Goal: Task Accomplishment & Management: Manage account settings

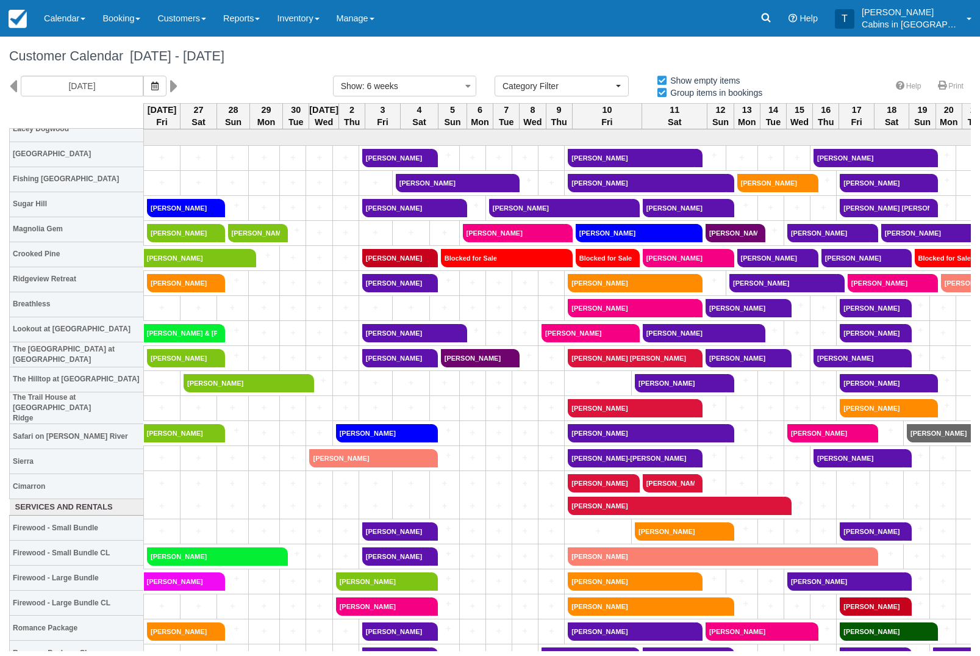
select select
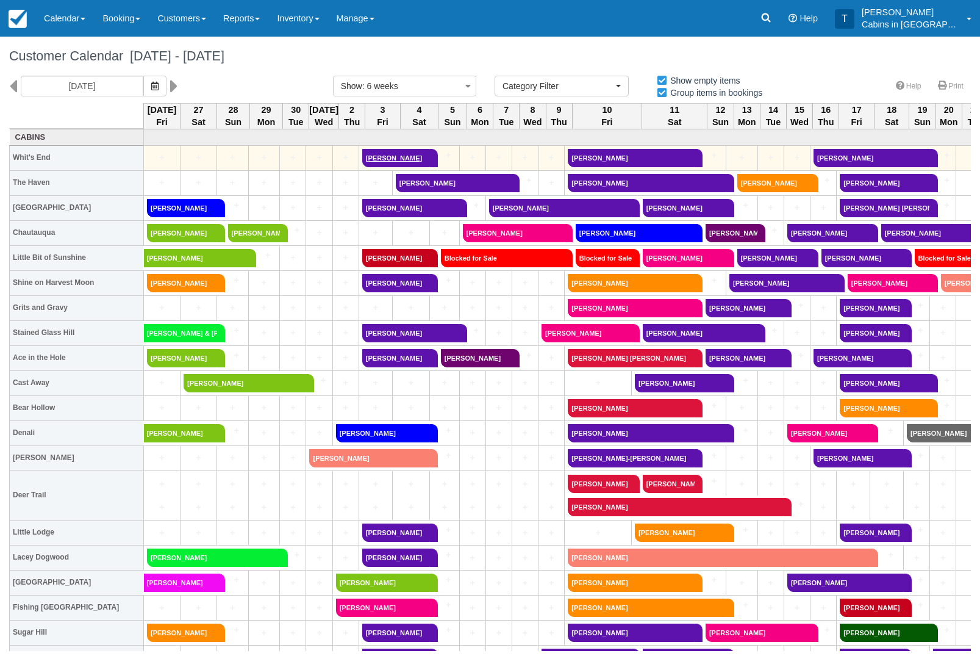
click at [393, 162] on link "[PERSON_NAME]" at bounding box center [396, 158] width 68 height 18
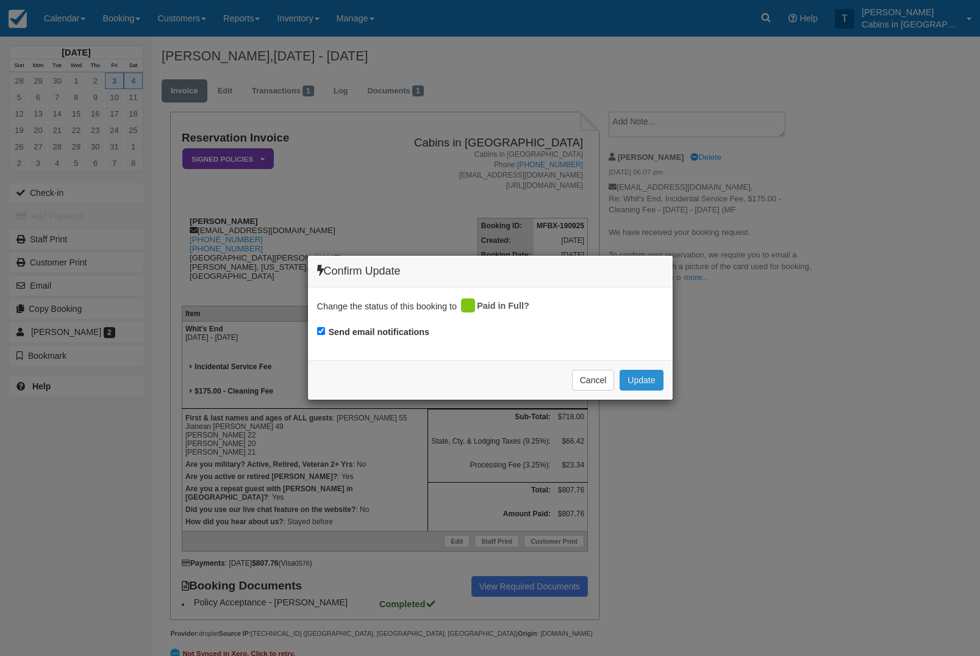
click at [637, 379] on button "Update" at bounding box center [641, 380] width 43 height 21
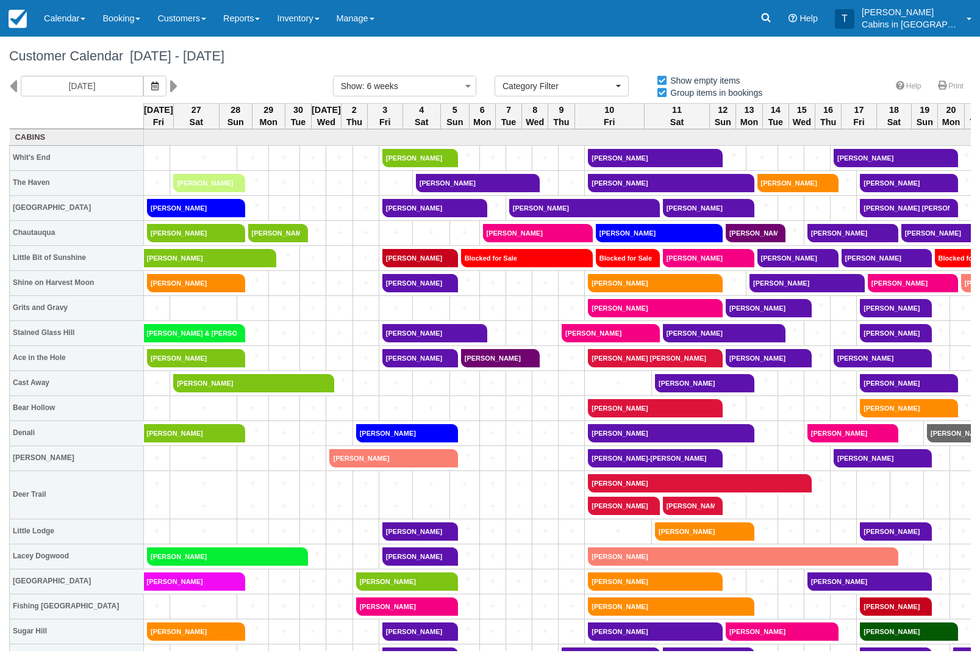
select select
click at [392, 212] on link "[PERSON_NAME]" at bounding box center [430, 208] width 97 height 18
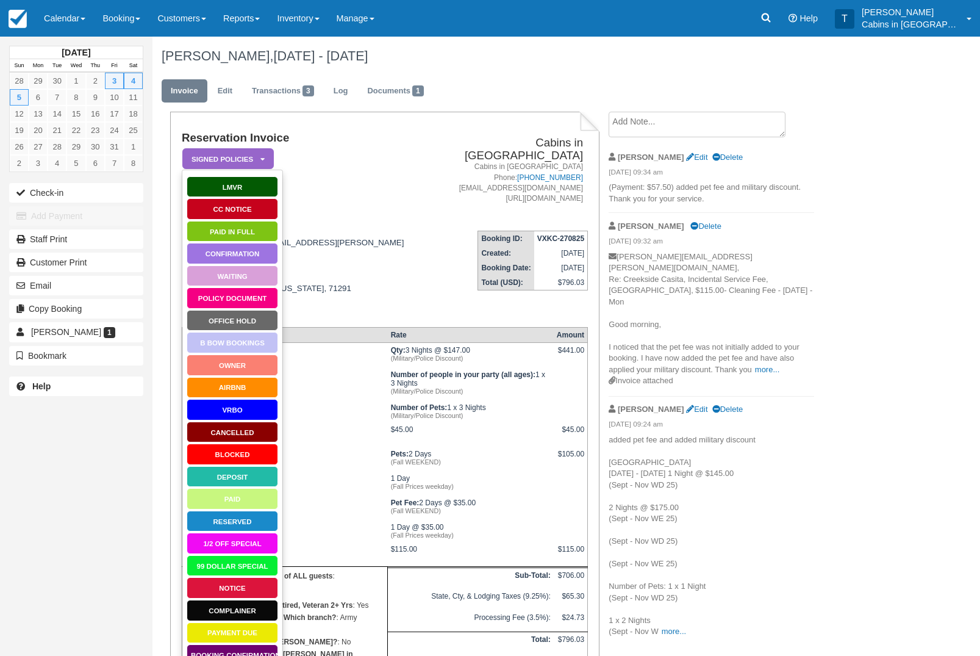
click at [262, 227] on link "Paid in Full" at bounding box center [233, 231] width 92 height 21
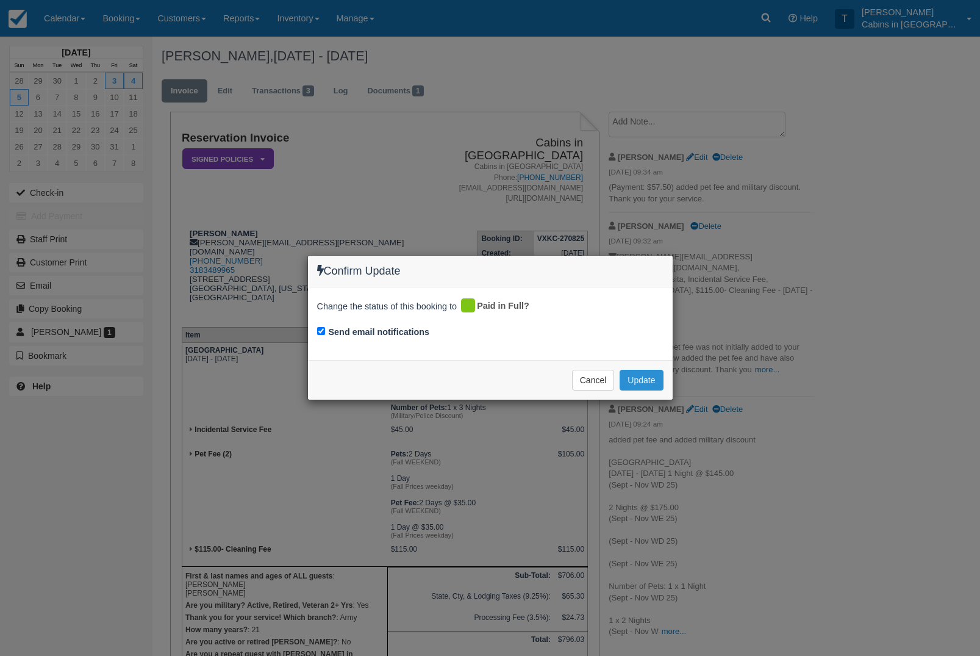
click at [648, 371] on button "Update" at bounding box center [641, 380] width 43 height 21
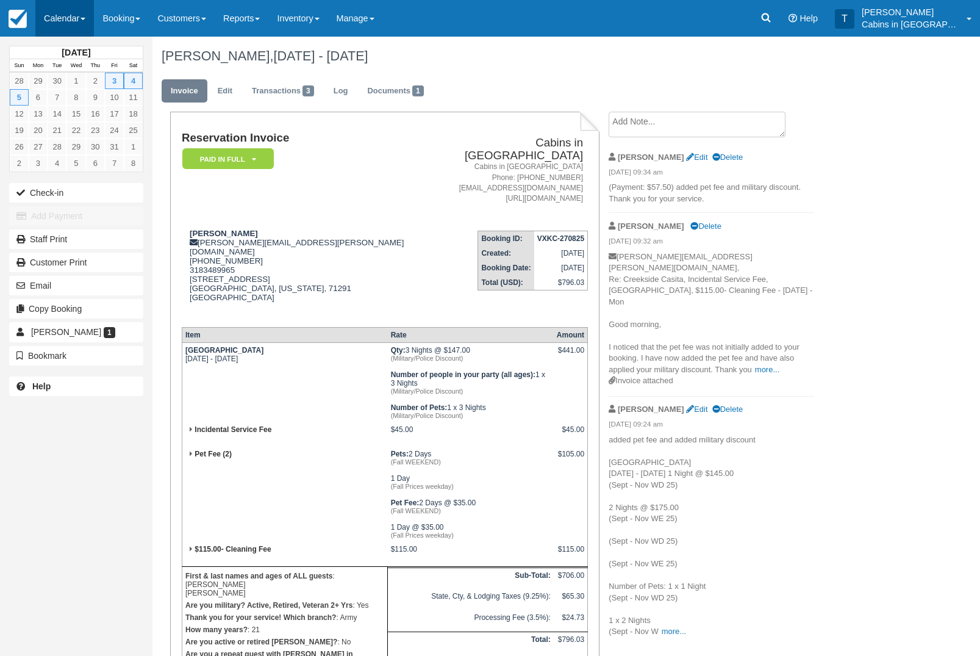
click at [77, 27] on link "Calendar" at bounding box center [64, 18] width 59 height 37
click at [97, 82] on link "Customer" at bounding box center [84, 78] width 96 height 26
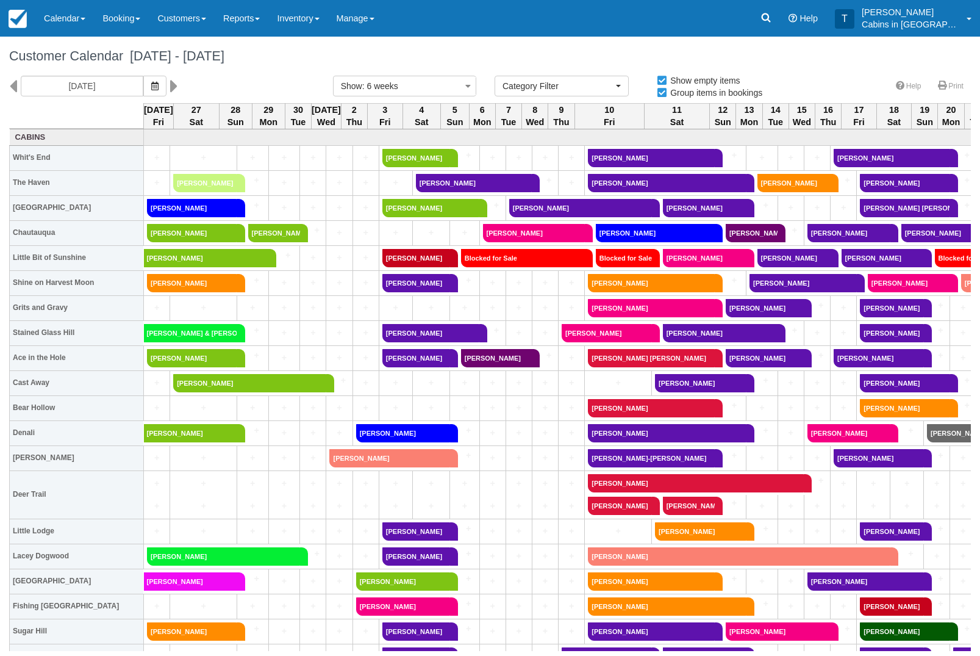
select select
click at [422, 256] on link "[PERSON_NAME]" at bounding box center [416, 258] width 68 height 18
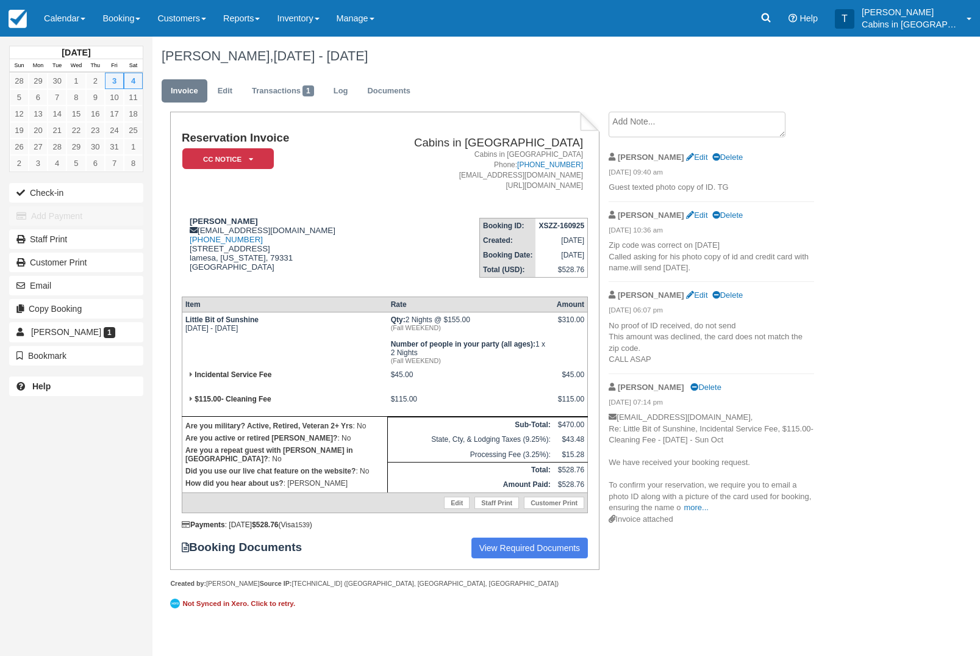
click at [694, 115] on textarea at bounding box center [697, 125] width 177 height 26
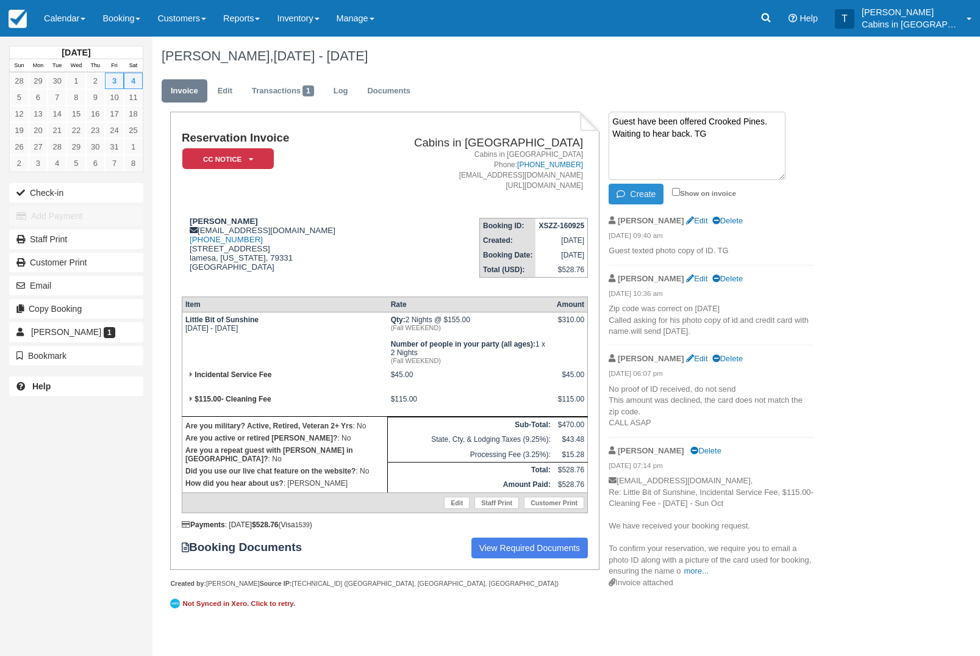
type textarea "Guest have been offered Crooked Pines. Waiting to hear back. TG"
click at [644, 193] on button "Create" at bounding box center [636, 194] width 55 height 21
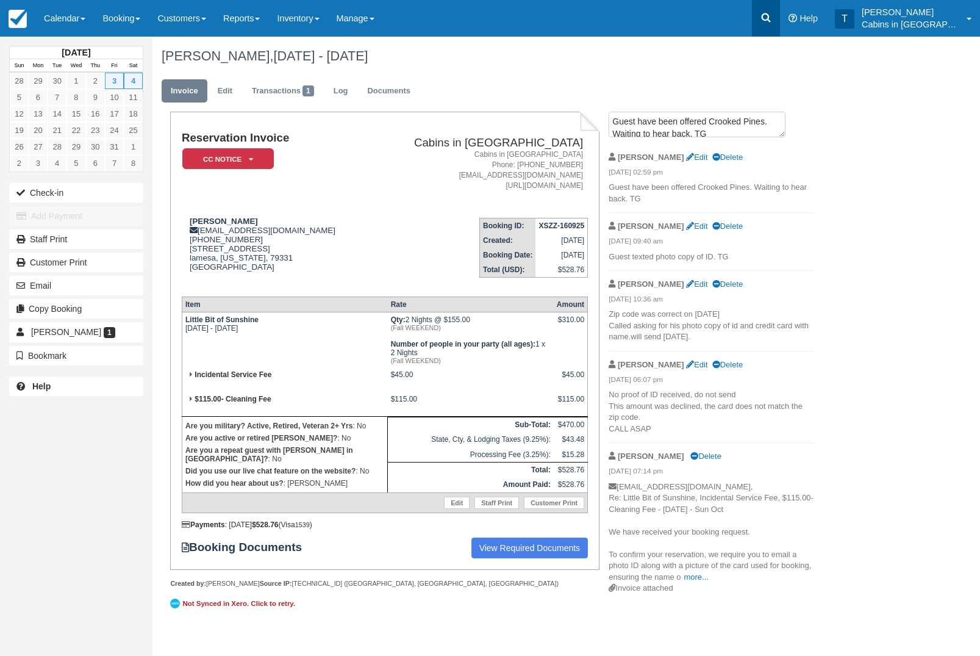
click at [771, 17] on icon at bounding box center [766, 17] width 9 height 9
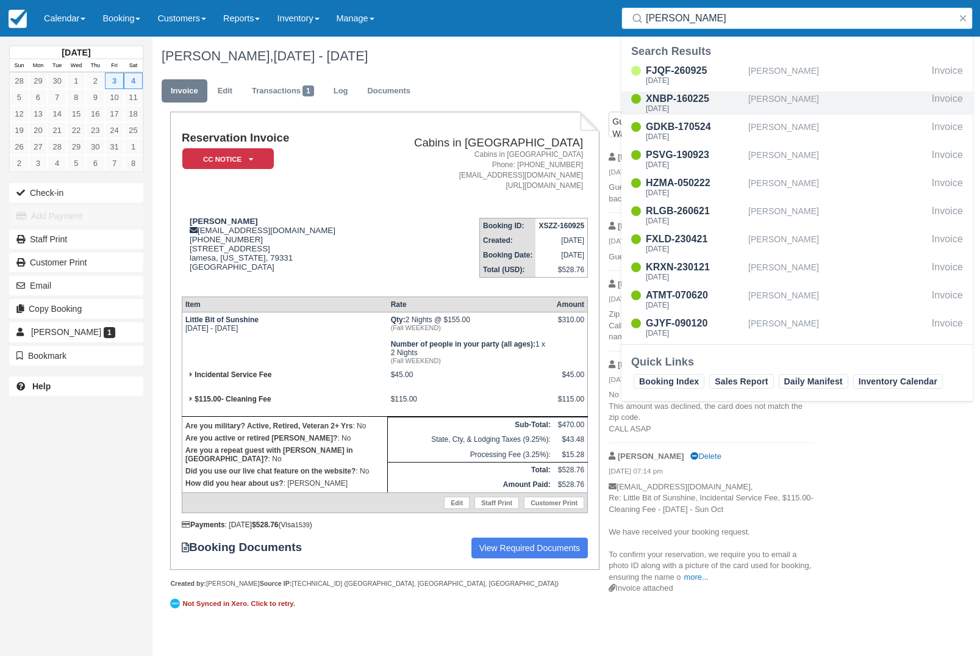
type input "[PERSON_NAME]"
click at [825, 101] on div "Fernando valdivia" at bounding box center [837, 103] width 179 height 23
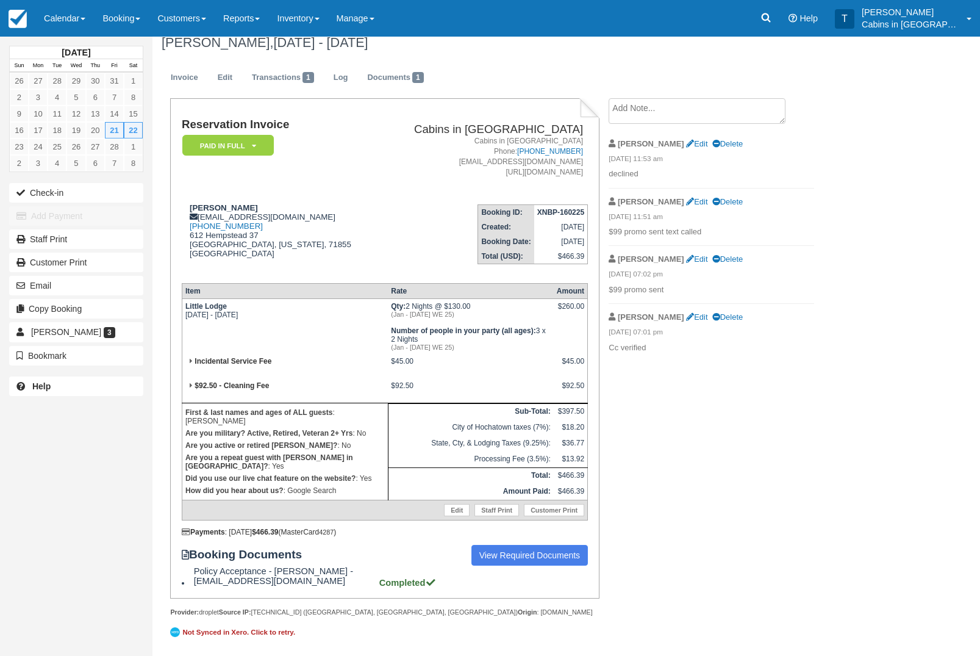
scroll to position [27, 0]
click at [224, 66] on link "Edit" at bounding box center [225, 78] width 33 height 24
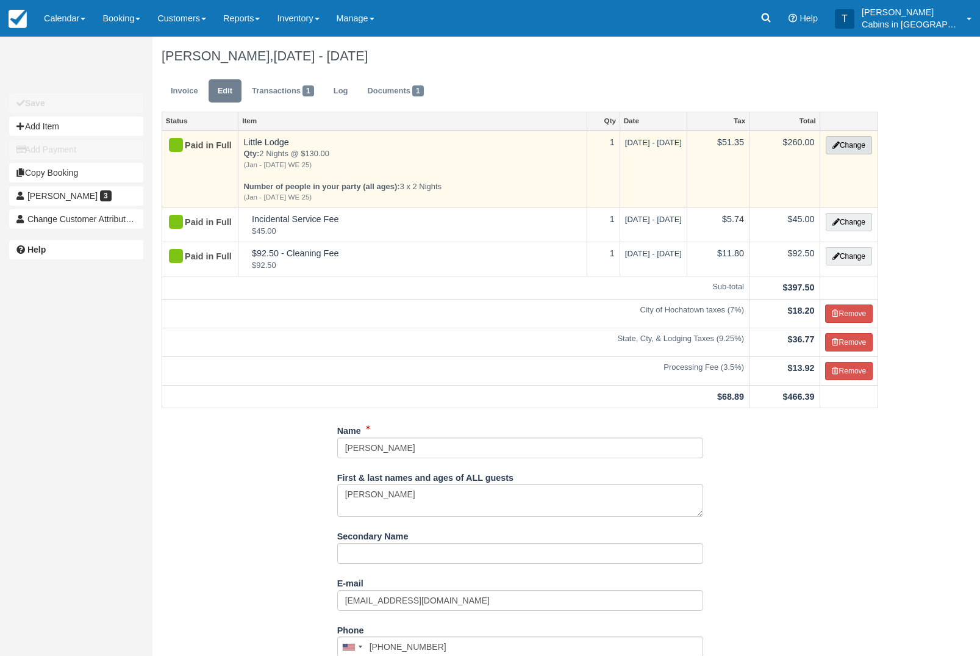
click at [855, 145] on button "Change" at bounding box center [849, 145] width 46 height 18
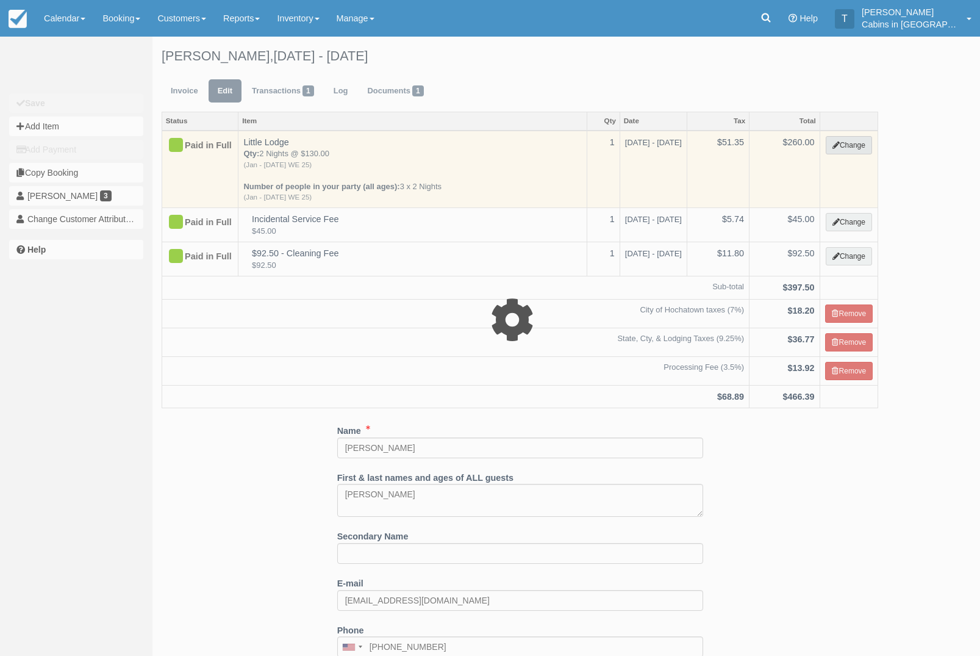
select select "1"
type input "260.00"
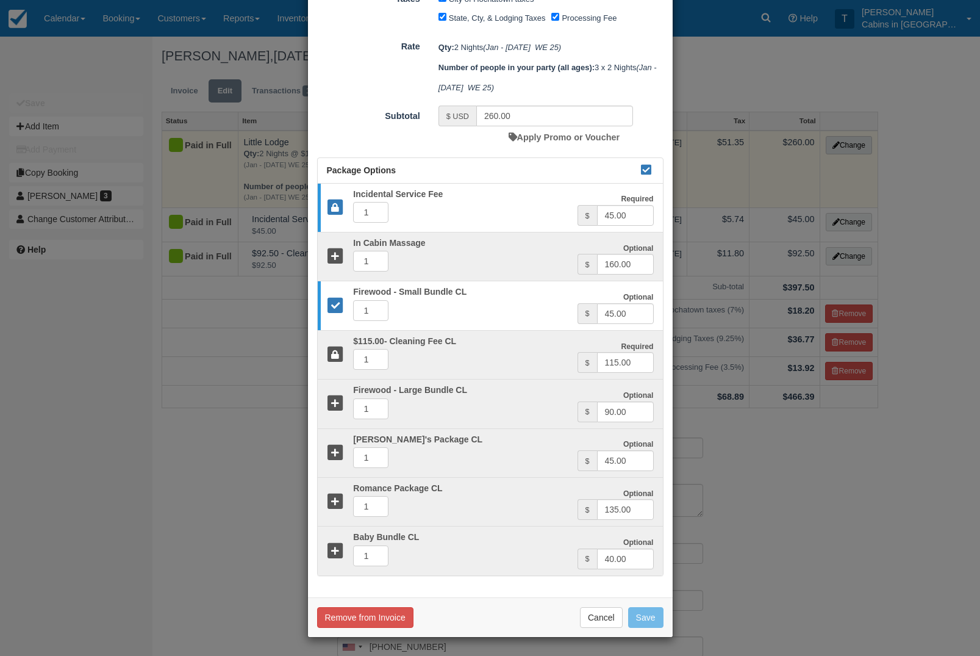
scroll to position [318, 0]
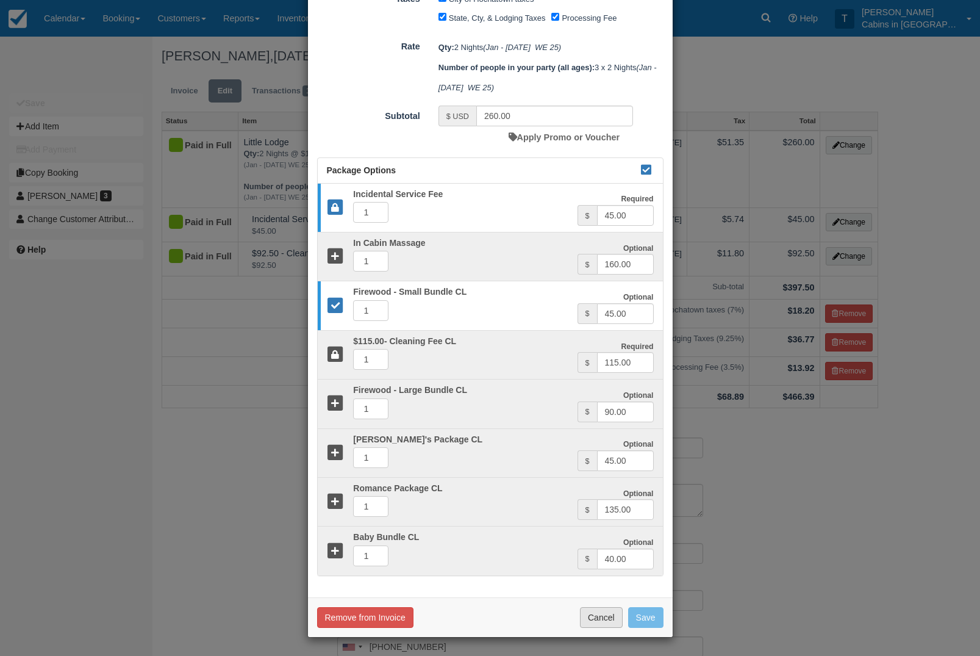
click at [606, 609] on button "Cancel" at bounding box center [601, 617] width 43 height 21
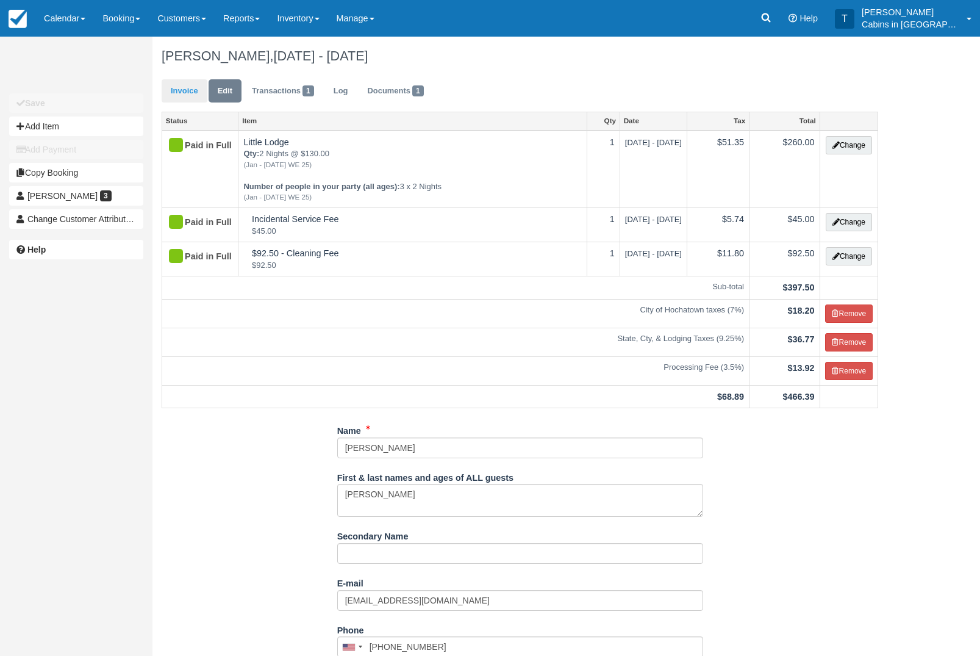
click at [189, 97] on link "Invoice" at bounding box center [185, 91] width 46 height 24
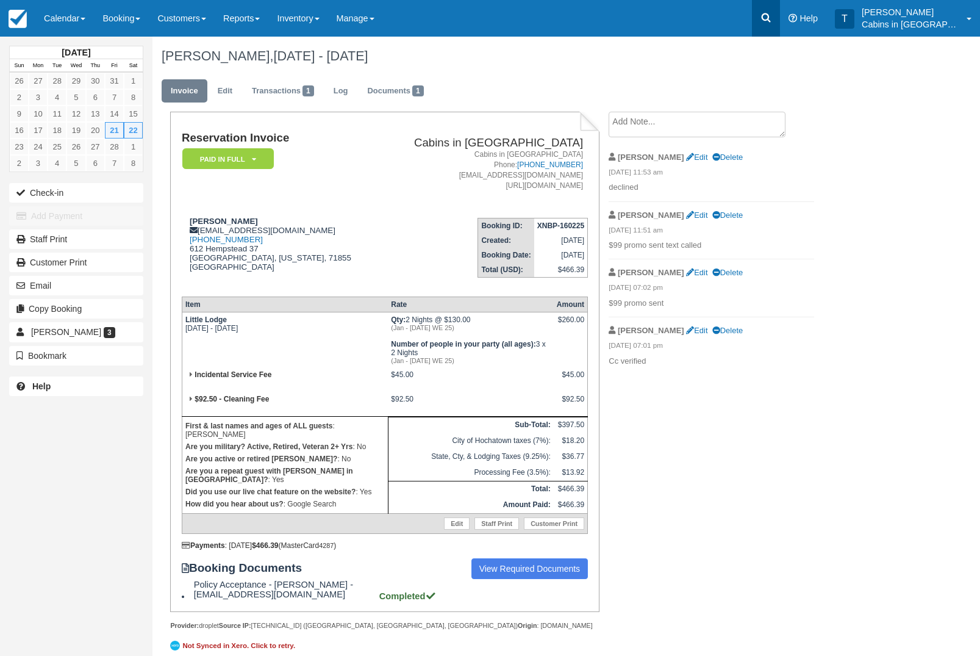
click at [780, 24] on link at bounding box center [766, 18] width 28 height 37
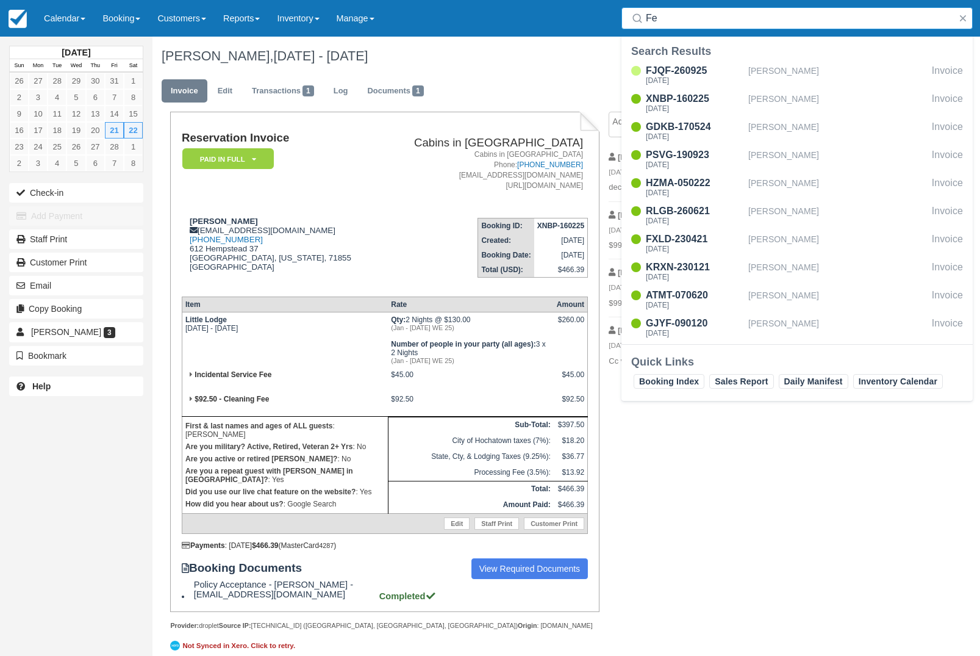
type input "F"
click at [59, 20] on link "Calendar" at bounding box center [64, 18] width 59 height 37
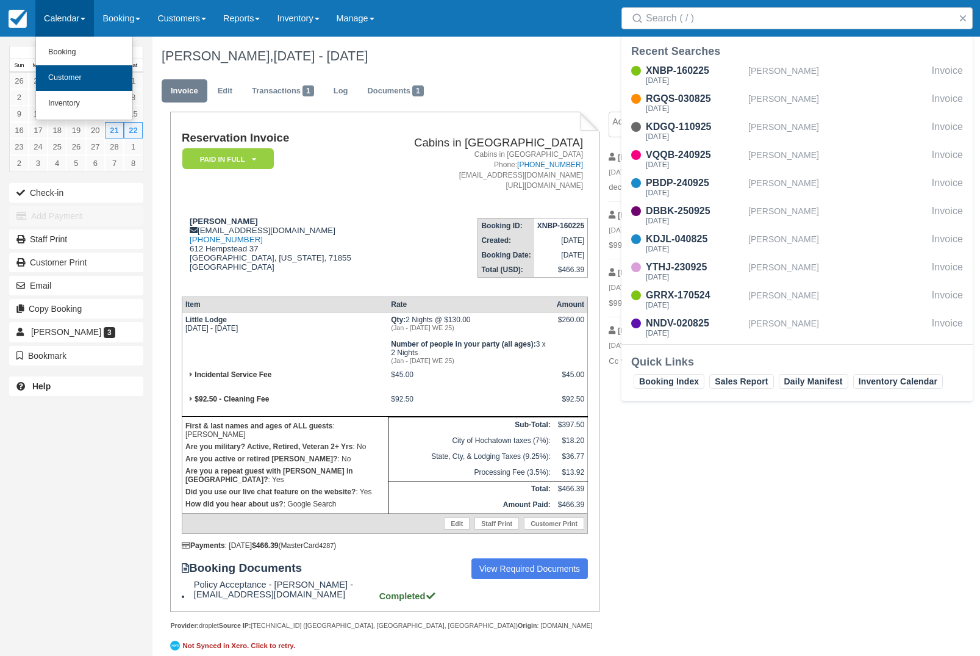
click at [61, 80] on link "Customer" at bounding box center [84, 78] width 96 height 26
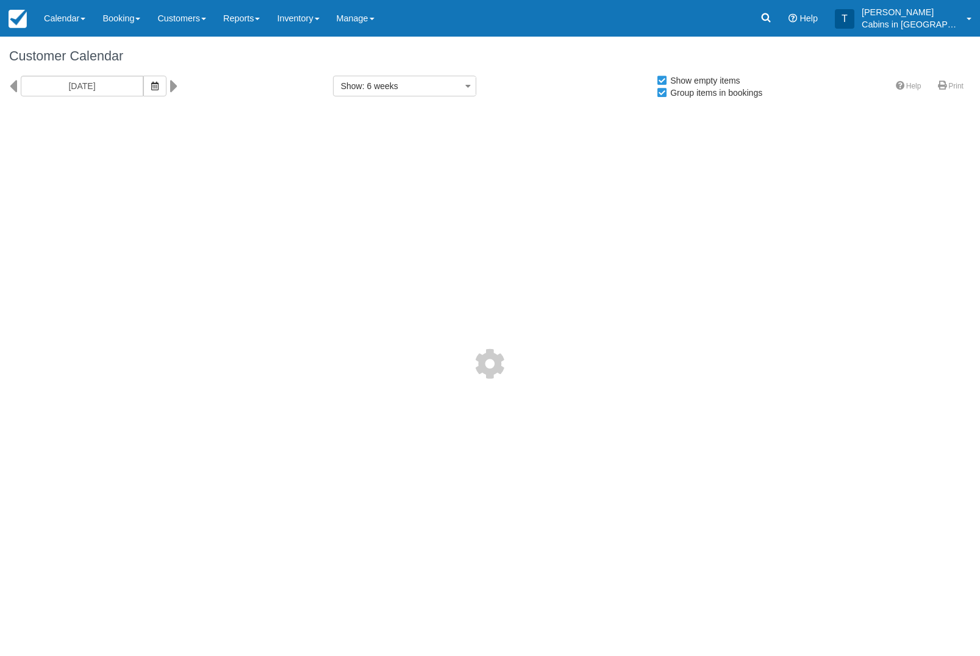
select select
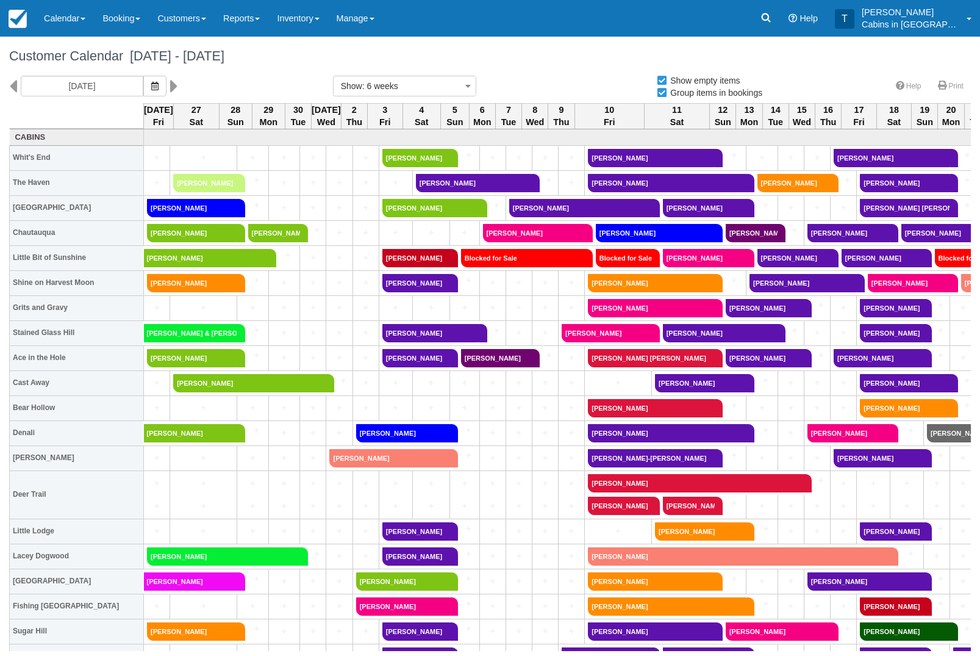
select select
click at [198, 182] on link "[PERSON_NAME]" at bounding box center [204, 183] width 63 height 18
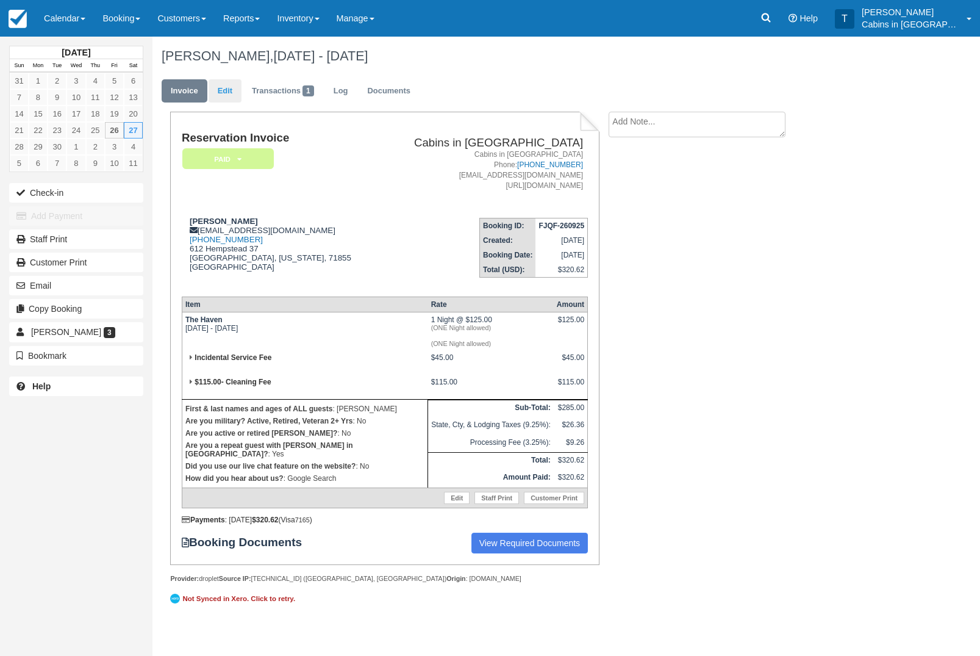
click at [234, 87] on link "Edit" at bounding box center [225, 91] width 33 height 24
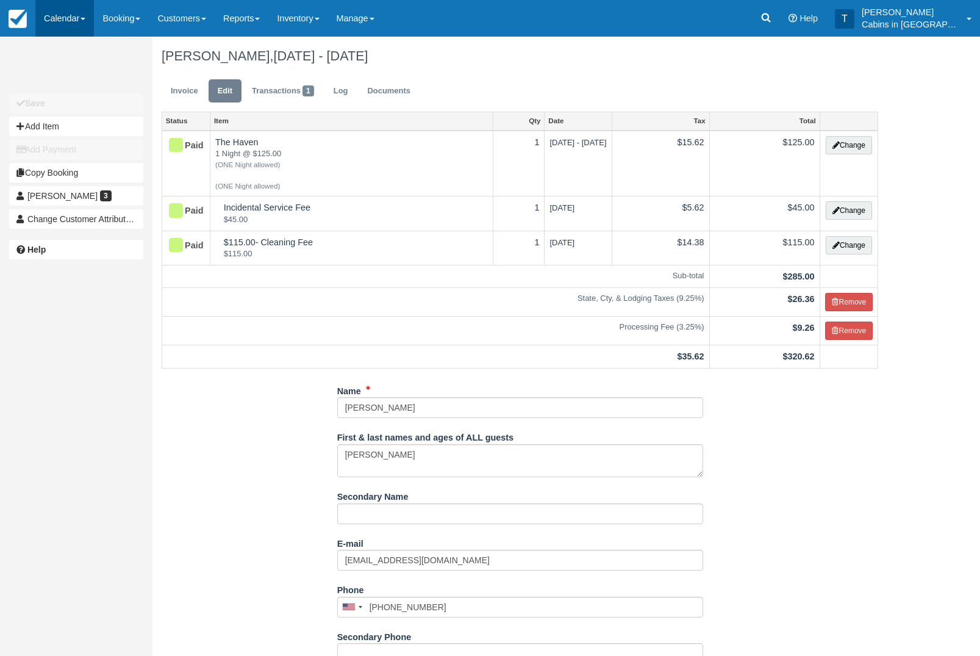
click at [60, 26] on link "Calendar" at bounding box center [64, 18] width 59 height 37
click at [57, 76] on link "Customer" at bounding box center [84, 79] width 96 height 26
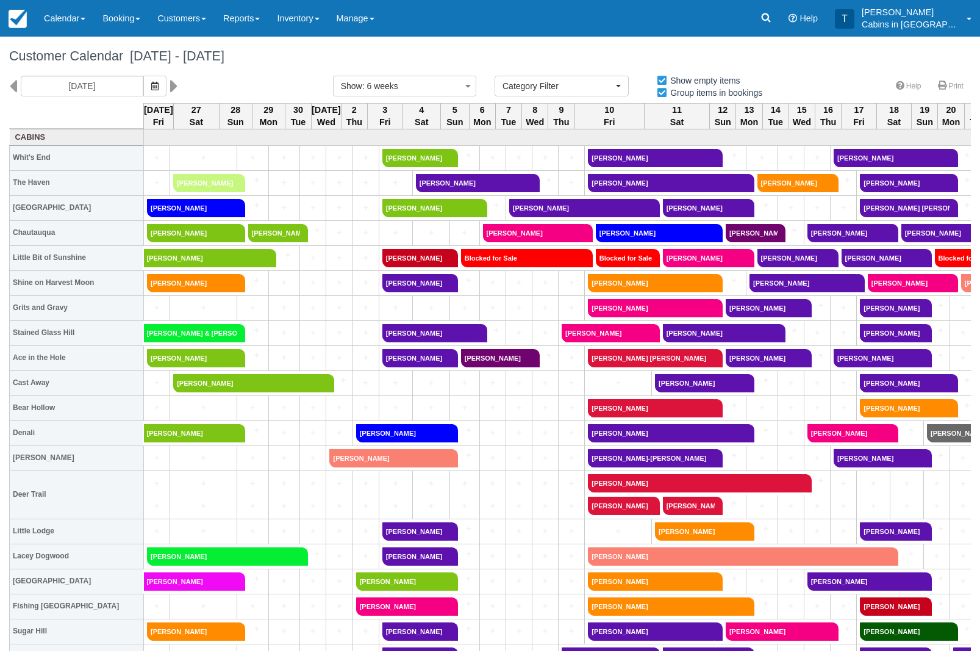
select select
click at [199, 181] on link "[PERSON_NAME]" at bounding box center [204, 183] width 63 height 18
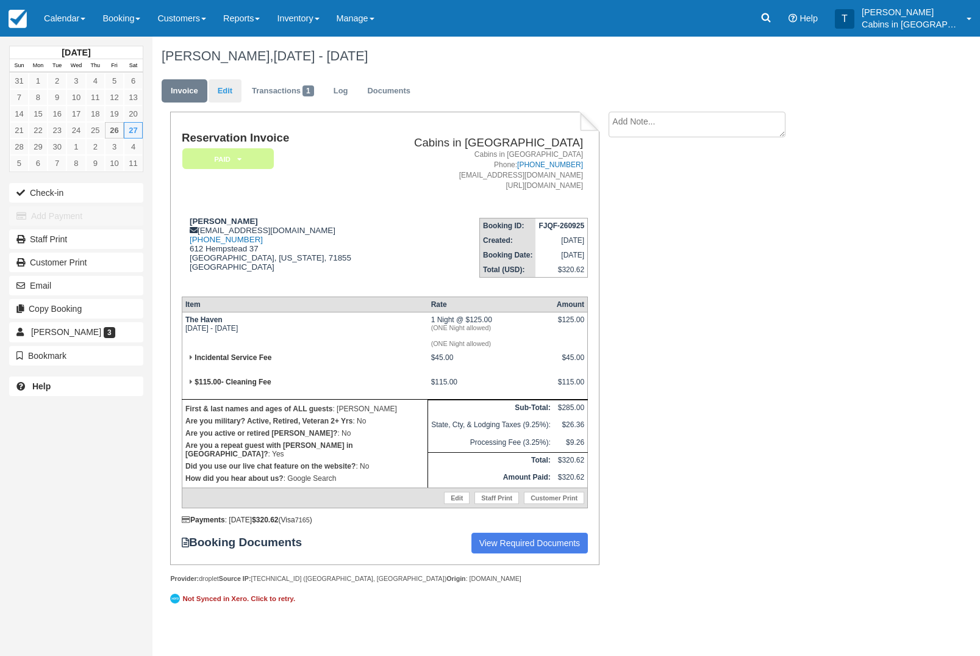
click at [224, 94] on link "Edit" at bounding box center [225, 91] width 33 height 24
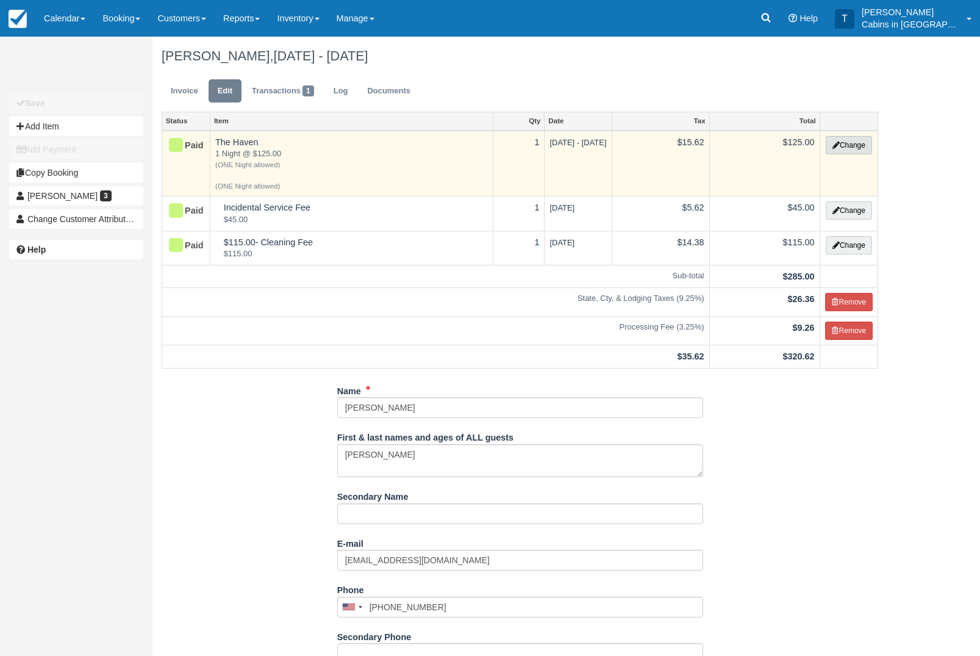
click at [847, 149] on button "Change" at bounding box center [849, 145] width 46 height 18
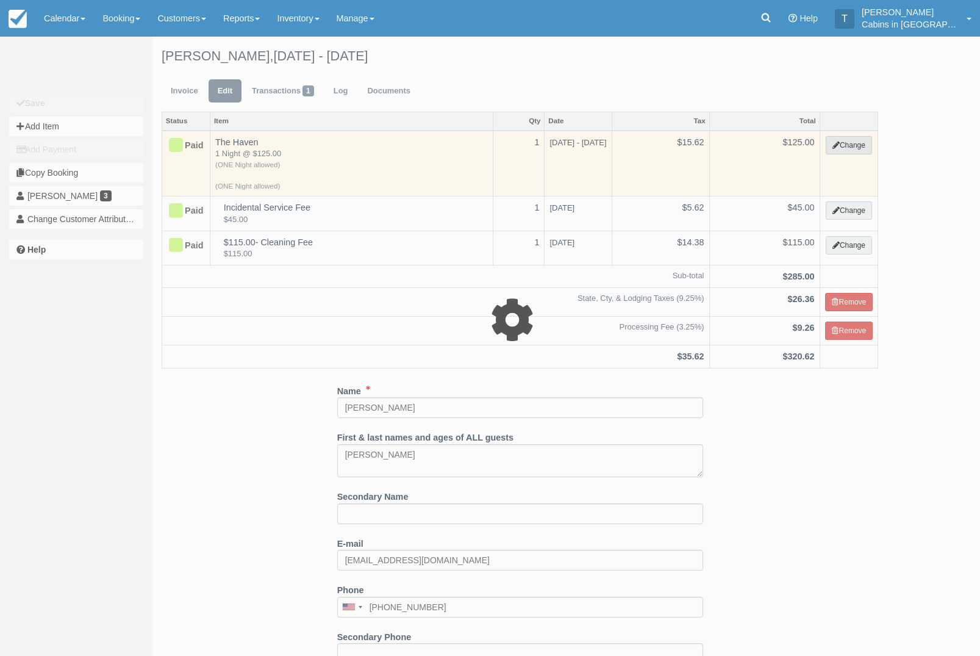
select select "1"
type input "125.00"
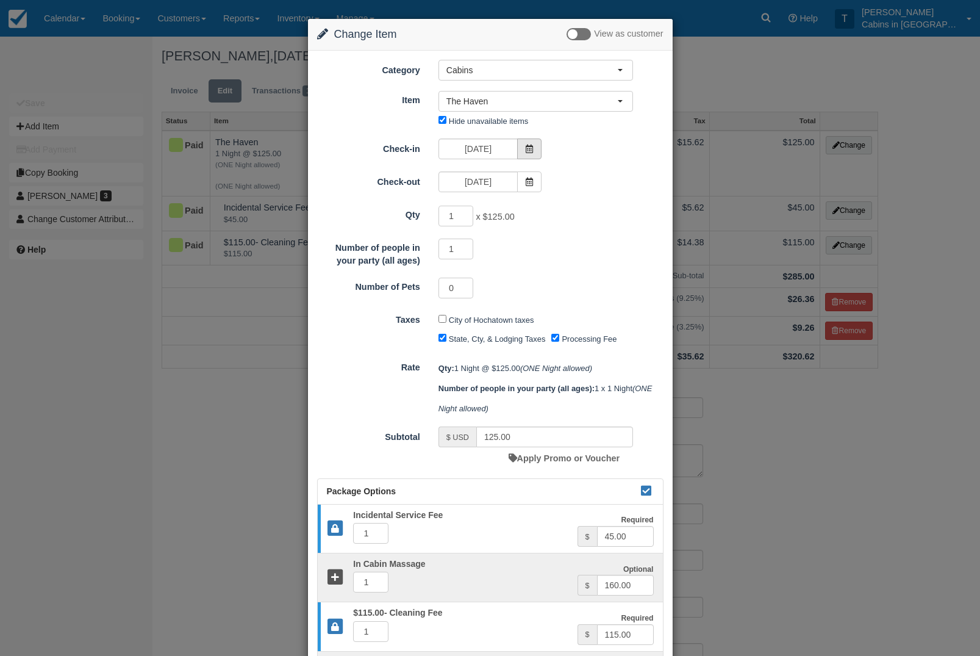
click at [532, 148] on icon at bounding box center [529, 149] width 9 height 9
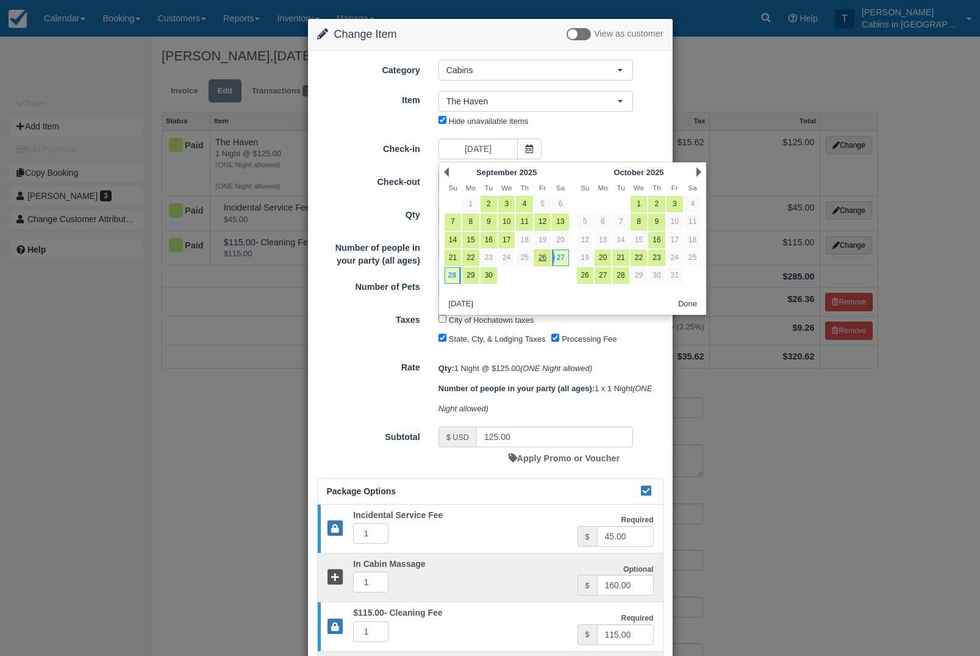
click at [931, 82] on div "Change Item Add Item View as customer Category Cabins Gift Certificate Cabins S…" at bounding box center [490, 328] width 980 height 656
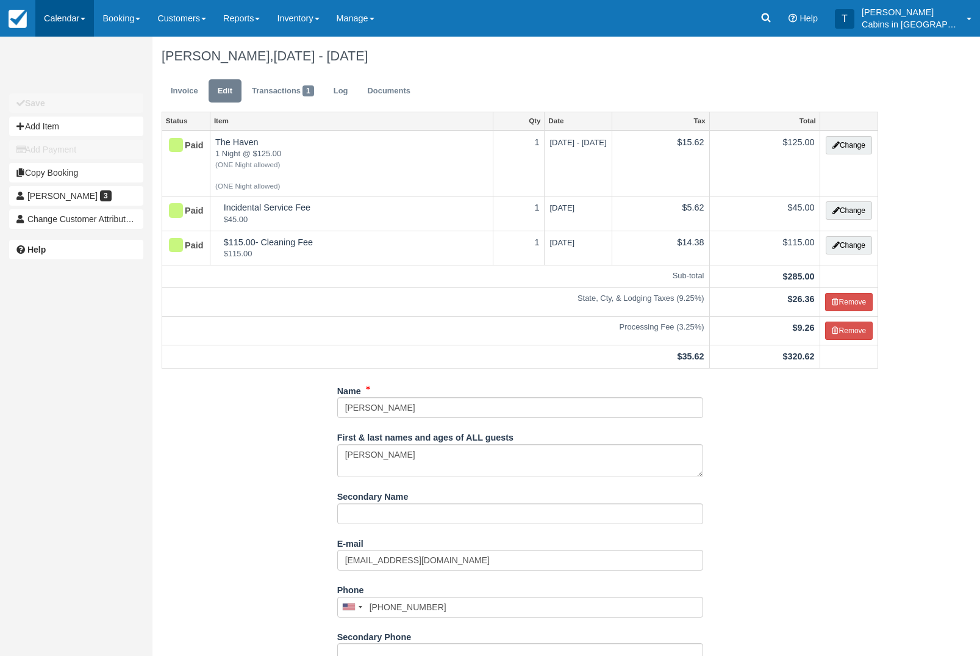
click at [86, 13] on link "Calendar" at bounding box center [64, 18] width 59 height 37
click at [105, 79] on link "Customer" at bounding box center [84, 79] width 96 height 26
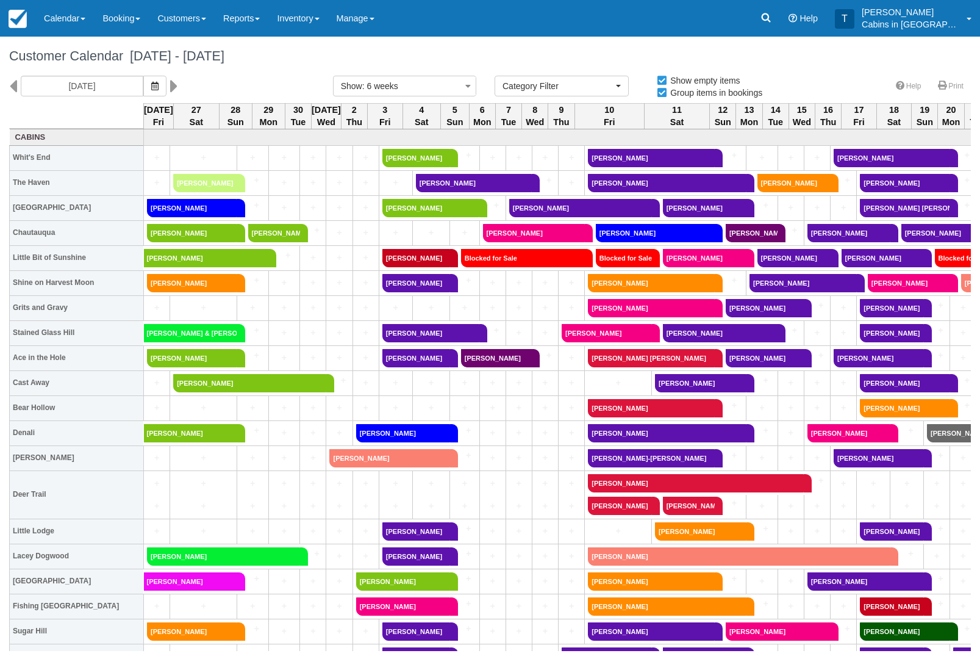
select select
click at [193, 182] on link "[PERSON_NAME]" at bounding box center [204, 183] width 63 height 18
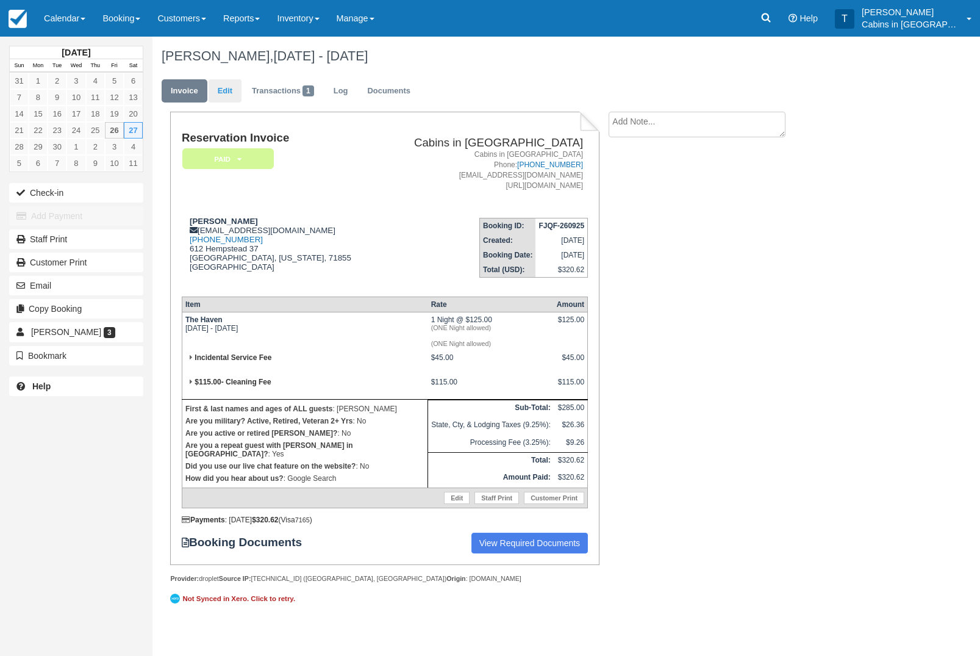
click at [241, 88] on link "Edit" at bounding box center [225, 91] width 33 height 24
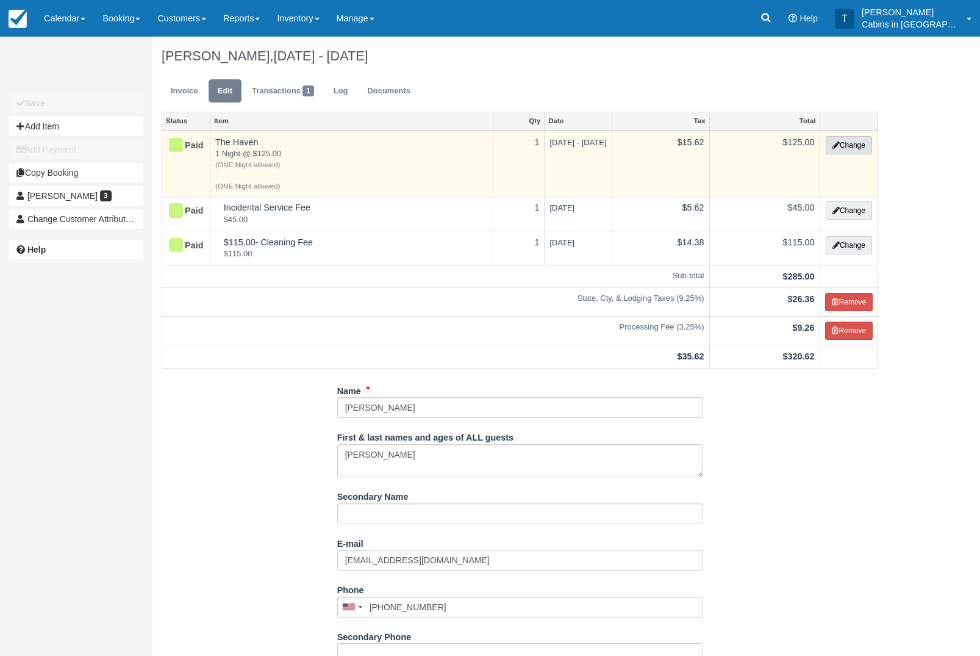
click at [855, 144] on button "Change" at bounding box center [849, 145] width 46 height 18
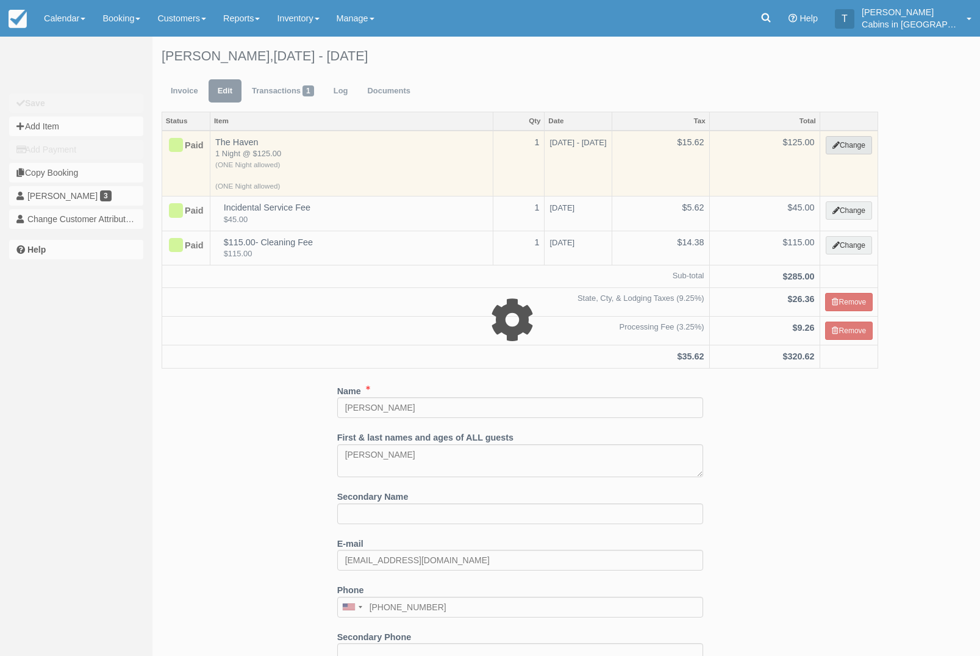
select select "1"
type input "125.00"
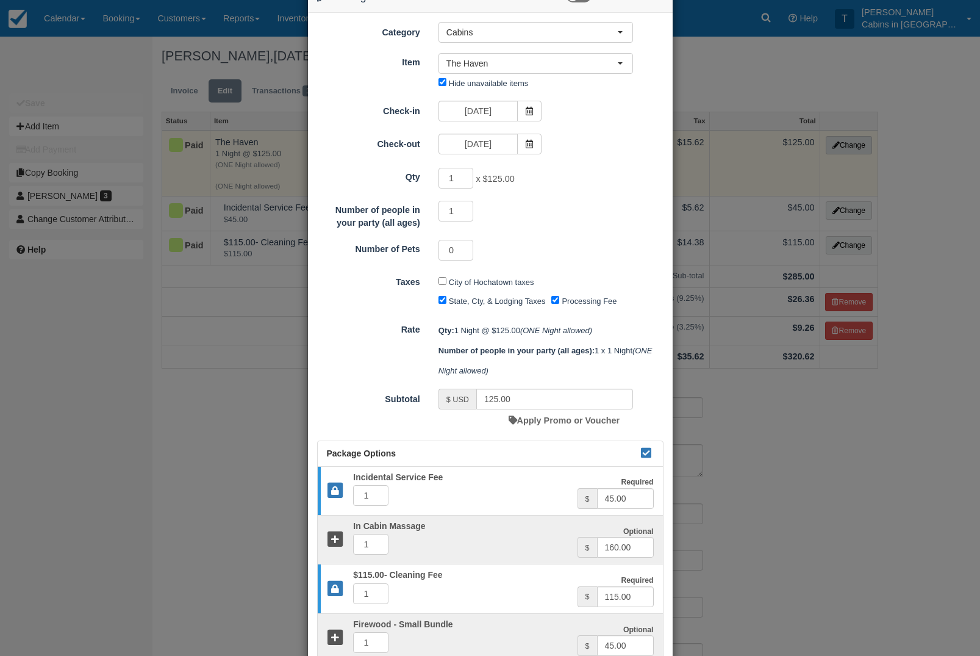
scroll to position [37, 0]
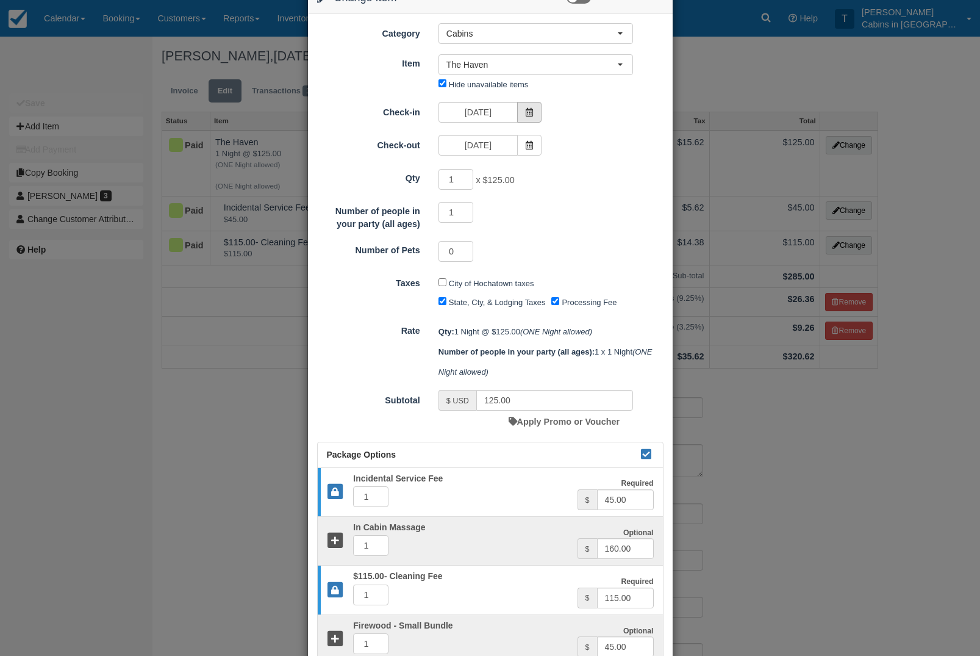
click at [530, 113] on icon at bounding box center [529, 112] width 9 height 9
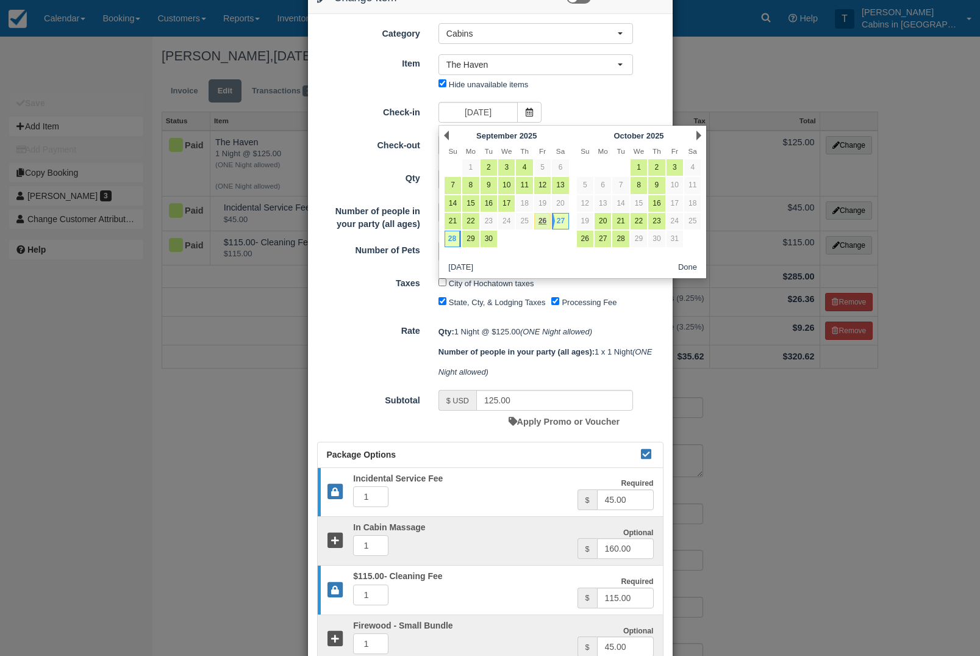
click at [549, 219] on link "26" at bounding box center [542, 221] width 16 height 16
type input "[DATE]"
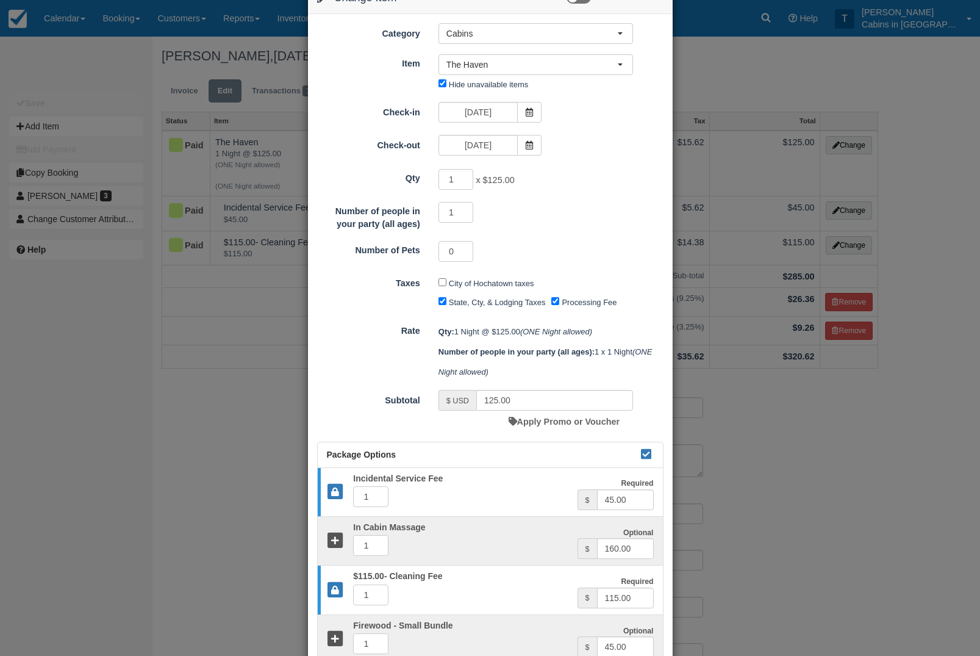
type input "250.00"
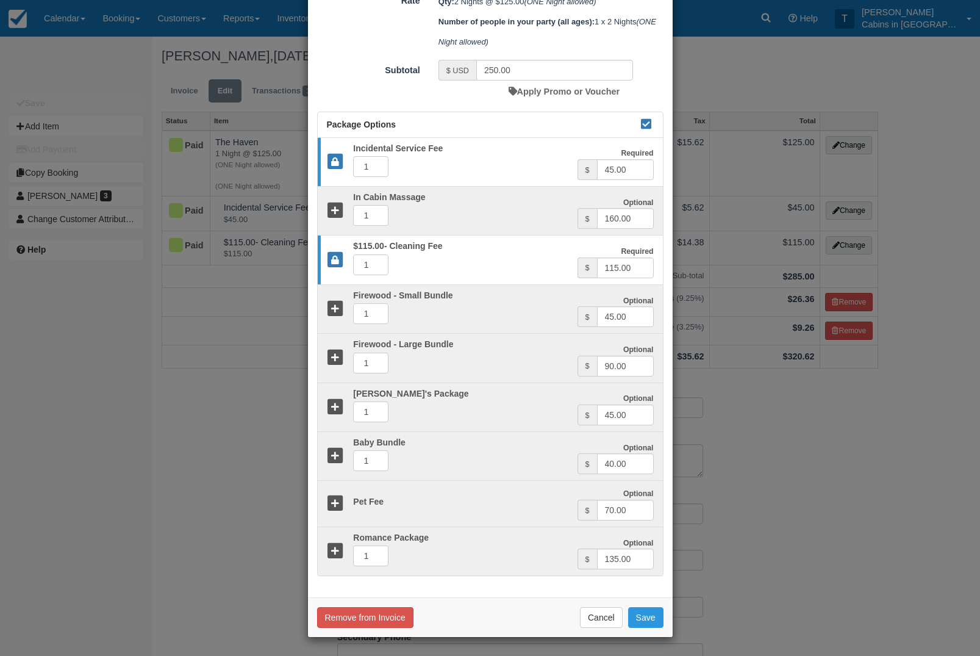
scroll to position [397, 0]
click at [651, 611] on button "Save" at bounding box center [645, 617] width 35 height 21
checkbox input "false"
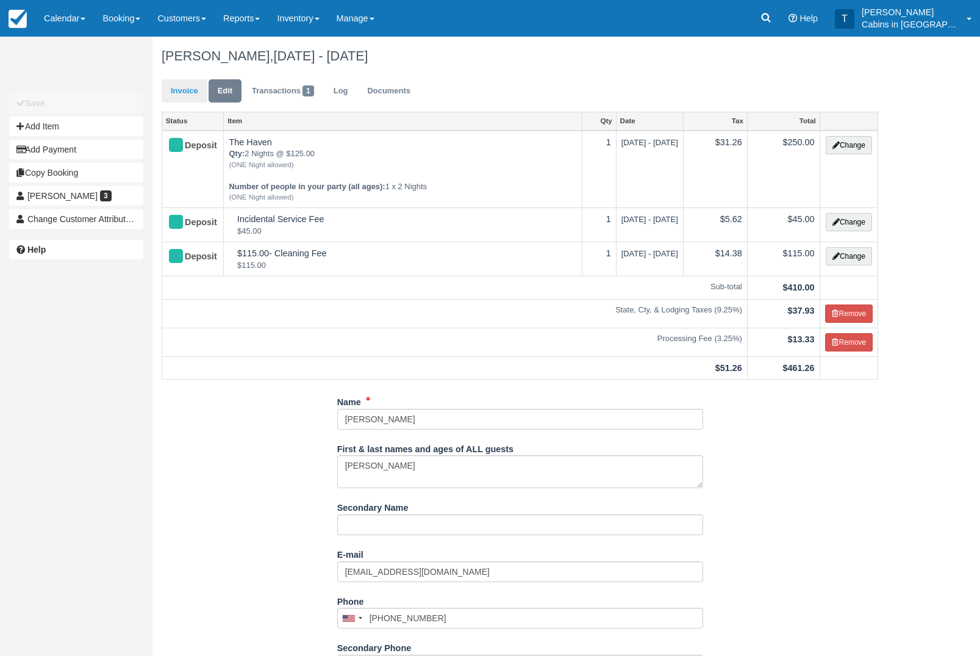
click at [182, 95] on link "Invoice" at bounding box center [185, 91] width 46 height 24
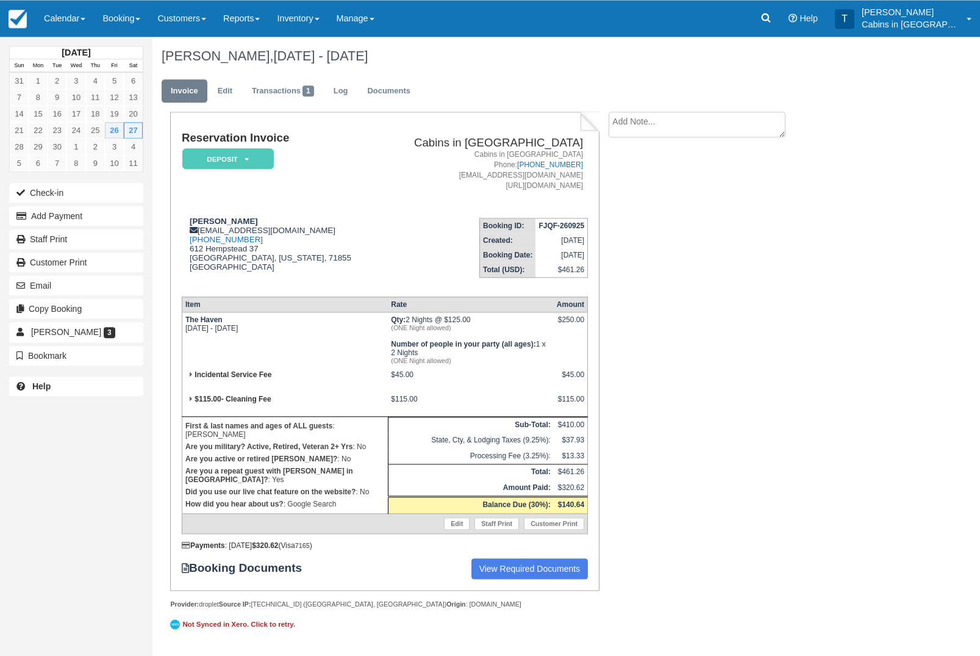
scroll to position [68, 0]
click at [63, 220] on button "Add Payment" at bounding box center [76, 216] width 134 height 20
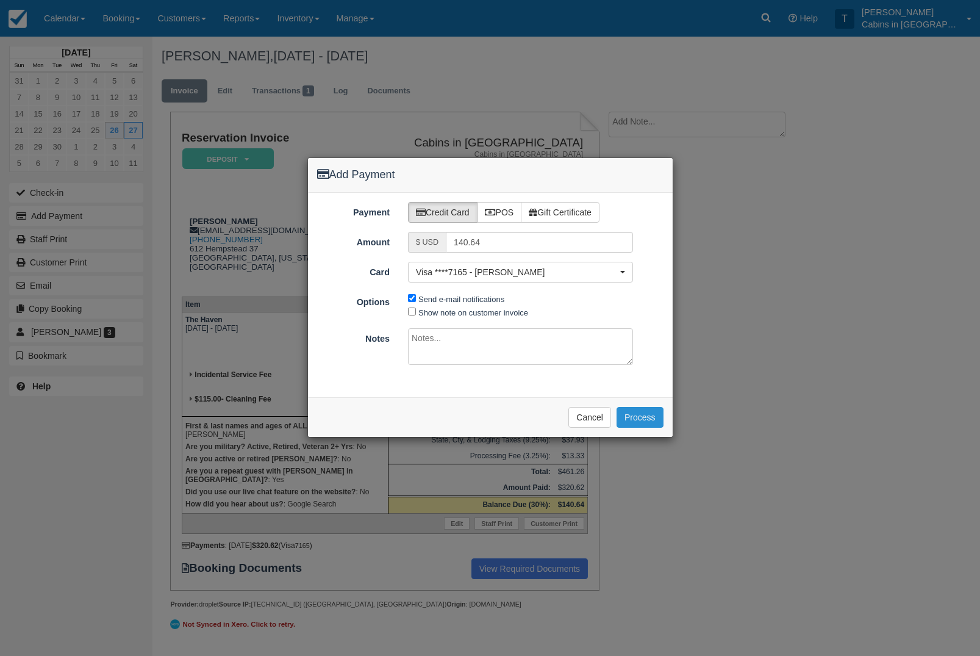
click at [644, 415] on button "Process" at bounding box center [640, 417] width 47 height 21
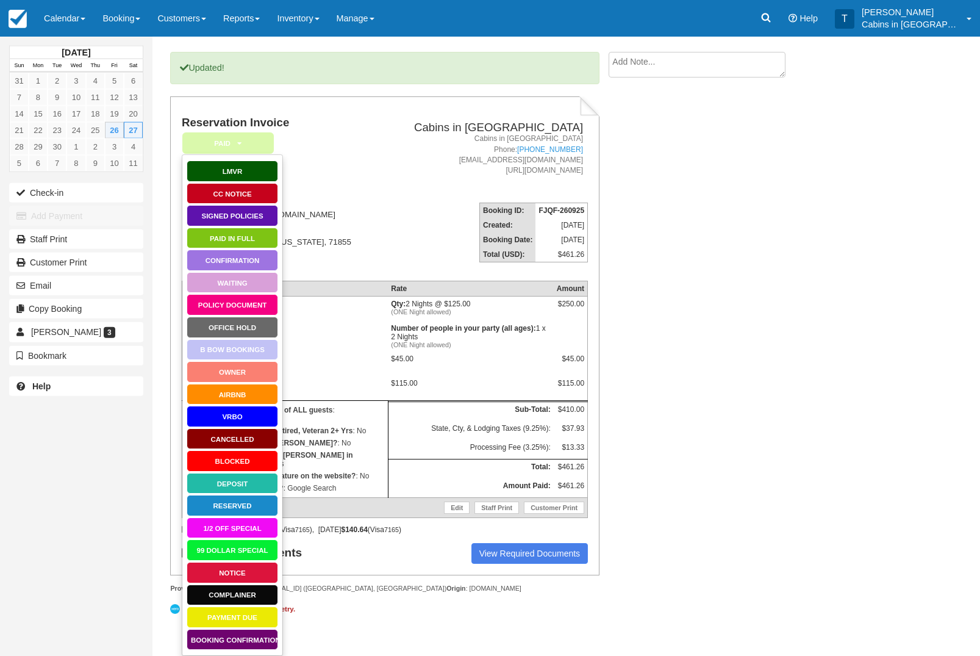
scroll to position [74, 0]
click at [254, 629] on link "Booking Confirmation" at bounding box center [233, 639] width 92 height 21
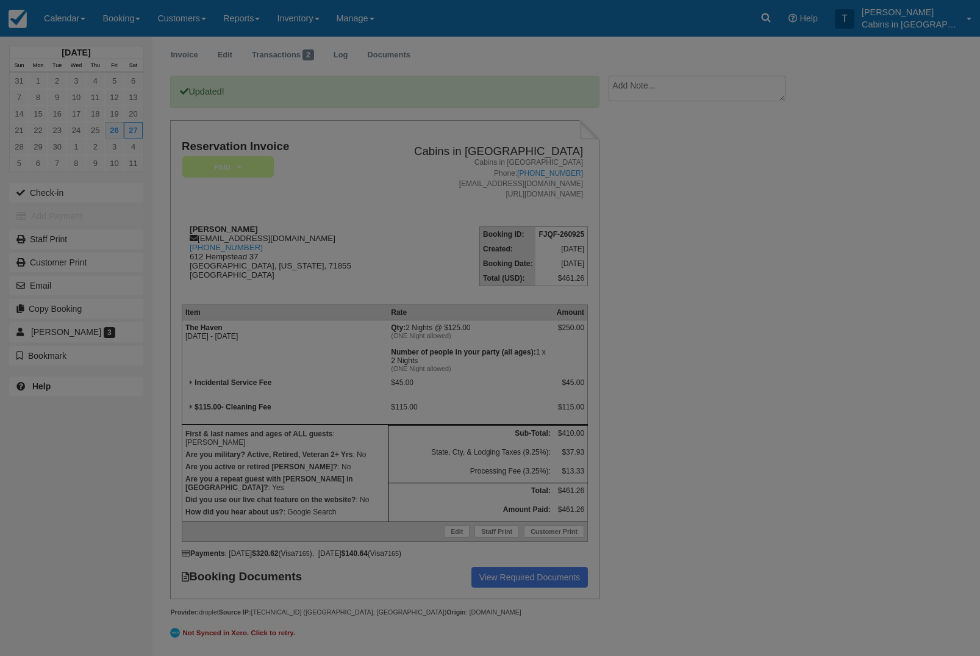
scroll to position [121, 0]
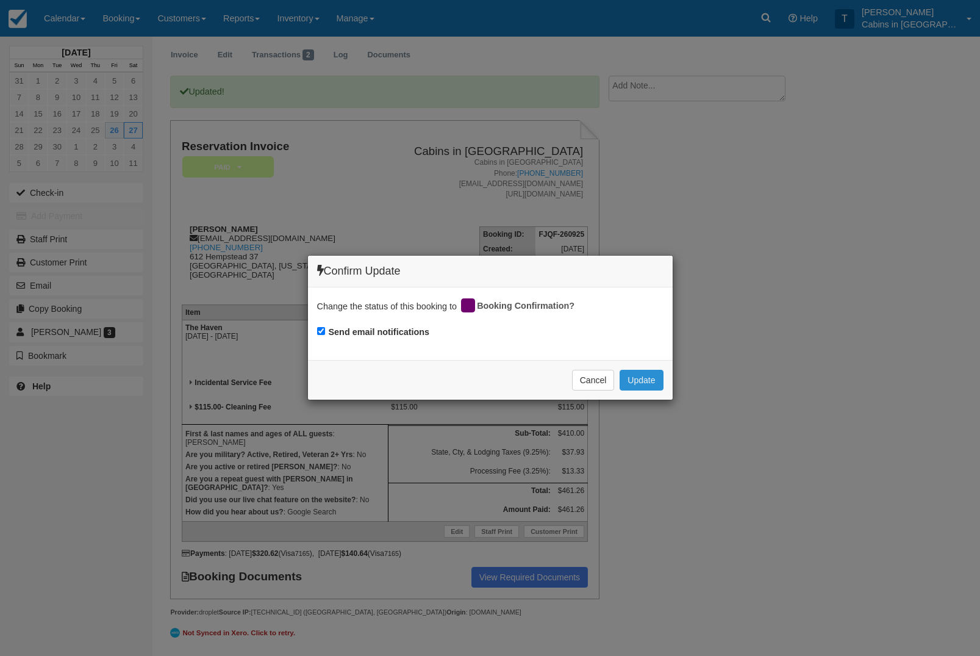
click at [654, 378] on button "Update" at bounding box center [641, 380] width 43 height 21
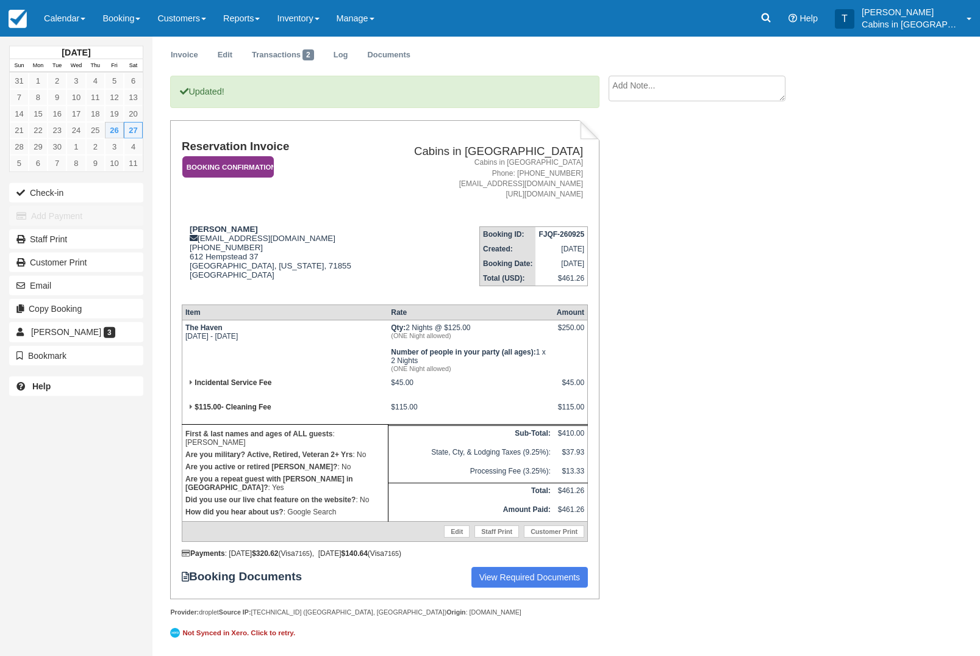
scroll to position [27, 0]
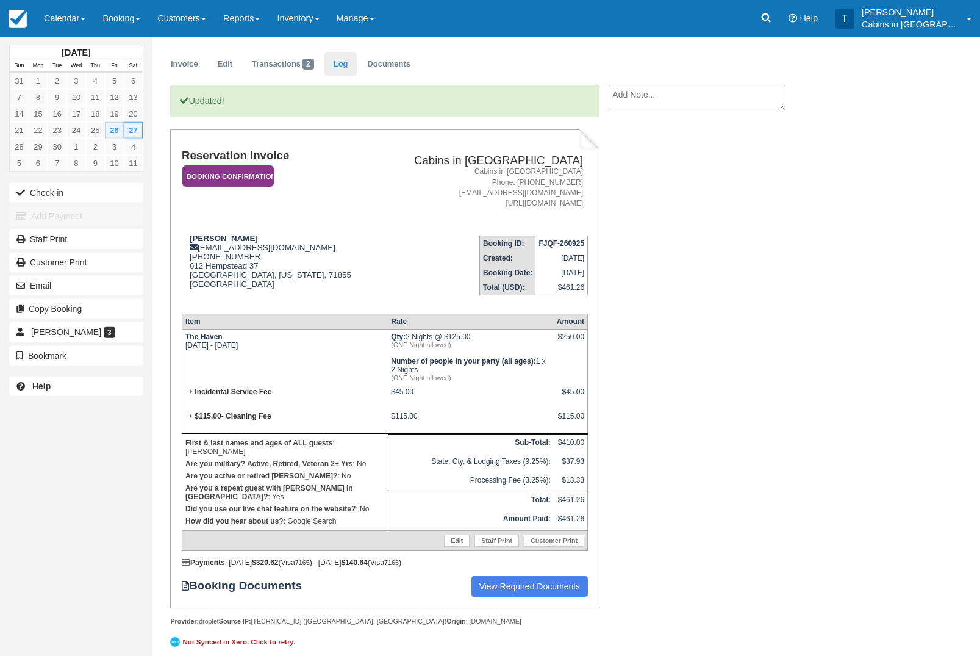
click at [357, 65] on link "Log" at bounding box center [341, 64] width 33 height 24
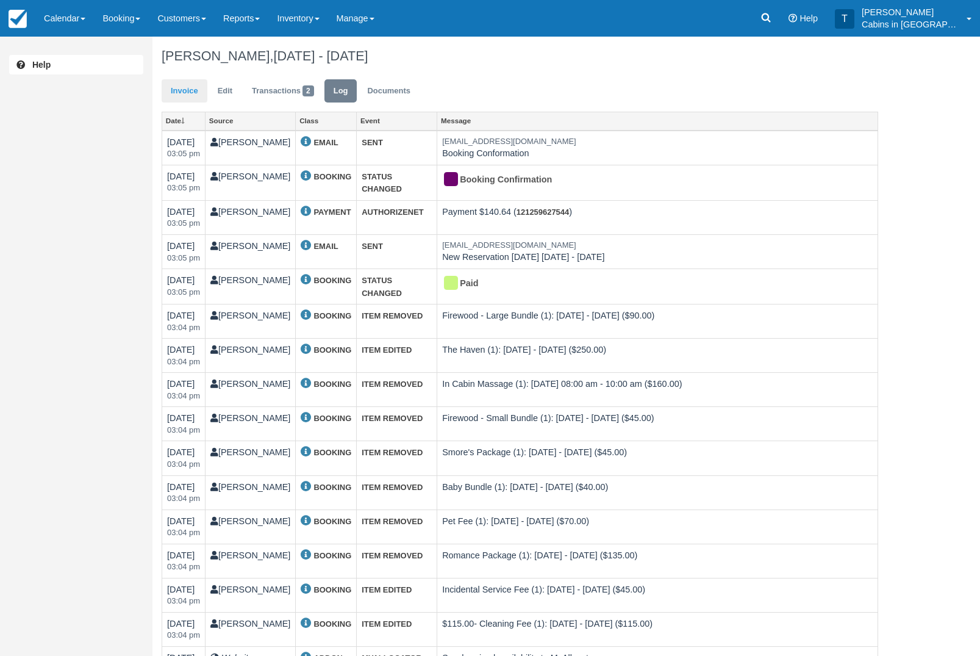
click at [176, 93] on link "Invoice" at bounding box center [185, 91] width 46 height 24
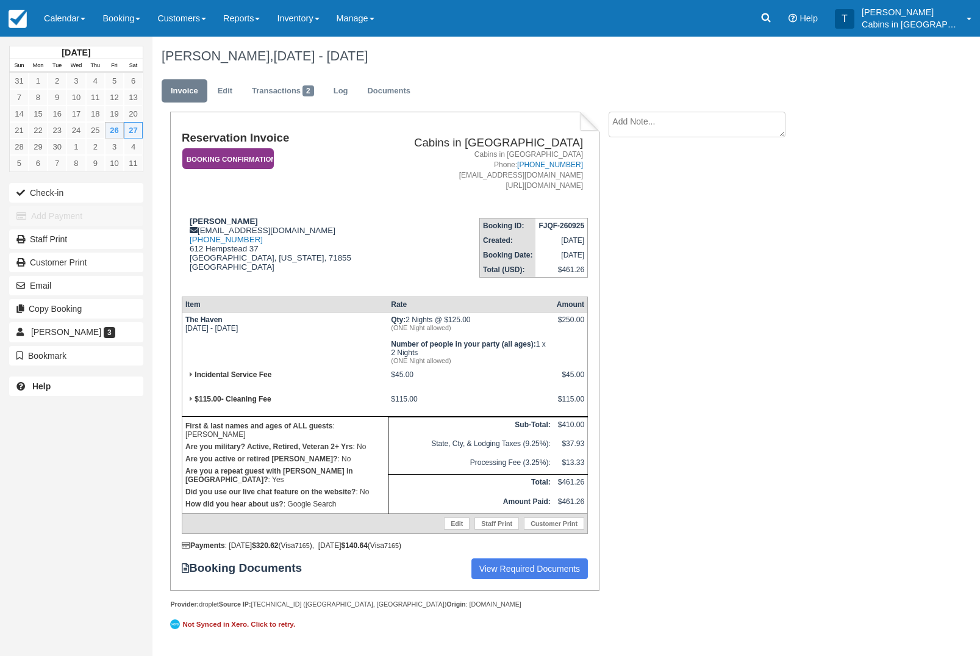
click at [208, 156] on em "Booking Confirmation" at bounding box center [228, 158] width 92 height 21
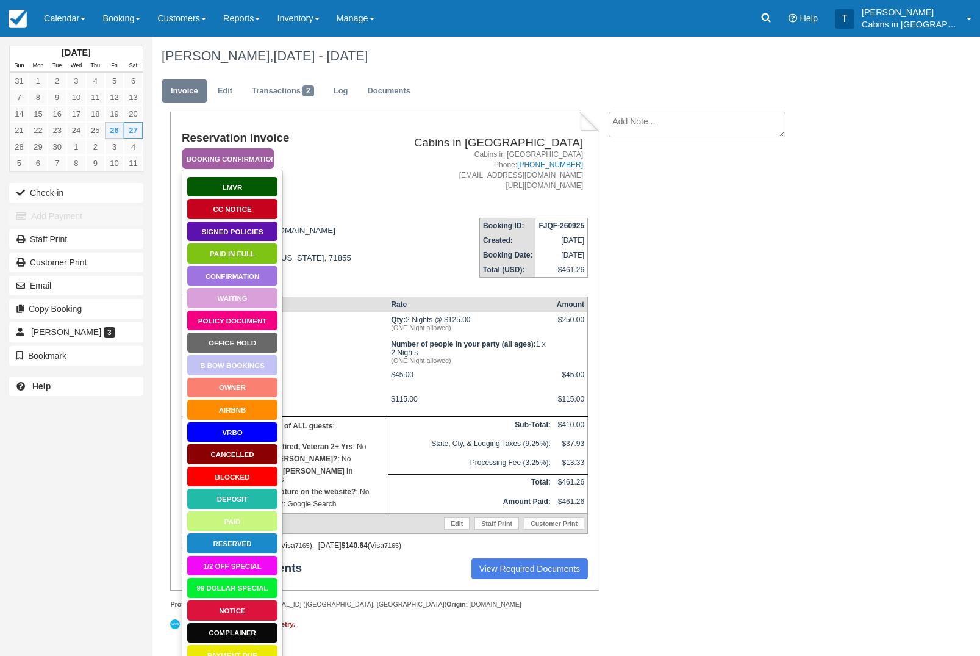
click at [235, 320] on link "Policy Document" at bounding box center [233, 320] width 92 height 21
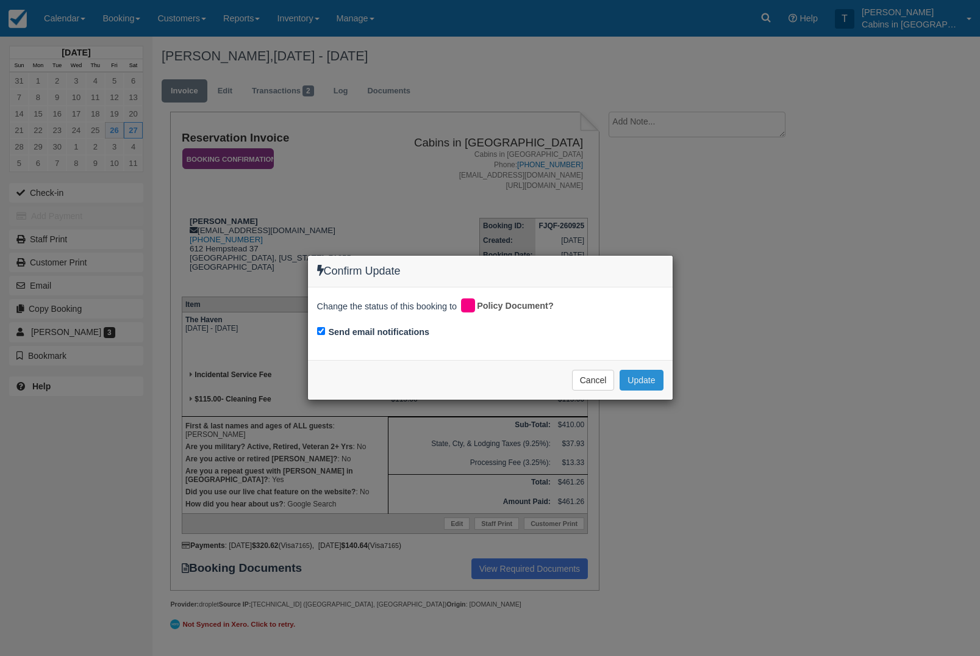
click at [654, 378] on button "Update" at bounding box center [641, 380] width 43 height 21
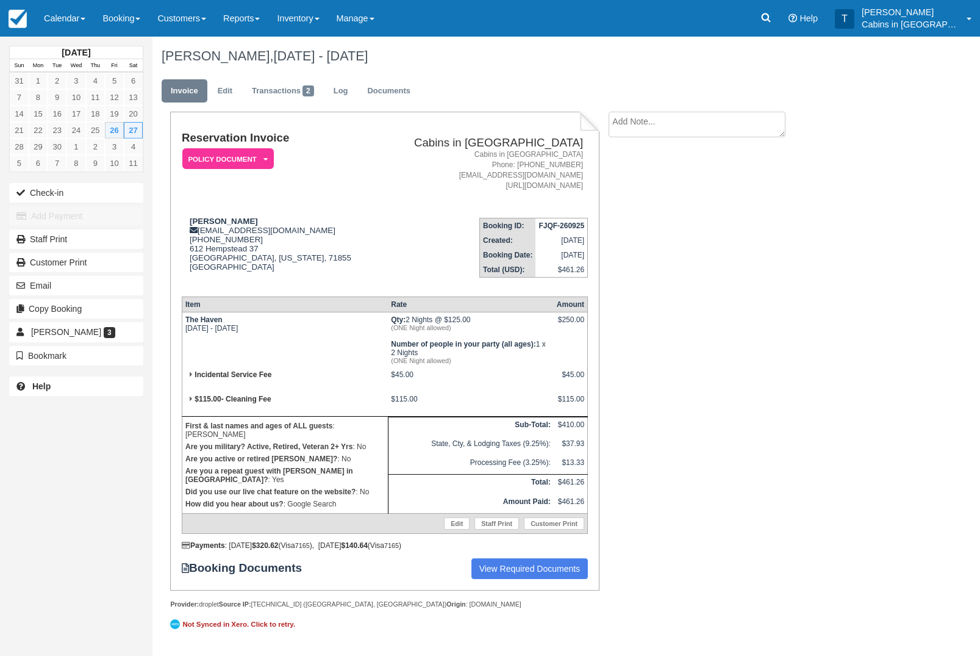
scroll to position [7, 0]
click at [717, 120] on textarea at bounding box center [697, 125] width 177 height 26
type textarea "Guest called and requested to add 9/26 to reservation. Nita approved. TG"
click at [637, 185] on button "Create" at bounding box center [636, 194] width 55 height 21
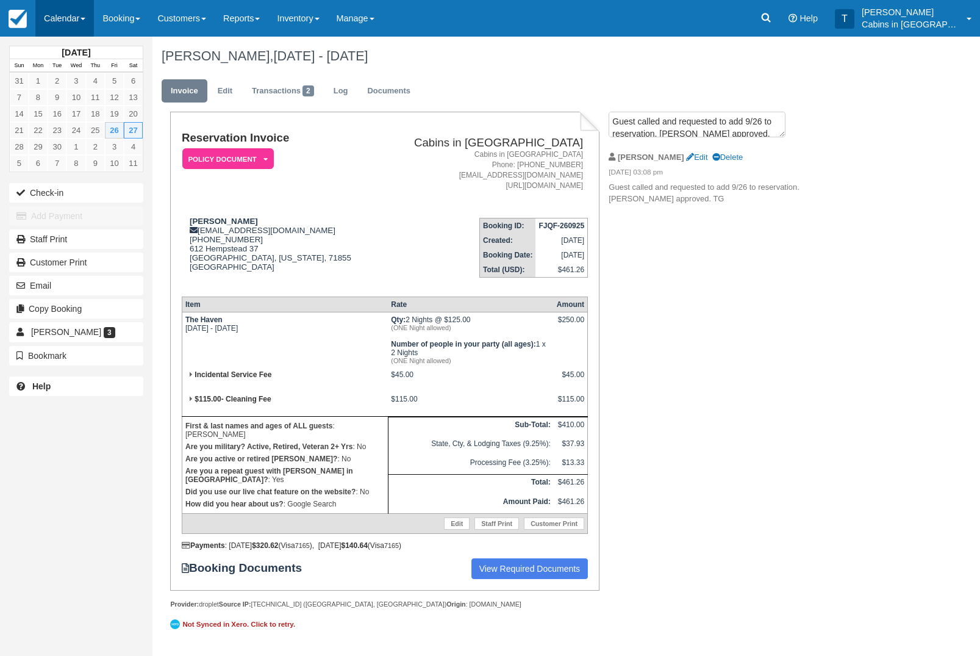
click at [69, 18] on link "Calendar" at bounding box center [64, 18] width 59 height 37
click at [105, 76] on link "Customer" at bounding box center [84, 78] width 96 height 26
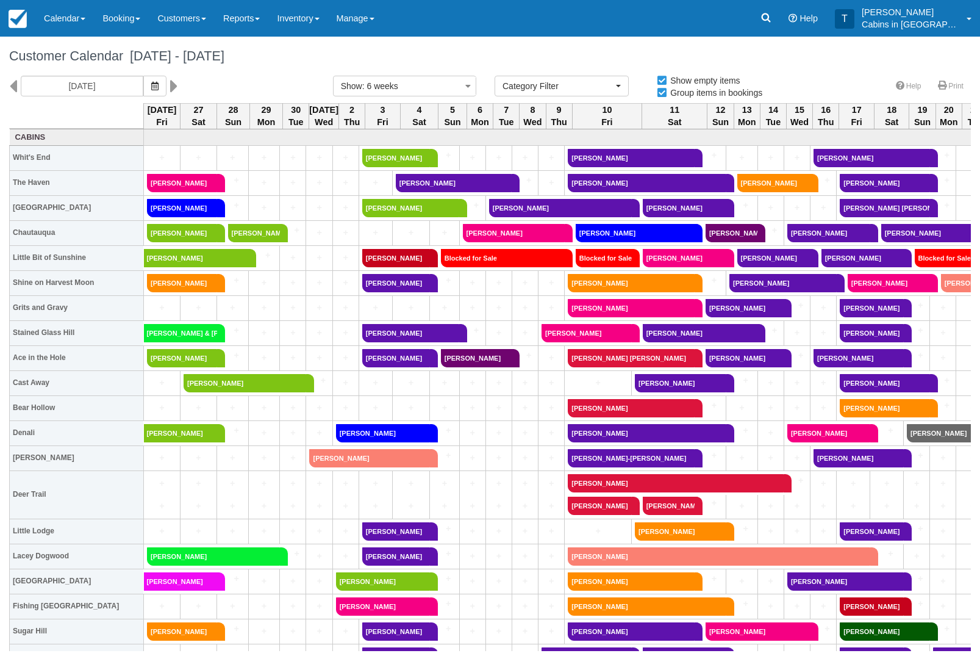
select select
click at [424, 259] on link "Joseph Alvarez" at bounding box center [396, 258] width 68 height 18
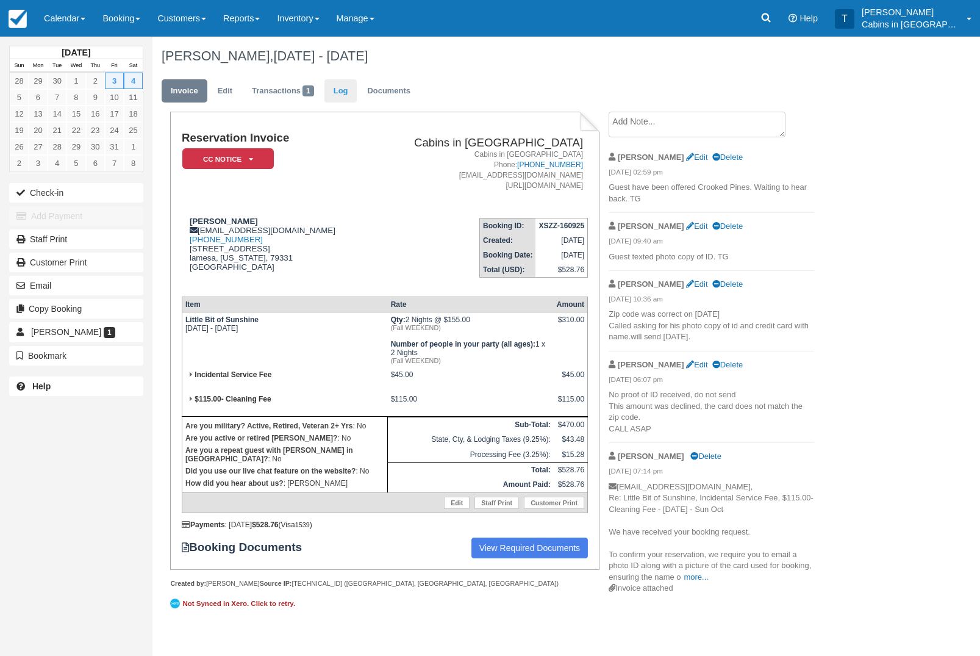
click at [354, 88] on link "Log" at bounding box center [341, 91] width 33 height 24
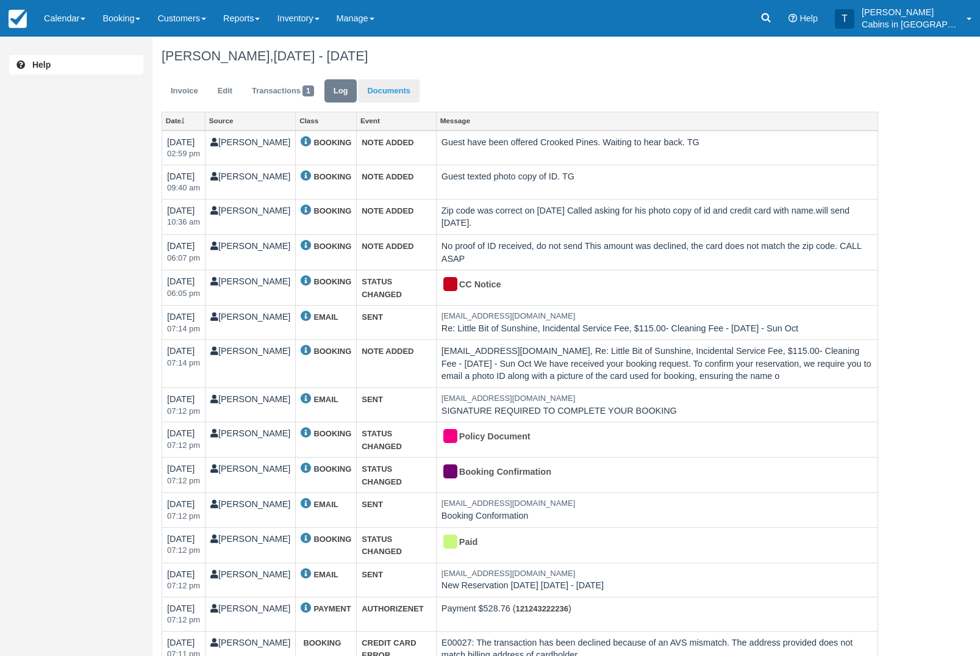
click at [404, 92] on link "Documents" at bounding box center [389, 91] width 62 height 24
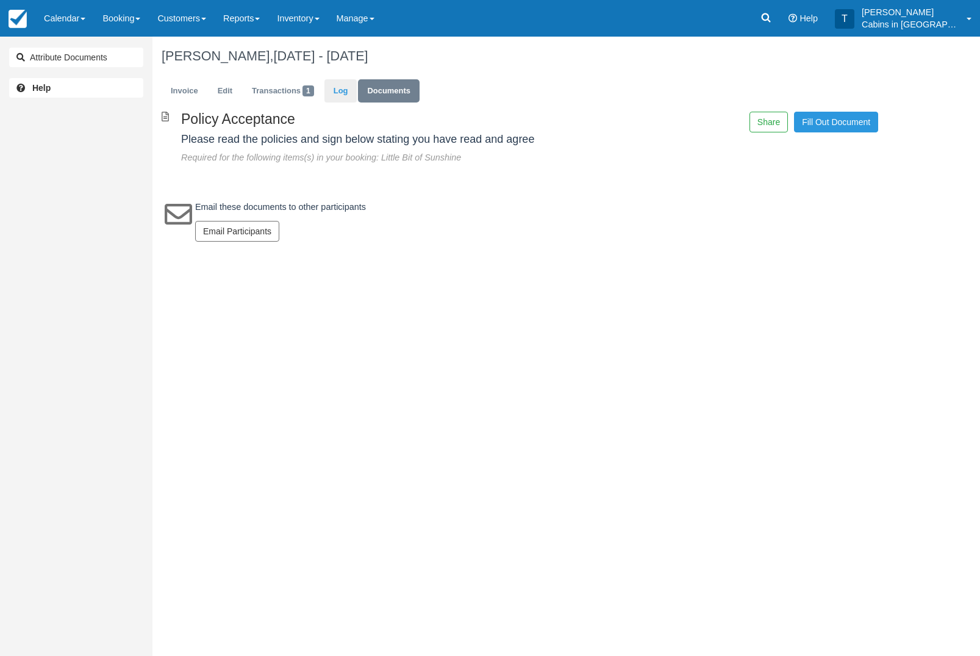
click at [355, 98] on link "Log" at bounding box center [341, 91] width 33 height 24
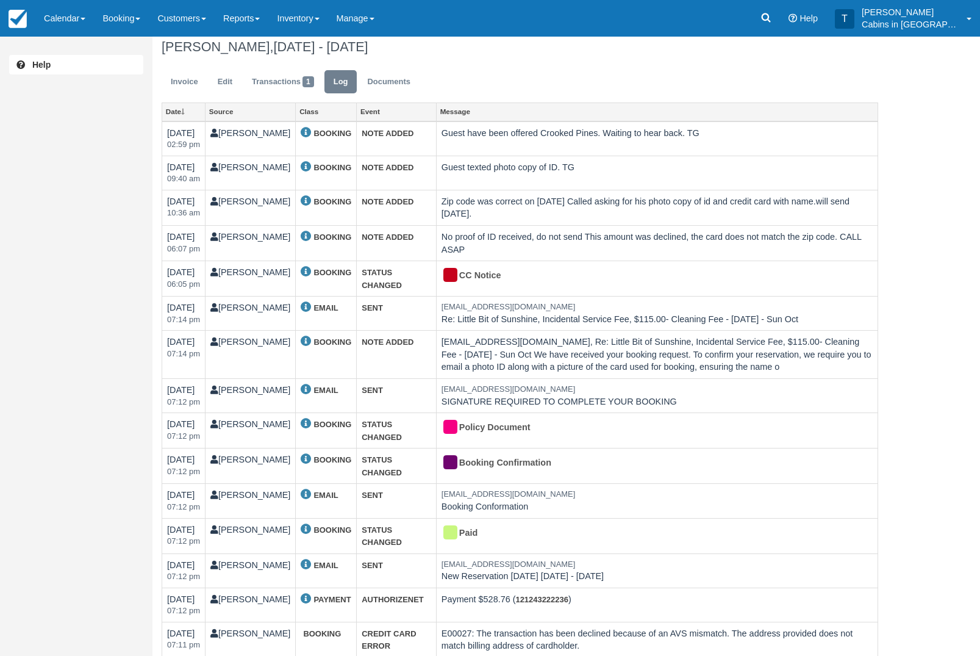
scroll to position [11, 0]
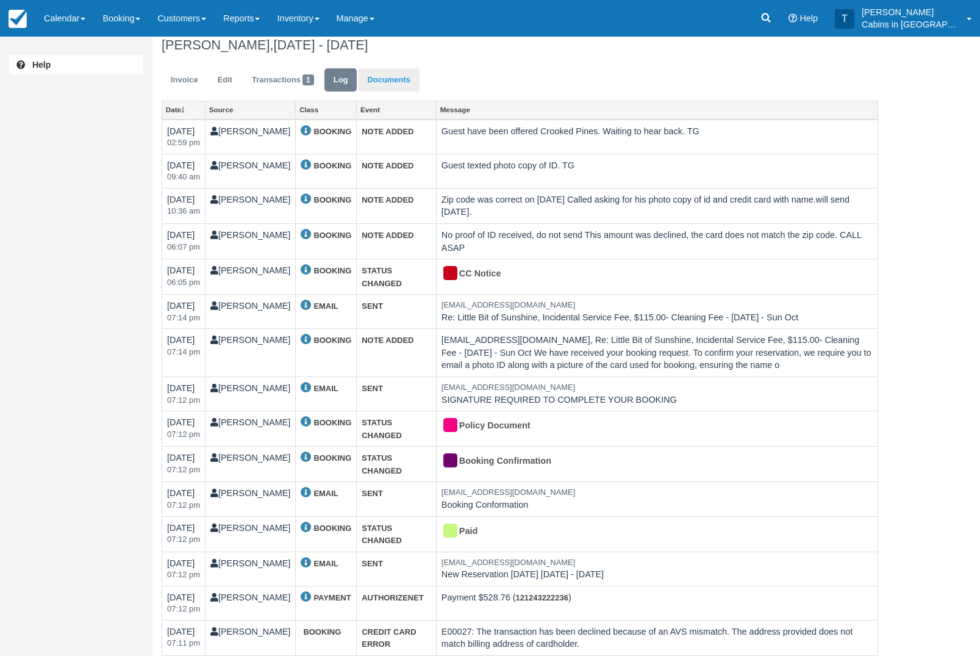
click at [399, 86] on link "Documents" at bounding box center [389, 80] width 62 height 24
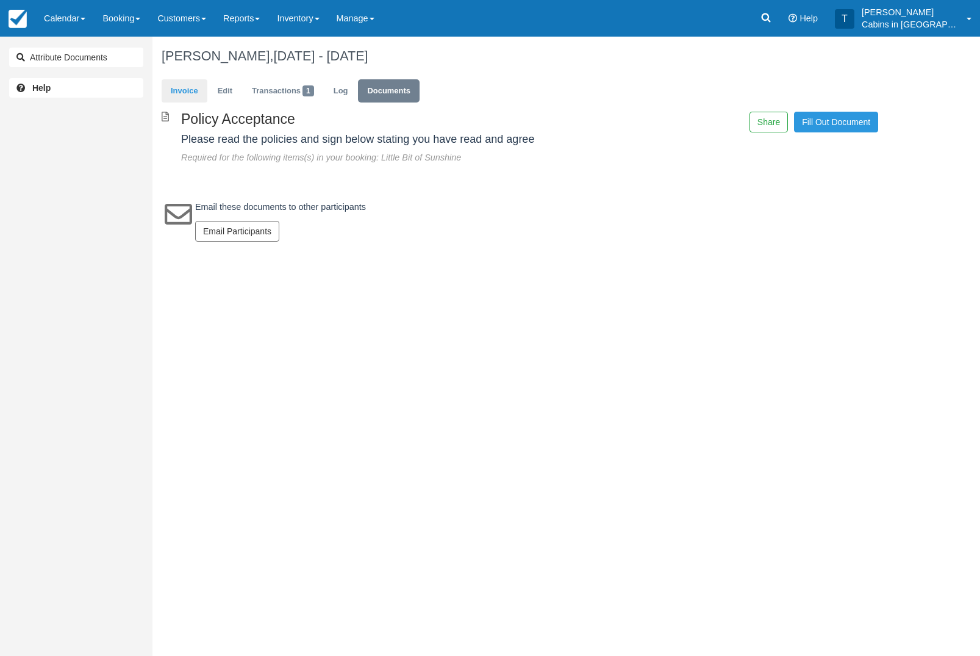
click at [197, 92] on link "Invoice" at bounding box center [185, 91] width 46 height 24
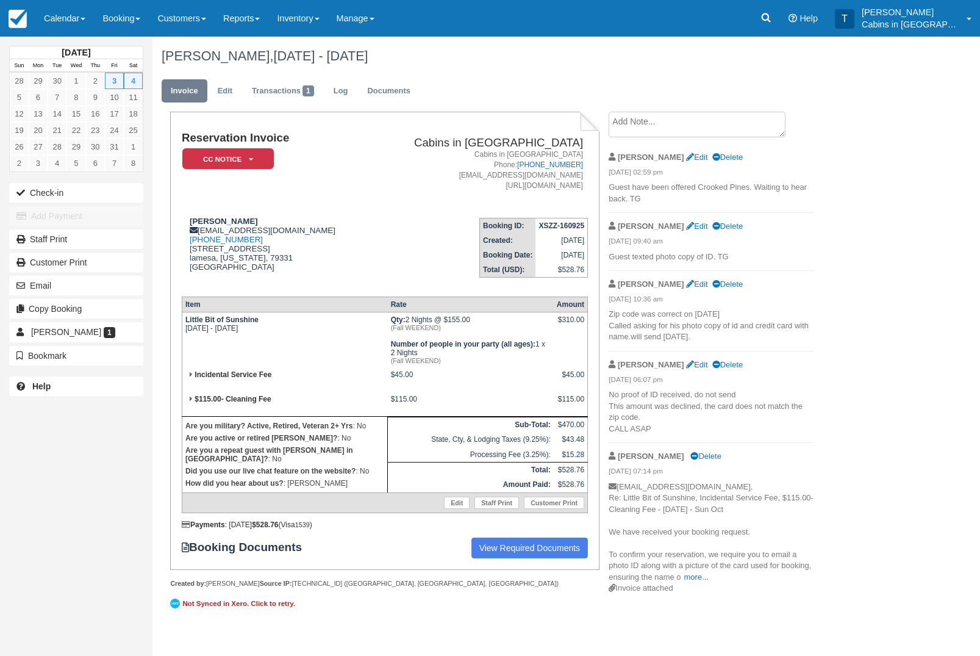
scroll to position [20, 0]
click at [233, 79] on link "Edit" at bounding box center [225, 91] width 33 height 24
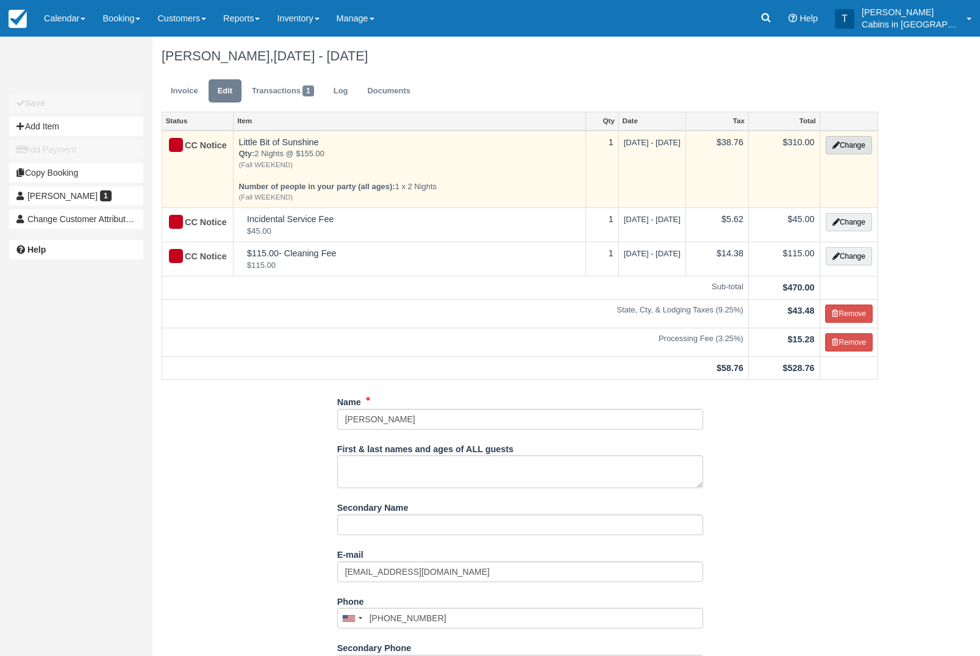
click at [851, 149] on button "Change" at bounding box center [849, 145] width 46 height 18
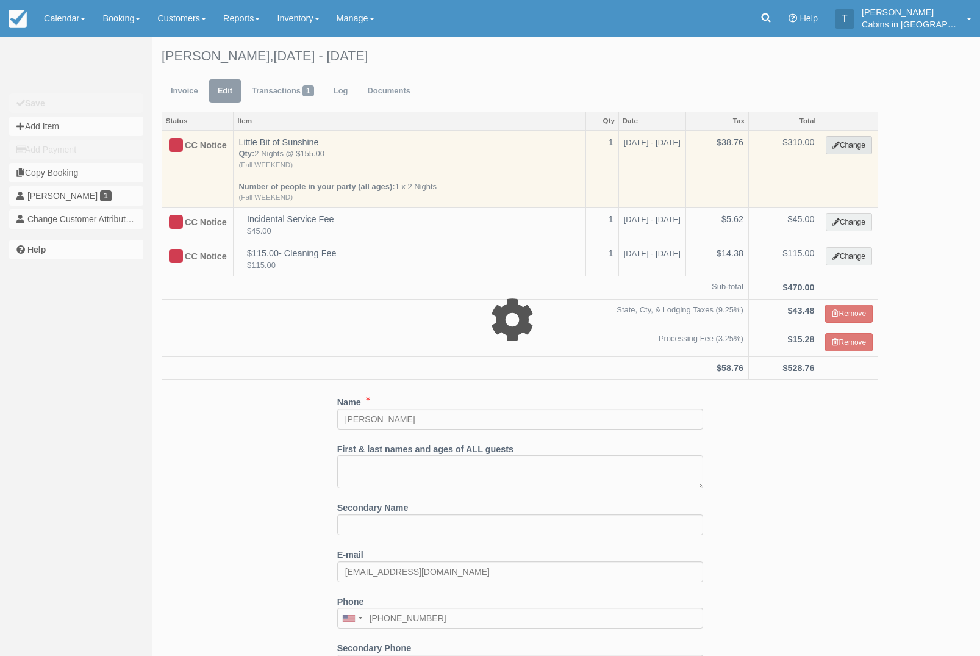
select select "1"
type input "310.00"
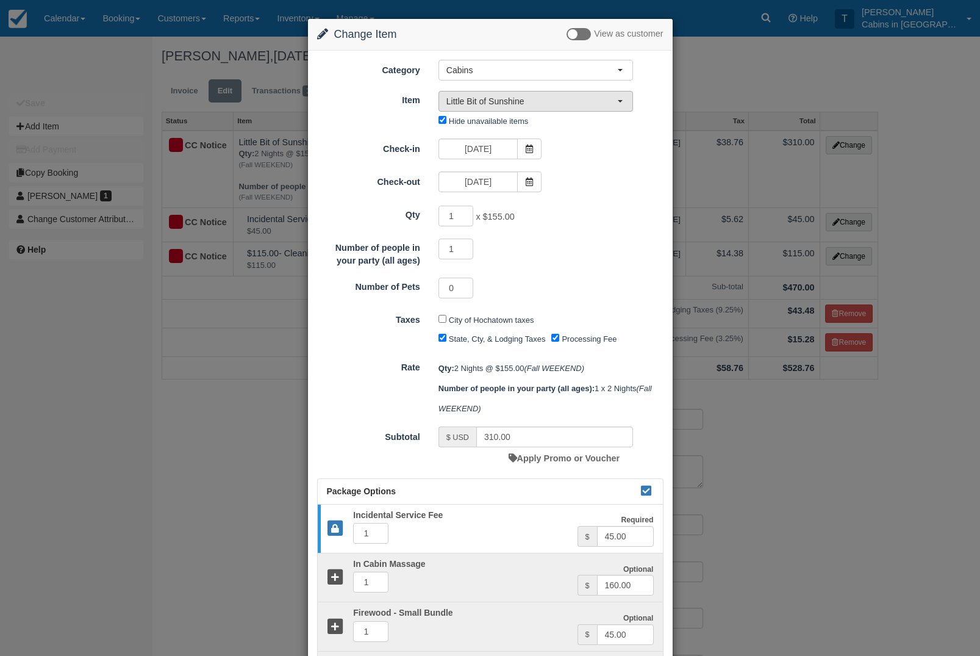
click at [623, 104] on button "Little Bit of Sunshine" at bounding box center [536, 101] width 195 height 21
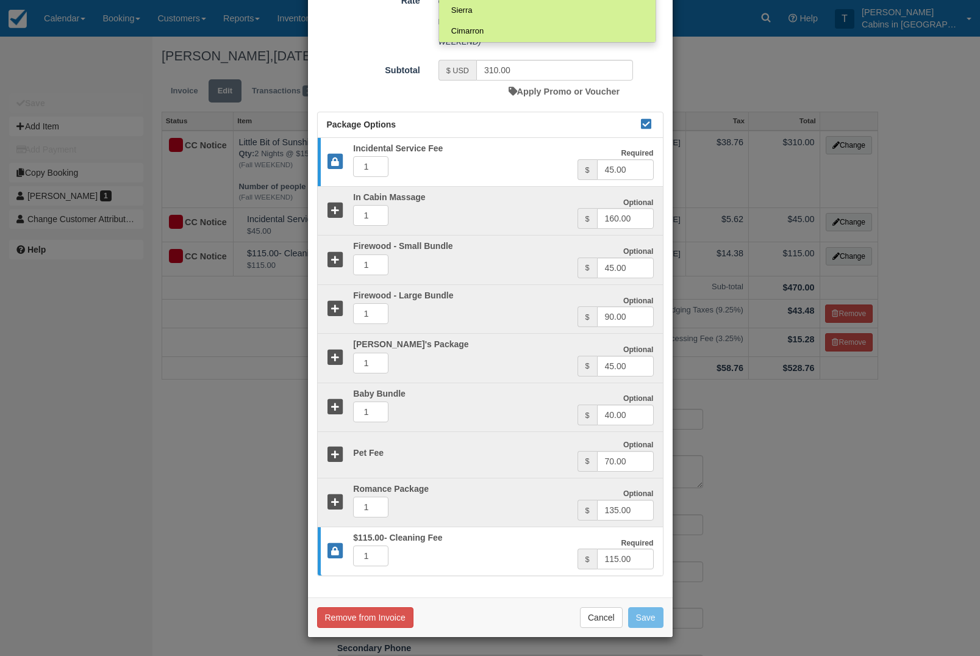
scroll to position [397, 0]
click at [599, 614] on div at bounding box center [490, 145] width 366 height 986
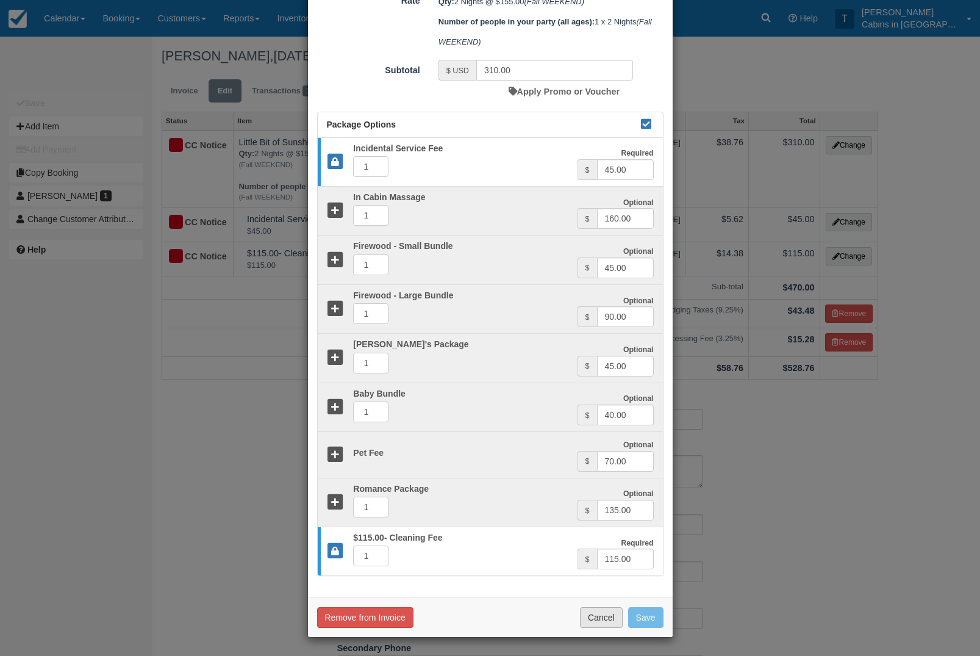
click at [595, 617] on button "Cancel" at bounding box center [601, 617] width 43 height 21
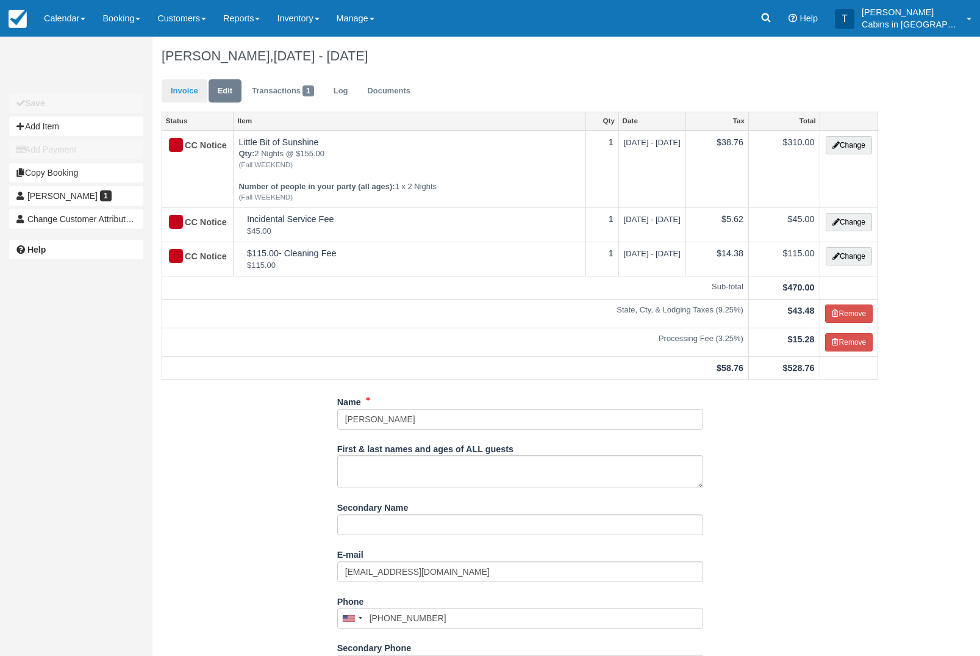
click at [185, 102] on link "Invoice" at bounding box center [185, 91] width 46 height 24
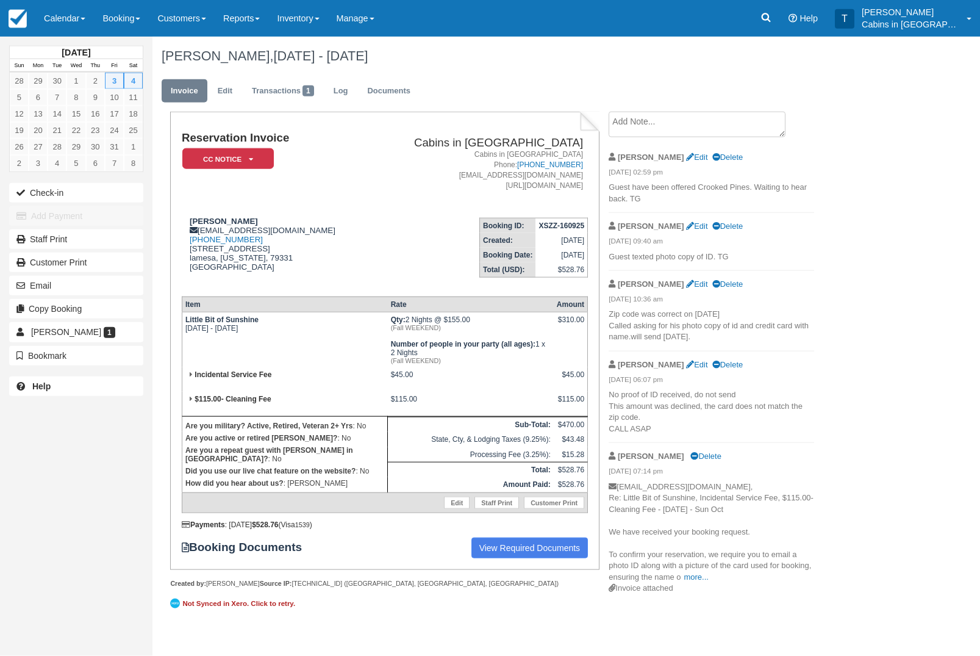
scroll to position [5, 0]
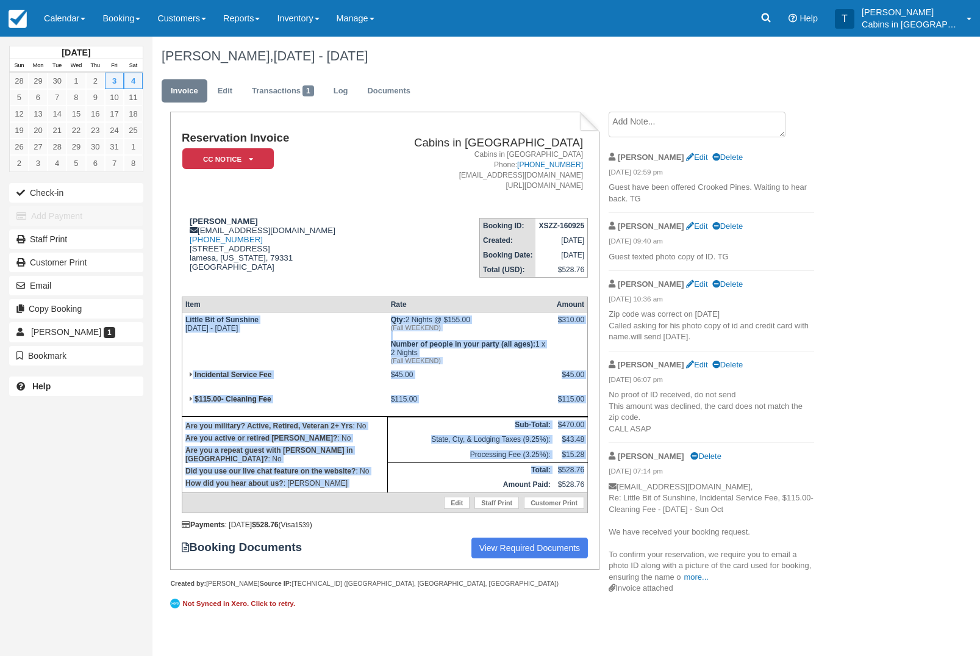
click at [689, 122] on textarea at bounding box center [697, 125] width 177 height 26
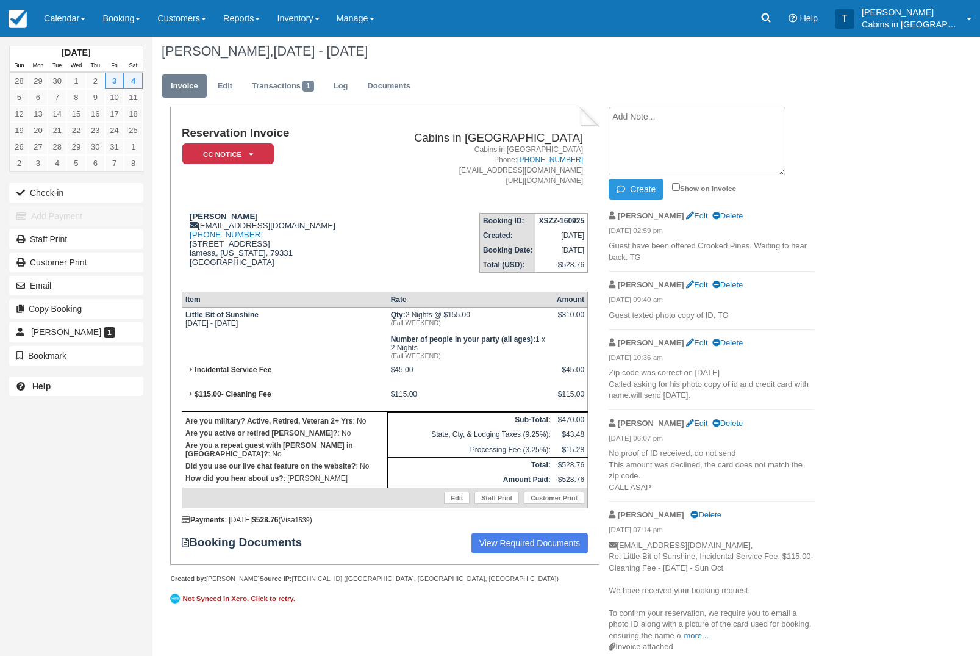
paste textarea "Little Bit of Sunshine Fri Oct 3 2025 - Sun Oct 5 2025 Qty: 2 Nights @ $155.00 …"
click at [614, 115] on textarea "Little Bit of Sunshine Fri Oct 3 2025 - Sun Oct 5 2025 Qty: 2 Nights @ $155.00 …" at bounding box center [697, 141] width 177 height 68
type textarea "Little Bit of Sunshine Fri Oct 3 2025 - Sun Oct 5 2025 Qty: 2 Nights @ $155.00 …"
click at [641, 193] on button "Create" at bounding box center [636, 189] width 55 height 21
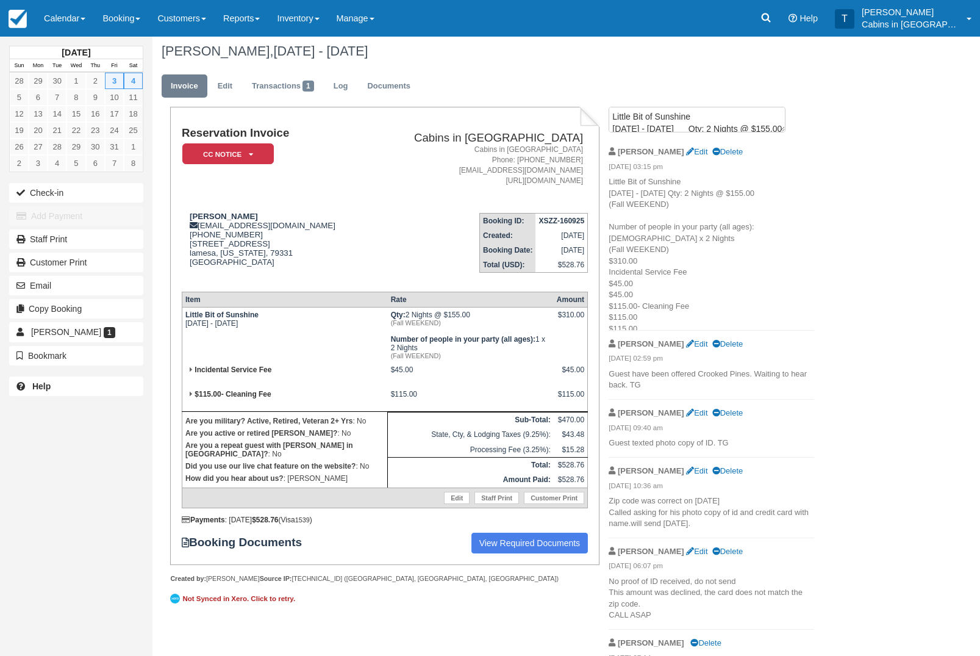
scroll to position [5, 0]
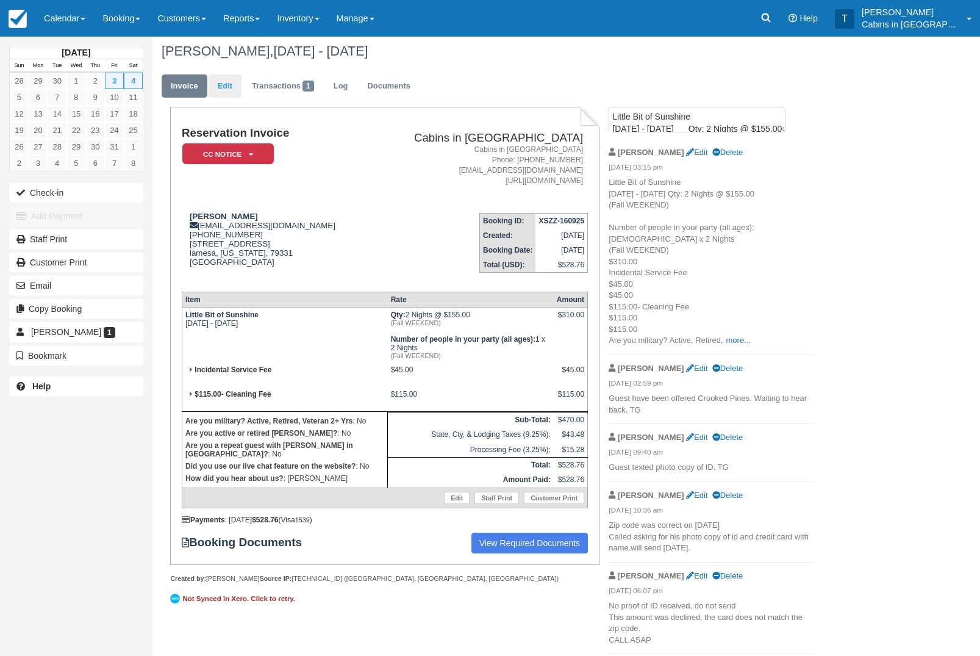
click at [217, 92] on link "Edit" at bounding box center [225, 86] width 33 height 24
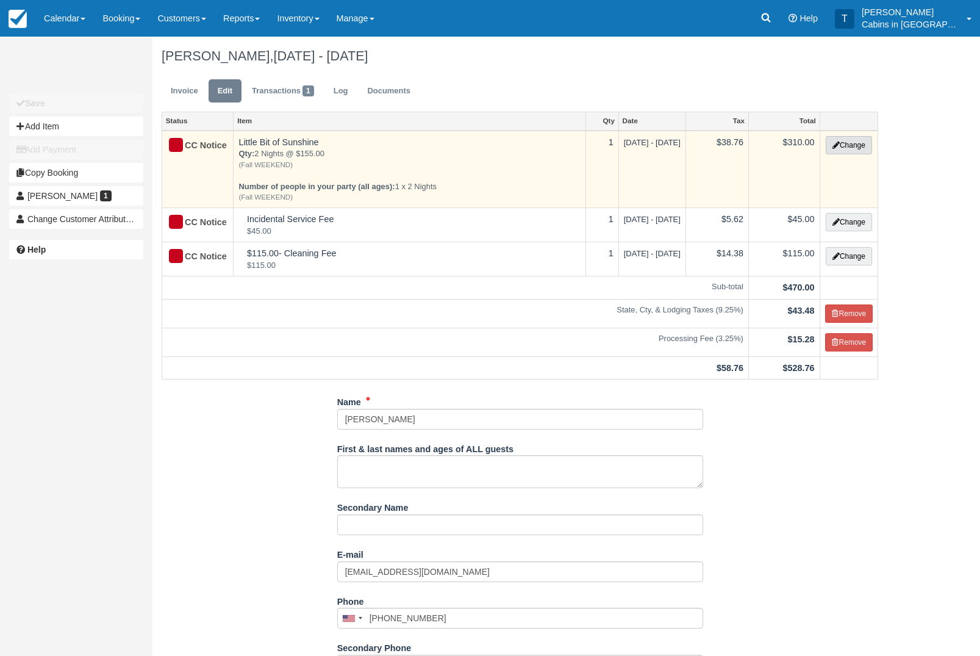
click at [850, 144] on button "Change" at bounding box center [849, 145] width 46 height 18
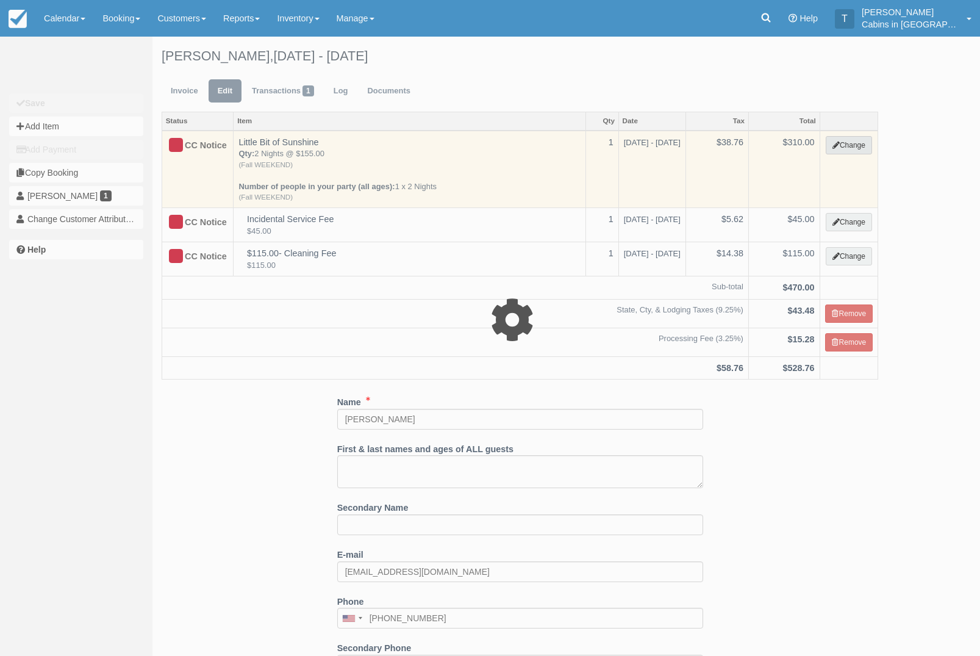
select select "1"
type input "310.00"
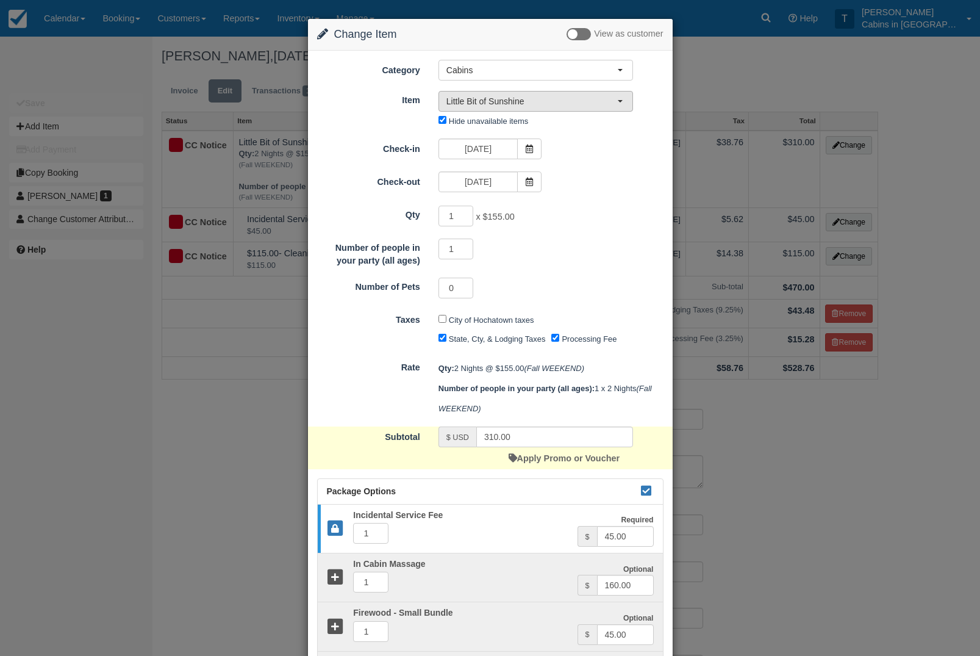
click at [599, 98] on span "Little Bit of Sunshine" at bounding box center [532, 101] width 171 height 12
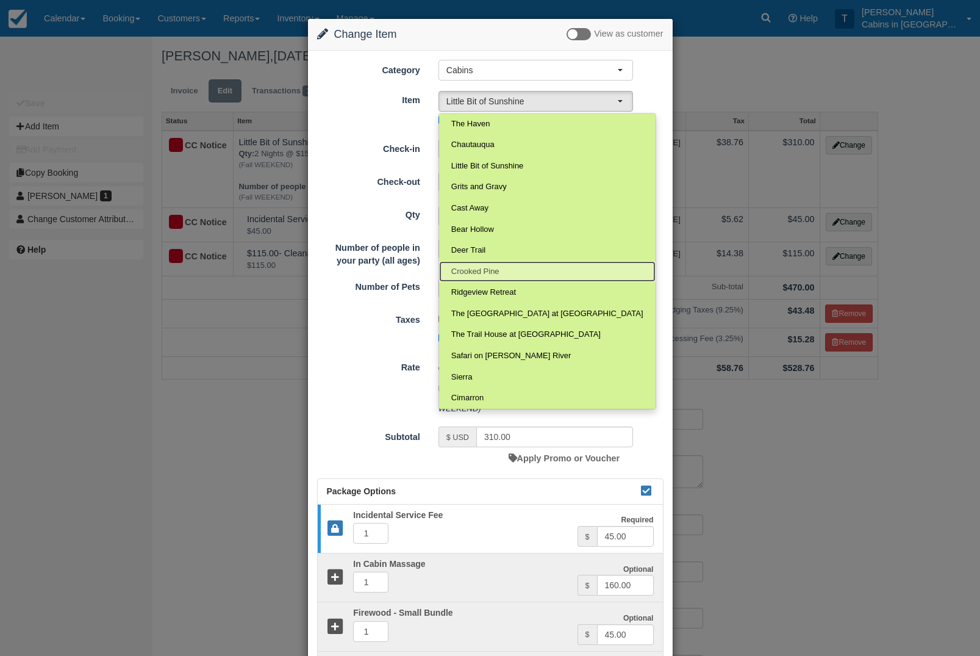
click at [498, 278] on span "Crooked Pine" at bounding box center [475, 272] width 48 height 12
select select "169"
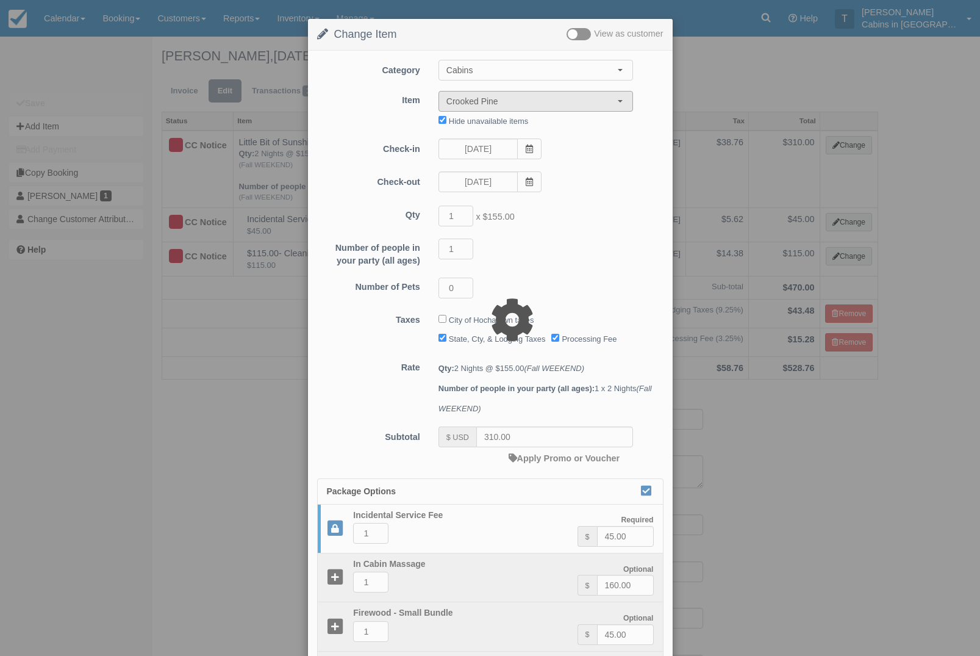
type input "350.00"
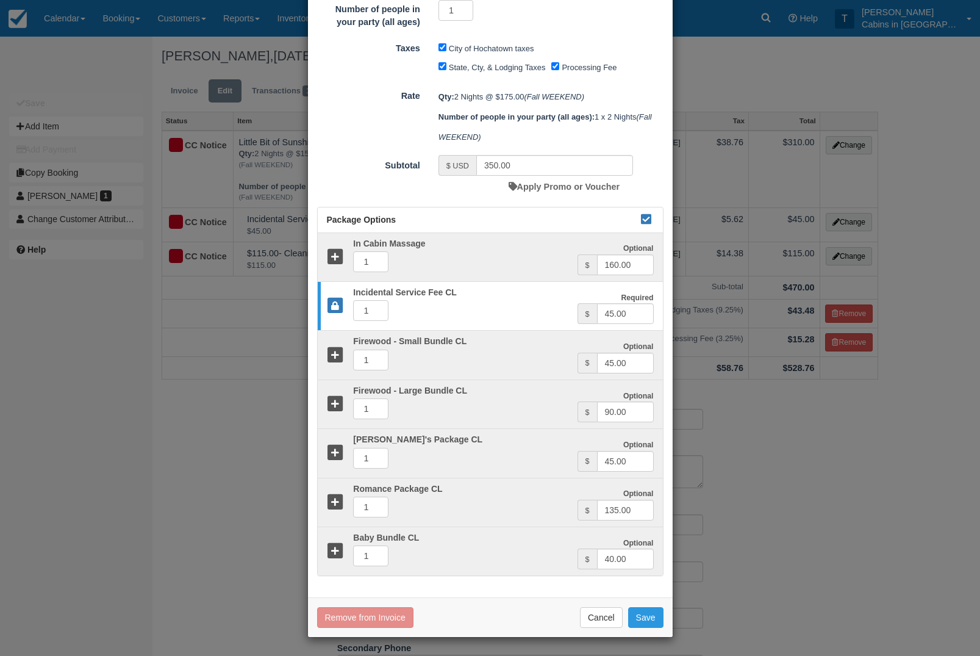
scroll to position [268, 0]
click at [647, 619] on button "Save" at bounding box center [645, 617] width 35 height 21
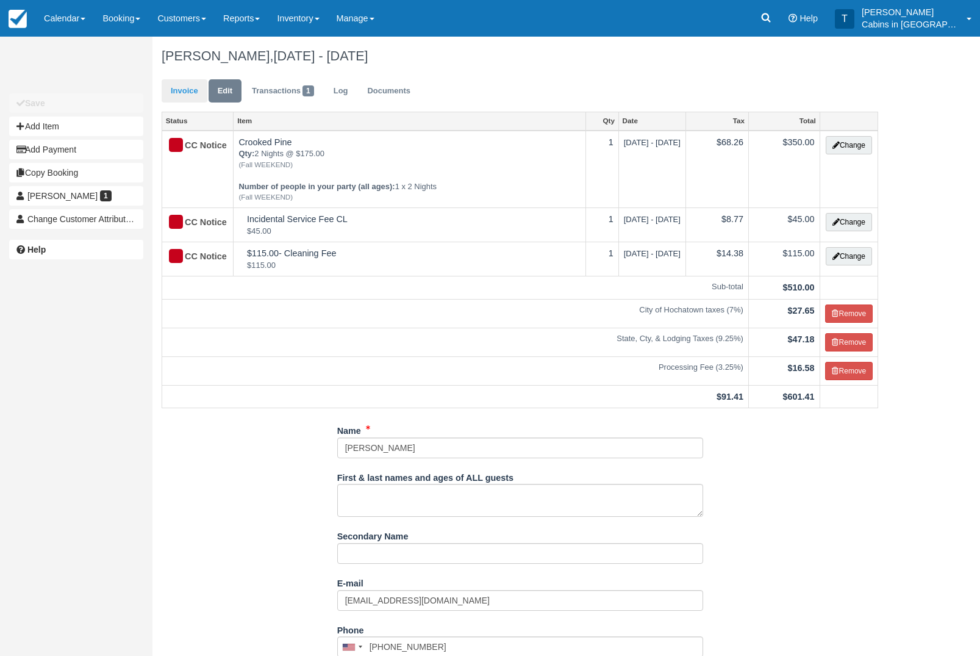
click at [196, 96] on link "Invoice" at bounding box center [185, 91] width 46 height 24
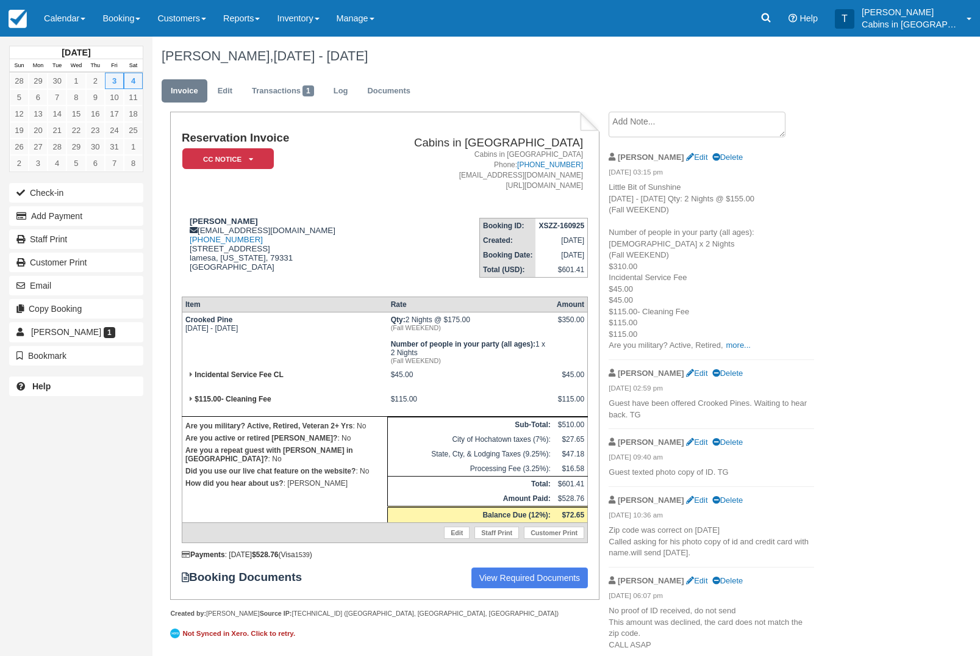
click at [730, 125] on textarea at bounding box center [697, 125] width 177 height 26
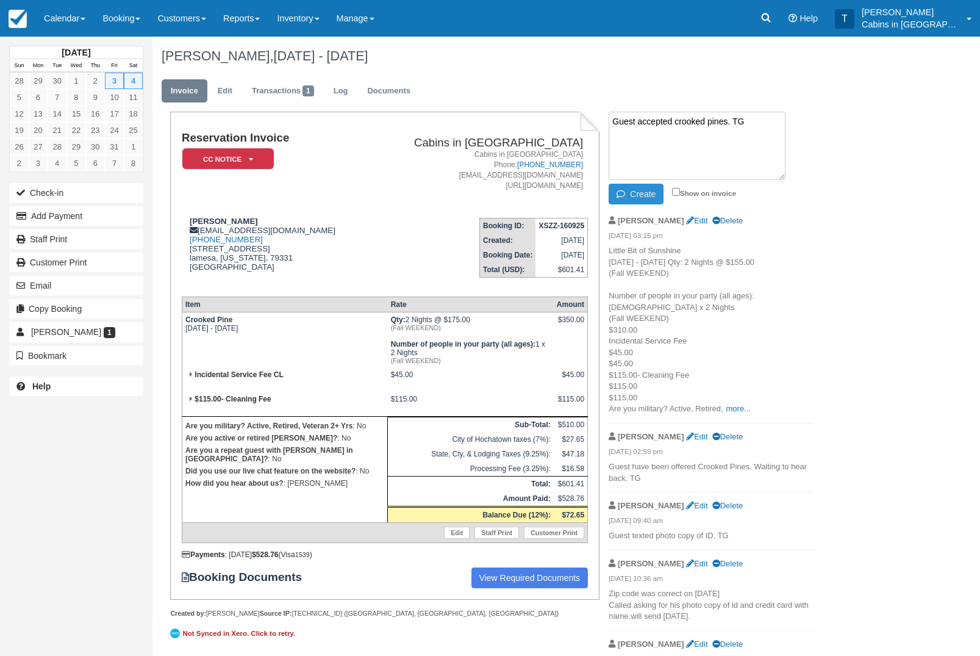
type textarea "Guest accepted crooked pines. TG"
click at [645, 197] on button "Create" at bounding box center [636, 194] width 55 height 21
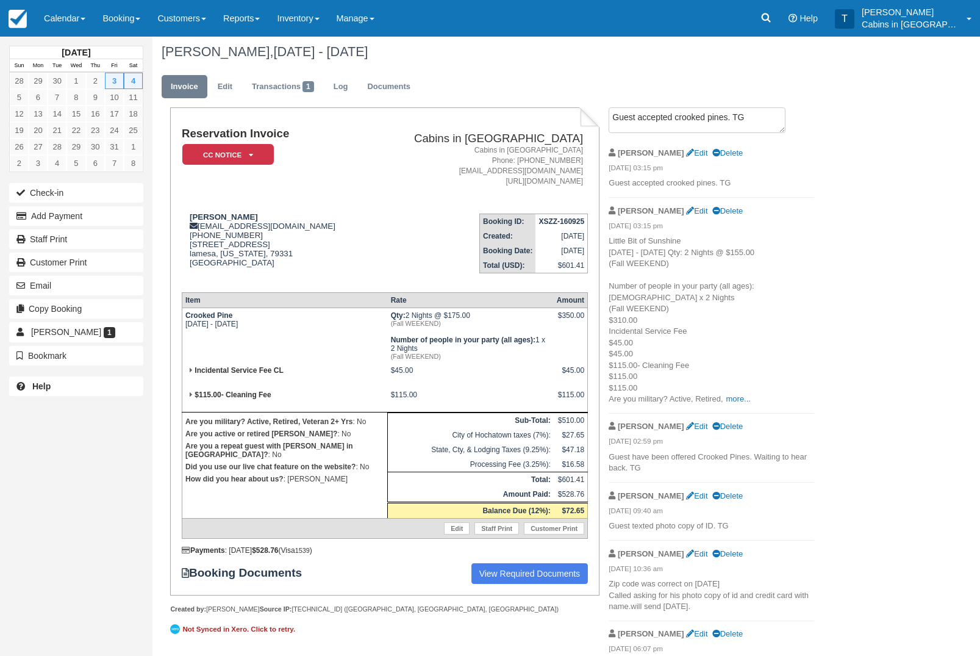
scroll to position [3, 0]
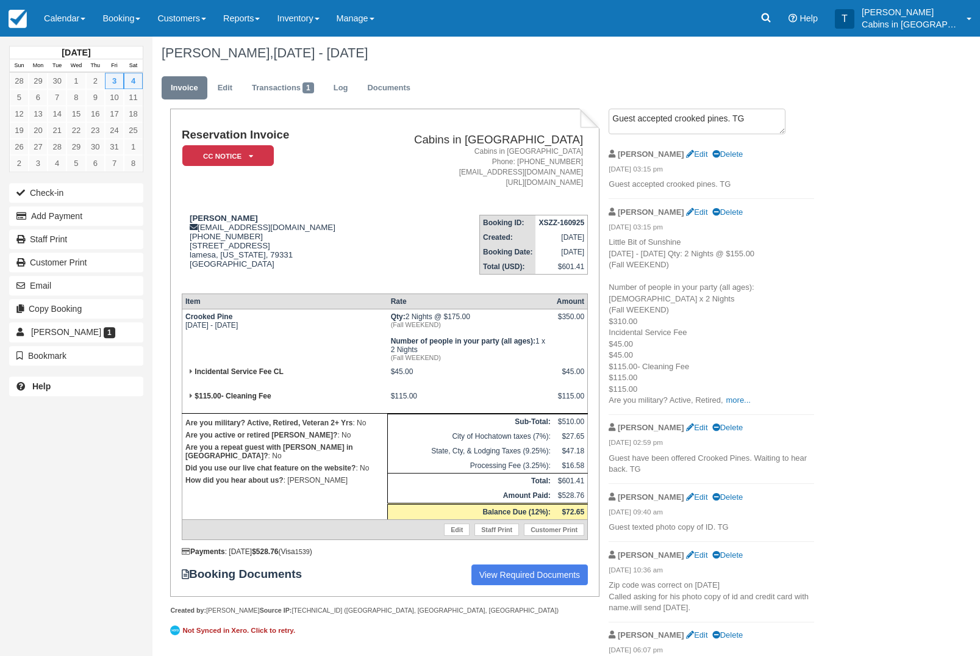
click at [258, 153] on em "CC Notice" at bounding box center [228, 155] width 92 height 21
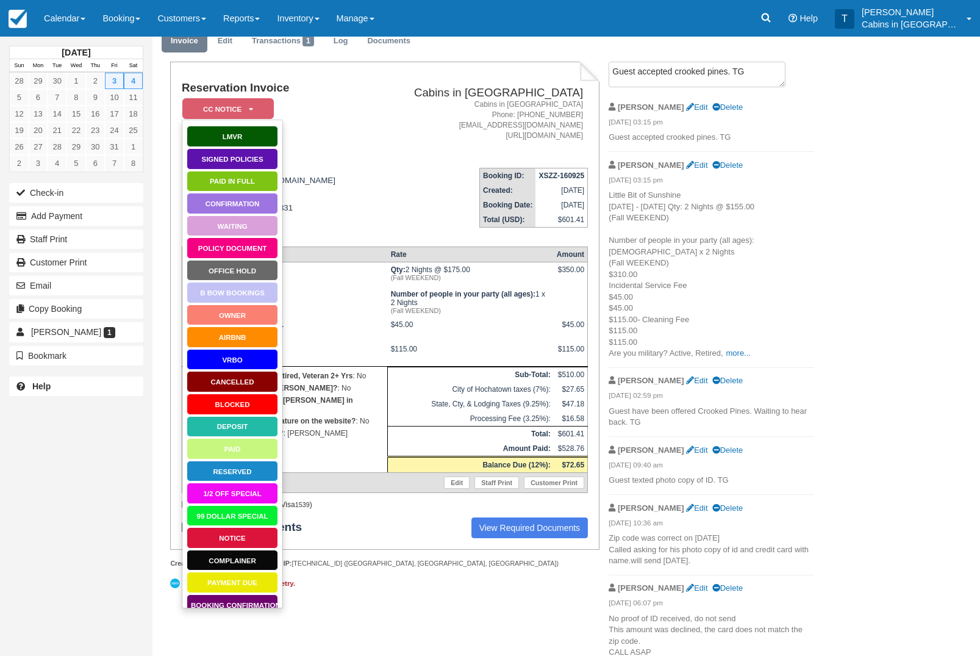
scroll to position [51, 0]
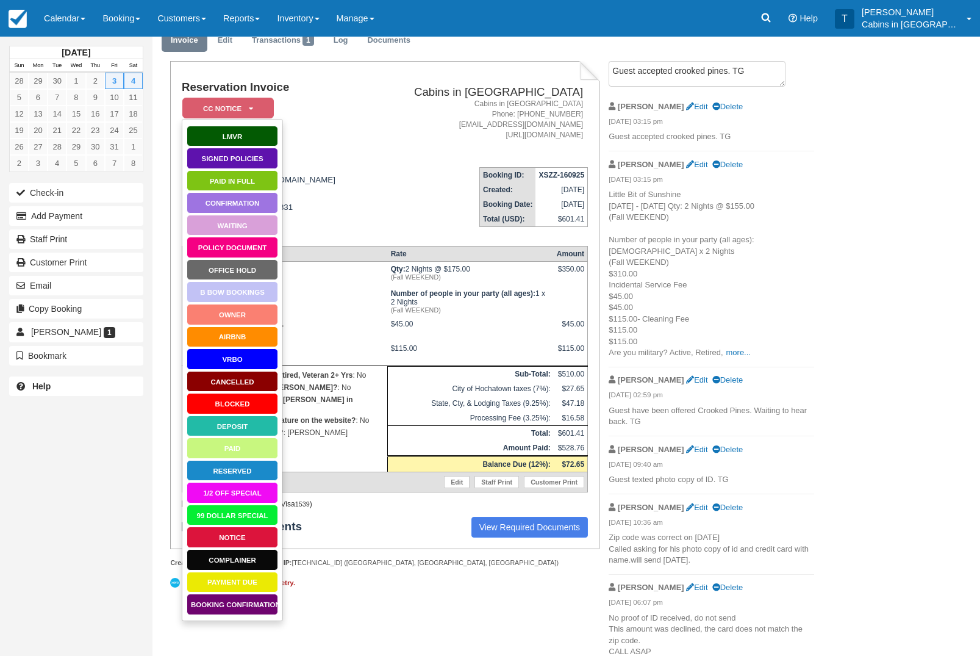
click at [249, 248] on link "Policy Document" at bounding box center [233, 247] width 92 height 21
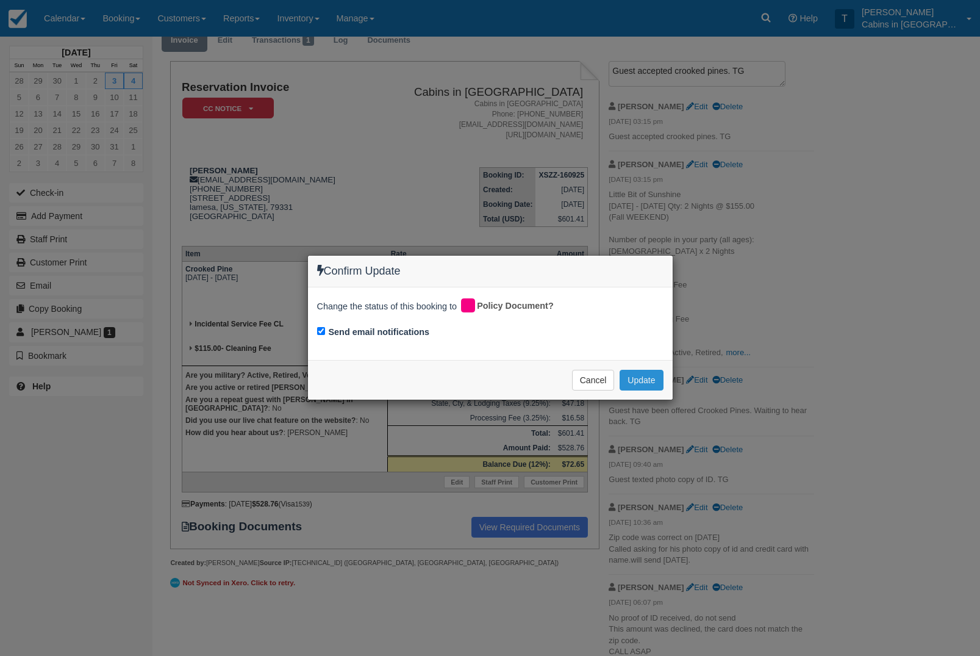
click at [653, 381] on button "Update" at bounding box center [641, 380] width 43 height 21
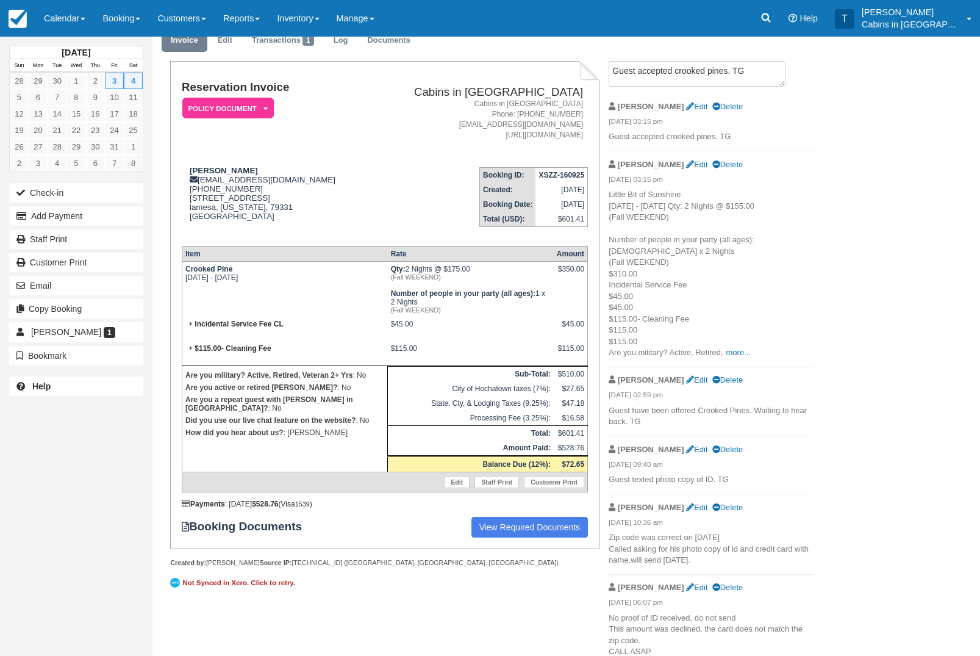
click at [254, 105] on em "Policy Document" at bounding box center [228, 108] width 92 height 21
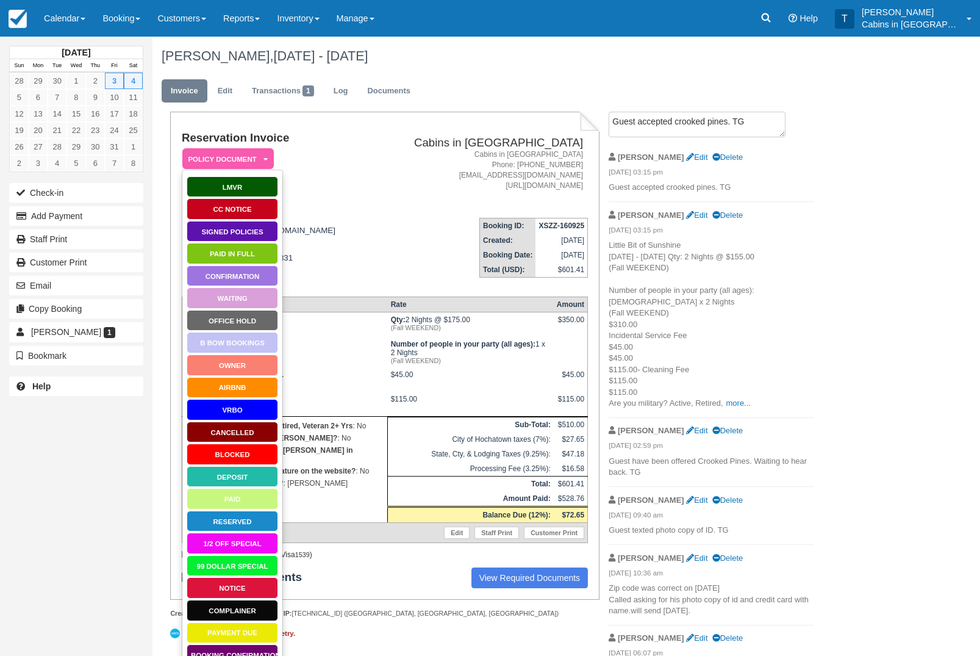
click at [248, 209] on link "CC Notice" at bounding box center [233, 208] width 92 height 21
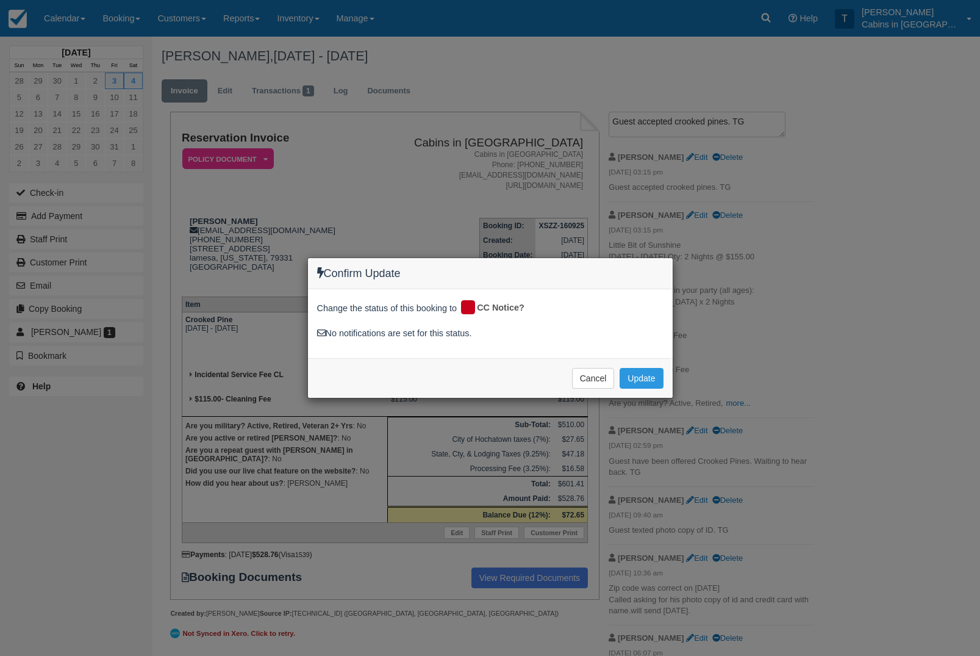
click at [644, 431] on div "Confirm Update Change the status of this booking to CC Notice? No notifications…" at bounding box center [490, 328] width 980 height 656
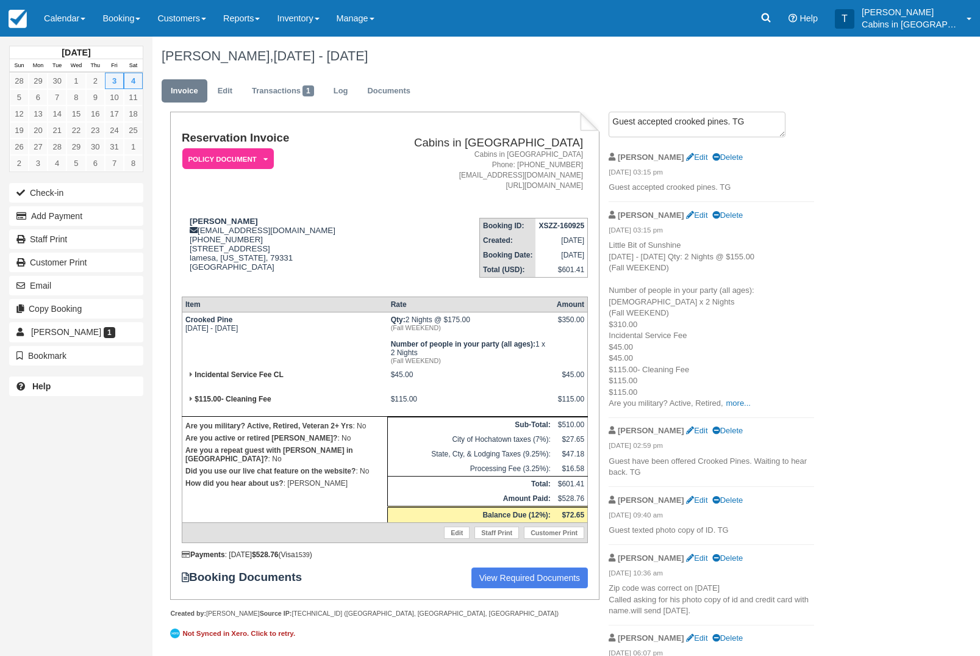
click at [256, 153] on em "Policy Document" at bounding box center [228, 158] width 92 height 21
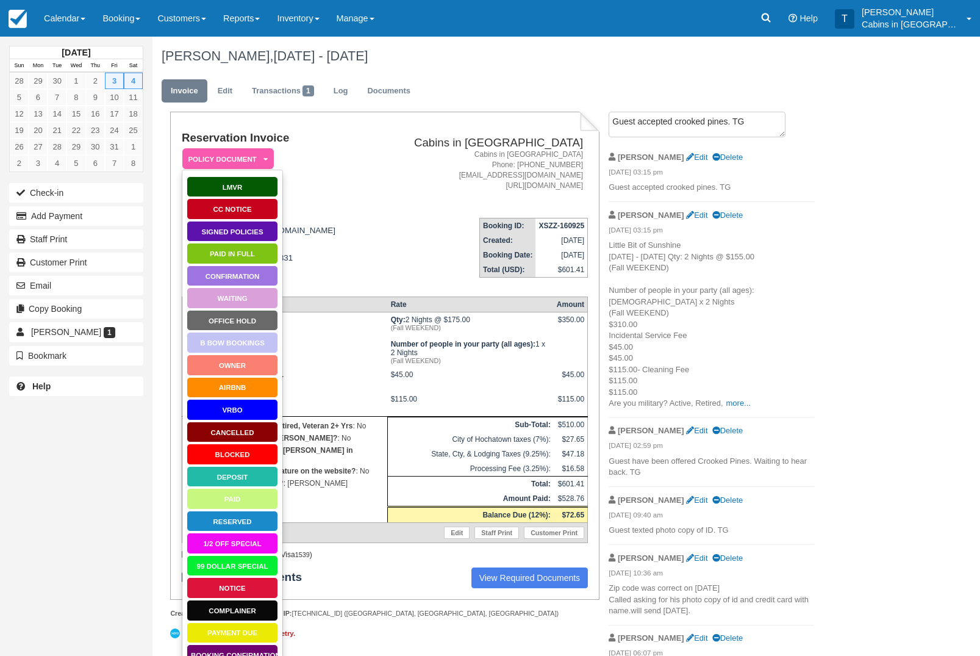
click at [262, 210] on link "CC Notice" at bounding box center [233, 208] width 92 height 21
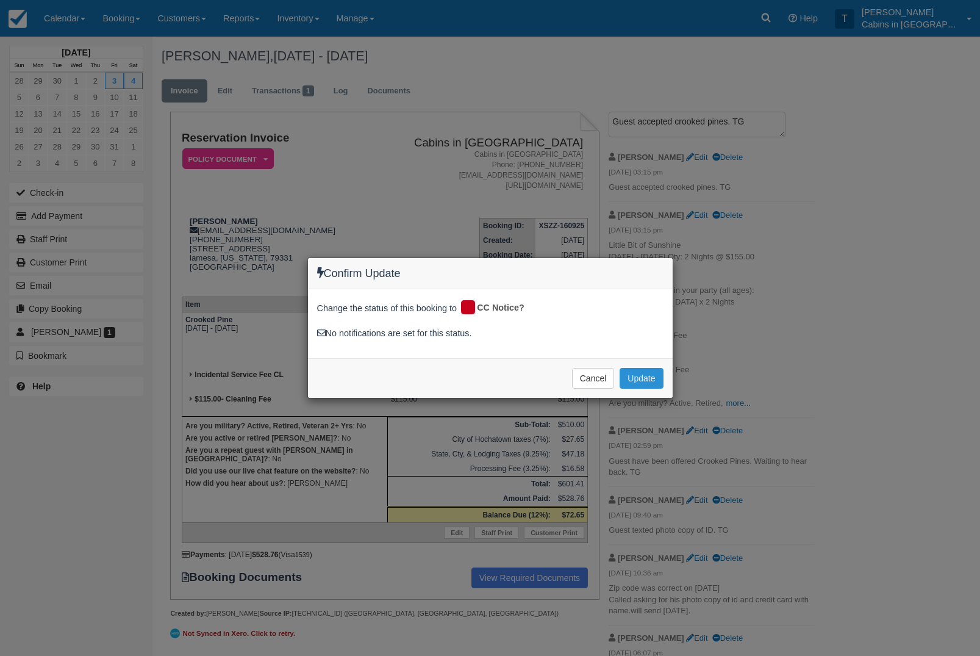
click at [639, 381] on button "Update" at bounding box center [641, 378] width 43 height 21
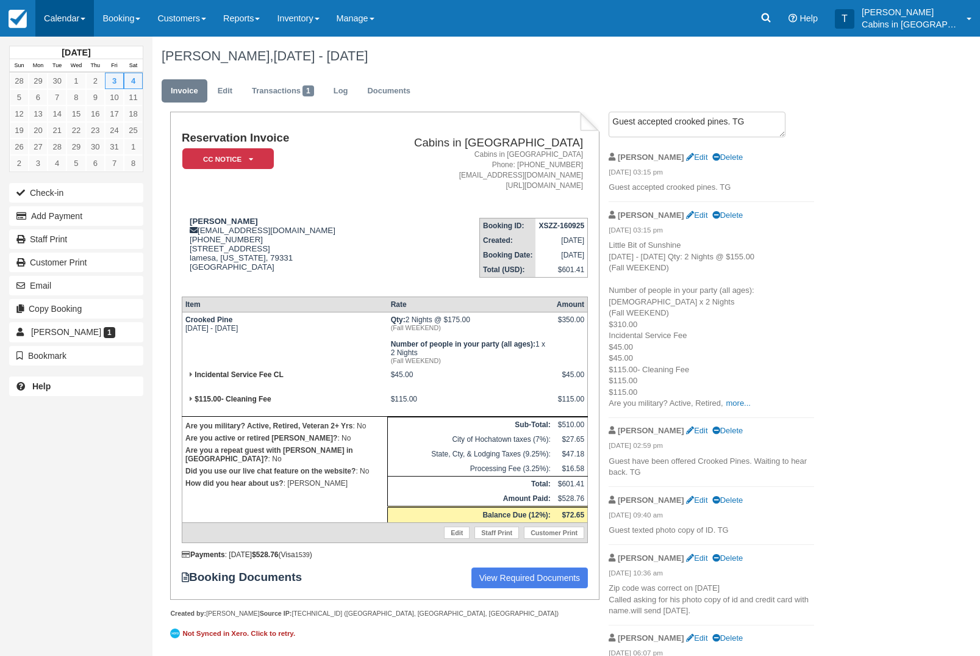
click at [74, 13] on link "Calendar" at bounding box center [64, 18] width 59 height 37
click at [100, 83] on link "Customer" at bounding box center [84, 78] width 96 height 26
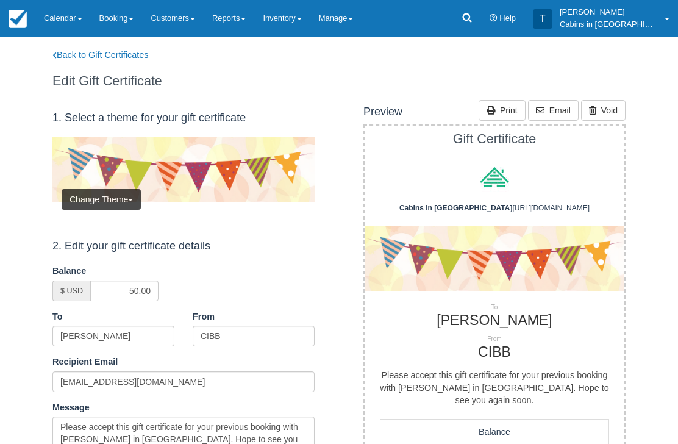
click at [129, 46] on div "Back to Gift Certificates Edit Gift Certificate" at bounding box center [182, 68] width 296 height 63
click at [119, 45] on div "Back to Gift Certificates Edit Gift Certificate" at bounding box center [182, 68] width 296 height 63
click at [127, 53] on link "Back to Gift Certificates" at bounding box center [108, 55] width 130 height 13
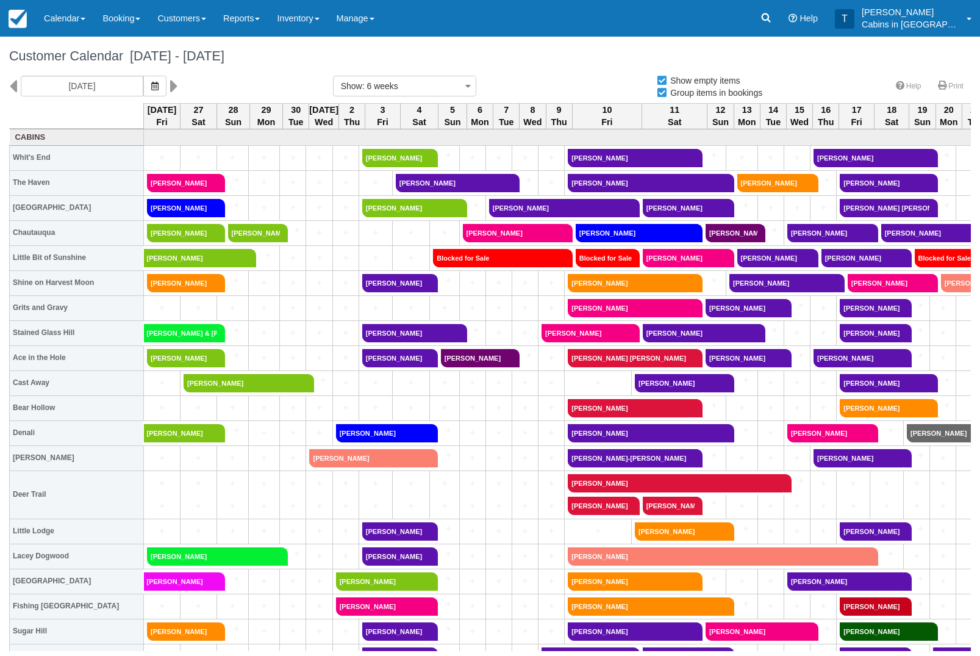
select select
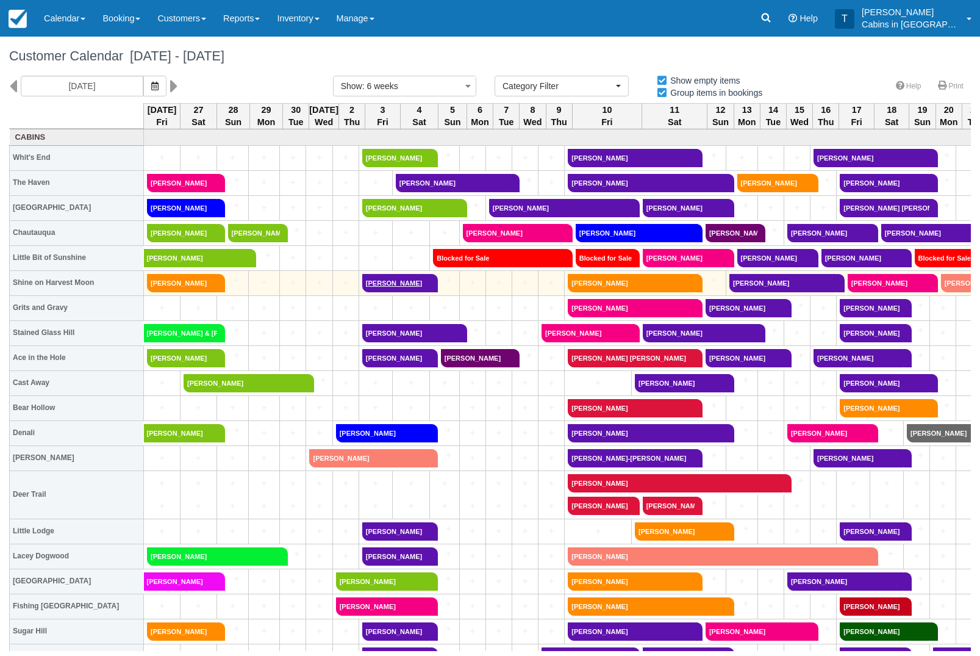
click at [418, 285] on link "Jonathan Ybarra" at bounding box center [396, 283] width 68 height 18
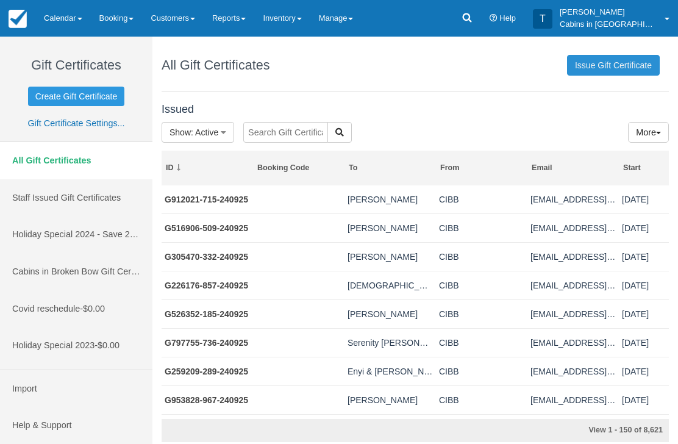
click at [607, 68] on link "Issue Gift Certificate" at bounding box center [613, 65] width 93 height 21
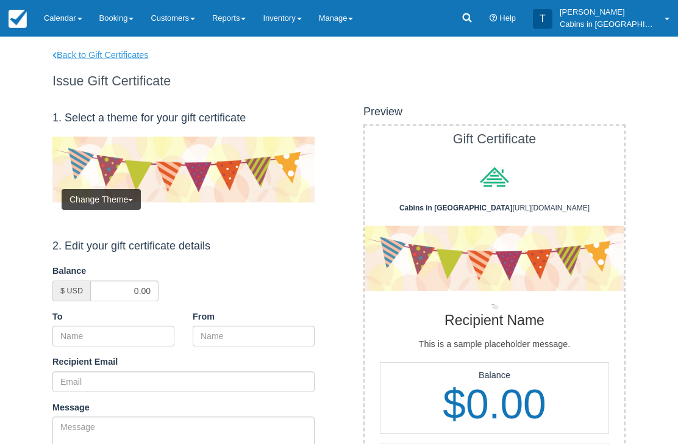
click at [134, 53] on link "Back to Gift Certificates" at bounding box center [108, 55] width 130 height 13
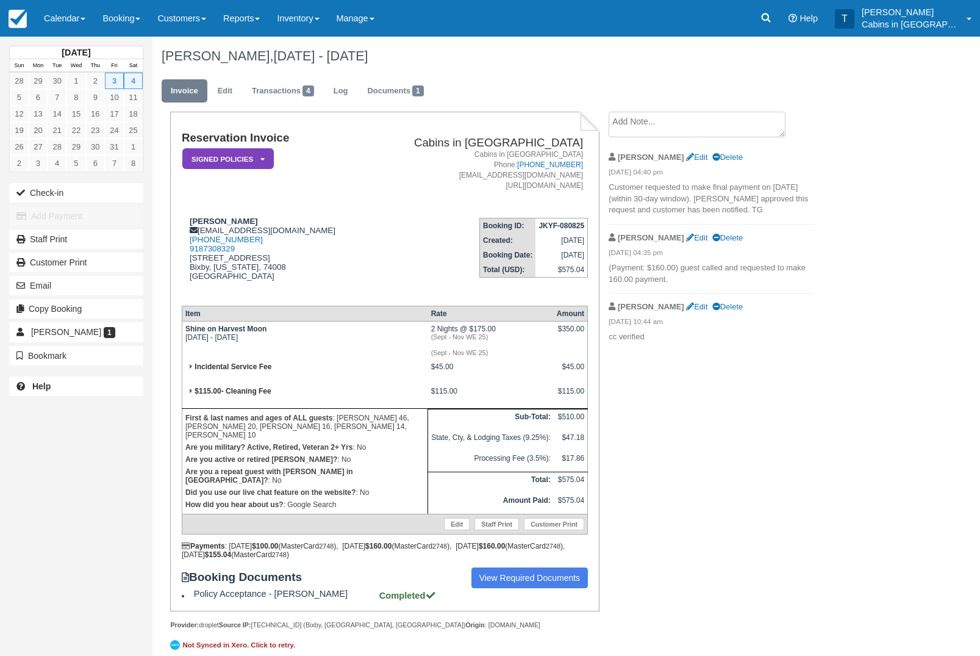
click at [257, 162] on em "Signed Policies" at bounding box center [228, 158] width 92 height 21
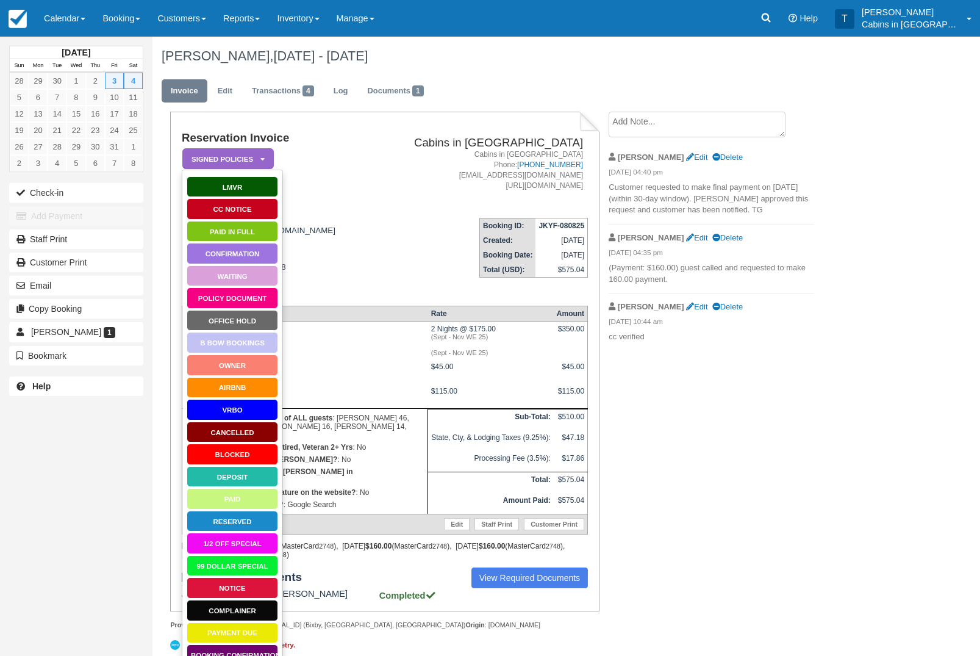
click at [259, 230] on link "Paid in Full" at bounding box center [233, 231] width 92 height 21
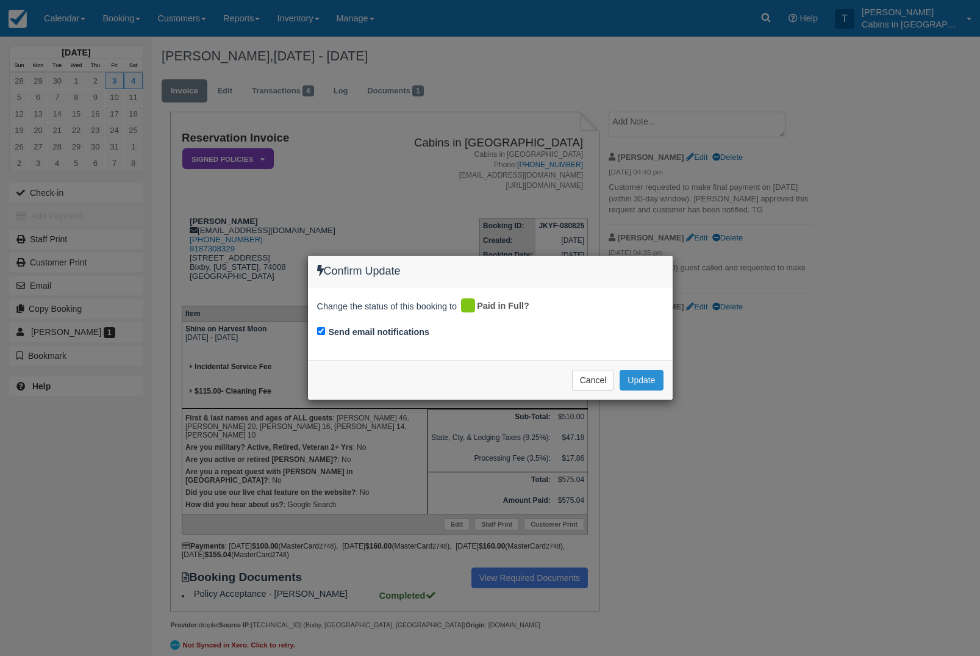
click at [647, 381] on button "Update" at bounding box center [641, 380] width 43 height 21
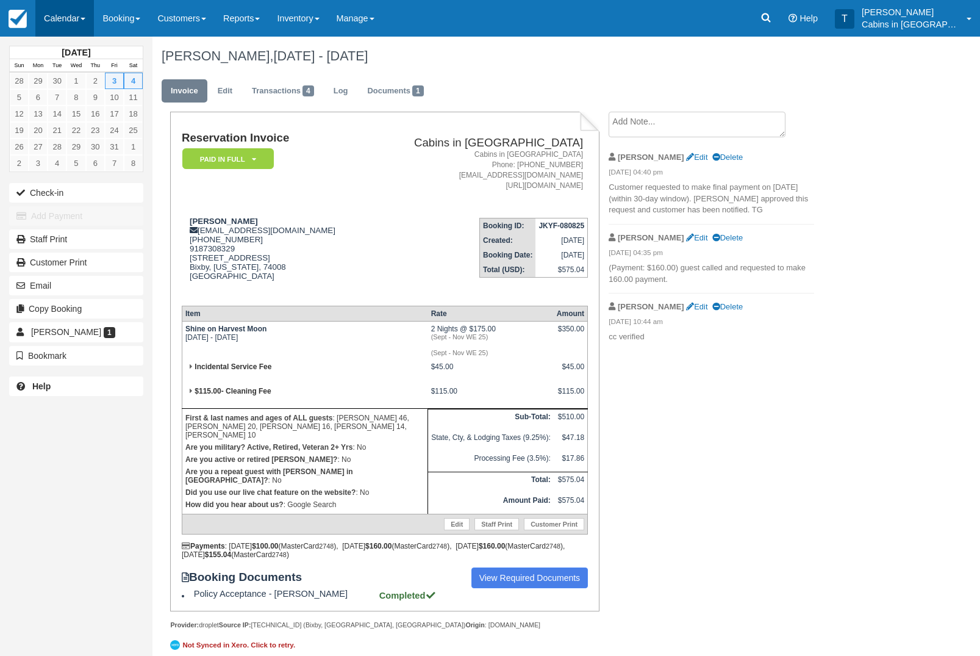
click at [76, 20] on link "Calendar" at bounding box center [64, 18] width 59 height 37
click at [90, 80] on link "Customer" at bounding box center [84, 78] width 96 height 26
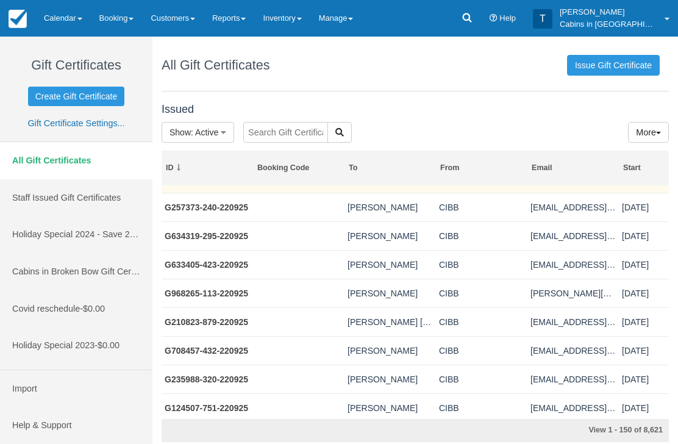
click at [234, 184] on link "G974227-719-220925" at bounding box center [207, 179] width 84 height 10
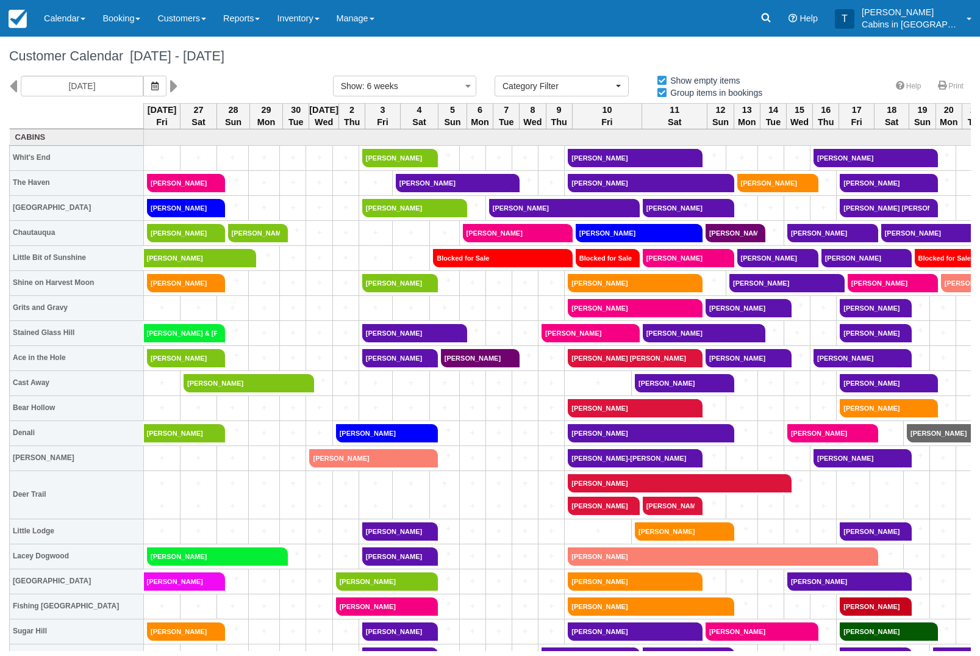
select select
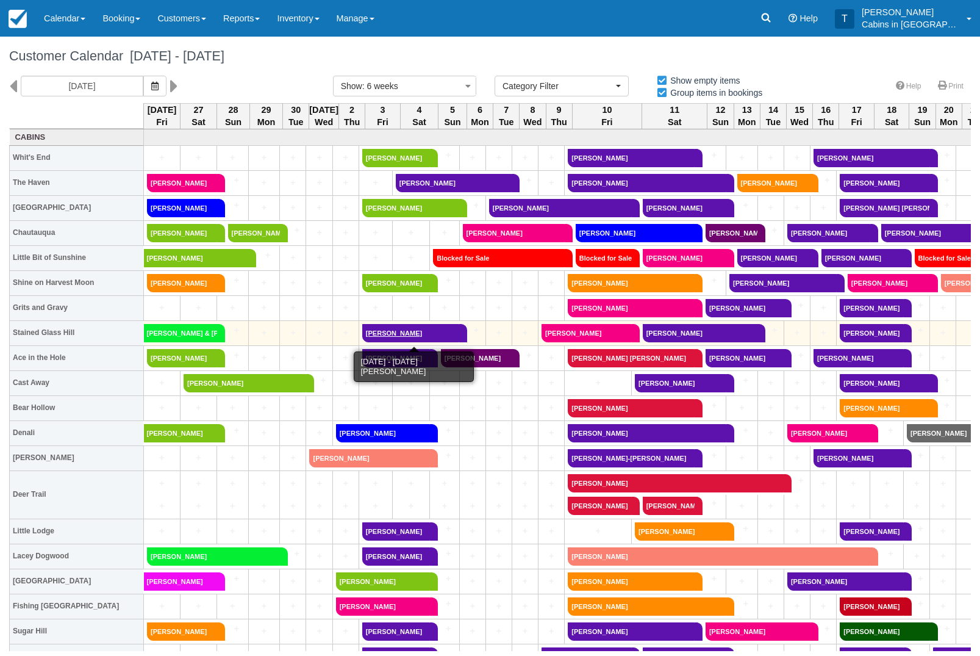
click at [413, 329] on link "[PERSON_NAME]" at bounding box center [410, 333] width 97 height 18
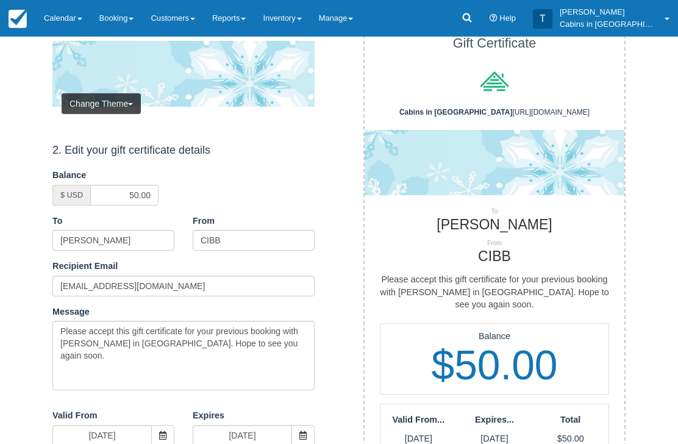
scroll to position [112, 0]
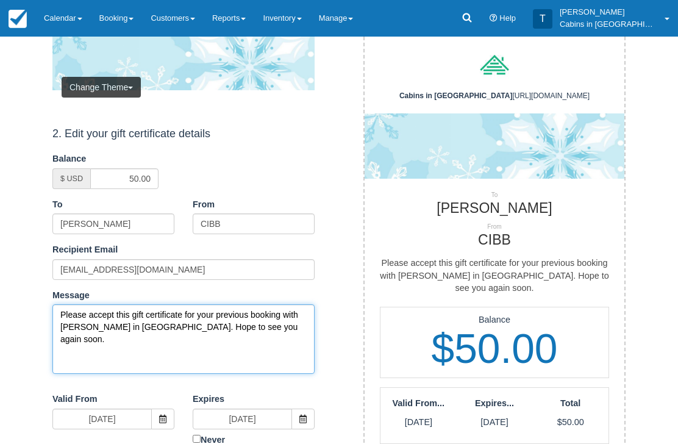
click at [66, 316] on textarea "Please accept this gift certificate for your previous booking with [PERSON_NAME…" at bounding box center [183, 340] width 262 height 70
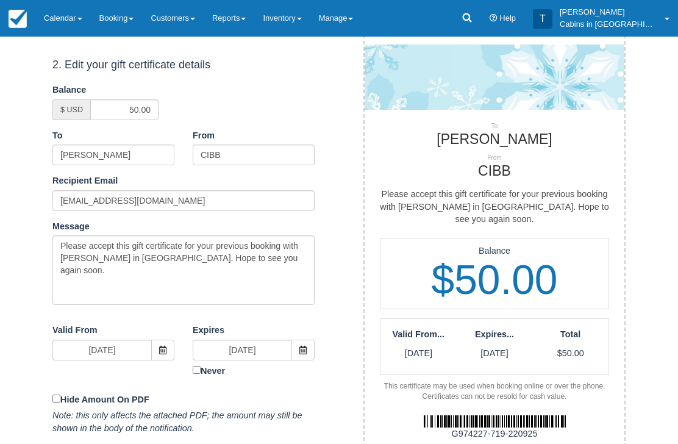
scroll to position [193, 0]
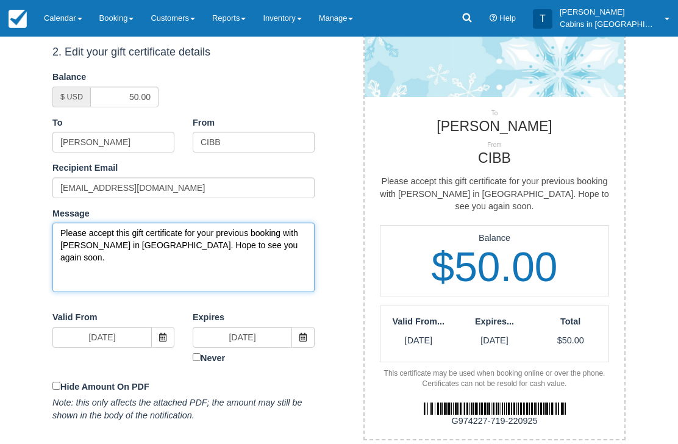
click at [256, 238] on textarea "Please accept this gift certificate for your previous booking with Cabins in Br…" at bounding box center [183, 258] width 262 height 70
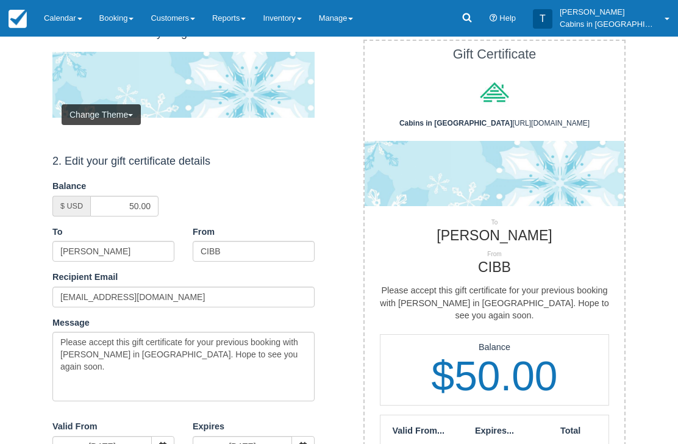
scroll to position [87, 0]
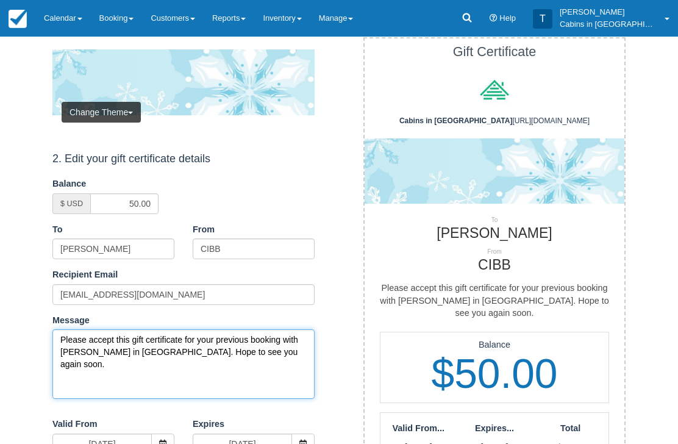
click at [258, 342] on textarea "Please accept this gift certificate for your previous booking with Cabins in Br…" at bounding box center [183, 364] width 262 height 70
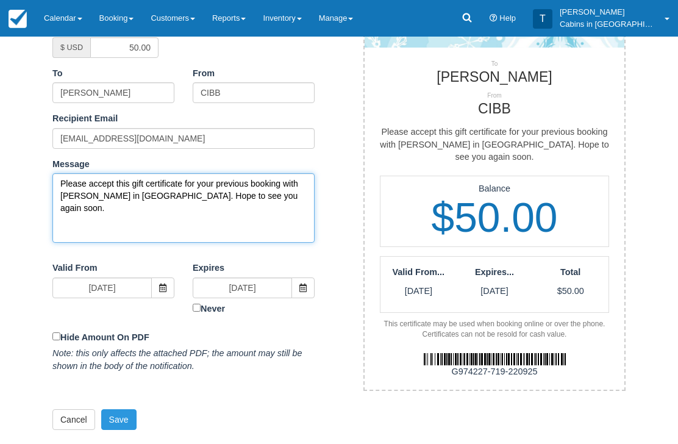
scroll to position [243, 0]
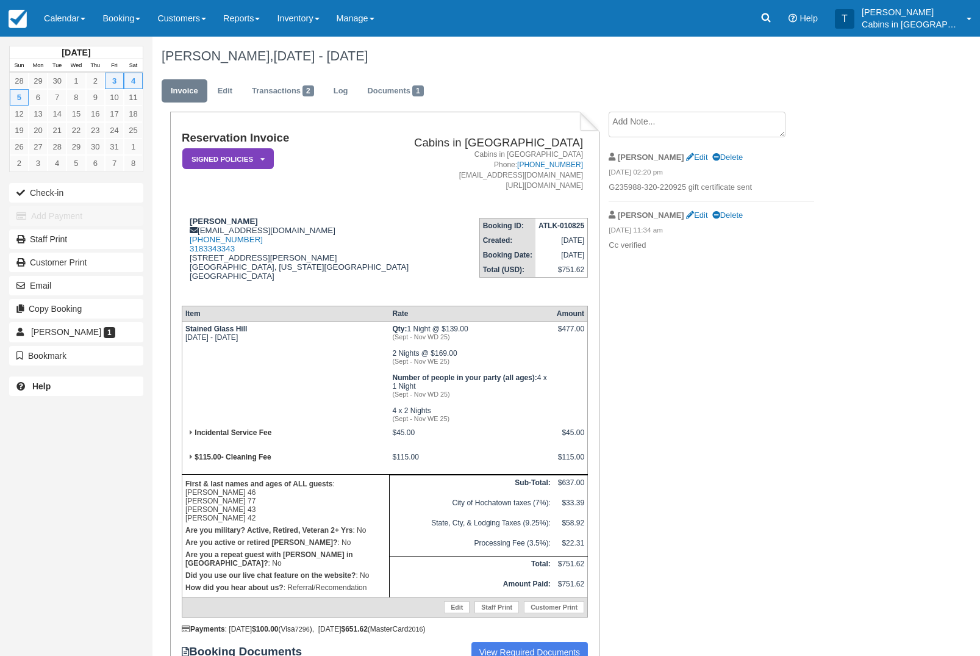
click at [249, 160] on em "Signed Policies" at bounding box center [228, 158] width 92 height 21
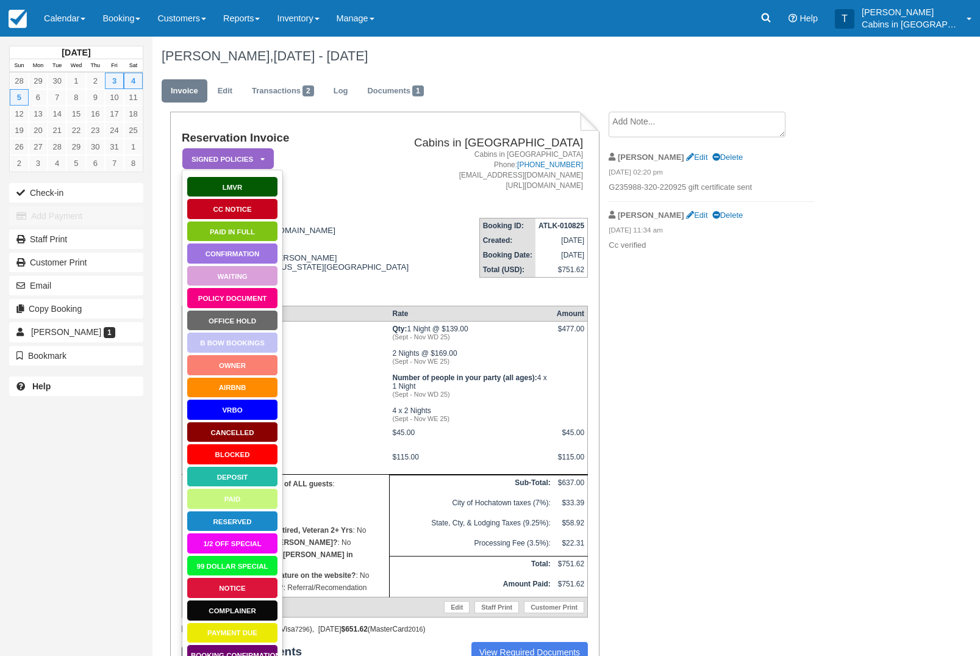
click at [247, 234] on link "Paid in Full" at bounding box center [233, 231] width 92 height 21
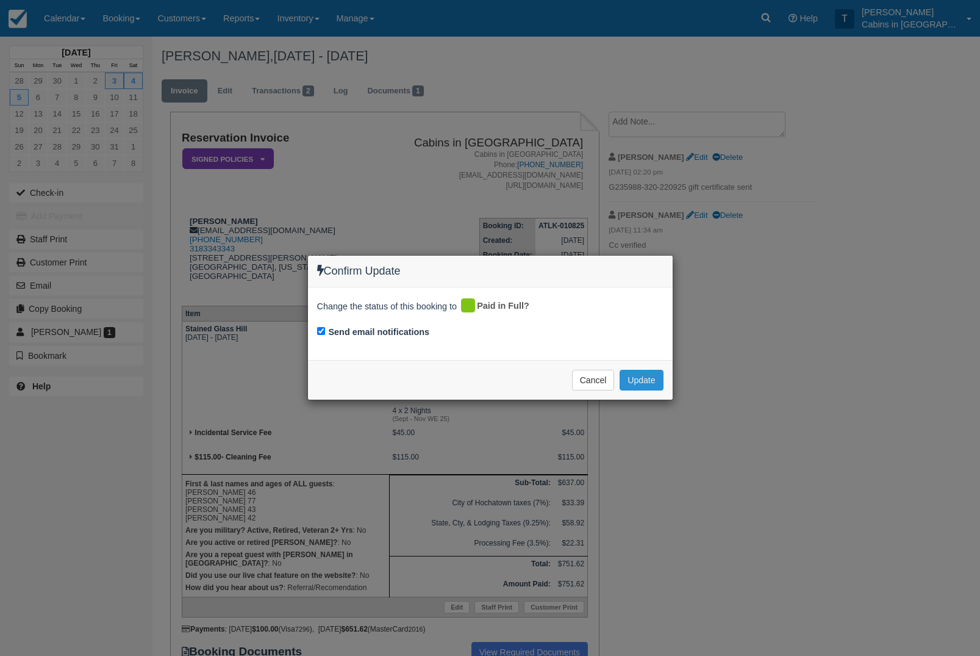
click at [651, 381] on button "Update" at bounding box center [641, 380] width 43 height 21
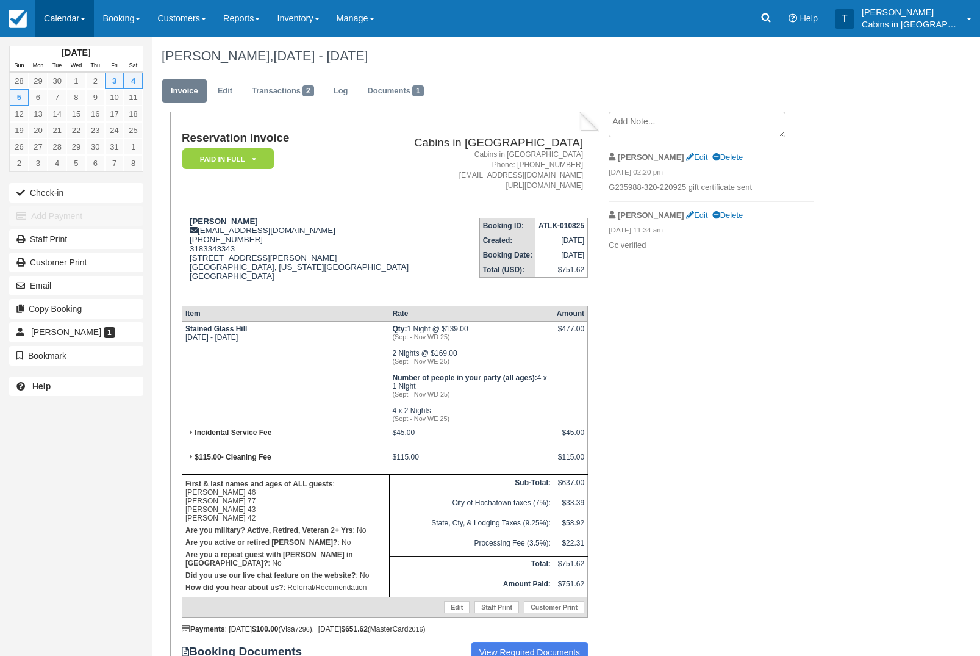
click at [79, 23] on link "Calendar" at bounding box center [64, 18] width 59 height 37
click at [107, 81] on link "Customer" at bounding box center [84, 78] width 96 height 26
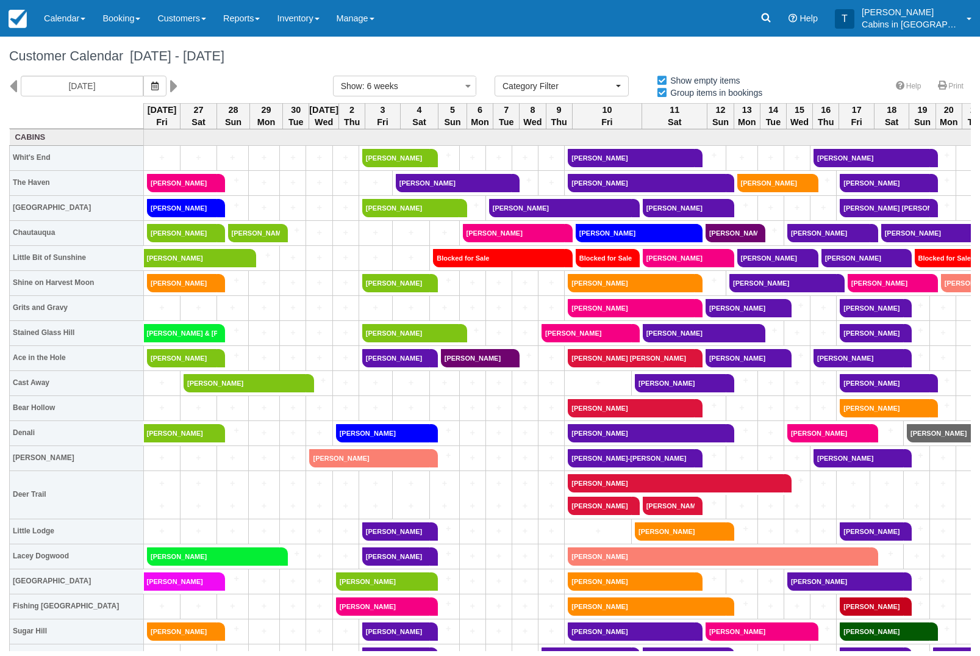
select select
click at [411, 361] on link "[PERSON_NAME]" at bounding box center [396, 358] width 68 height 18
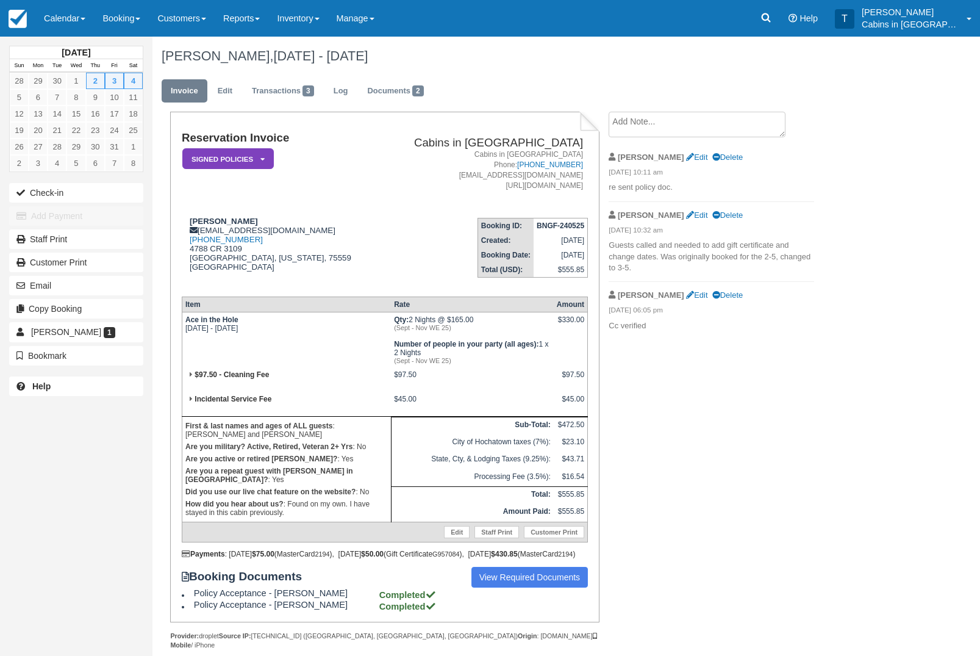
click at [249, 160] on em "Signed Policies" at bounding box center [228, 158] width 92 height 21
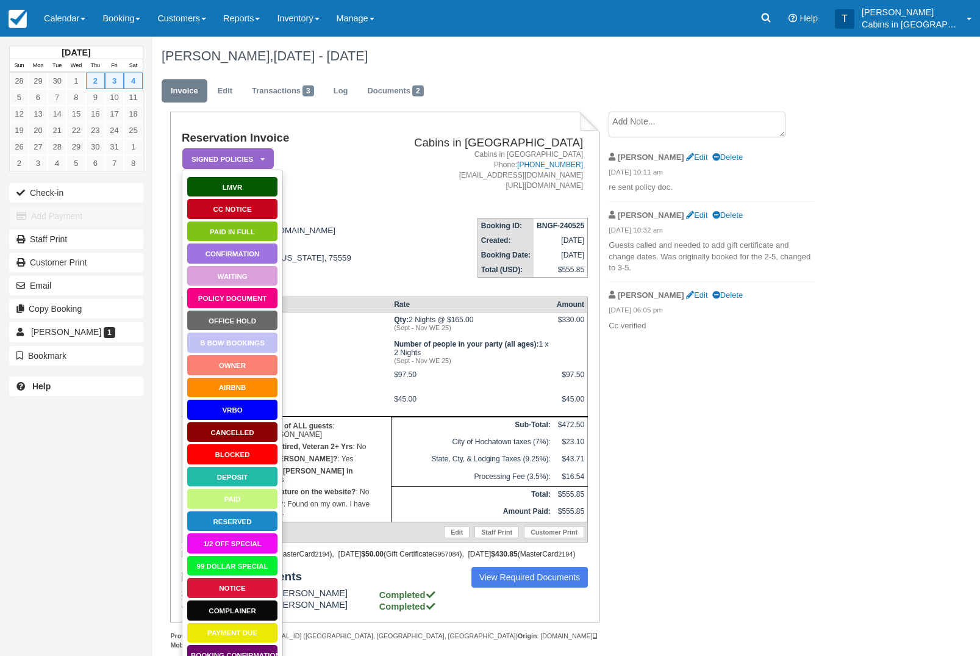
click at [254, 234] on link "Paid in Full" at bounding box center [233, 231] width 92 height 21
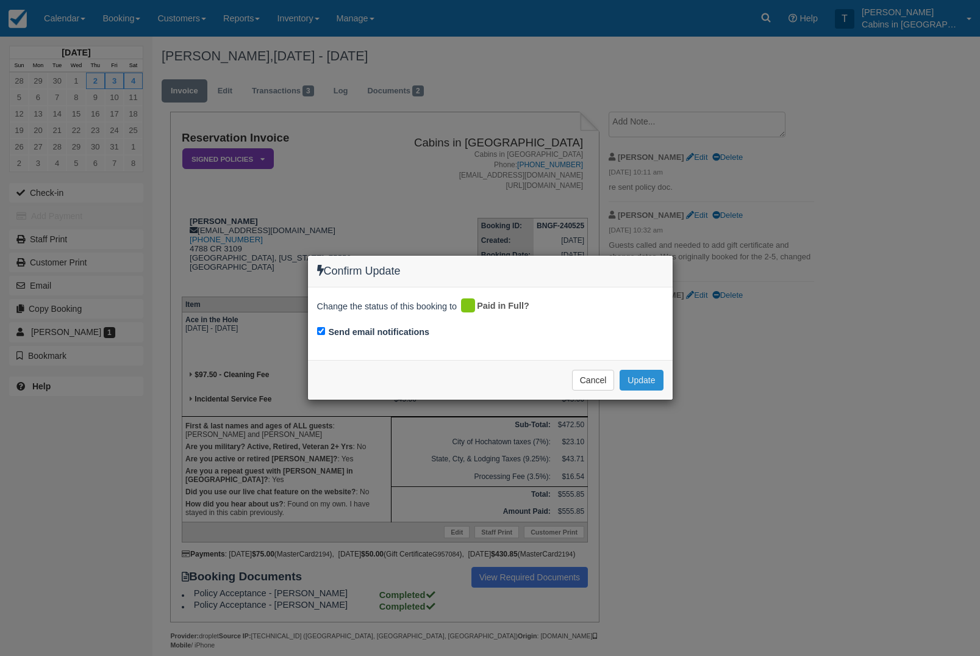
click at [653, 382] on button "Update" at bounding box center [641, 380] width 43 height 21
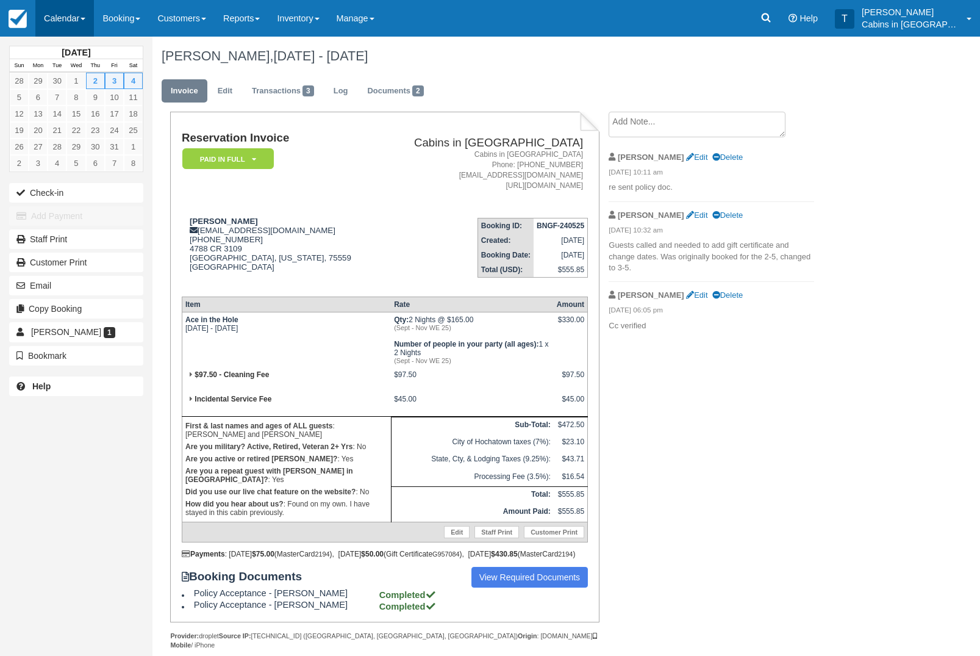
click at [71, 23] on link "Calendar" at bounding box center [64, 18] width 59 height 37
click at [101, 87] on link "Customer" at bounding box center [84, 78] width 96 height 26
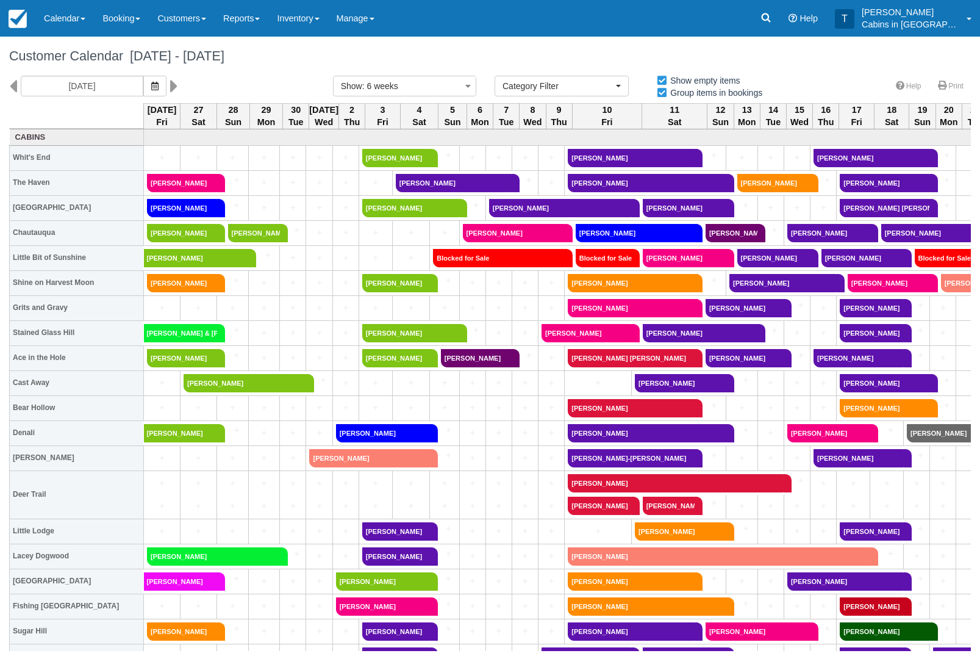
select select
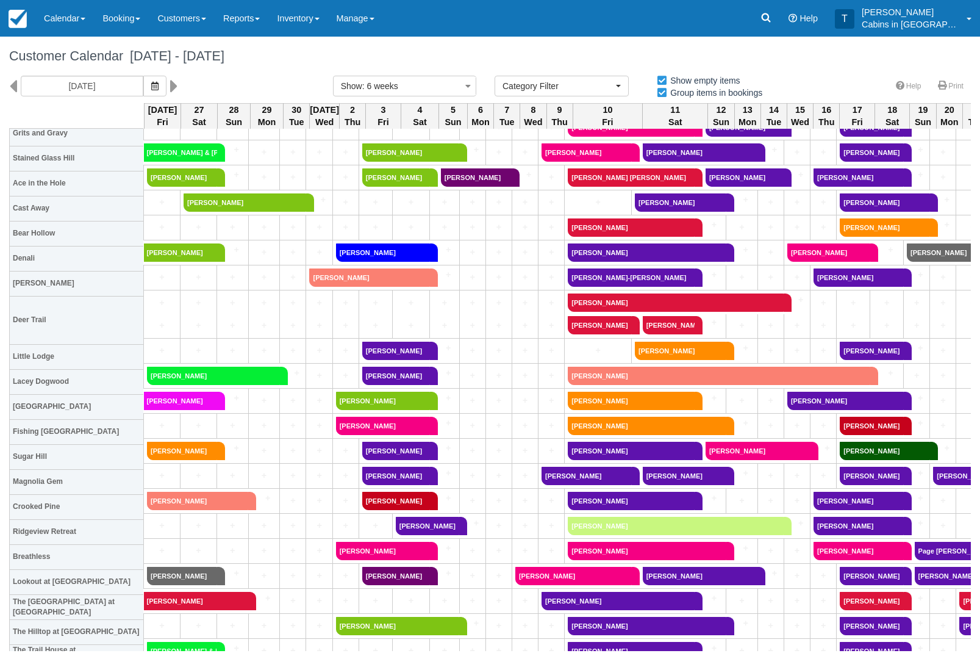
scroll to position [184, 0]
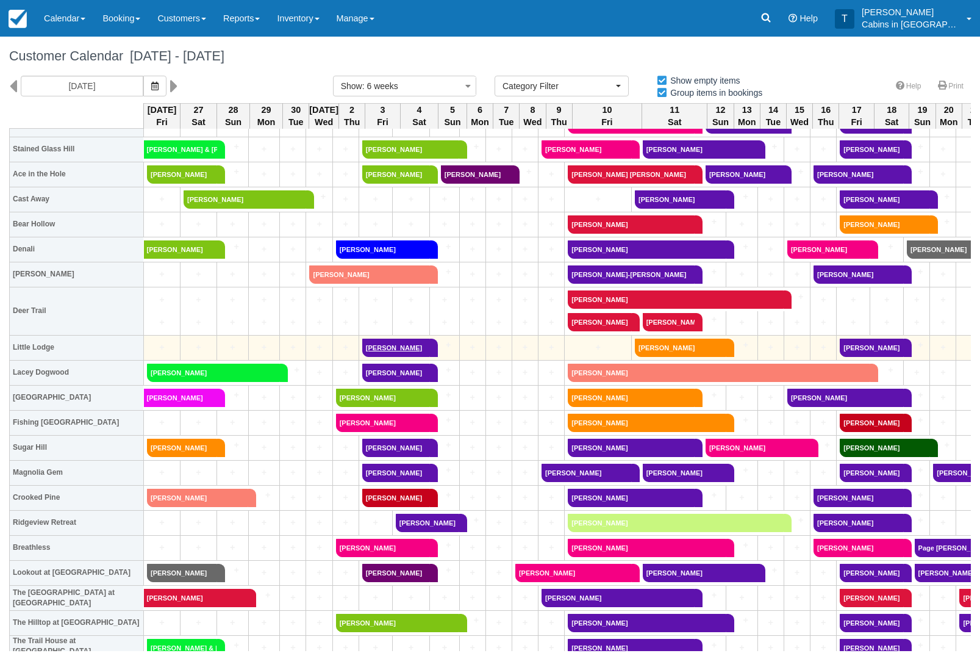
click at [420, 345] on link "Joshua micheal wagner" at bounding box center [396, 348] width 68 height 18
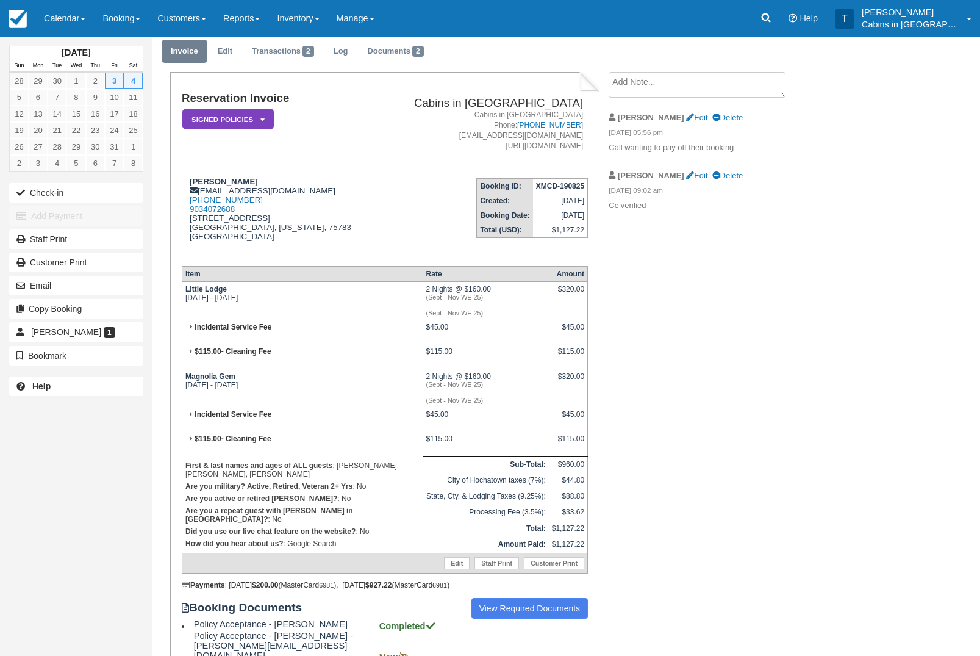
scroll to position [47, 0]
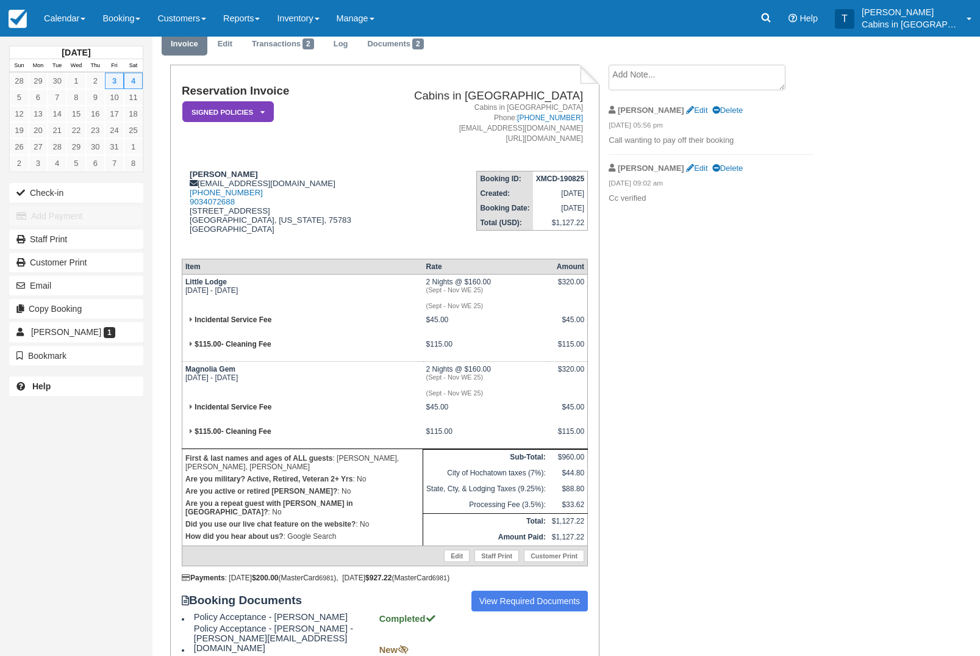
click at [267, 107] on em "Signed Policies" at bounding box center [228, 111] width 92 height 21
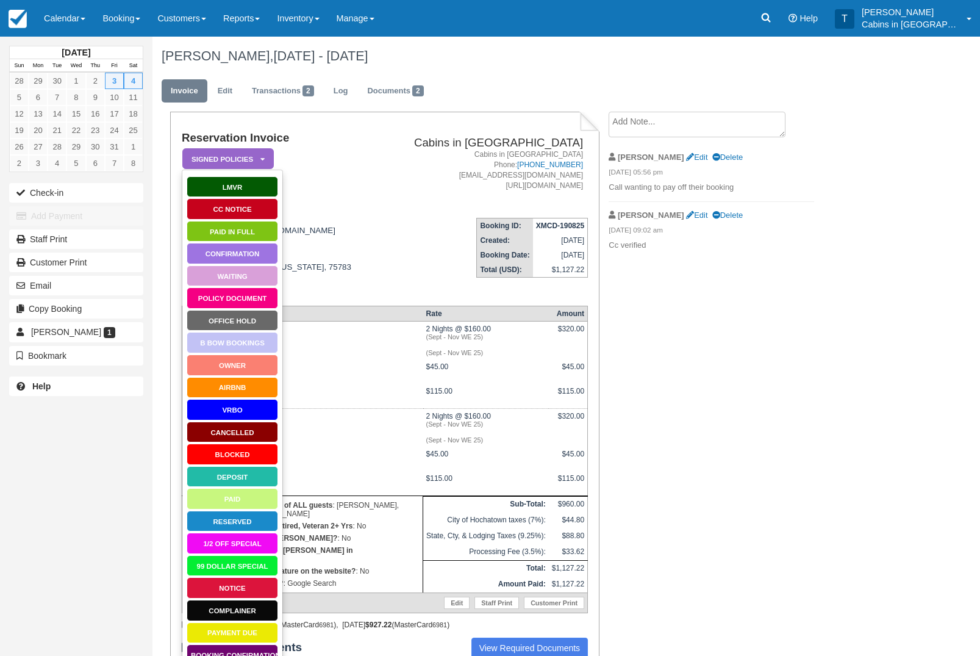
click at [257, 228] on link "Paid in Full" at bounding box center [233, 231] width 92 height 21
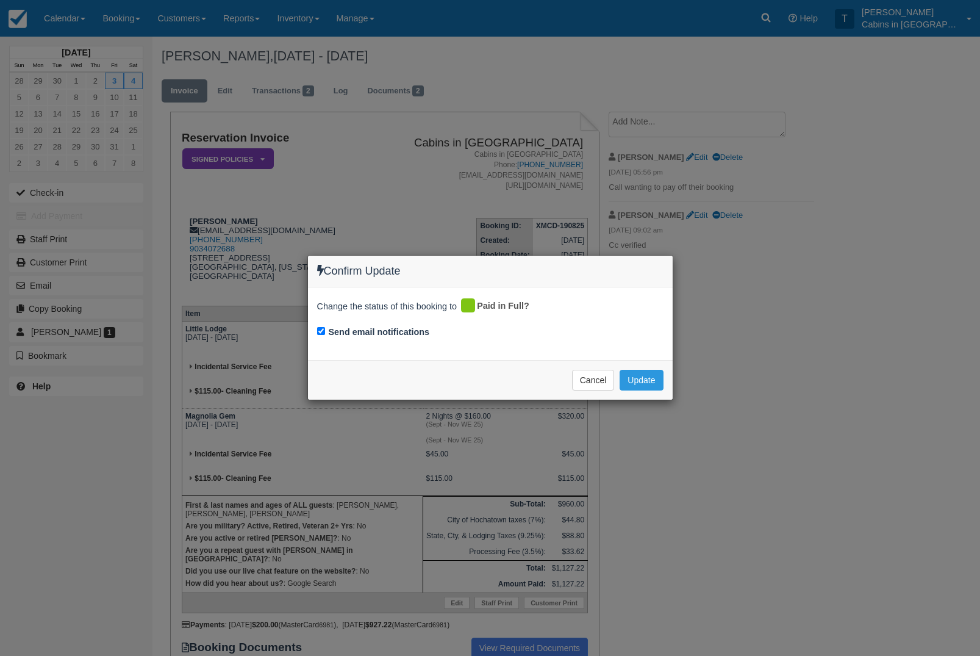
click at [646, 430] on div "Confirm Update Change the status of this booking to Paid in Full? Send email no…" at bounding box center [490, 328] width 980 height 656
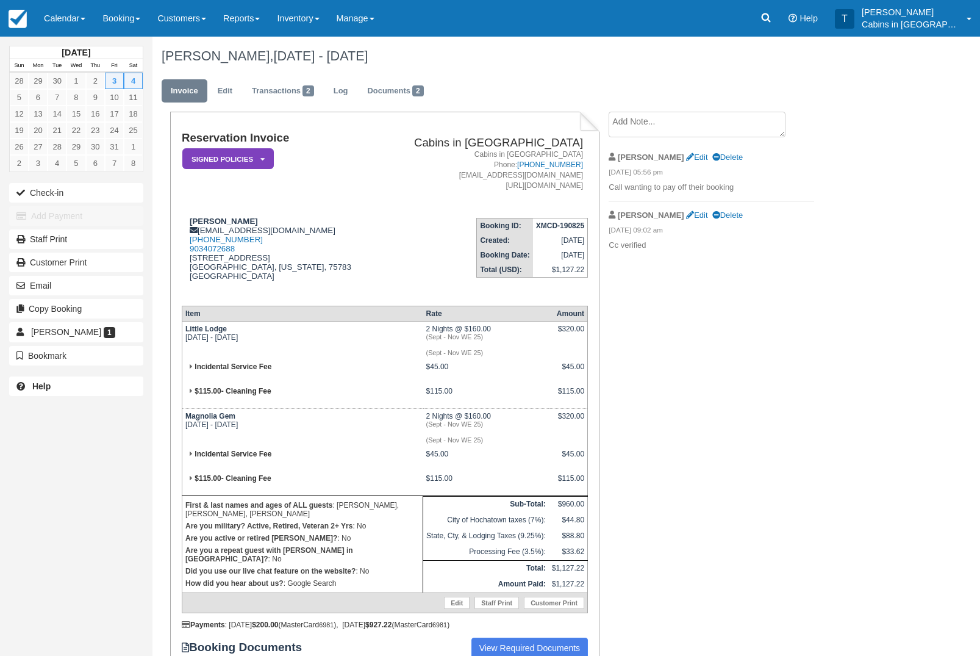
click at [242, 156] on em "Signed Policies" at bounding box center [228, 158] width 92 height 21
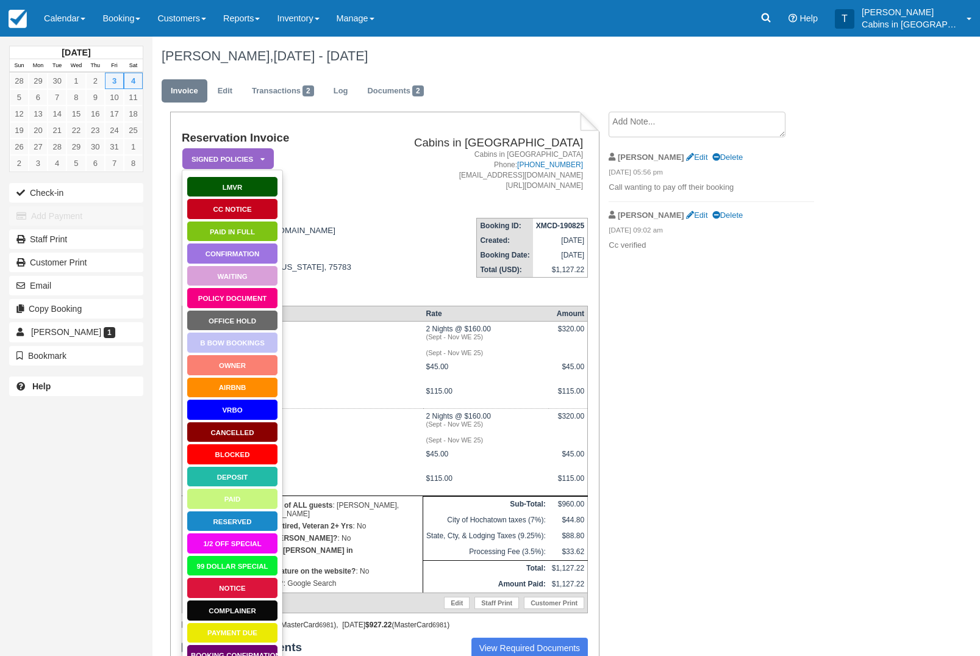
click at [237, 233] on link "Paid in Full" at bounding box center [233, 231] width 92 height 21
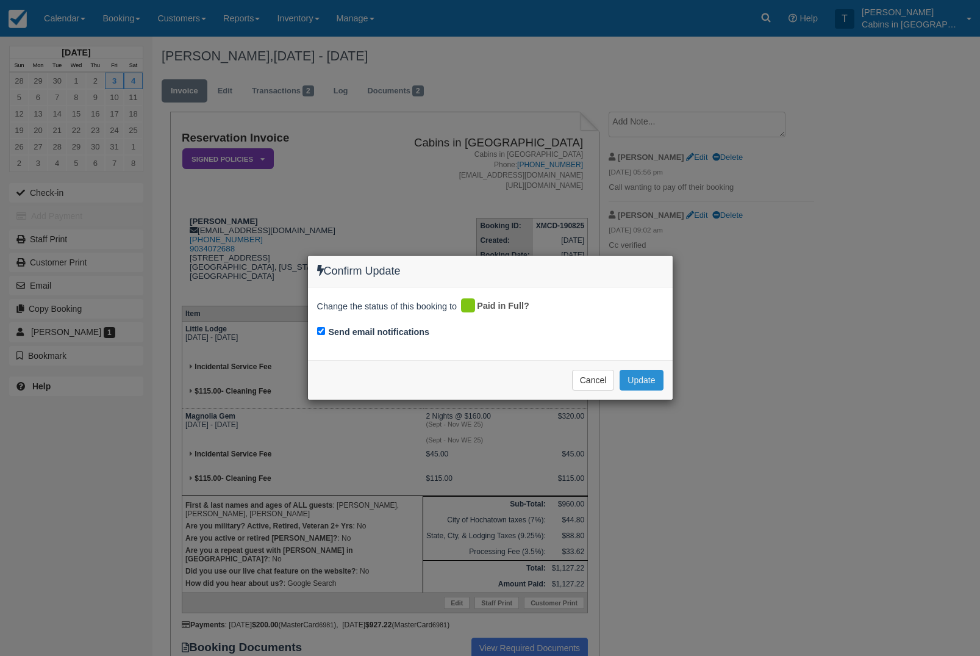
click at [644, 376] on button "Update" at bounding box center [641, 380] width 43 height 21
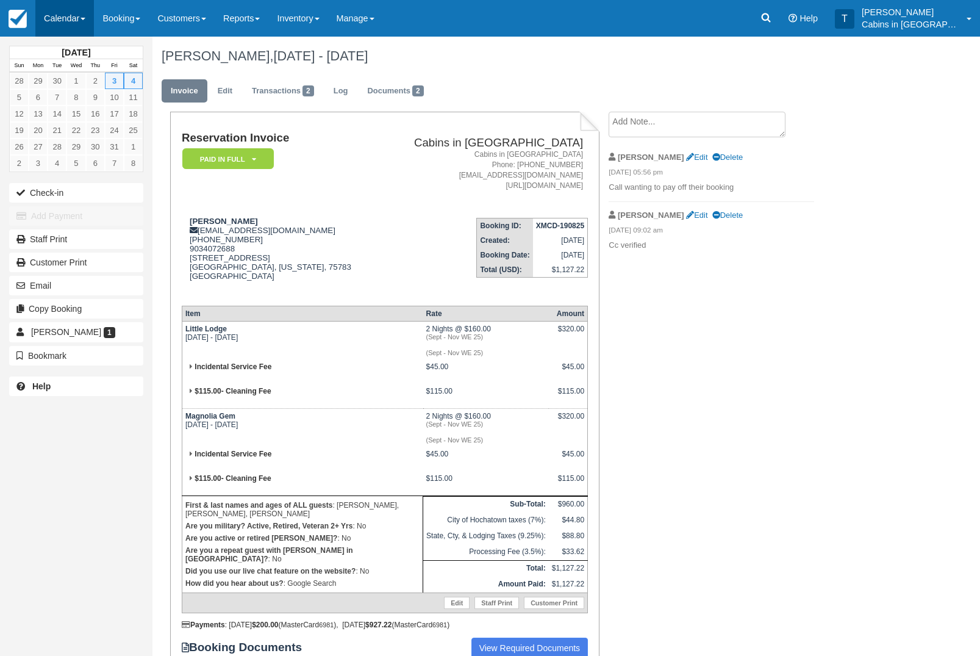
click at [78, 16] on link "Calendar" at bounding box center [64, 18] width 59 height 37
click at [91, 80] on link "Customer" at bounding box center [84, 78] width 96 height 26
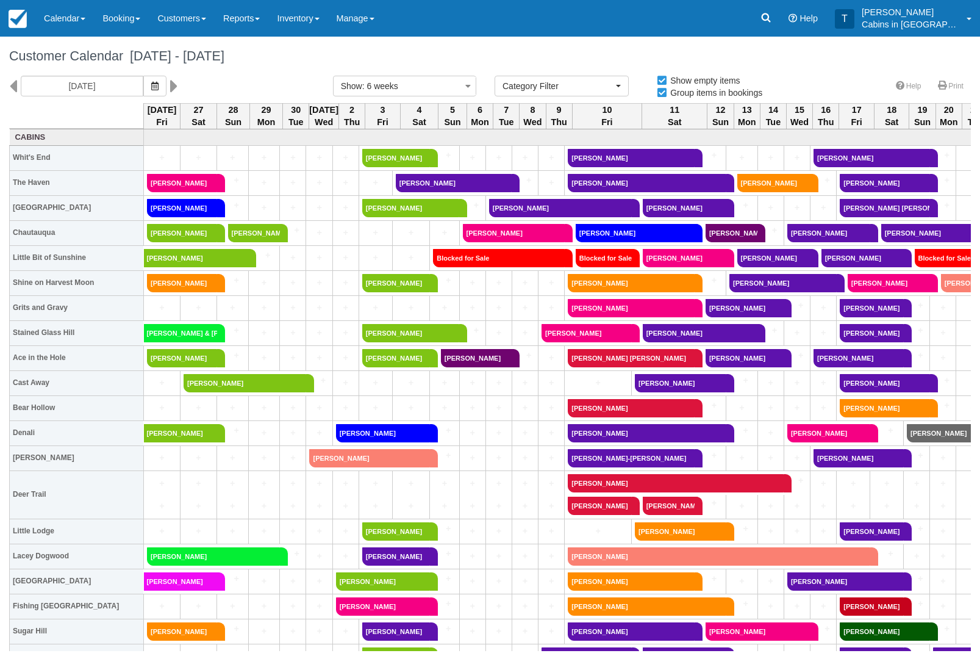
select select
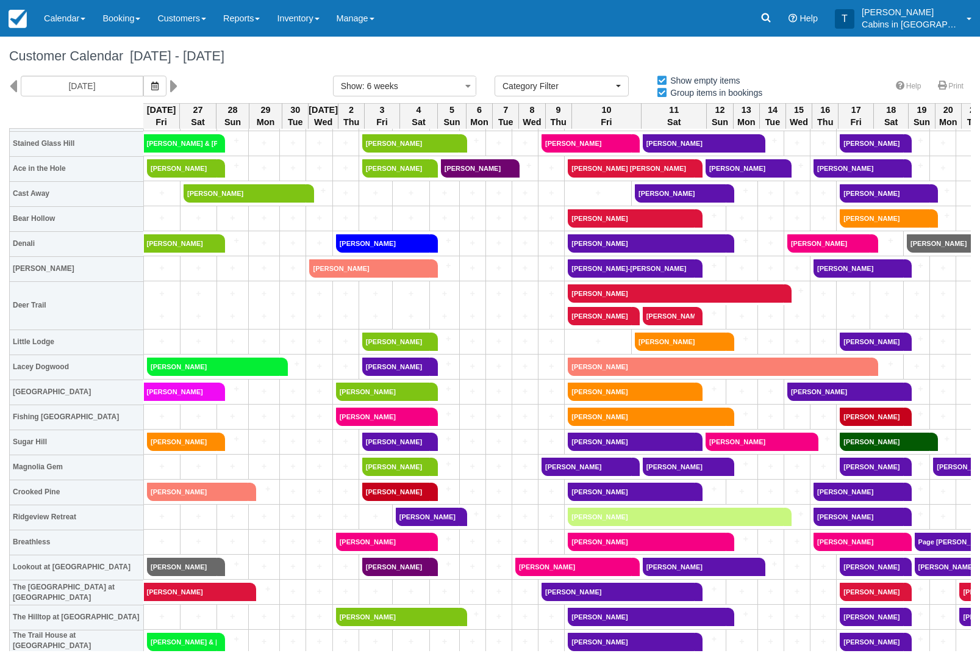
scroll to position [188, 1]
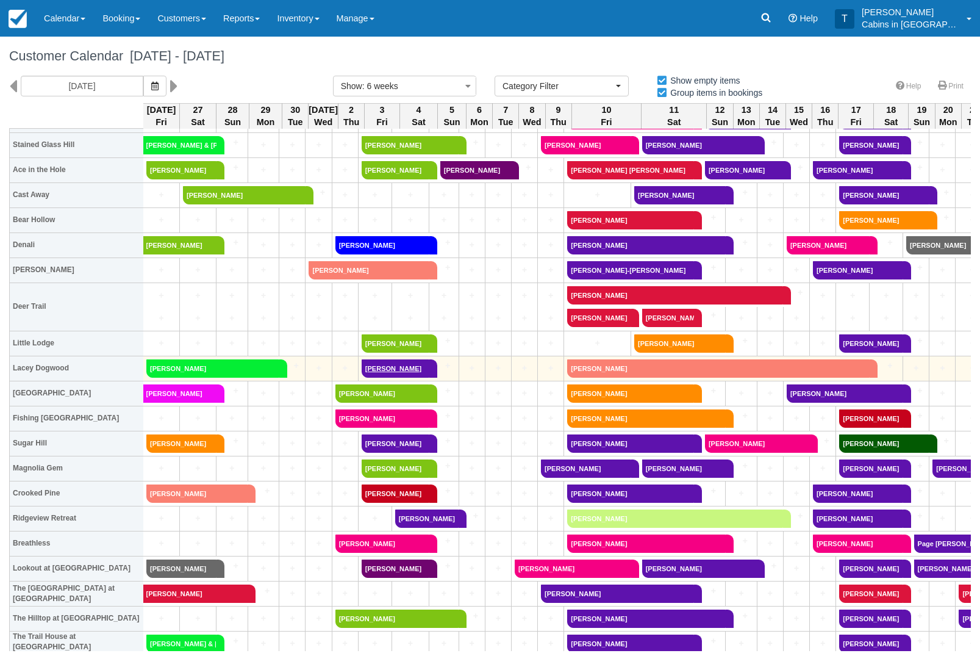
click at [422, 367] on link "[PERSON_NAME]" at bounding box center [396, 368] width 68 height 18
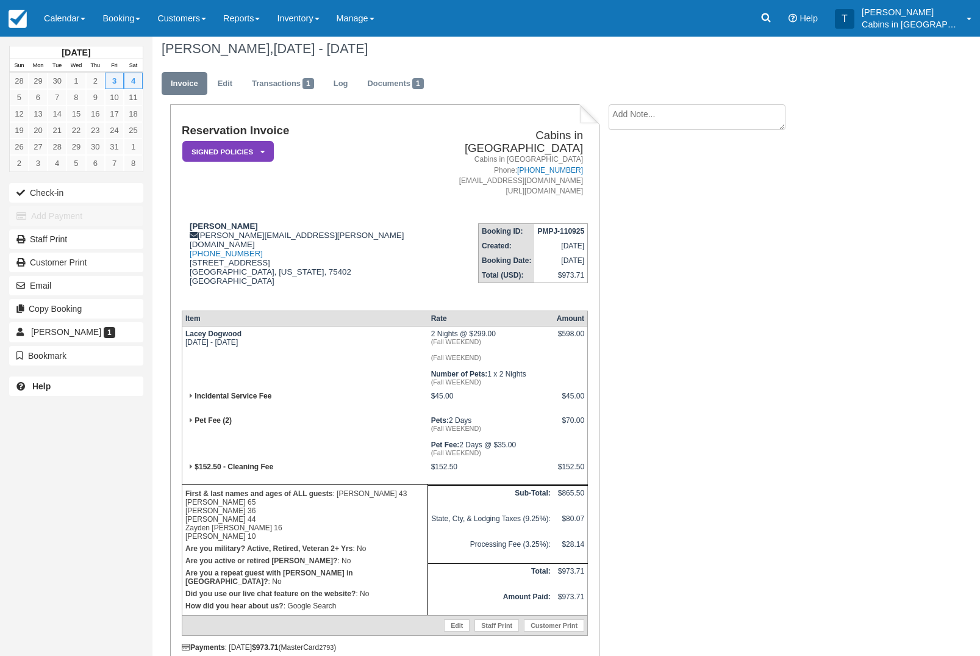
scroll to position [5, 0]
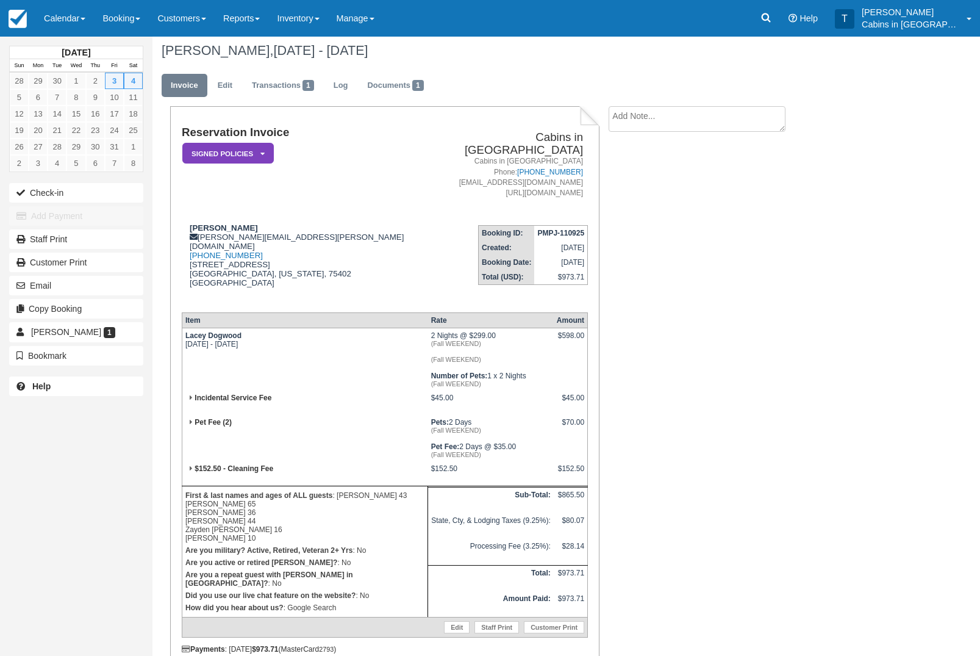
click at [245, 149] on em "Signed Policies" at bounding box center [228, 153] width 92 height 21
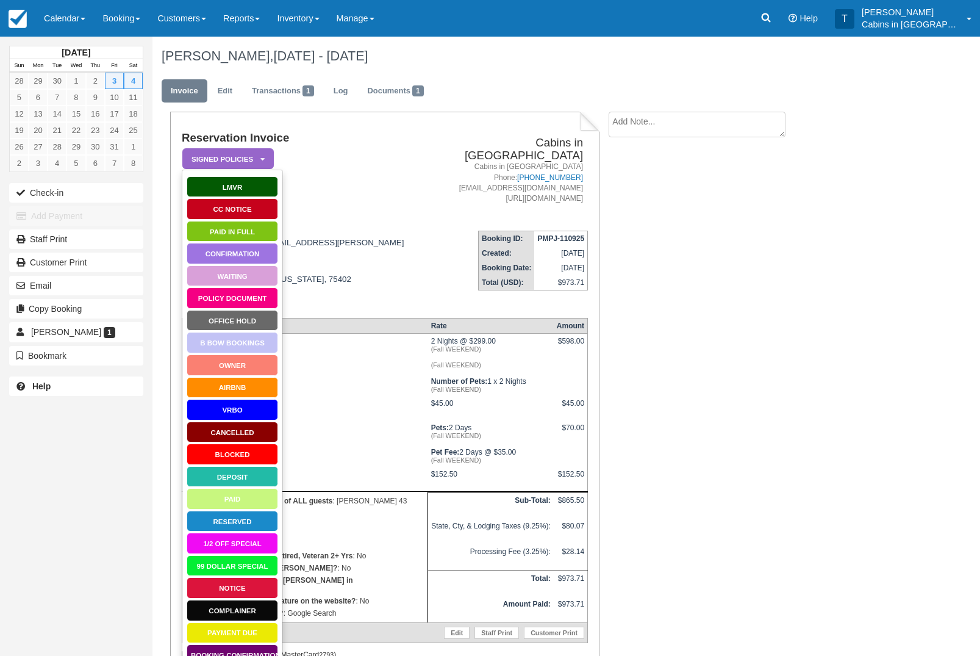
click at [243, 231] on link "Paid in Full" at bounding box center [233, 231] width 92 height 21
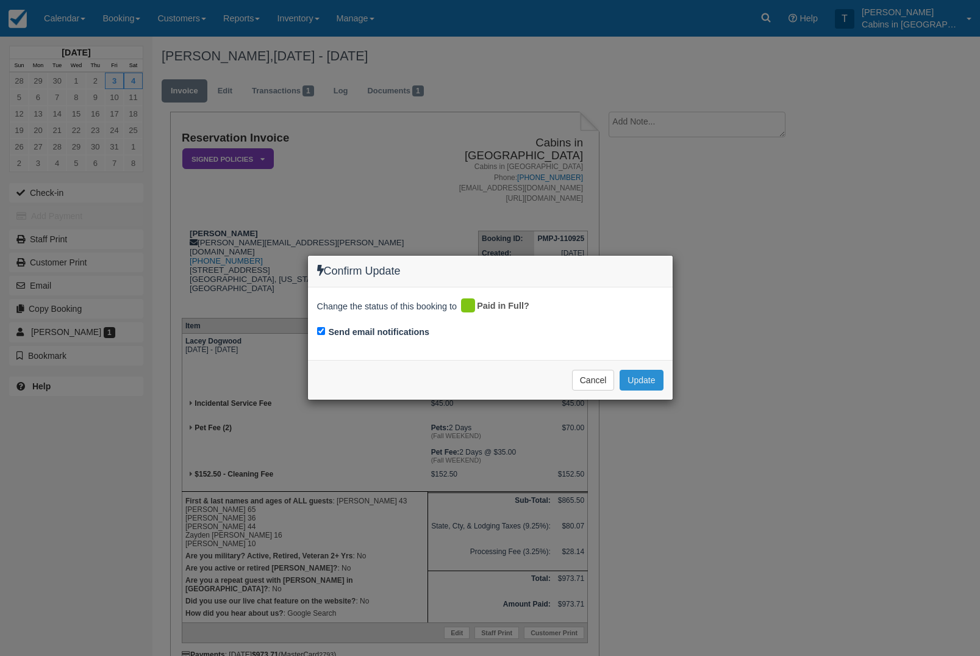
click at [645, 387] on button "Update" at bounding box center [641, 380] width 43 height 21
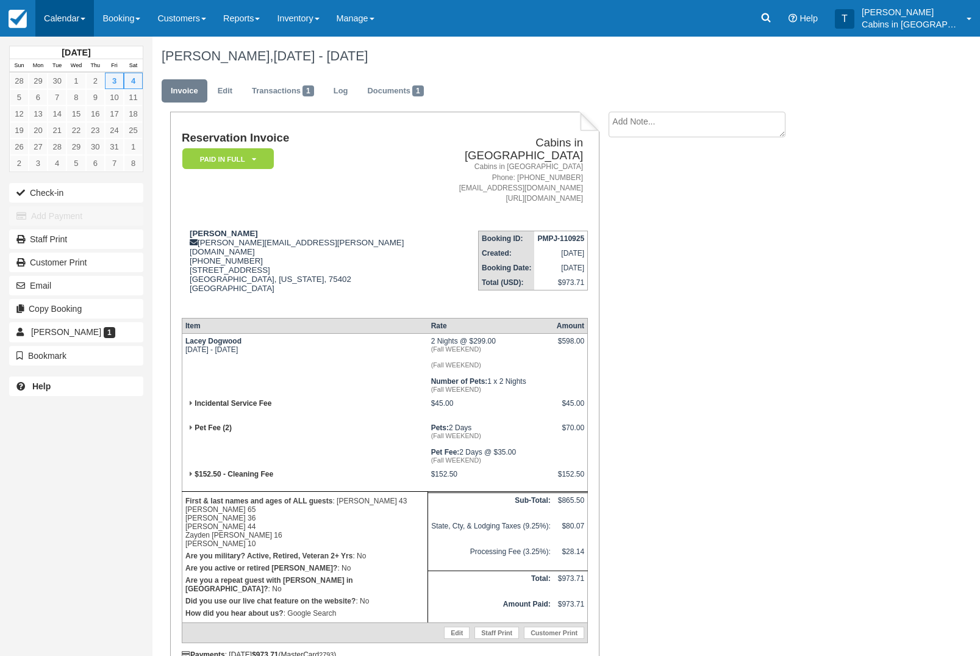
click at [82, 27] on link "Calendar" at bounding box center [64, 18] width 59 height 37
click at [107, 86] on link "Customer" at bounding box center [84, 78] width 96 height 26
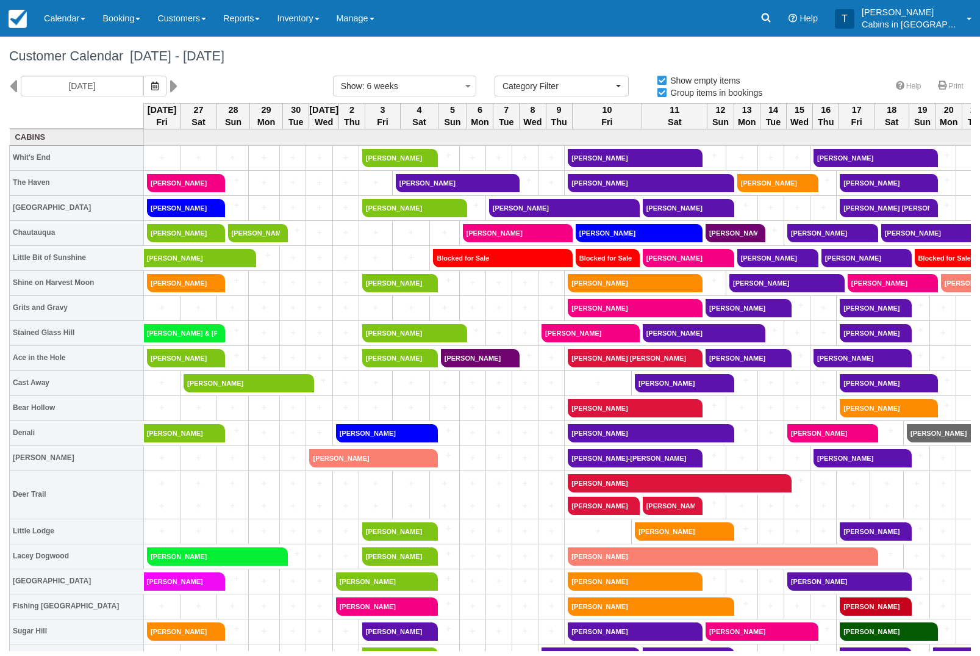
select select
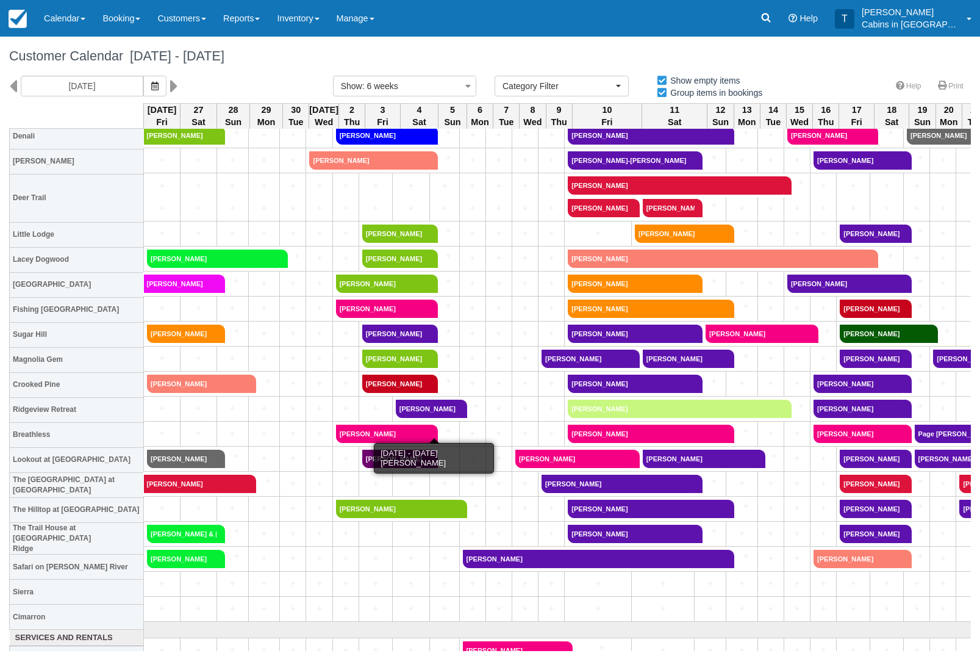
scroll to position [299, 0]
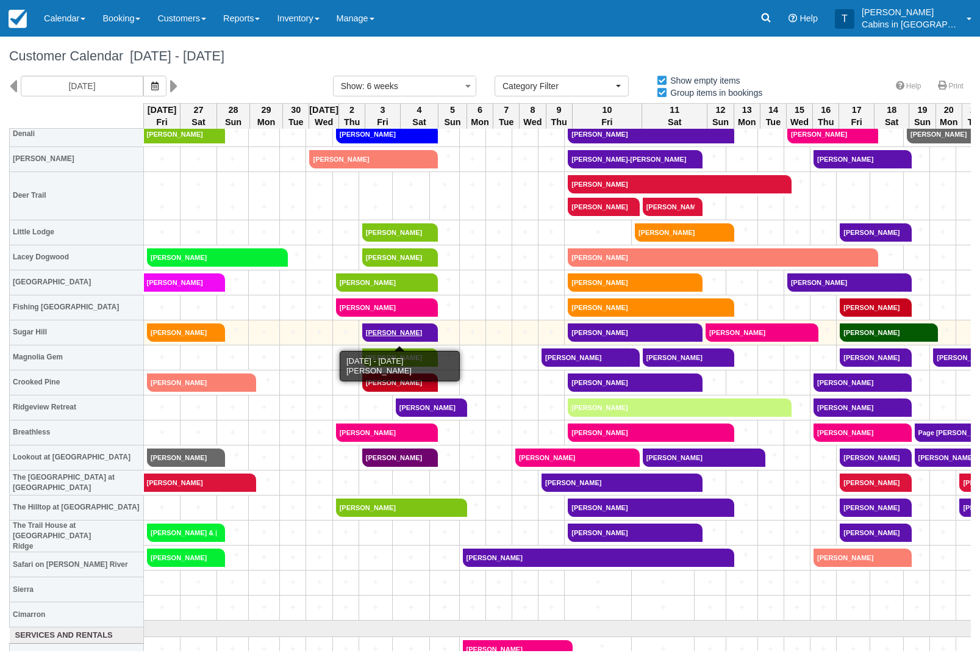
click at [422, 332] on link "[PERSON_NAME]" at bounding box center [396, 332] width 68 height 18
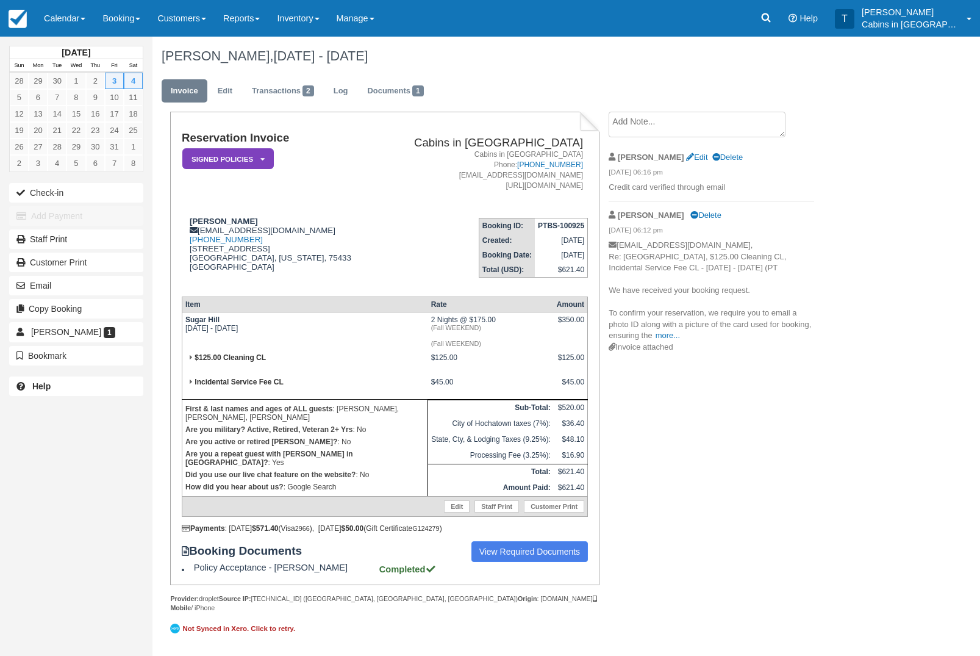
click at [260, 167] on em "Signed Policies" at bounding box center [228, 158] width 92 height 21
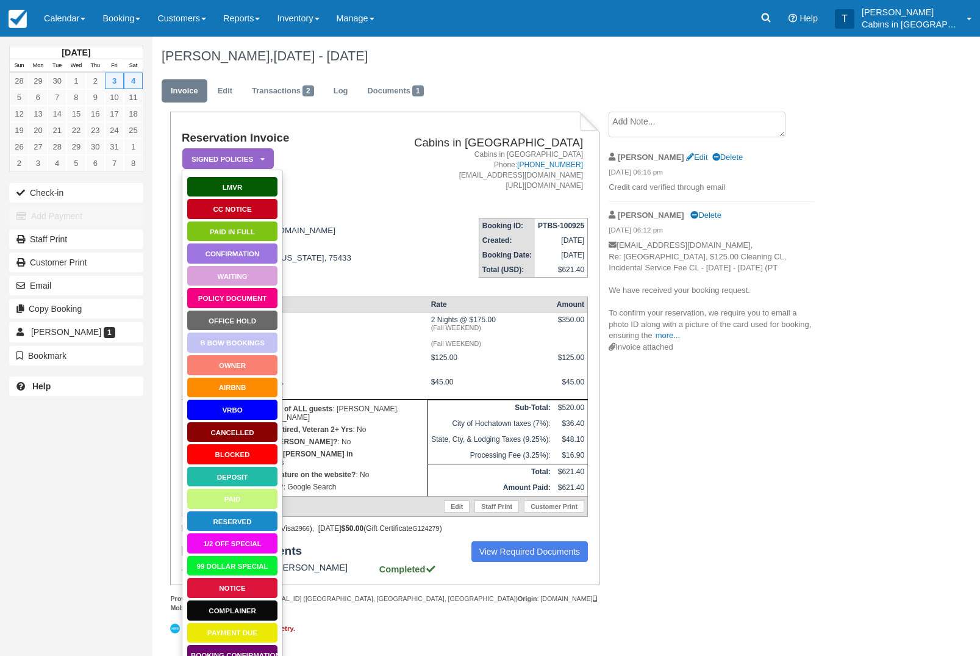
click at [246, 232] on link "Paid in Full" at bounding box center [233, 231] width 92 height 21
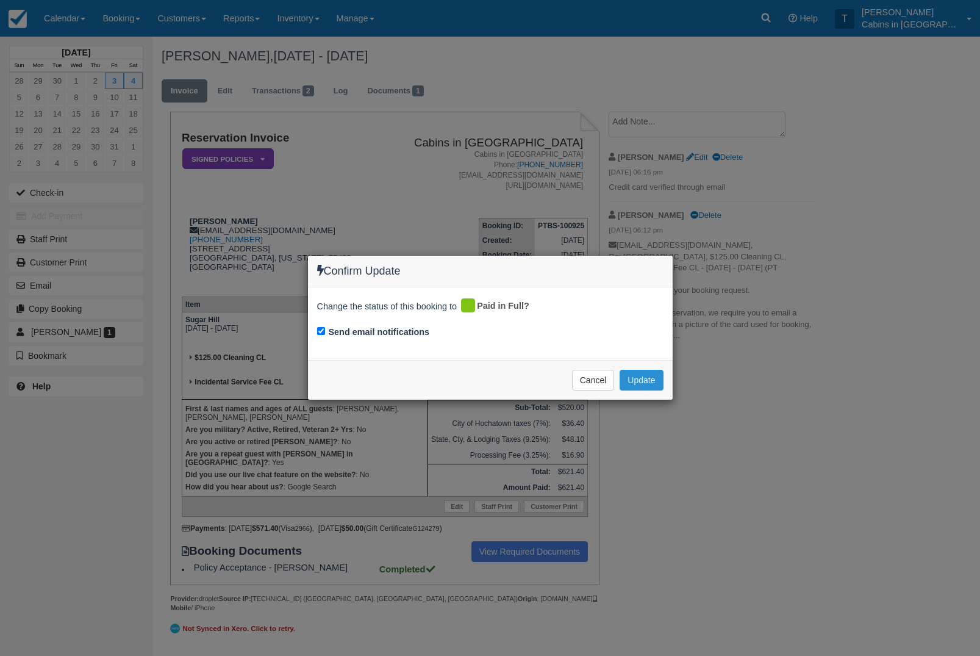
click at [649, 376] on button "Update" at bounding box center [641, 380] width 43 height 21
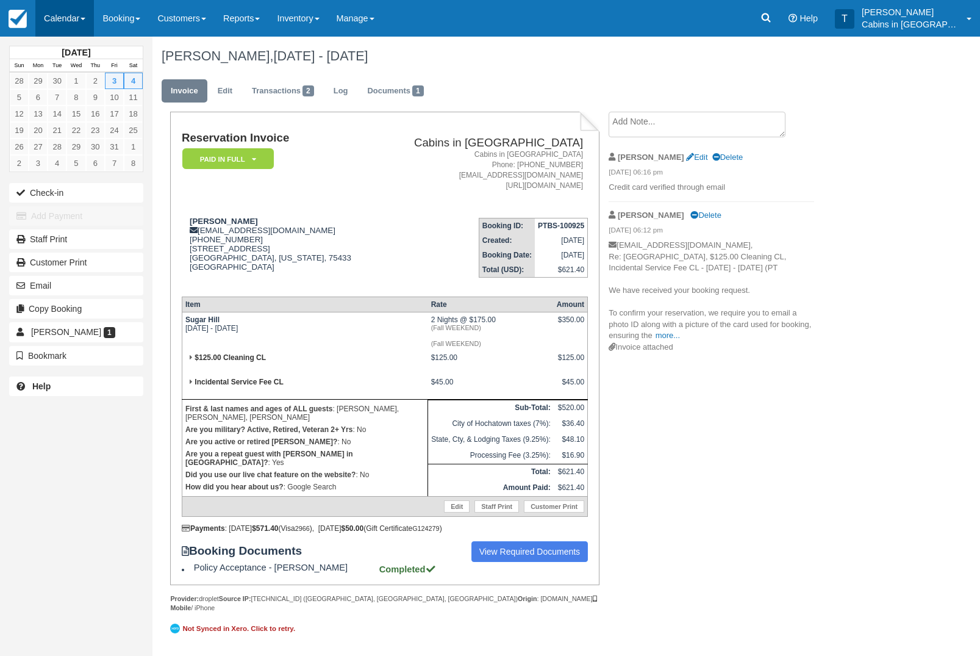
click at [72, 21] on link "Calendar" at bounding box center [64, 18] width 59 height 37
click at [106, 76] on link "Customer" at bounding box center [84, 78] width 96 height 26
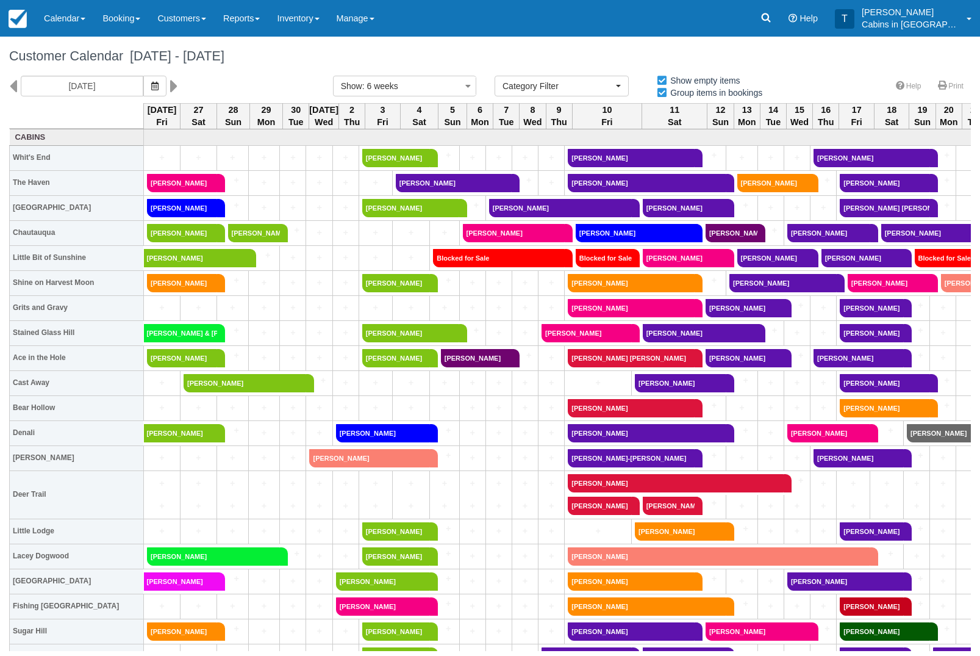
select select
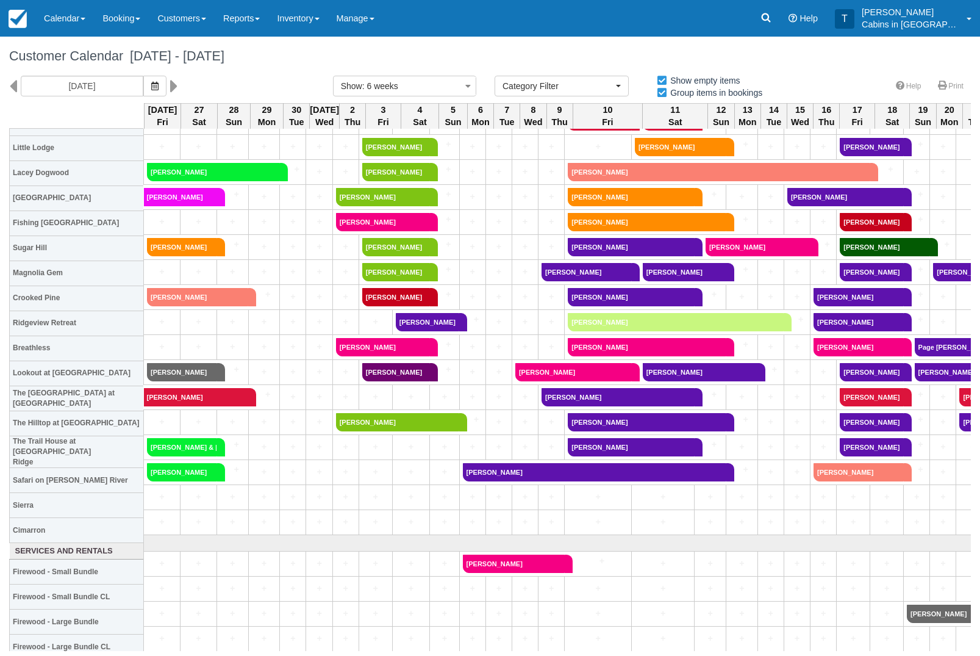
scroll to position [384, 0]
click at [417, 371] on link "[PERSON_NAME]" at bounding box center [396, 372] width 68 height 18
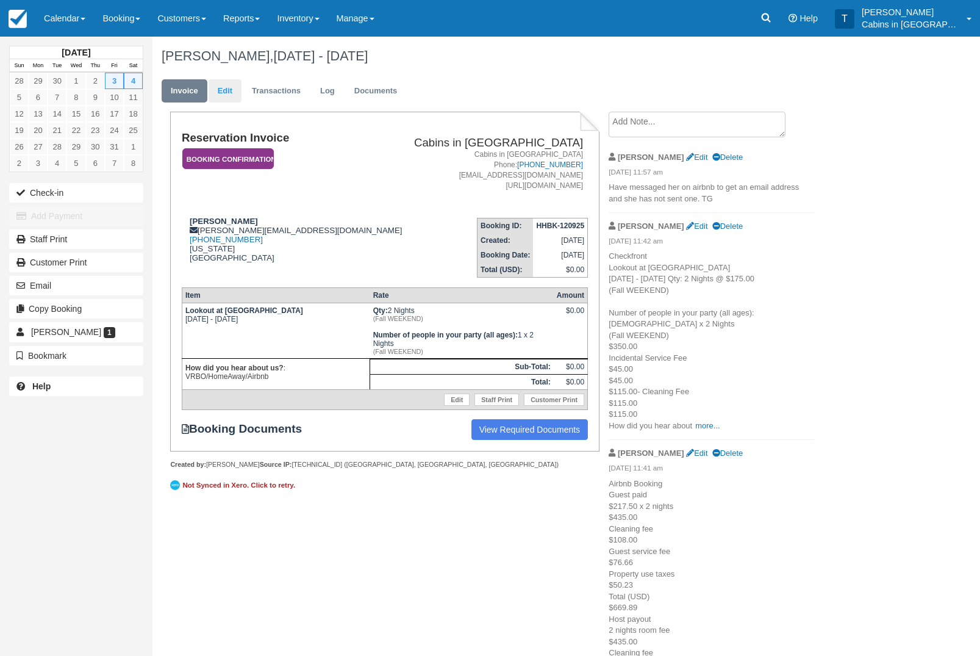
click at [235, 95] on link "Edit" at bounding box center [225, 91] width 33 height 24
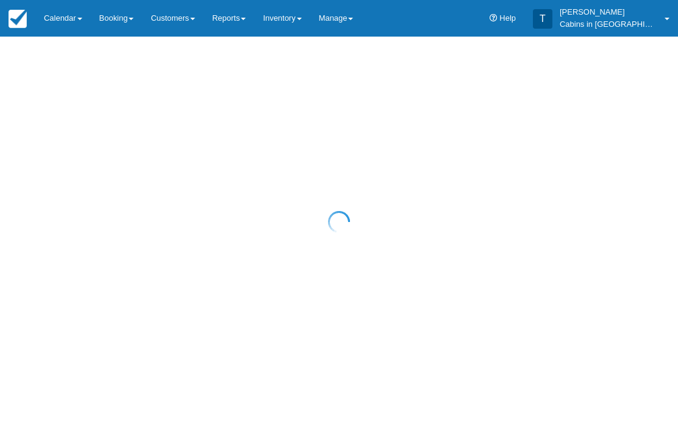
select select "25"
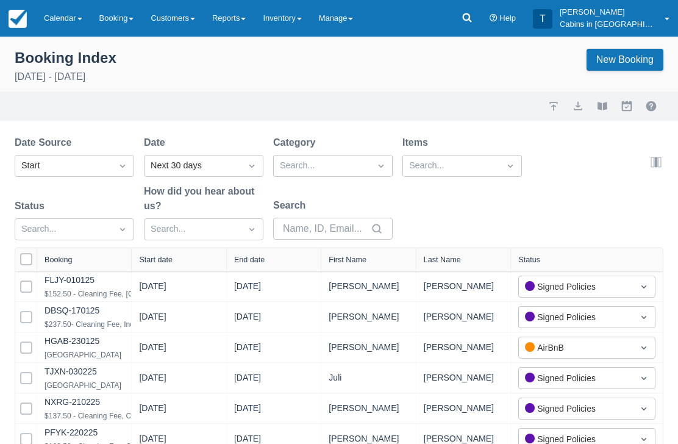
scroll to position [1, 0]
click at [481, 11] on link at bounding box center [467, 18] width 28 height 37
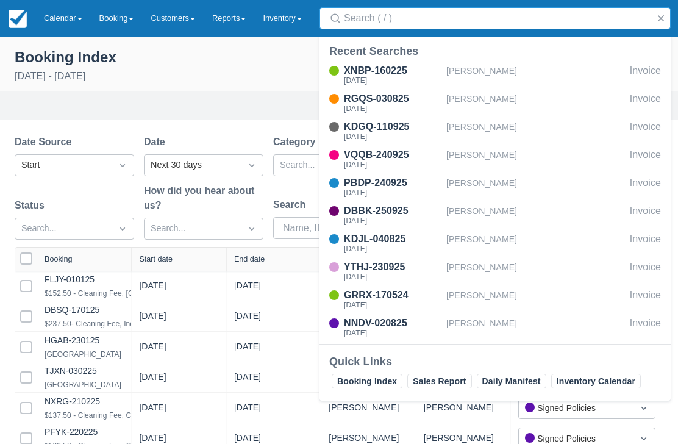
scroll to position [0, 0]
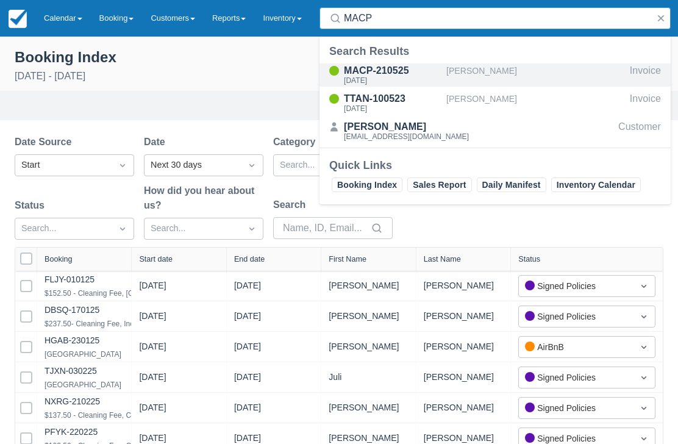
type input "MACP"
click at [403, 72] on div "MACP-210525" at bounding box center [393, 70] width 98 height 15
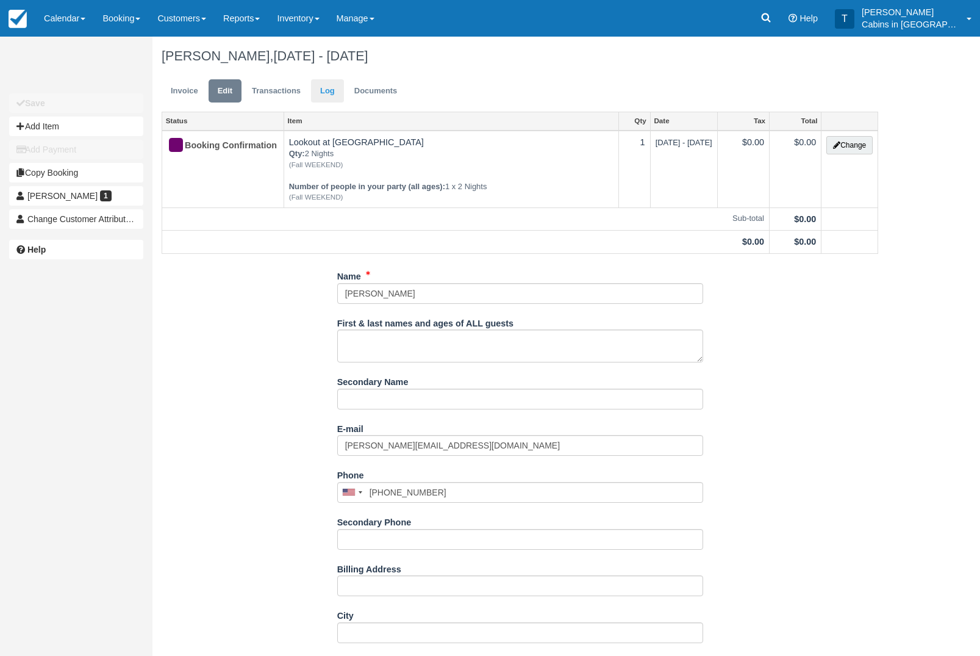
click at [344, 100] on link "Log" at bounding box center [327, 91] width 33 height 24
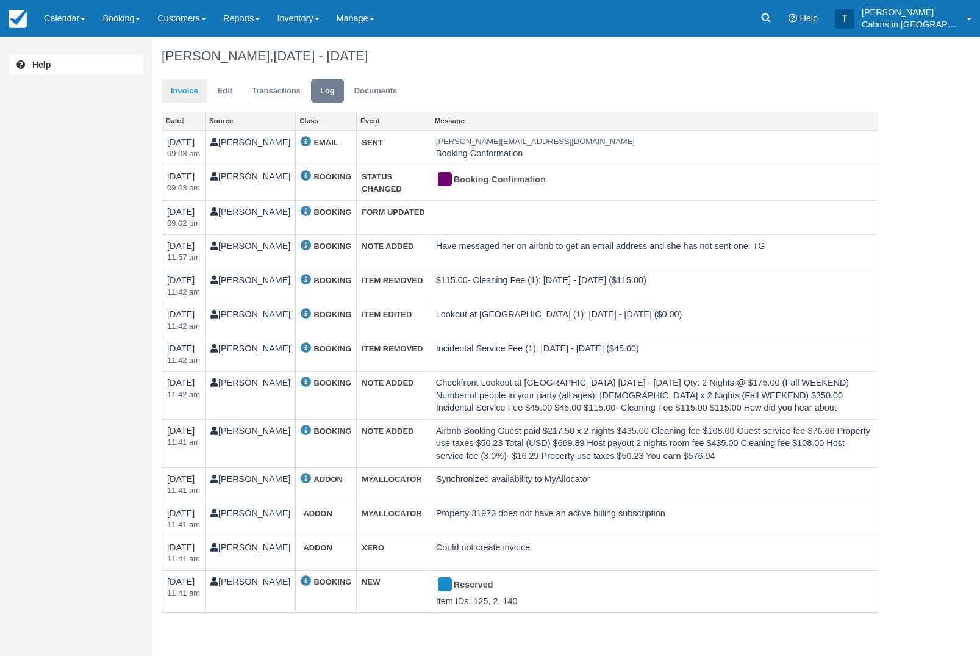
click at [188, 96] on link "Invoice" at bounding box center [185, 91] width 46 height 24
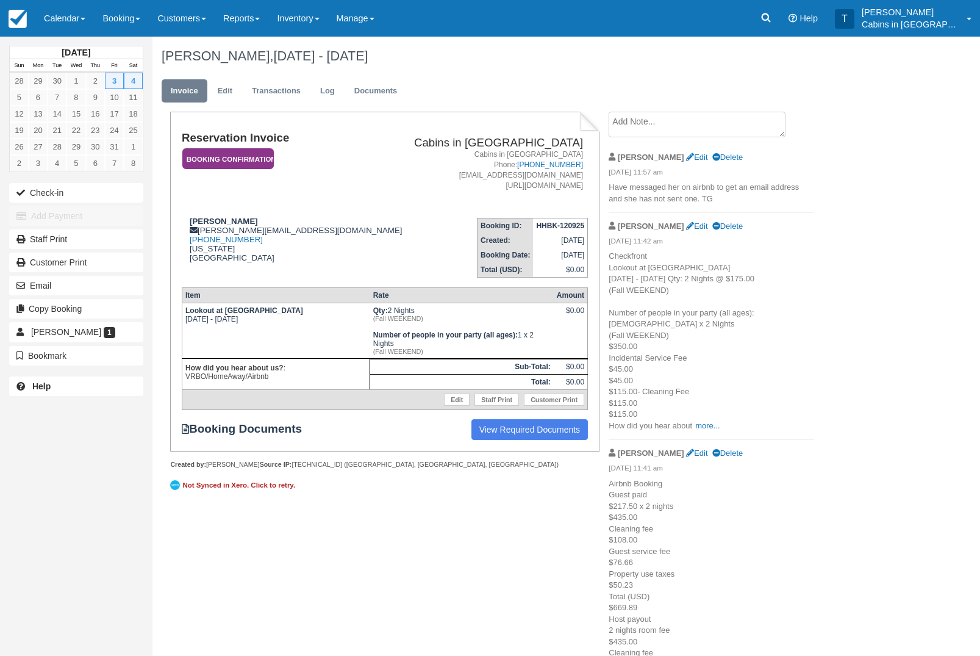
click at [262, 156] on em "Booking Confirmation" at bounding box center [228, 158] width 92 height 21
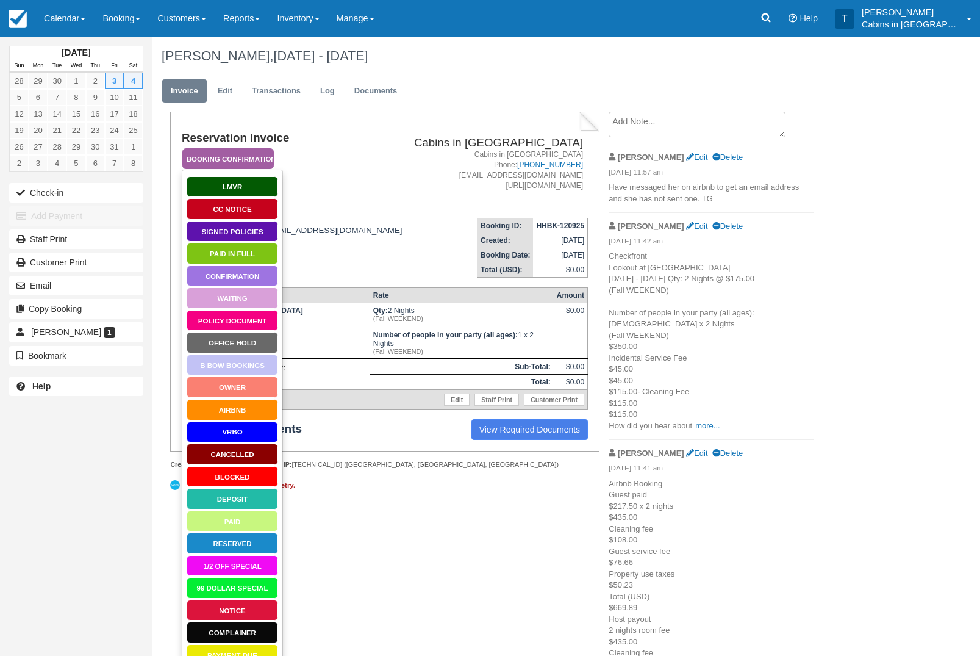
click at [243, 324] on link "Policy Document" at bounding box center [233, 320] width 92 height 21
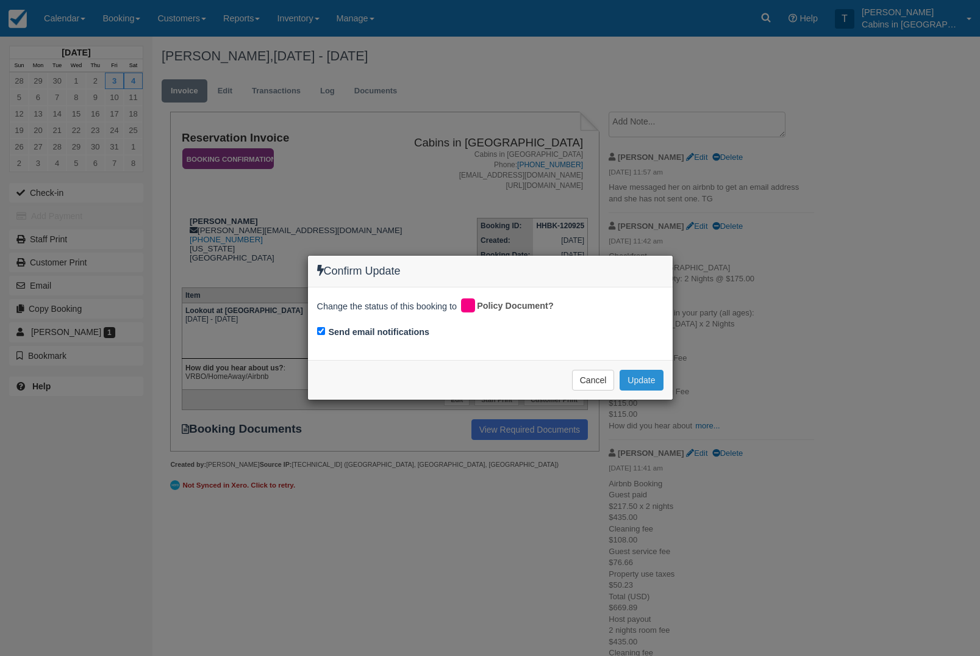
click at [651, 382] on button "Update" at bounding box center [641, 380] width 43 height 21
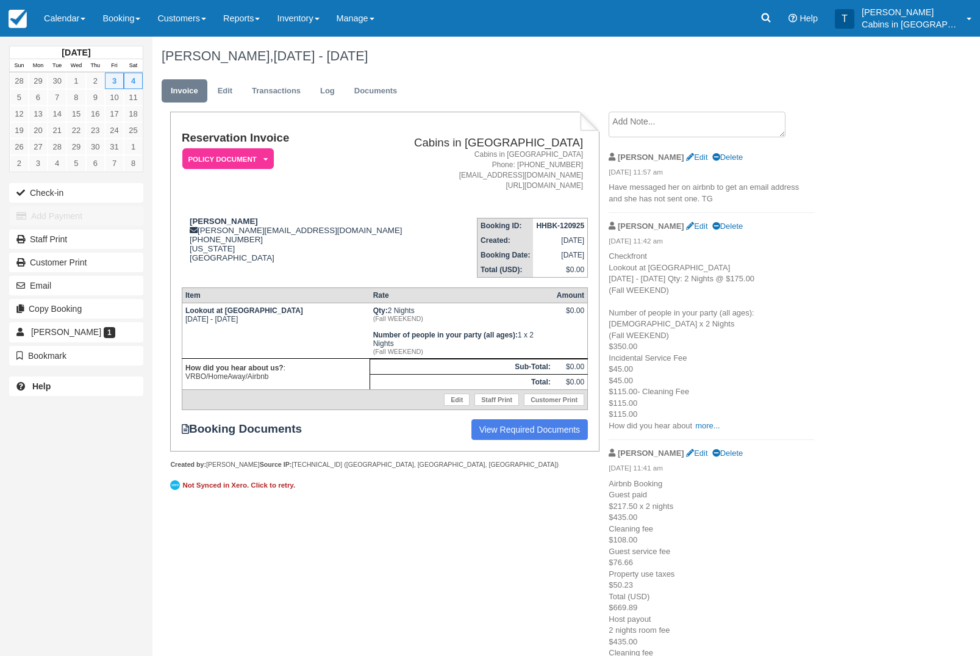
click at [724, 131] on textarea at bounding box center [697, 125] width 177 height 26
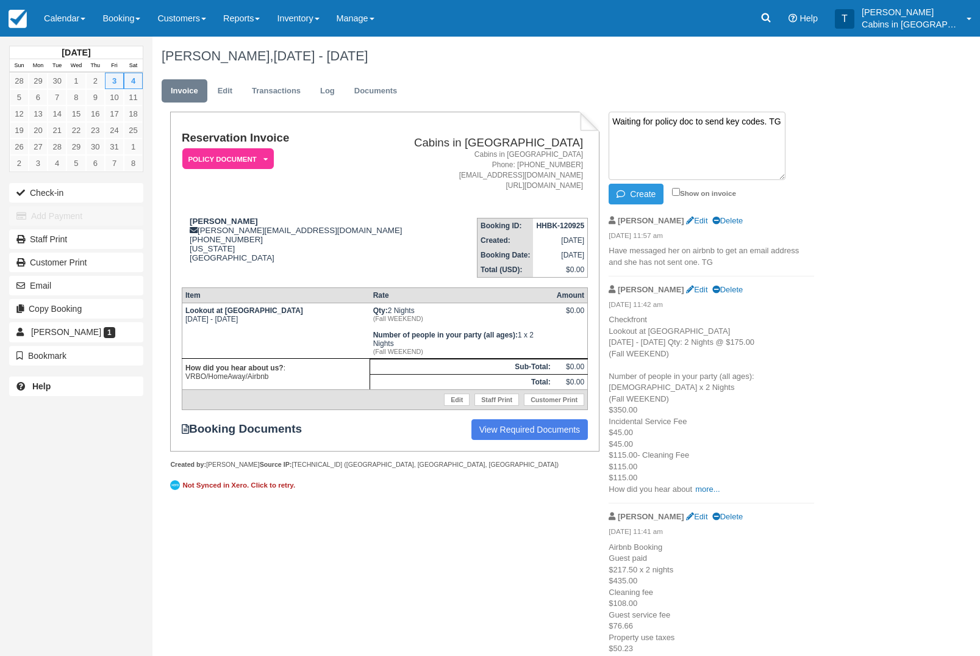
click at [639, 180] on textarea "Waiting for policy doc to send key codes. TG" at bounding box center [697, 146] width 177 height 68
type textarea "Waiting for policy doc to send key codes. TG"
click at [642, 193] on button "Create" at bounding box center [636, 194] width 55 height 21
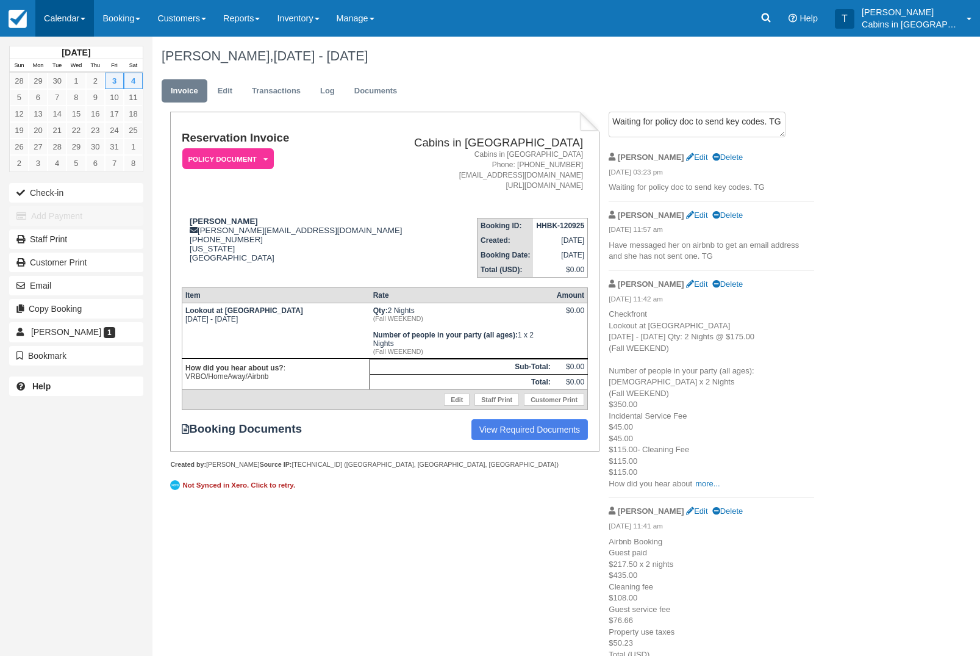
click at [80, 21] on link "Calendar" at bounding box center [64, 18] width 59 height 37
click at [106, 83] on link "Customer" at bounding box center [84, 78] width 96 height 26
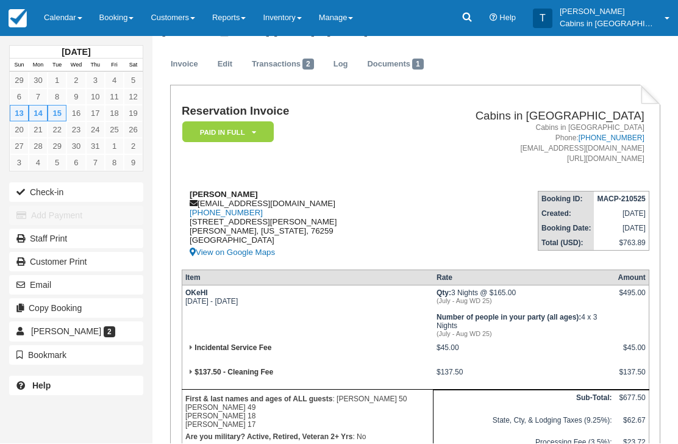
scroll to position [27, 0]
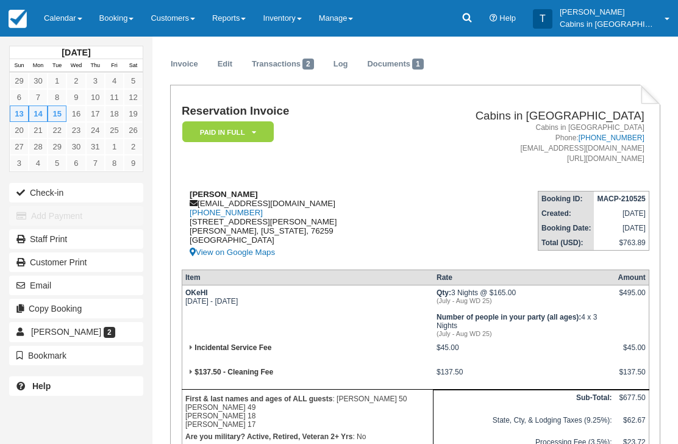
click at [301, 203] on div "Derek VanZuiden natalievz1234@hotmail.com 1 (817) 726-6523 218 King George Rd P…" at bounding box center [290, 225] width 217 height 70
click at [303, 208] on div "Derek VanZuiden natalievz1234@hotmail.com 1 (817) 726-6523 218 King George Rd P…" at bounding box center [290, 225] width 217 height 70
click at [298, 206] on div "Derek VanZuiden natalievz1234@hotmail.com 1 (817) 726-6523 218 King George Rd P…" at bounding box center [290, 225] width 217 height 70
copy div "natalievz1234@hotmail.com"
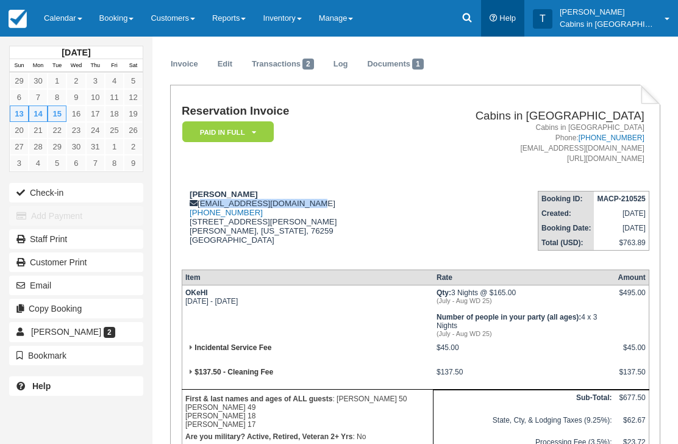
click at [509, 9] on link "Help" at bounding box center [502, 18] width 43 height 37
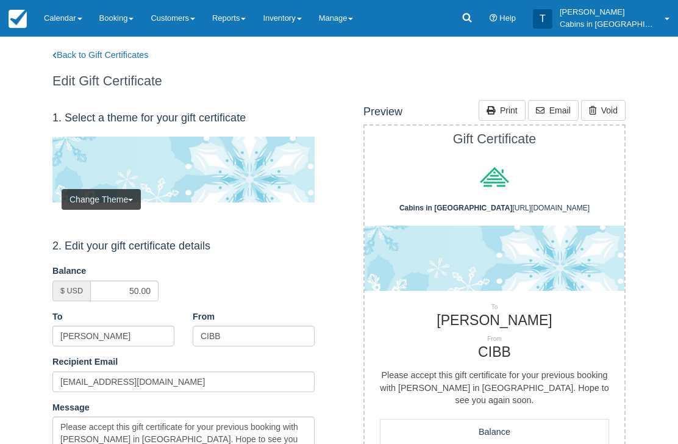
scroll to position [65, 0]
click at [142, 53] on link "Back to Gift Certificates" at bounding box center [108, 55] width 130 height 13
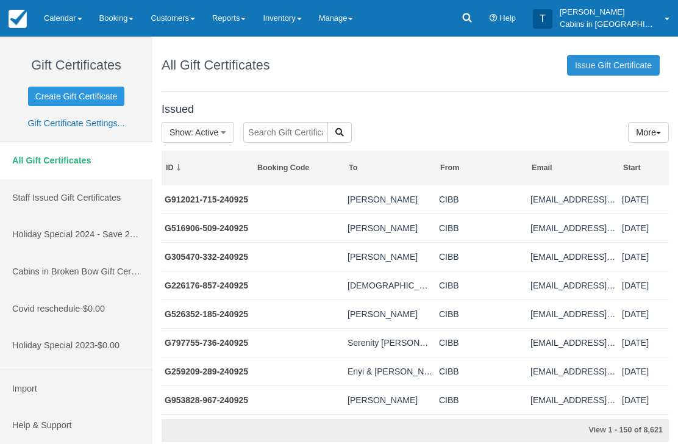
click at [624, 64] on link "Issue Gift Certificate" at bounding box center [613, 65] width 93 height 21
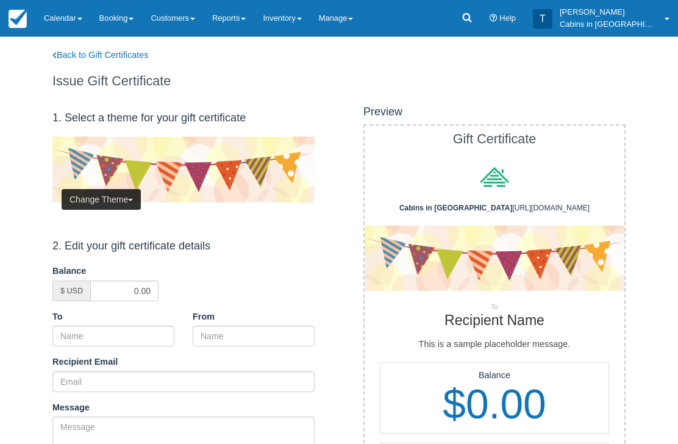
click at [124, 202] on button "Change Theme" at bounding box center [101, 199] width 79 height 21
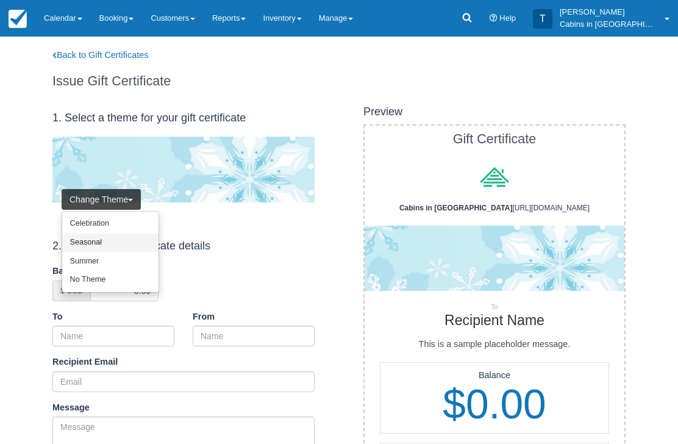
click at [133, 239] on link "Seasonal" at bounding box center [110, 243] width 96 height 19
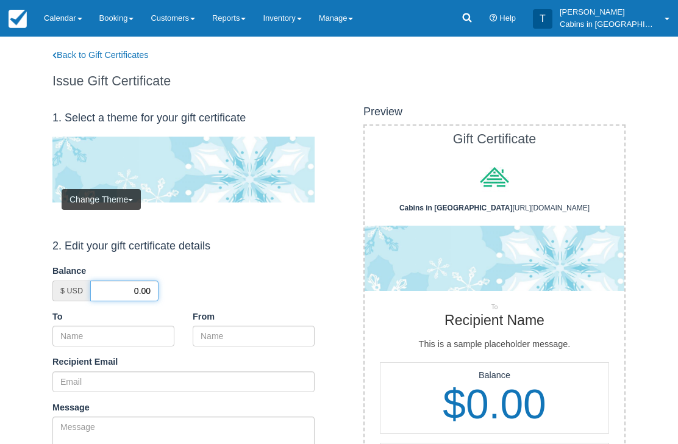
click at [127, 293] on input "0.00" at bounding box center [124, 291] width 68 height 21
click at [126, 287] on input "0.00" at bounding box center [124, 291] width 68 height 21
type input "50.00"
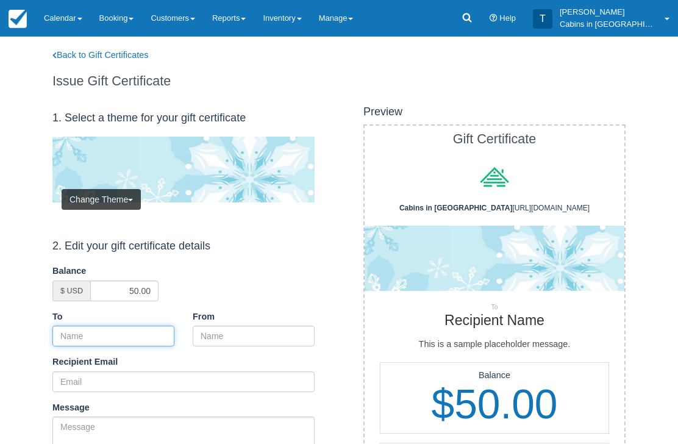
click at [148, 337] on input "To" at bounding box center [113, 336] width 122 height 21
paste input "Derek VanZuiden"
type input "Derek VanZuiden"
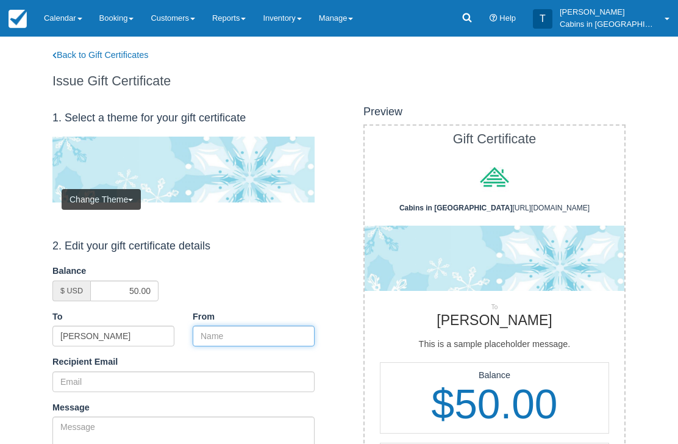
click at [265, 334] on input "From" at bounding box center [254, 336] width 122 height 21
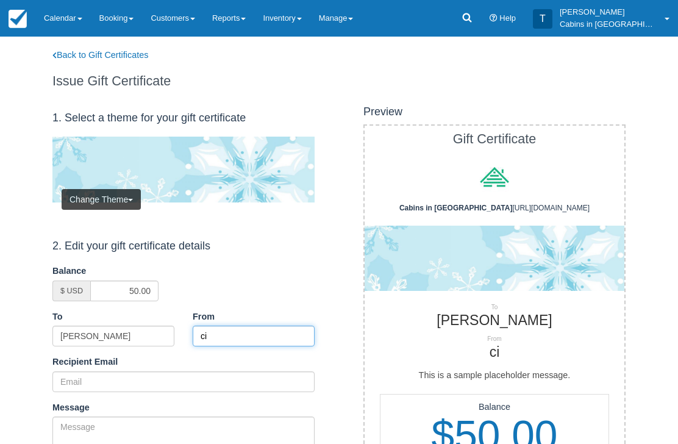
type input "c"
type input "CIBB"
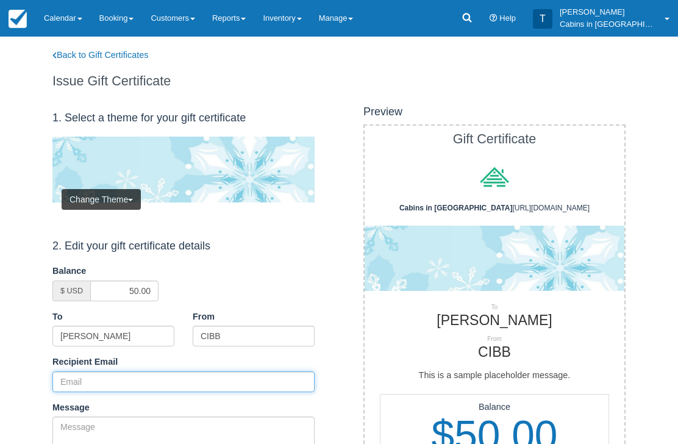
click at [135, 373] on input "Recipient Email" at bounding box center [183, 381] width 262 height 21
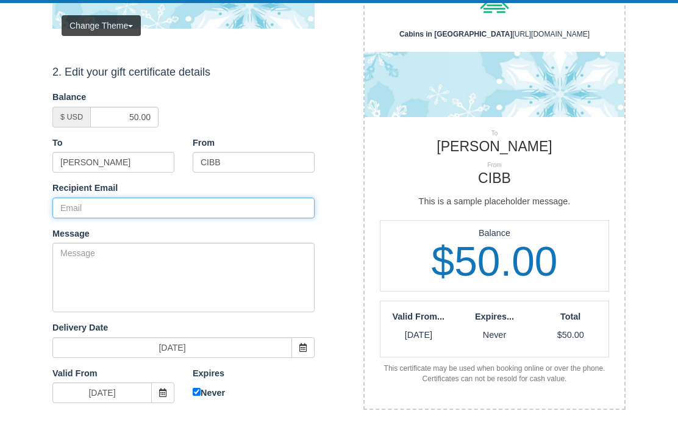
scroll to position [173, 0]
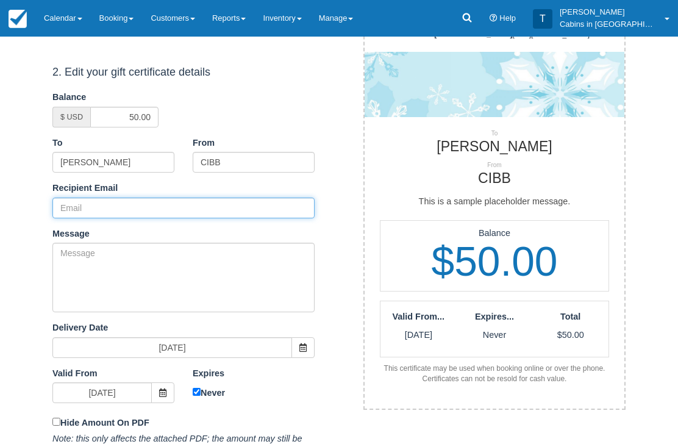
paste input "[EMAIL_ADDRESS][DOMAIN_NAME]"
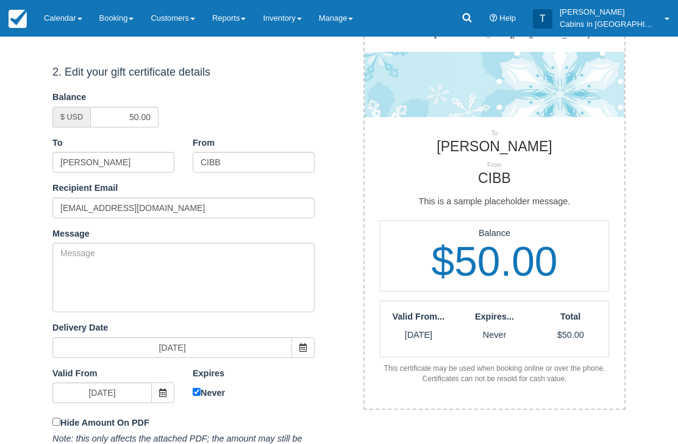
scroll to position [174, 0]
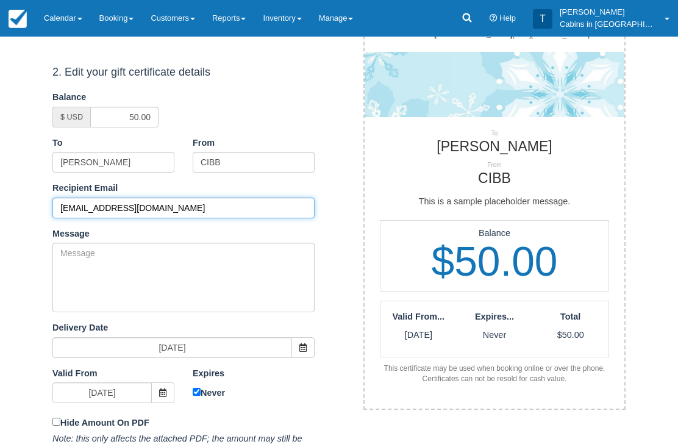
type input "[EMAIL_ADDRESS][DOMAIN_NAME]"
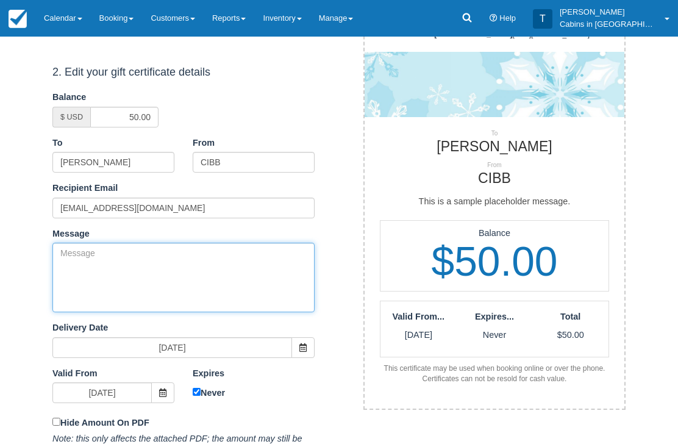
click at [161, 264] on textarea "Message" at bounding box center [183, 278] width 262 height 70
paste textarea "Please accept this gift certificate for your previous booking with [PERSON_NAME…"
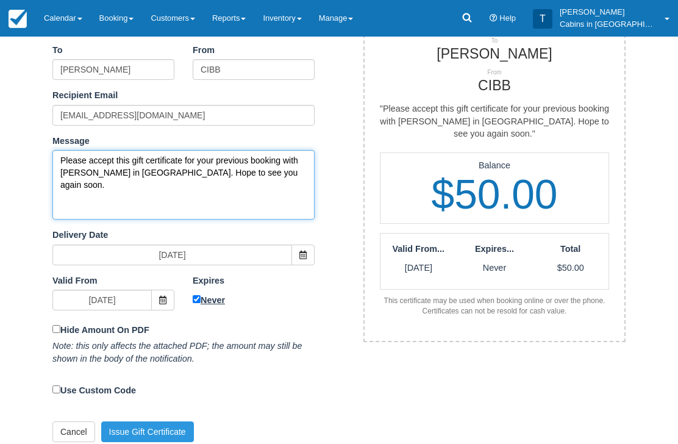
type textarea "Please accept this gift certificate for your previous booking with [PERSON_NAME…"
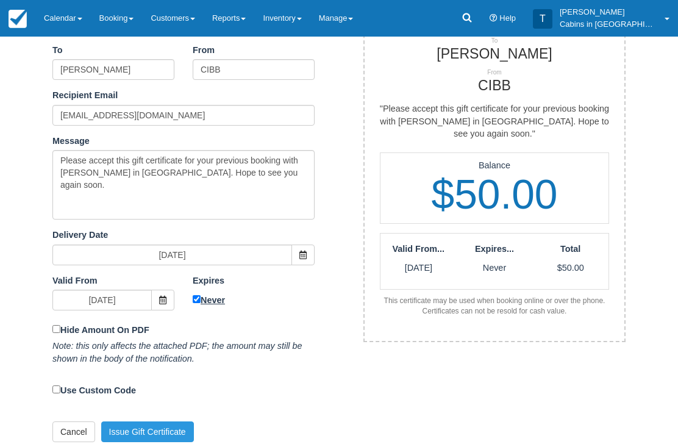
click at [196, 296] on input "Never" at bounding box center [197, 300] width 8 height 8
checkbox input "false"
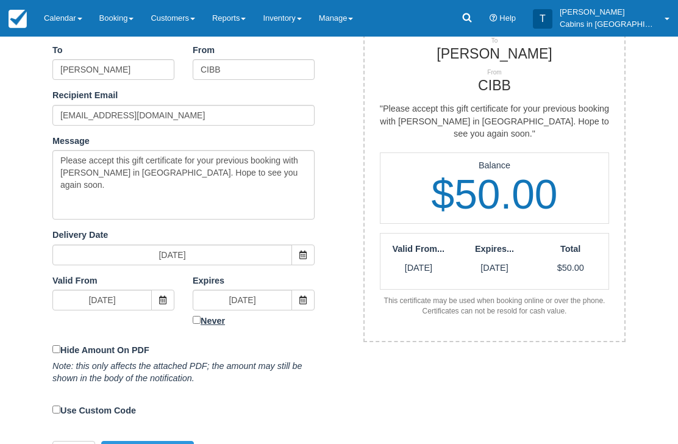
scroll to position [253, 0]
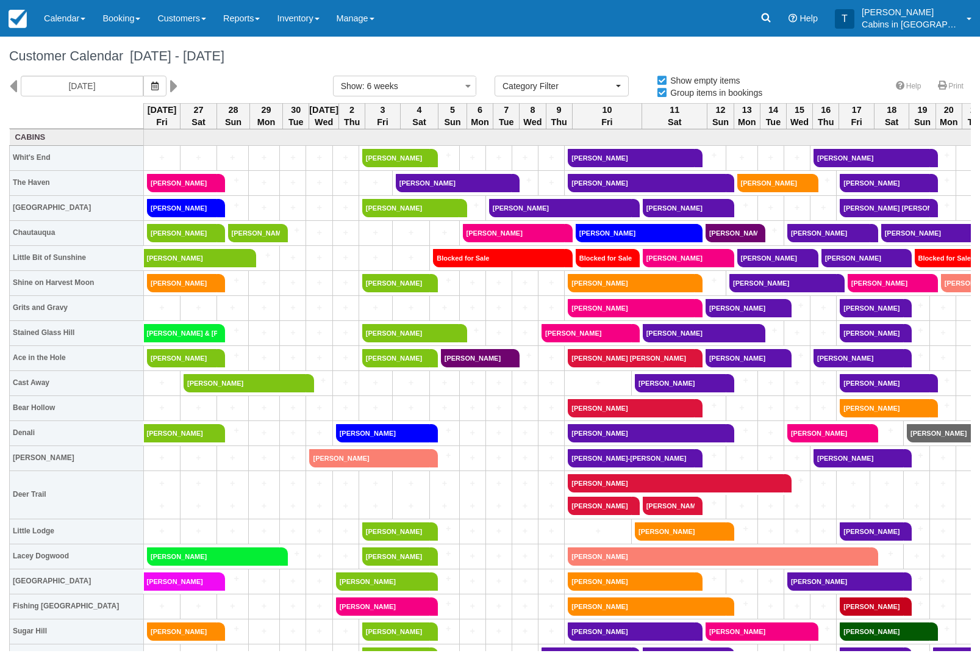
select select
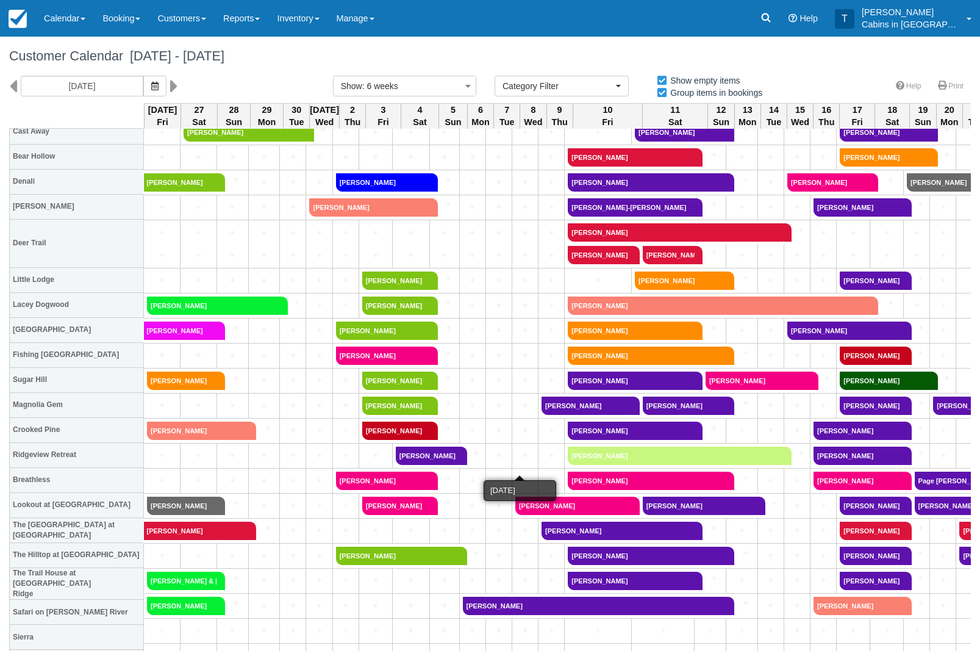
scroll to position [252, 0]
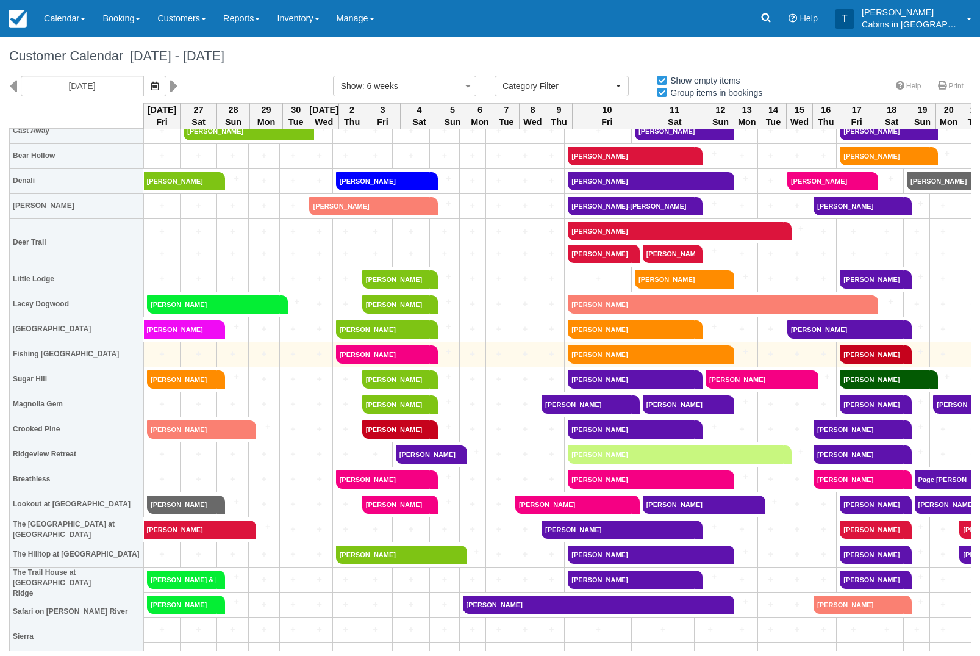
click at [422, 353] on link "[PERSON_NAME]" at bounding box center [383, 354] width 94 height 18
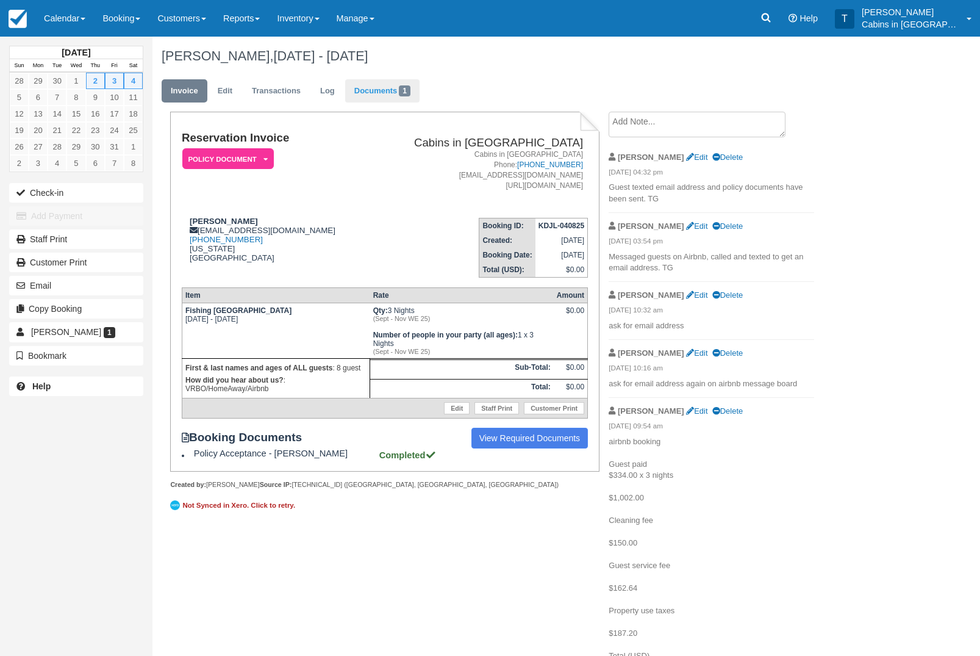
click at [411, 86] on span "1" at bounding box center [405, 90] width 12 height 11
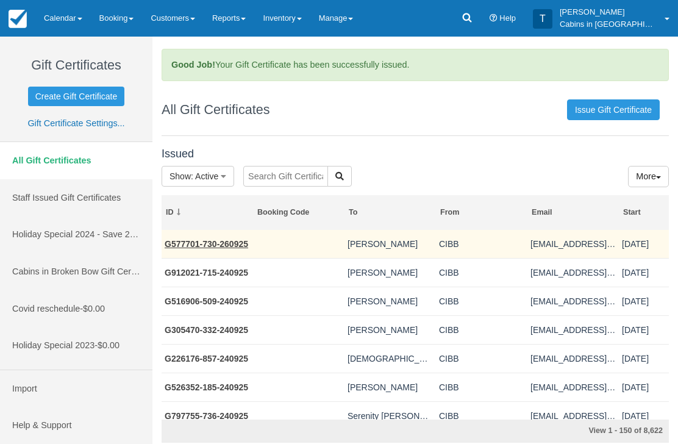
click at [248, 246] on link "G577701-730-260925" at bounding box center [207, 244] width 84 height 10
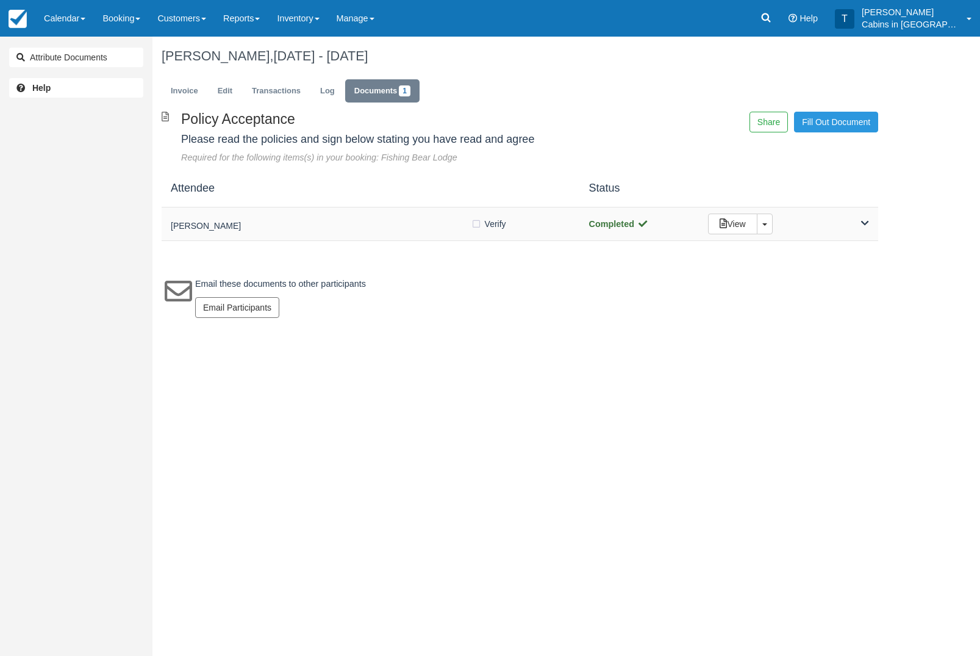
click at [355, 226] on h5 "[PERSON_NAME]" at bounding box center [321, 225] width 300 height 9
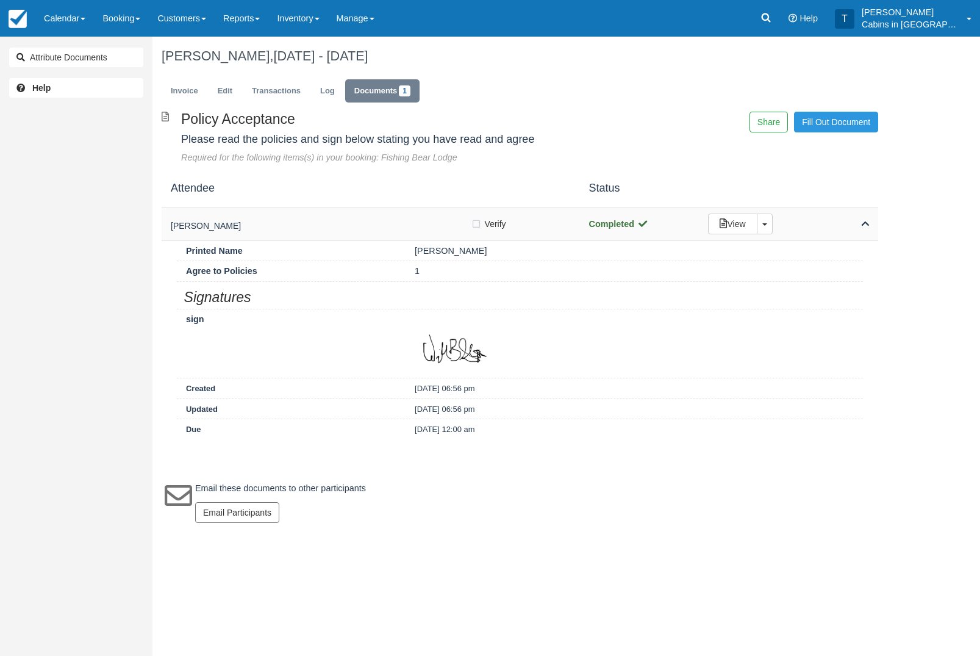
click at [481, 226] on label "Verify Verified" at bounding box center [492, 224] width 43 height 18
checkbox input "true"
click at [191, 101] on link "Invoice" at bounding box center [185, 91] width 46 height 24
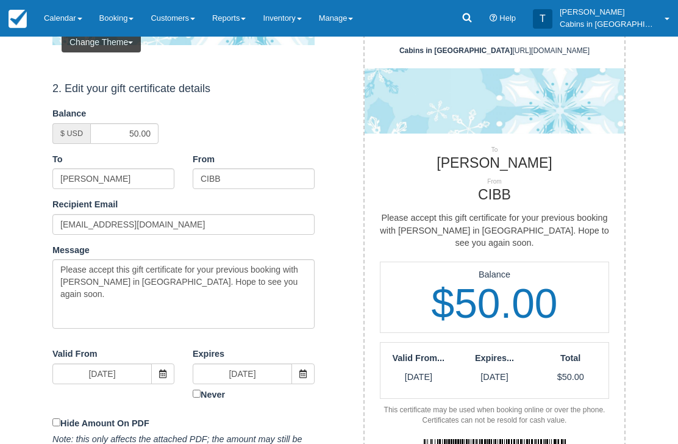
scroll to position [282, 0]
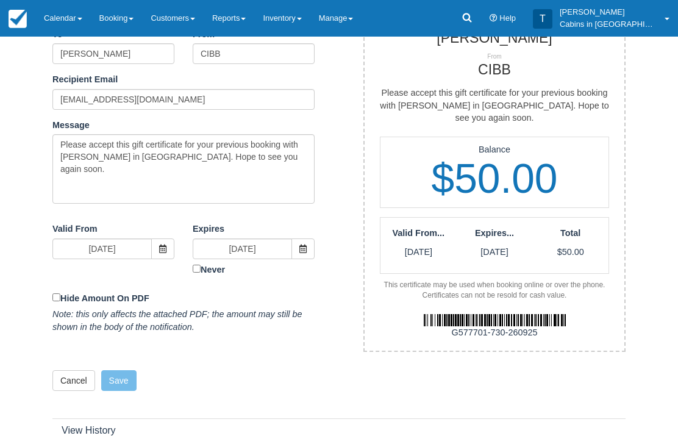
click at [447, 315] on img at bounding box center [495, 321] width 142 height 12
click at [568, 342] on div "Preview Print Email Void Gift Certificate Cabins in [GEOGRAPHIC_DATA] [URL][DOM…" at bounding box center [487, 90] width 296 height 544
click at [547, 327] on div "G577701-730-260925" at bounding box center [495, 333] width 278 height 13
click at [514, 323] on div "G577701-730-260925" at bounding box center [495, 326] width 278 height 50
click at [539, 315] on img at bounding box center [495, 321] width 142 height 12
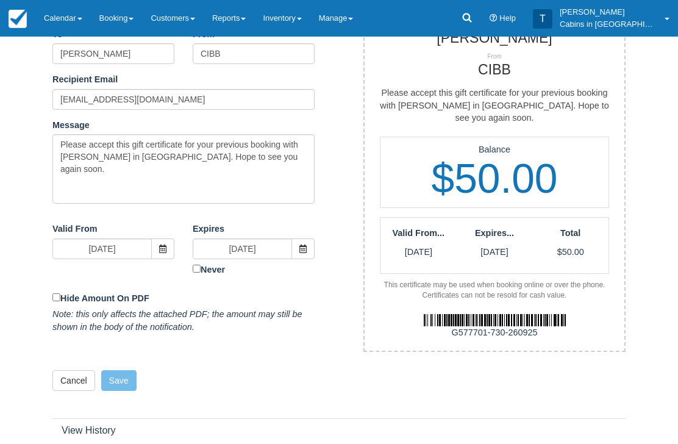
click at [531, 327] on div "G577701-730-260925" at bounding box center [495, 333] width 278 height 13
click at [526, 315] on img at bounding box center [495, 321] width 142 height 12
click at [460, 326] on div "G577701-730-260925" at bounding box center [495, 326] width 278 height 50
click at [500, 315] on img at bounding box center [495, 321] width 142 height 12
click at [537, 327] on div "G577701-730-260925" at bounding box center [495, 333] width 278 height 13
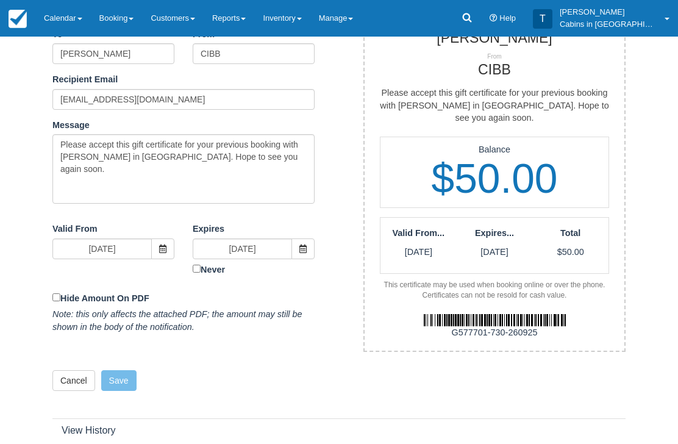
click at [529, 315] on img at bounding box center [495, 321] width 142 height 12
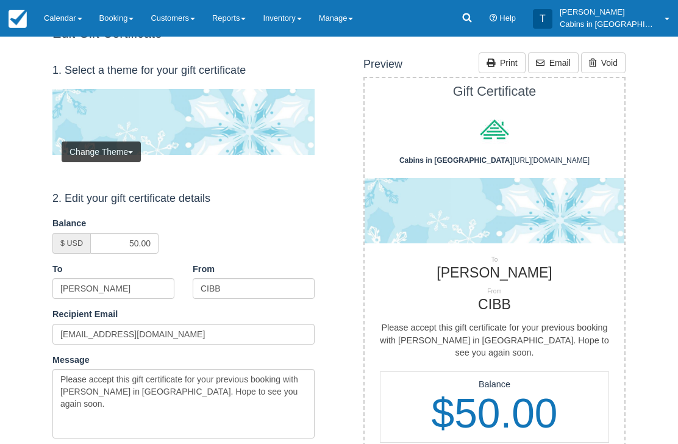
scroll to position [0, 0]
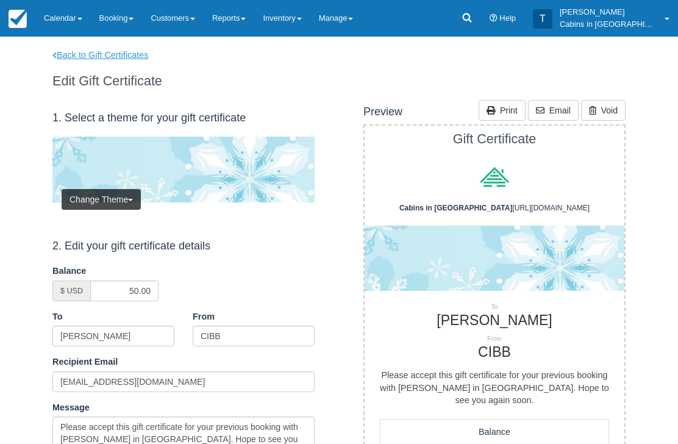
click at [140, 54] on link "Back to Gift Certificates" at bounding box center [108, 55] width 130 height 13
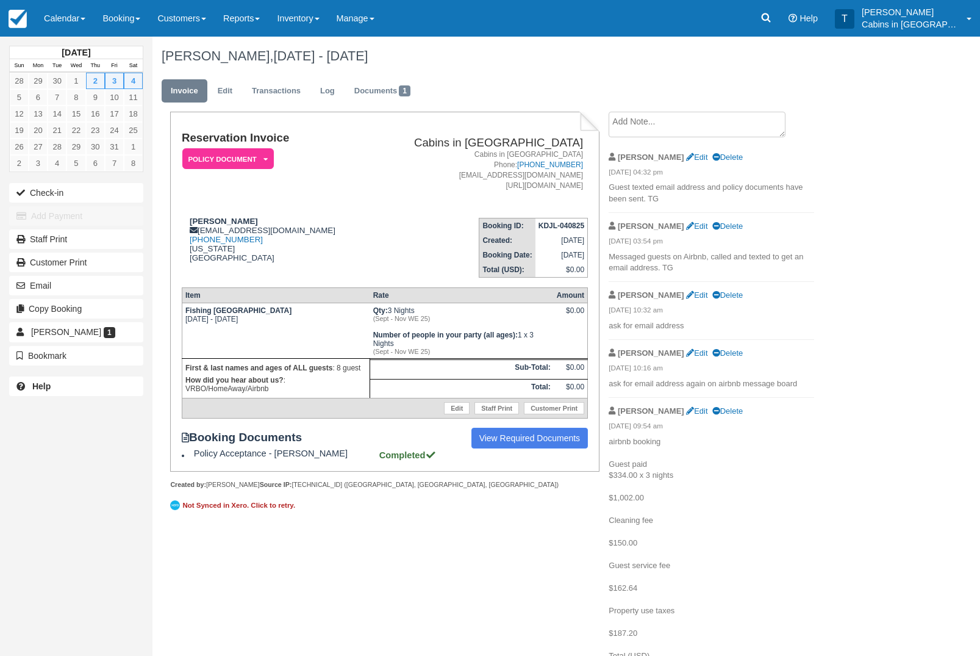
click at [255, 163] on em "Policy Document" at bounding box center [228, 158] width 92 height 21
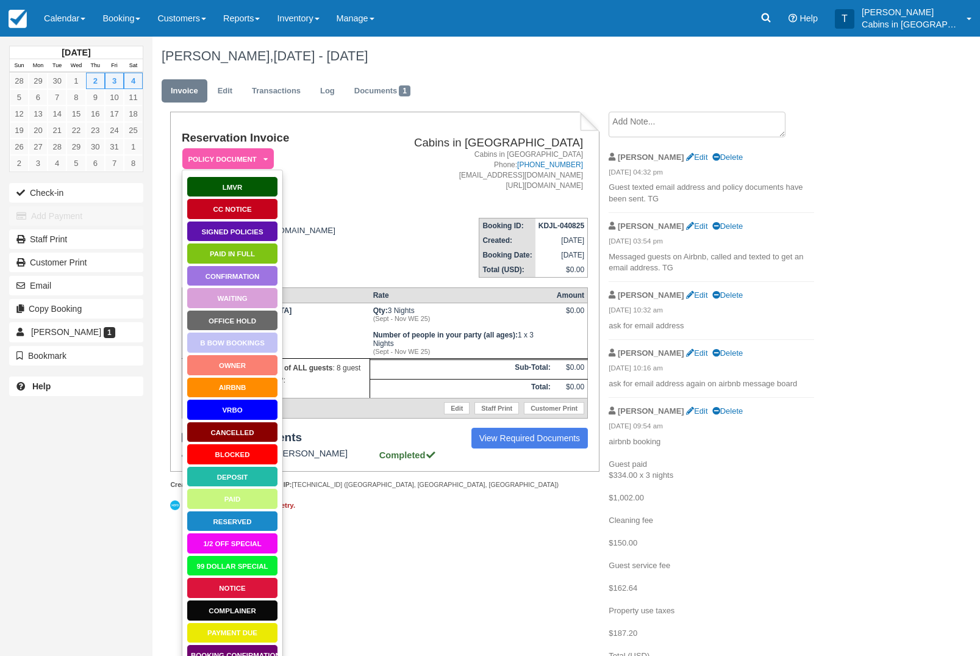
click at [248, 255] on link "Paid in Full" at bounding box center [233, 253] width 92 height 21
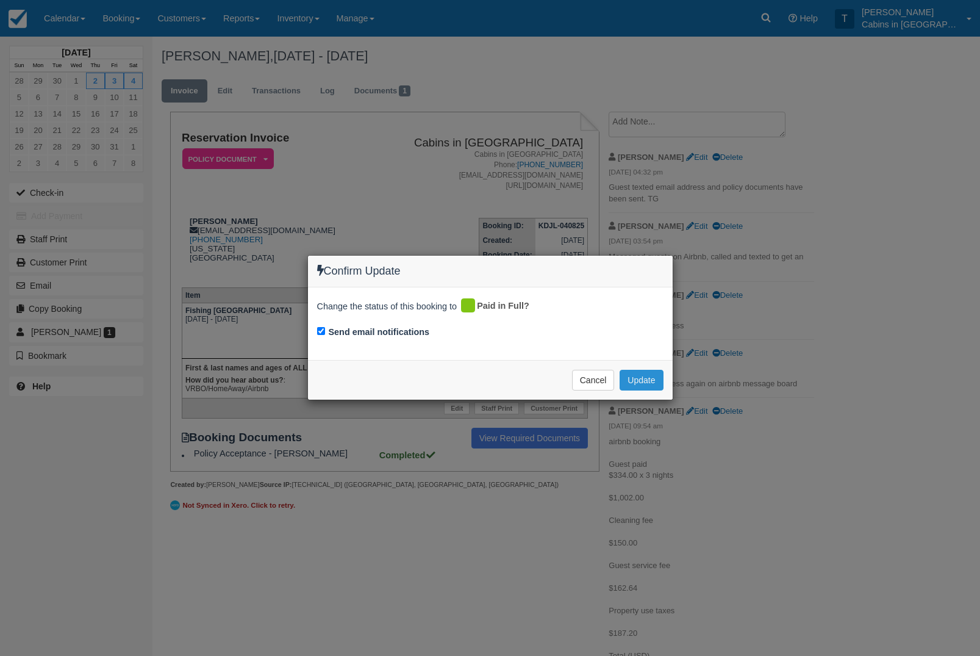
click at [648, 380] on button "Update" at bounding box center [641, 380] width 43 height 21
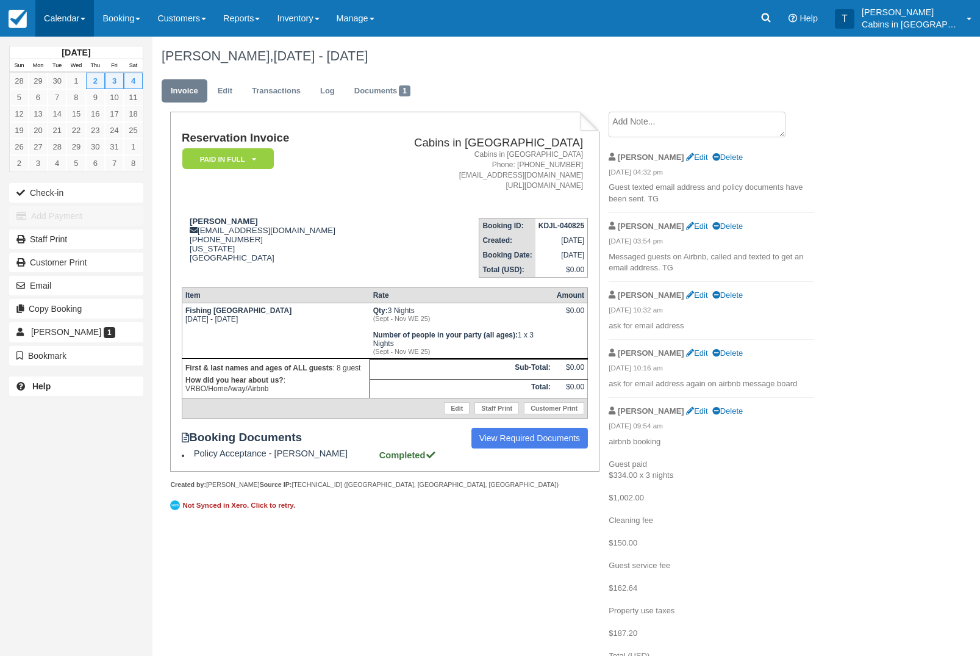
click at [82, 25] on link "Calendar" at bounding box center [64, 18] width 59 height 37
click at [106, 80] on link "Customer" at bounding box center [84, 78] width 96 height 26
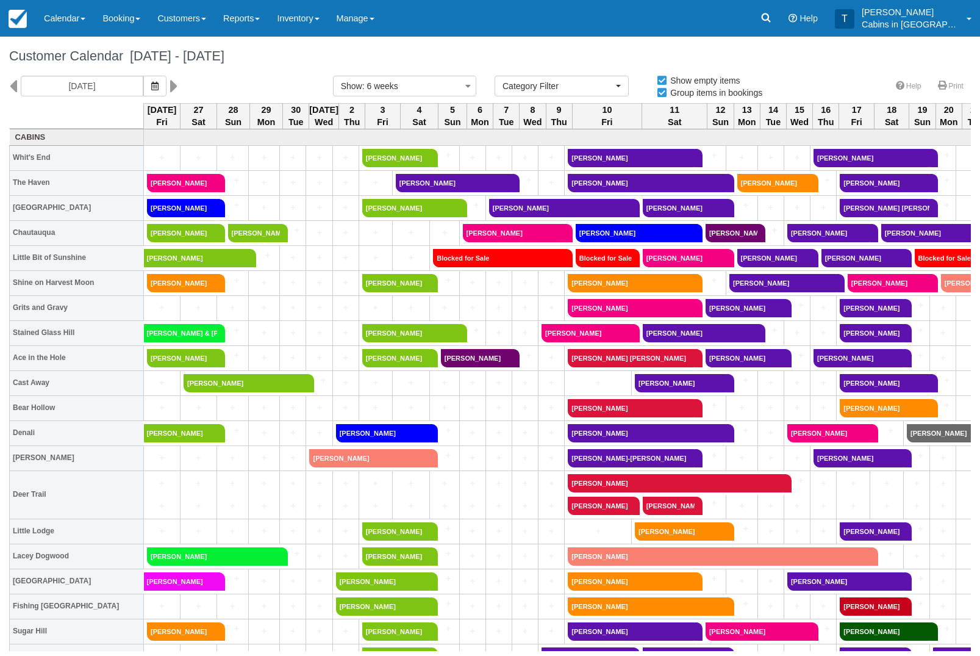
select select
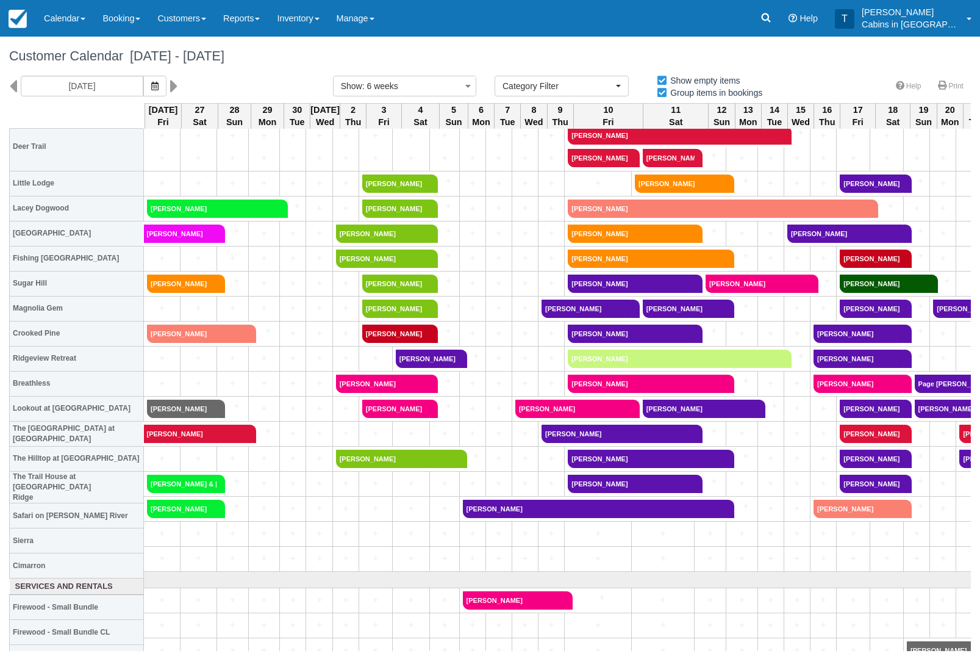
scroll to position [348, 0]
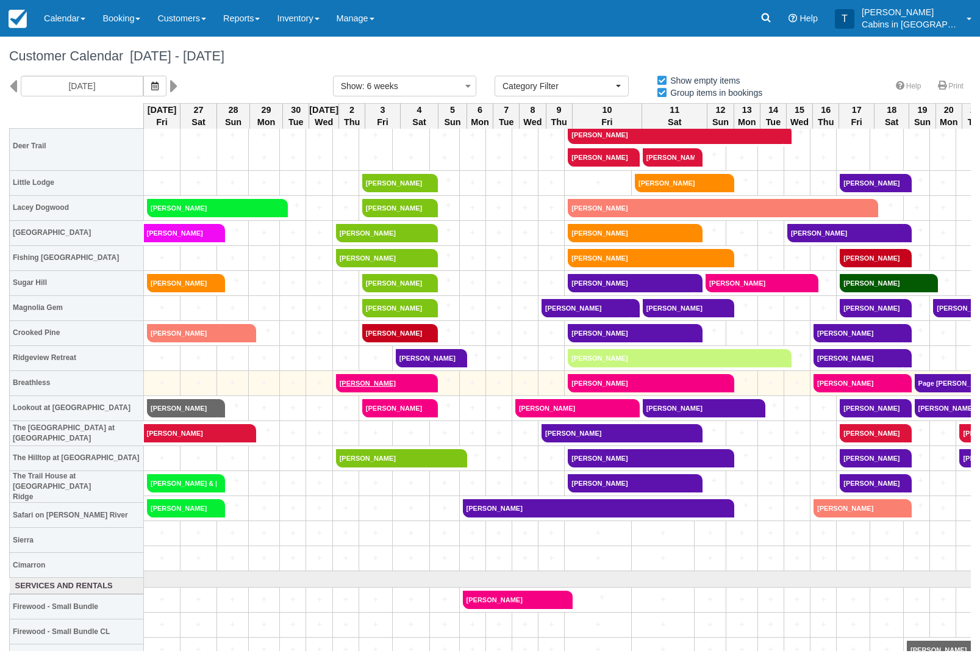
click at [400, 376] on link "[PERSON_NAME]" at bounding box center [383, 383] width 94 height 18
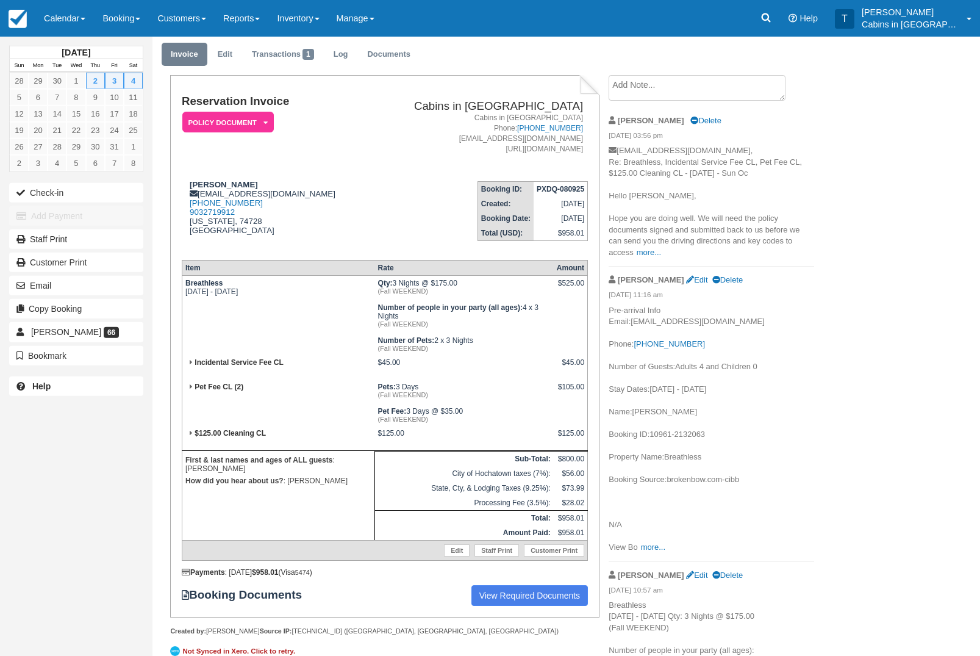
scroll to position [37, 0]
click at [708, 88] on textarea at bounding box center [697, 87] width 177 height 26
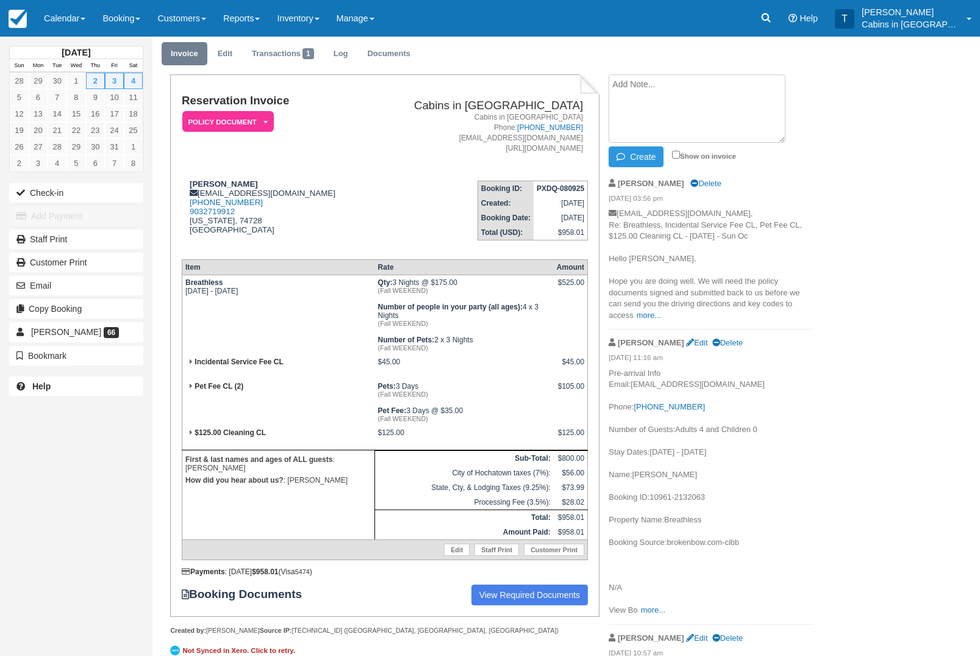
scroll to position [37, 0]
type textarea "Called and texted guests asking to sign policy doc. TG"
click at [641, 157] on button "Create" at bounding box center [636, 157] width 55 height 21
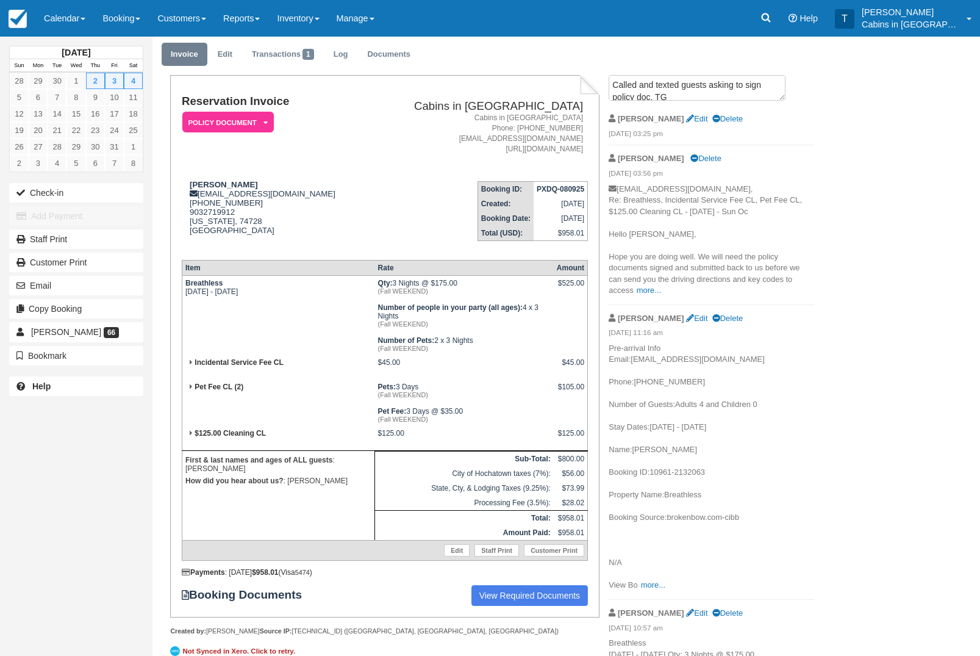
scroll to position [37, 0]
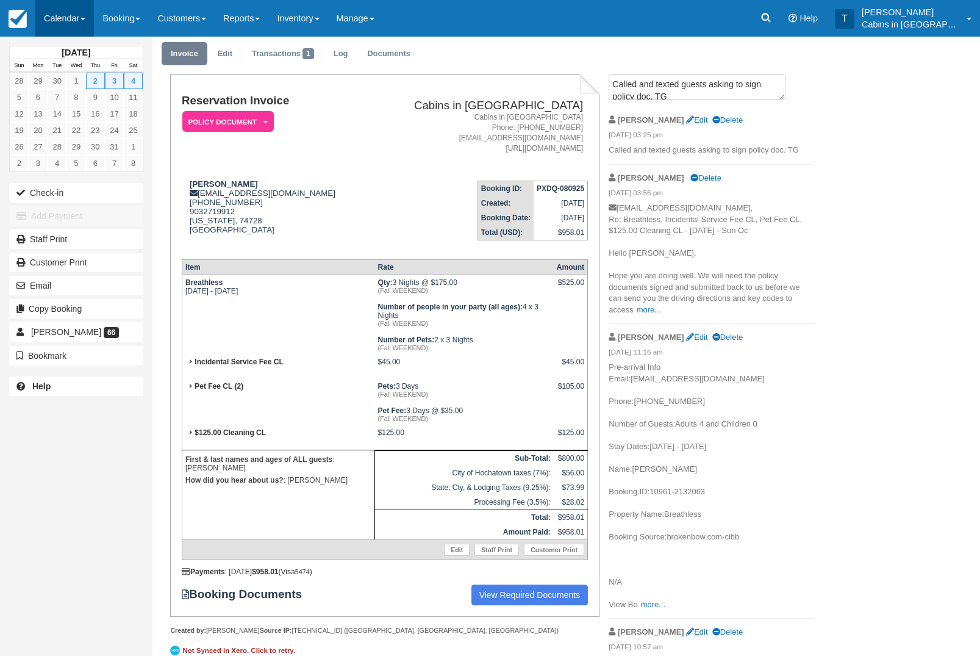
click at [80, 9] on link "Calendar" at bounding box center [64, 18] width 59 height 37
click at [95, 85] on link "Customer" at bounding box center [84, 78] width 96 height 26
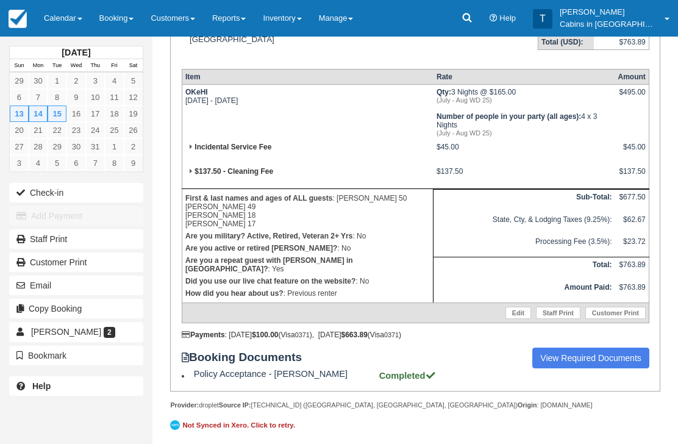
scroll to position [299, 0]
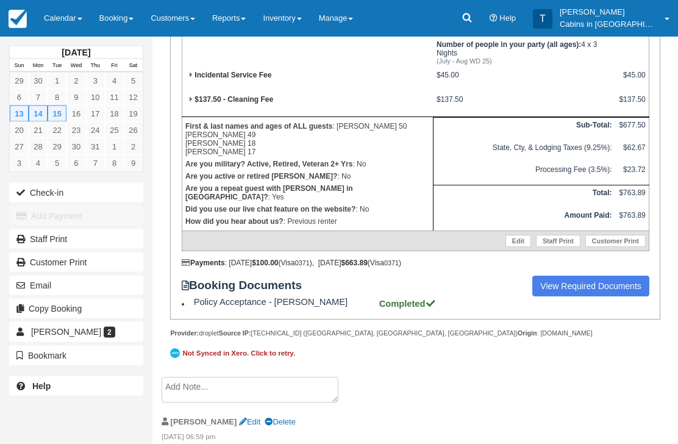
click at [274, 403] on textarea at bounding box center [250, 391] width 177 height 26
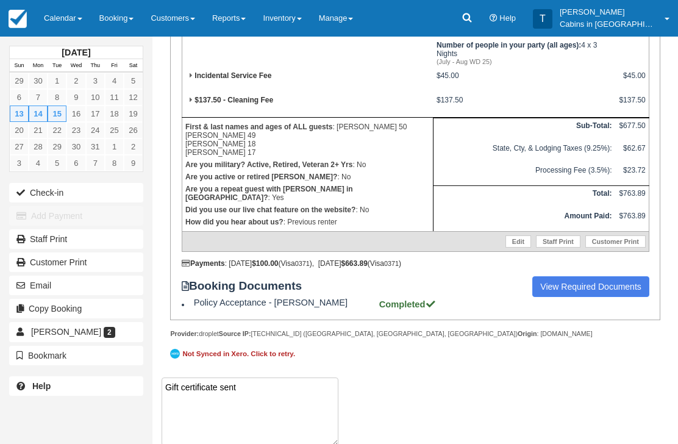
paste textarea "G577701-730-260925"
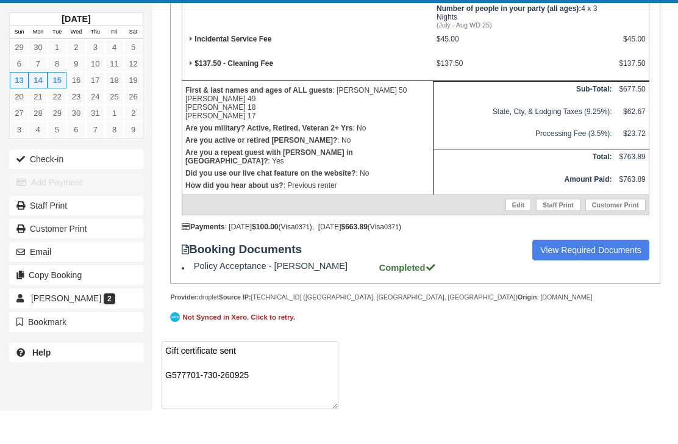
scroll to position [396, 0]
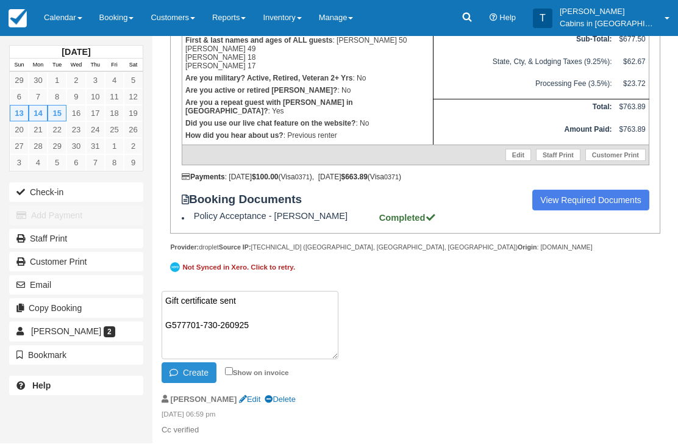
type textarea "Gift certificate sent G577701-730-260925"
click at [195, 376] on button "Create" at bounding box center [189, 373] width 55 height 21
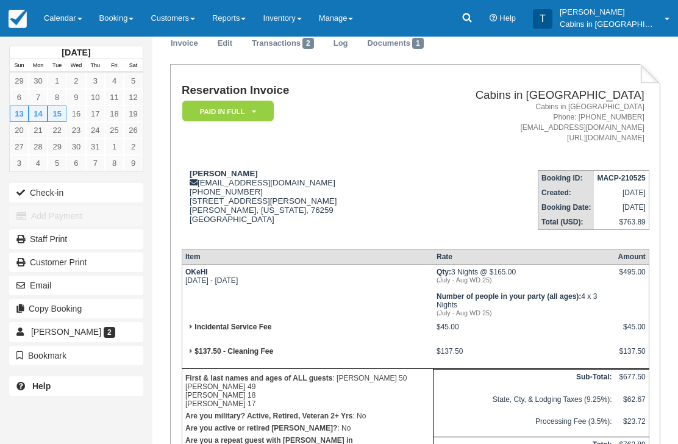
scroll to position [0, 0]
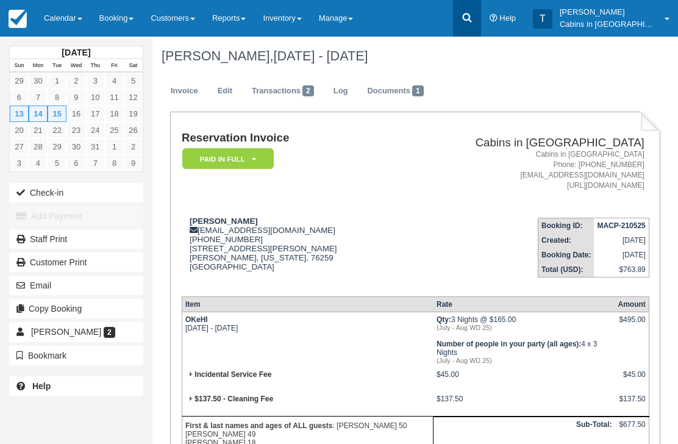
click at [481, 21] on link at bounding box center [467, 18] width 28 height 37
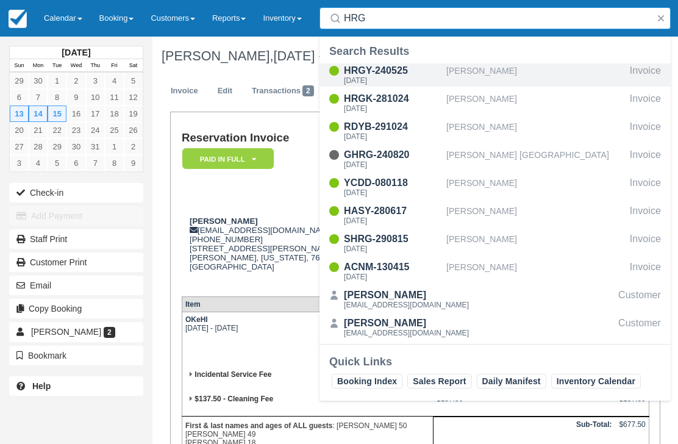
type input "HRG"
click at [404, 75] on div "HRGY-240525" at bounding box center [393, 70] width 98 height 15
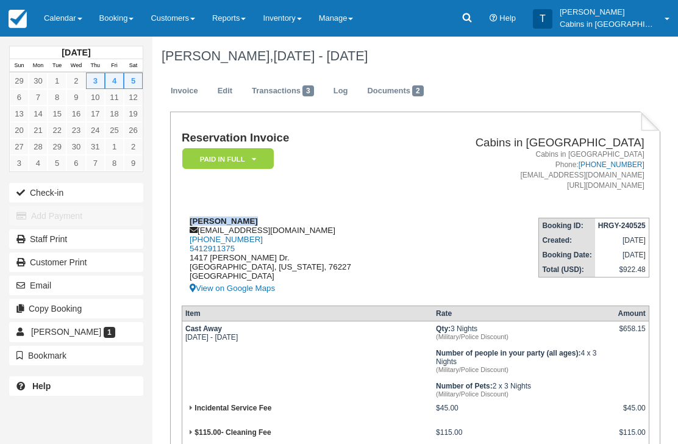
click at [304, 229] on div "Robert Rivera rachelrivera1995@yahoo.com 1 (940) 206-8675 5412911375 1417 Waggo…" at bounding box center [296, 256] width 228 height 79
click at [295, 234] on div "Robert Rivera rachelrivera1995@yahoo.com 1 (940) 206-8675 5412911375 1417 Waggo…" at bounding box center [296, 256] width 228 height 79
copy div "rachelrivera1995@yahoo.com"
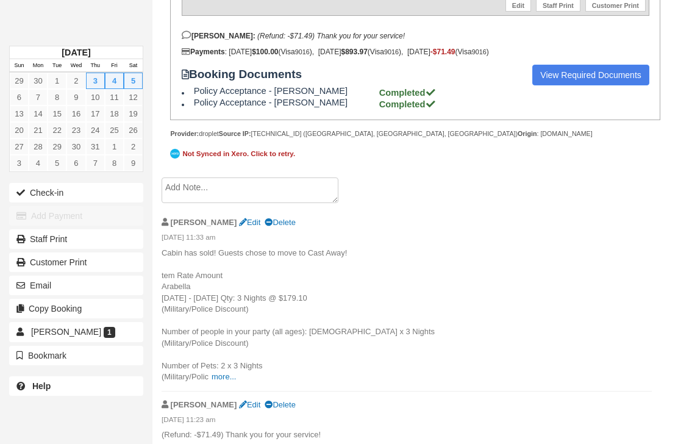
scroll to position [602, 0]
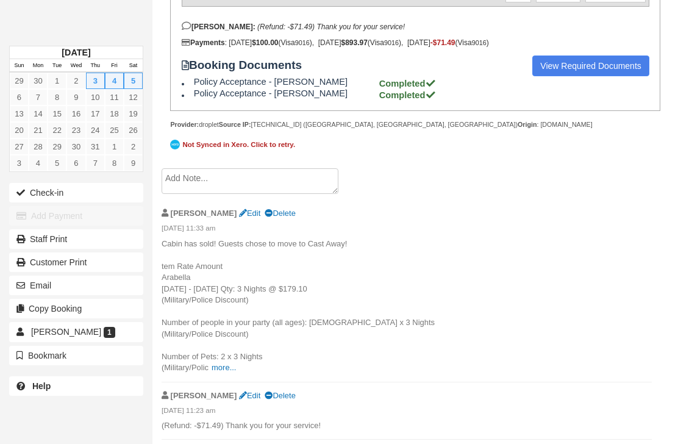
click at [284, 194] on textarea at bounding box center [250, 181] width 177 height 26
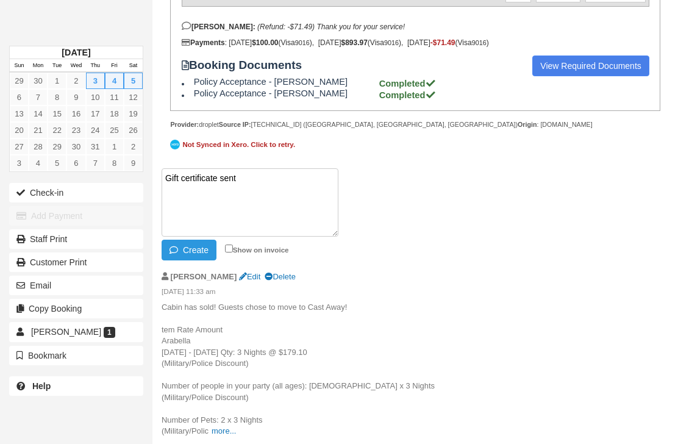
click at [179, 228] on textarea "Gift certificate sent" at bounding box center [250, 202] width 177 height 68
click at [182, 225] on textarea "Gift certificate sent" at bounding box center [250, 202] width 177 height 68
paste textarea "G626547-203-260925"
type textarea "Gift certificate sent G626547-203-260925"
click at [192, 260] on button "Create" at bounding box center [189, 250] width 55 height 21
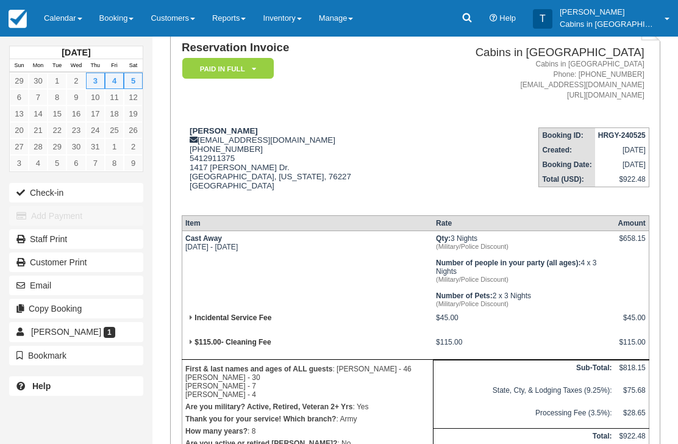
scroll to position [0, 0]
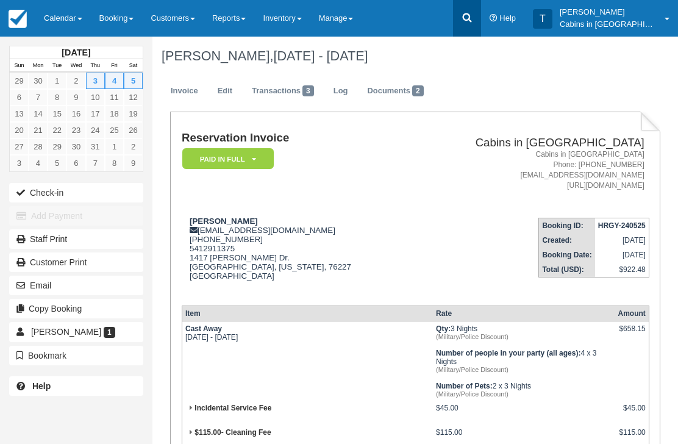
click at [473, 18] on icon at bounding box center [467, 18] width 12 height 12
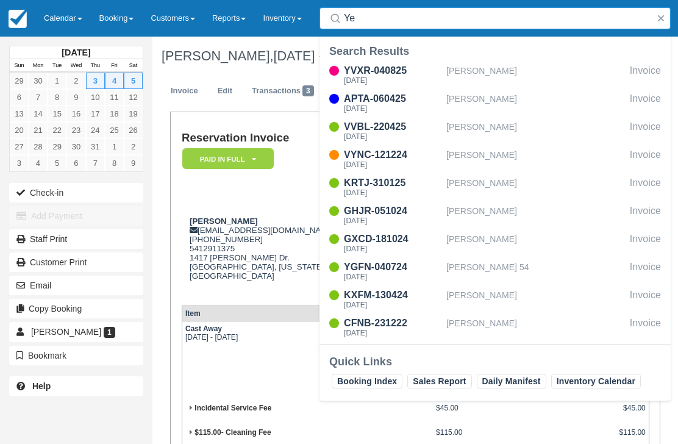
type input "Y"
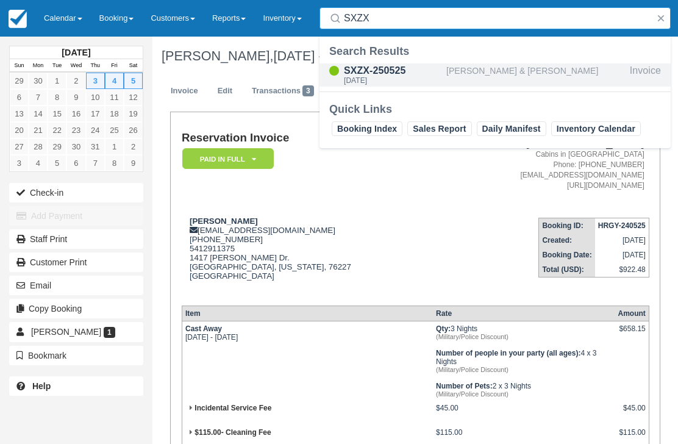
type input "SXZX"
click at [384, 77] on div "Wed Jul 16 2025" at bounding box center [393, 80] width 98 height 7
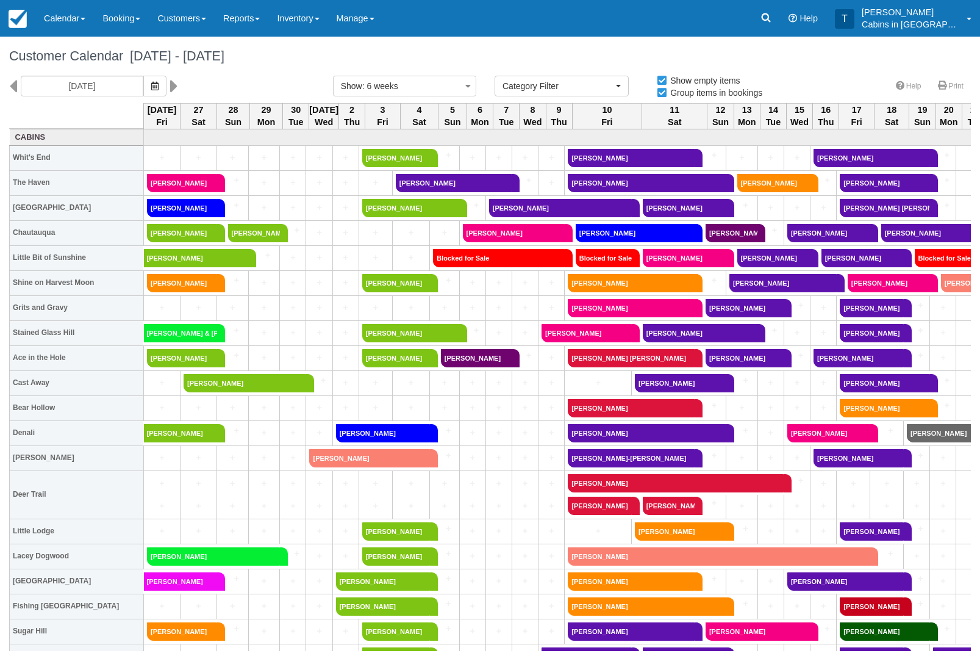
select select
click at [151, 88] on icon "button" at bounding box center [154, 86] width 7 height 9
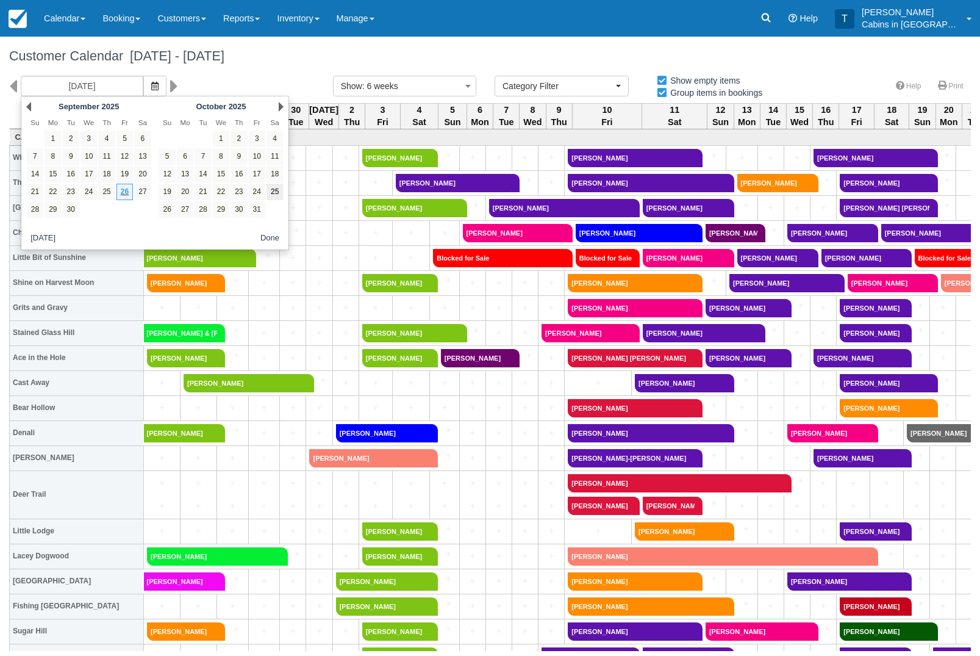
click at [277, 193] on link "25" at bounding box center [275, 192] width 16 height 16
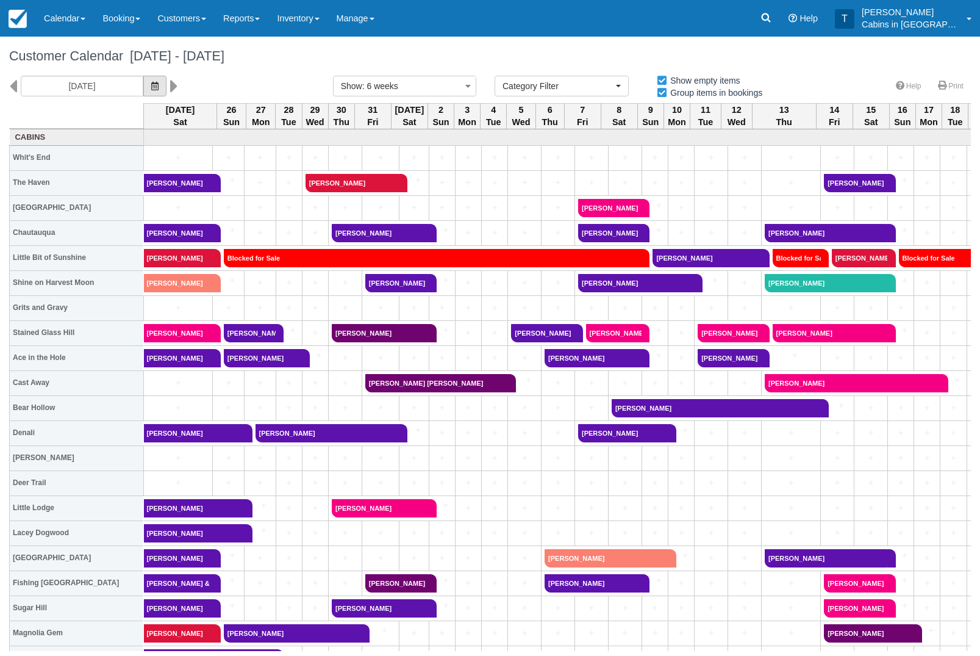
click at [151, 82] on icon "button" at bounding box center [154, 86] width 7 height 9
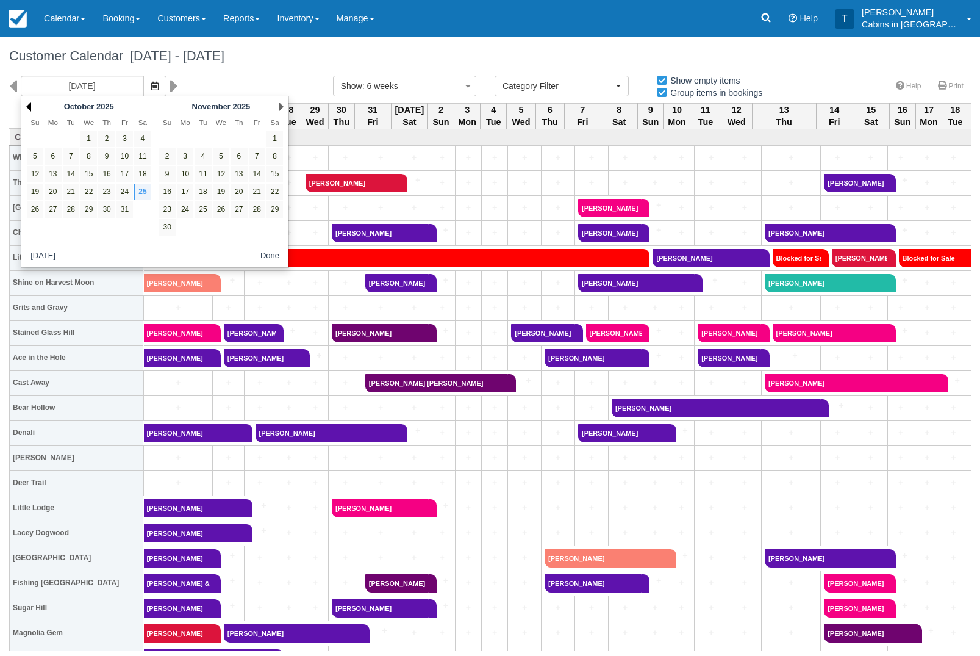
click at [31, 108] on link "Prev" at bounding box center [28, 107] width 5 height 10
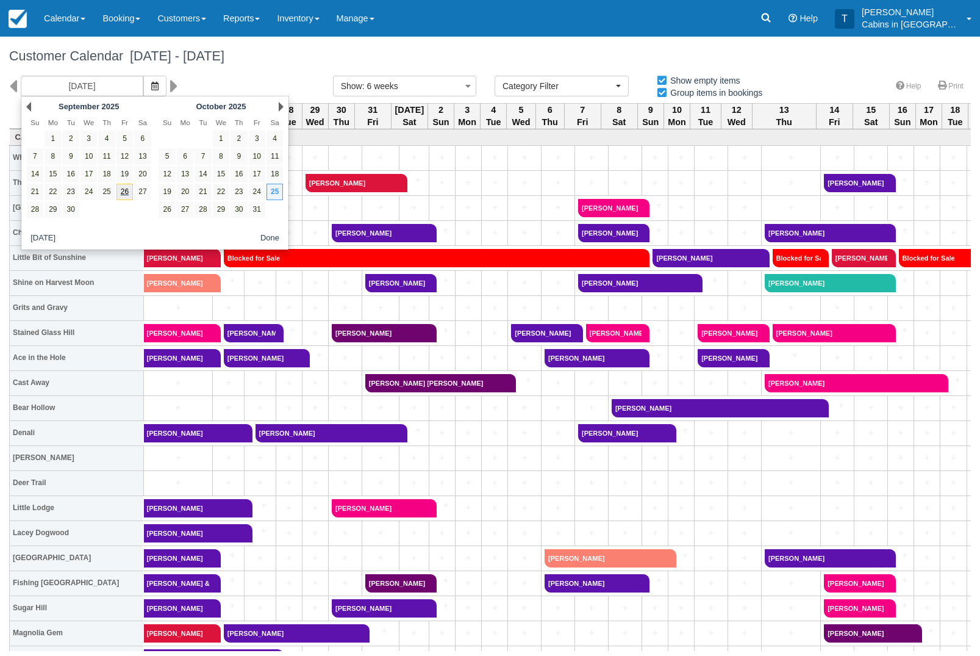
click at [127, 198] on link "26" at bounding box center [125, 192] width 16 height 16
type input "[DATE]"
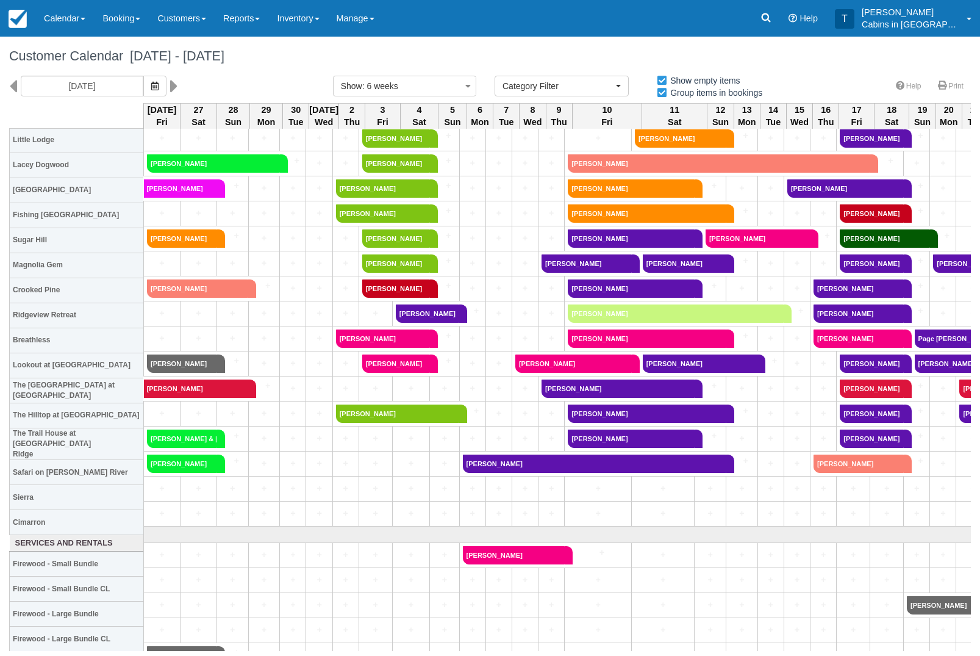
scroll to position [372, 10]
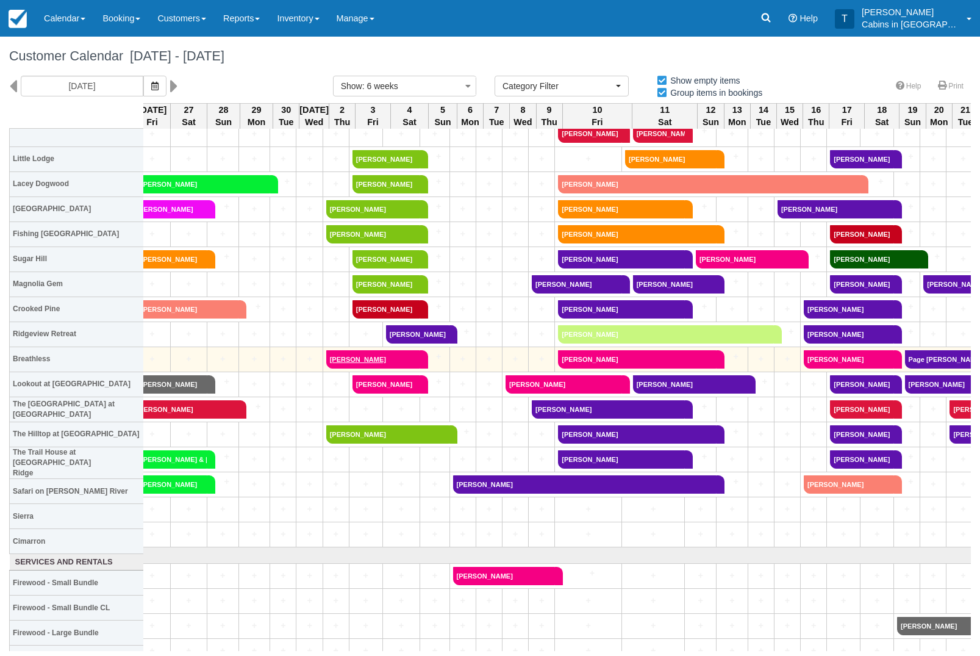
click at [401, 351] on link "Chad Ellis" at bounding box center [373, 359] width 94 height 18
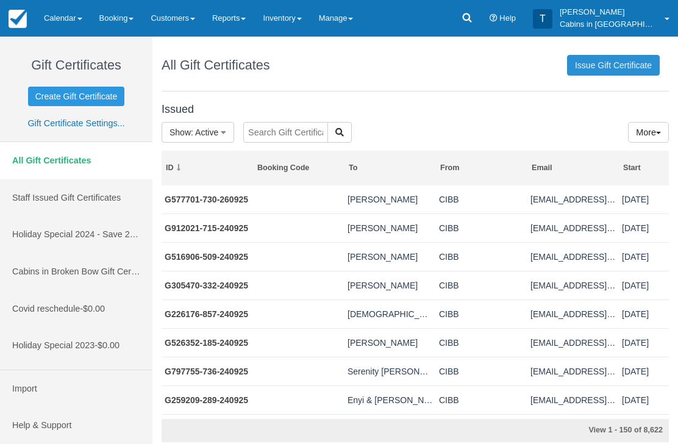
click at [624, 70] on link "Issue Gift Certificate" at bounding box center [613, 65] width 93 height 21
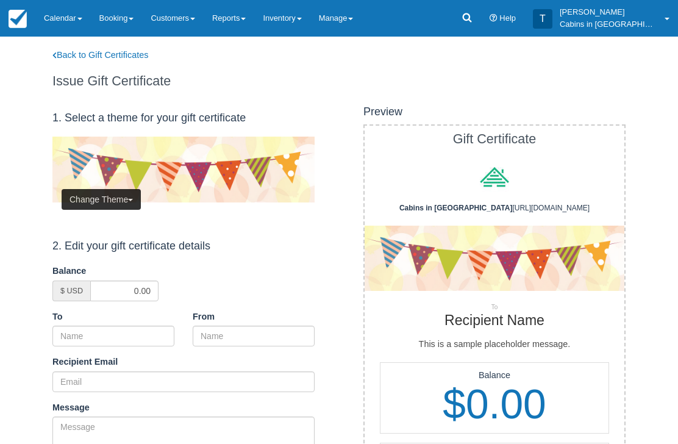
click at [123, 200] on button "Change Theme" at bounding box center [101, 199] width 79 height 21
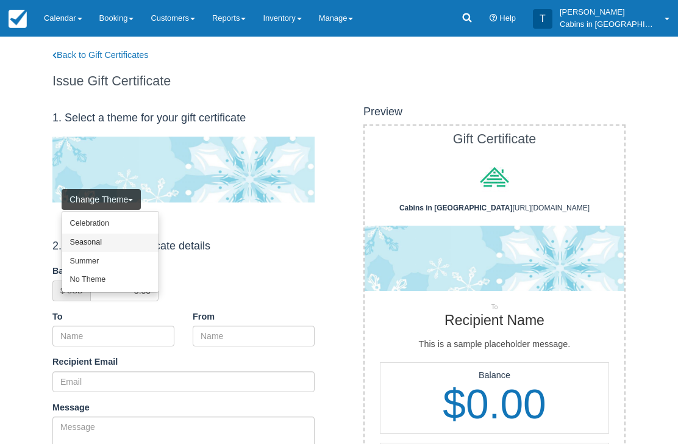
click at [129, 239] on link "Seasonal" at bounding box center [110, 243] width 96 height 19
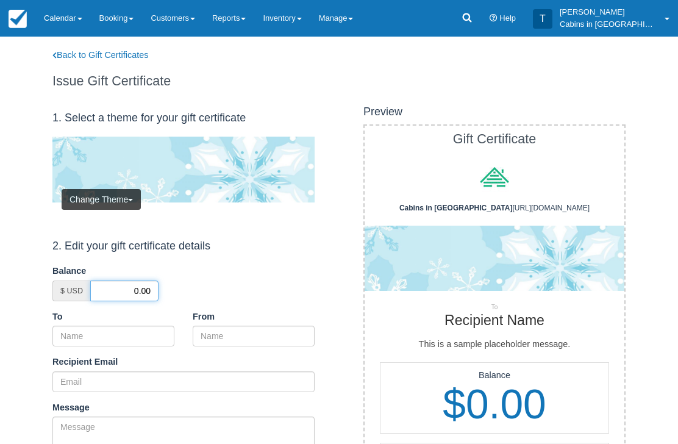
click at [125, 287] on input "0.00" at bounding box center [124, 291] width 68 height 21
type input "50.00"
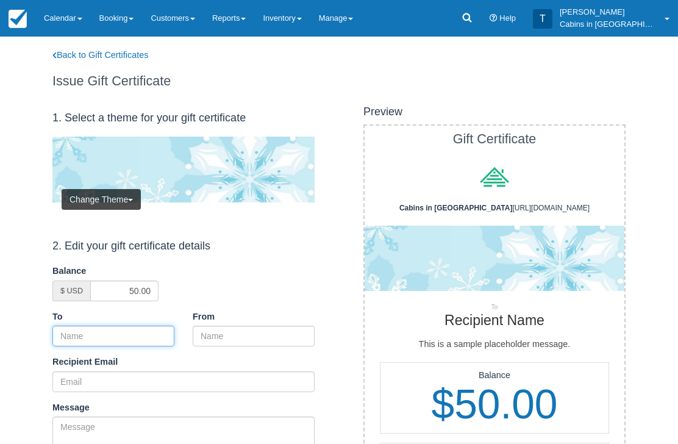
click at [148, 328] on input "To" at bounding box center [113, 336] width 122 height 21
paste input "[PERSON_NAME]"
type input "[PERSON_NAME]"
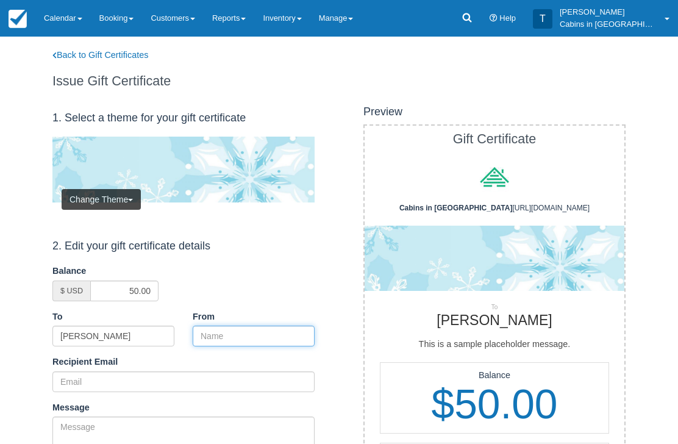
click at [247, 339] on input "From" at bounding box center [254, 336] width 122 height 21
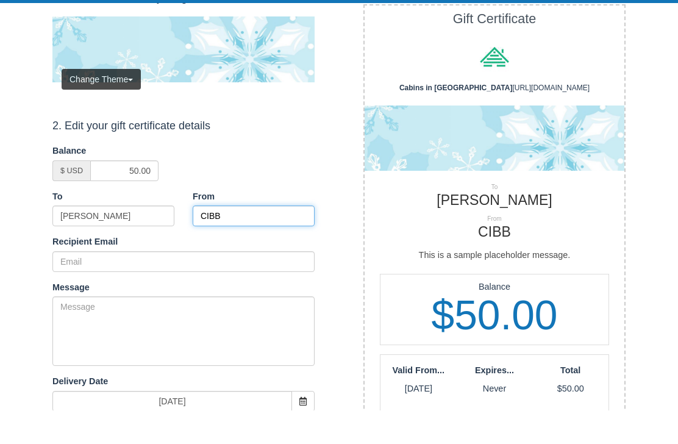
scroll to position [100, 0]
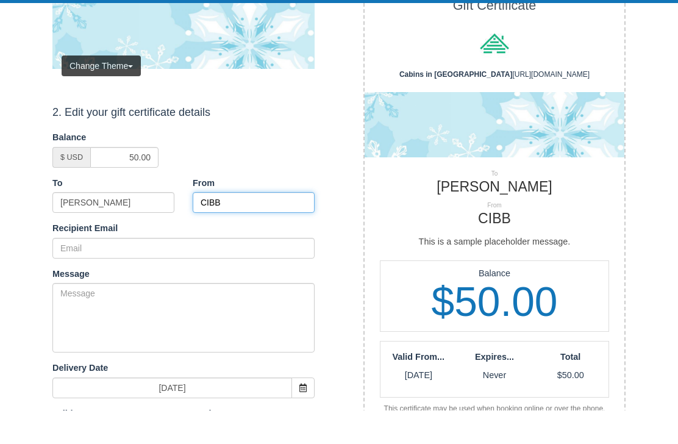
type input "CIBB"
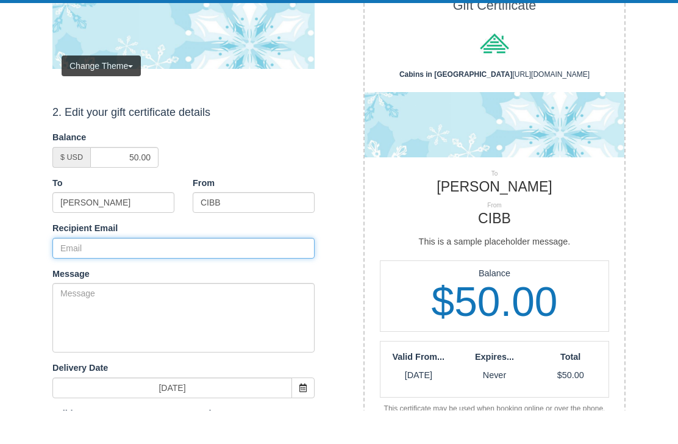
click at [176, 271] on input "Recipient Email" at bounding box center [183, 281] width 262 height 21
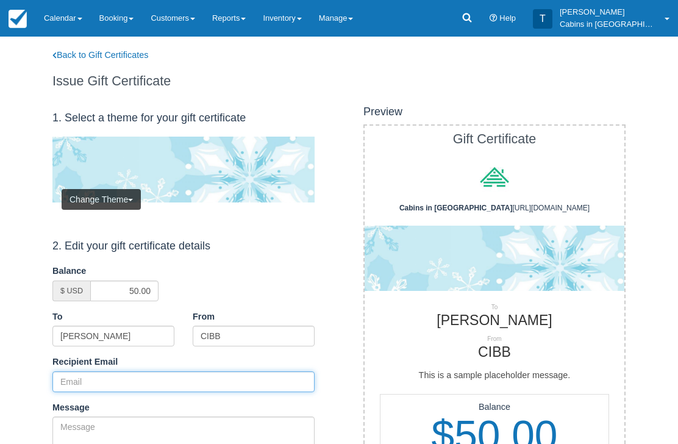
scroll to position [140, 0]
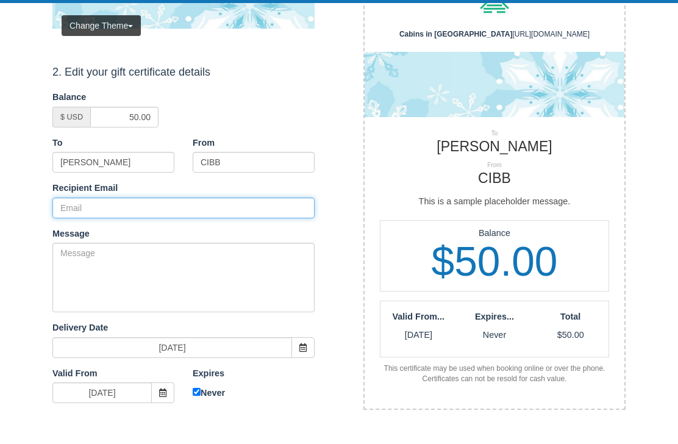
paste input "[EMAIL_ADDRESS][DOMAIN_NAME]"
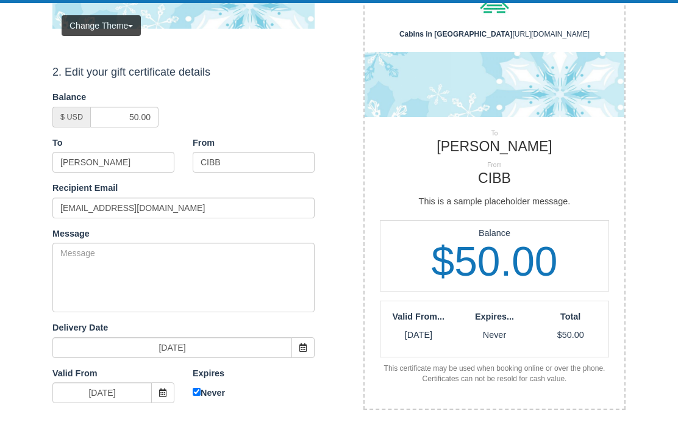
scroll to position [174, 0]
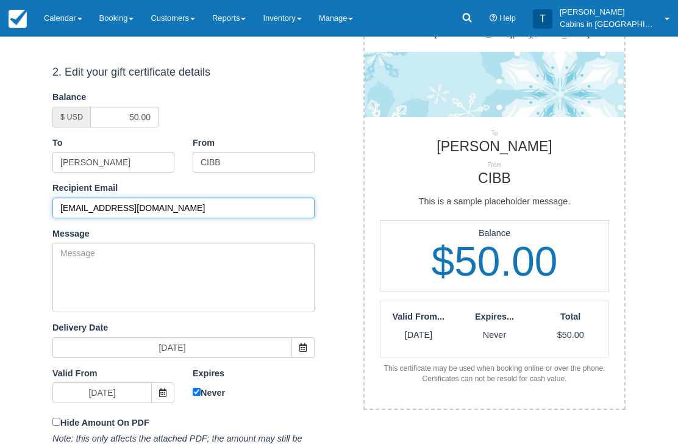
type input "[EMAIL_ADDRESS][DOMAIN_NAME]"
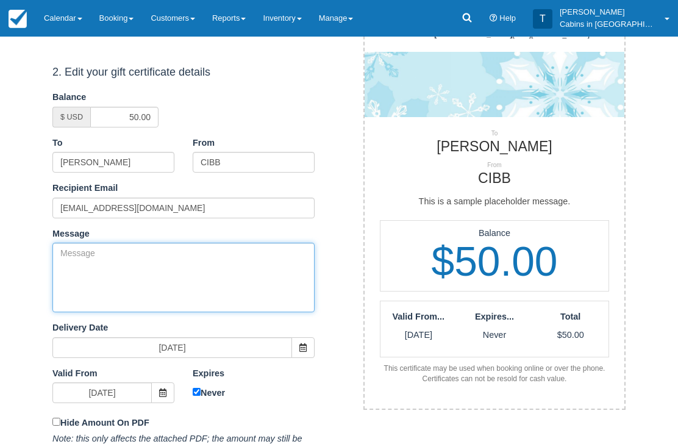
click at [230, 267] on textarea "Message" at bounding box center [183, 278] width 262 height 70
paste textarea "Please accept this gift certificate for your previous booking with [PERSON_NAME…"
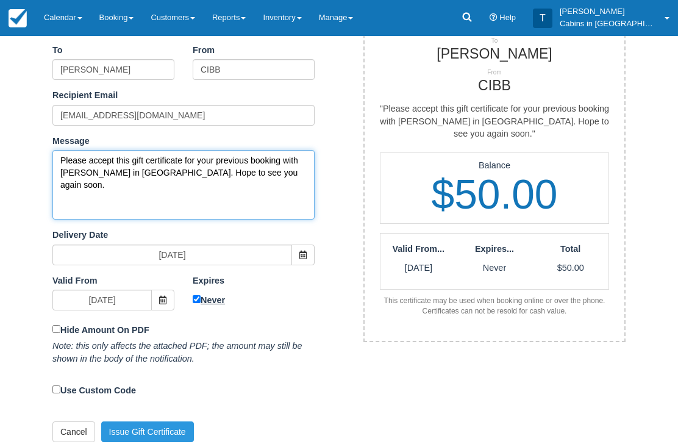
type textarea "Please accept this gift certificate for your previous booking with [PERSON_NAME…"
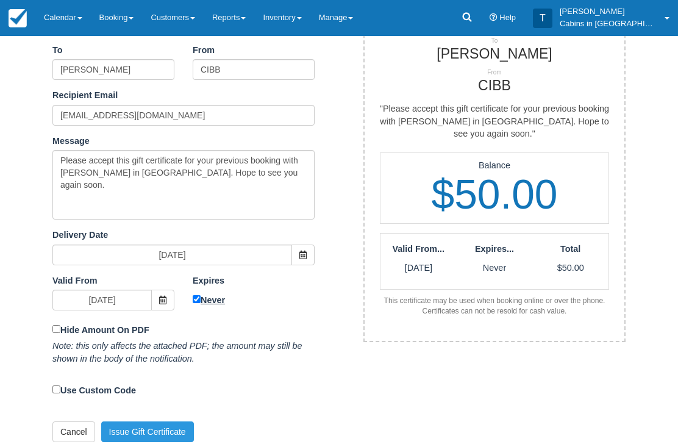
click at [198, 296] on input "Never" at bounding box center [197, 300] width 8 height 8
checkbox input "false"
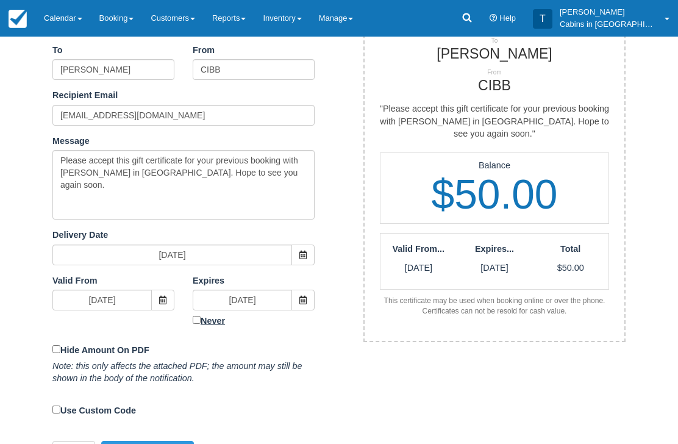
scroll to position [253, 0]
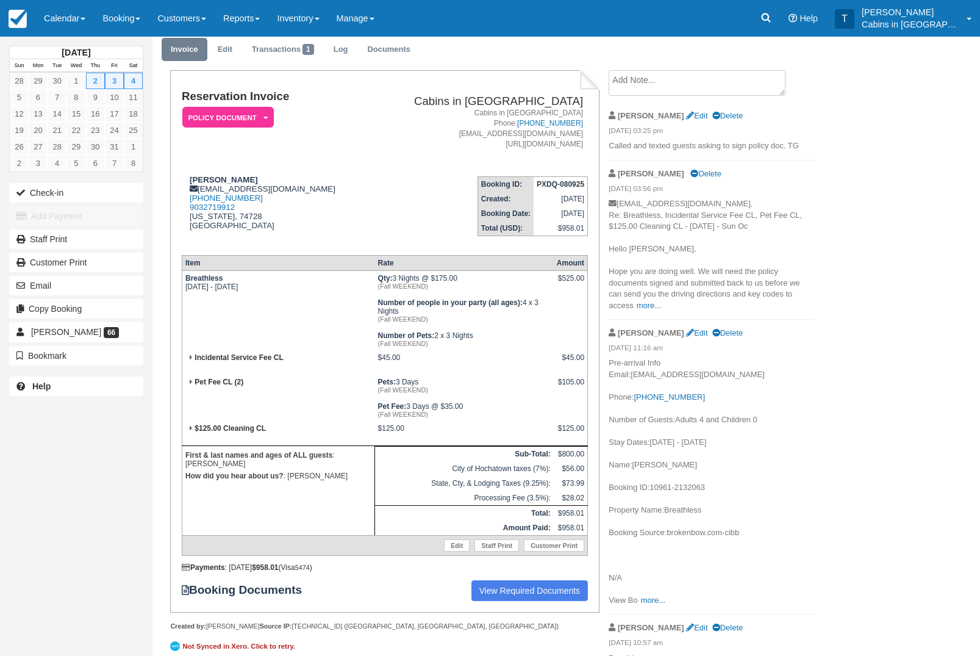
scroll to position [46, 0]
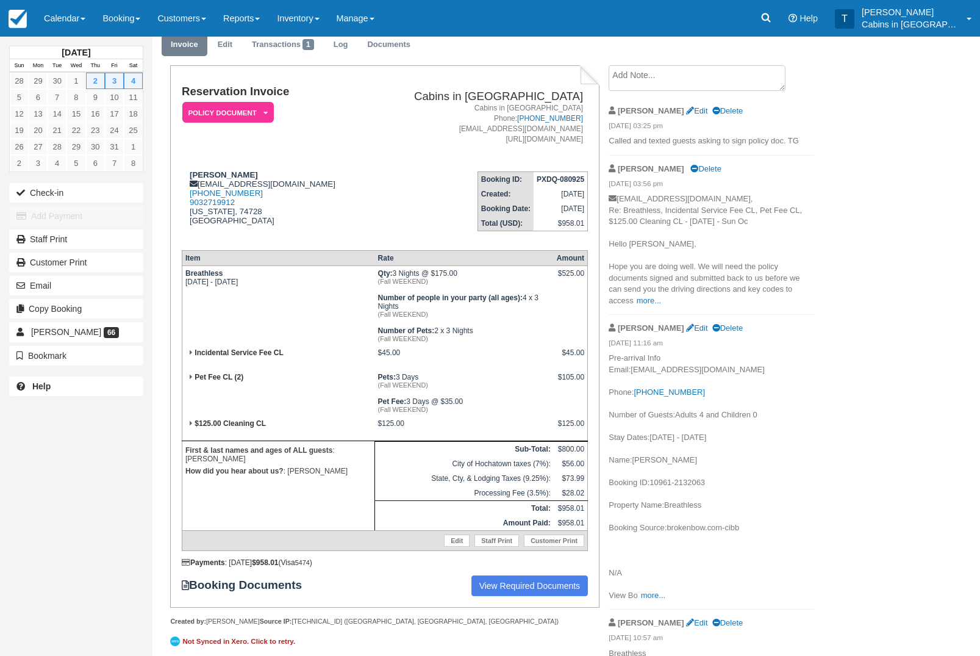
click at [249, 115] on em "Policy Document" at bounding box center [228, 112] width 92 height 21
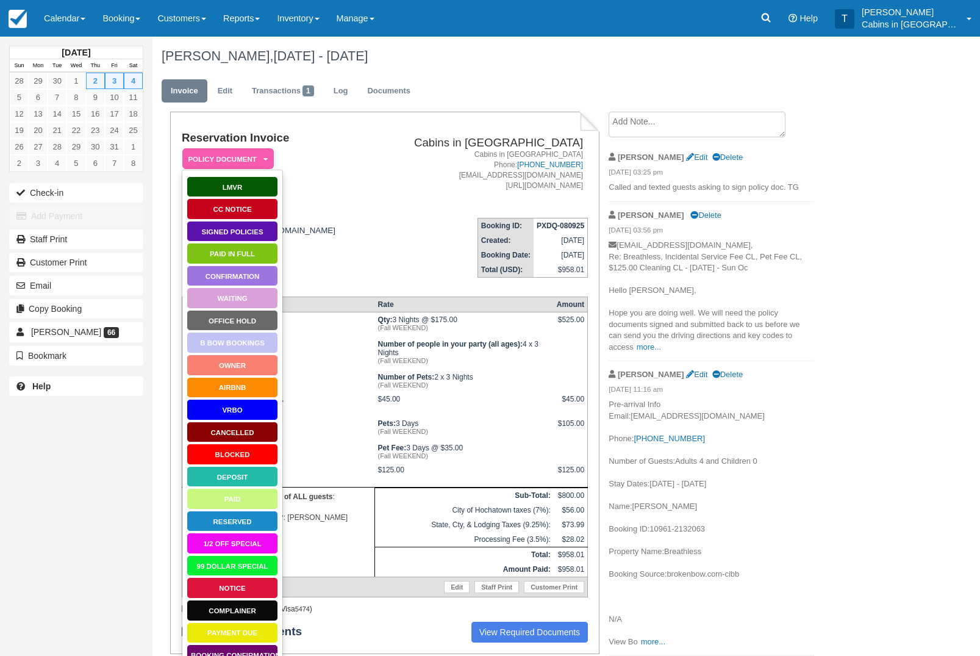
click at [242, 411] on link "VRBO" at bounding box center [233, 409] width 92 height 21
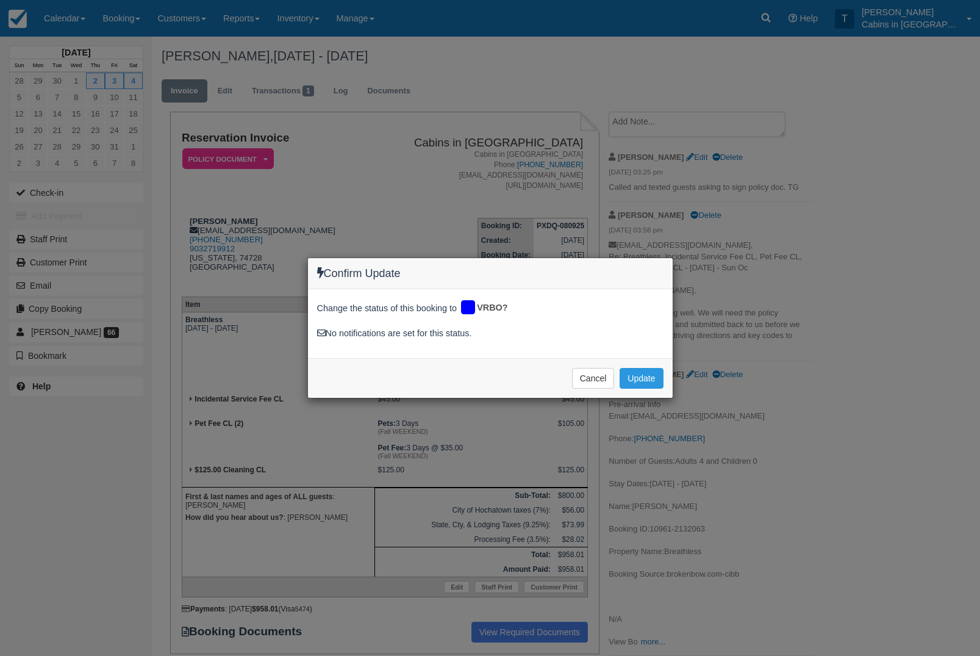
click at [651, 425] on div "Confirm Update Change the status of this booking to VRBO? No notifications are …" at bounding box center [490, 328] width 980 height 656
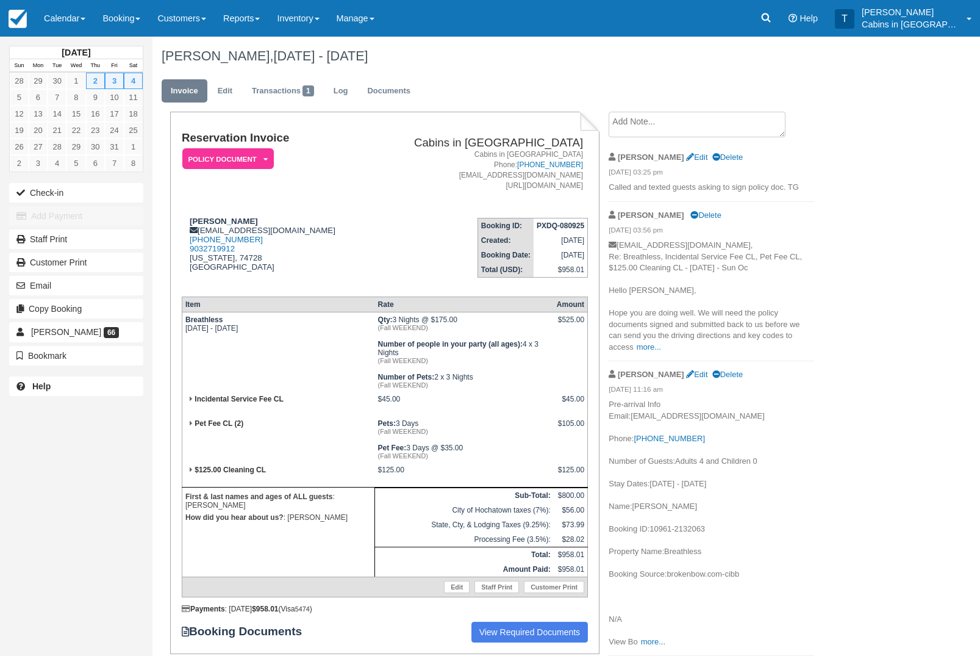
click at [254, 159] on em "Policy Document" at bounding box center [228, 158] width 92 height 21
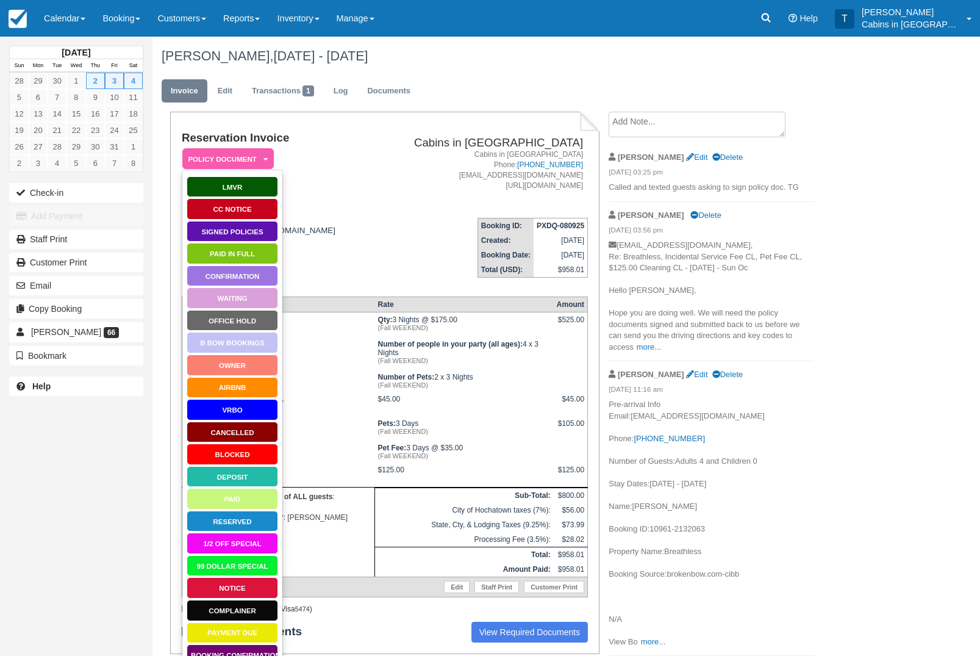
click at [240, 389] on link "AirBnB" at bounding box center [233, 387] width 92 height 21
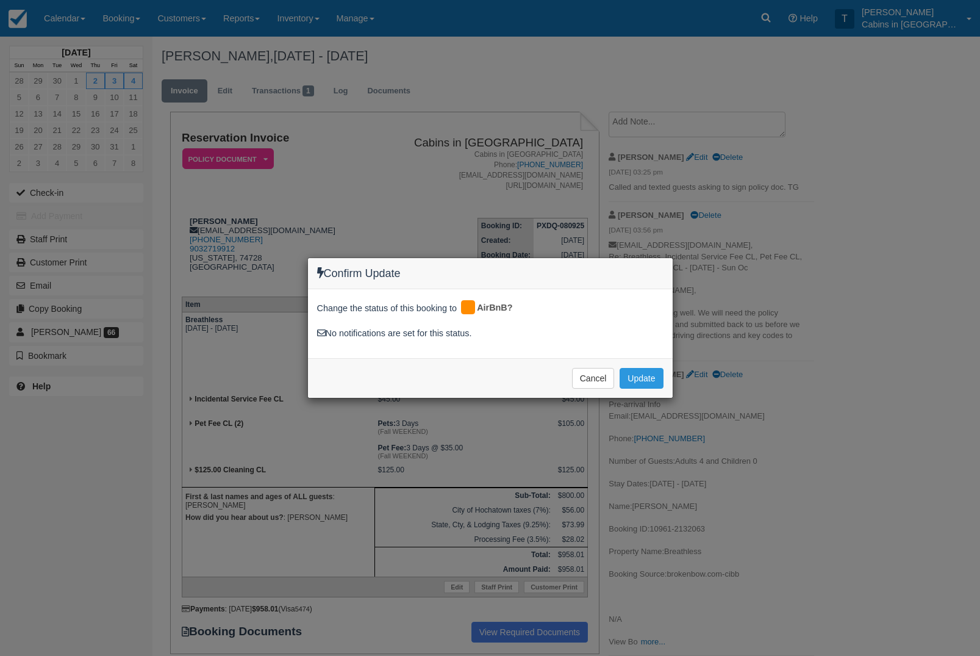
click at [653, 428] on div "Confirm Update Change the status of this booking to AirBnB? No notifications ar…" at bounding box center [490, 328] width 980 height 656
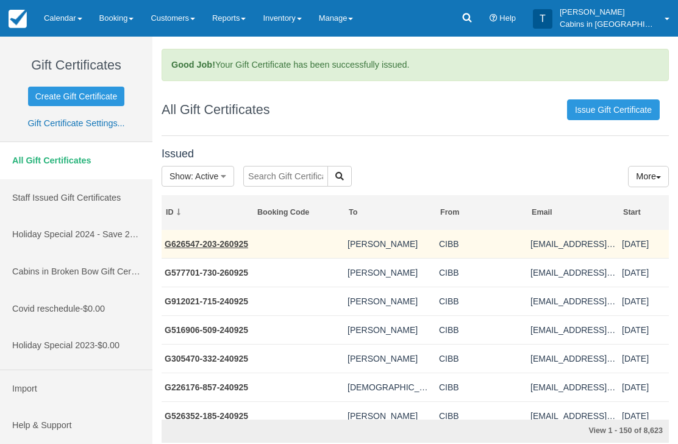
click at [240, 239] on link "G626547-203-260925" at bounding box center [207, 244] width 84 height 10
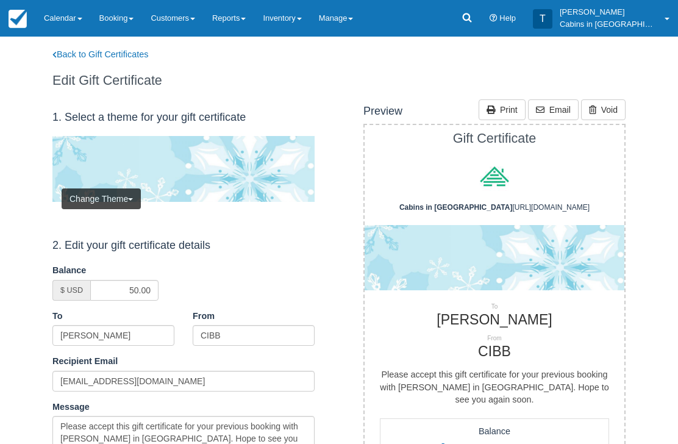
scroll to position [1, 0]
click at [140, 54] on link "Back to Gift Certificates" at bounding box center [108, 54] width 130 height 13
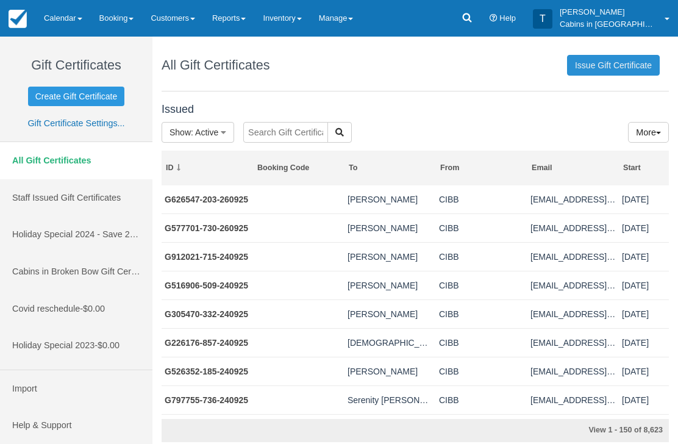
click at [618, 56] on link "Issue Gift Certificate" at bounding box center [613, 65] width 93 height 21
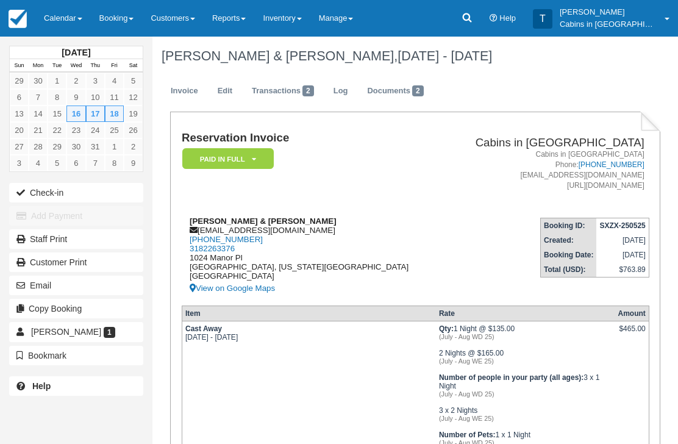
copy strong "Odell Anderson & Elizabeth Scott"
click at [283, 234] on div "Odell Anderson & Elizabeth Scott bjs@kdpinsurance.com 1 (318) 458-1960 31822633…" at bounding box center [313, 256] width 262 height 79
click at [281, 230] on div "Odell Anderson & Elizabeth Scott bjs@kdpinsurance.com 1 (318) 458-1960 31822633…" at bounding box center [313, 256] width 262 height 79
copy div "bjs@kdpinsurance.com"
click at [373, 176] on td "Reservation Invoice Paid in Full   LMVR CC Notice Signed Policies Confirmation …" at bounding box center [313, 170] width 262 height 76
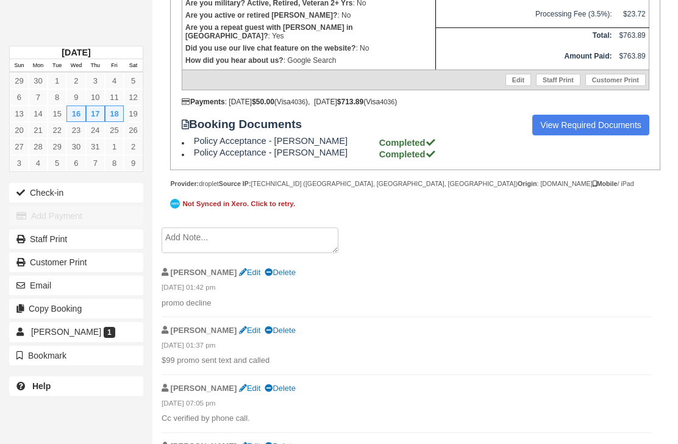
click at [264, 253] on textarea at bounding box center [250, 241] width 177 height 26
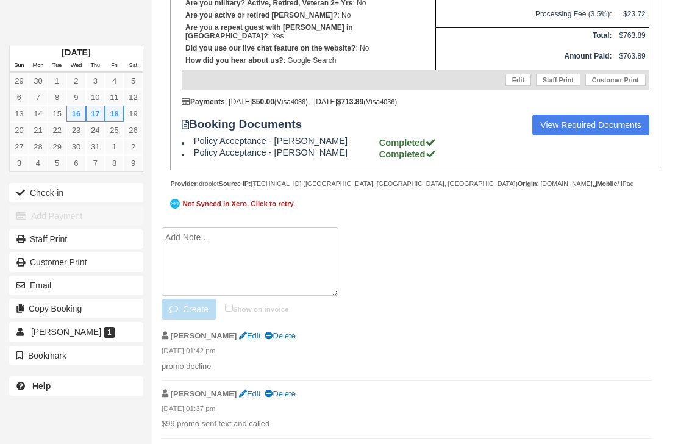
scroll to position [605, 0]
paste textarea "G192141-249-260925"
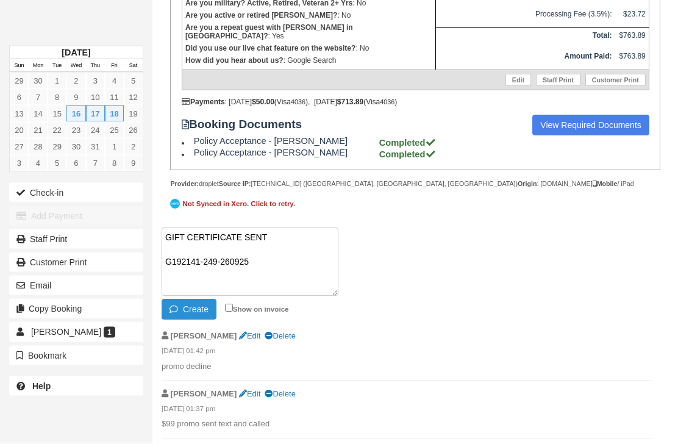
type textarea "GIFT CERTIFICATE SENT G192141-249-260925"
click at [206, 320] on button "Create" at bounding box center [189, 310] width 55 height 21
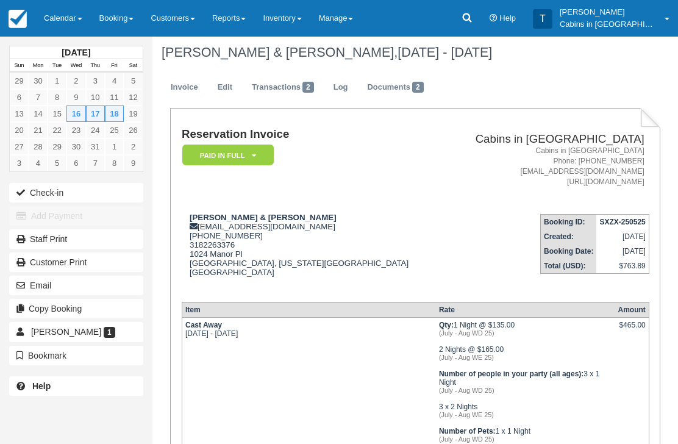
scroll to position [0, 0]
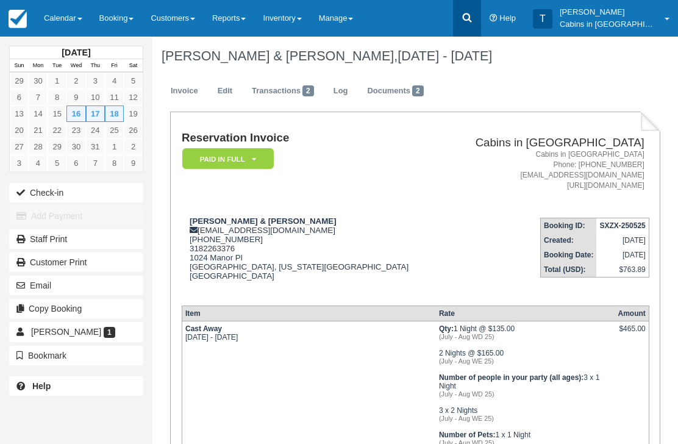
click at [472, 20] on icon at bounding box center [466, 17] width 9 height 9
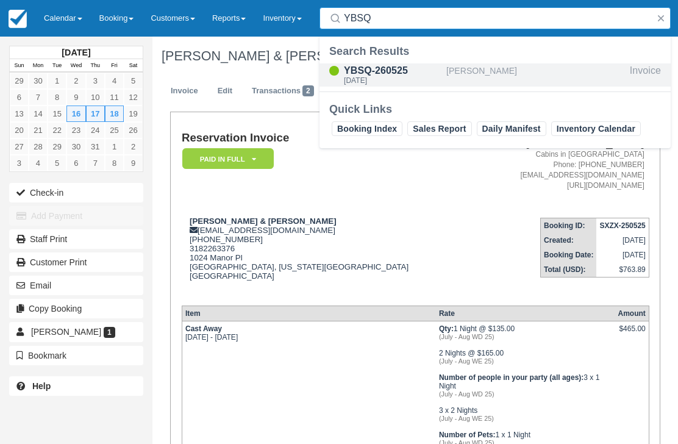
type input "YBSQ"
click at [382, 68] on div "YBSQ-260525" at bounding box center [393, 70] width 98 height 15
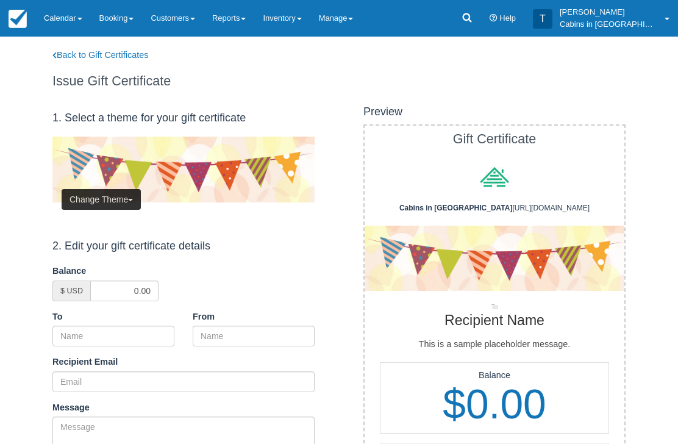
click at [112, 195] on button "Change Theme" at bounding box center [101, 199] width 79 height 21
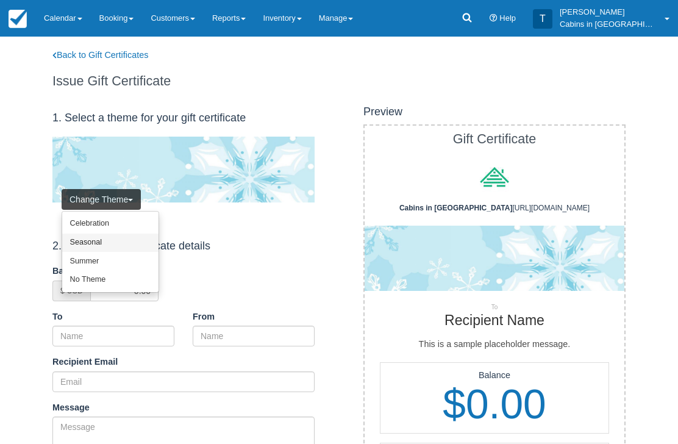
click at [123, 235] on link "Seasonal" at bounding box center [110, 243] width 96 height 19
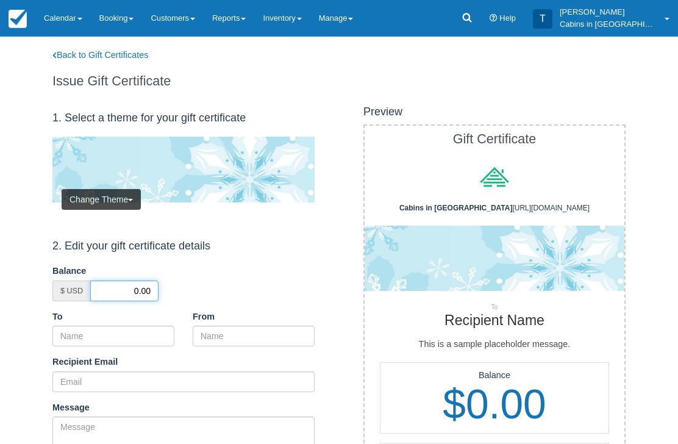
click at [128, 290] on input "0.00" at bounding box center [124, 291] width 68 height 21
paste input "Odell Ander"
type input "50.00"
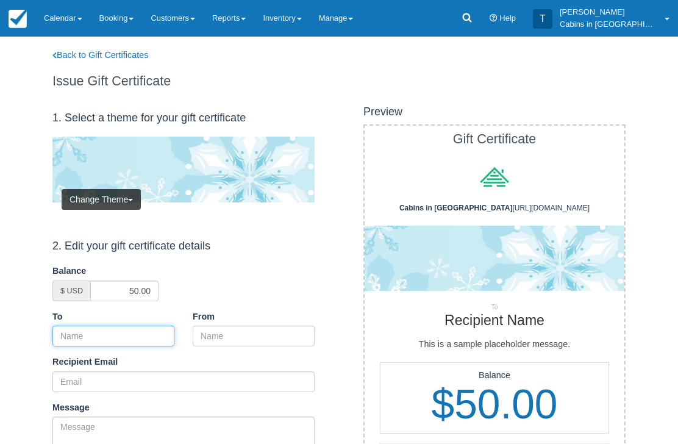
click at [130, 326] on input "To" at bounding box center [113, 336] width 122 height 21
paste input "Odell Anderson & Elizabeth Scott"
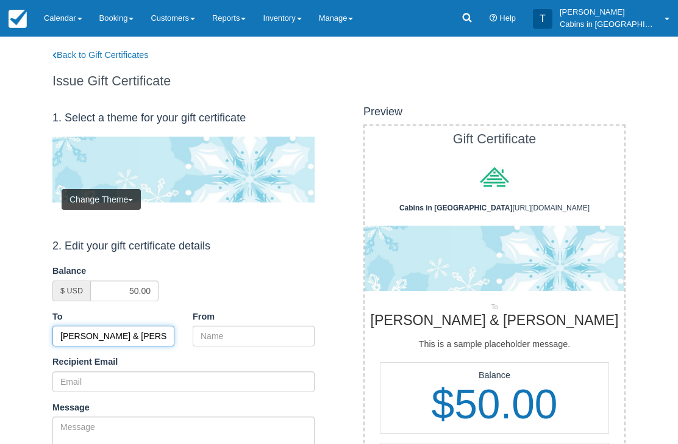
type input "Odell Anderson & Elizabeth Scott"
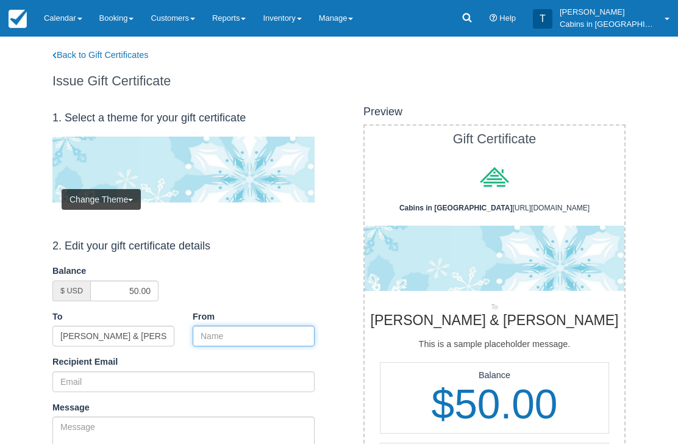
click at [254, 332] on input "From" at bounding box center [254, 336] width 122 height 21
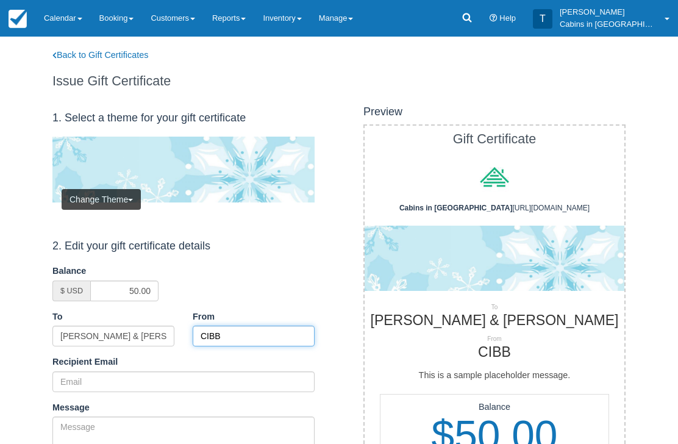
type input "CIBB"
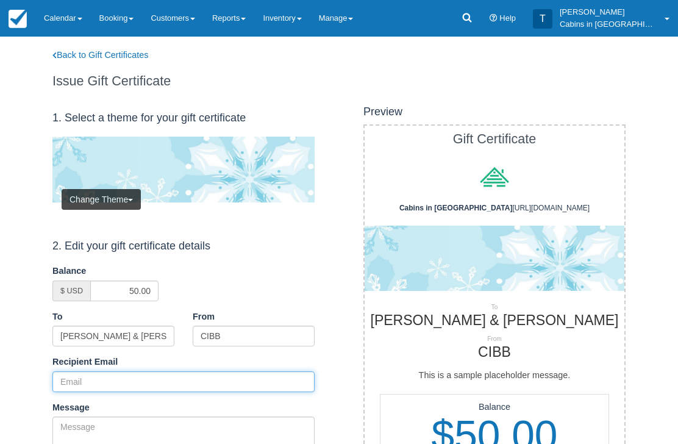
click at [123, 377] on input "Recipient Email" at bounding box center [183, 381] width 262 height 21
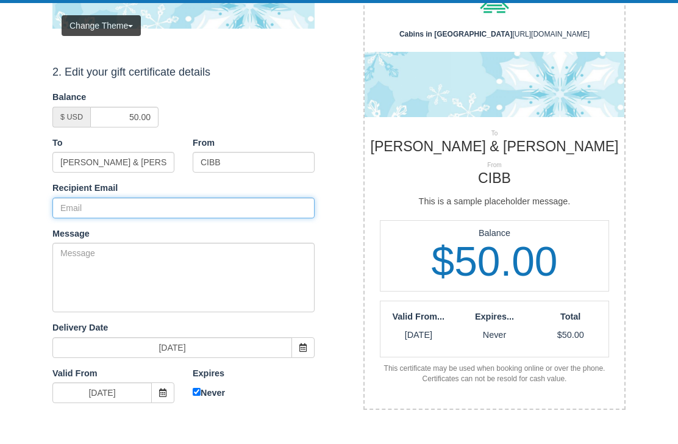
scroll to position [173, 0]
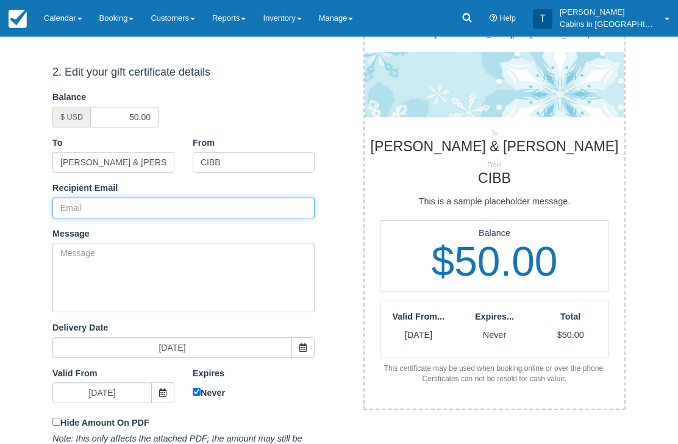
paste input "bjs@kdpinsurance.com"
type input "bjs@kdpinsurance.com"
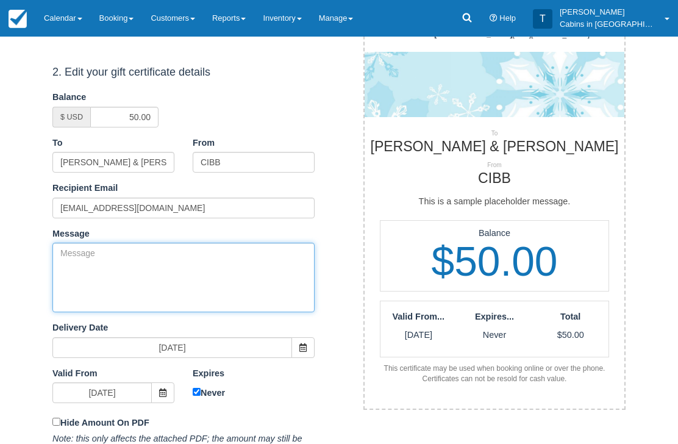
click at [134, 265] on textarea "Message" at bounding box center [183, 278] width 262 height 70
paste textarea "Please accept this gift certificate for your previous booking with Cabins in Br…"
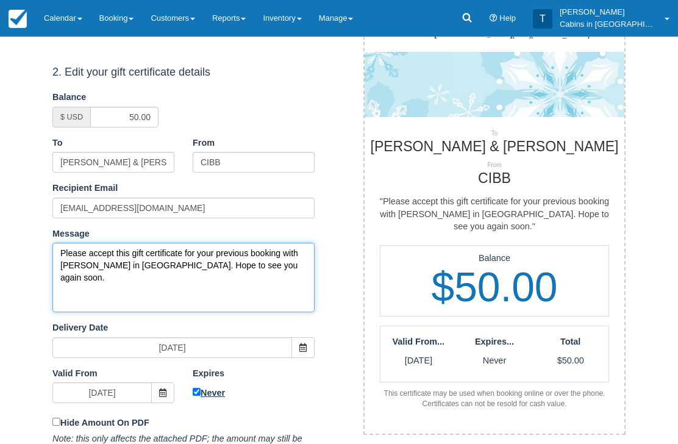
type textarea "Please accept this gift certificate for your previous booking with Cabins in Br…"
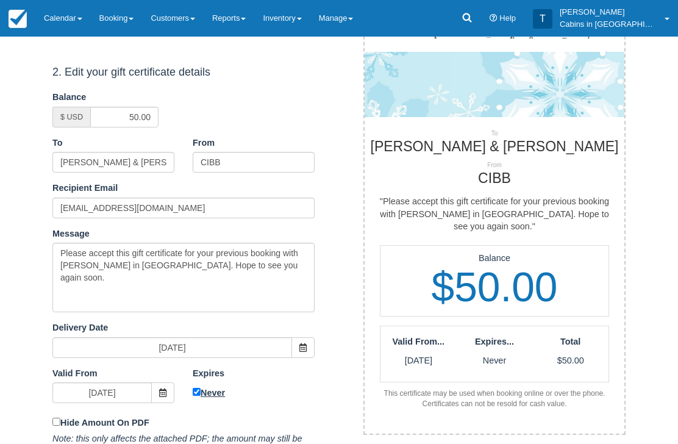
click at [201, 392] on input "Never" at bounding box center [197, 393] width 8 height 8
checkbox input "false"
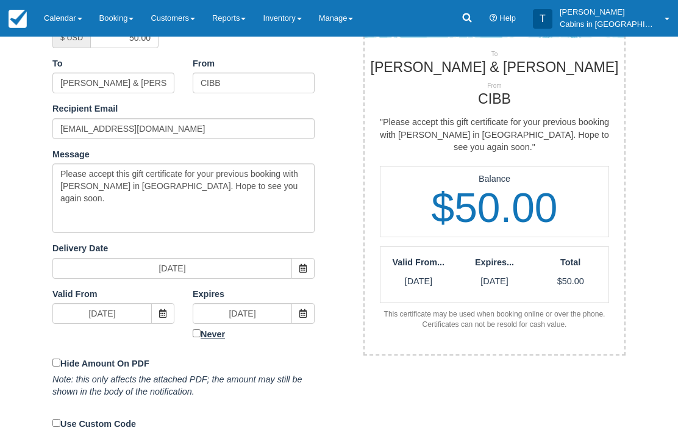
scroll to position [253, 0]
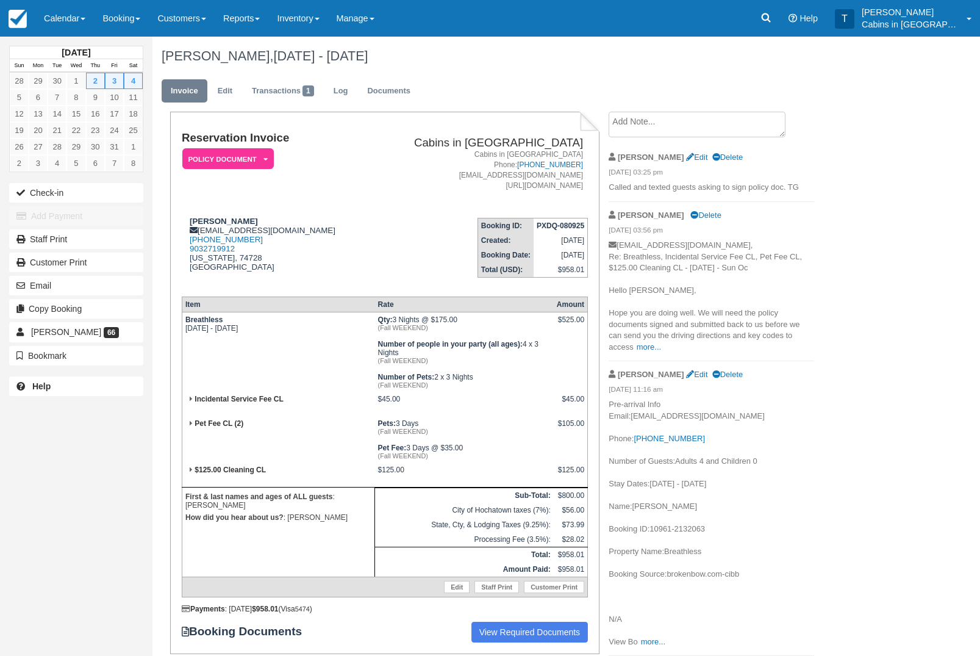
click at [263, 163] on em "Policy Document" at bounding box center [228, 158] width 92 height 21
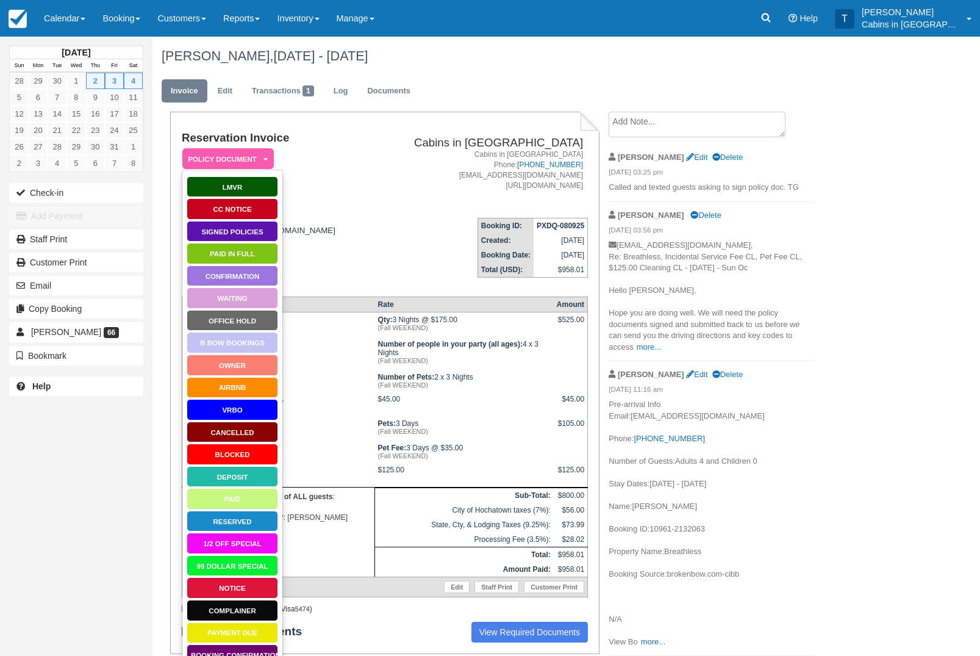
click at [249, 385] on link "AirBnB" at bounding box center [233, 387] width 92 height 21
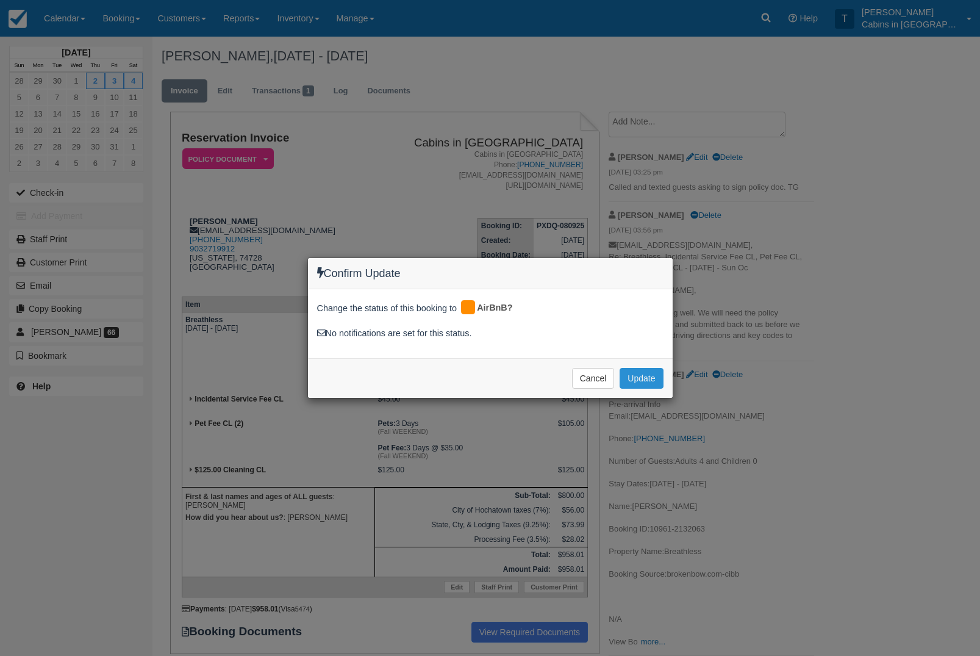
click at [658, 374] on button "Update" at bounding box center [641, 378] width 43 height 21
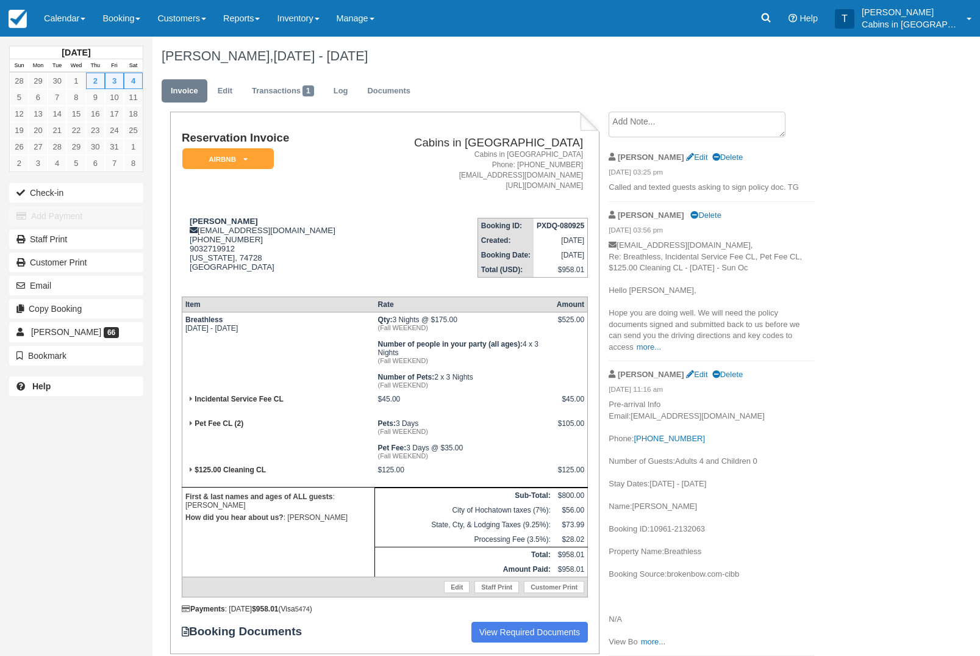
click at [254, 156] on em "AirBnB" at bounding box center [228, 158] width 92 height 21
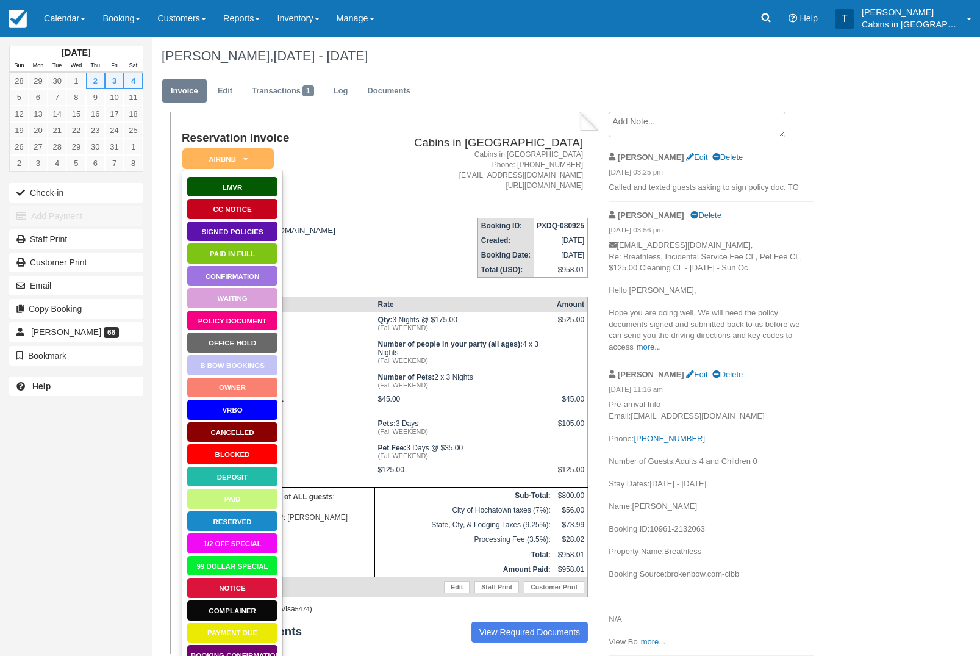
click at [245, 323] on link "Policy Document" at bounding box center [233, 320] width 92 height 21
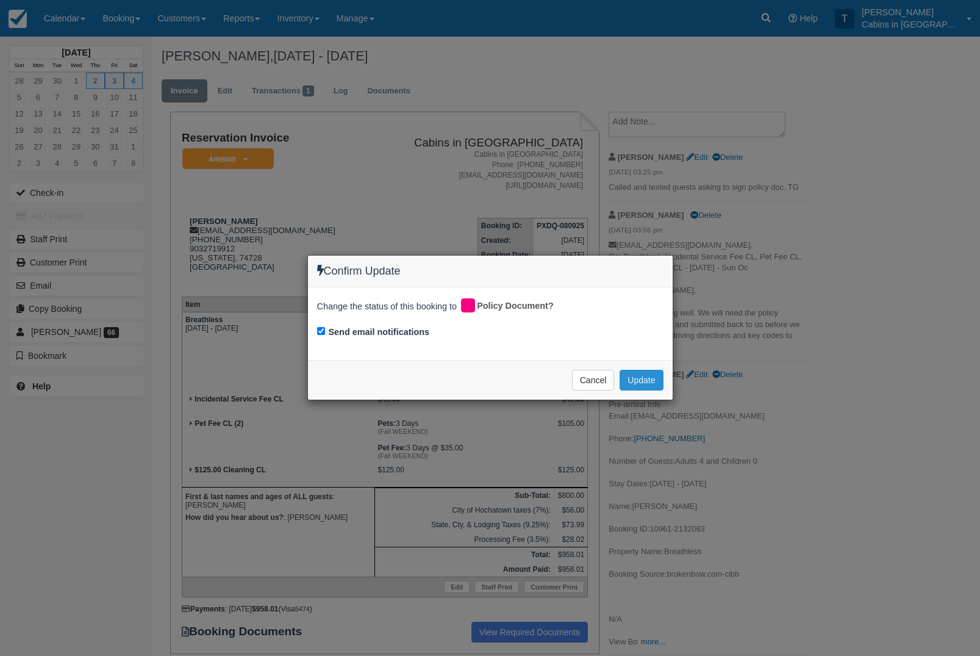
click at [648, 379] on button "Update" at bounding box center [641, 380] width 43 height 21
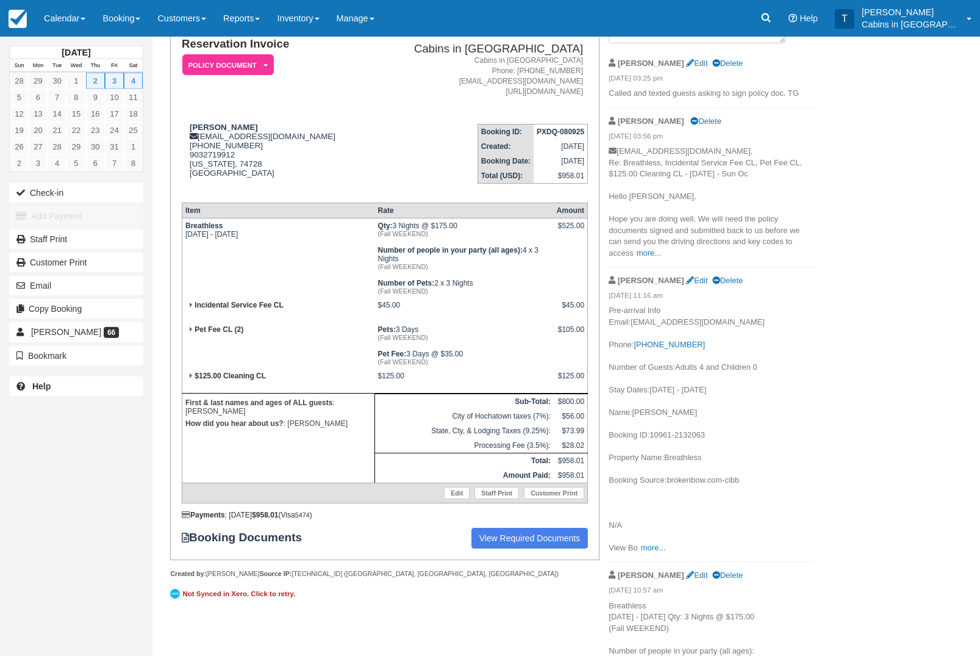
scroll to position [127, 0]
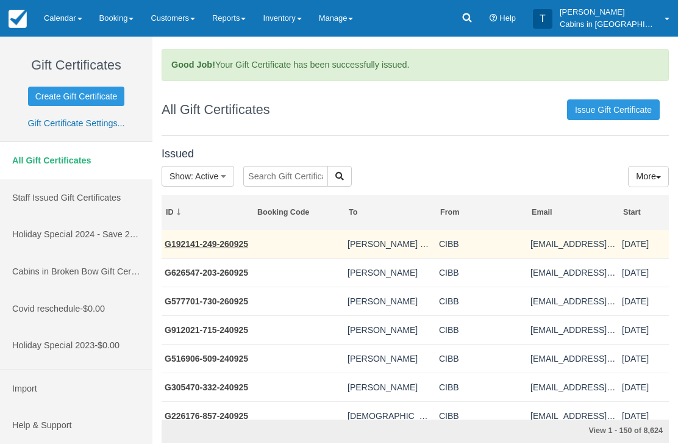
click at [235, 246] on link "G192141-249-260925" at bounding box center [207, 244] width 84 height 10
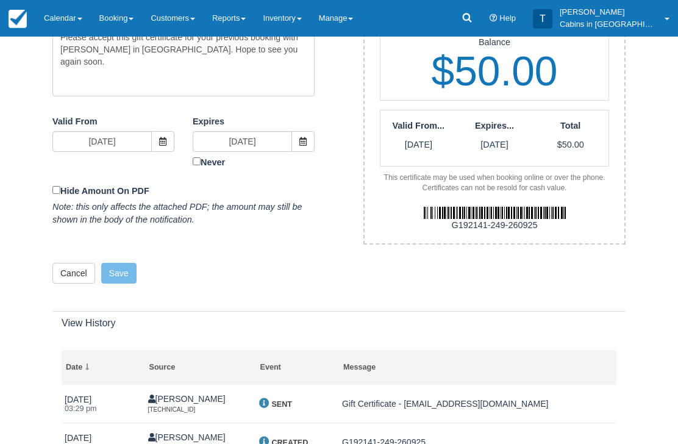
scroll to position [403, 0]
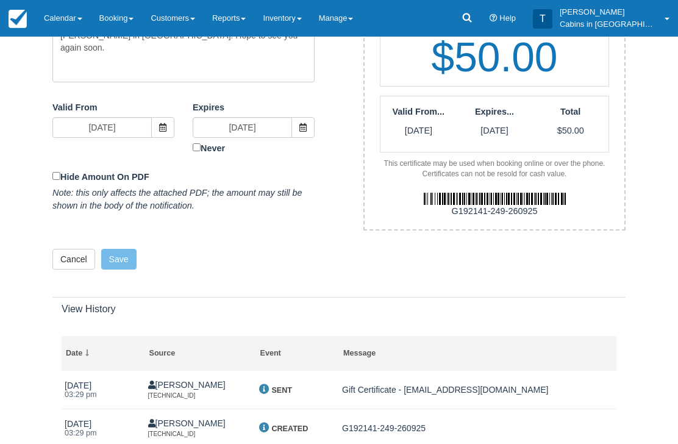
click at [446, 199] on div "G192141-249-260925" at bounding box center [495, 205] width 278 height 50
copy div "G192141-249-260925"
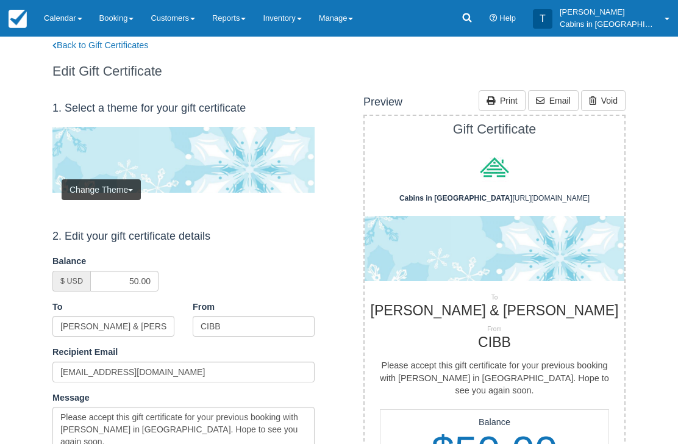
scroll to position [0, 0]
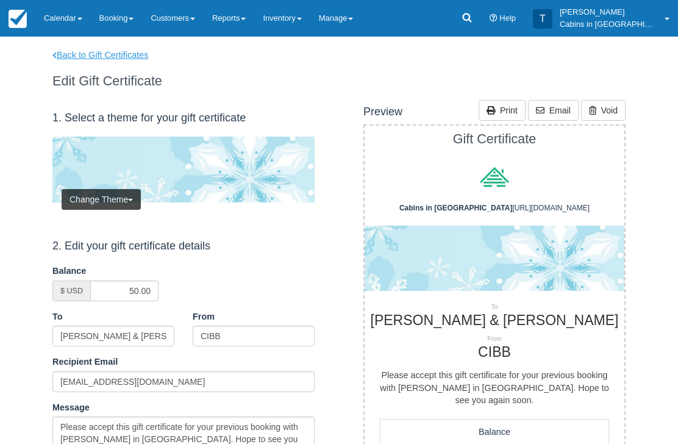
click at [140, 53] on link "Back to Gift Certificates" at bounding box center [108, 55] width 130 height 13
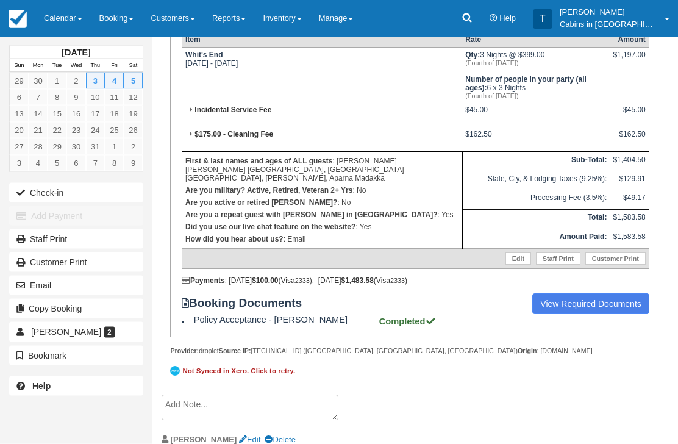
scroll to position [289, 0]
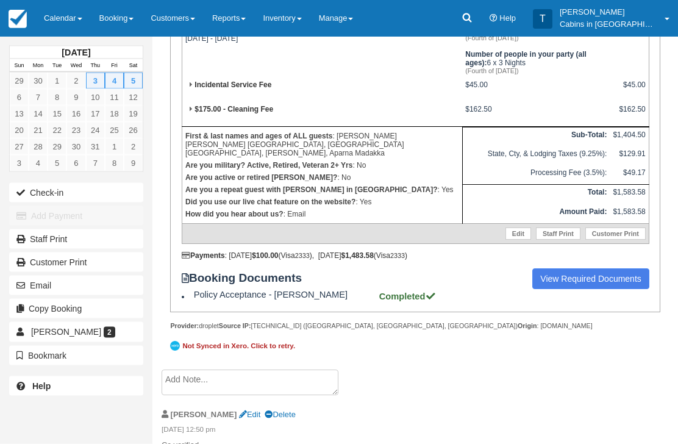
click at [255, 396] on textarea at bounding box center [250, 383] width 177 height 26
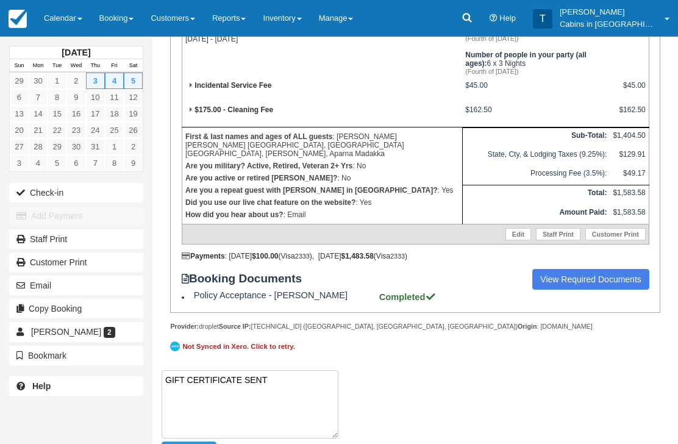
paste textarea "G407258-165-260925"
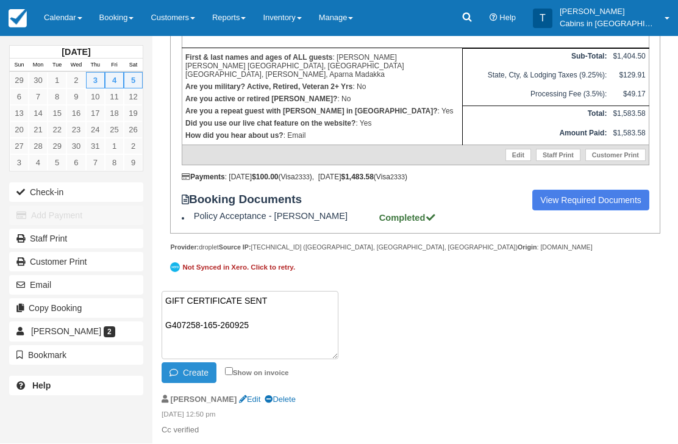
type textarea "GIFT CERTIFICATE SENT G407258-165-260925"
click at [196, 378] on button "Create" at bounding box center [189, 373] width 55 height 21
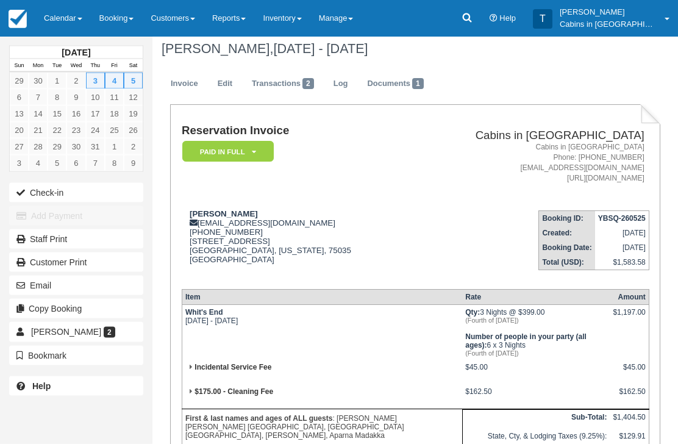
scroll to position [0, 0]
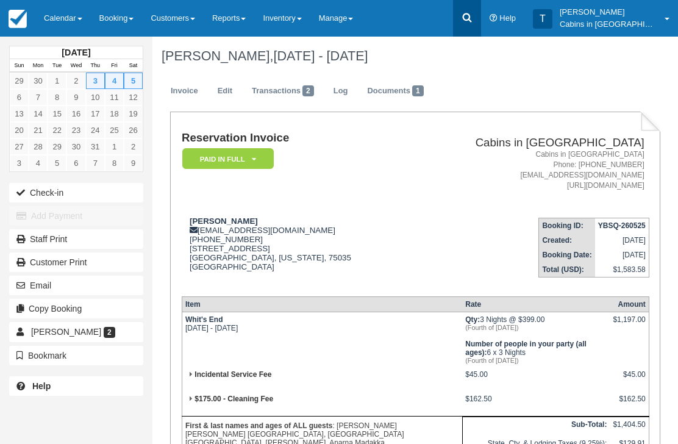
click at [473, 18] on icon at bounding box center [467, 18] width 12 height 12
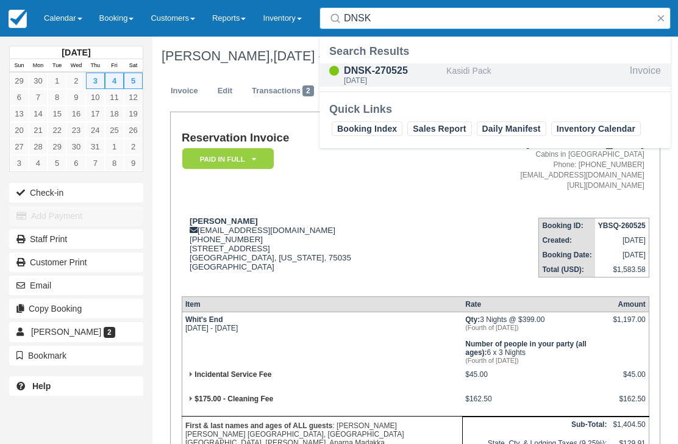
type input "DNSK"
click at [379, 86] on div "DNSK-270525 Sun Jul 6 2025" at bounding box center [393, 74] width 98 height 23
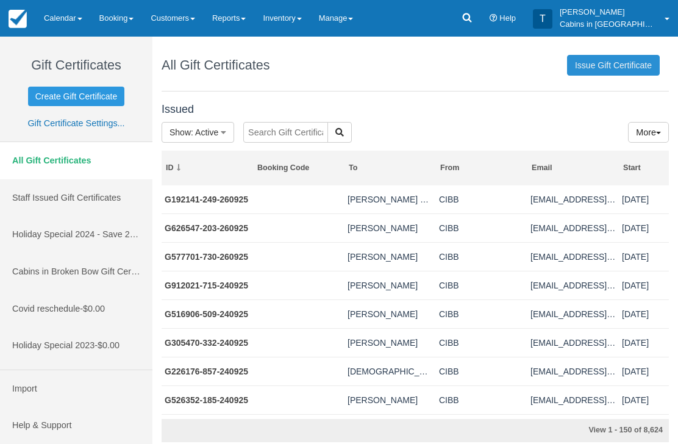
click at [619, 67] on link "Issue Gift Certificate" at bounding box center [613, 65] width 93 height 21
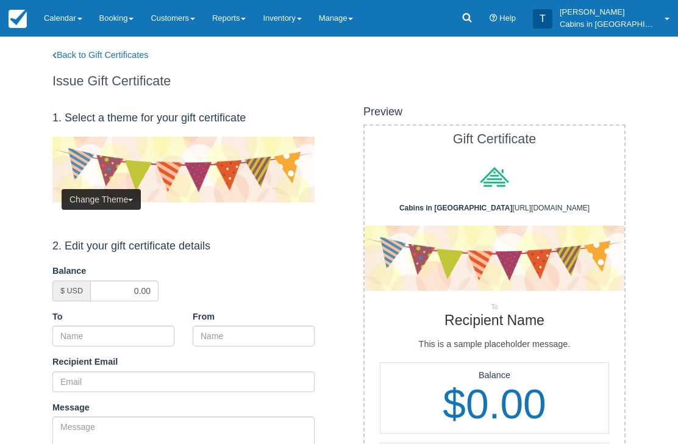
click at [120, 195] on button "Change Theme" at bounding box center [101, 199] width 79 height 21
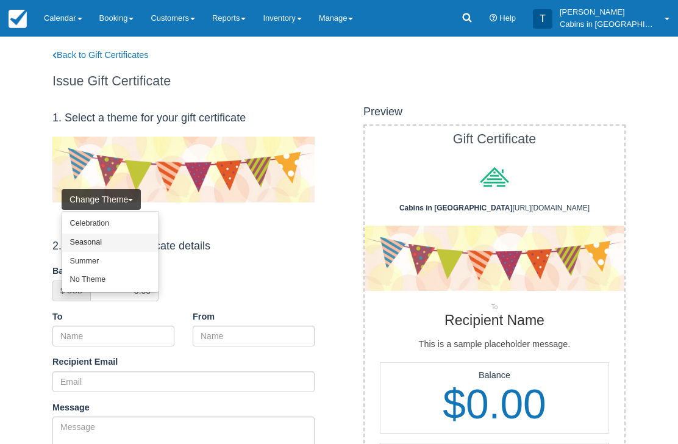
click at [126, 242] on link "Seasonal" at bounding box center [110, 243] width 96 height 19
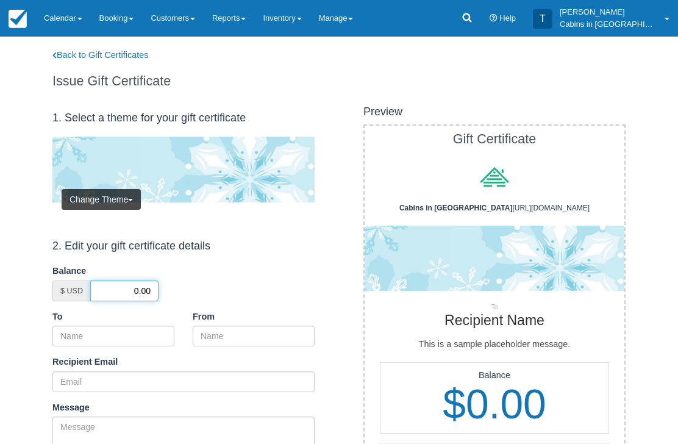
click at [131, 290] on input "0.00" at bounding box center [124, 291] width 68 height 21
type input "50.00"
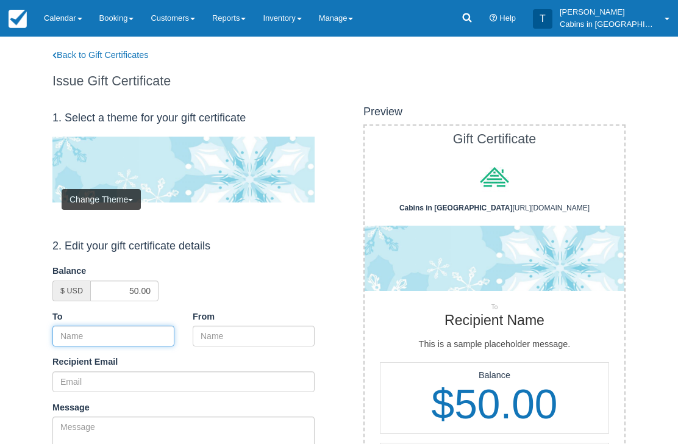
click at [138, 333] on input "To" at bounding box center [113, 336] width 122 height 21
paste input "[PERSON_NAME]"
type input "[PERSON_NAME]"
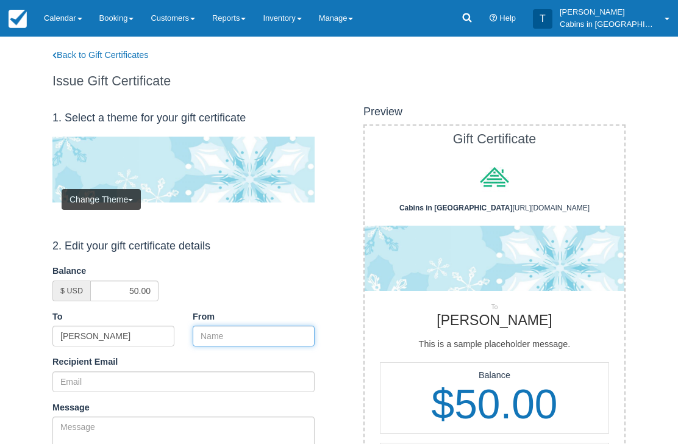
click at [239, 328] on input "From" at bounding box center [254, 336] width 122 height 21
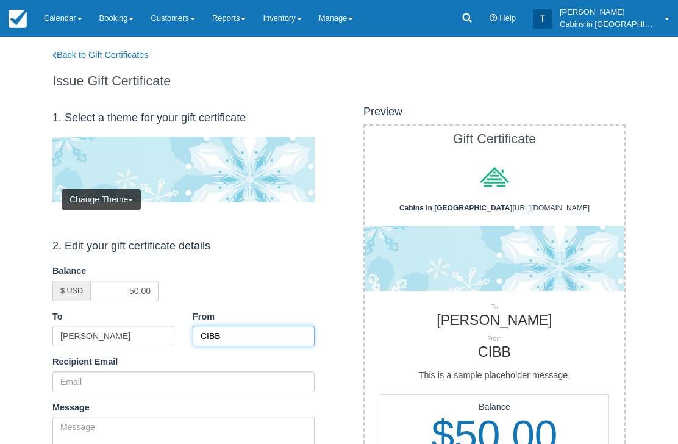
type input "CIBB"
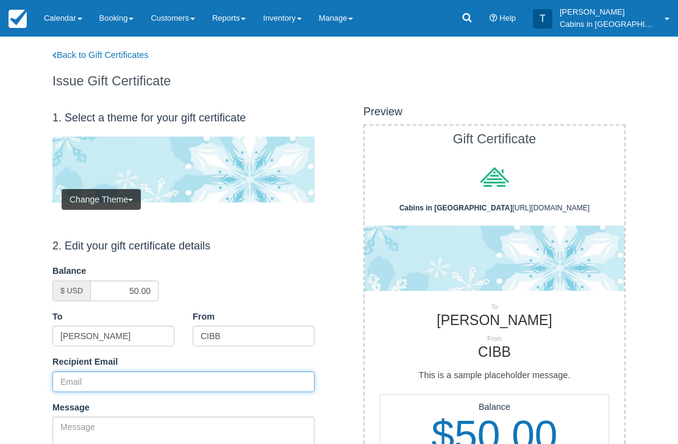
click at [126, 371] on input "Recipient Email" at bounding box center [183, 381] width 262 height 21
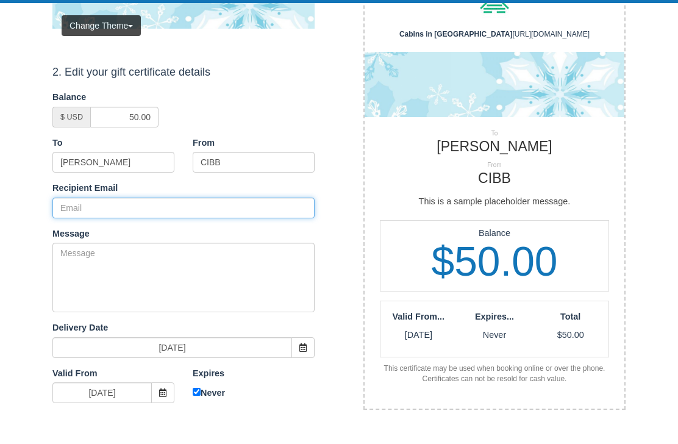
scroll to position [173, 0]
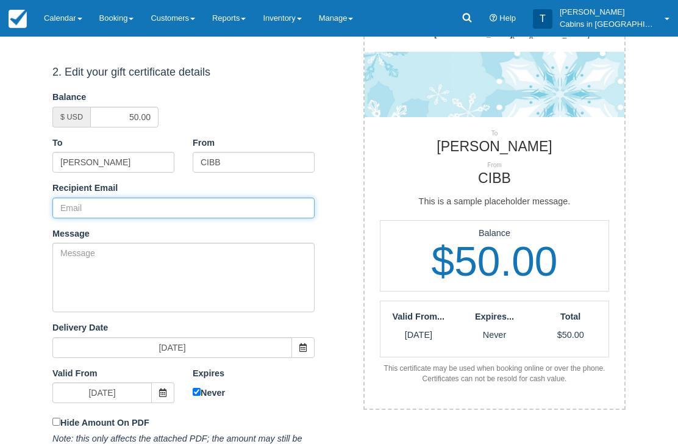
paste input "[EMAIL_ADDRESS][DOMAIN_NAME]"
type input "[EMAIL_ADDRESS][DOMAIN_NAME]"
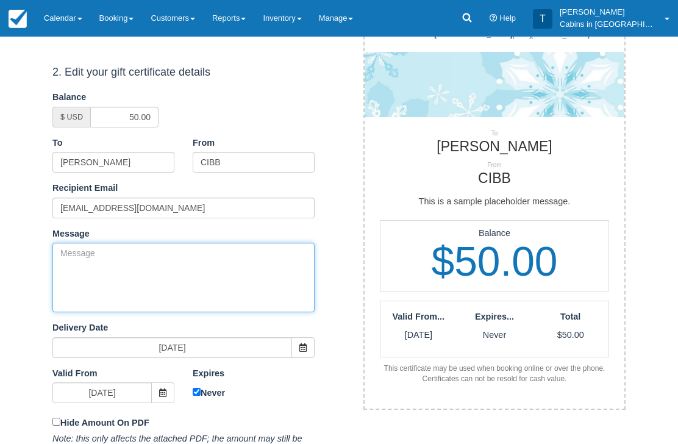
click at [163, 271] on textarea "Message" at bounding box center [183, 278] width 262 height 70
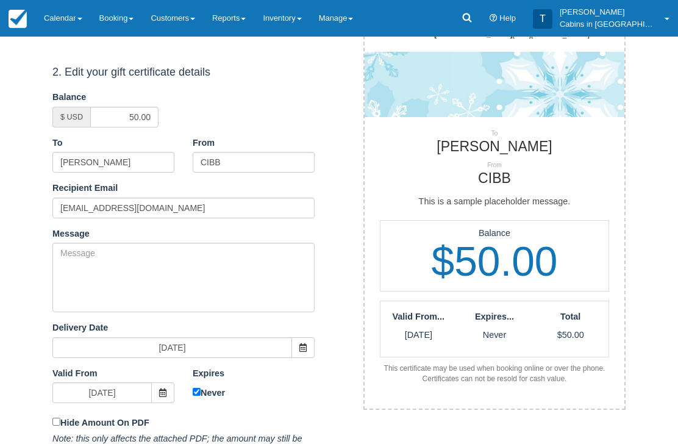
scroll to position [174, 0]
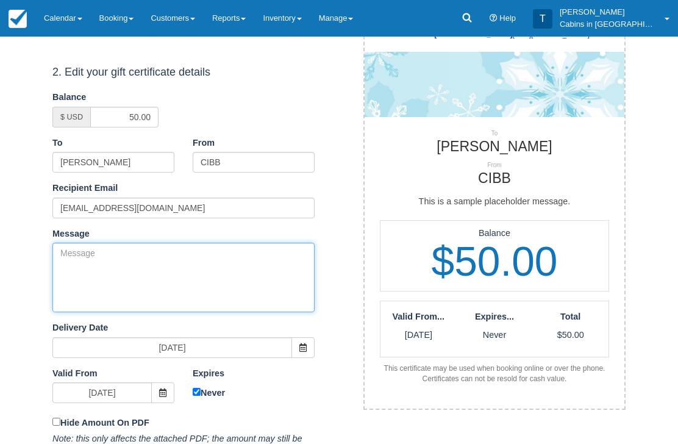
click at [204, 278] on textarea "Message" at bounding box center [183, 278] width 262 height 70
paste textarea "Please accept this gift certificate for your previous booking with Cabins in Br…"
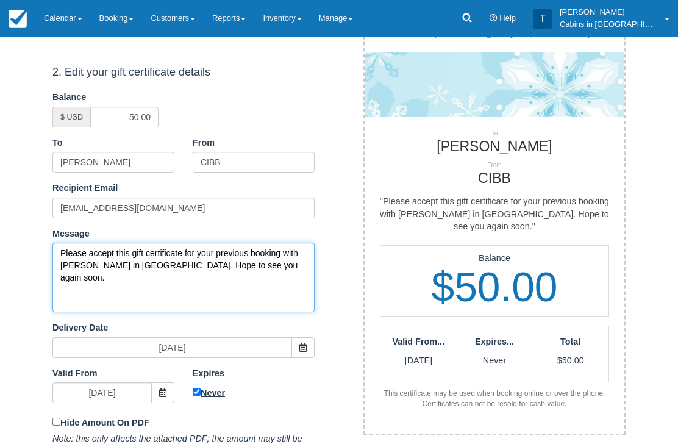
type textarea "Please accept this gift certificate for your previous booking with Cabins in Br…"
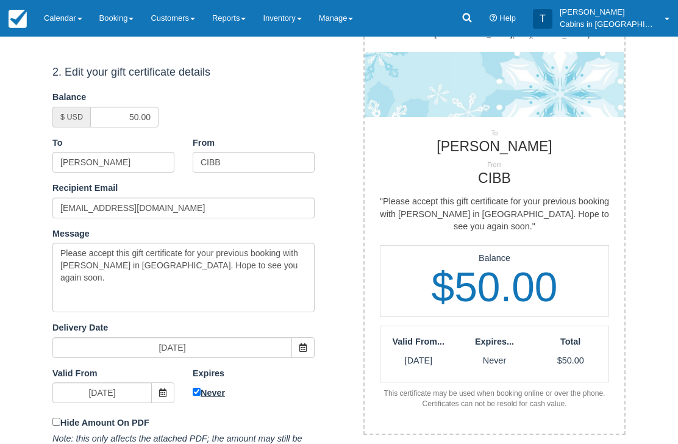
click at [196, 391] on input "Never" at bounding box center [197, 393] width 8 height 8
checkbox input "false"
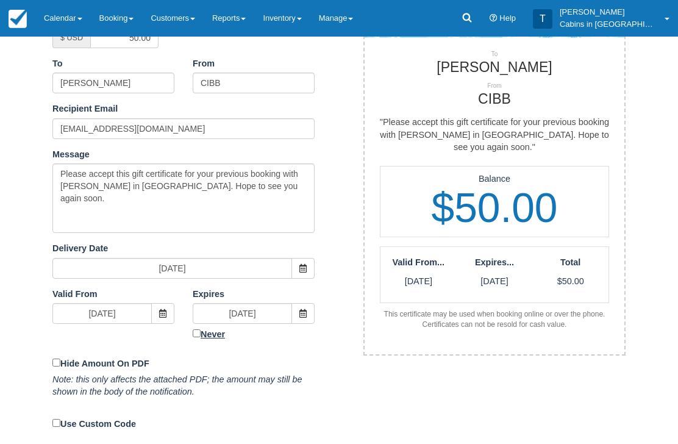
scroll to position [253, 0]
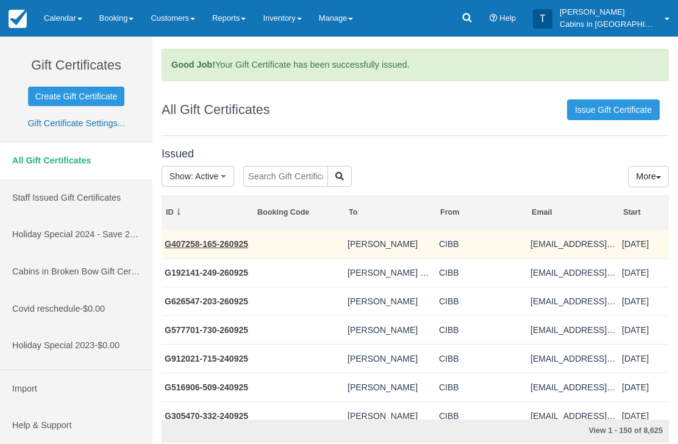
click at [232, 239] on link "G407258-165-260925" at bounding box center [207, 244] width 84 height 10
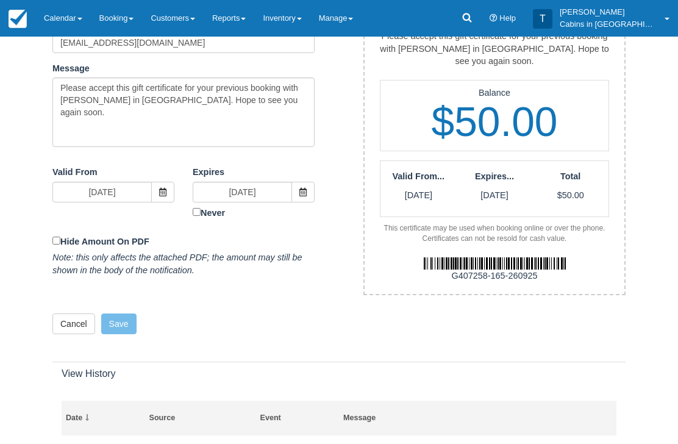
scroll to position [345, 0]
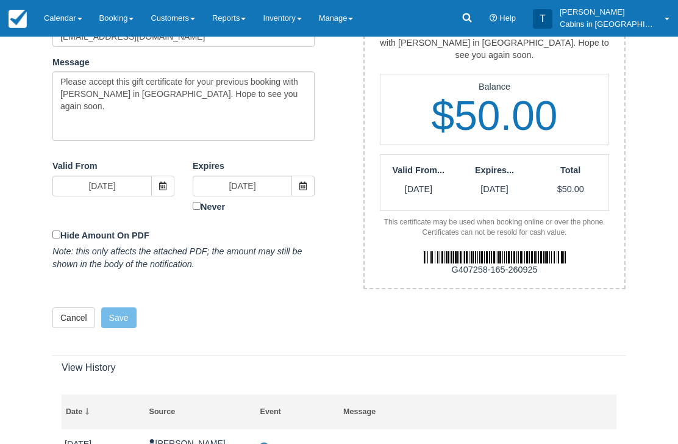
click at [503, 341] on div "View History Date Source Event Message [DATE] 03:31 pm [PERSON_NAME] [TECHNICAL…" at bounding box center [339, 444] width 592 height 207
click at [531, 264] on div "G407258-165-260925" at bounding box center [495, 270] width 278 height 13
copy div "G407258-165-260925"
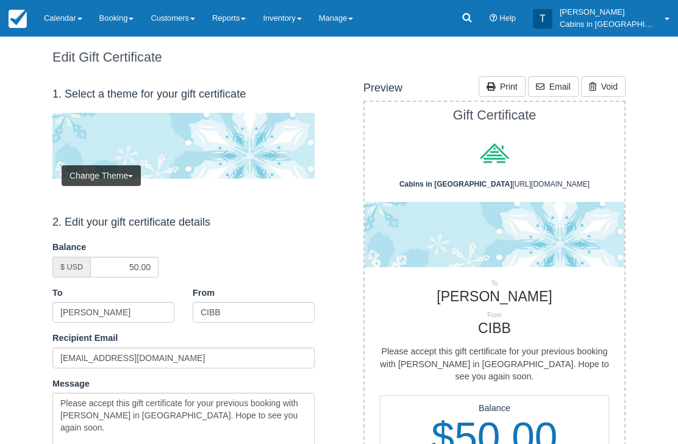
scroll to position [0, 0]
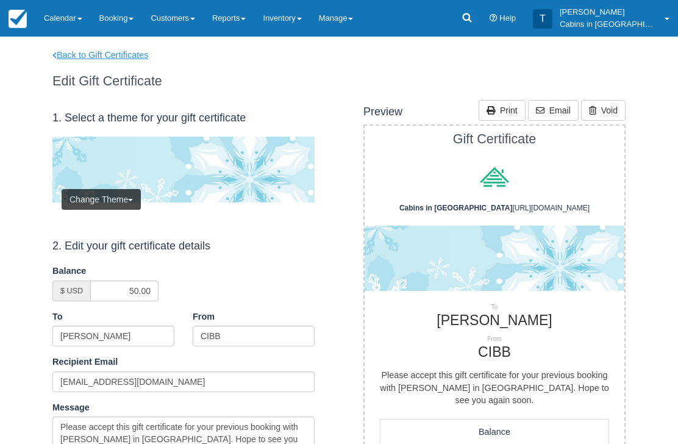
click at [127, 51] on link "Back to Gift Certificates" at bounding box center [108, 55] width 130 height 13
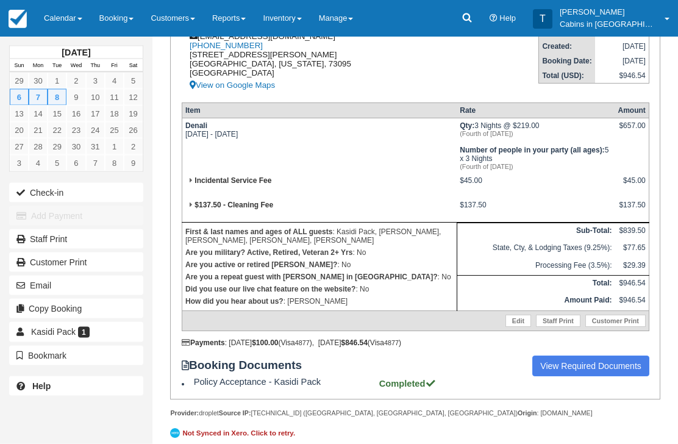
scroll to position [233, 0]
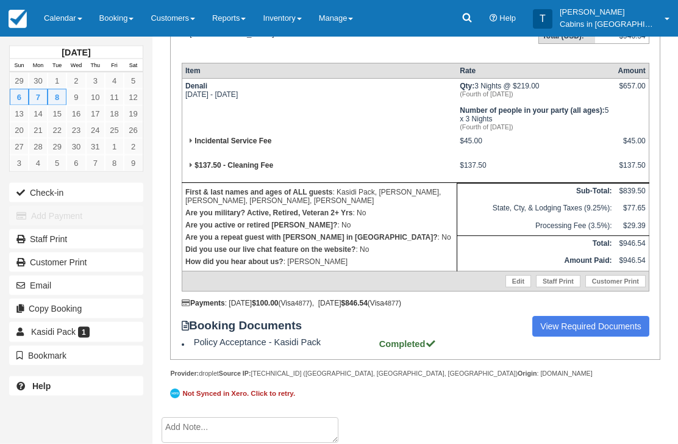
click at [235, 443] on textarea at bounding box center [250, 431] width 177 height 26
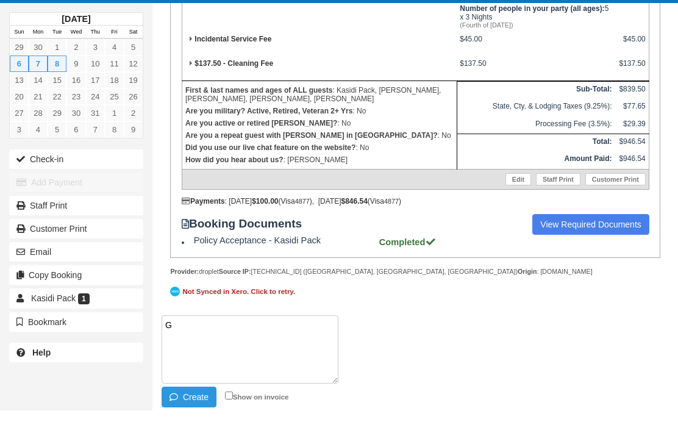
scroll to position [337, 0]
paste textarea "G342672-805-260925"
type textarea "GIFT CERTIFICATE SENT G342672-805-260925"
click at [192, 420] on button "Create" at bounding box center [189, 430] width 55 height 21
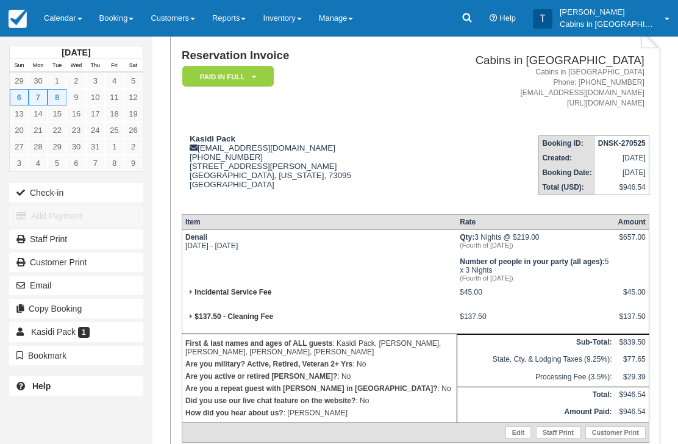
scroll to position [0, 0]
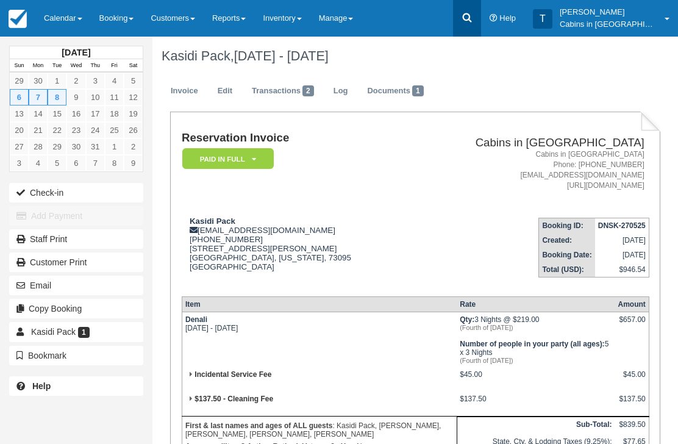
click at [481, 11] on link at bounding box center [467, 18] width 28 height 37
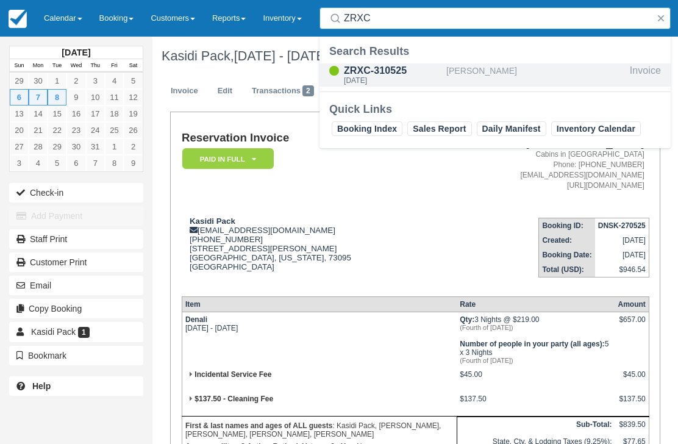
type input "ZRXC"
click at [397, 82] on div "Mon Jul 28 2025" at bounding box center [393, 80] width 98 height 7
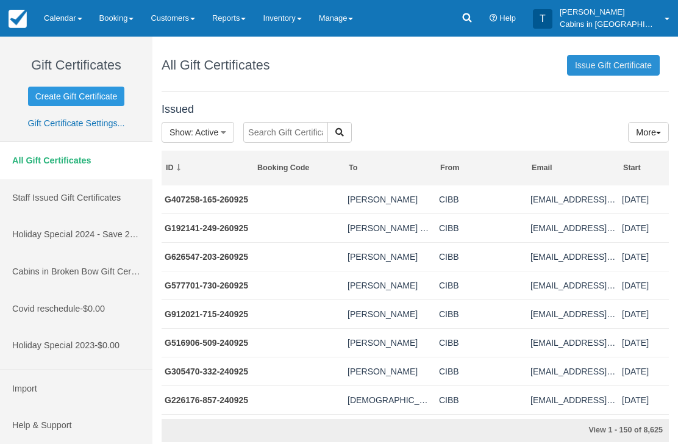
click at [611, 72] on link "Issue Gift Certificate" at bounding box center [613, 65] width 93 height 21
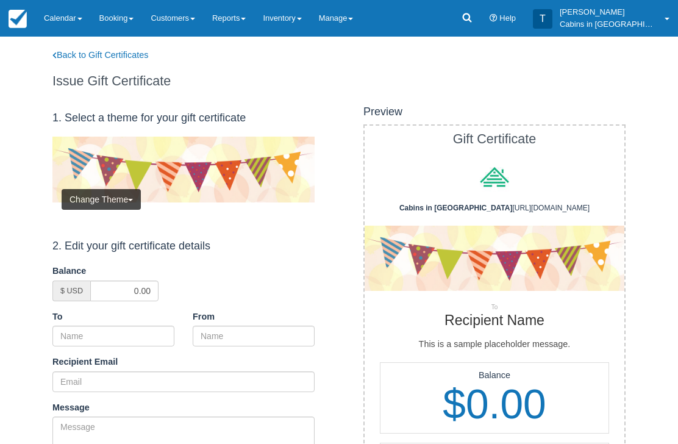
click at [126, 184] on img at bounding box center [183, 170] width 262 height 66
click at [127, 199] on button "Change Theme" at bounding box center [101, 199] width 79 height 21
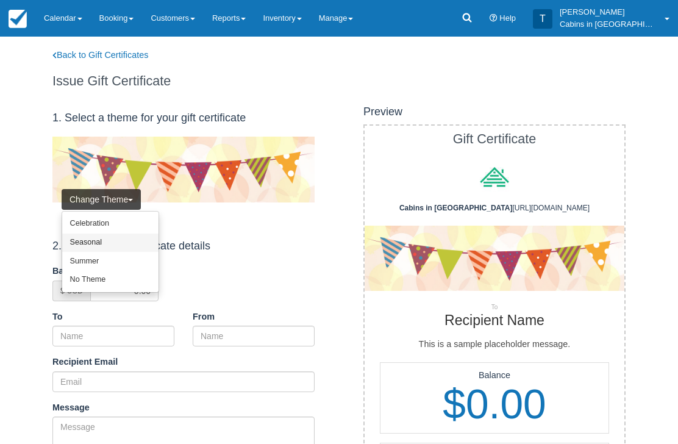
click at [124, 246] on link "Seasonal" at bounding box center [110, 243] width 96 height 19
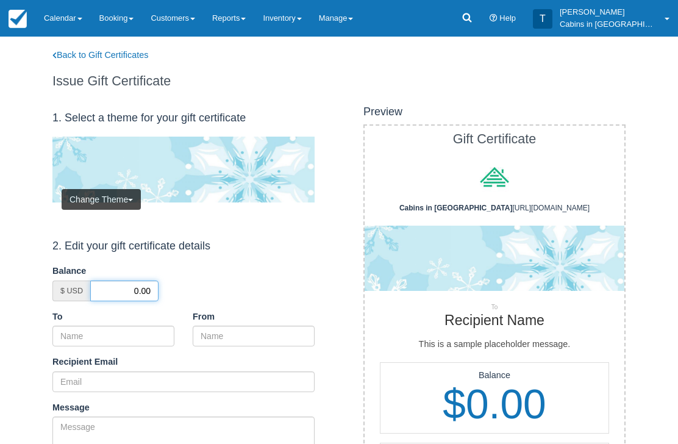
click at [133, 287] on input "0.00" at bounding box center [124, 291] width 68 height 21
type input "50.00"
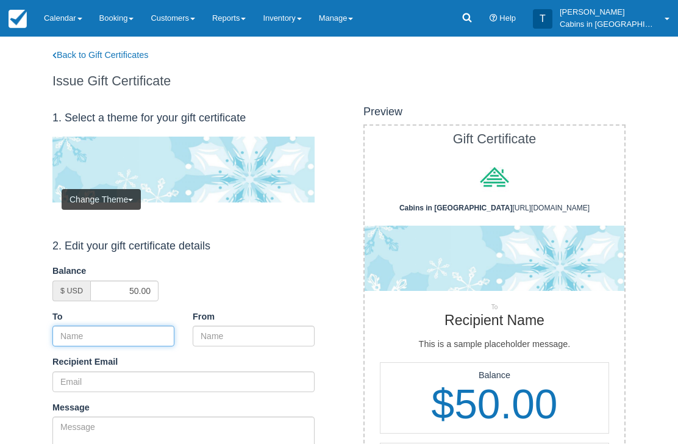
click at [138, 333] on input "To" at bounding box center [113, 336] width 122 height 21
paste input "Kasidi Pack"
type input "Kasidi Pack"
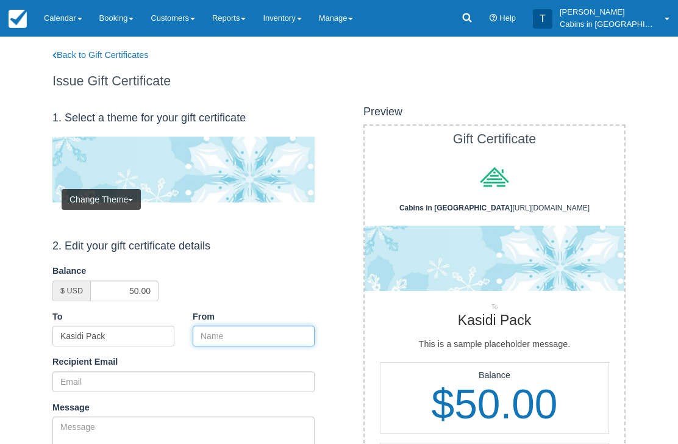
click at [234, 332] on input "From" at bounding box center [254, 336] width 122 height 21
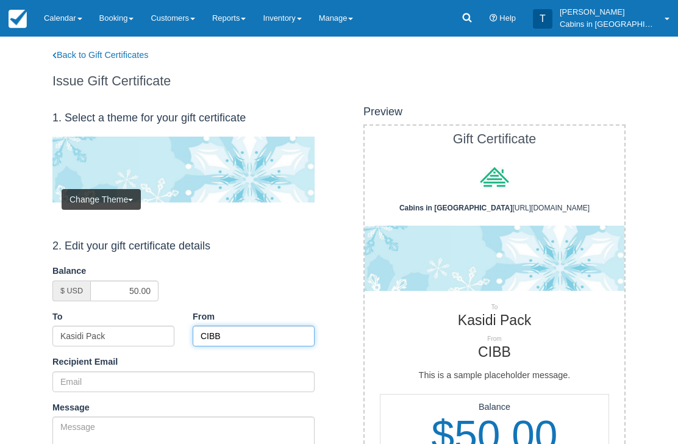
type input "CIBB"
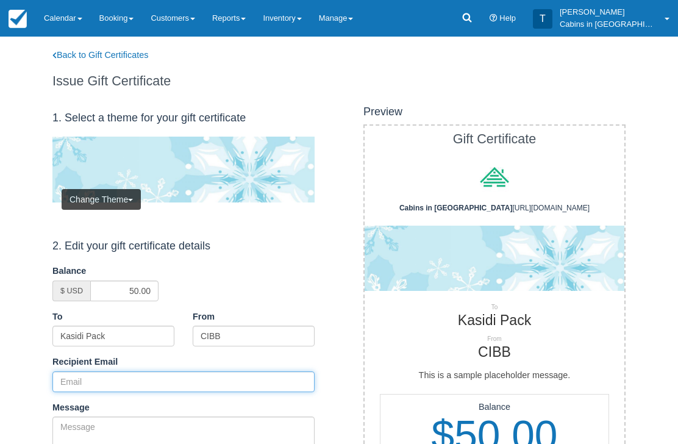
click at [154, 387] on input "Recipient Email" at bounding box center [183, 381] width 262 height 21
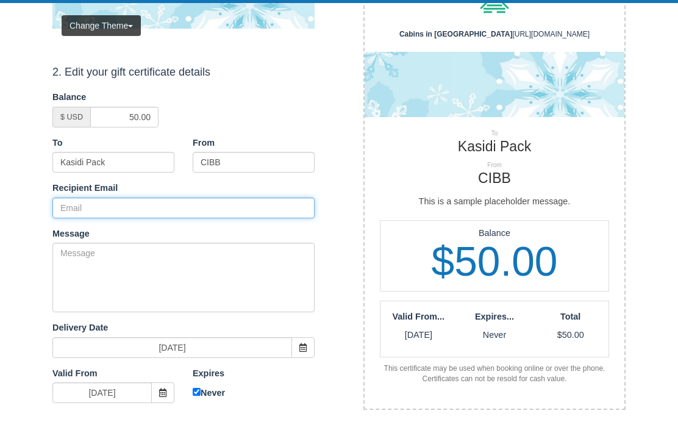
paste input "[EMAIL_ADDRESS][DOMAIN_NAME]"
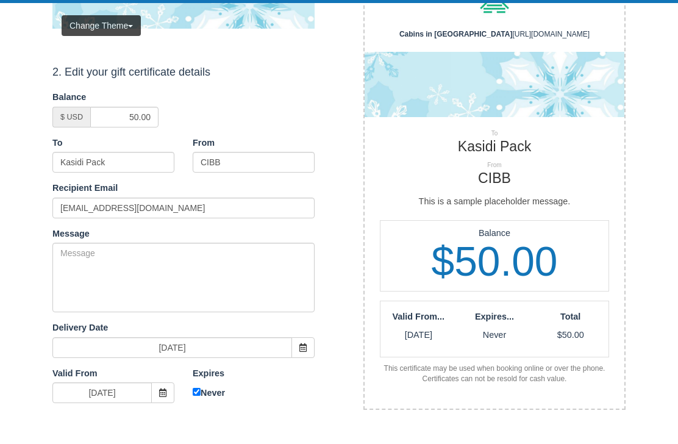
scroll to position [174, 0]
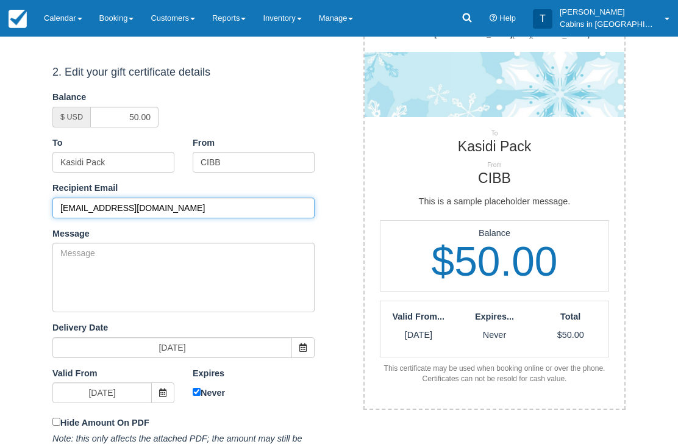
type input "kasidi.pack@firstunitedbank.com"
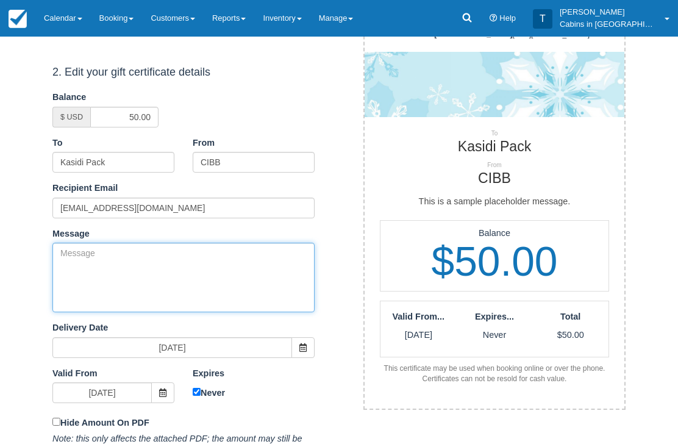
click at [227, 265] on textarea "Message" at bounding box center [183, 278] width 262 height 70
paste textarea "Please accept this gift certificate for your previous booking with Cabins in Br…"
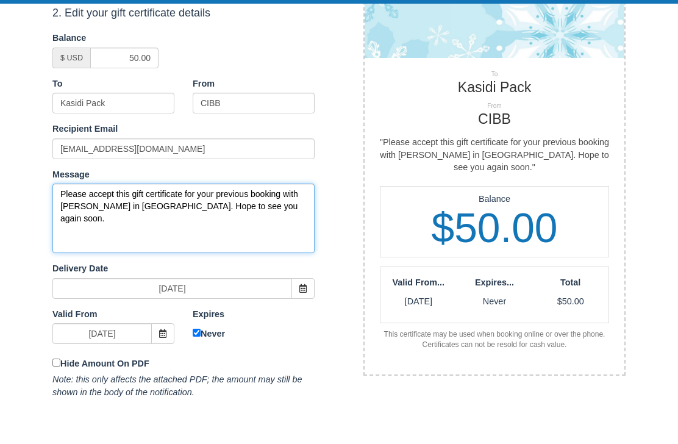
scroll to position [266, 0]
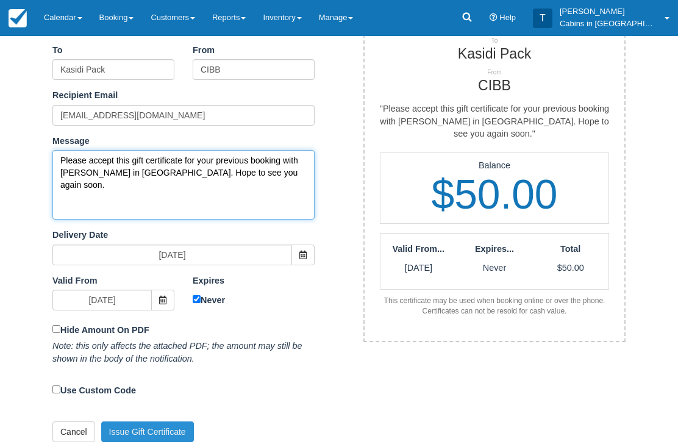
type textarea "Please accept this gift certificate for your previous booking with Cabins in Br…"
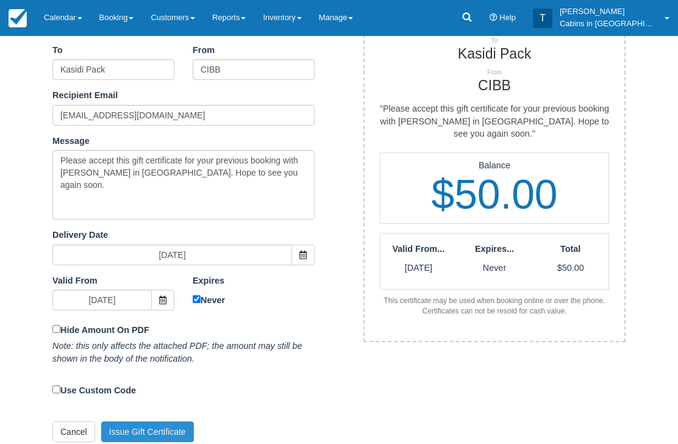
click at [173, 425] on button "Issue Gift Certificate" at bounding box center [147, 432] width 93 height 21
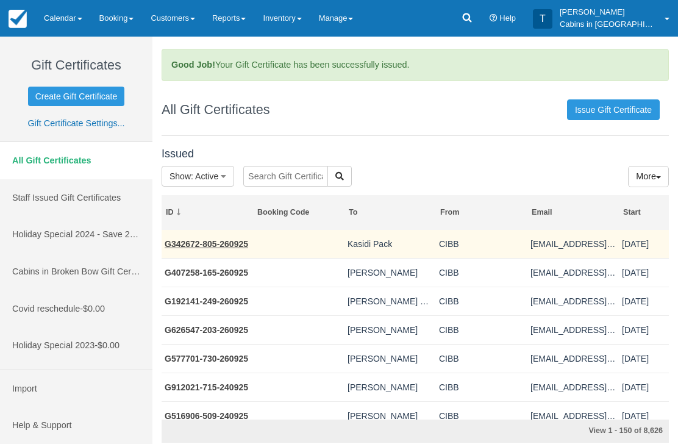
click at [223, 239] on link "G342672-805-260925" at bounding box center [207, 244] width 84 height 10
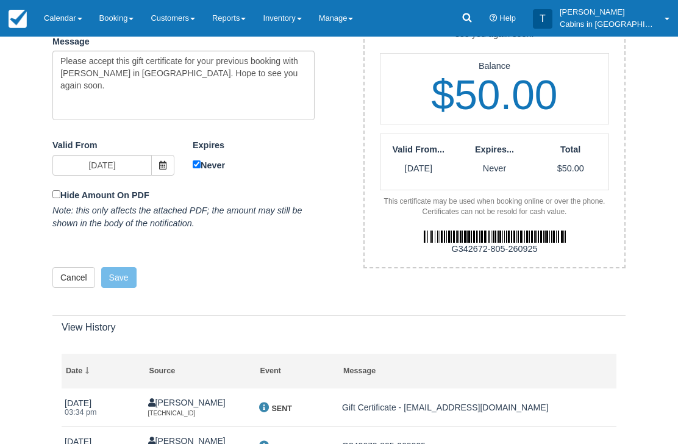
scroll to position [383, 0]
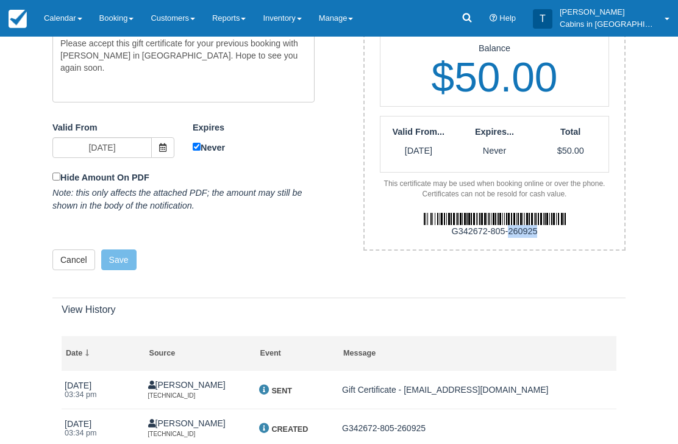
click at [464, 214] on img at bounding box center [495, 220] width 142 height 12
click at [450, 226] on div "G342672-805-260925" at bounding box center [495, 232] width 278 height 13
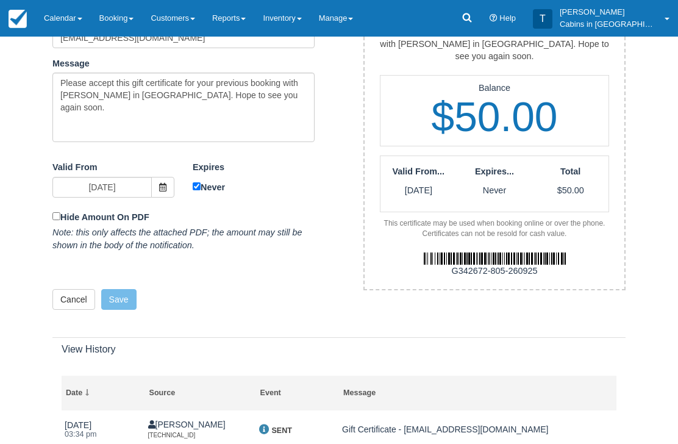
scroll to position [339, 0]
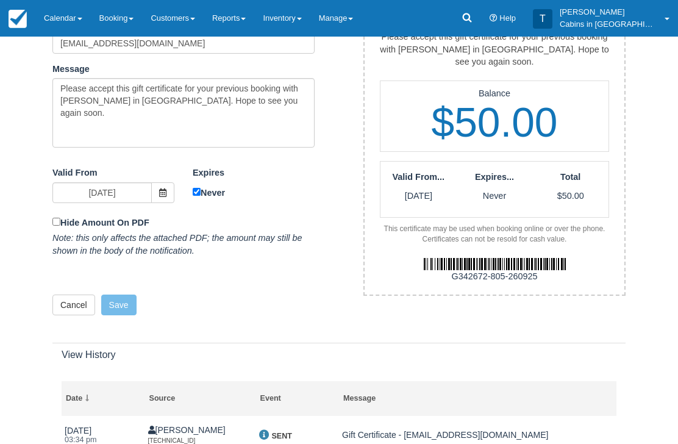
click at [541, 270] on div "G342672-805-260925" at bounding box center [495, 276] width 278 height 13
click at [531, 258] on img at bounding box center [495, 264] width 142 height 12
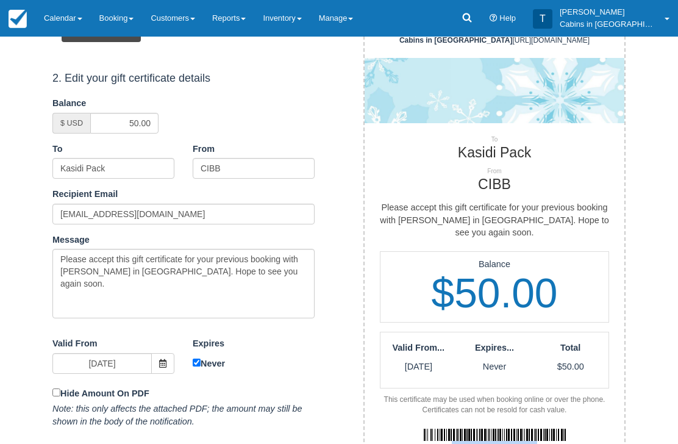
scroll to position [0, 0]
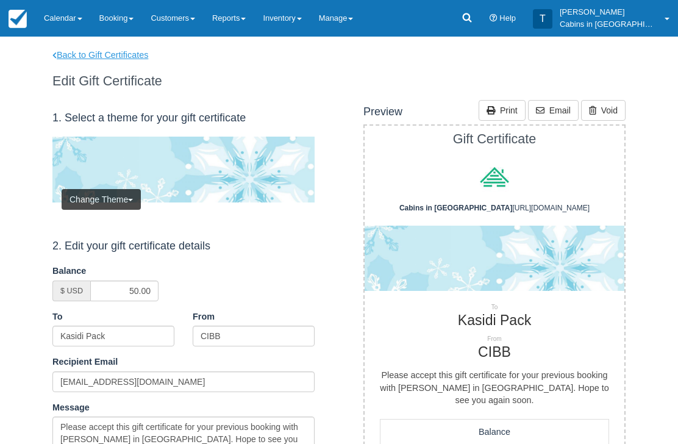
click at [131, 49] on link "Back to Gift Certificates" at bounding box center [108, 55] width 130 height 13
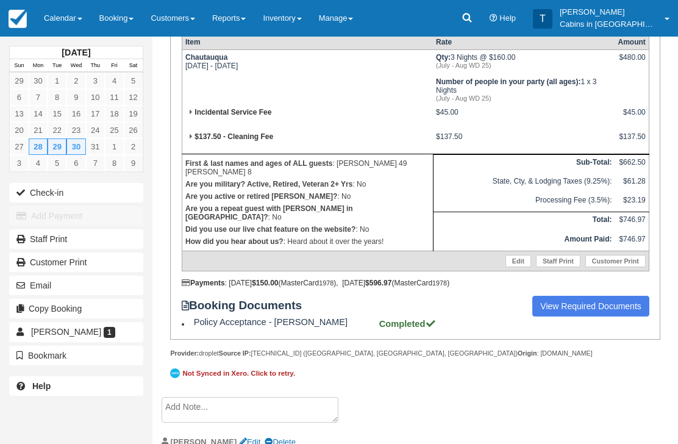
scroll to position [279, 0]
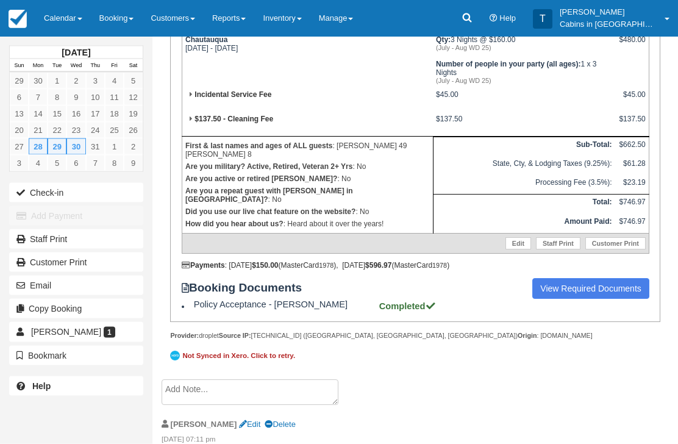
click at [246, 406] on textarea at bounding box center [250, 393] width 177 height 26
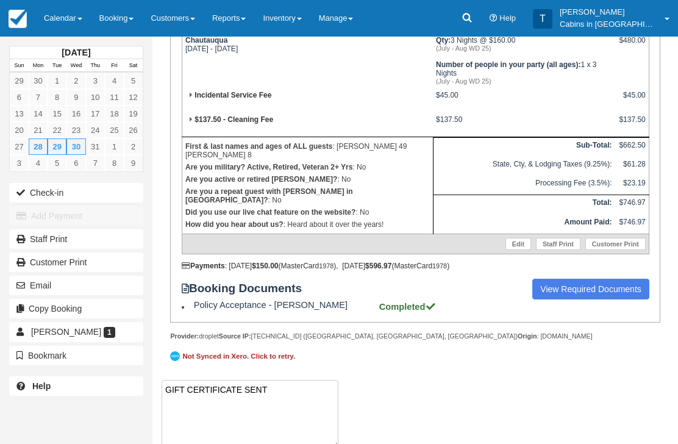
paste textarea "G955955-250-260925"
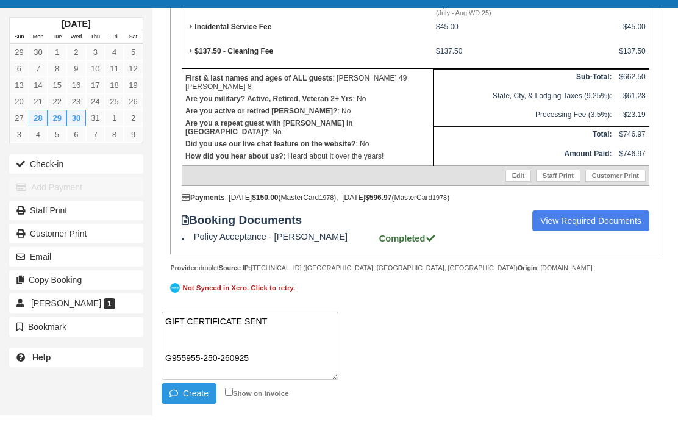
scroll to position [337, 0]
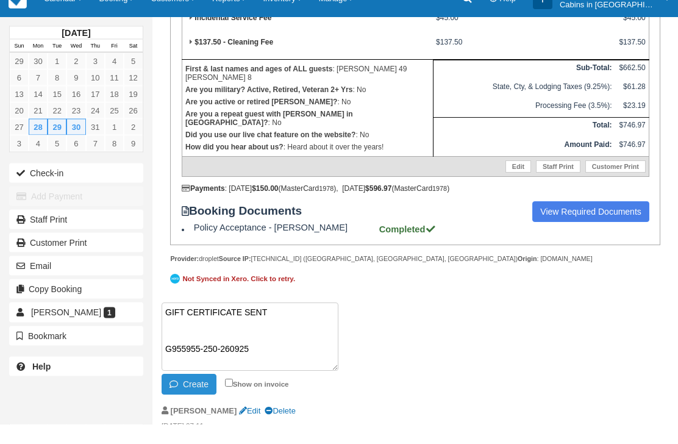
type textarea "GIFT CERTIFICATE SENT G955955-250-260925"
click at [194, 398] on button "Create" at bounding box center [189, 404] width 55 height 21
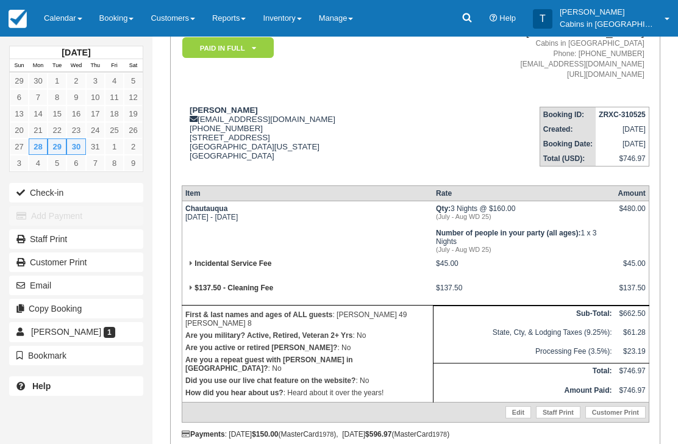
scroll to position [0, 0]
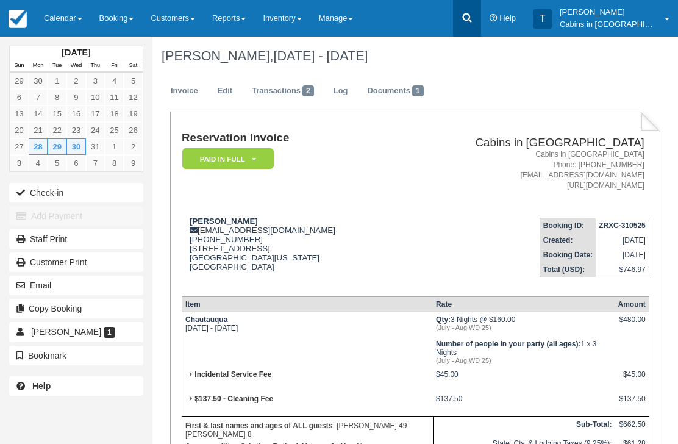
click at [473, 16] on icon at bounding box center [467, 18] width 12 height 12
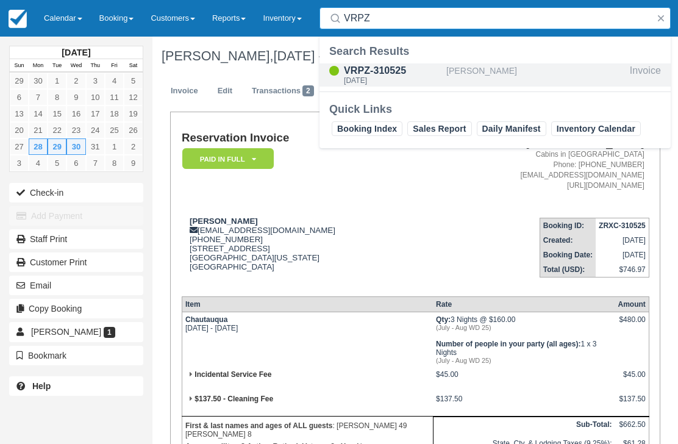
type input "VRPZ"
click at [391, 75] on div "VRPZ-310525" at bounding box center [393, 70] width 98 height 15
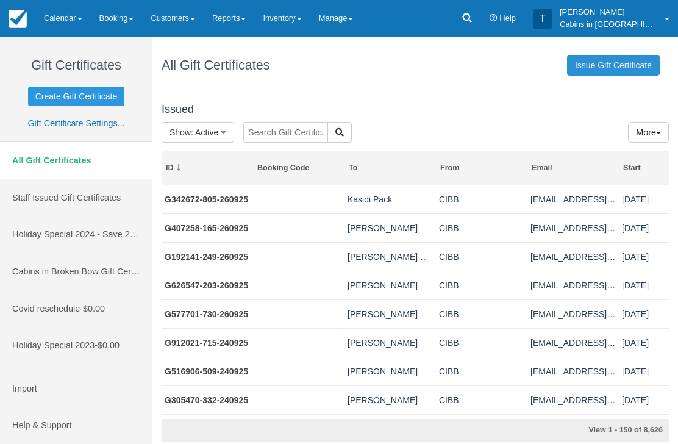
click at [624, 63] on link "Issue Gift Certificate" at bounding box center [613, 65] width 93 height 21
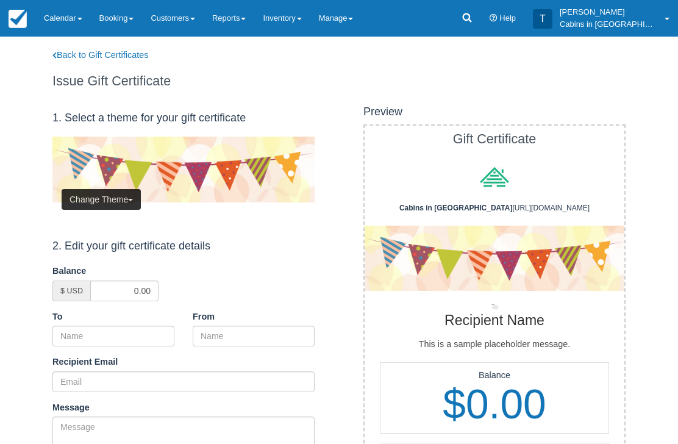
click at [126, 194] on button "Change Theme" at bounding box center [101, 199] width 79 height 21
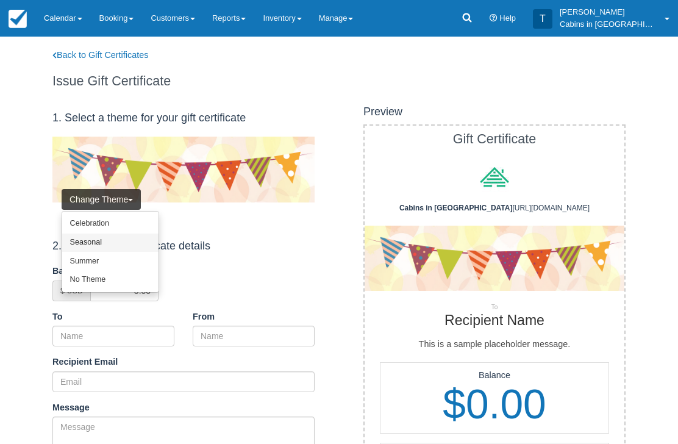
click at [132, 243] on link "Seasonal" at bounding box center [110, 243] width 96 height 19
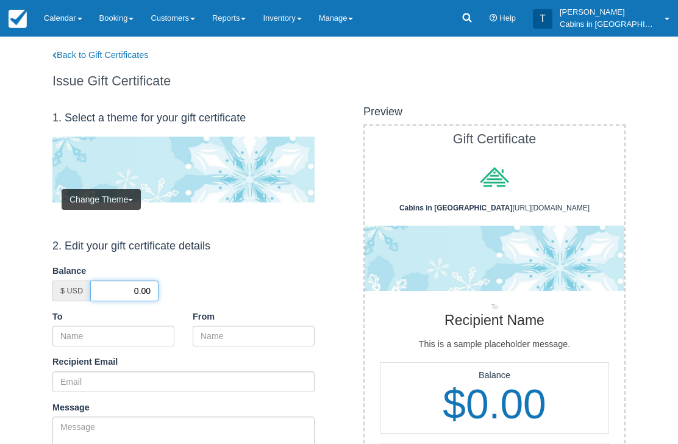
click at [132, 285] on input "0.00" at bounding box center [124, 291] width 68 height 21
type input "50.00"
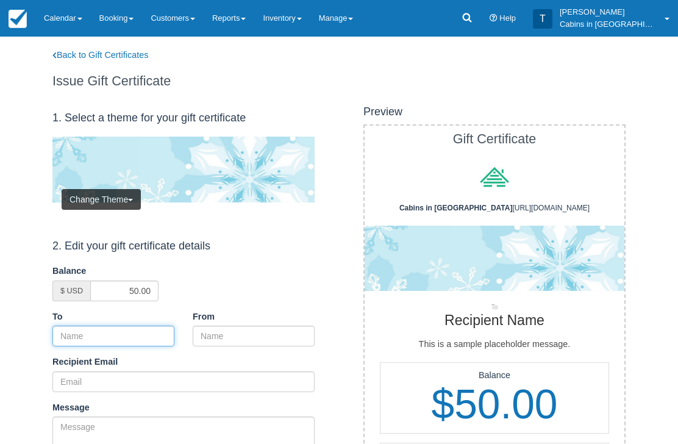
click at [132, 329] on input "To" at bounding box center [113, 336] width 122 height 21
paste input "[PERSON_NAME]"
type input "Marsha Dansby"
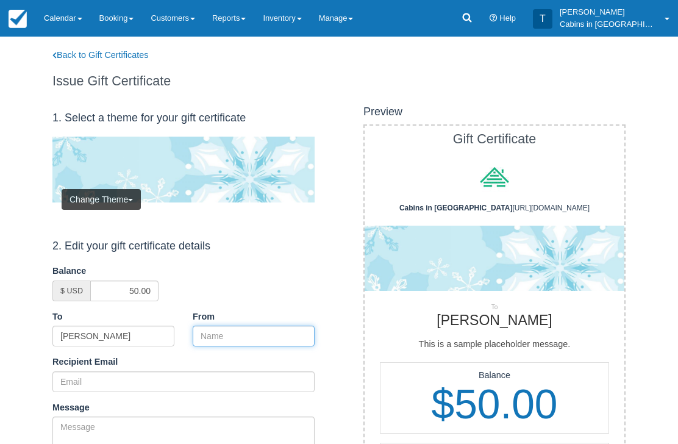
click at [239, 337] on input "From" at bounding box center [254, 336] width 122 height 21
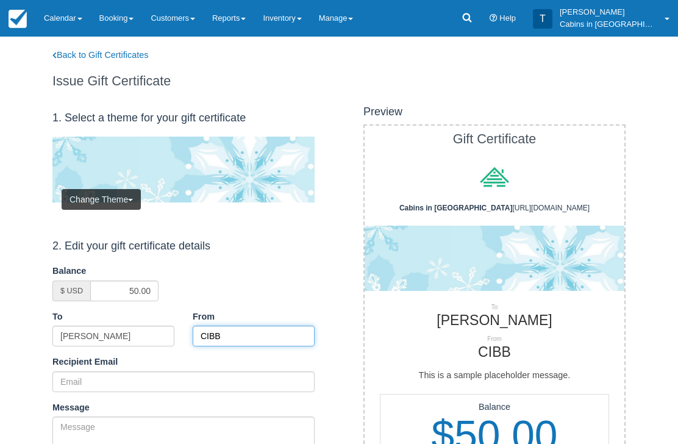
type input "CIBB"
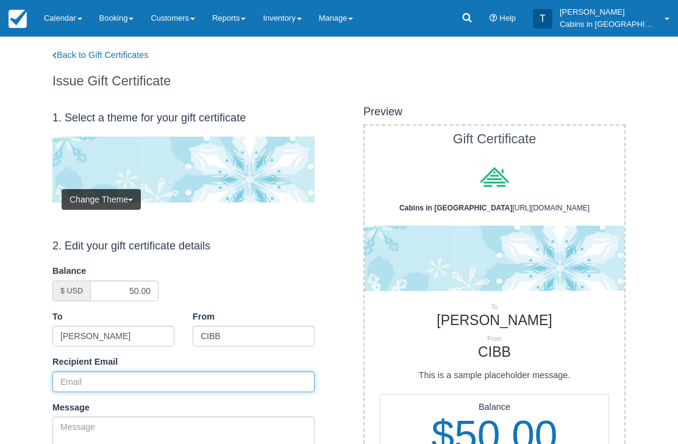
click at [155, 384] on input "Recipient Email" at bounding box center [183, 381] width 262 height 21
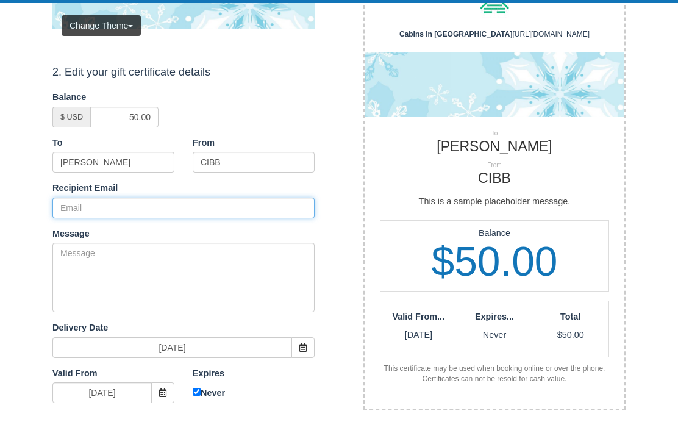
paste input "marsdans31@gmail.com"
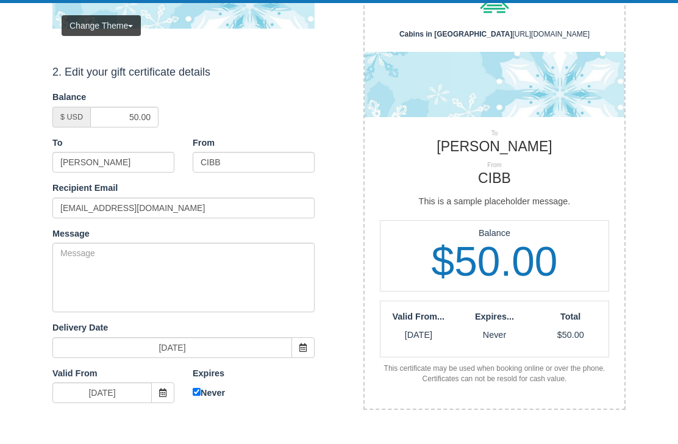
scroll to position [174, 0]
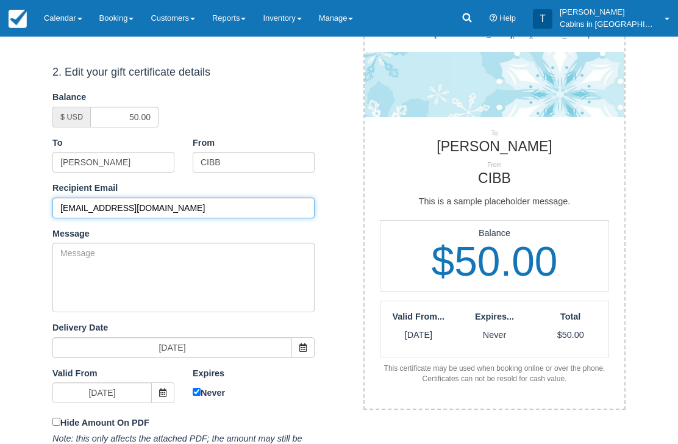
type input "[EMAIL_ADDRESS][DOMAIN_NAME]"
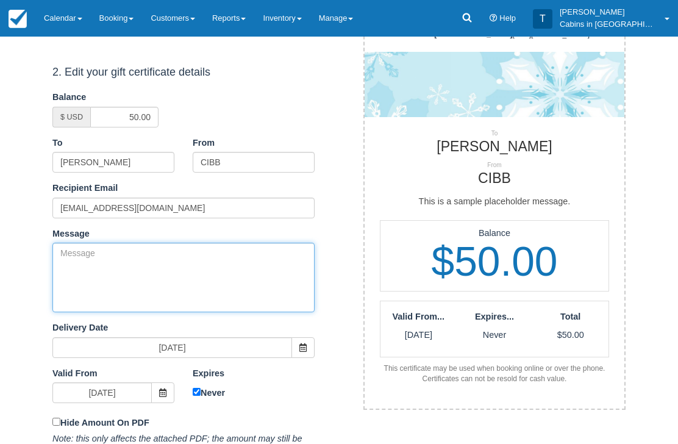
click at [209, 268] on textarea "Message" at bounding box center [183, 278] width 262 height 70
paste textarea "Please accept this gift certificate for your previous booking with Cabins in Br…"
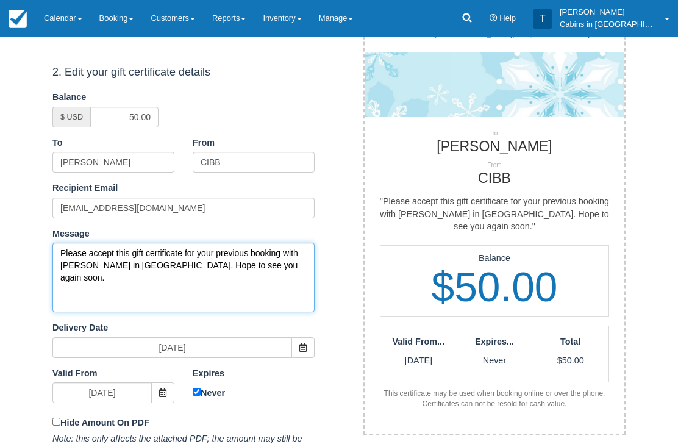
type textarea "Please accept this gift certificate for your previous booking with Cabins in Br…"
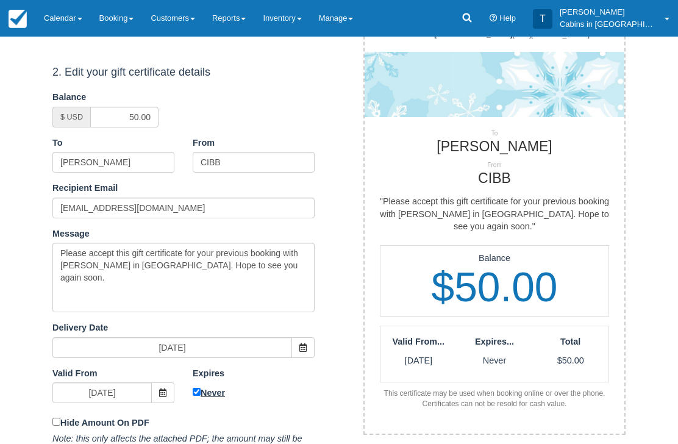
click at [198, 393] on input "Never" at bounding box center [197, 393] width 8 height 8
checkbox input "false"
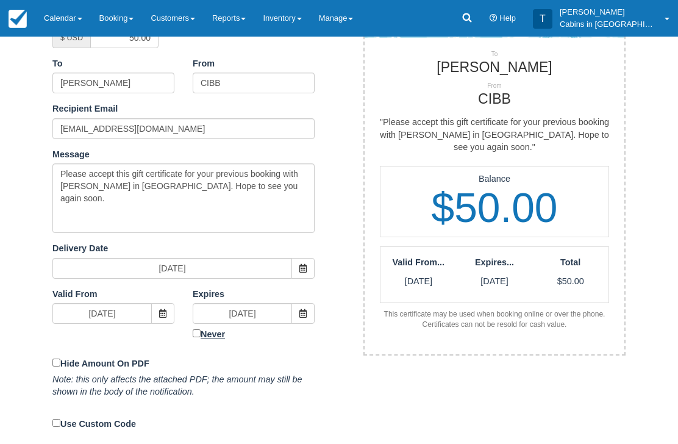
scroll to position [253, 0]
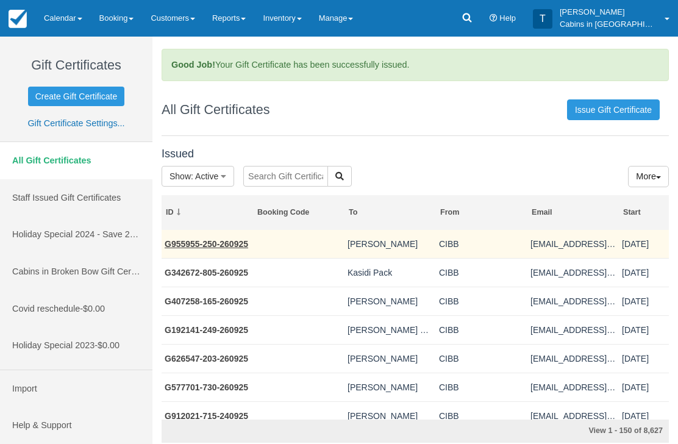
click at [215, 239] on link "G955955-250-260925" at bounding box center [207, 244] width 84 height 10
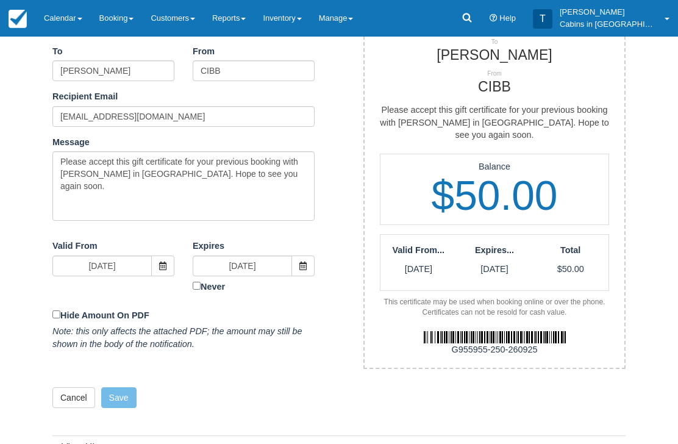
scroll to position [269, 0]
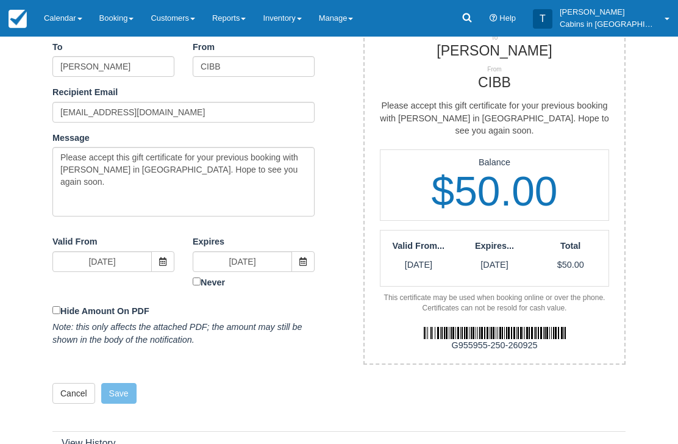
click at [447, 340] on div "G955955-250-260925" at bounding box center [495, 346] width 278 height 13
copy div "G955955-250-260925"
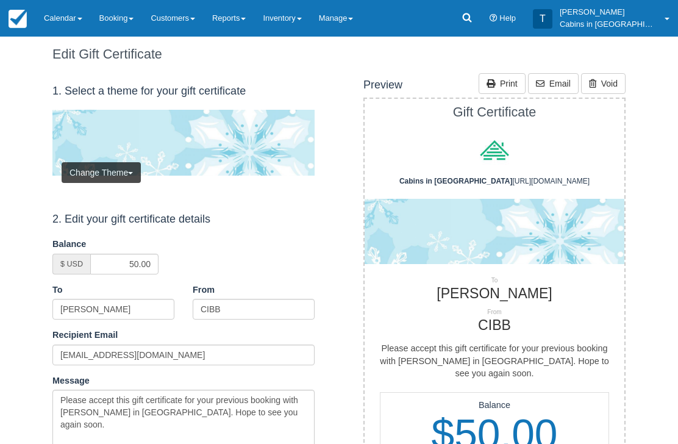
scroll to position [0, 0]
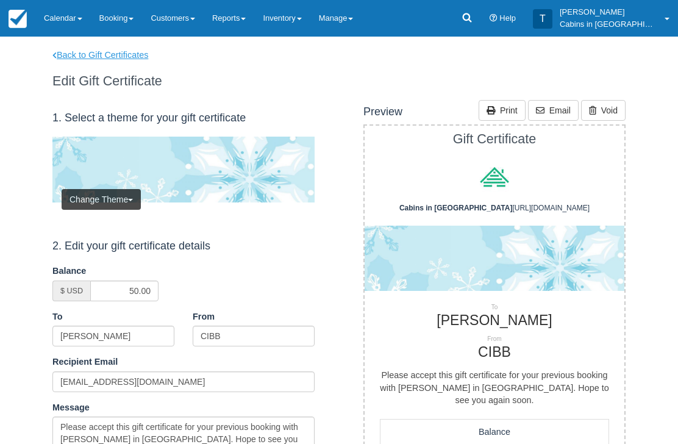
click at [123, 60] on link "Back to Gift Certificates" at bounding box center [108, 55] width 130 height 13
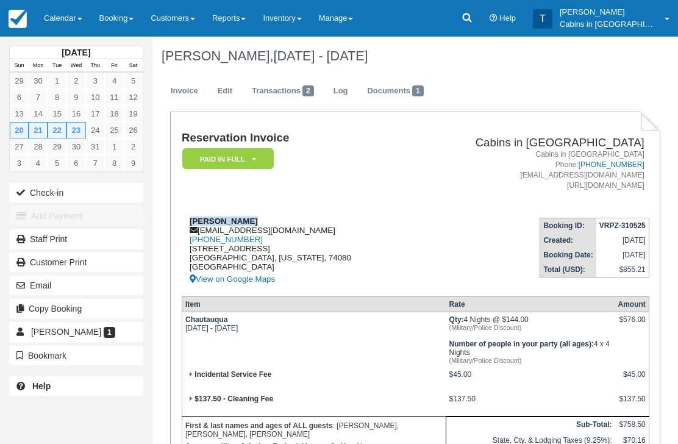
click at [278, 232] on div "[PERSON_NAME] [EMAIL_ADDRESS][DOMAIN_NAME] [PHONE_NUMBER] 3410 e [STREET_ADDRES…" at bounding box center [296, 252] width 228 height 70
click at [271, 229] on div "[PERSON_NAME] [EMAIL_ADDRESS][DOMAIN_NAME] [PHONE_NUMBER] 3410 e [STREET_ADDRES…" at bounding box center [296, 252] width 228 height 70
copy div "[EMAIL_ADDRESS][DOMAIN_NAME]"
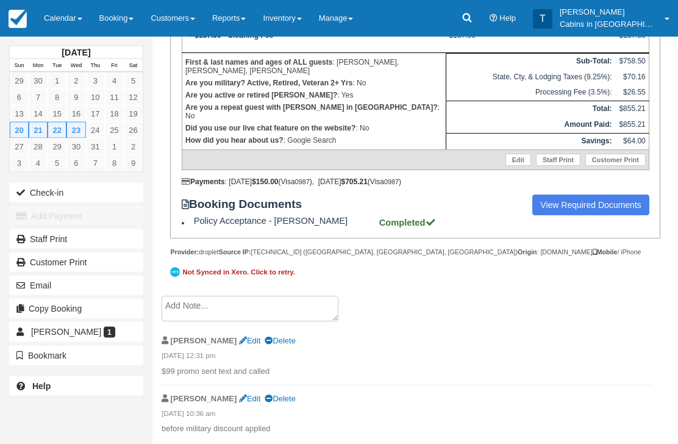
scroll to position [364, 0]
click at [246, 321] on textarea at bounding box center [250, 309] width 177 height 26
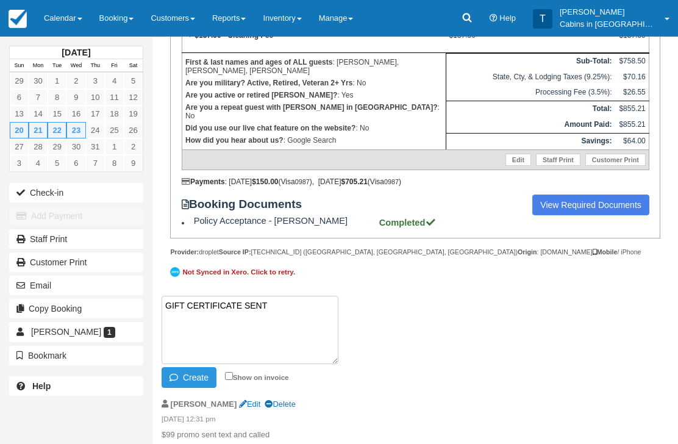
click at [199, 356] on textarea "GIFT CERTIFICATE SENT" at bounding box center [250, 330] width 177 height 68
paste textarea "G897220-650-260925"
type textarea "GIFT CERTIFICATE SENT G897220-650-260925"
click at [196, 388] on button "Create" at bounding box center [189, 377] width 55 height 21
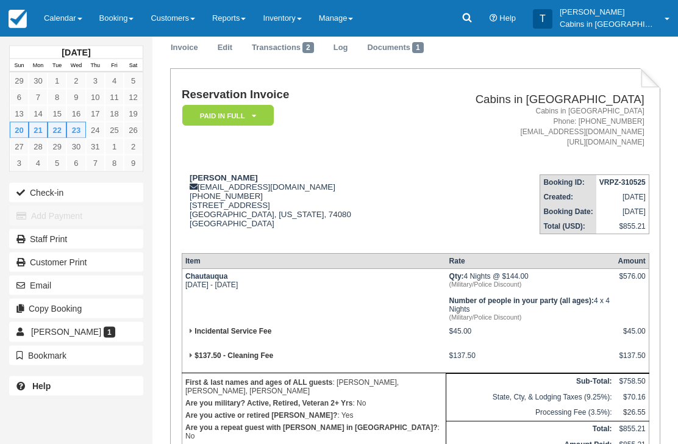
scroll to position [0, 0]
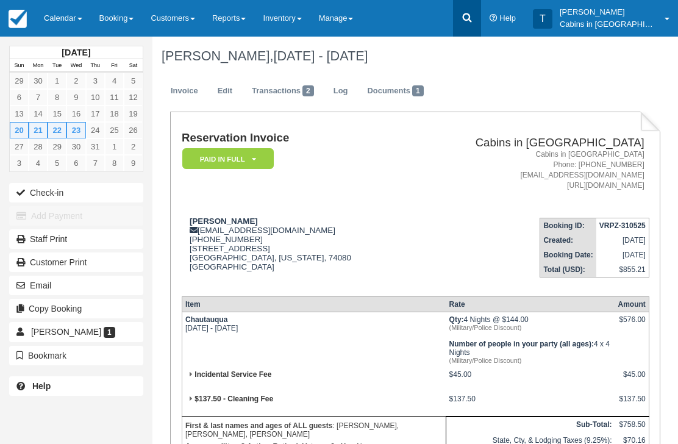
click at [473, 13] on icon at bounding box center [467, 18] width 12 height 12
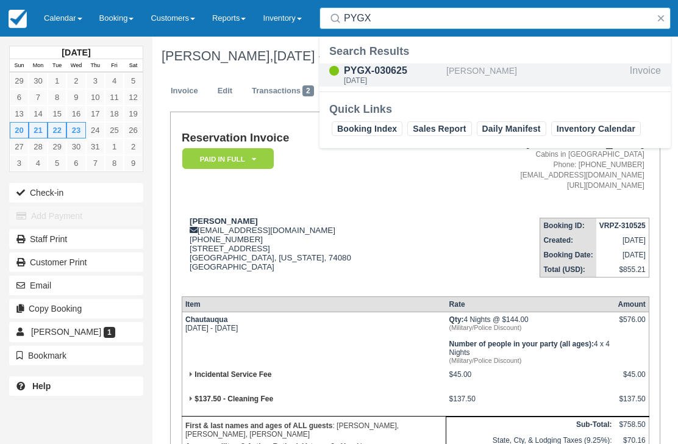
type input "PYGX"
click at [392, 72] on div "PYGX-030625" at bounding box center [393, 70] width 98 height 15
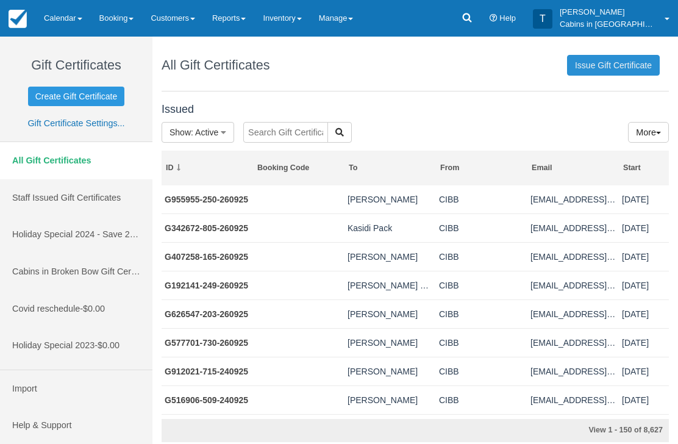
click at [620, 61] on link "Issue Gift Certificate" at bounding box center [613, 65] width 93 height 21
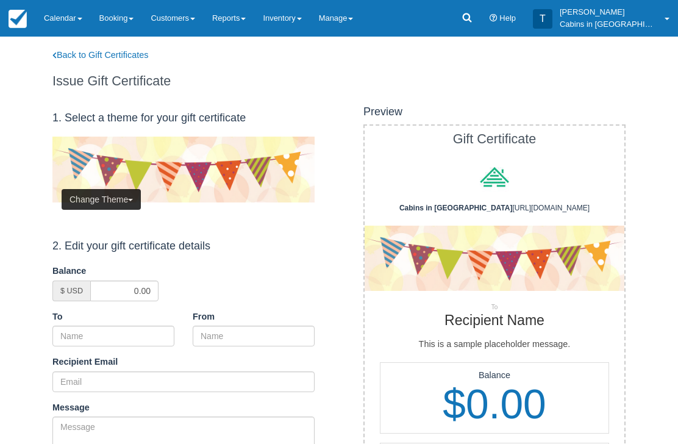
click at [119, 194] on button "Change Theme" at bounding box center [101, 199] width 79 height 21
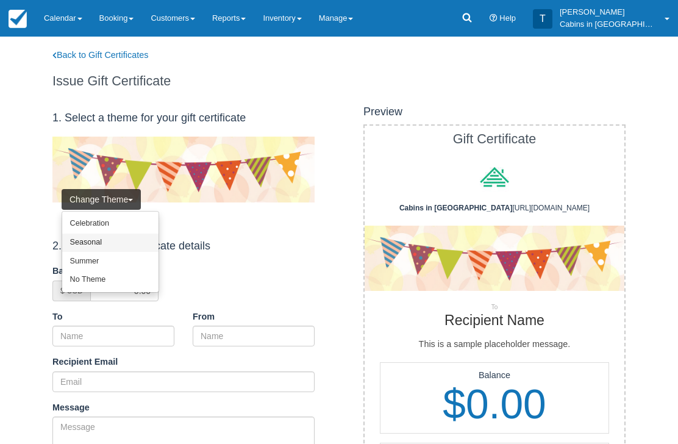
click at [115, 242] on link "Seasonal" at bounding box center [110, 243] width 96 height 19
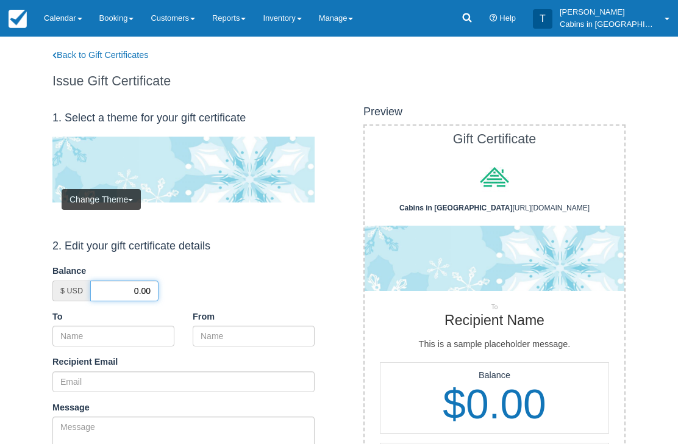
click at [126, 284] on input "0.00" at bounding box center [124, 291] width 68 height 21
type input "50.00"
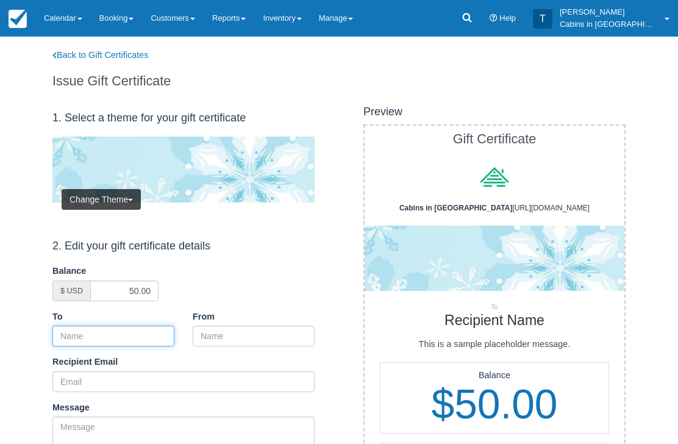
click at [125, 328] on input "To" at bounding box center [113, 336] width 122 height 21
paste input "Shonna Kubien"
type input "Shonna Kubien"
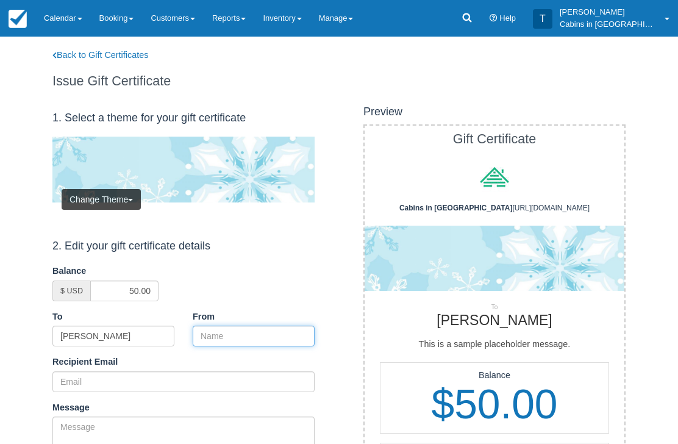
click at [259, 328] on input "From" at bounding box center [254, 336] width 122 height 21
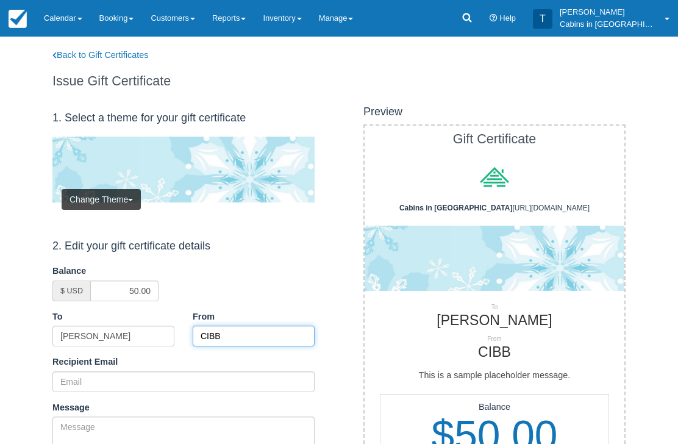
type input "CIBB"
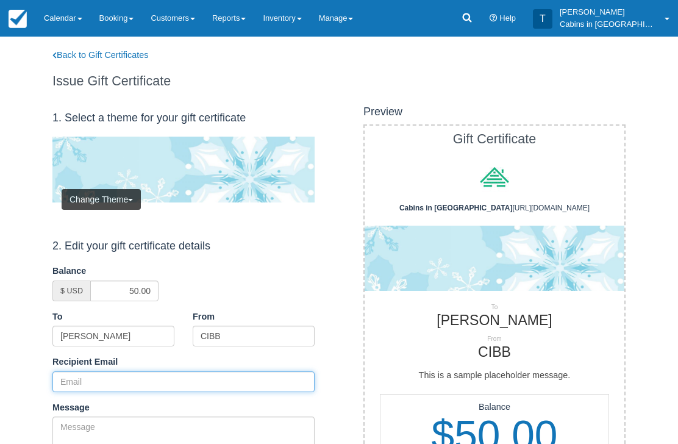
click at [142, 376] on input "Recipient Email" at bounding box center [183, 381] width 262 height 21
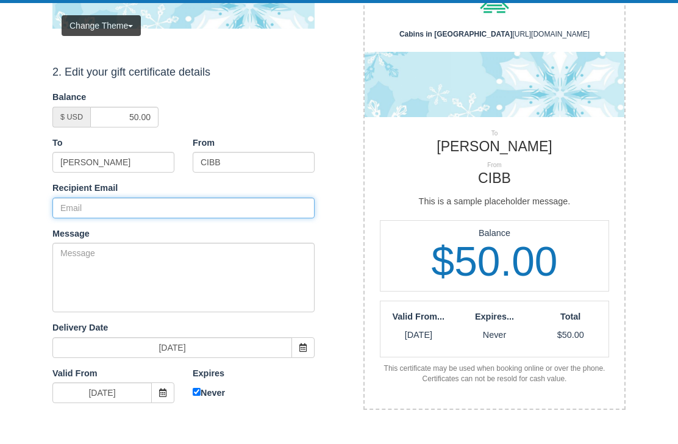
scroll to position [173, 0]
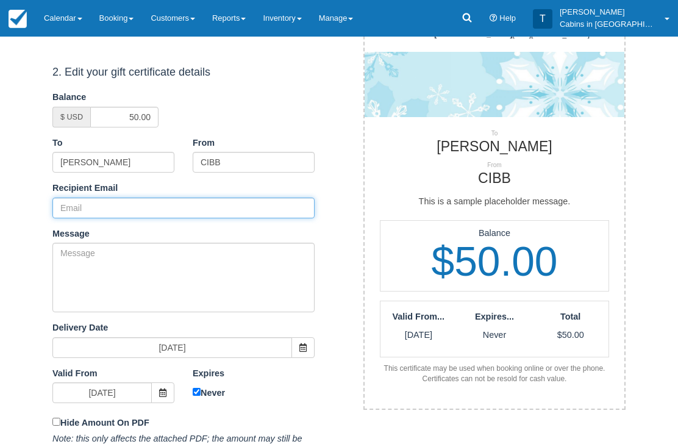
paste input "[EMAIL_ADDRESS][DOMAIN_NAME]"
type input "[EMAIL_ADDRESS][DOMAIN_NAME]"
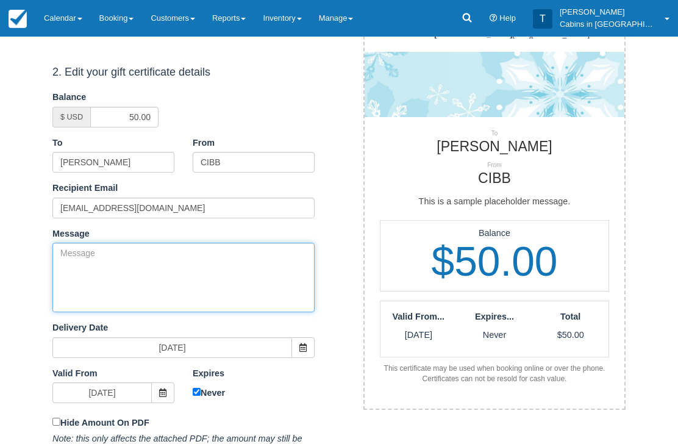
click at [184, 265] on textarea "Message" at bounding box center [183, 278] width 262 height 70
paste textarea "Please accept this gift certificate for your previous booking with Cabins in Br…"
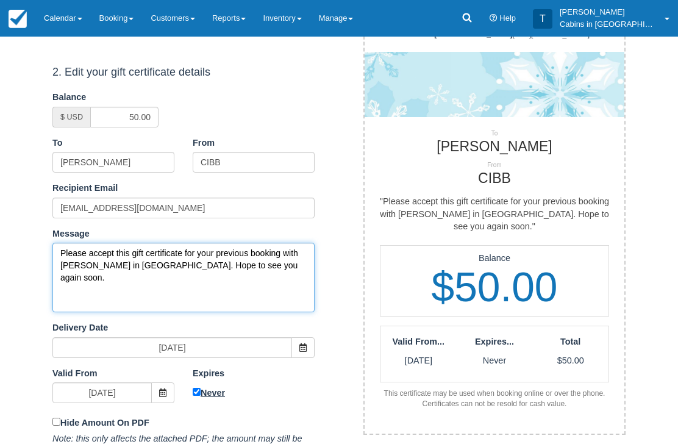
type textarea "Please accept this gift certificate for your previous booking with Cabins in Br…"
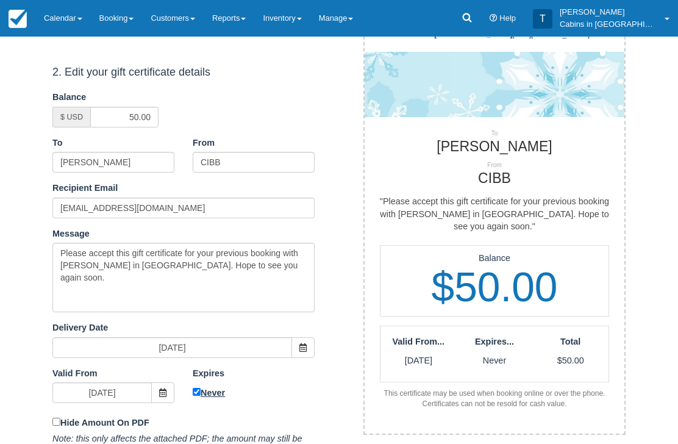
click at [193, 390] on input "Never" at bounding box center [197, 393] width 8 height 8
checkbox input "false"
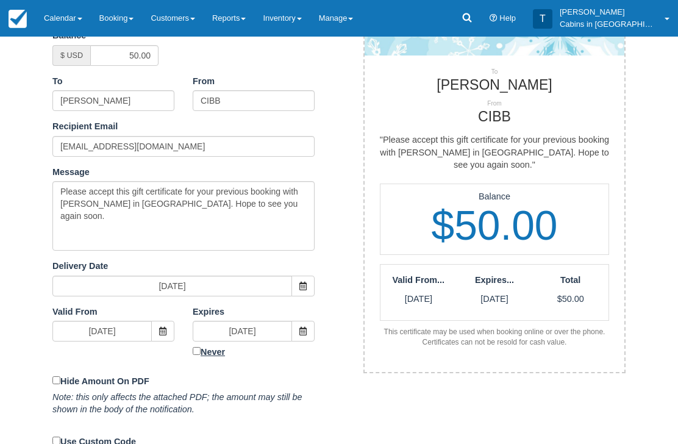
scroll to position [253, 0]
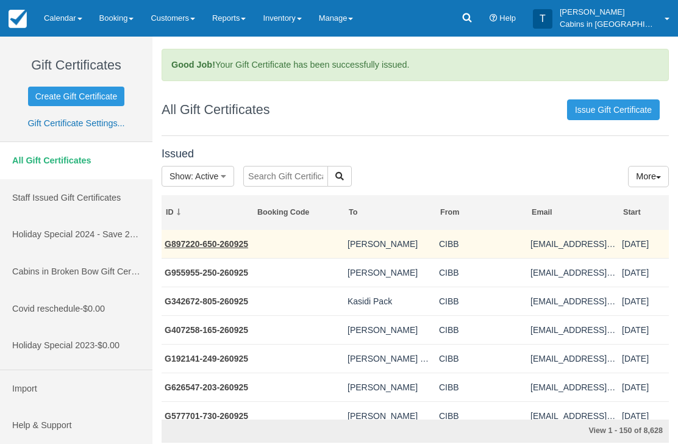
click at [203, 247] on link "G897220-650-260925" at bounding box center [207, 244] width 84 height 10
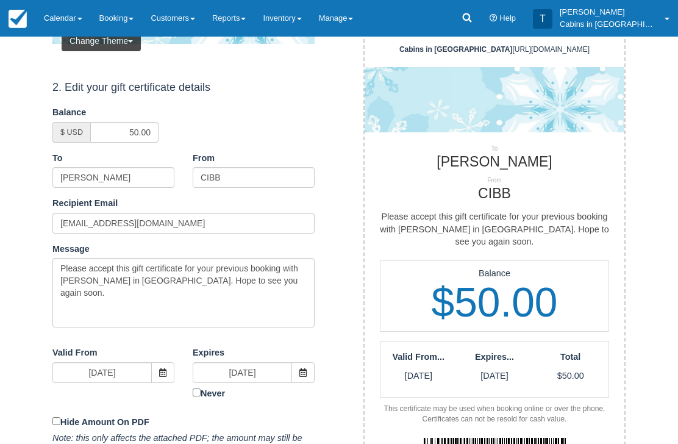
scroll to position [162, 0]
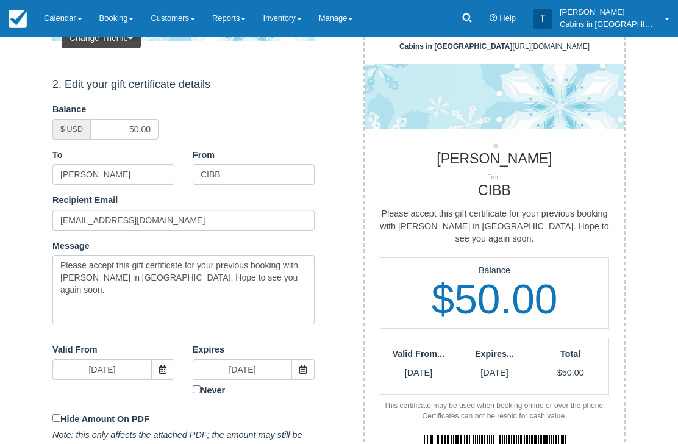
click at [450, 435] on img at bounding box center [495, 441] width 142 height 12
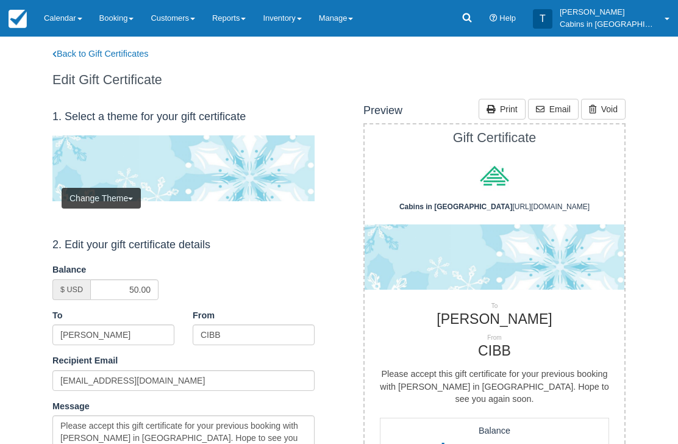
scroll to position [0, 0]
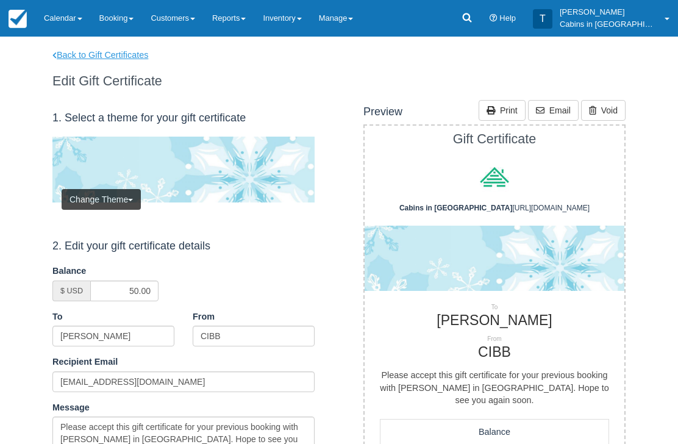
click at [126, 49] on link "Back to Gift Certificates" at bounding box center [108, 55] width 130 height 13
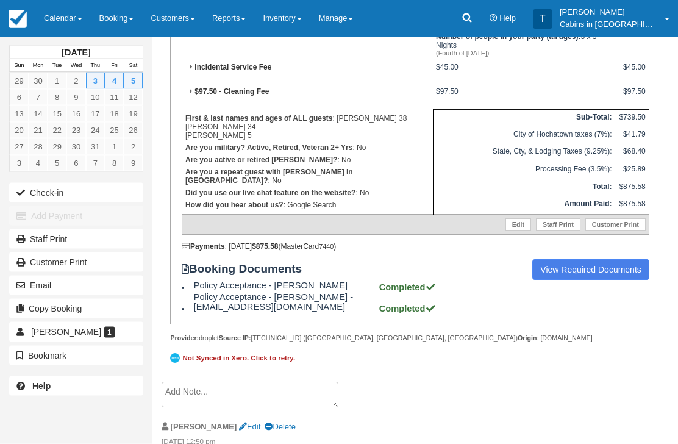
scroll to position [326, 0]
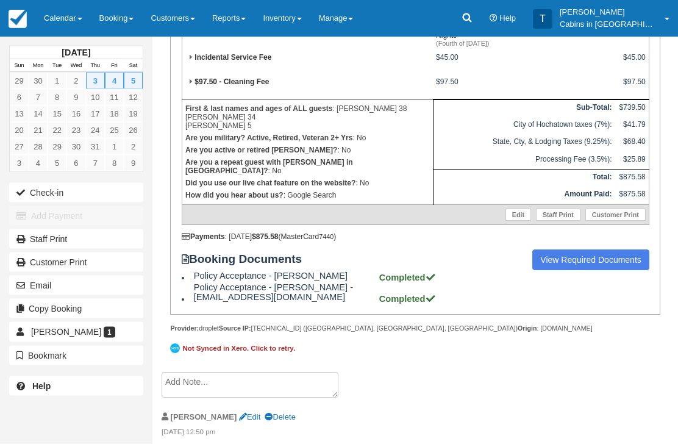
click at [260, 398] on textarea at bounding box center [250, 386] width 177 height 26
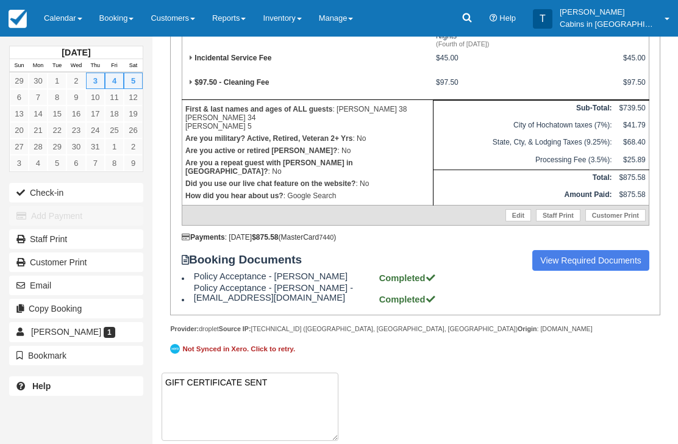
paste textarea "G455362-923-260925"
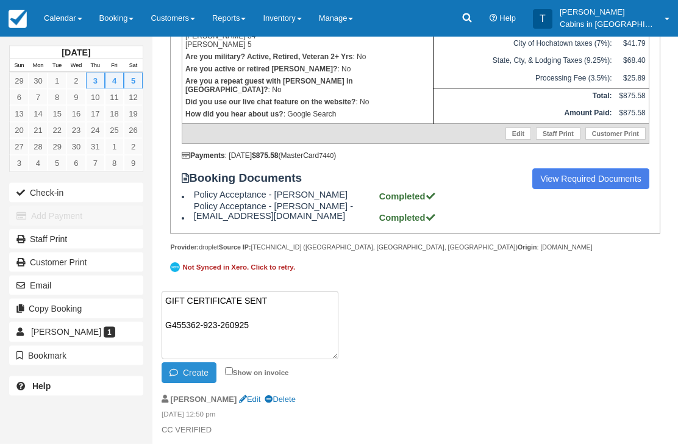
type textarea "GIFT CERTIFICATE SENT G455362-923-260925"
click at [196, 382] on button "Create" at bounding box center [189, 373] width 55 height 21
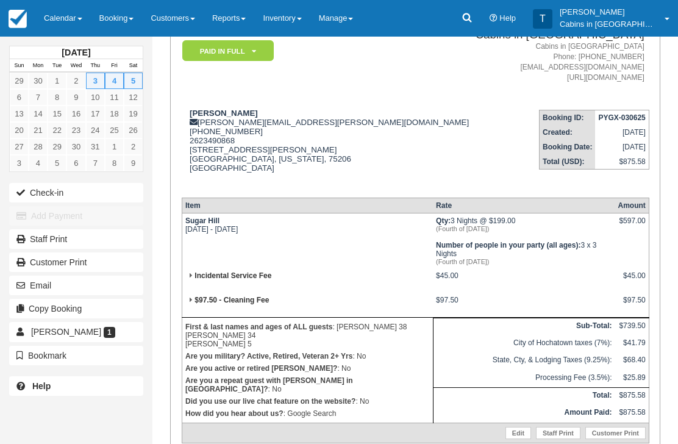
scroll to position [0, 0]
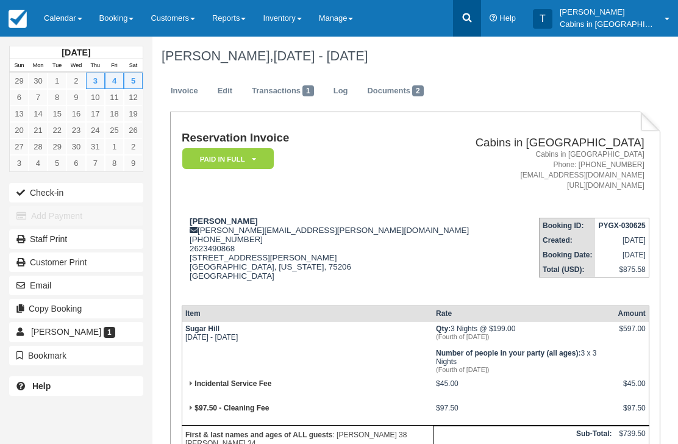
click at [478, 18] on link at bounding box center [467, 18] width 28 height 37
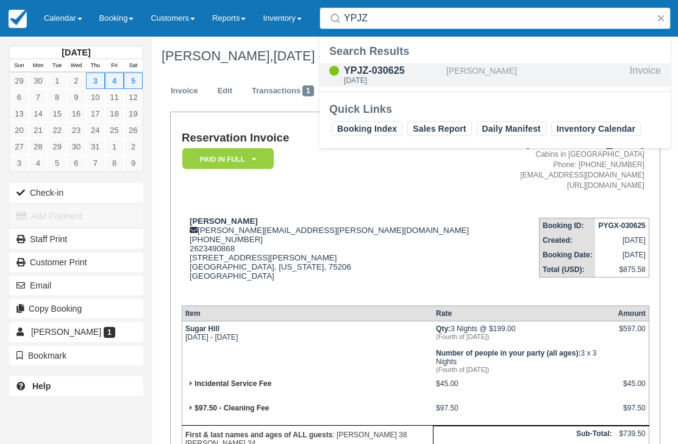
type input "YPJZ"
click at [408, 76] on div "YPJZ-030625" at bounding box center [393, 70] width 98 height 15
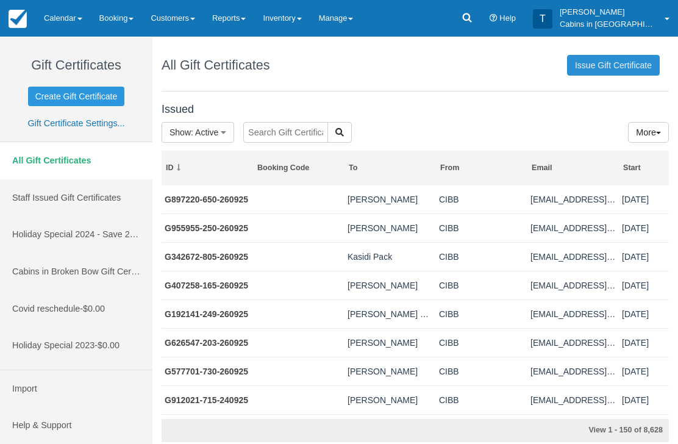
click at [617, 70] on link "Issue Gift Certificate" at bounding box center [613, 65] width 93 height 21
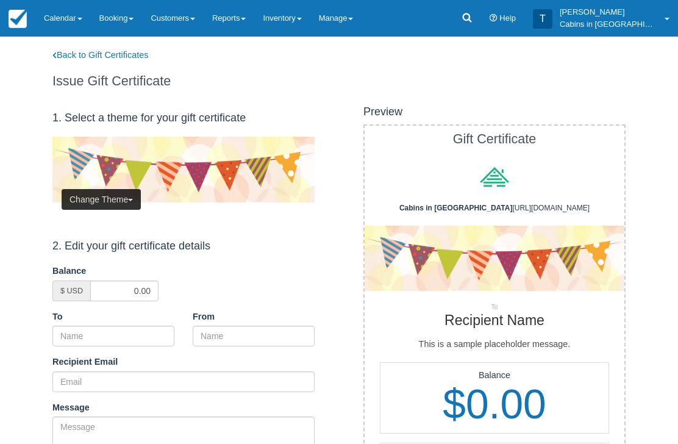
click at [118, 190] on button "Change Theme" at bounding box center [101, 199] width 79 height 21
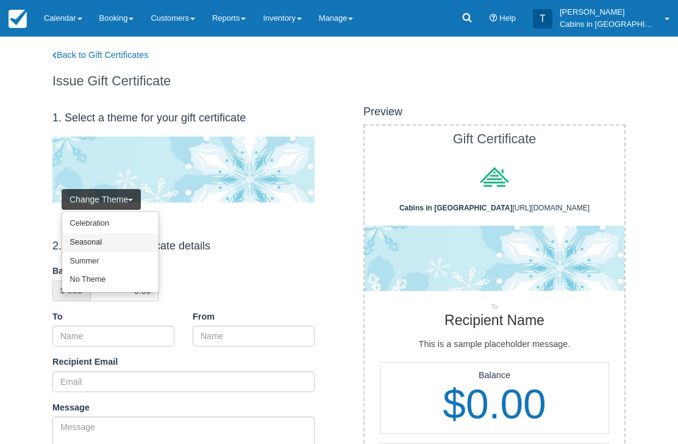
click at [123, 246] on link "Seasonal" at bounding box center [110, 243] width 96 height 19
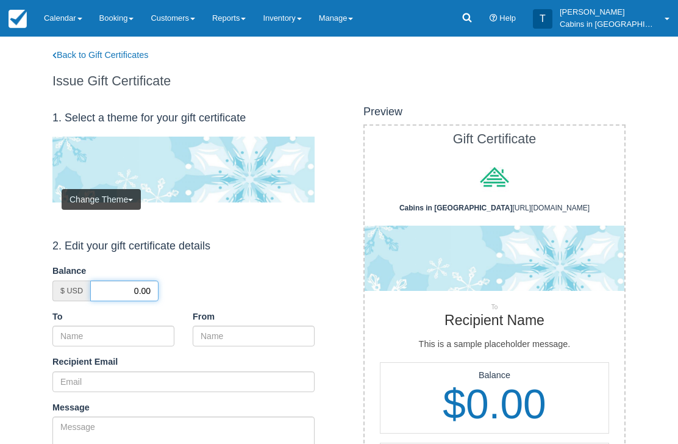
click at [131, 285] on input "0.00" at bounding box center [124, 291] width 68 height 21
type input "50.00"
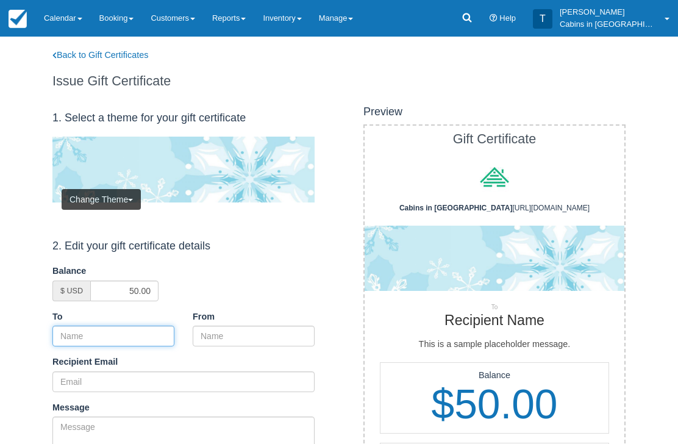
click at [125, 332] on input "To" at bounding box center [113, 336] width 122 height 21
paste input "[PERSON_NAME]"
type input "[PERSON_NAME]"
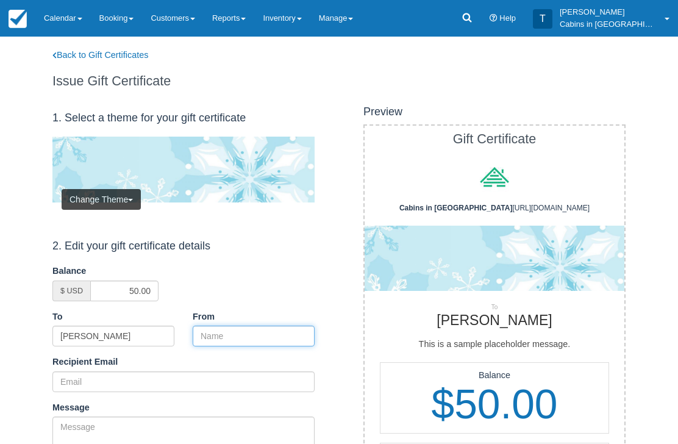
click at [251, 326] on input "From" at bounding box center [254, 336] width 122 height 21
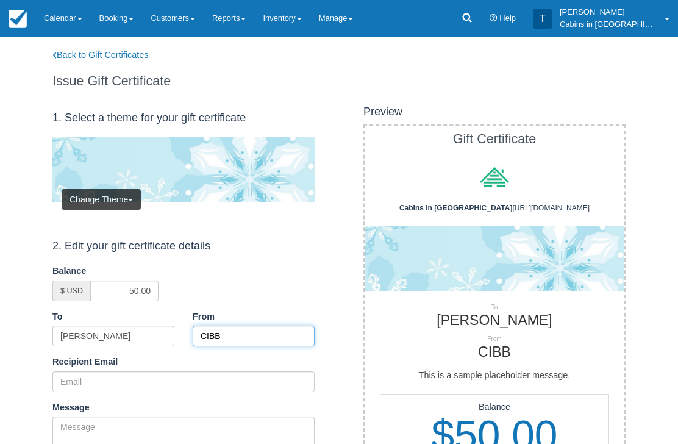
type input "CIBB"
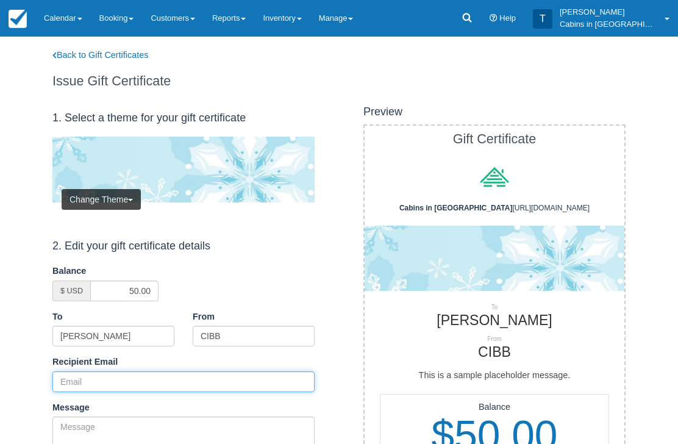
click at [127, 373] on input "Recipient Email" at bounding box center [183, 381] width 262 height 21
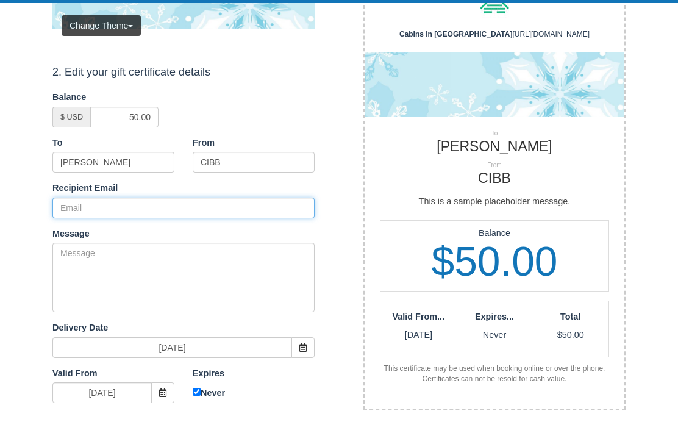
scroll to position [173, 0]
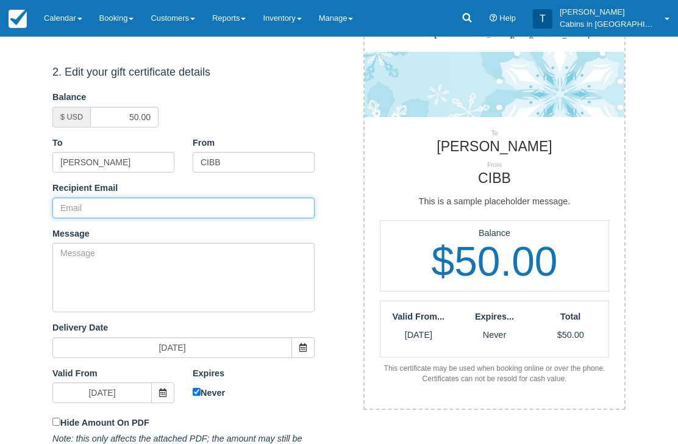
paste input "[PERSON_NAME][EMAIL_ADDRESS][PERSON_NAME][DOMAIN_NAME]"
type input "[PERSON_NAME][EMAIL_ADDRESS][PERSON_NAME][DOMAIN_NAME]"
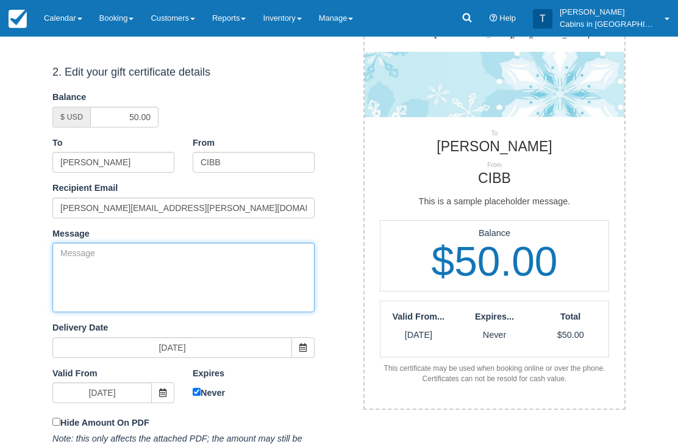
click at [201, 283] on textarea "Message" at bounding box center [183, 278] width 262 height 70
paste textarea "Please accept this gift certificate for your previous booking with Cabins in Br…"
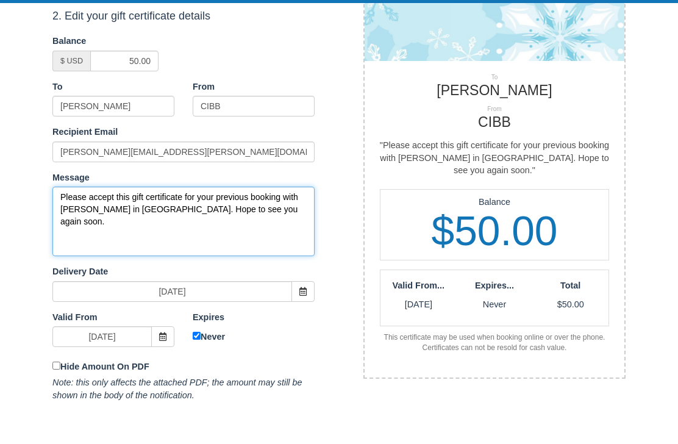
scroll to position [198, 0]
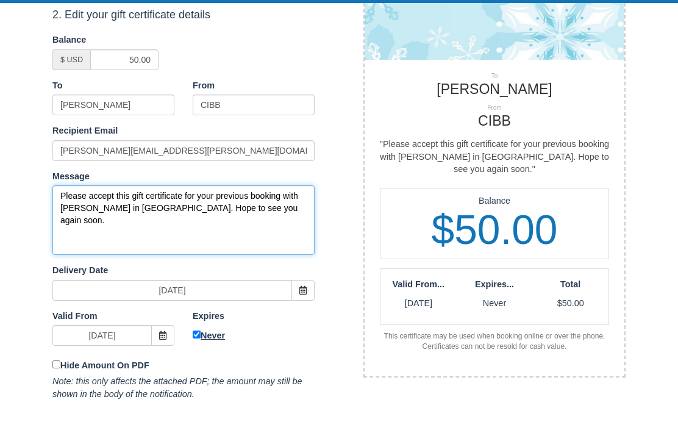
type textarea "Please accept this gift certificate for your previous booking with Cabins in Br…"
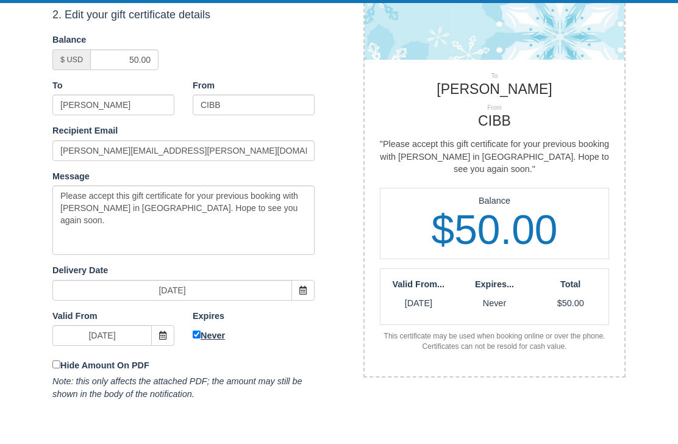
click at [198, 362] on label "Never" at bounding box center [254, 369] width 122 height 14
click at [198, 364] on input "Never" at bounding box center [197, 368] width 8 height 8
checkbox input "false"
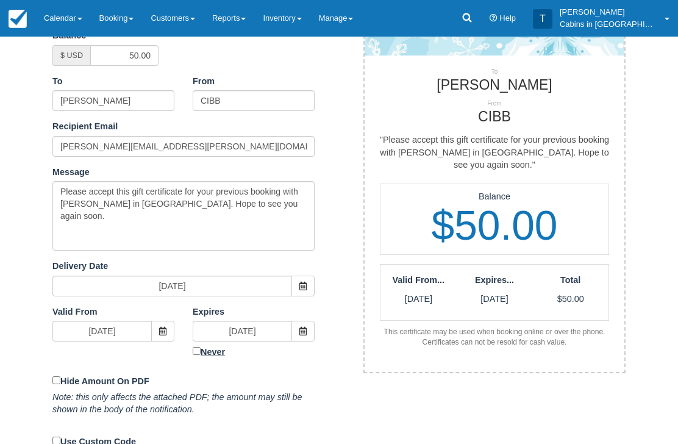
scroll to position [253, 0]
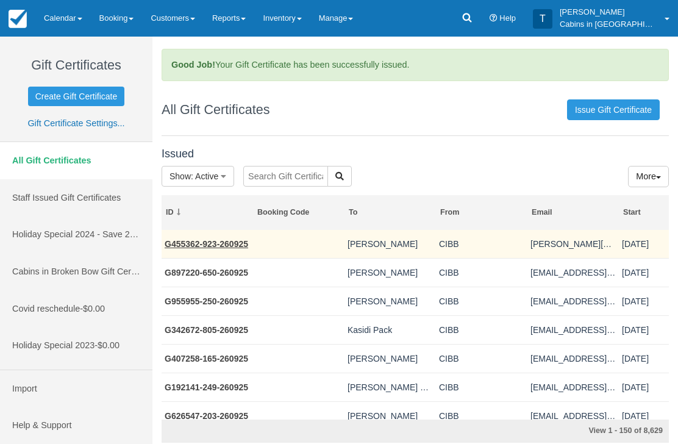
click at [226, 243] on link "G455362-923-260925" at bounding box center [207, 244] width 84 height 10
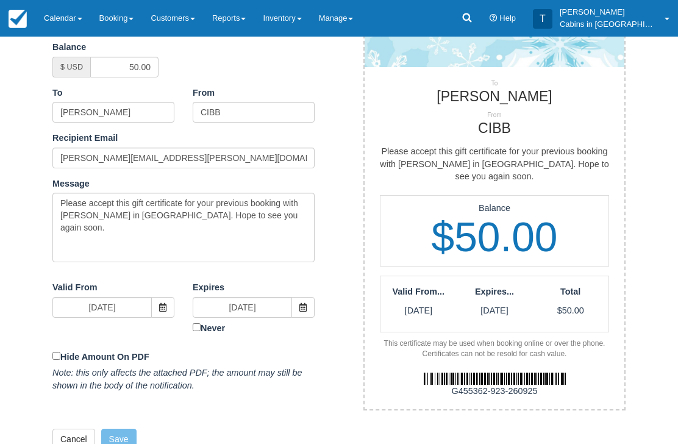
scroll to position [230, 0]
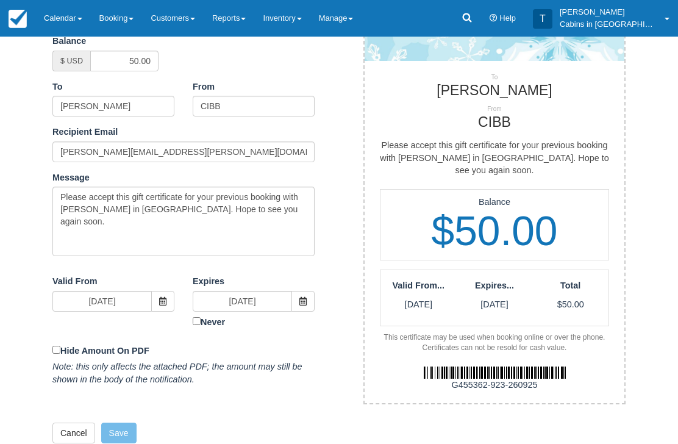
click at [450, 379] on div "G455362-923-260925" at bounding box center [495, 385] width 278 height 13
copy div "G455362-923-260925"
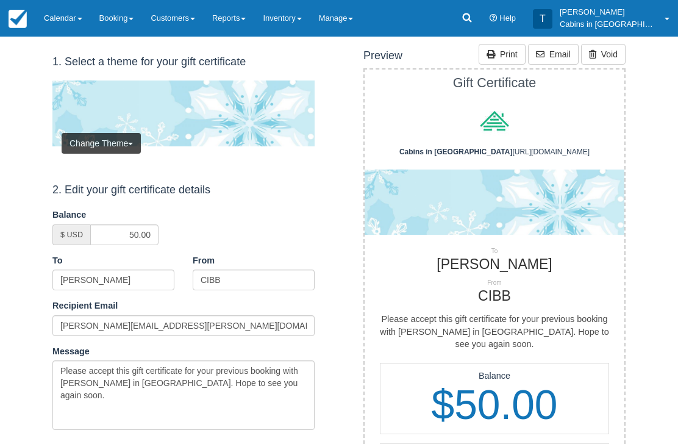
scroll to position [0, 0]
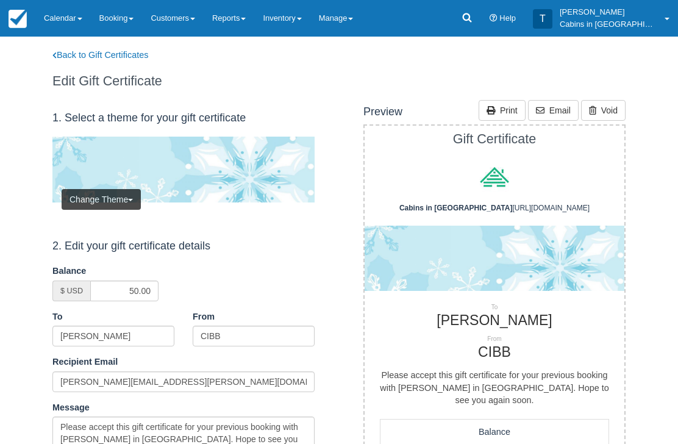
click at [136, 46] on div "Back to Gift Certificates Edit Gift Certificate" at bounding box center [182, 68] width 296 height 63
click at [118, 49] on link "Back to Gift Certificates" at bounding box center [108, 55] width 130 height 13
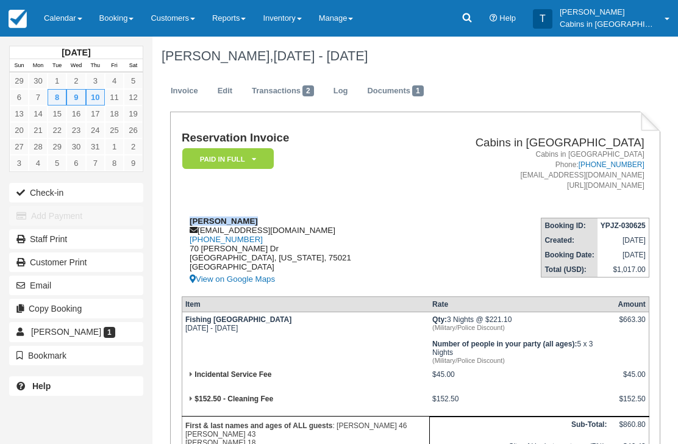
click at [289, 231] on div "[PERSON_NAME] [EMAIL_ADDRESS][DOMAIN_NAME] [PHONE_NUMBER] [STREET_ADDRESS][PERS…" at bounding box center [296, 252] width 228 height 70
click at [278, 234] on div "[PERSON_NAME] [EMAIL_ADDRESS][DOMAIN_NAME] [PHONE_NUMBER] [STREET_ADDRESS][PERS…" at bounding box center [296, 252] width 228 height 70
copy div "[EMAIL_ADDRESS][DOMAIN_NAME]"
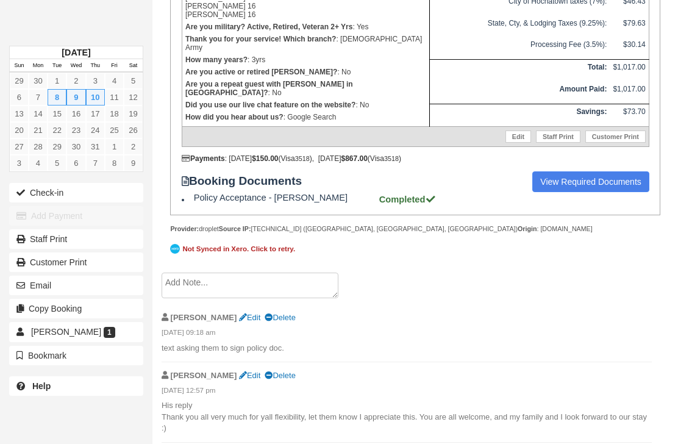
scroll to position [462, 0]
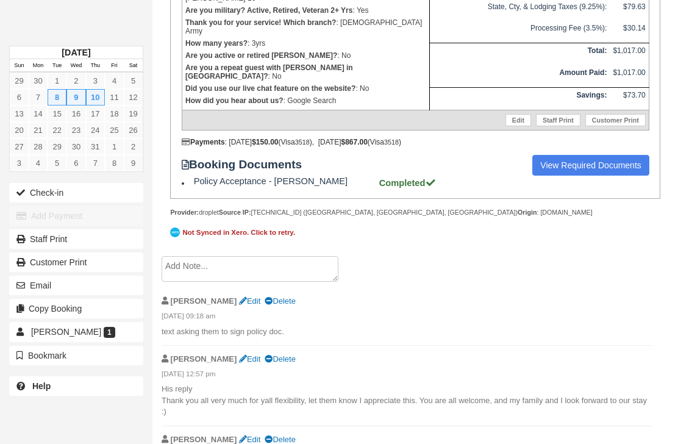
click at [285, 274] on textarea at bounding box center [250, 269] width 177 height 26
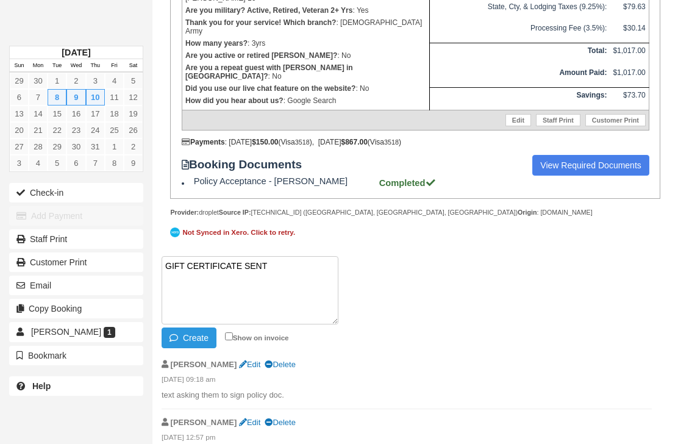
click at [169, 307] on textarea "GIFT CERTIFICATE SENT" at bounding box center [250, 290] width 177 height 68
paste textarea "G211527-107-260925"
type textarea "GIFT CERTIFICATE SENT G211527-107-260925"
click at [196, 348] on button "Create" at bounding box center [189, 338] width 55 height 21
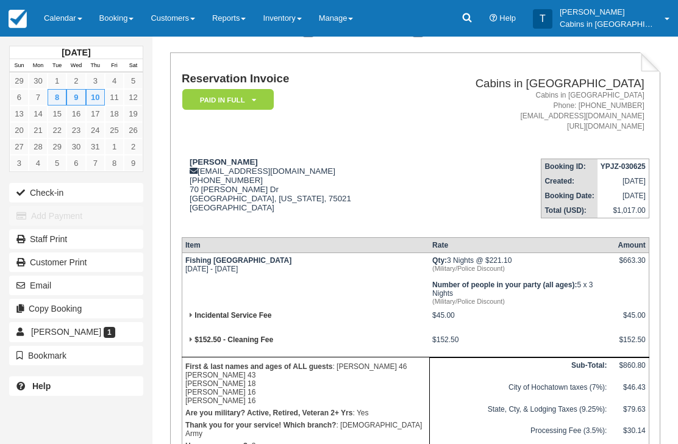
scroll to position [0, 0]
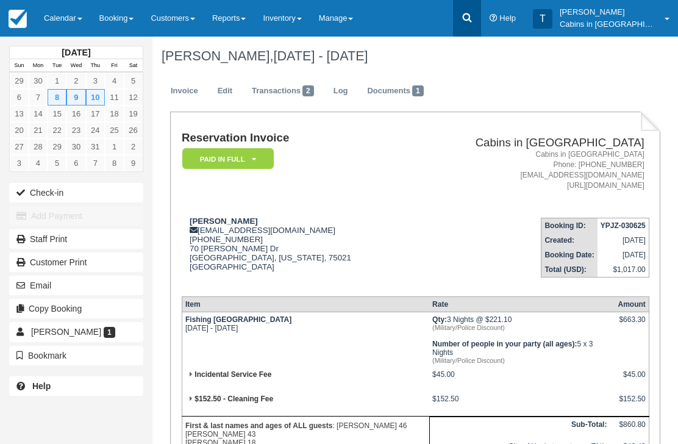
click at [479, 17] on link at bounding box center [467, 18] width 28 height 37
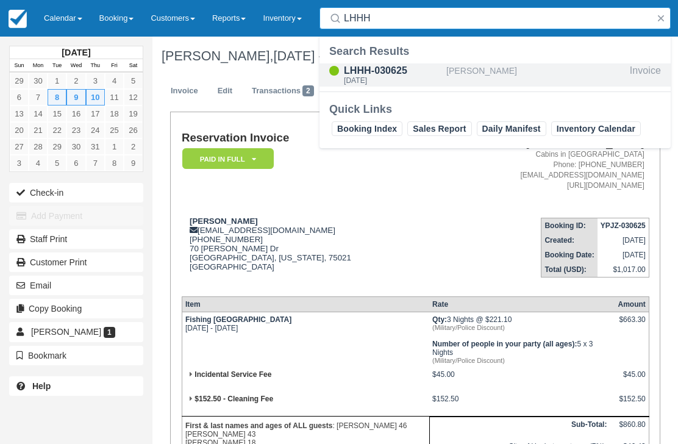
type input "LHHH"
click at [393, 77] on div "Thu Jul 3 2025" at bounding box center [393, 80] width 98 height 7
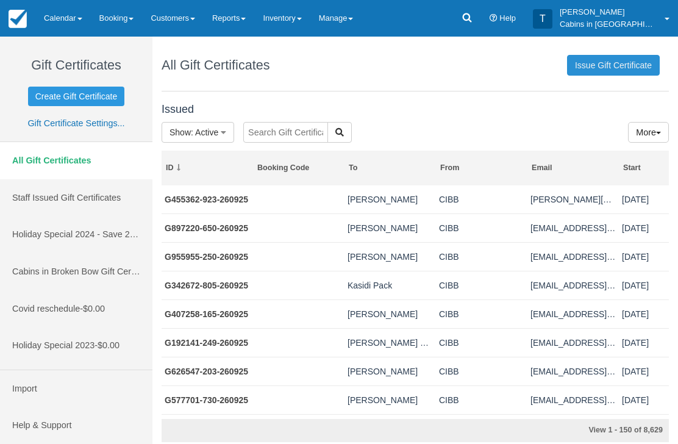
click at [625, 59] on link "Issue Gift Certificate" at bounding box center [613, 65] width 93 height 21
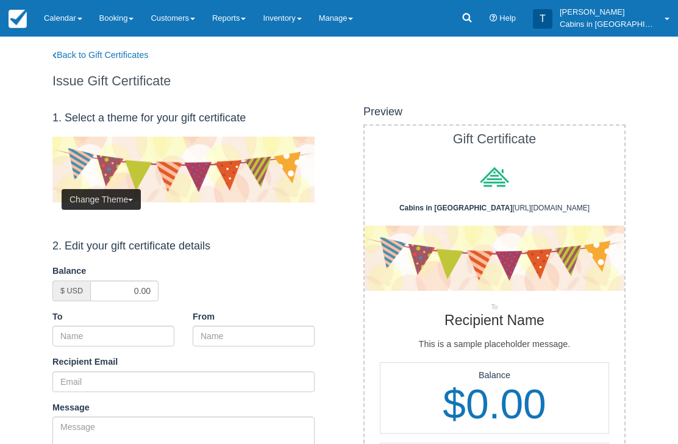
click at [120, 190] on button "Change Theme" at bounding box center [101, 199] width 79 height 21
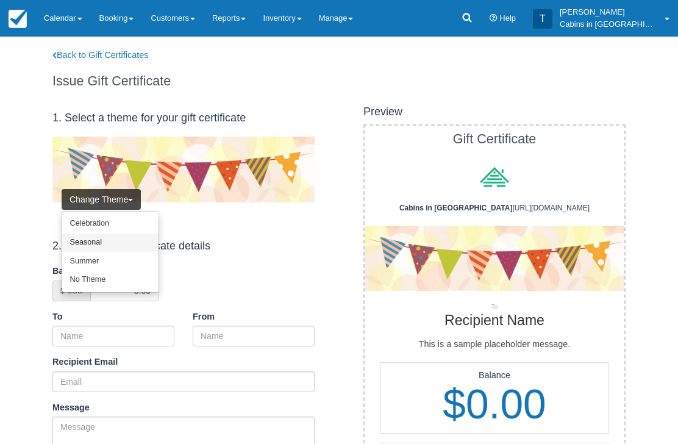
click at [122, 240] on link "Seasonal" at bounding box center [110, 243] width 96 height 19
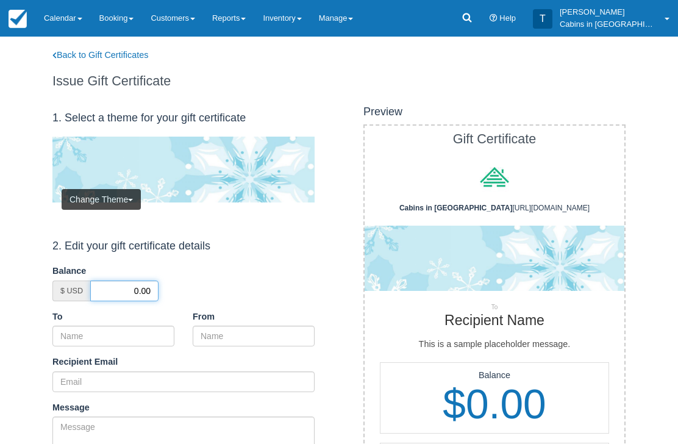
click at [134, 289] on input "0.00" at bounding box center [124, 291] width 68 height 21
type input "50.00"
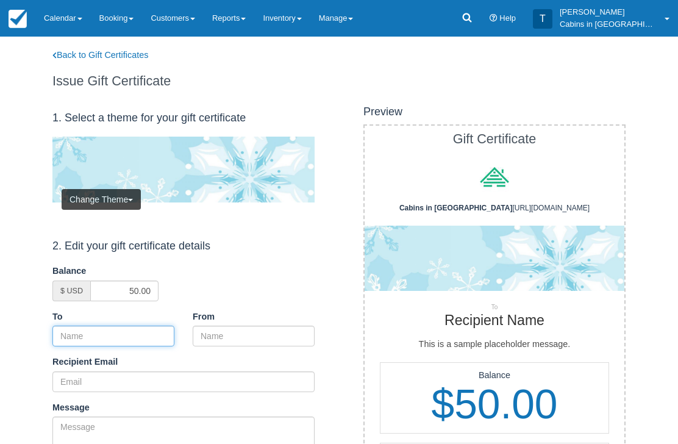
click at [127, 331] on input "To" at bounding box center [113, 336] width 122 height 21
paste input "[PERSON_NAME]"
type input "[PERSON_NAME]"
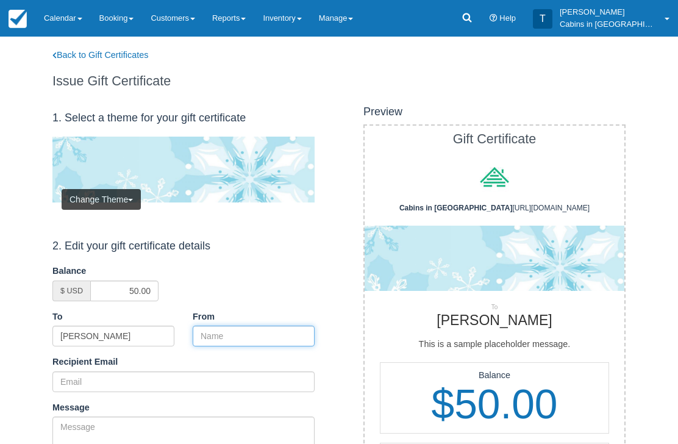
click at [248, 329] on input "From" at bounding box center [254, 336] width 122 height 21
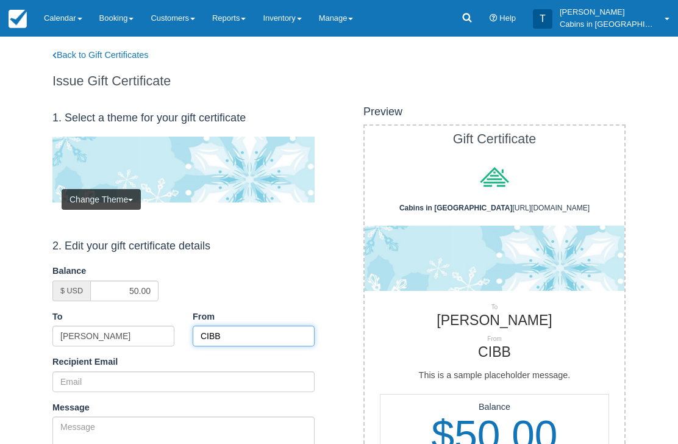
type input "CIBB"
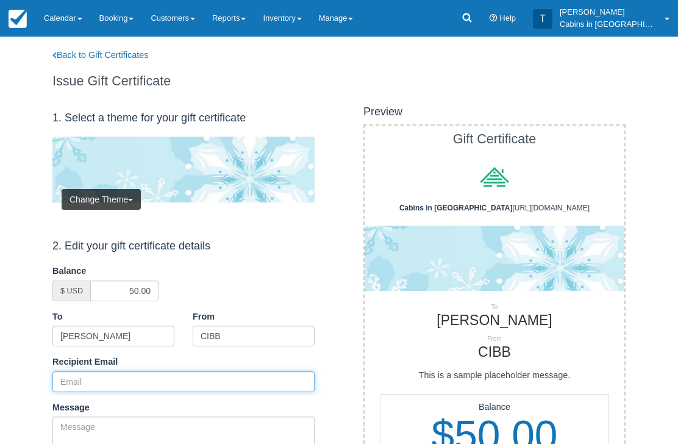
click at [130, 374] on input "Recipient Email" at bounding box center [183, 381] width 262 height 21
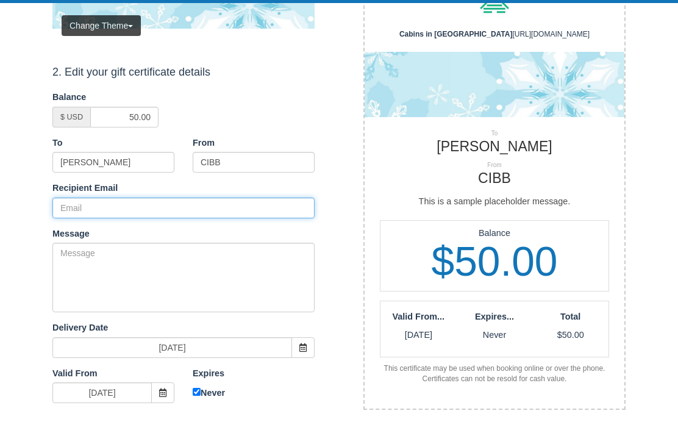
scroll to position [173, 0]
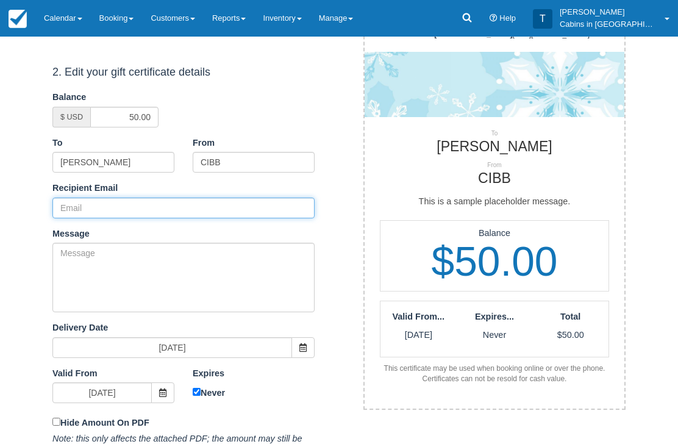
paste input "ebjackson78@gmail.com"
type input "ebjackson78@gmail.com"
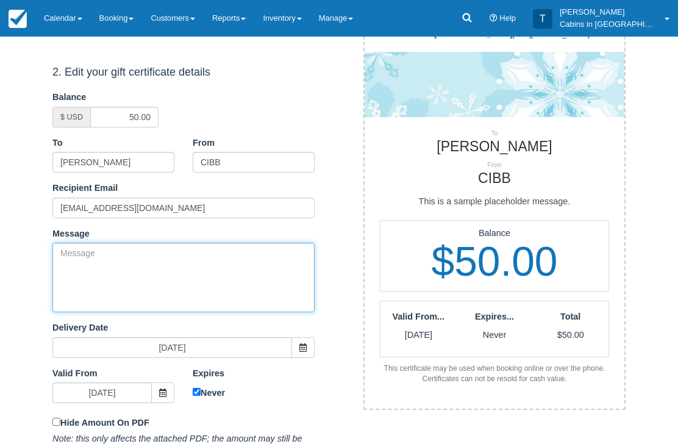
click at [234, 267] on textarea "Message" at bounding box center [183, 278] width 262 height 70
paste textarea "Please accept this gift certificate for your previous booking with Cabins in Br…"
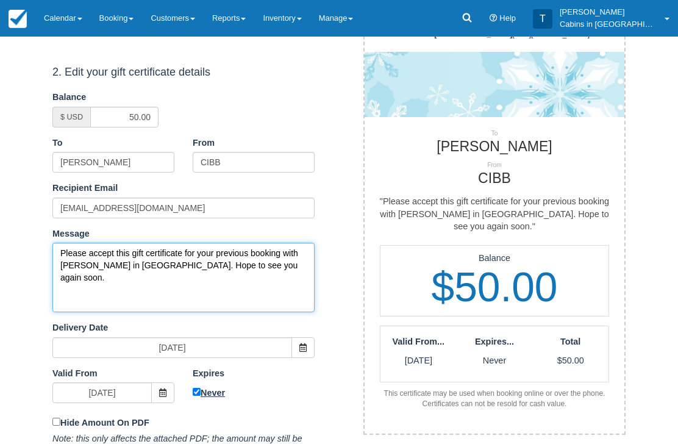
type textarea "Please accept this gift certificate for your previous booking with Cabins in Br…"
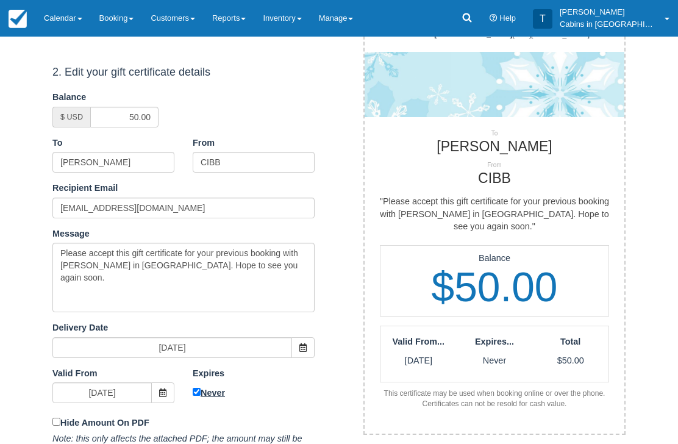
click at [196, 392] on input "Never" at bounding box center [197, 393] width 8 height 8
checkbox input "false"
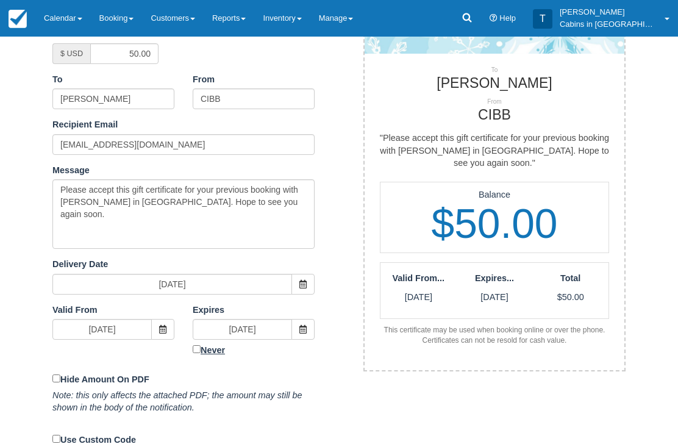
scroll to position [253, 0]
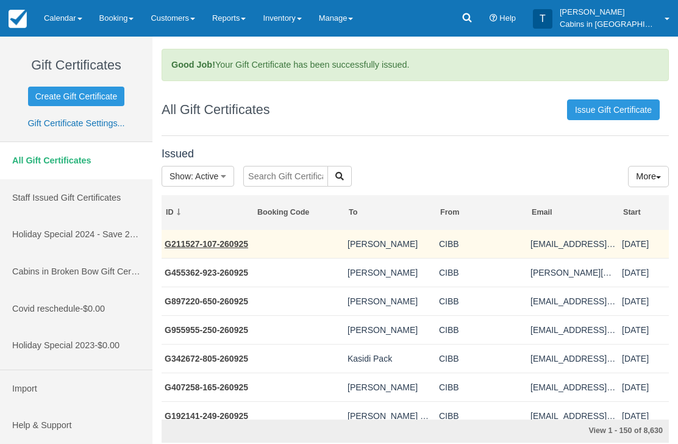
click at [234, 247] on link "G211527-107-260925" at bounding box center [207, 244] width 84 height 10
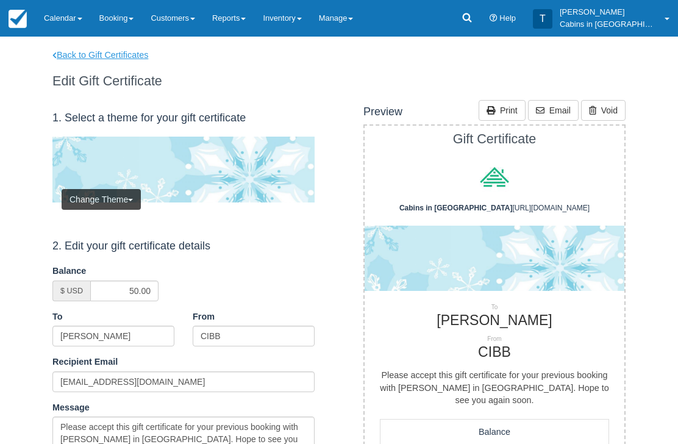
click at [139, 49] on link "Back to Gift Certificates" at bounding box center [108, 55] width 130 height 13
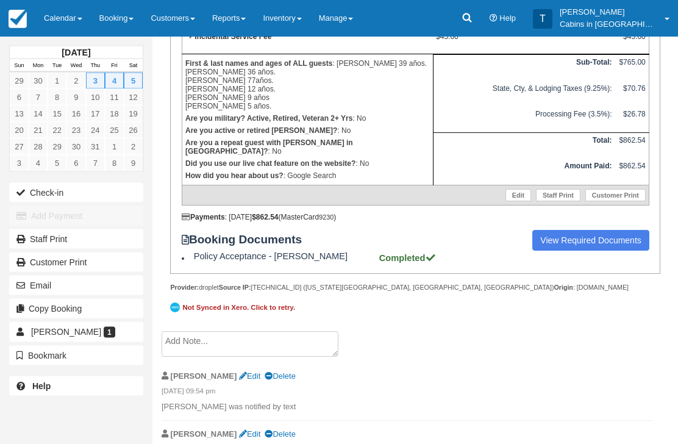
scroll to position [381, 0]
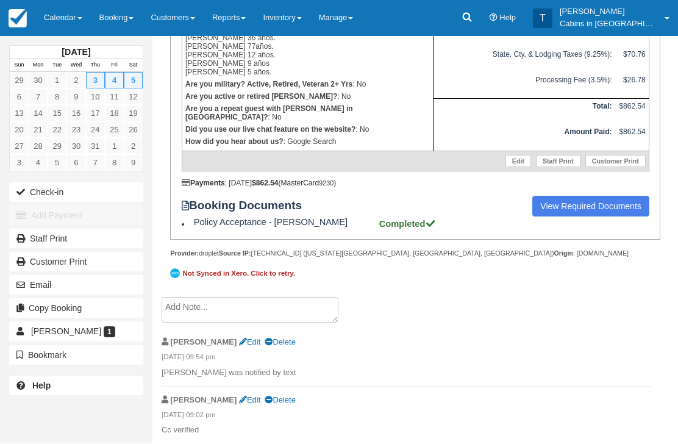
click at [256, 323] on textarea at bounding box center [250, 311] width 177 height 26
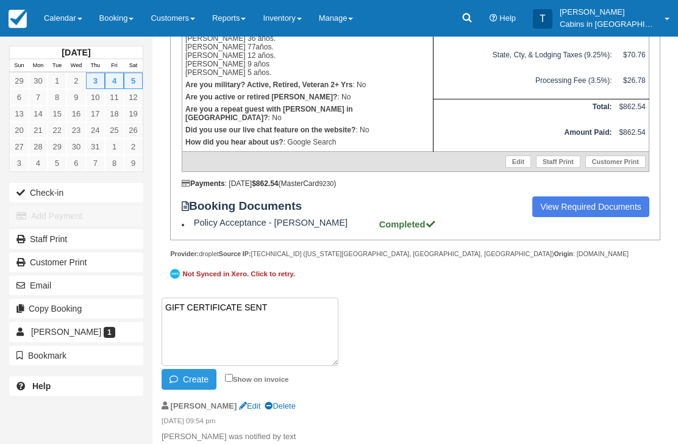
paste textarea "G798243-950-260925"
type textarea "GIFT CERTIFICATE SENT G798243-950-260925"
click at [191, 390] on button "Create" at bounding box center [189, 379] width 55 height 21
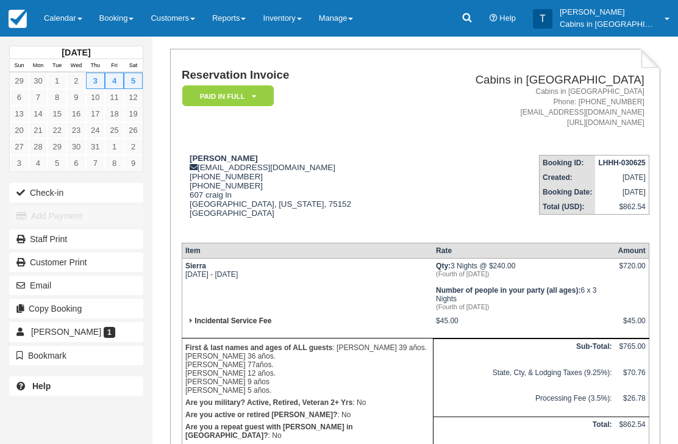
scroll to position [0, 0]
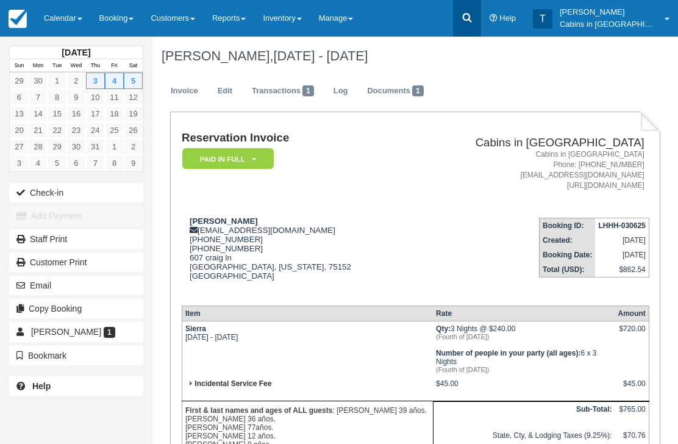
click at [473, 16] on icon at bounding box center [467, 18] width 12 height 12
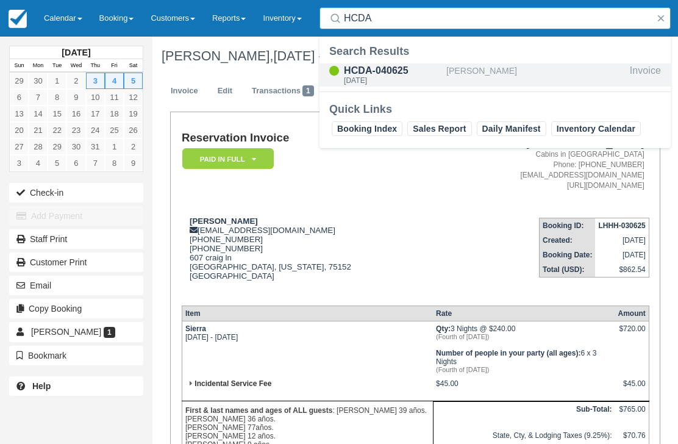
type input "HCDA"
click at [390, 80] on div "Thu Jul 10 2025" at bounding box center [393, 80] width 98 height 7
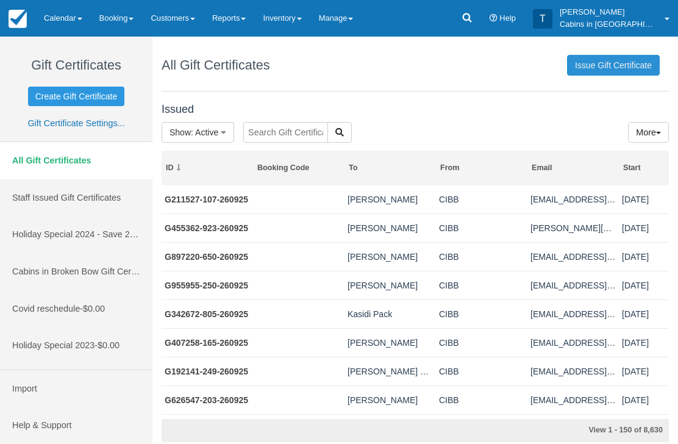
click at [623, 57] on link "Issue Gift Certificate" at bounding box center [613, 65] width 93 height 21
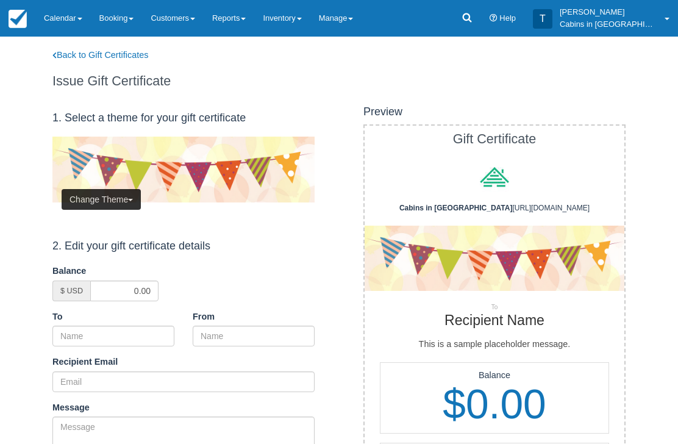
click at [115, 190] on button "Change Theme" at bounding box center [101, 199] width 79 height 21
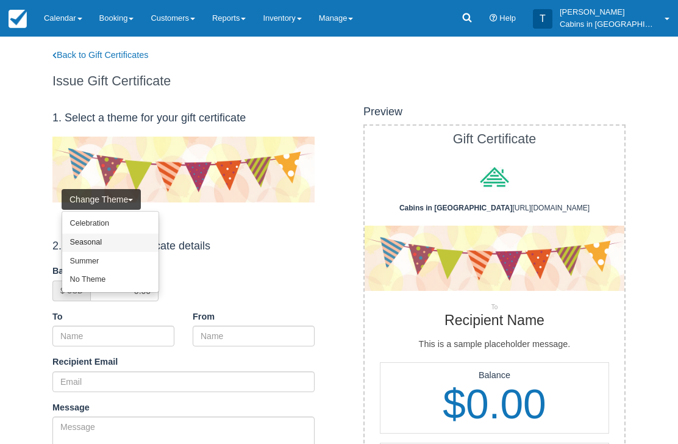
click at [123, 242] on link "Seasonal" at bounding box center [110, 243] width 96 height 19
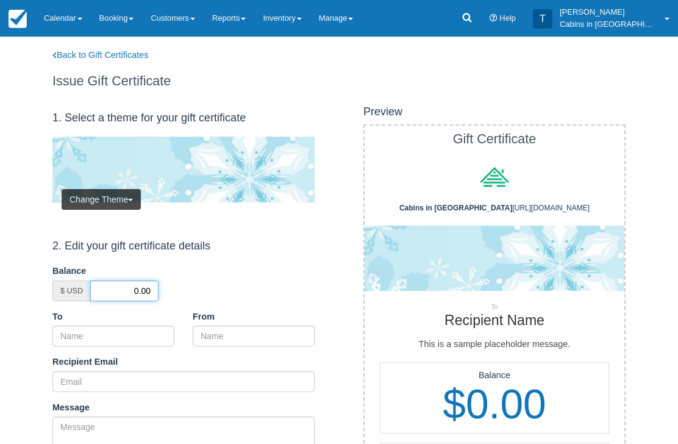
click at [129, 287] on input "0.00" at bounding box center [124, 291] width 68 height 21
type input "50.00"
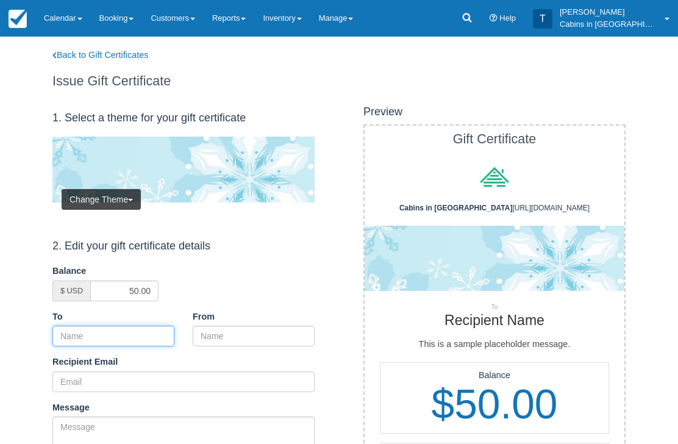
click at [138, 329] on input "To" at bounding box center [113, 336] width 122 height 21
paste input "[PERSON_NAME]"
type input "[PERSON_NAME]"
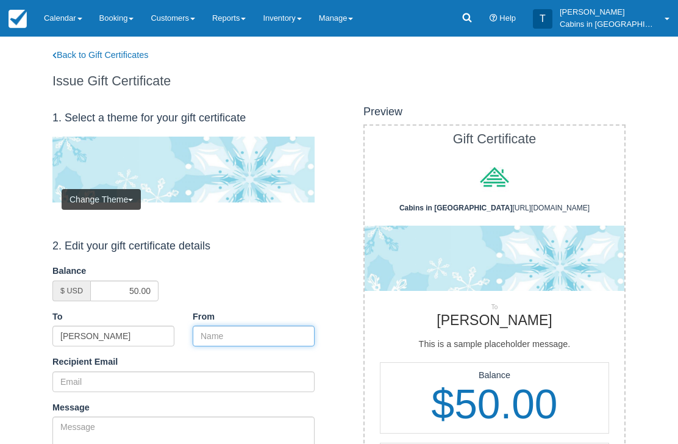
click at [247, 334] on input "From" at bounding box center [254, 336] width 122 height 21
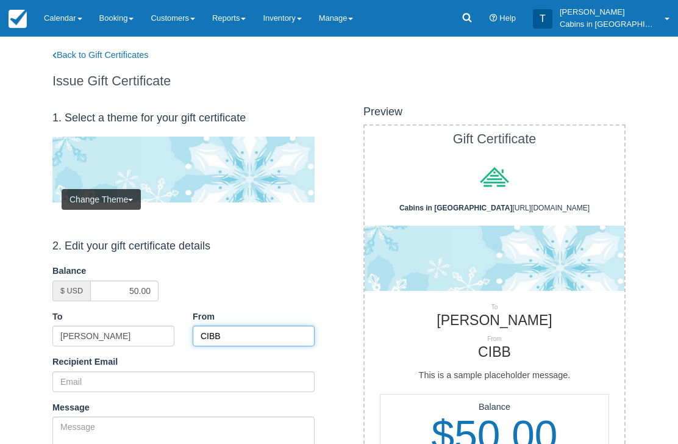
type input "CIBB"
click at [174, 364] on div "Recipient Email Did you mean ?" at bounding box center [183, 374] width 281 height 37
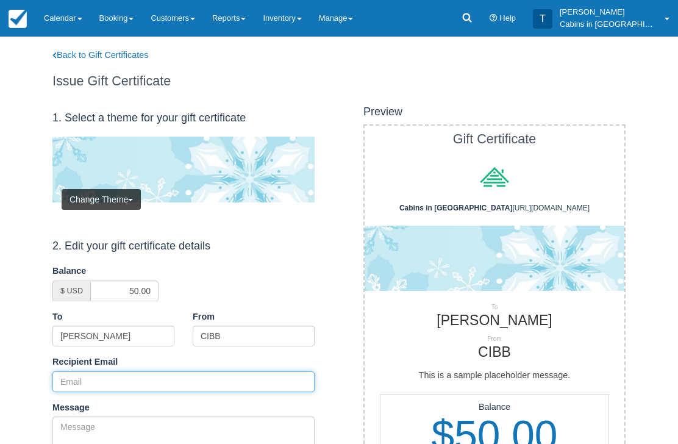
click at [171, 384] on input "Recipient Email" at bounding box center [183, 381] width 262 height 21
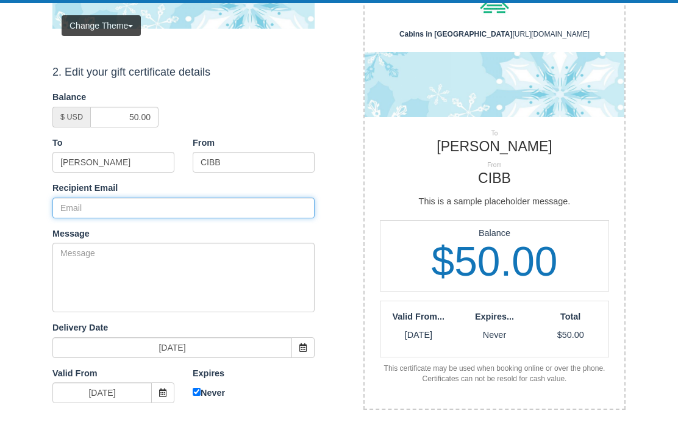
paste input "misaelmartinez1989@gmail.com"
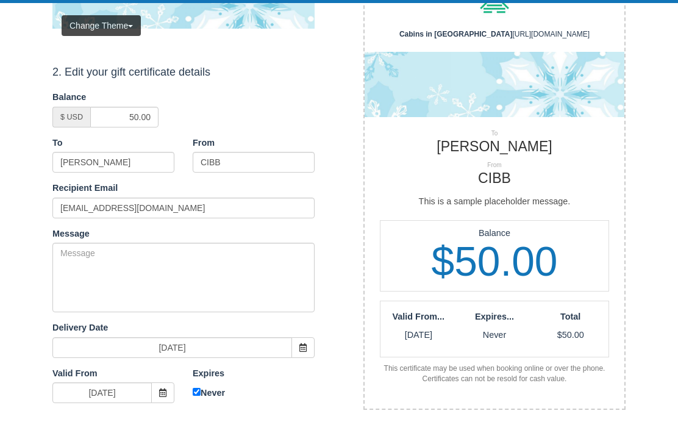
scroll to position [174, 0]
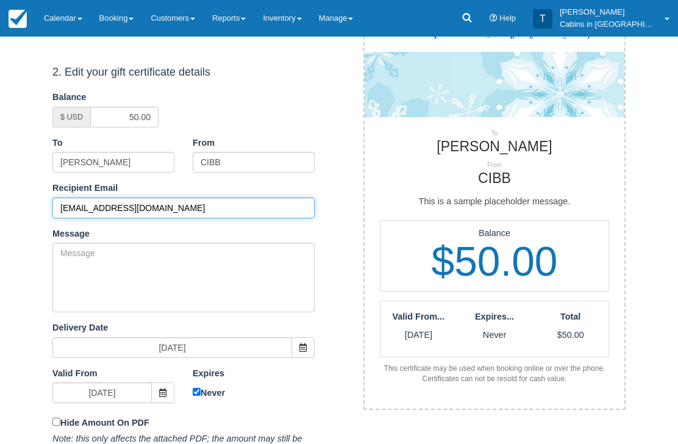
type input "misaelmartinez1989@gmail.com"
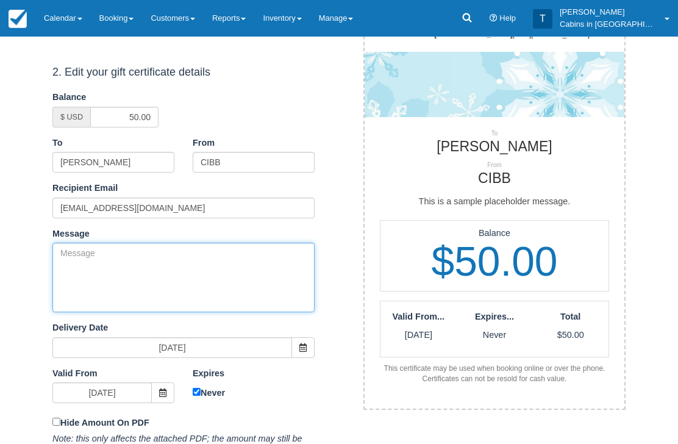
click at [182, 263] on textarea "Message" at bounding box center [183, 278] width 262 height 70
paste textarea "Please accept this gift certificate for your previous booking with Cabins in Br…"
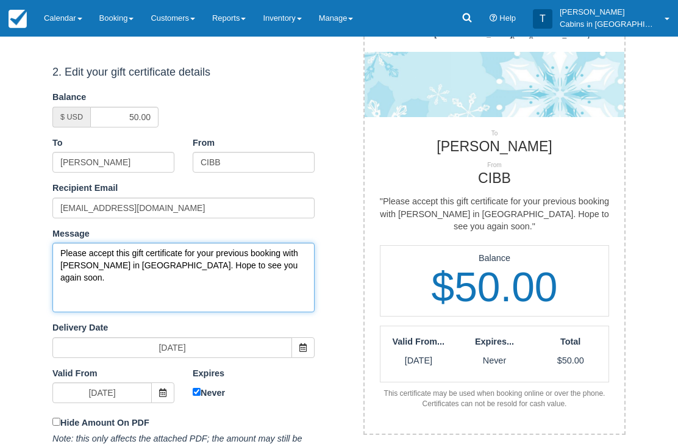
type textarea "Please accept this gift certificate for your previous booking with Cabins in Br…"
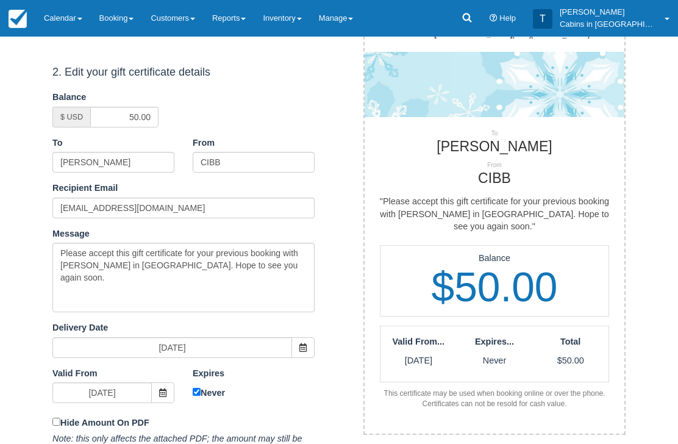
click at [190, 397] on div "Expires 09/26/26 Never" at bounding box center [254, 385] width 140 height 35
click at [193, 388] on input "Never" at bounding box center [197, 392] width 8 height 8
checkbox input "false"
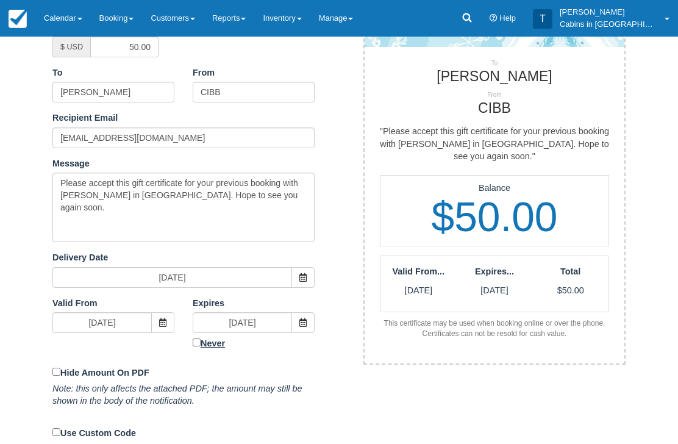
scroll to position [253, 0]
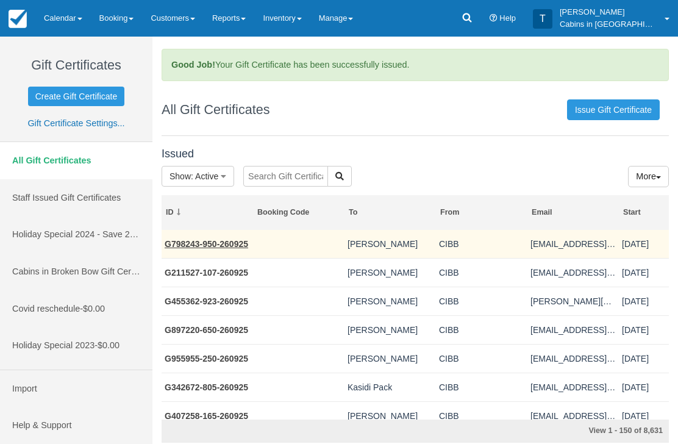
click at [213, 246] on link "G798243-950-260925" at bounding box center [207, 244] width 84 height 10
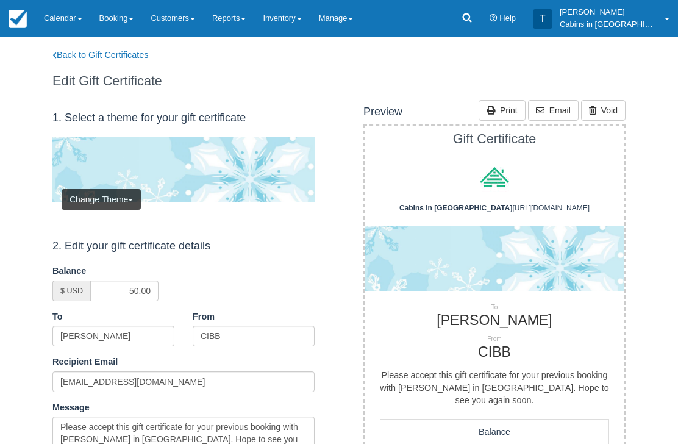
click at [381, 0] on div "Menu Calendar Booking Customer Inventory Booking Daily Manifest Daily List Note…" at bounding box center [339, 18] width 678 height 37
click at [111, 50] on link "Back to Gift Certificates" at bounding box center [108, 55] width 130 height 13
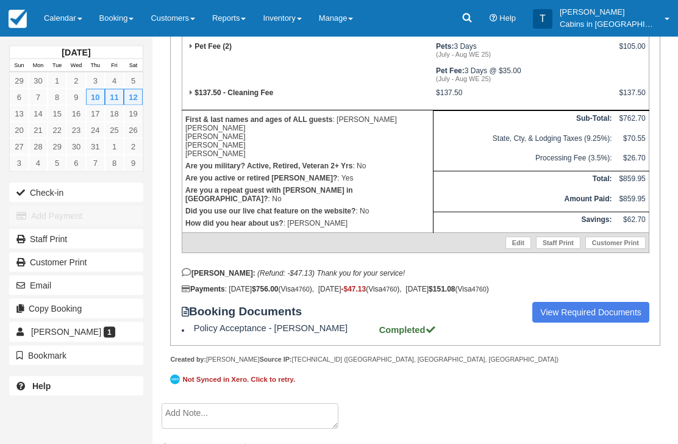
scroll to position [387, 0]
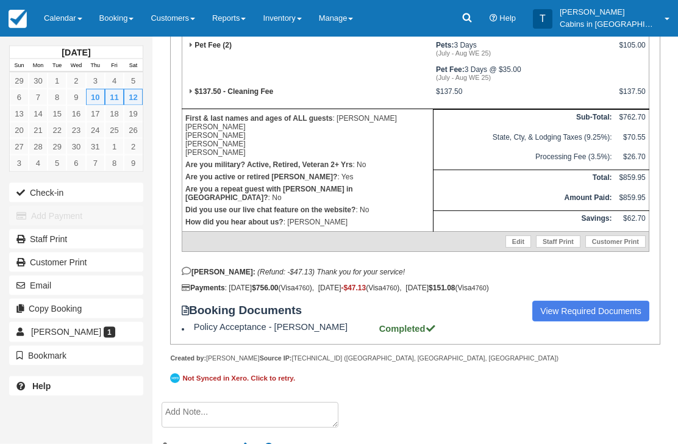
click at [234, 428] on textarea at bounding box center [250, 416] width 177 height 26
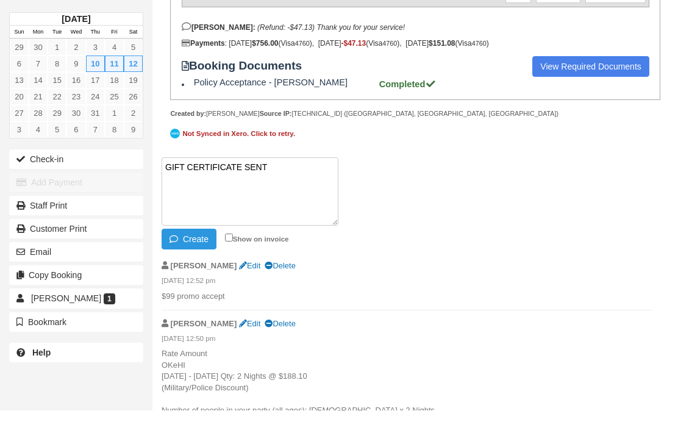
paste textarea "G370938-497-260925"
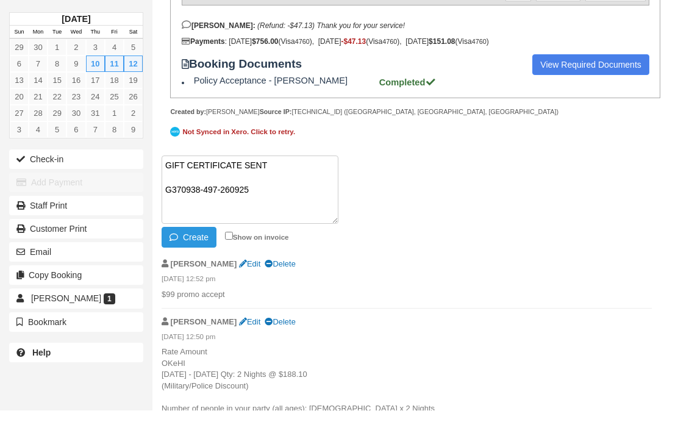
scroll to position [613, 0]
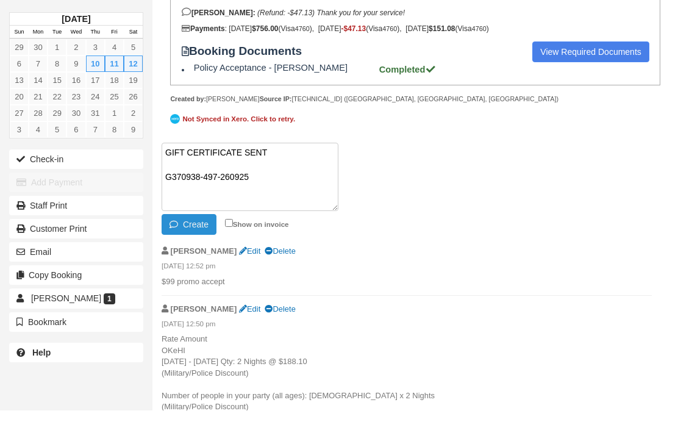
type textarea "GIFT CERTIFICATE SENT G370938-497-260925"
click at [203, 263] on button "Create" at bounding box center [189, 258] width 55 height 21
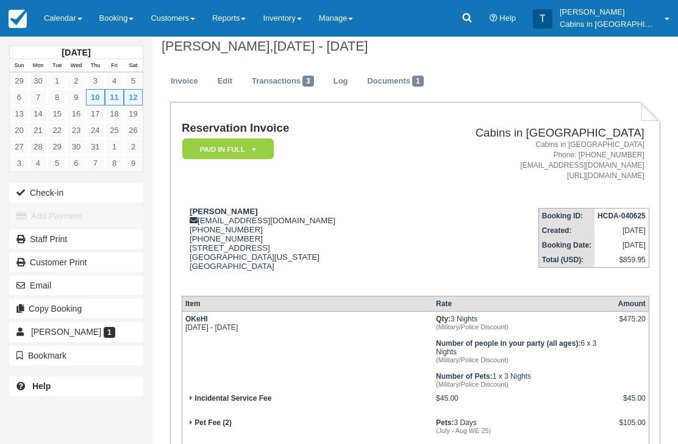
scroll to position [0, 0]
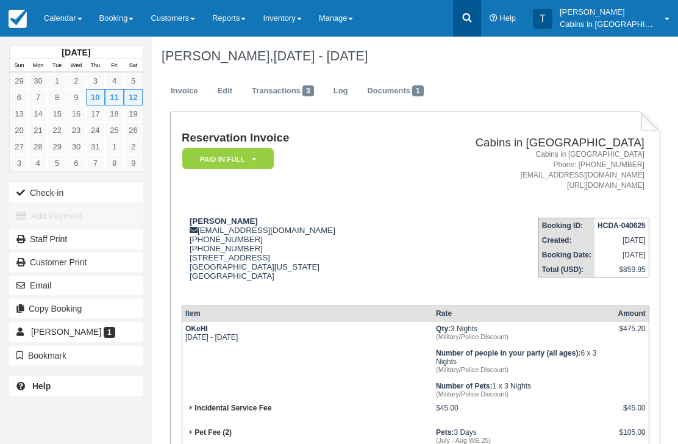
click at [473, 18] on icon at bounding box center [467, 18] width 12 height 12
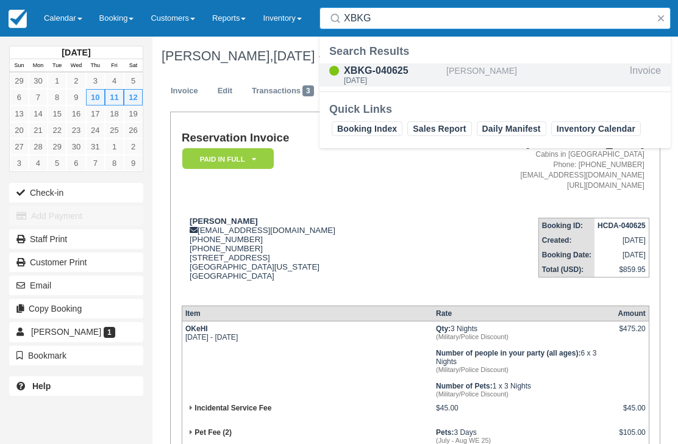
type input "XBKG"
click at [393, 72] on div "XBKG-040625" at bounding box center [393, 70] width 98 height 15
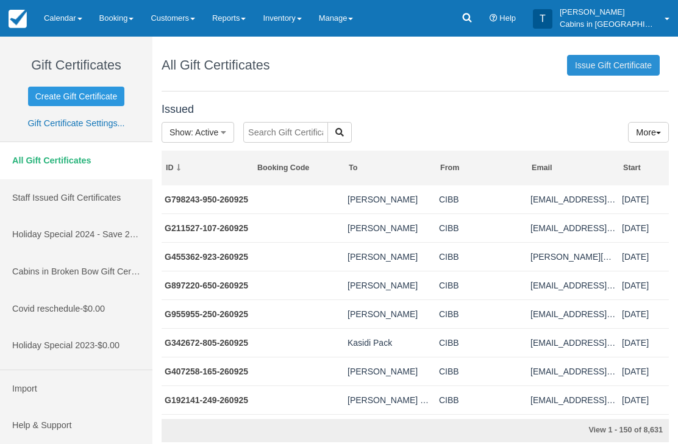
click at [632, 62] on link "Issue Gift Certificate" at bounding box center [613, 65] width 93 height 21
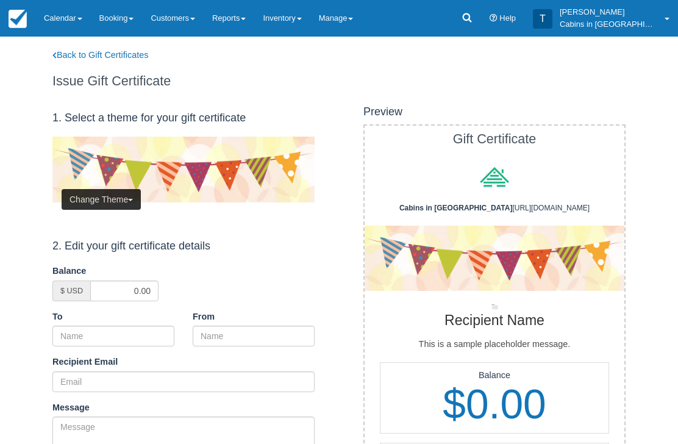
click at [115, 199] on button "Change Theme" at bounding box center [101, 199] width 79 height 21
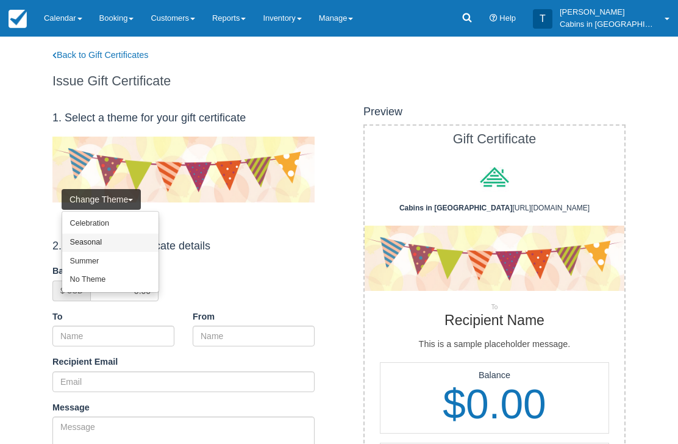
click at [130, 243] on link "Seasonal" at bounding box center [110, 243] width 96 height 19
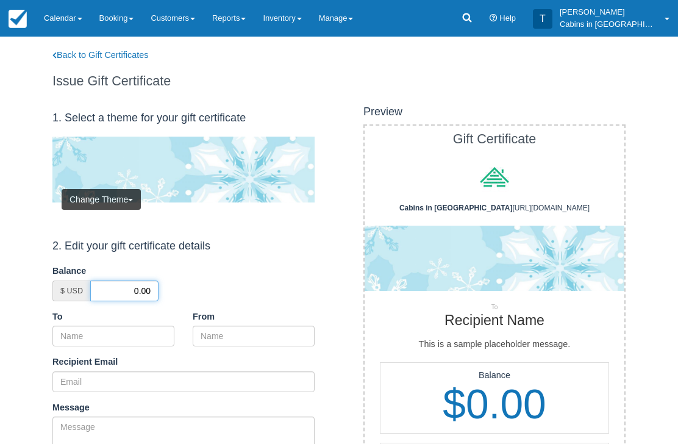
click at [130, 289] on input "0.00" at bounding box center [124, 291] width 68 height 21
type input "50.00"
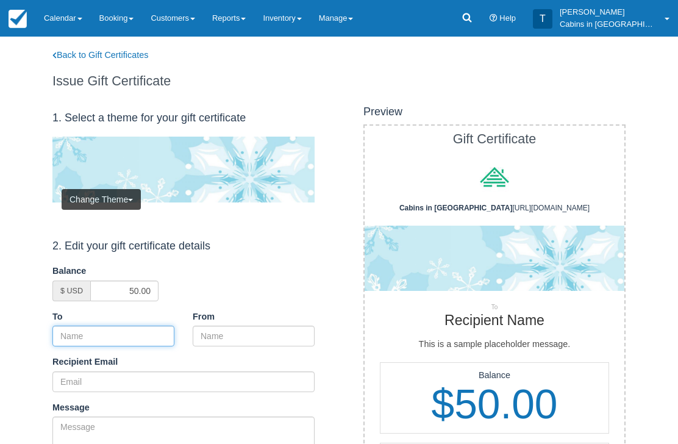
click at [134, 337] on input "To" at bounding box center [113, 336] width 122 height 21
paste input "[PERSON_NAME]"
type input "[PERSON_NAME]"
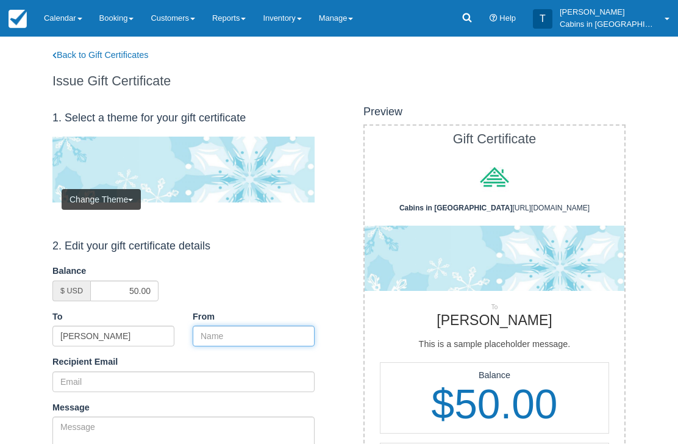
click at [239, 331] on input "From" at bounding box center [254, 336] width 122 height 21
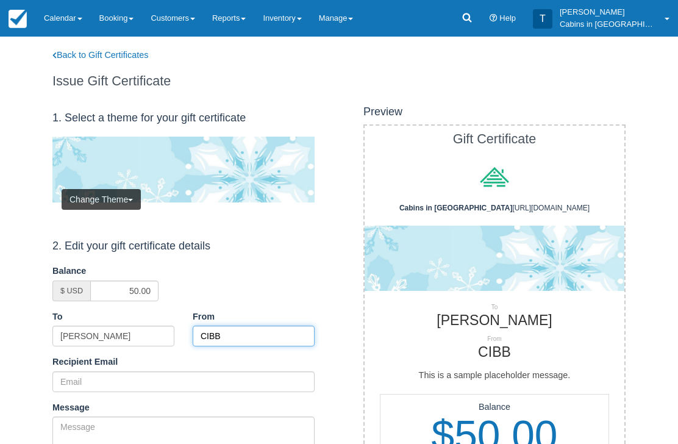
type input "CIBB"
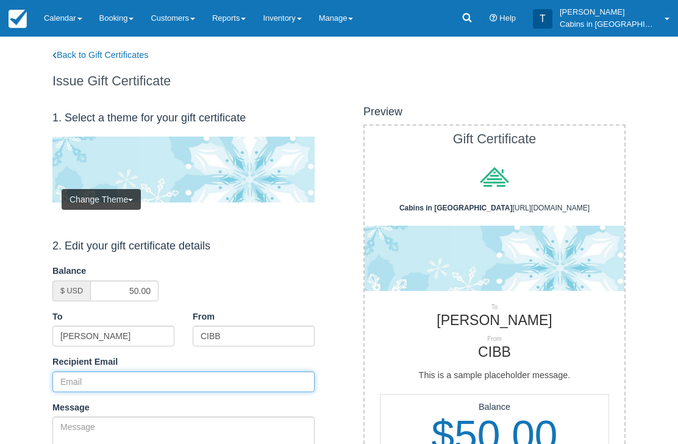
click at [132, 374] on input "Recipient Email" at bounding box center [183, 381] width 262 height 21
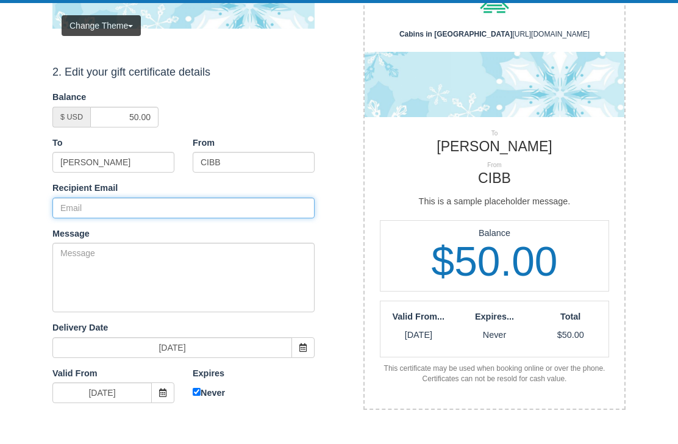
scroll to position [173, 0]
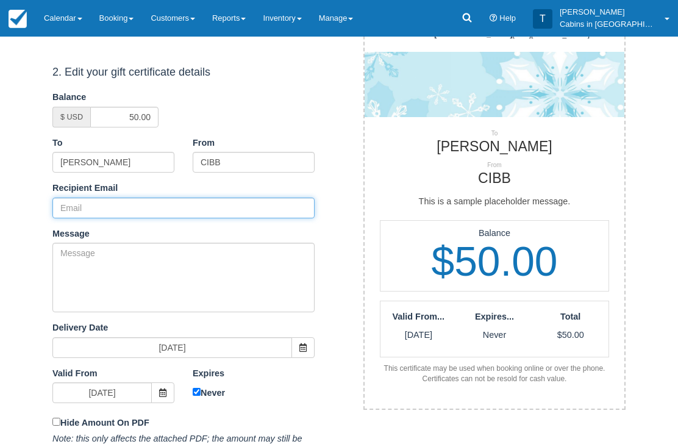
paste input "[EMAIL_ADDRESS][DOMAIN_NAME]"
type input "[EMAIL_ADDRESS][DOMAIN_NAME]"
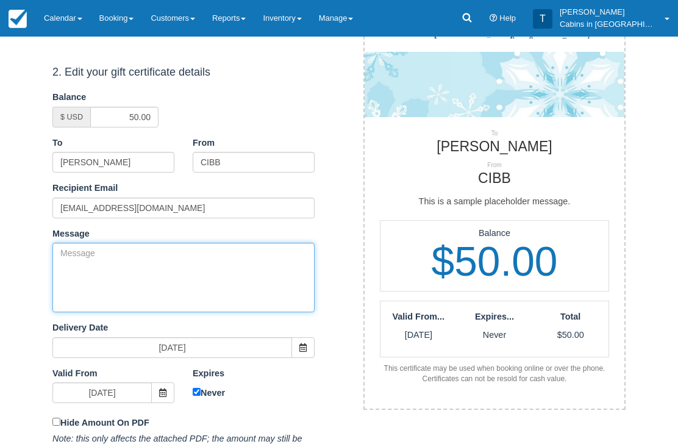
click at [160, 260] on textarea "Message" at bounding box center [183, 278] width 262 height 70
paste textarea "Please accept this gift certificate for your previous booking with Cabins in Br…"
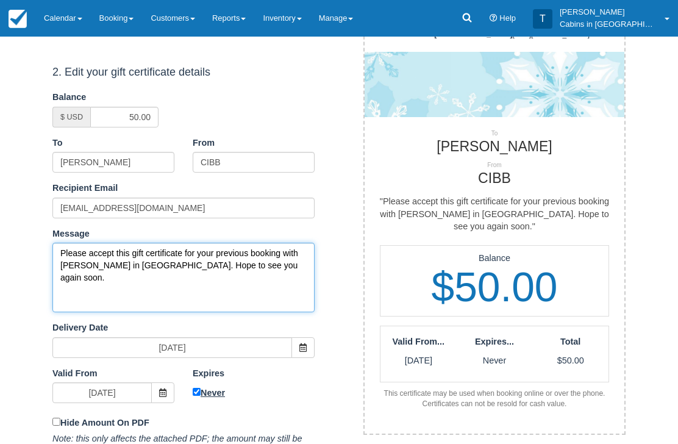
type textarea "Please accept this gift certificate for your previous booking with Cabins in Br…"
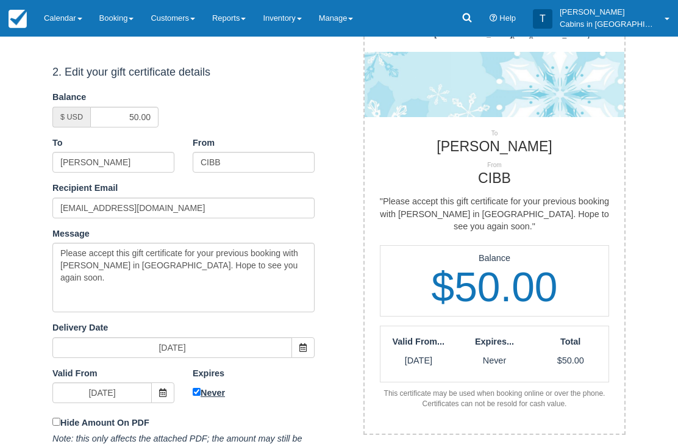
click at [198, 389] on input "Never" at bounding box center [197, 393] width 8 height 8
checkbox input "false"
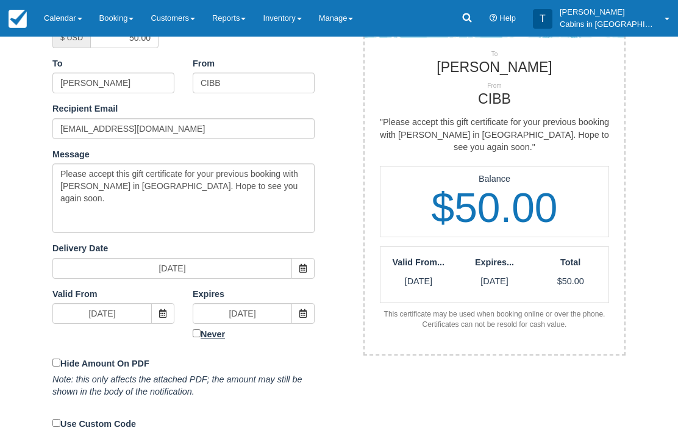
scroll to position [253, 0]
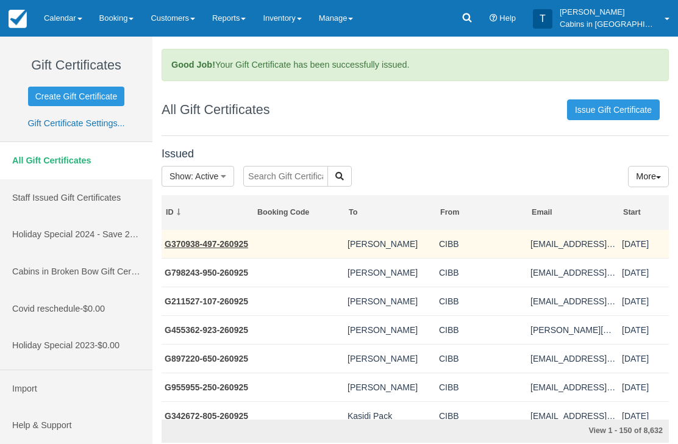
click at [245, 239] on link "G370938-497-260925" at bounding box center [207, 244] width 84 height 10
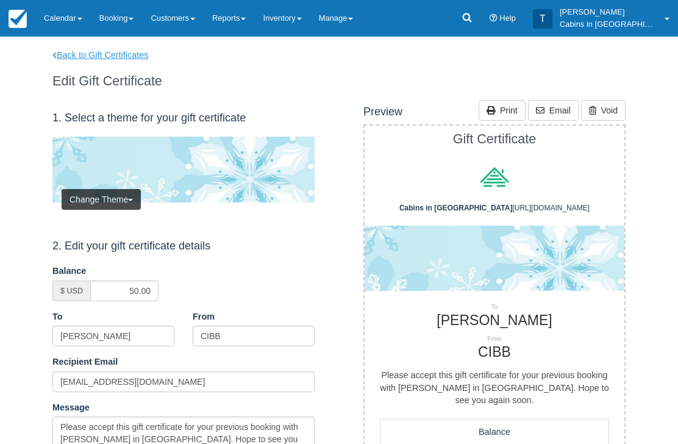
click at [126, 53] on link "Back to Gift Certificates" at bounding box center [108, 55] width 130 height 13
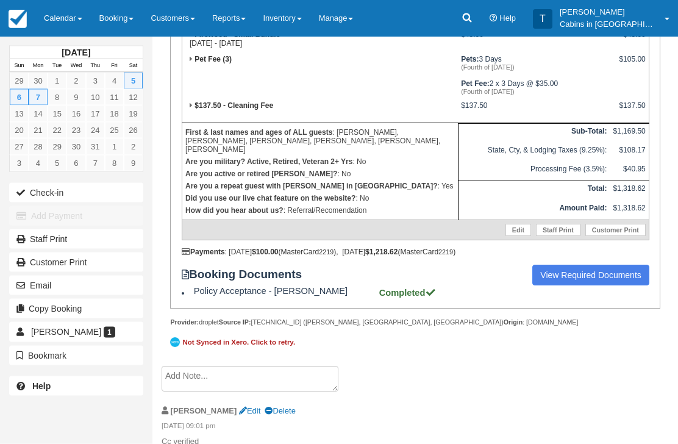
scroll to position [407, 0]
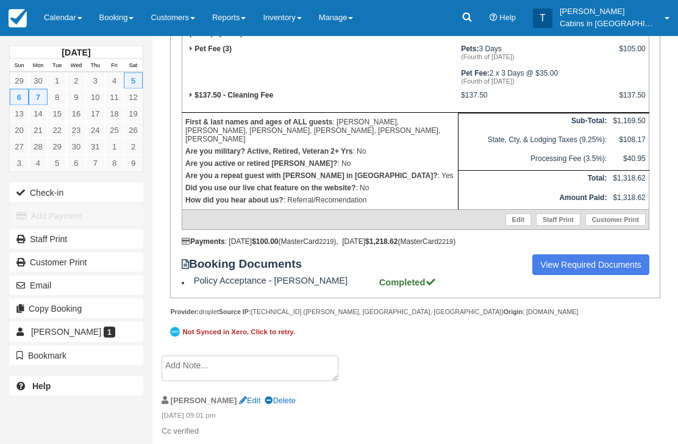
click at [284, 382] on textarea at bounding box center [250, 369] width 177 height 26
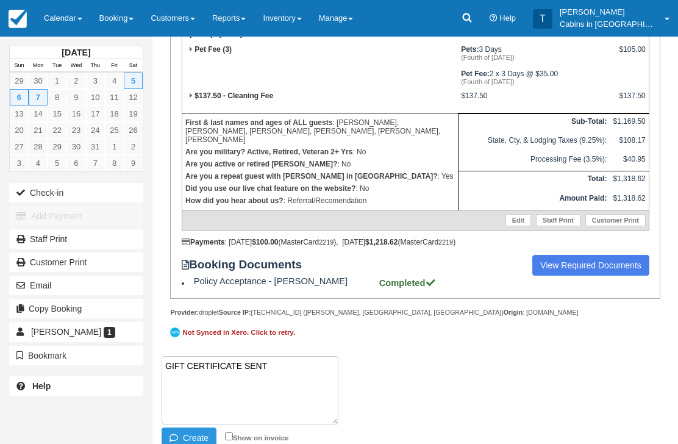
paste textarea "G713668-211-260925"
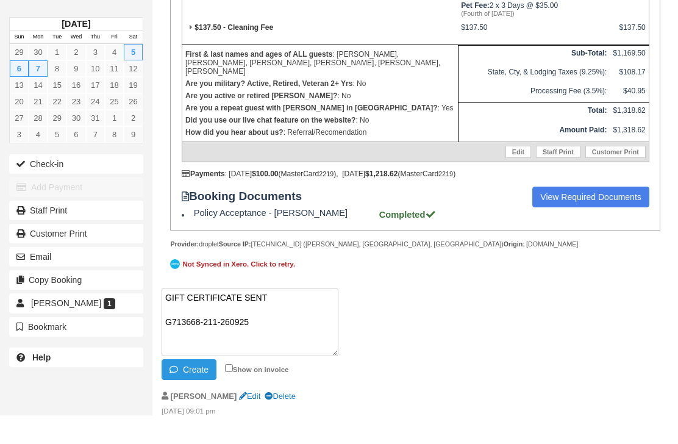
scroll to position [470, 0]
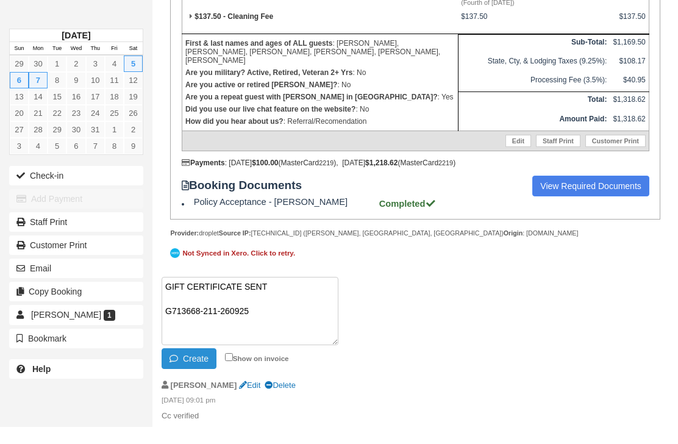
type textarea "GIFT CERTIFICATE SENT G713668-211-260925"
click at [202, 386] on button "Create" at bounding box center [189, 375] width 55 height 21
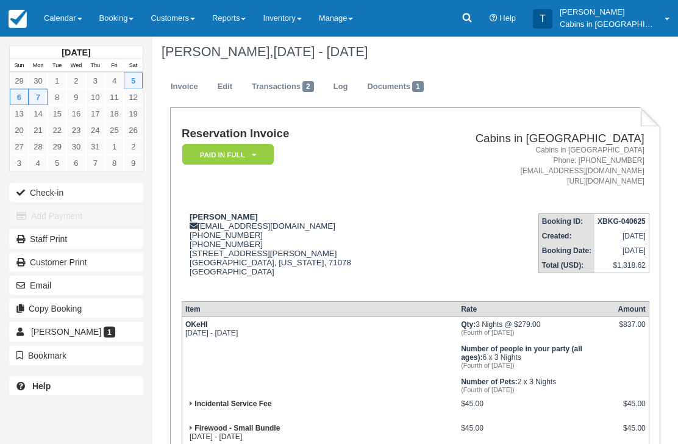
scroll to position [0, 0]
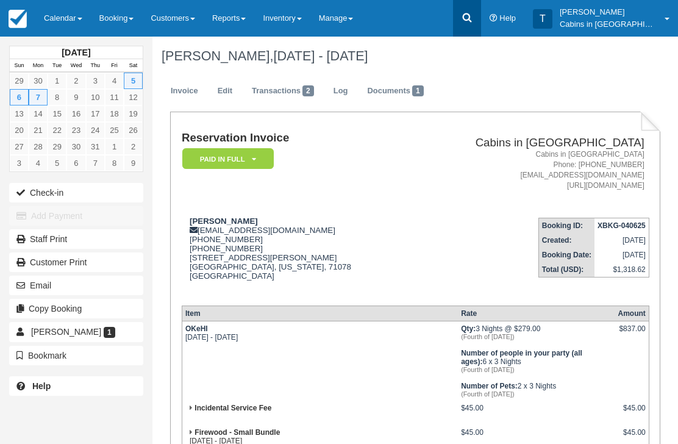
click at [472, 16] on icon at bounding box center [466, 17] width 9 height 9
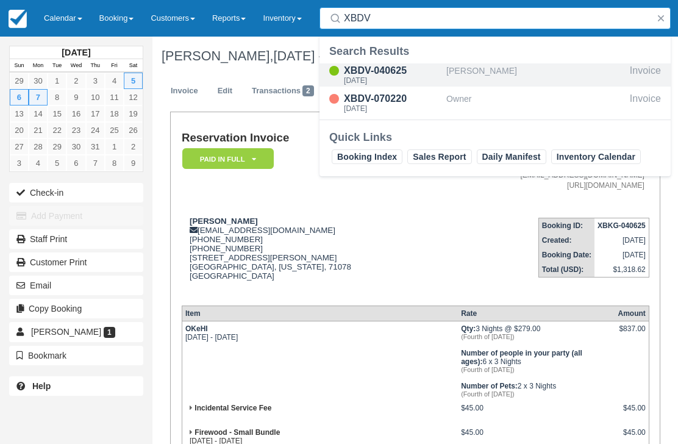
type input "XBDV"
click at [386, 78] on div "Sun Jul 6 2025" at bounding box center [393, 80] width 98 height 7
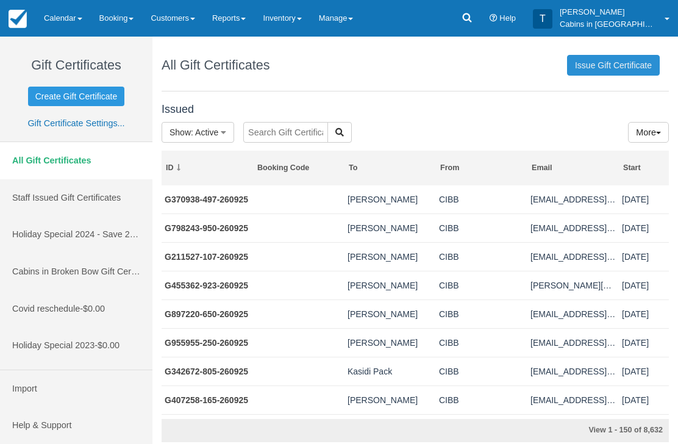
click at [624, 62] on link "Issue Gift Certificate" at bounding box center [613, 65] width 93 height 21
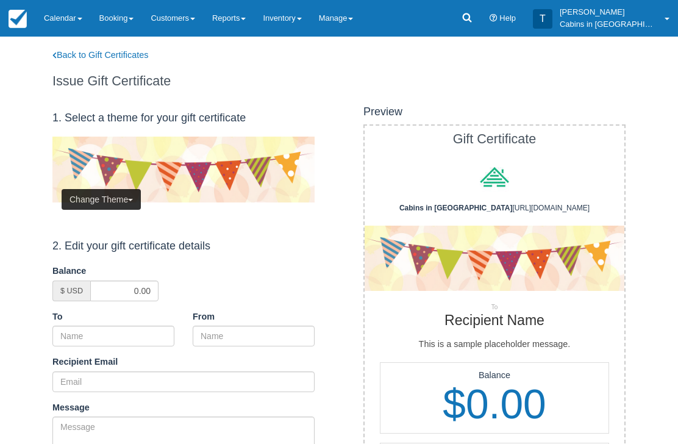
click at [120, 189] on button "Change Theme" at bounding box center [101, 199] width 79 height 21
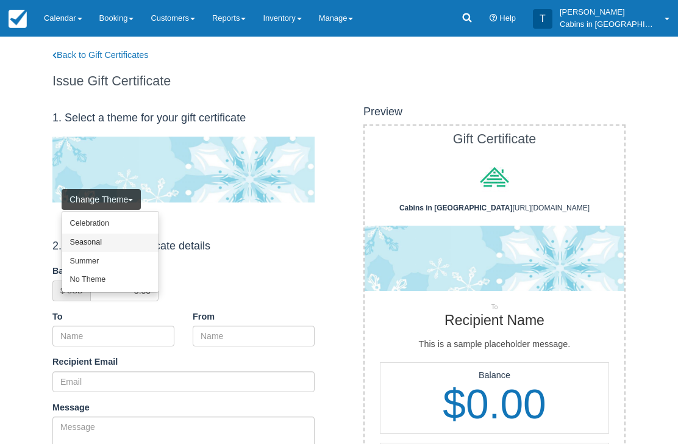
click at [123, 240] on link "Seasonal" at bounding box center [110, 243] width 96 height 19
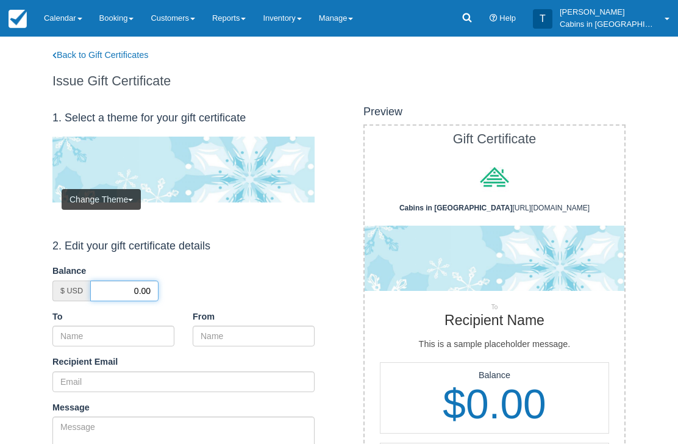
click at [131, 287] on input "0.00" at bounding box center [124, 291] width 68 height 21
type input "50.00"
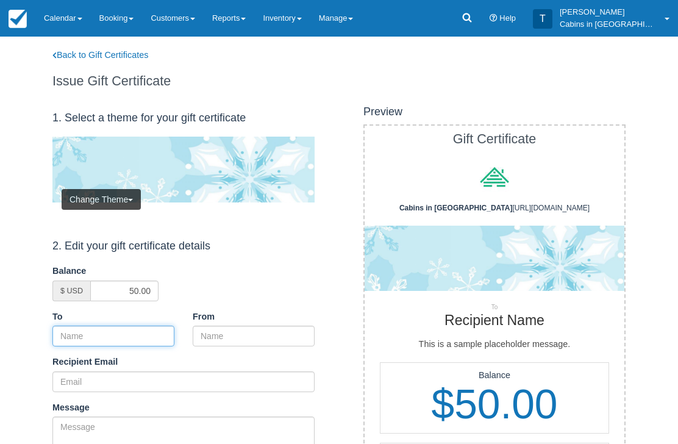
click at [150, 326] on input "To" at bounding box center [113, 336] width 122 height 21
paste input "LeeAnn Atwood"
type input "LeeAnn Atwood"
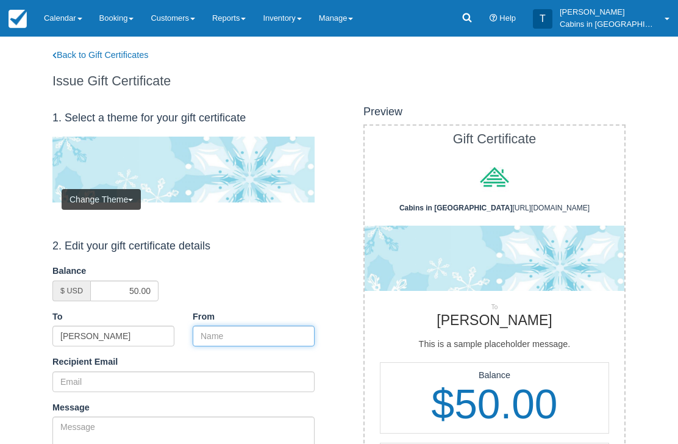
click at [250, 334] on input "From" at bounding box center [254, 336] width 122 height 21
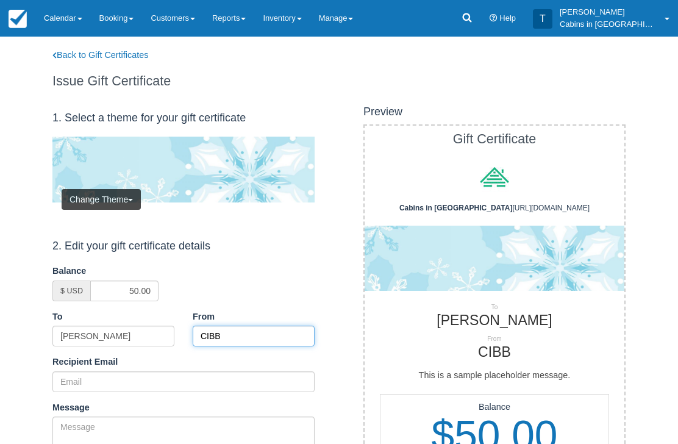
type input "CIBB"
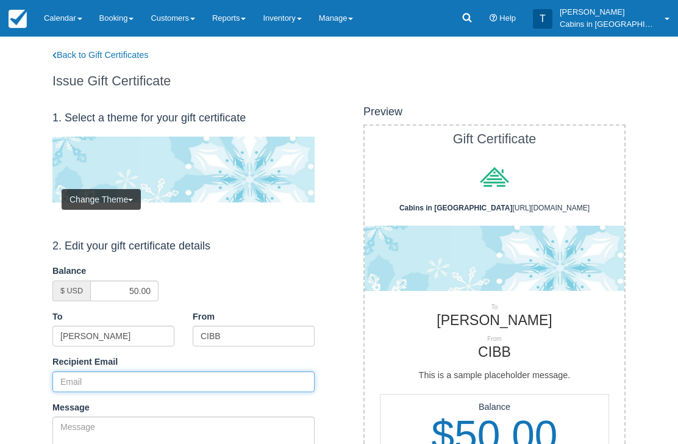
click at [166, 371] on input "Recipient Email" at bounding box center [183, 381] width 262 height 21
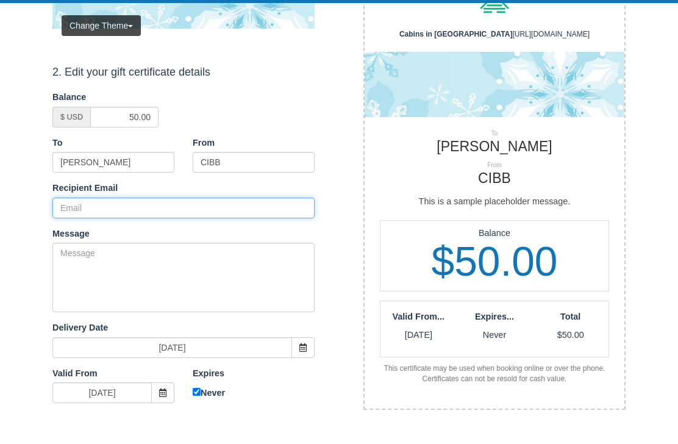
paste input "[EMAIL_ADDRESS][DOMAIN_NAME]"
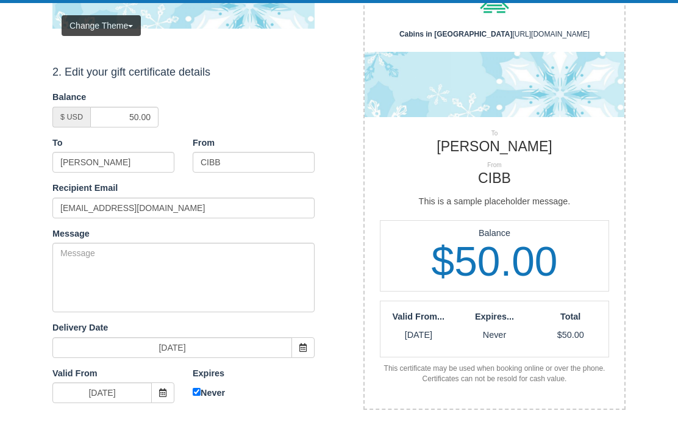
scroll to position [174, 0]
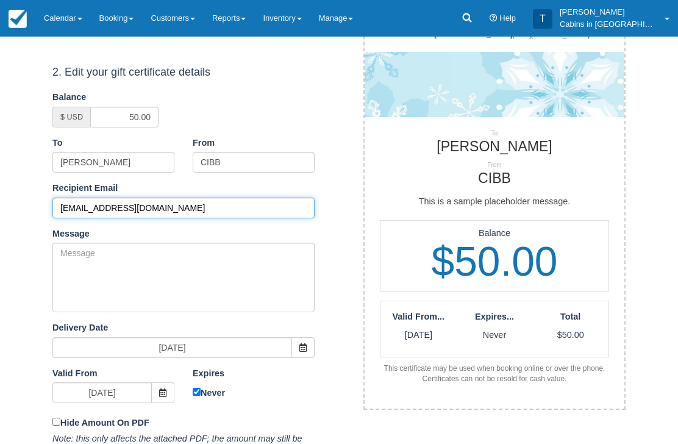
type input "[EMAIL_ADDRESS][DOMAIN_NAME]"
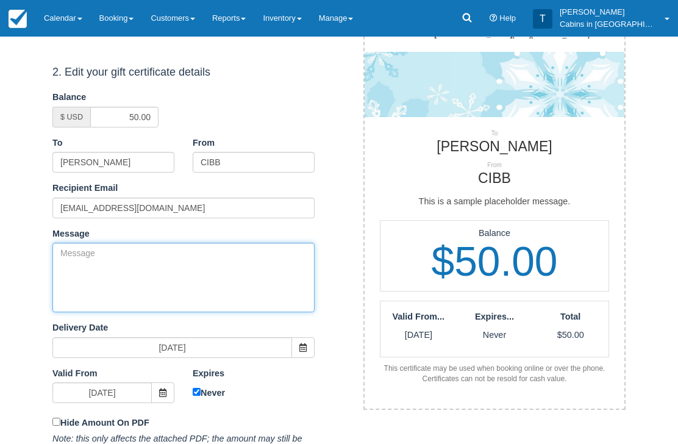
click at [193, 268] on textarea "Message" at bounding box center [183, 278] width 262 height 70
paste textarea "Please accept this gift certificate for your previous booking with [PERSON_NAME…"
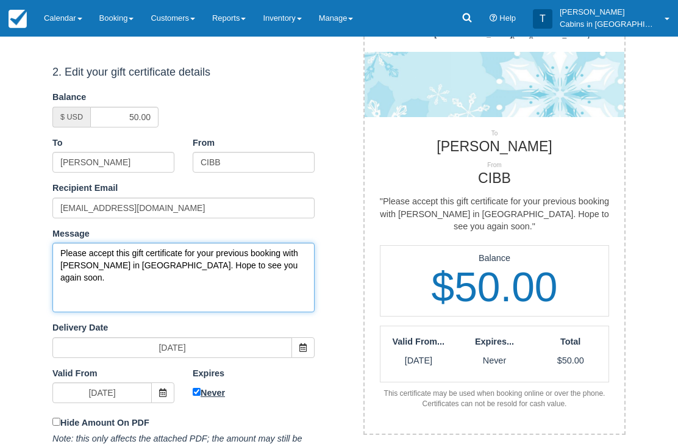
type textarea "Please accept this gift certificate for your previous booking with Cabins in Br…"
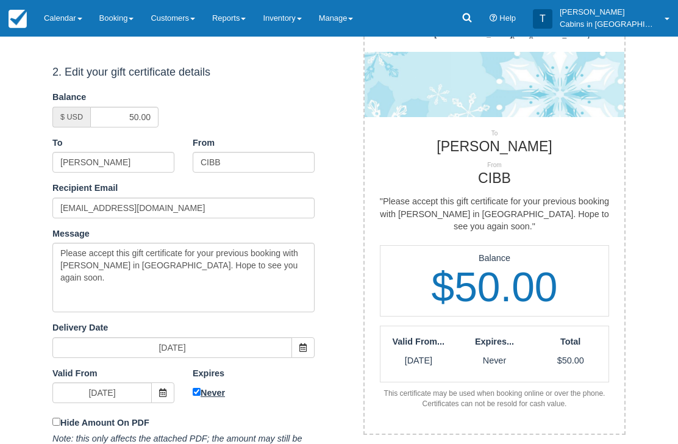
click at [197, 393] on input "Never" at bounding box center [197, 393] width 8 height 8
checkbox input "false"
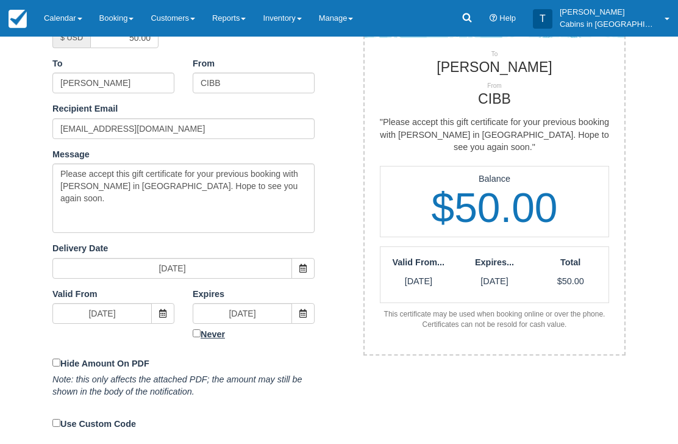
scroll to position [253, 0]
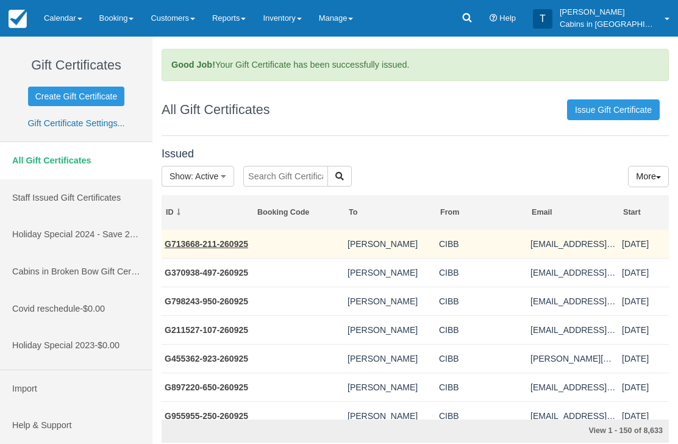
click at [233, 239] on link "G713668-211-260925" at bounding box center [207, 244] width 84 height 10
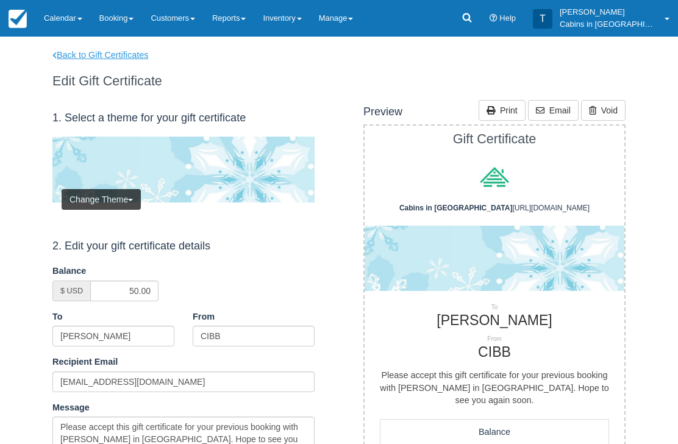
click at [135, 55] on link "Back to Gift Certificates" at bounding box center [108, 55] width 130 height 13
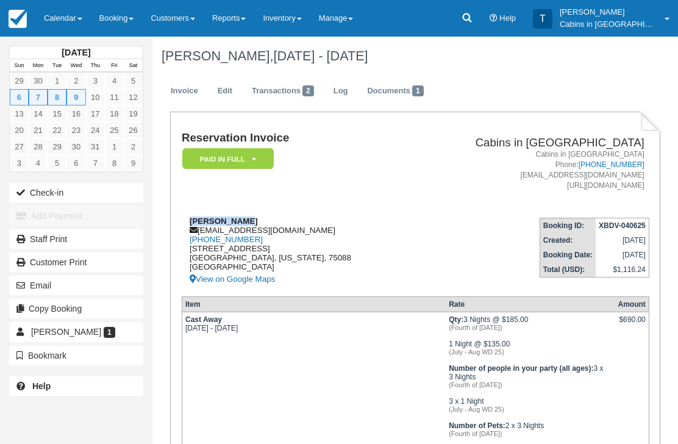
click at [312, 232] on div "[PERSON_NAME] [EMAIL_ADDRESS][DOMAIN_NAME] [PHONE_NUMBER] [STREET_ADDRESS][PERS…" at bounding box center [296, 252] width 228 height 70
click at [302, 229] on div "Eddie Tilson sparkythetrolldog@verizon.net 1 (214) 616-8990 4414 Lake Haven Dr …" at bounding box center [296, 252] width 228 height 70
copy div "sparkythetrolldog@verizon.net"
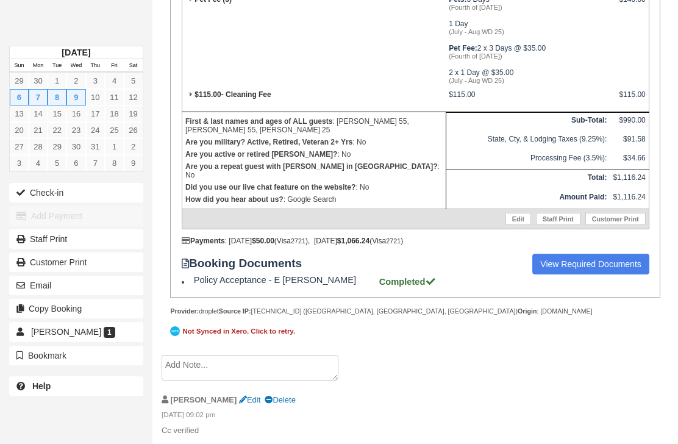
scroll to position [515, 0]
click at [268, 381] on textarea at bounding box center [250, 368] width 177 height 26
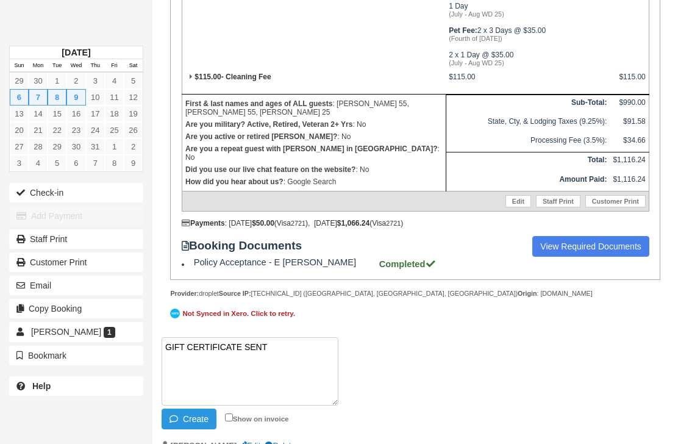
paste textarea "G795664-305-260925"
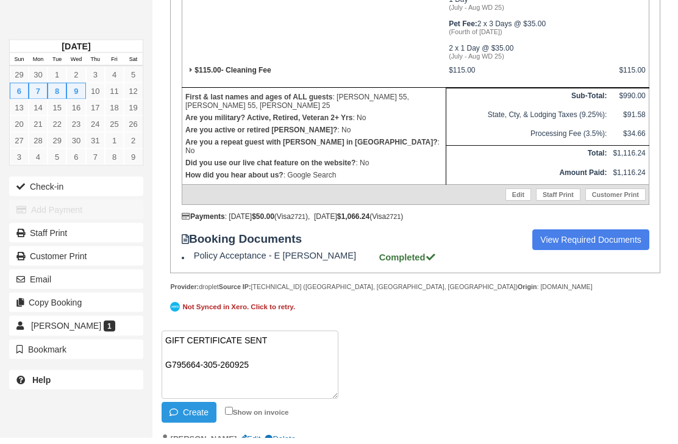
scroll to position [612, 0]
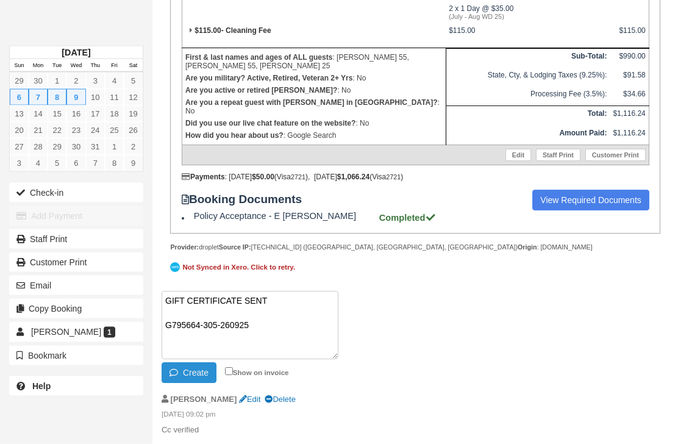
type textarea "GIFT CERTIFICATE SENT G795664-305-260925"
click at [198, 378] on button "Create" at bounding box center [189, 373] width 55 height 21
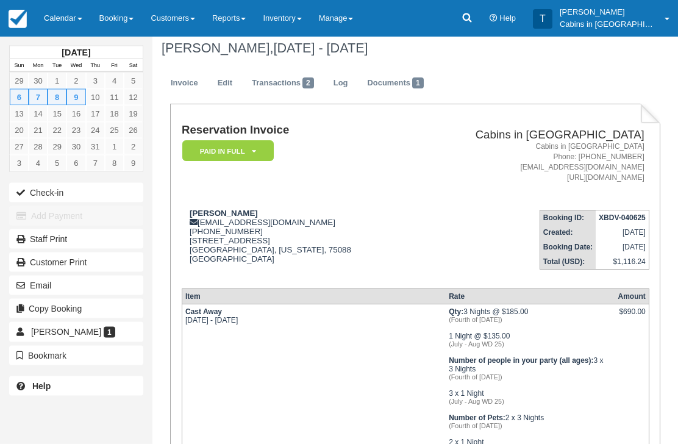
scroll to position [0, 0]
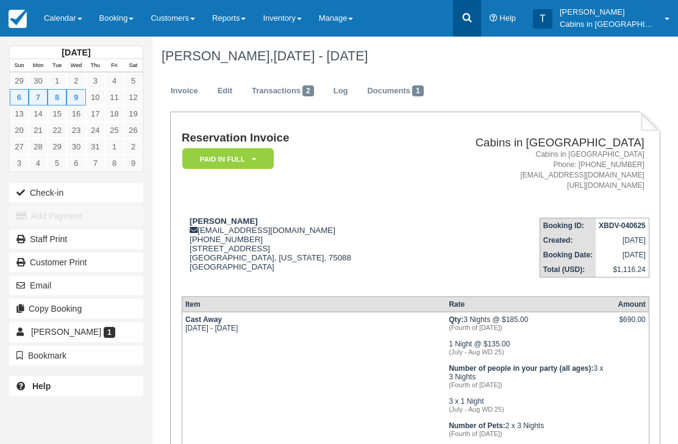
click at [473, 19] on icon at bounding box center [467, 18] width 12 height 12
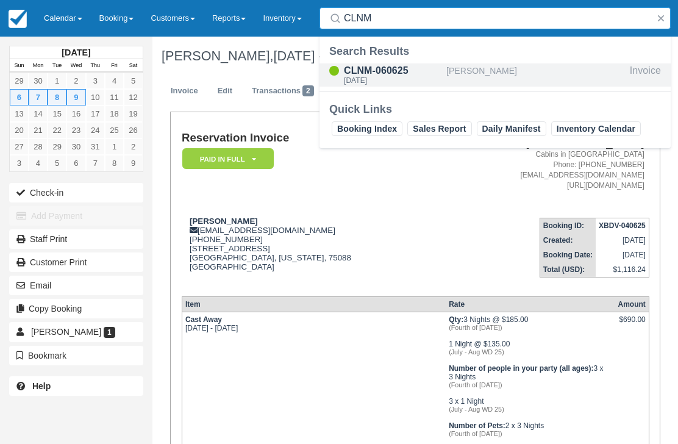
type input "CLNM"
click at [390, 73] on div "CLNM-060625" at bounding box center [393, 70] width 98 height 15
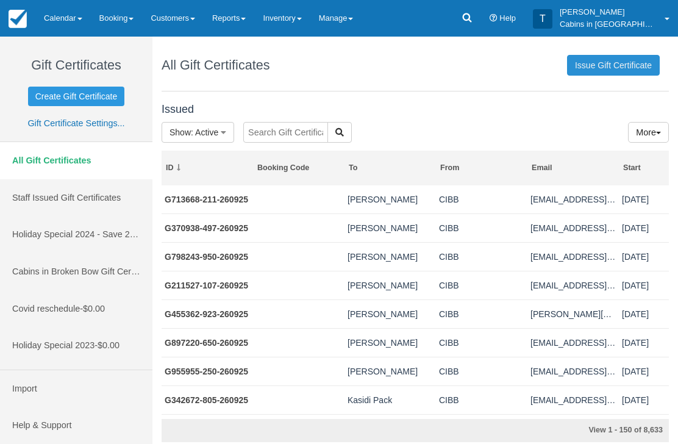
click at [619, 66] on link "Issue Gift Certificate" at bounding box center [613, 65] width 93 height 21
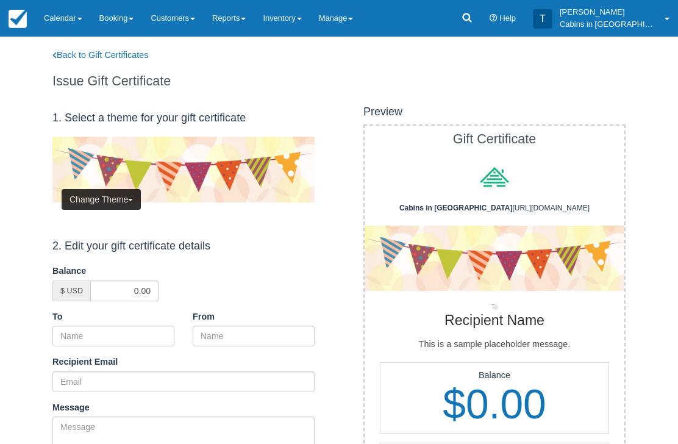
click at [113, 189] on button "Change Theme" at bounding box center [101, 199] width 79 height 21
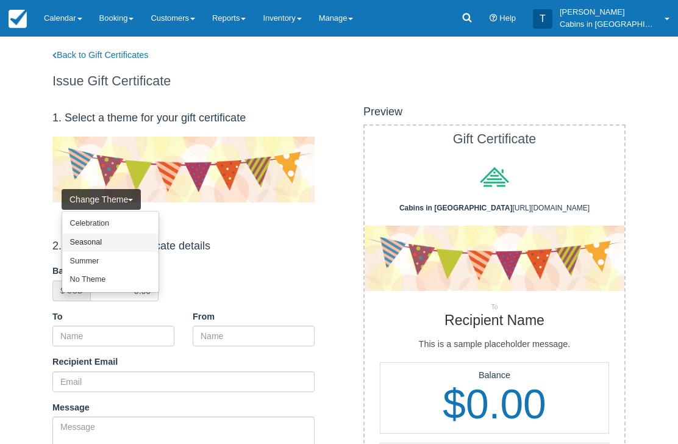
click at [110, 247] on link "Seasonal" at bounding box center [110, 243] width 96 height 19
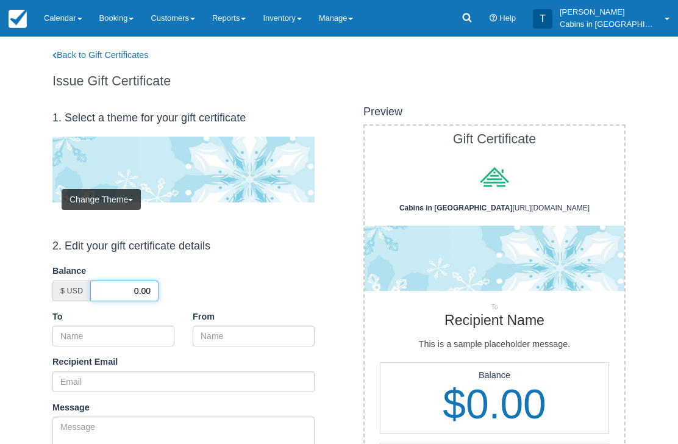
click at [128, 287] on input "0.00" at bounding box center [124, 291] width 68 height 21
type input "50.00"
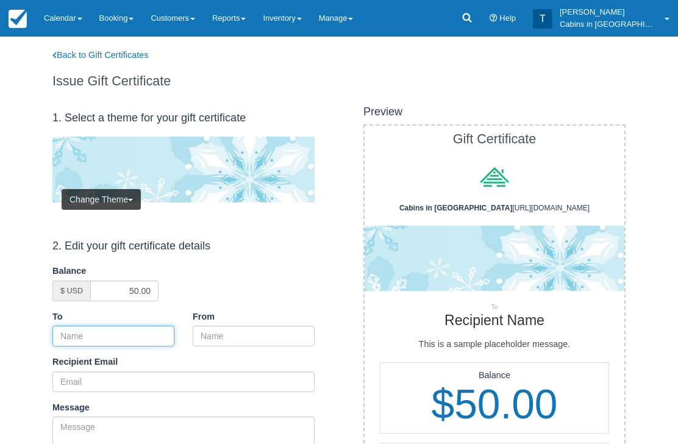
click at [131, 330] on input "To" at bounding box center [113, 336] width 122 height 21
paste input "Eddie Tilson"
type input "Eddie Tilson"
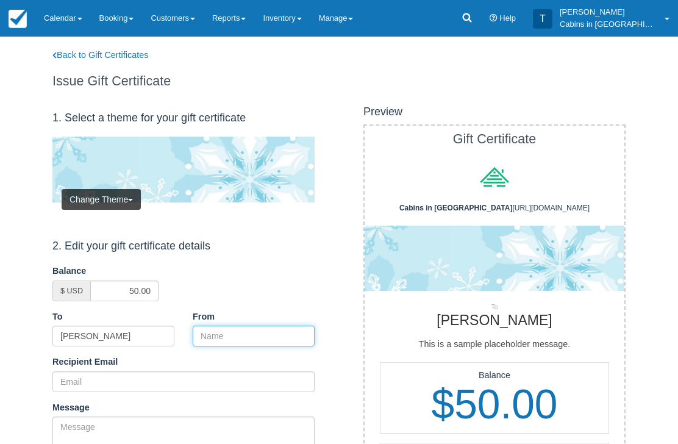
click at [239, 329] on input "From" at bounding box center [254, 336] width 122 height 21
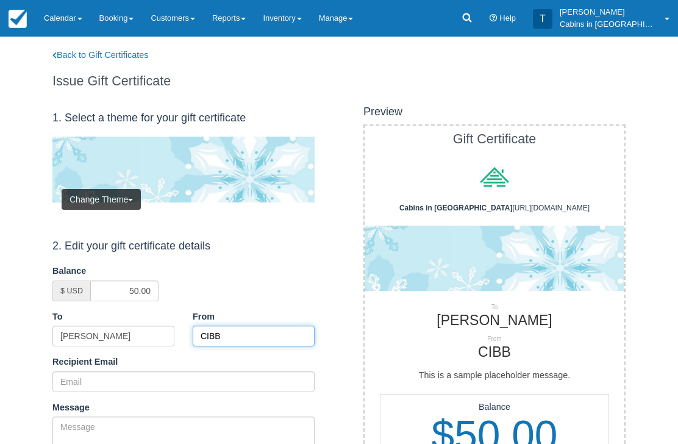
type input "CIBB"
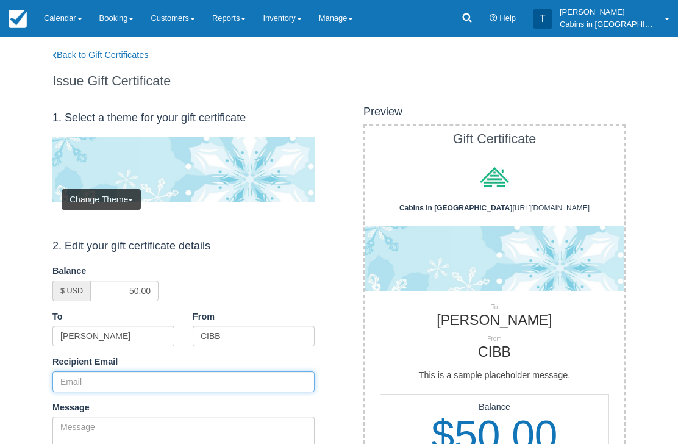
click at [107, 381] on input "Recipient Email" at bounding box center [183, 381] width 262 height 21
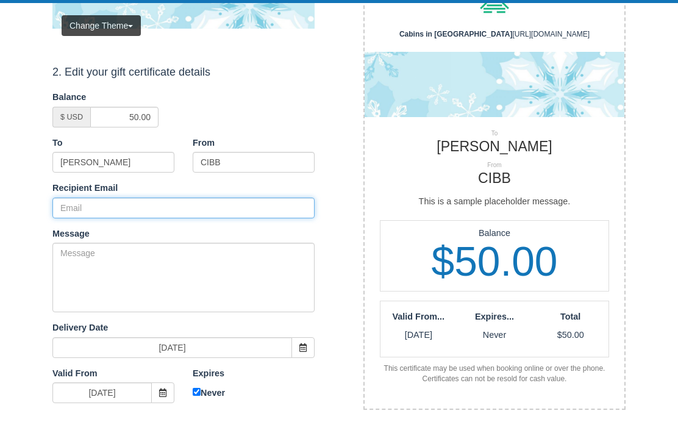
scroll to position [173, 0]
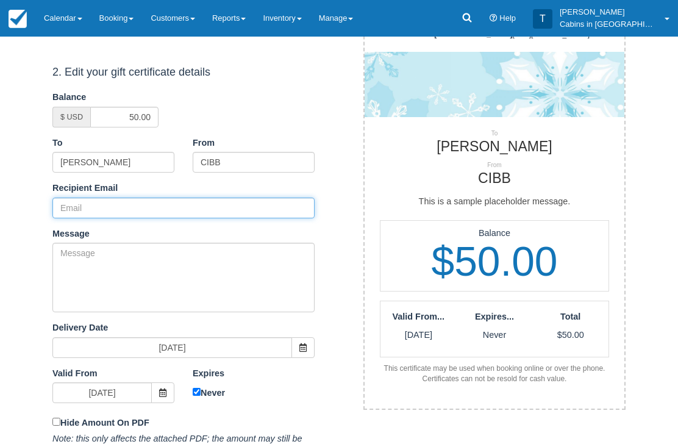
paste input "[EMAIL_ADDRESS][DOMAIN_NAME]"
type input "sparkythetrolldog@verizon.net"
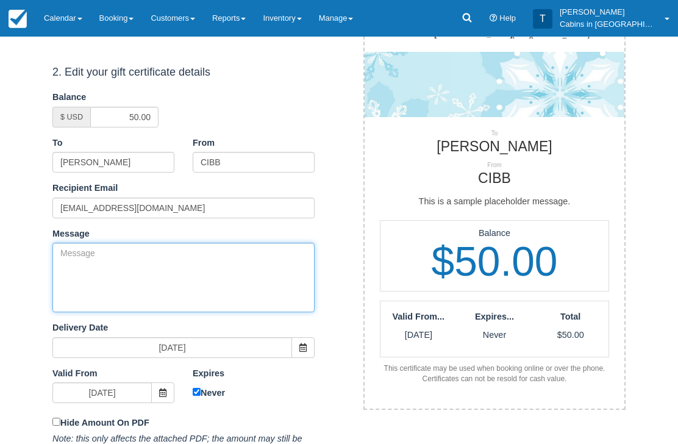
click at [217, 281] on textarea "Message" at bounding box center [183, 278] width 262 height 70
paste textarea "Please accept this gift certificate for your previous booking with [PERSON_NAME…"
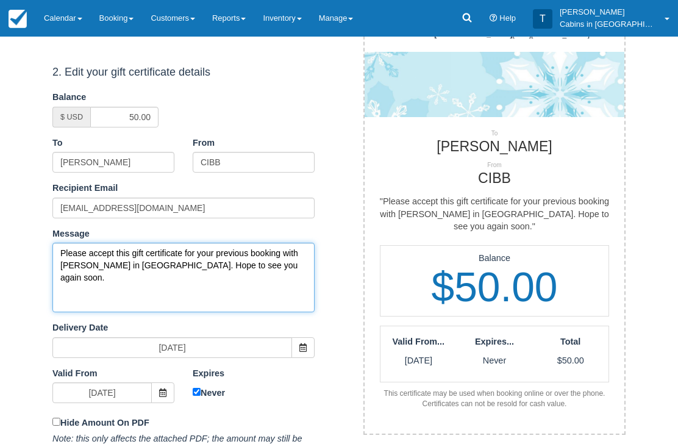
type textarea "Please accept this gift certificate for your previous booking with [PERSON_NAME…"
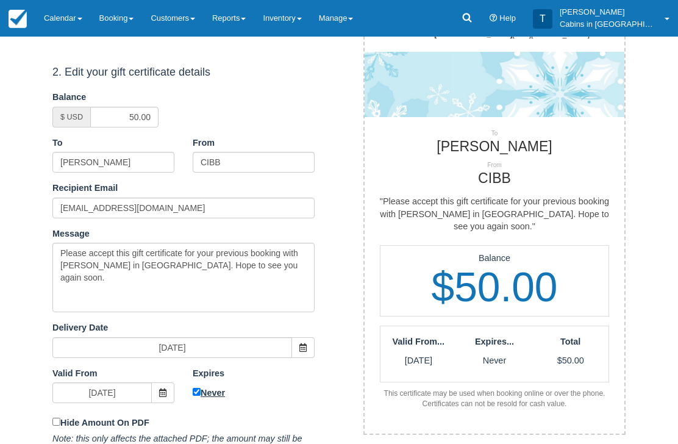
click at [195, 389] on input "Never" at bounding box center [197, 393] width 8 height 8
checkbox input "false"
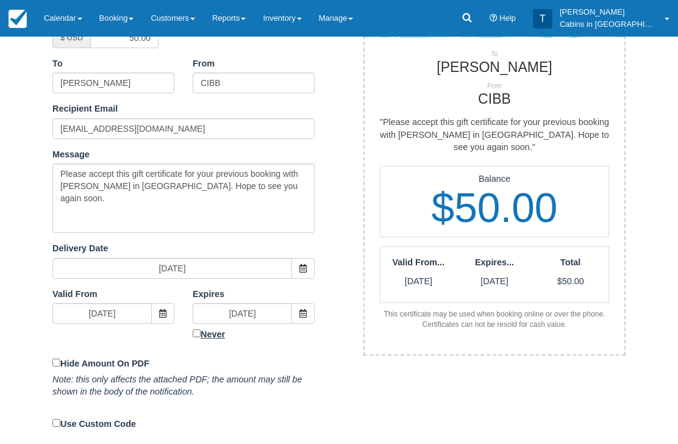
scroll to position [253, 0]
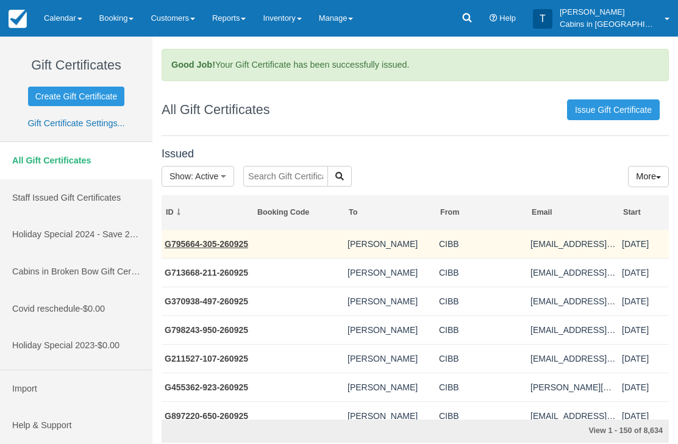
click at [235, 243] on link "G795664-305-260925" at bounding box center [207, 244] width 84 height 10
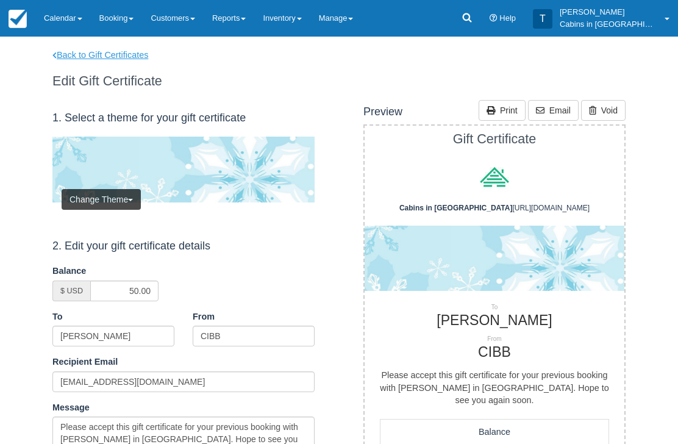
click at [127, 51] on link "Back to Gift Certificates" at bounding box center [108, 55] width 130 height 13
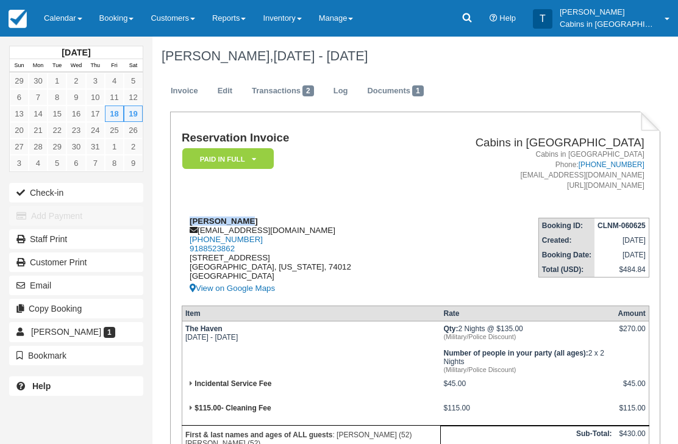
click at [289, 226] on div "James Hardin scratchy923@gmail.com 1 (918) 852-3862 9188523862 326 S 9th St Bro…" at bounding box center [296, 256] width 228 height 79
copy div "[EMAIL_ADDRESS][DOMAIN_NAME]"
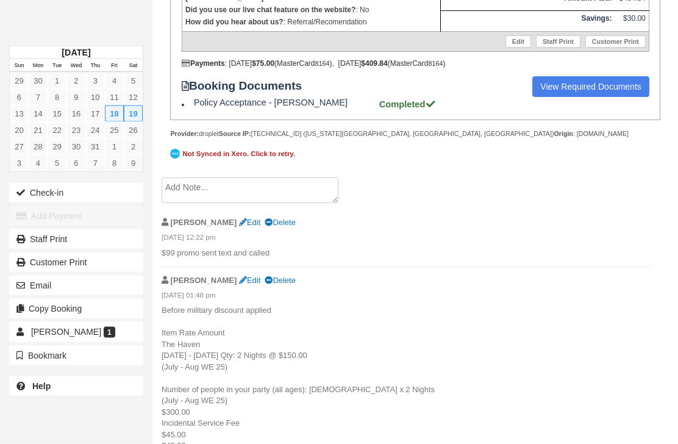
scroll to position [520, 0]
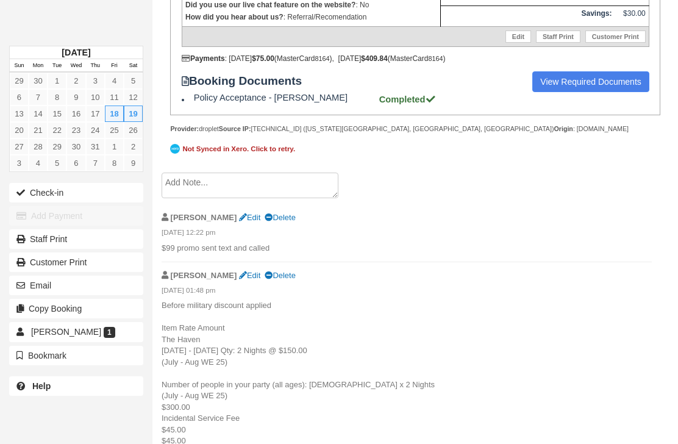
click at [293, 198] on textarea at bounding box center [250, 186] width 177 height 26
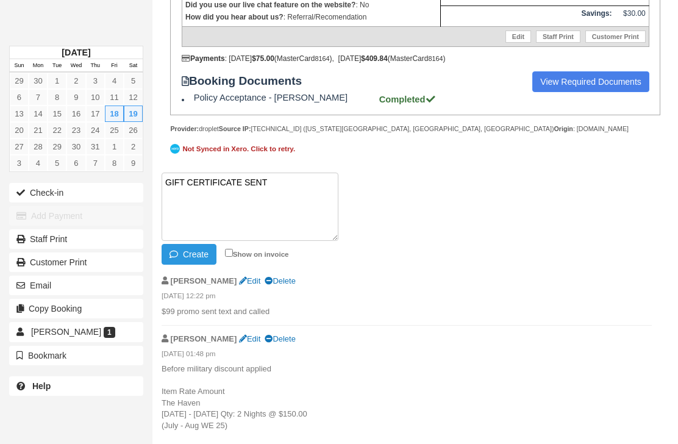
paste textarea "G793403-551-260925"
type textarea "GIFT CERTIFICATE SENT G793403-551-260925"
click at [193, 265] on button "Create" at bounding box center [189, 254] width 55 height 21
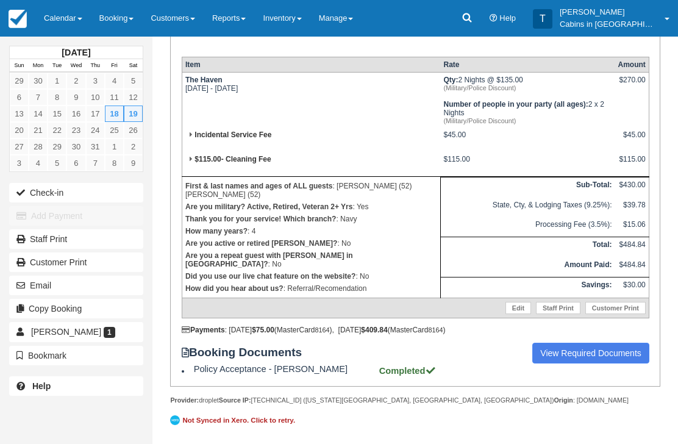
scroll to position [0, 0]
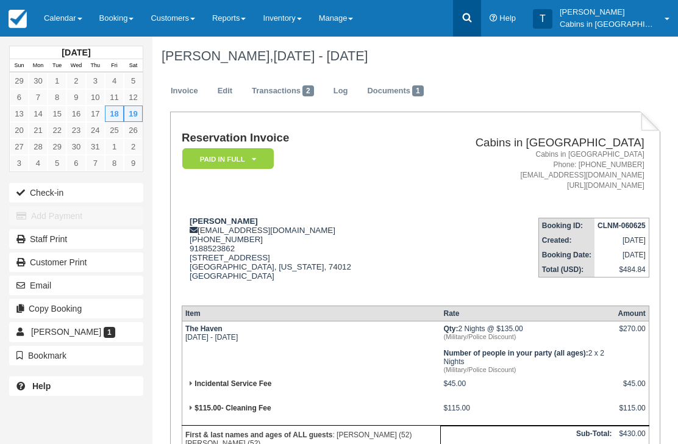
click at [473, 21] on icon at bounding box center [467, 18] width 12 height 12
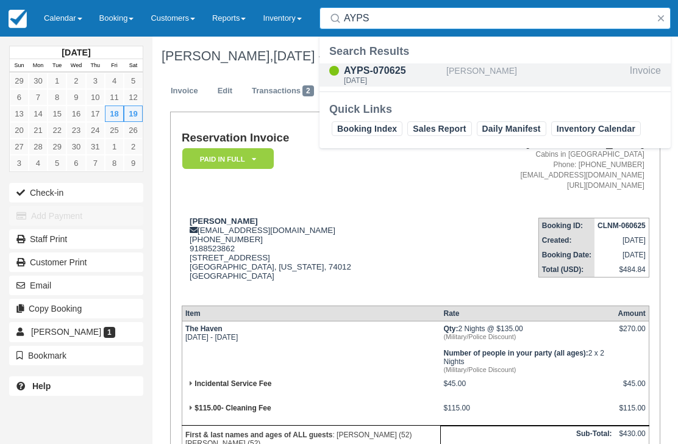
type input "AYPS"
click at [388, 84] on div "Sun Jul 20 2025" at bounding box center [393, 80] width 98 height 7
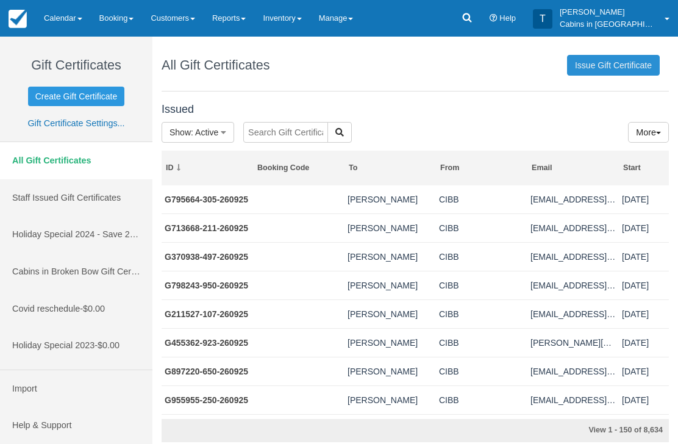
click at [626, 63] on link "Issue Gift Certificate" at bounding box center [613, 65] width 93 height 21
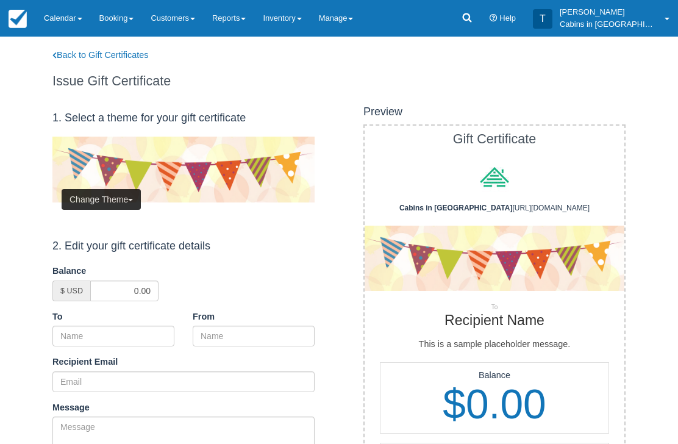
click at [109, 194] on button "Change Theme" at bounding box center [101, 199] width 79 height 21
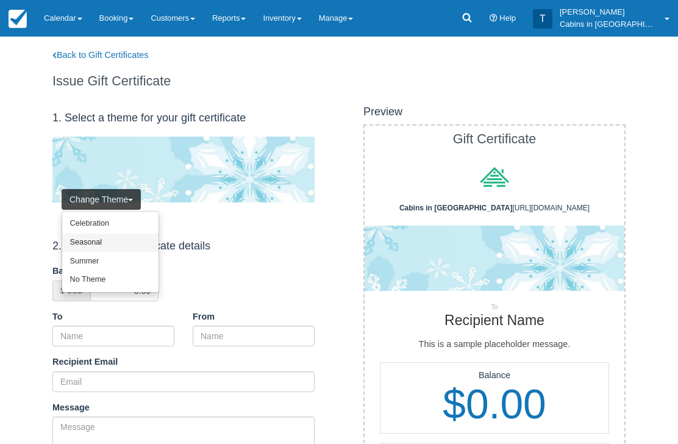
click at [118, 243] on link "Seasonal" at bounding box center [110, 243] width 96 height 19
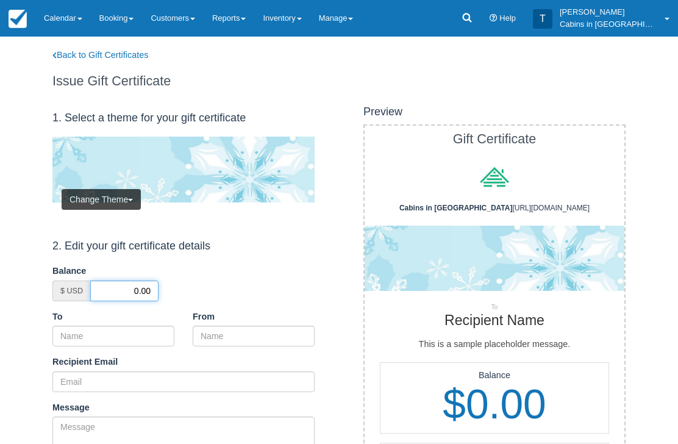
click at [131, 287] on input "0.00" at bounding box center [124, 291] width 68 height 21
type input "50.00"
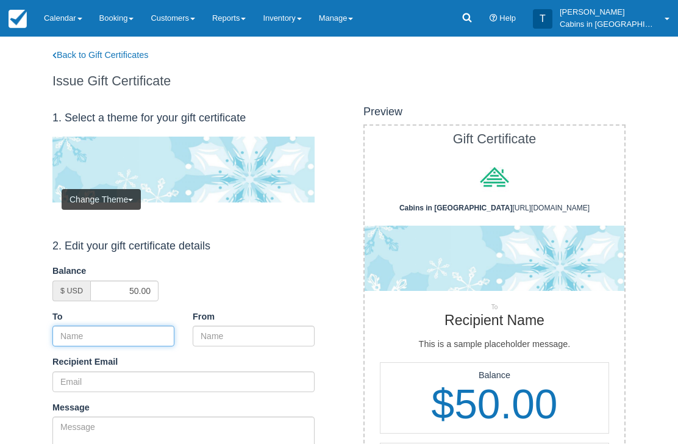
click at [130, 334] on input "To" at bounding box center [113, 336] width 122 height 21
paste input "[PERSON_NAME]"
type input "[PERSON_NAME]"
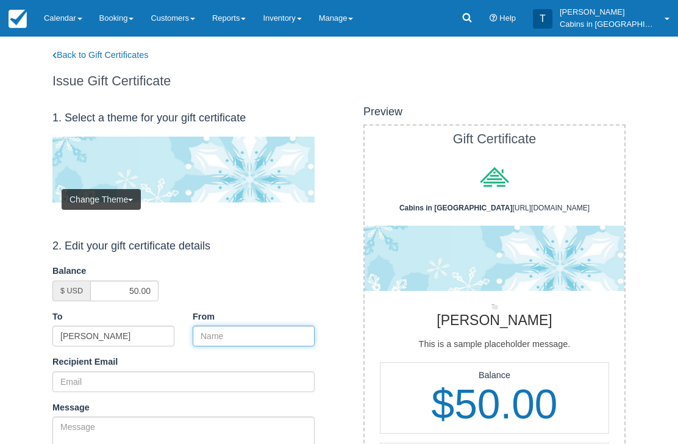
click at [242, 331] on input "From" at bounding box center [254, 336] width 122 height 21
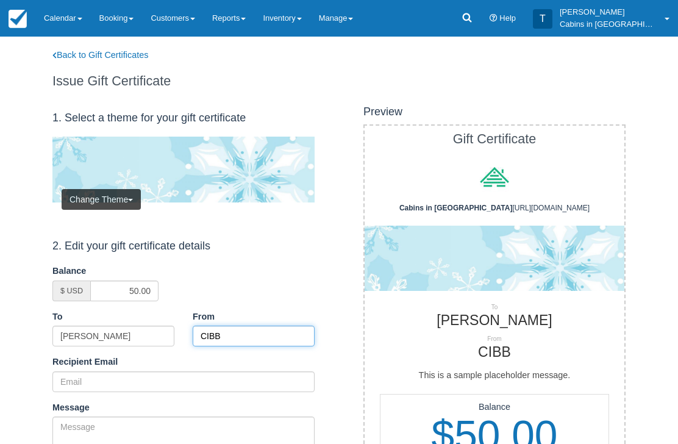
type input "CIBB"
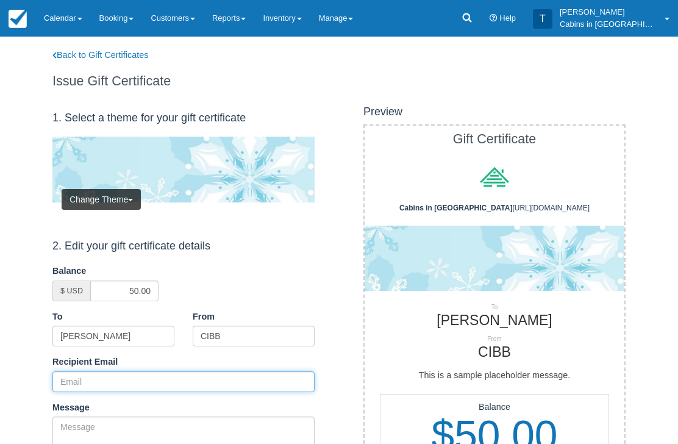
click at [122, 375] on input "Recipient Email" at bounding box center [183, 381] width 262 height 21
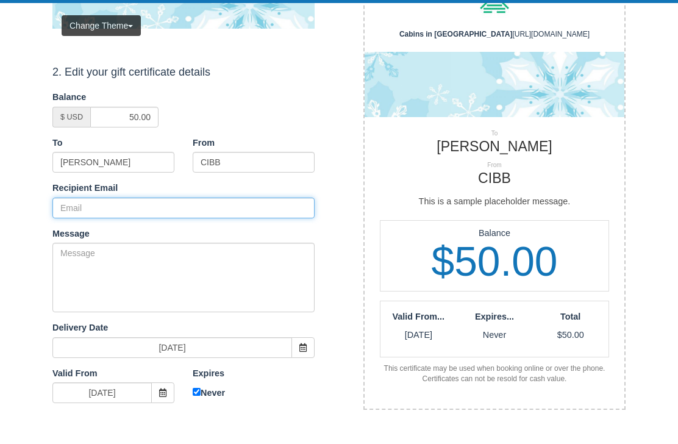
scroll to position [173, 0]
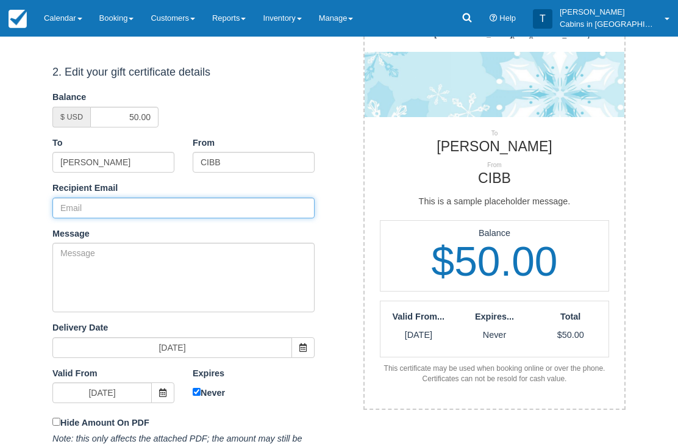
paste input "[EMAIL_ADDRESS][DOMAIN_NAME]"
type input "[EMAIL_ADDRESS][DOMAIN_NAME]"
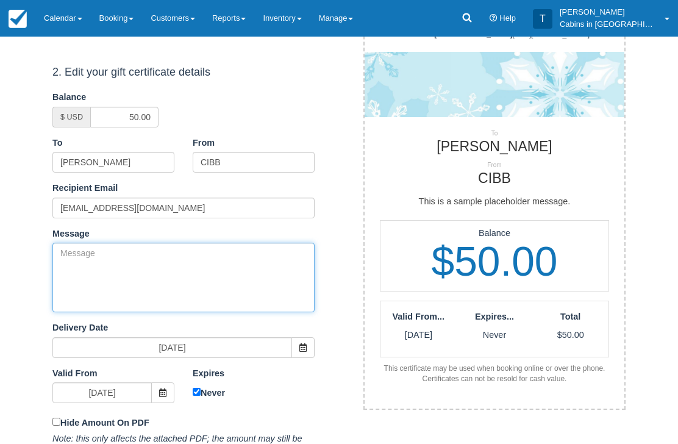
click at [179, 268] on textarea "Message" at bounding box center [183, 278] width 262 height 70
paste textarea "Please accept this gift certificate for your previous booking with Cabins in Br…"
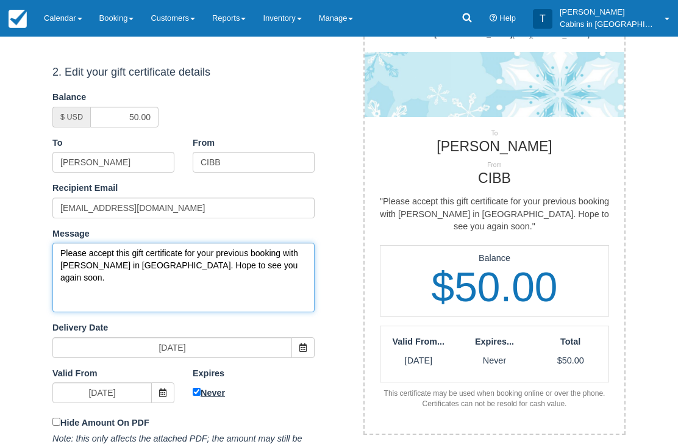
type textarea "Please accept this gift certificate for your previous booking with Cabins in Br…"
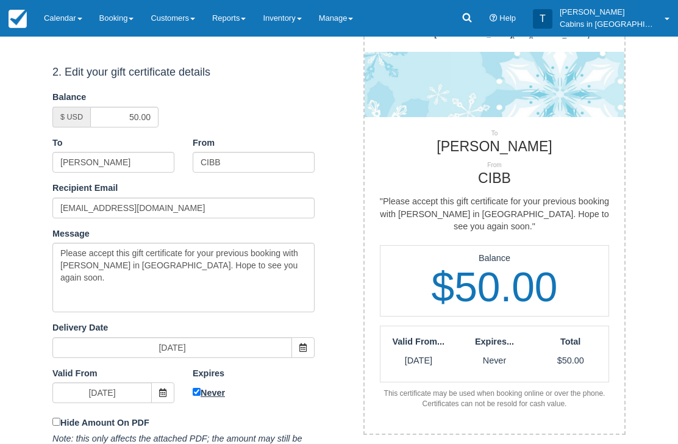
click at [198, 386] on label "Never" at bounding box center [254, 393] width 122 height 14
click at [198, 389] on input "Never" at bounding box center [197, 393] width 8 height 8
checkbox input "false"
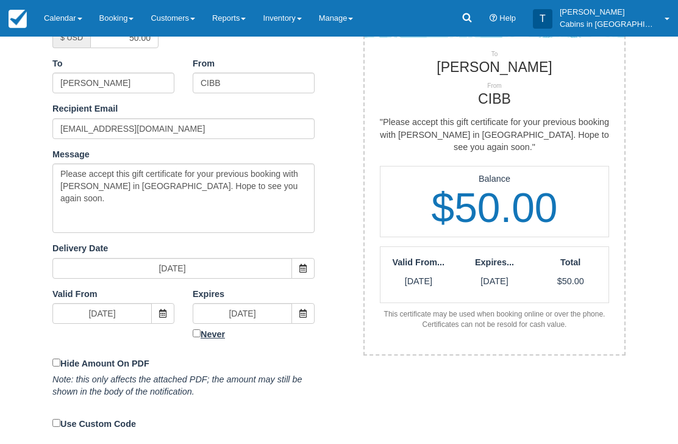
scroll to position [253, 0]
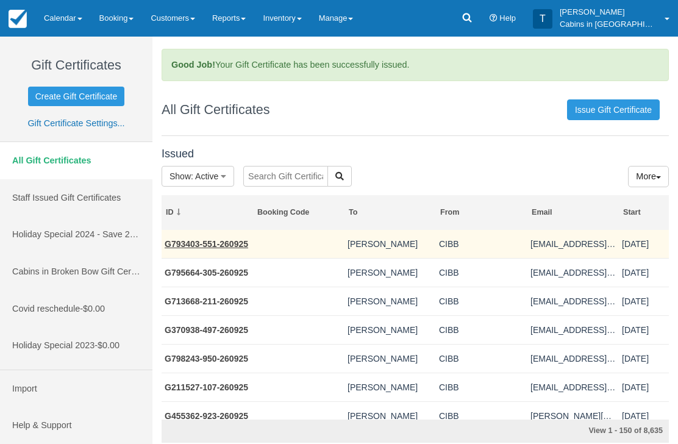
click at [223, 242] on link "G793403-551-260925" at bounding box center [207, 244] width 84 height 10
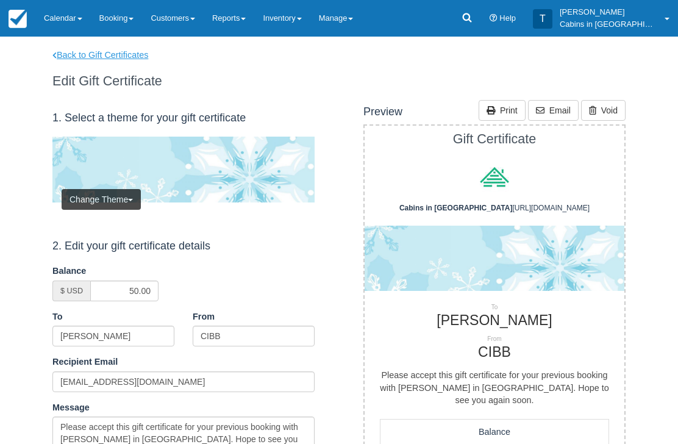
click at [113, 53] on link "Back to Gift Certificates" at bounding box center [108, 55] width 130 height 13
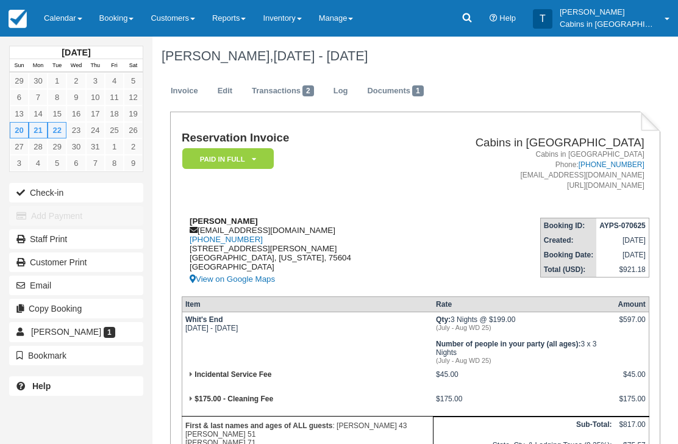
click at [187, 223] on div "April Mae Bechtold aprilmaebechtold2015@gmail.com 1 (903) 932-7948 108 Gilmer R…" at bounding box center [296, 252] width 228 height 70
copy strong "[PERSON_NAME]"
copy div "[EMAIL_ADDRESS][DOMAIN_NAME]"
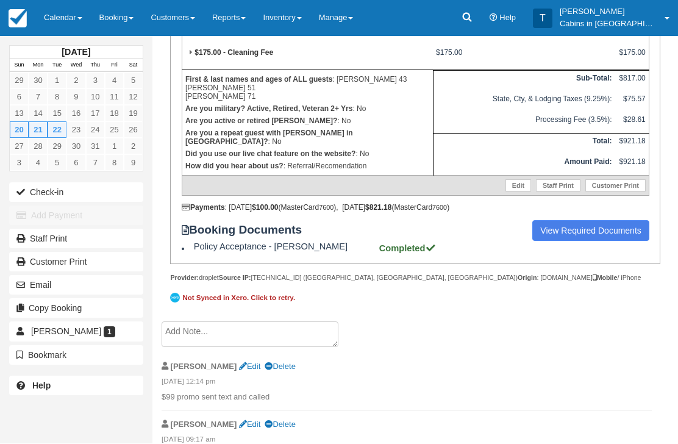
click at [298, 340] on textarea at bounding box center [250, 335] width 177 height 26
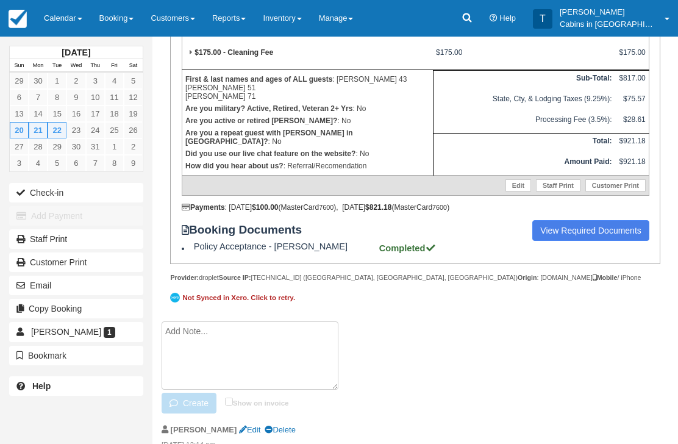
scroll to position [346, 0]
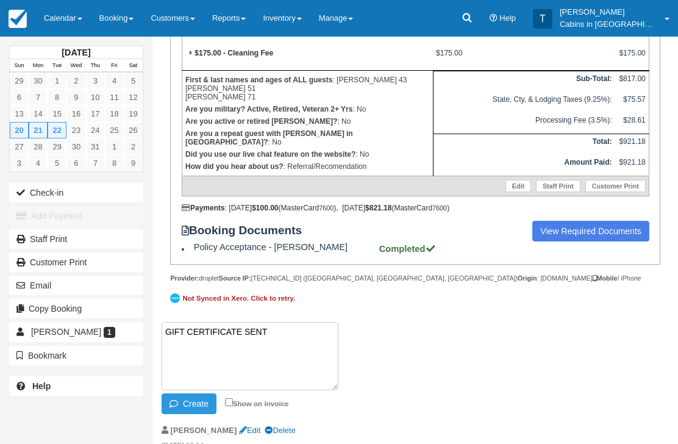
paste textarea "G156394-766-260925"
type textarea "GIFT CERTIFICATE SENT G156394-766-260925"
click at [200, 414] on button "Create" at bounding box center [189, 403] width 55 height 21
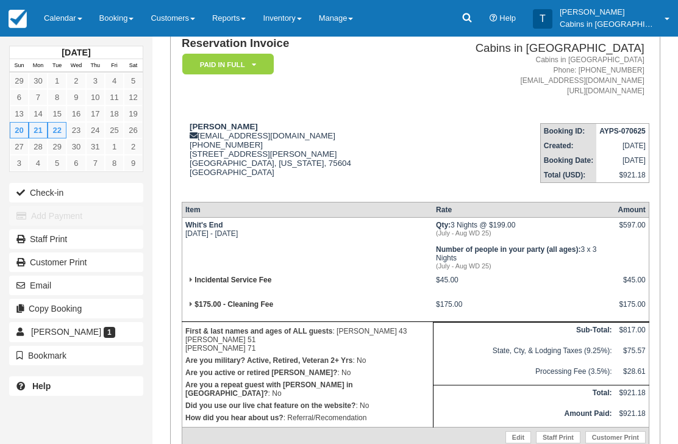
scroll to position [0, 0]
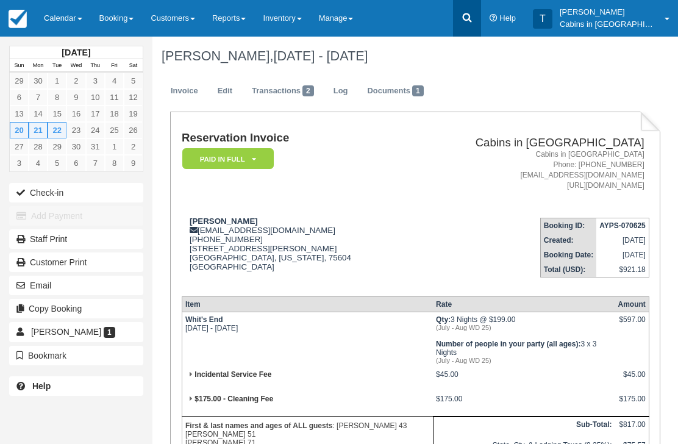
click at [473, 13] on icon at bounding box center [467, 18] width 12 height 12
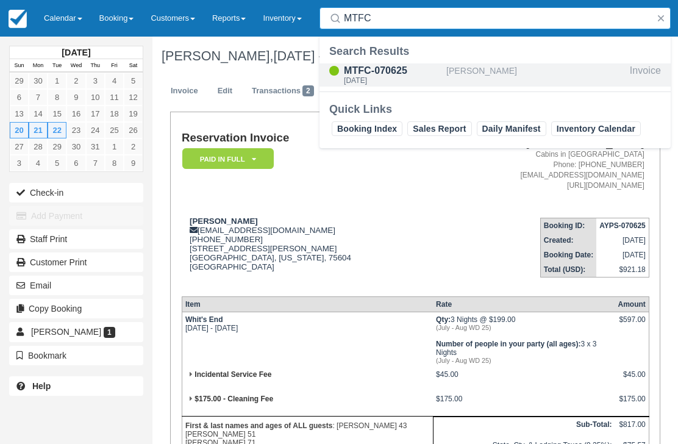
type input "MTFC"
click at [395, 75] on div "MTFC-070625" at bounding box center [393, 70] width 98 height 15
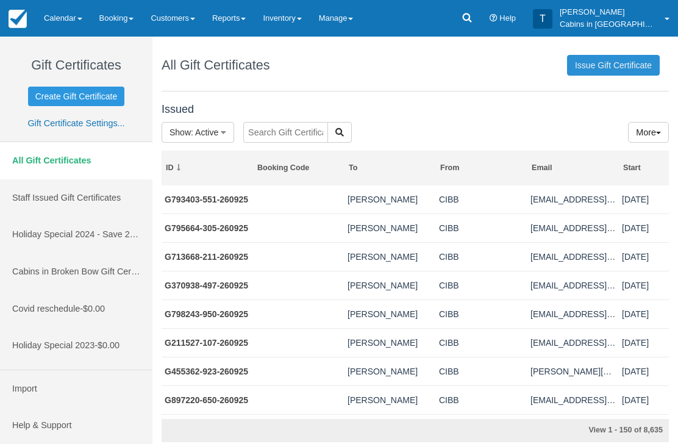
click at [619, 63] on link "Issue Gift Certificate" at bounding box center [613, 65] width 93 height 21
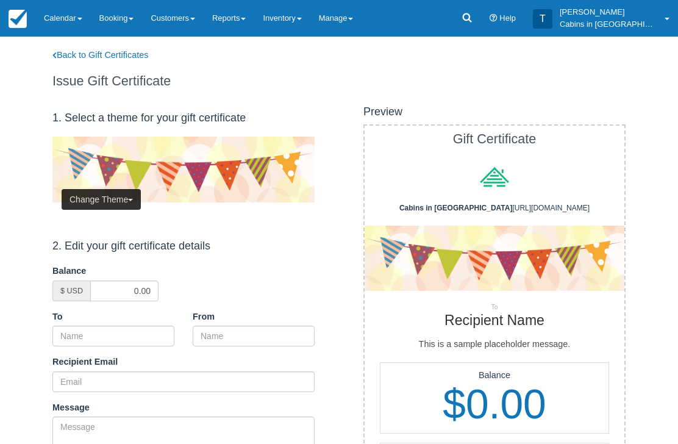
click at [113, 199] on button "Change Theme" at bounding box center [101, 199] width 79 height 21
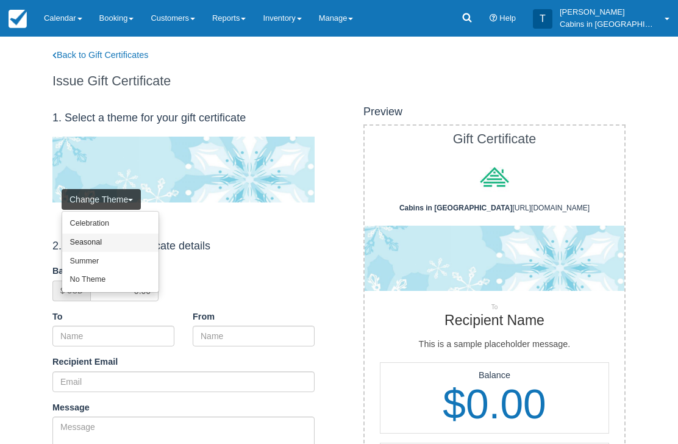
click at [117, 237] on link "Seasonal" at bounding box center [110, 243] width 96 height 19
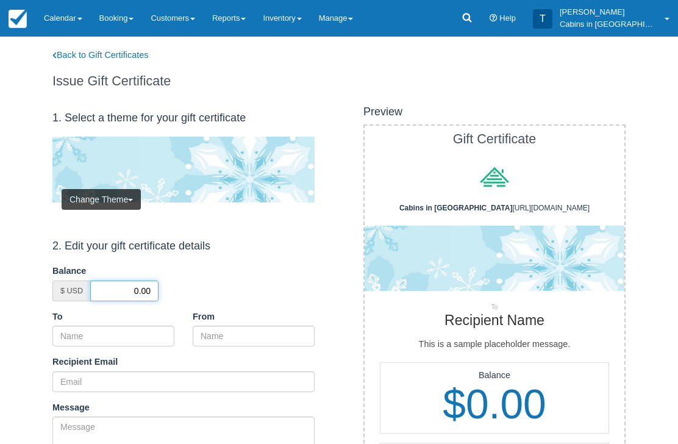
click at [134, 290] on input "0.00" at bounding box center [124, 291] width 68 height 21
type input "50.00"
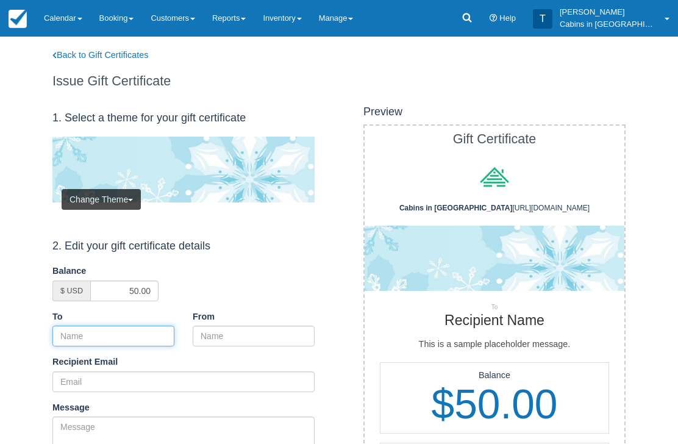
click at [138, 329] on input "To" at bounding box center [113, 336] width 122 height 21
paste input "[PERSON_NAME]"
type input "[PERSON_NAME]"
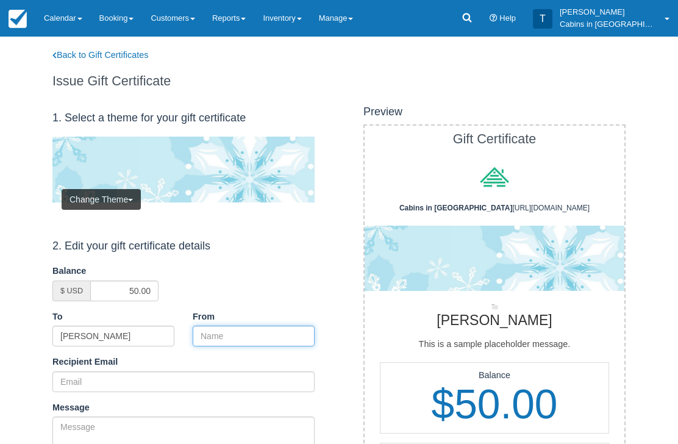
click at [243, 333] on input "From" at bounding box center [254, 336] width 122 height 21
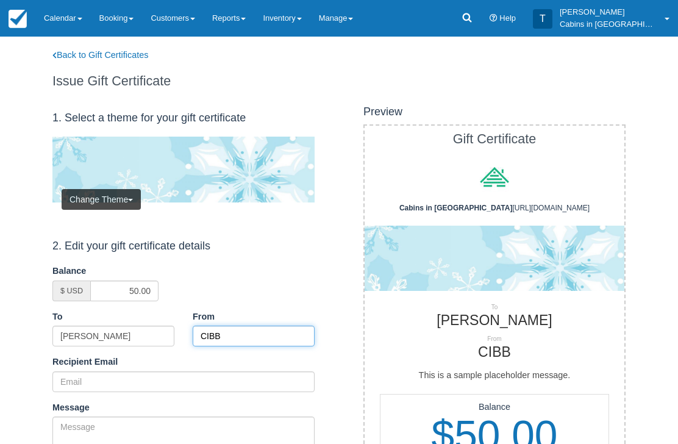
type input "CIBB"
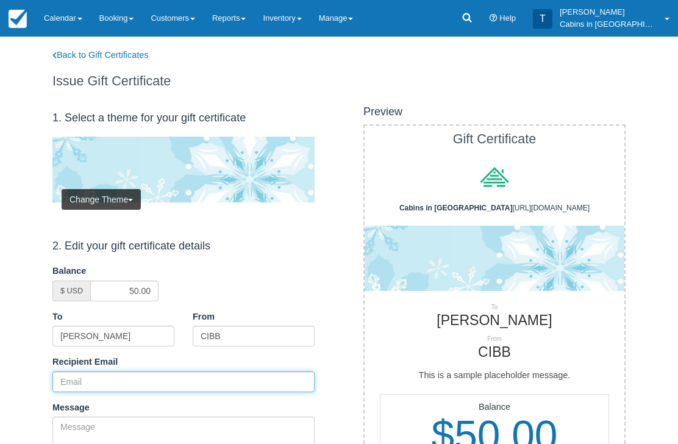
click at [174, 374] on input "Recipient Email" at bounding box center [183, 381] width 262 height 21
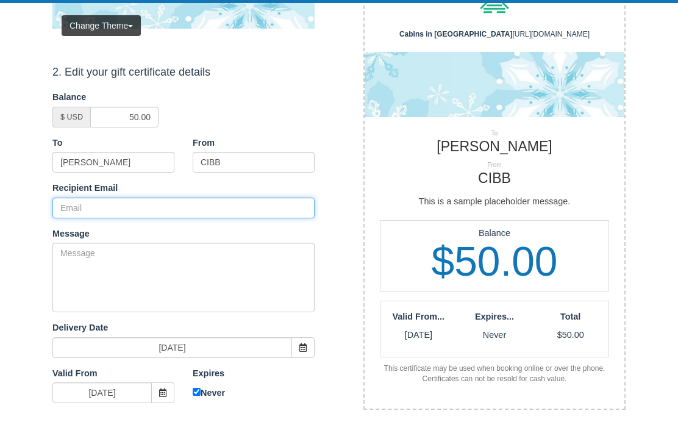
paste input "[EMAIL_ADDRESS][DOMAIN_NAME]"
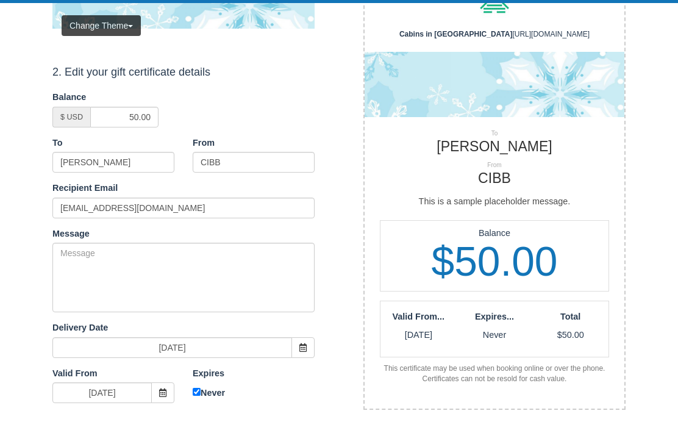
scroll to position [174, 0]
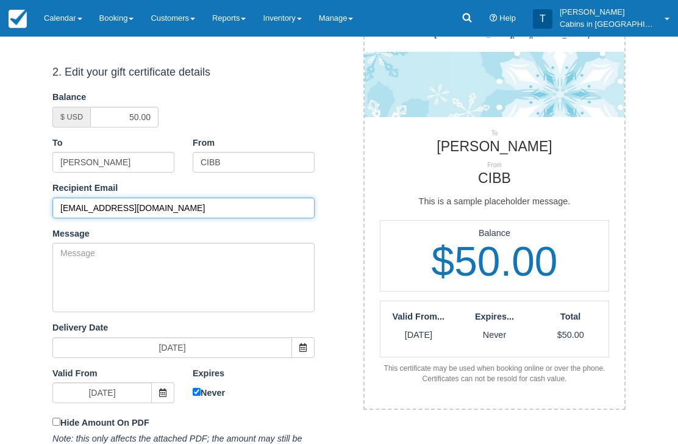
type input "[EMAIL_ADDRESS][DOMAIN_NAME]"
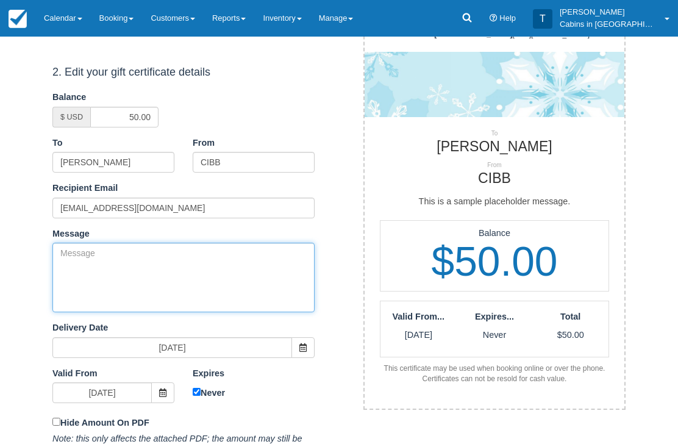
click at [176, 268] on textarea "Message" at bounding box center [183, 278] width 262 height 70
paste textarea "Please accept this gift certificate for your previous booking with [PERSON_NAME…"
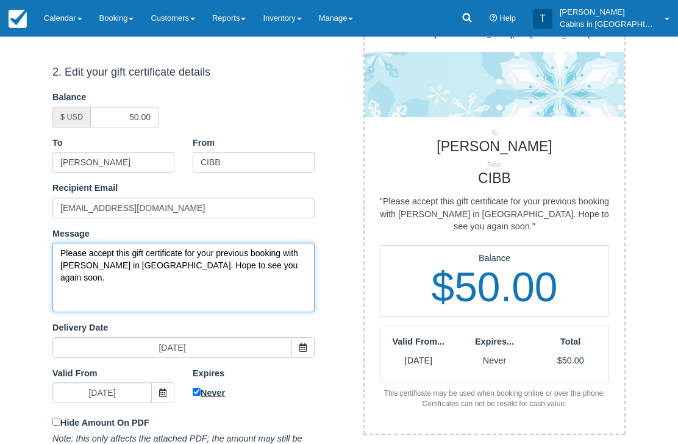
type textarea "Please accept this gift certificate for your previous booking with Cabins in Br…"
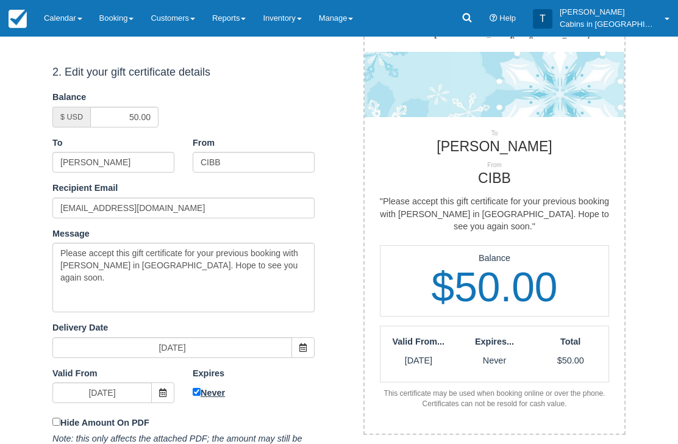
click at [195, 392] on input "Never" at bounding box center [197, 393] width 8 height 8
checkbox input "false"
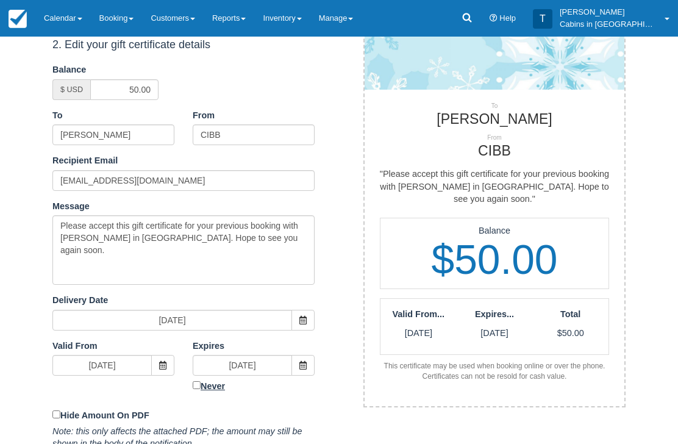
scroll to position [253, 0]
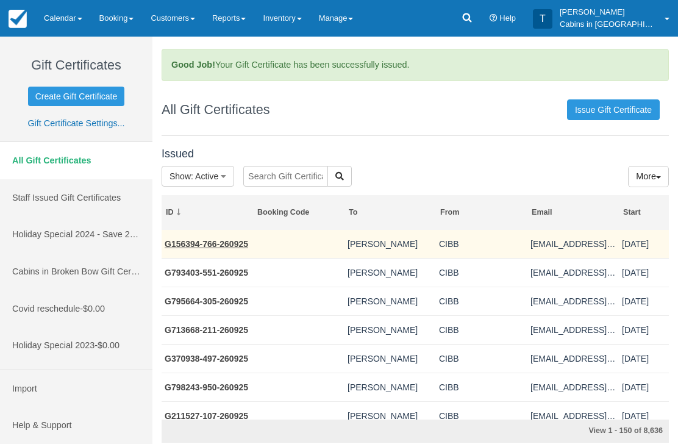
click at [248, 246] on link "G156394-766-260925" at bounding box center [207, 244] width 84 height 10
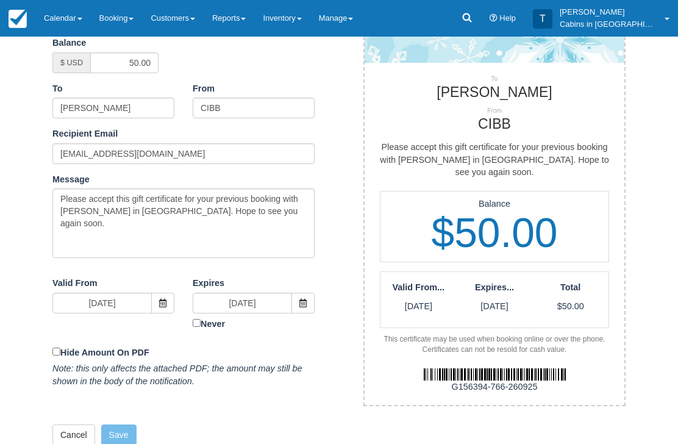
scroll to position [229, 0]
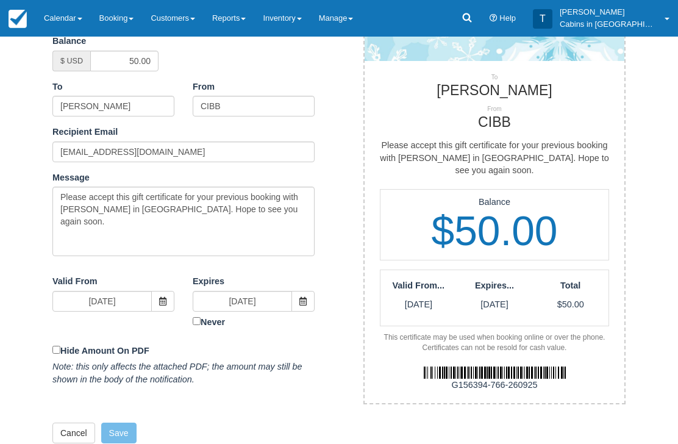
click at [442, 367] on img at bounding box center [495, 373] width 142 height 12
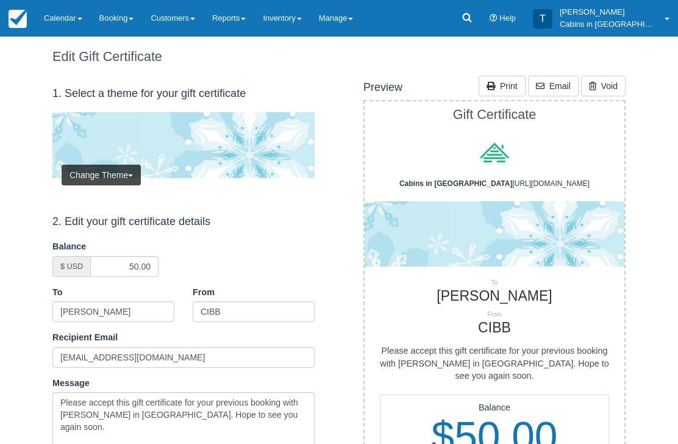
scroll to position [0, 0]
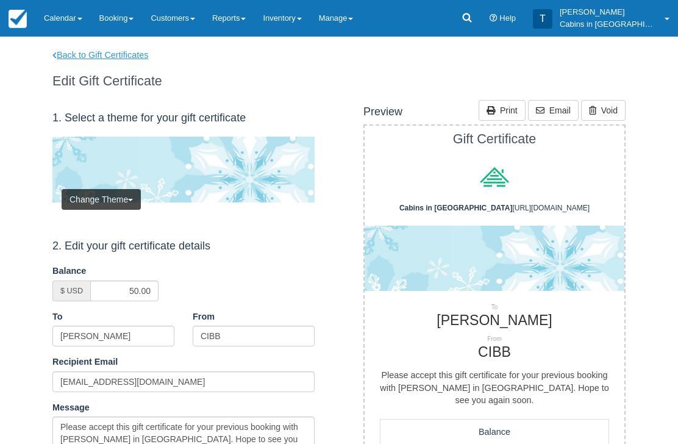
click at [130, 56] on link "Back to Gift Certificates" at bounding box center [108, 55] width 130 height 13
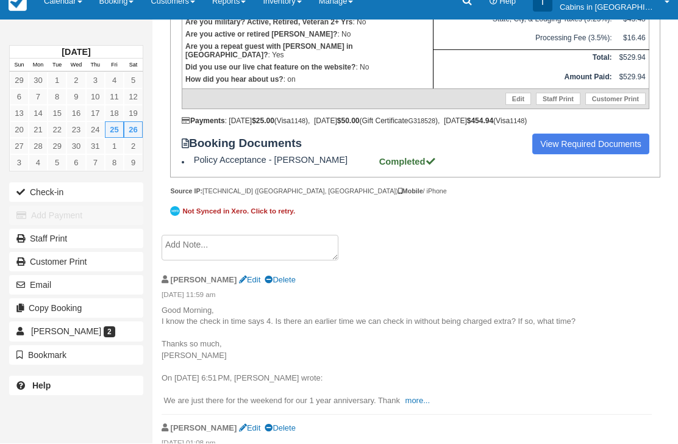
click at [285, 259] on textarea at bounding box center [250, 248] width 177 height 26
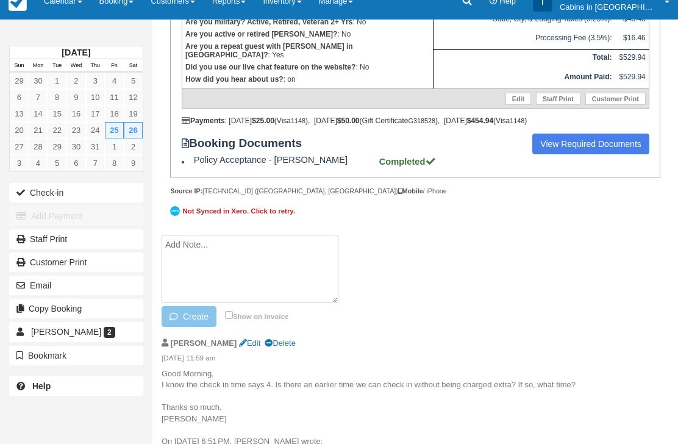
scroll to position [424, 0]
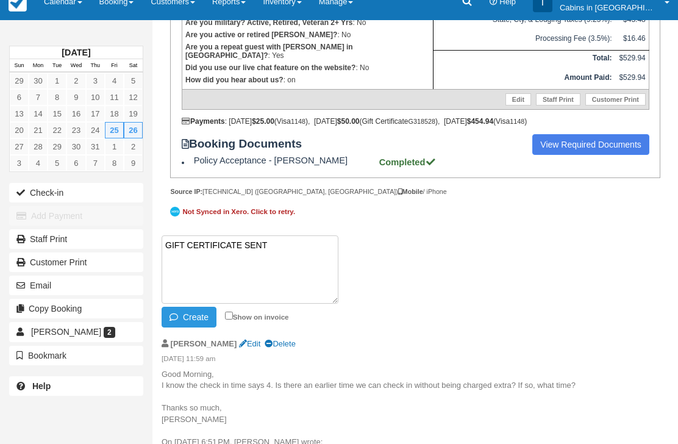
paste textarea "G490465-334-260925"
type textarea "GIFT CERTIFICATE SENT G490465-334-260925"
click at [197, 328] on button "Create" at bounding box center [189, 317] width 55 height 21
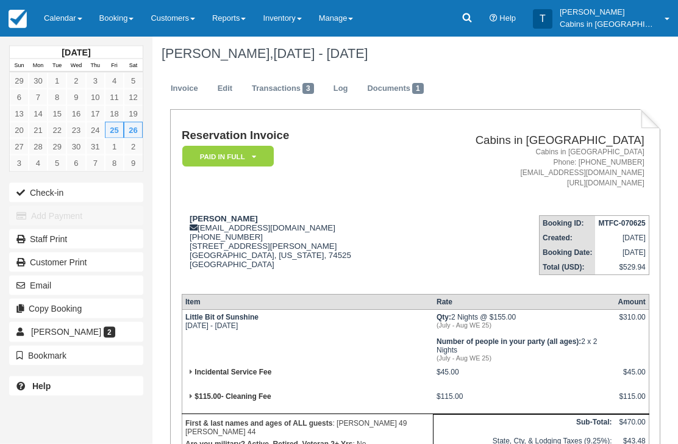
scroll to position [0, 0]
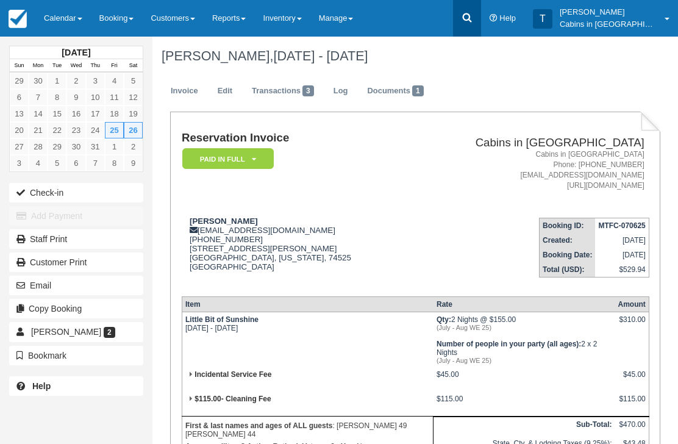
click at [473, 12] on icon at bounding box center [467, 18] width 12 height 12
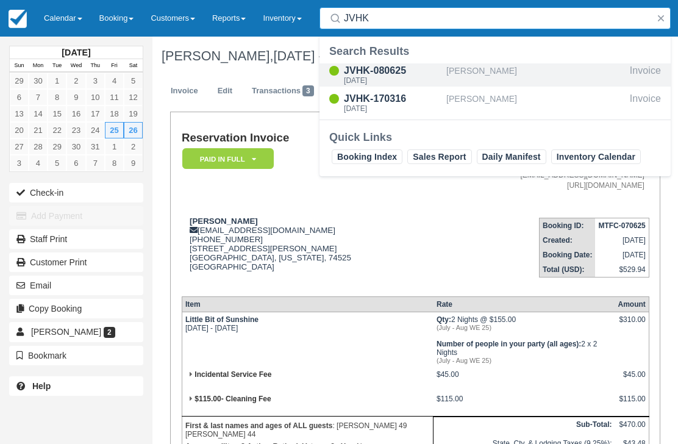
type input "JVHK"
click at [387, 72] on div "JVHK-080625" at bounding box center [393, 70] width 98 height 15
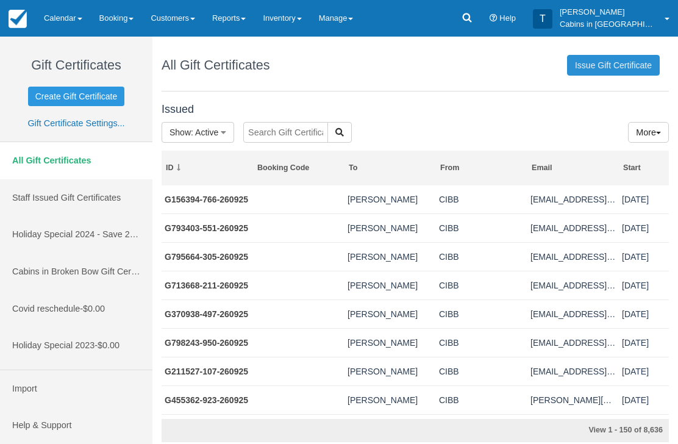
click at [612, 61] on link "Issue Gift Certificate" at bounding box center [613, 65] width 93 height 21
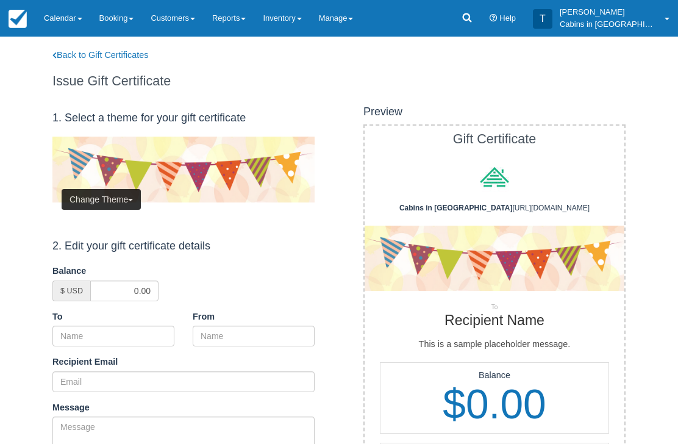
click at [116, 193] on button "Change Theme" at bounding box center [101, 199] width 79 height 21
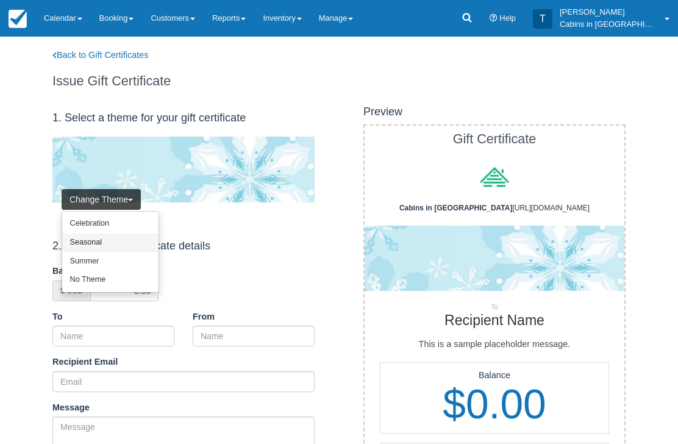
click at [125, 237] on link "Seasonal" at bounding box center [110, 243] width 96 height 19
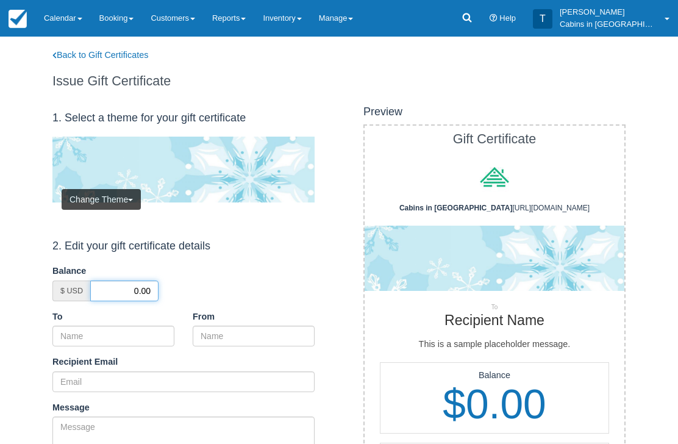
click at [131, 289] on input "0.00" at bounding box center [124, 291] width 68 height 21
type input "50.00"
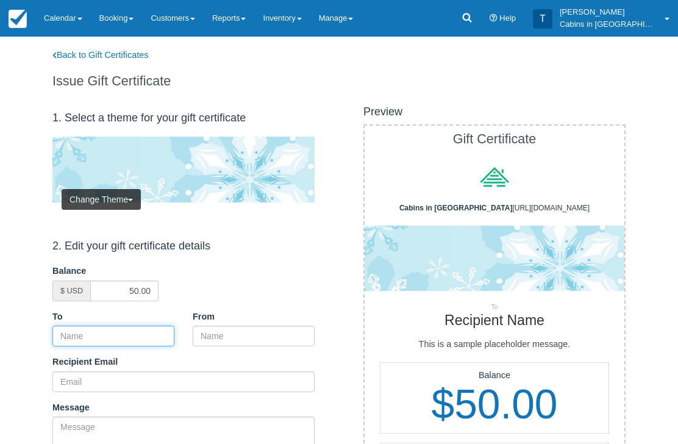
click at [145, 332] on input "To" at bounding box center [113, 336] width 122 height 21
paste input "[PERSON_NAME]"
type input "[PERSON_NAME]"
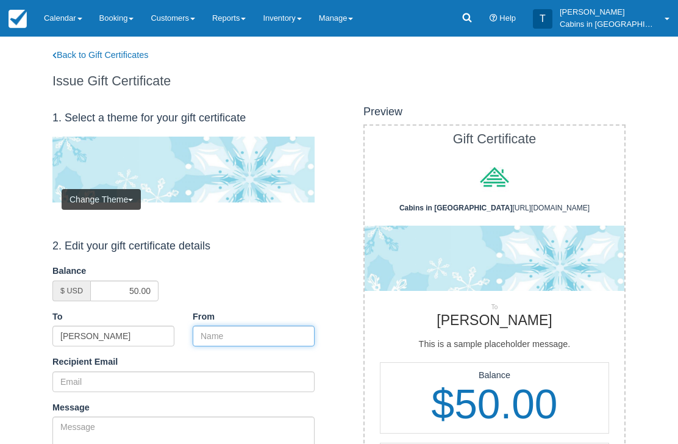
click at [240, 333] on input "From" at bounding box center [254, 336] width 122 height 21
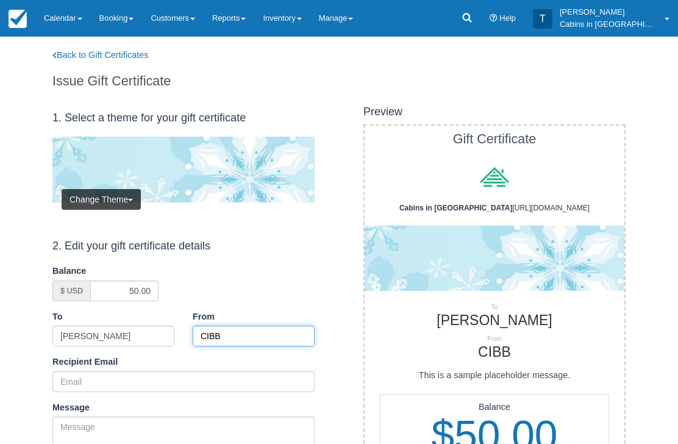
type input "CIBB"
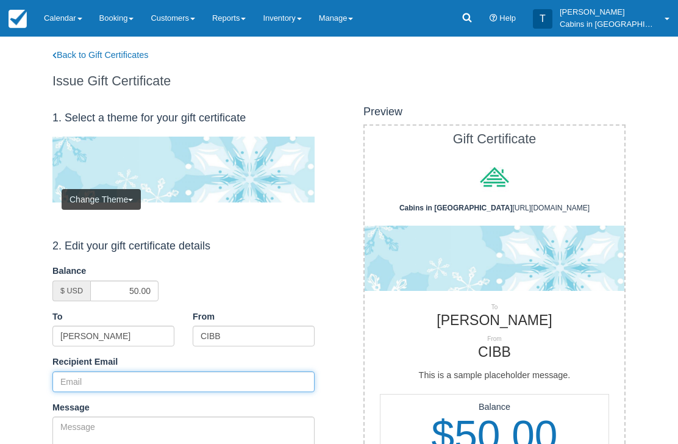
click at [159, 381] on input "Recipient Email" at bounding box center [183, 381] width 262 height 21
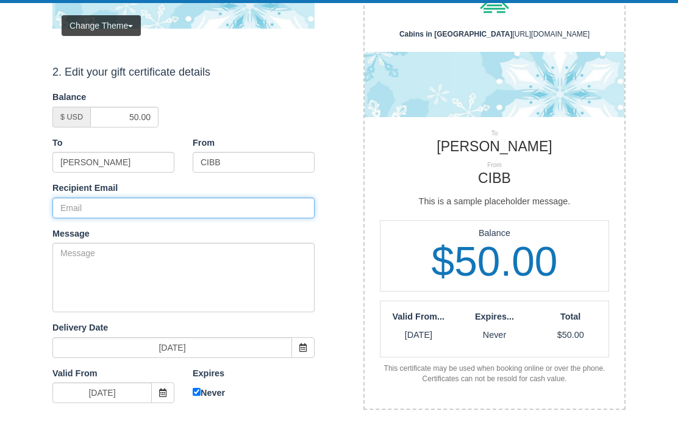
paste input "[EMAIL_ADDRESS][DOMAIN_NAME]"
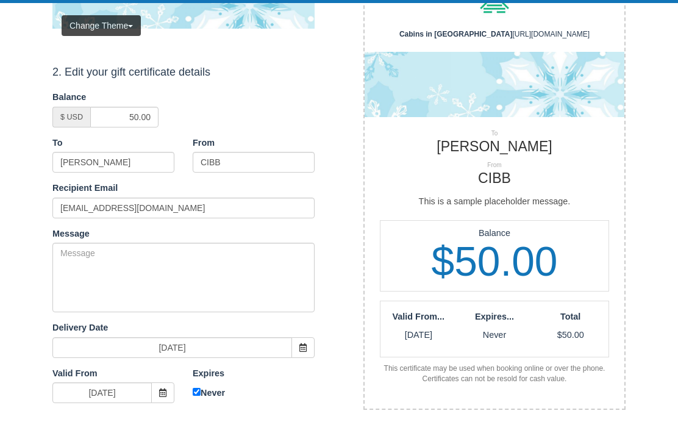
scroll to position [174, 0]
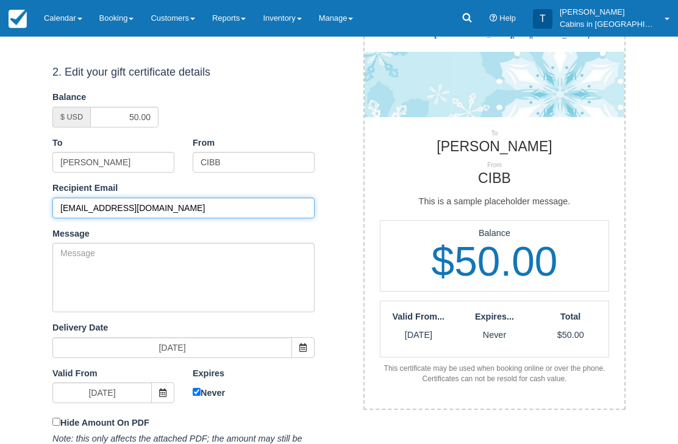
type input "[EMAIL_ADDRESS][DOMAIN_NAME]"
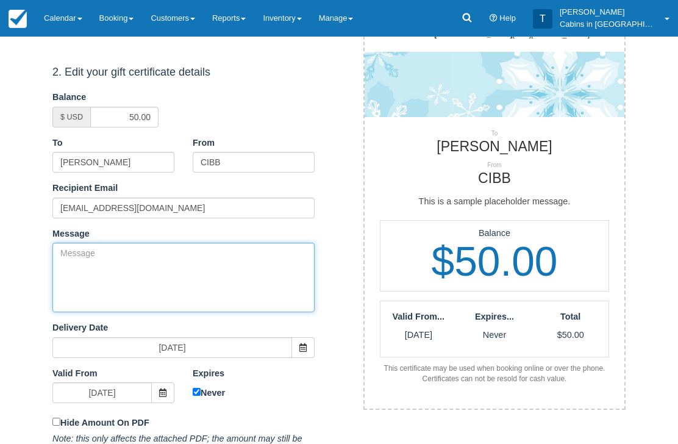
click at [168, 275] on textarea "Message" at bounding box center [183, 278] width 262 height 70
paste textarea "Please accept this gift certificate for your previous booking with [PERSON_NAME…"
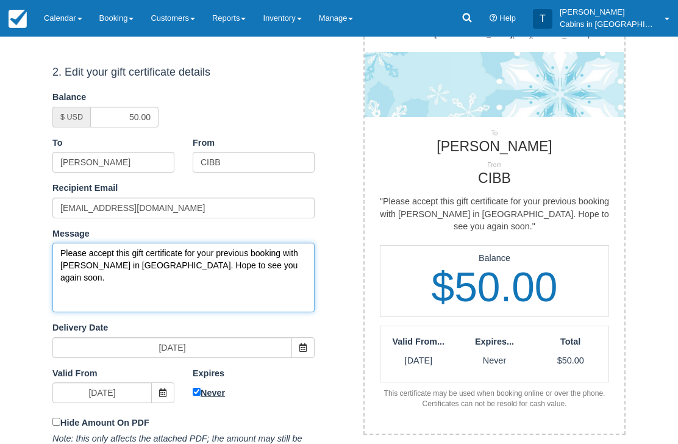
type textarea "Please accept this gift certificate for your previous booking with [PERSON_NAME…"
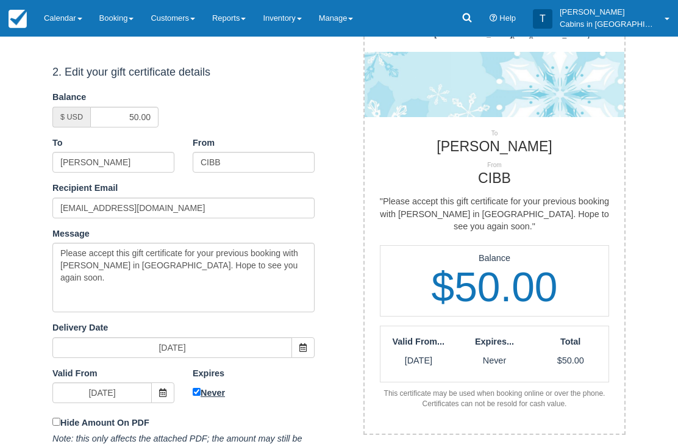
click at [195, 389] on input "Never" at bounding box center [197, 393] width 8 height 8
checkbox input "false"
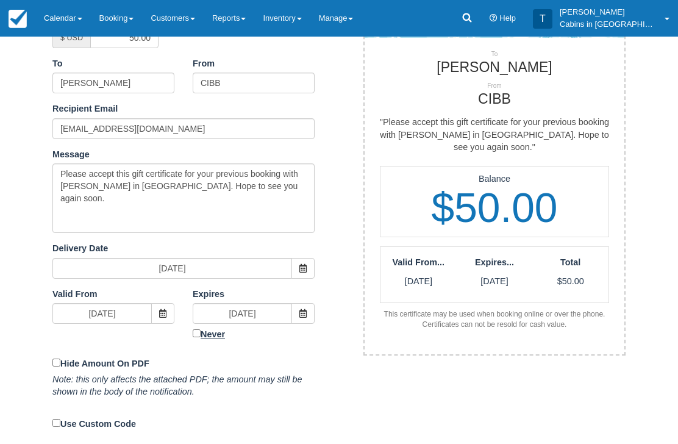
scroll to position [253, 0]
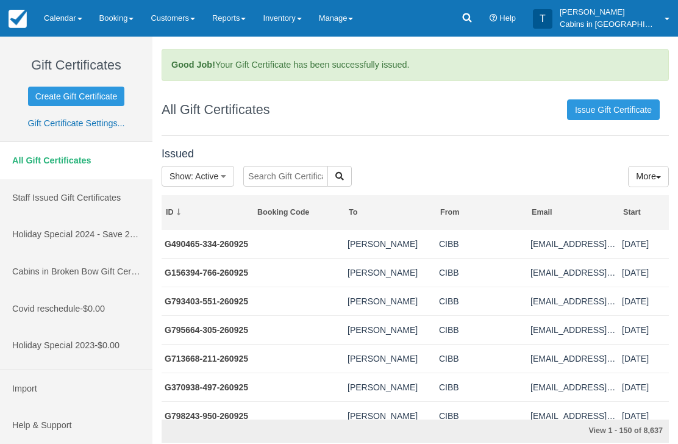
scroll to position [1, 0]
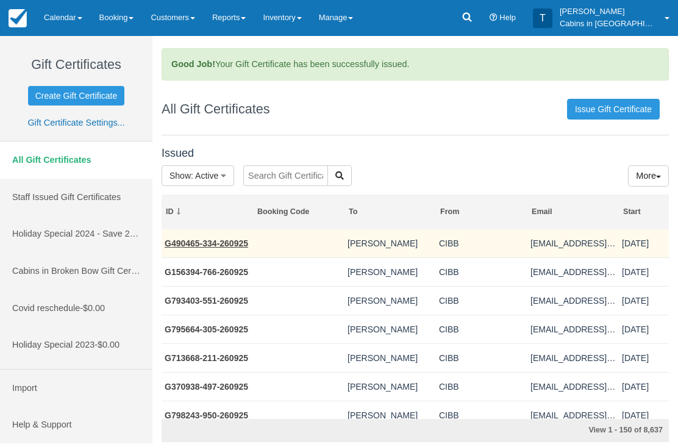
click at [221, 242] on link "G490465-334-260925" at bounding box center [207, 244] width 84 height 10
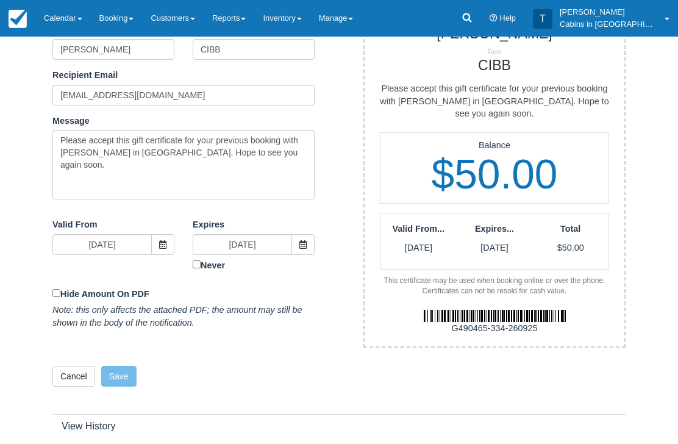
scroll to position [287, 0]
click at [450, 322] on div "G490465-334-260925" at bounding box center [495, 328] width 278 height 13
click at [448, 322] on div "G490465-334-260925" at bounding box center [495, 328] width 278 height 13
copy div "G490465-334-260925"
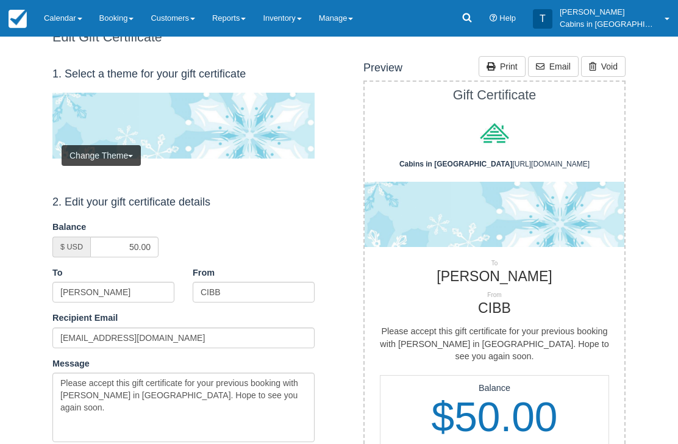
scroll to position [0, 0]
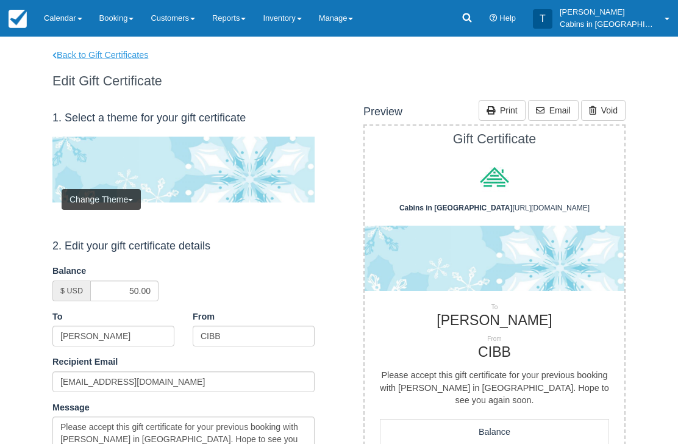
click at [135, 54] on link "Back to Gift Certificates" at bounding box center [108, 55] width 130 height 13
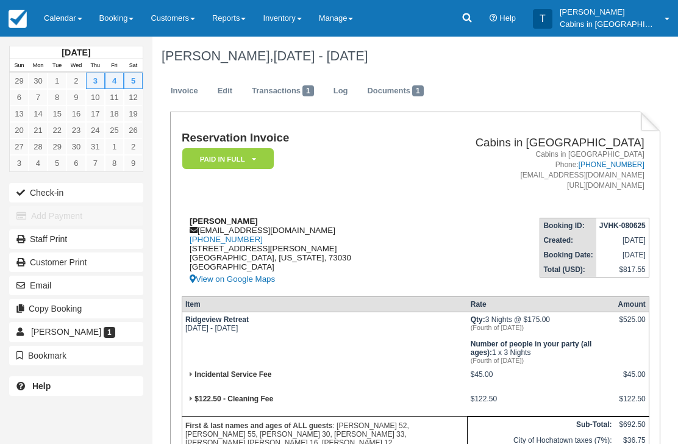
click at [297, 235] on div "[PERSON_NAME] [EMAIL_ADDRESS][DOMAIN_NAME] [PHONE_NUMBER] [STREET_ADDRESS][PERS…" at bounding box center [296, 252] width 228 height 70
click at [295, 234] on div "Stephanie Hudson cupidsheart13@hotmail.com 1 (580) 369-1055 208 W Davis Ave Dav…" at bounding box center [296, 252] width 228 height 70
copy div "cupidsheart13@hotmail.com"
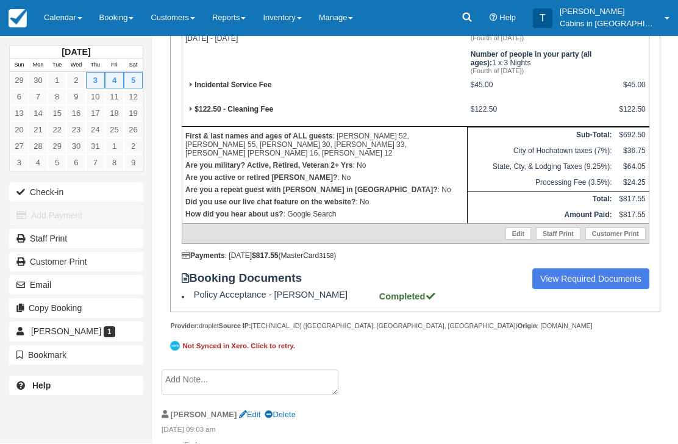
click at [270, 396] on textarea at bounding box center [250, 383] width 177 height 26
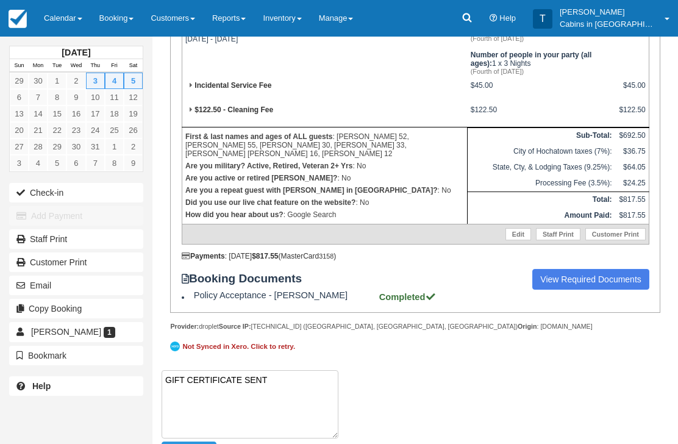
paste textarea "G134737-853-260925"
type textarea "GIFT CERTIFICATE SENT G134737-853-260925"
click at [359, 402] on li "GIFT CERTIFICATE SENT G134737-853-260925 Create Show on invoice" at bounding box center [407, 418] width 490 height 96
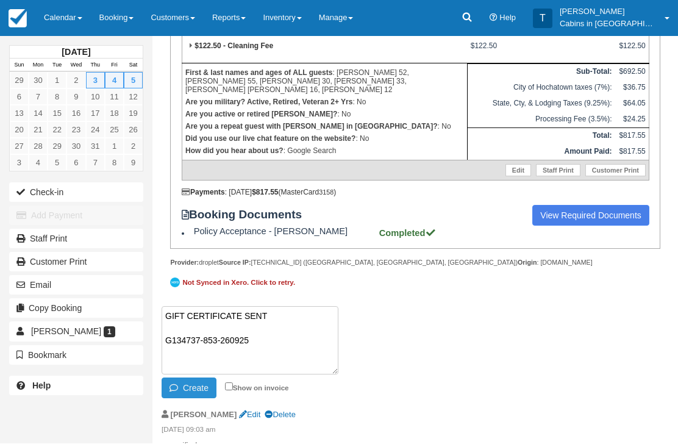
click at [204, 399] on button "Create" at bounding box center [189, 388] width 55 height 21
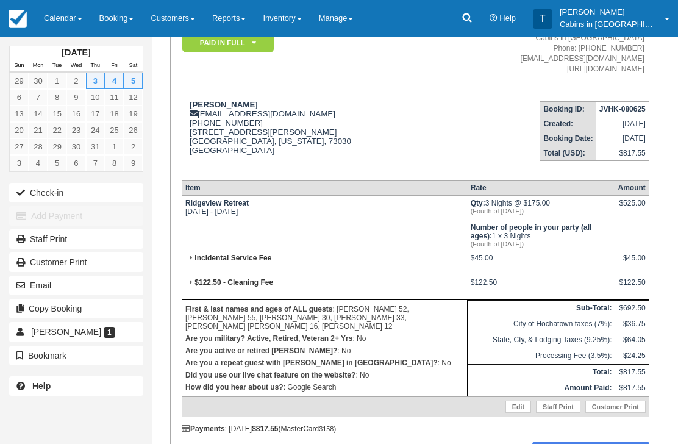
scroll to position [0, 0]
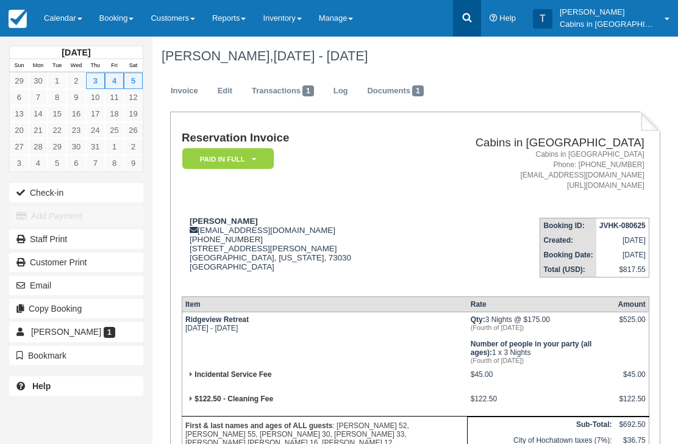
click at [472, 20] on icon at bounding box center [466, 17] width 9 height 9
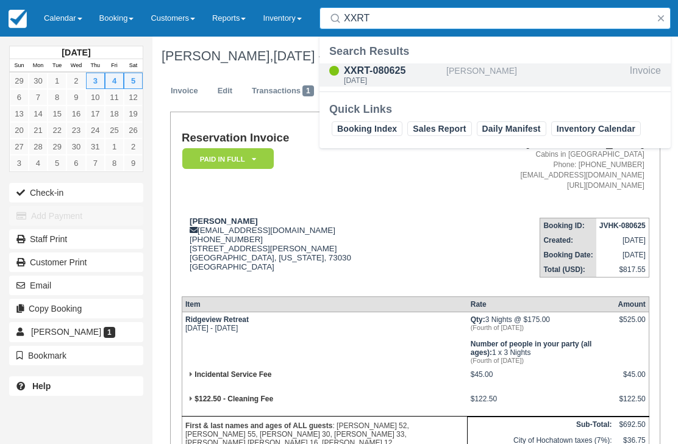
type input "XXRT"
click at [371, 75] on div "XXRT-080625" at bounding box center [393, 70] width 98 height 15
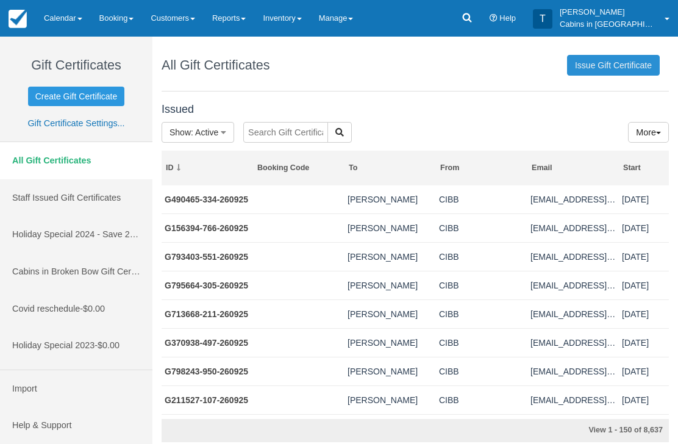
click at [629, 59] on link "Issue Gift Certificate" at bounding box center [613, 65] width 93 height 21
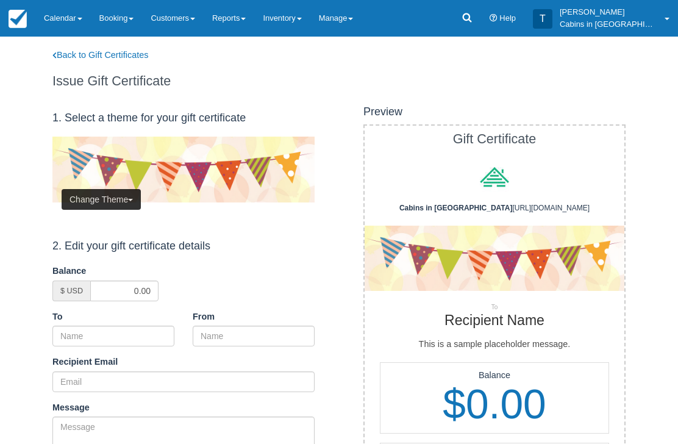
click at [125, 193] on button "Change Theme" at bounding box center [101, 199] width 79 height 21
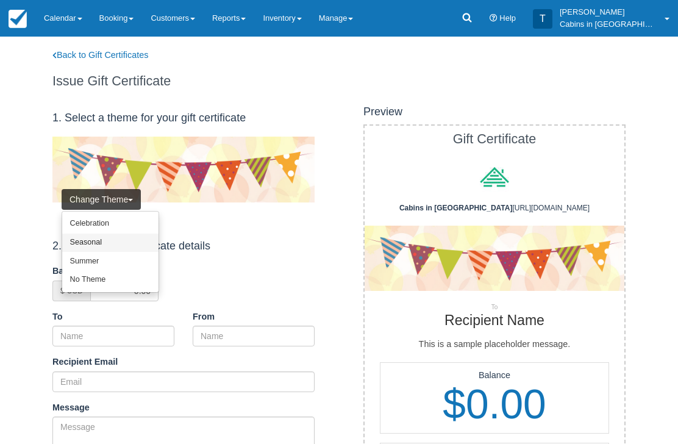
click at [122, 238] on link "Seasonal" at bounding box center [110, 243] width 96 height 19
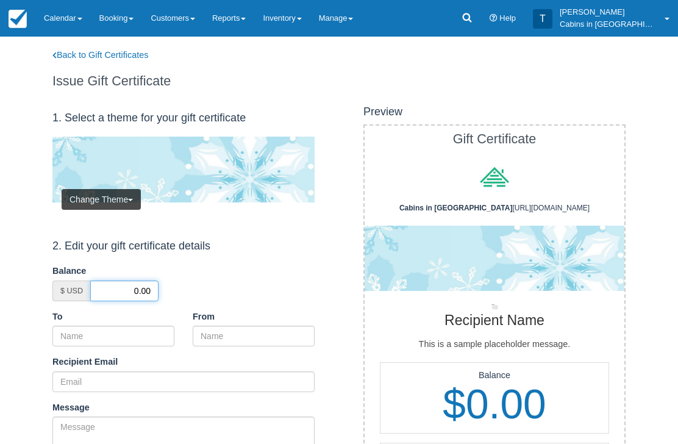
click at [126, 287] on input "0.00" at bounding box center [124, 291] width 68 height 21
type input "50.00"
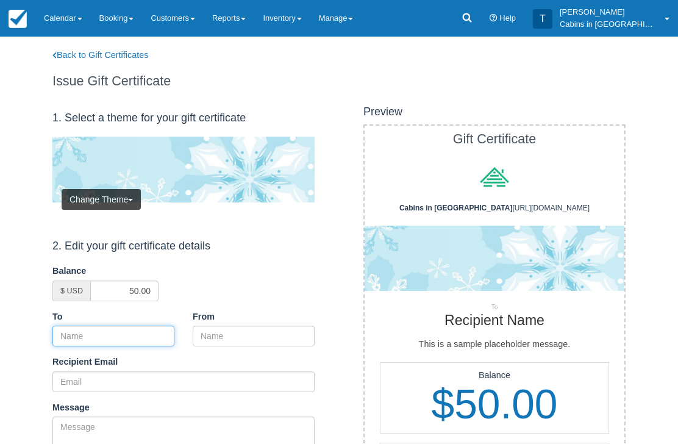
click at [138, 333] on input "To" at bounding box center [113, 336] width 122 height 21
paste input "Stephanie Hudson"
type input "Stephanie Hudson"
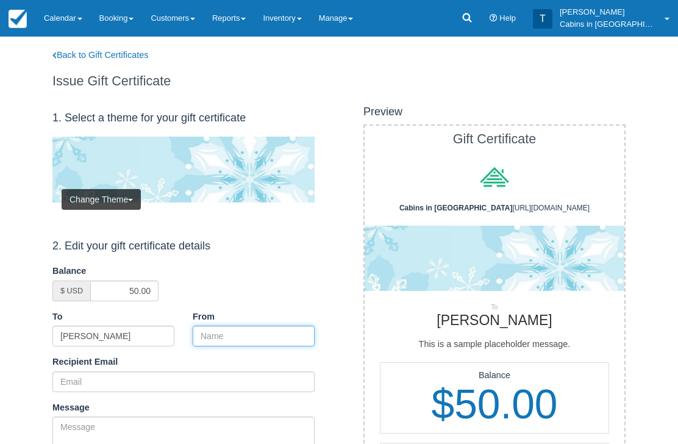
click at [253, 328] on input "From" at bounding box center [254, 336] width 122 height 21
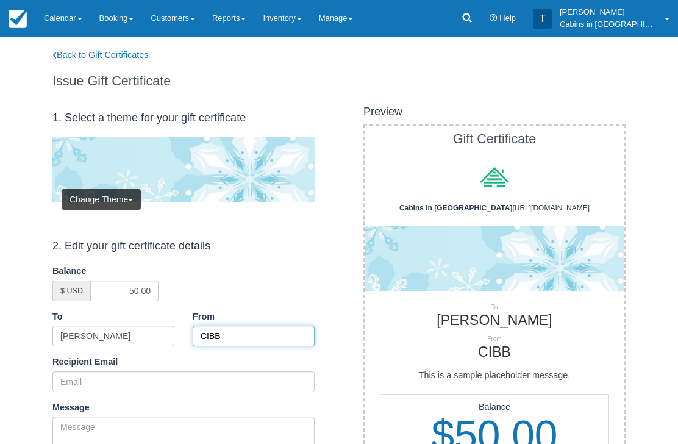
type input "CIBB"
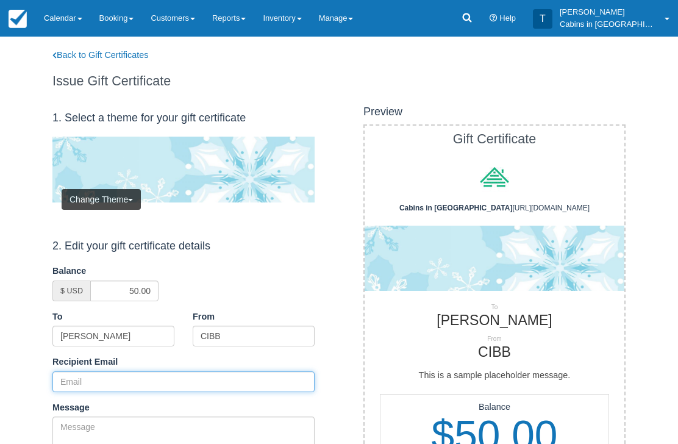
click at [165, 376] on input "Recipient Email" at bounding box center [183, 381] width 262 height 21
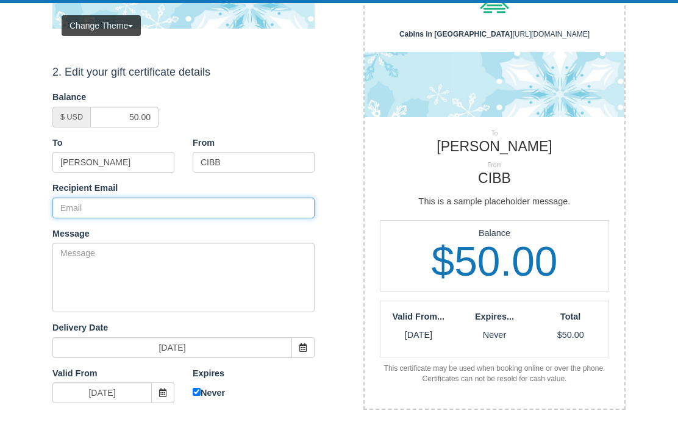
paste input "cupidsheart13@hotmail.com"
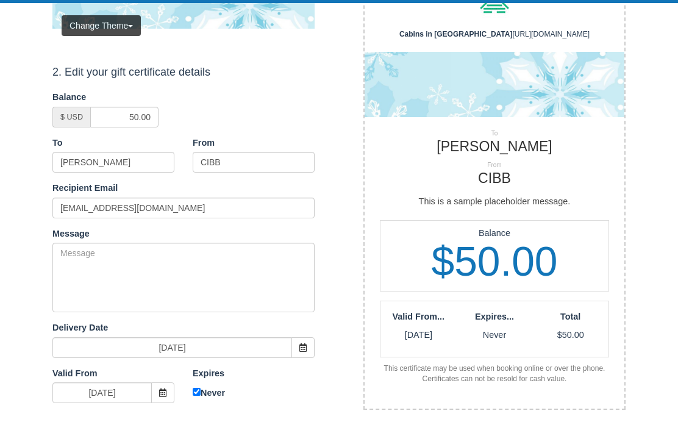
scroll to position [174, 0]
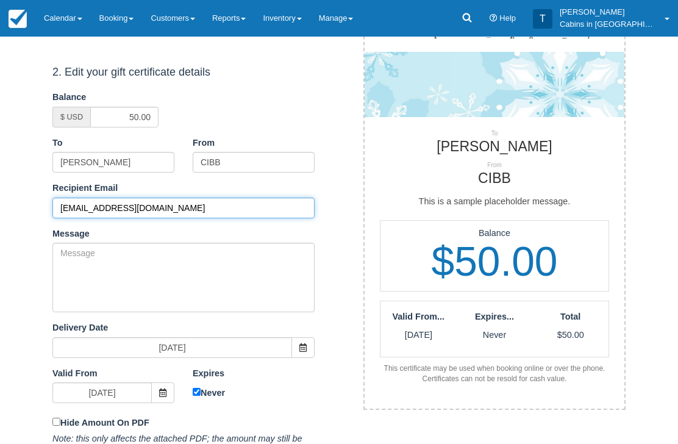
type input "cupidsheart13@hotmail.com"
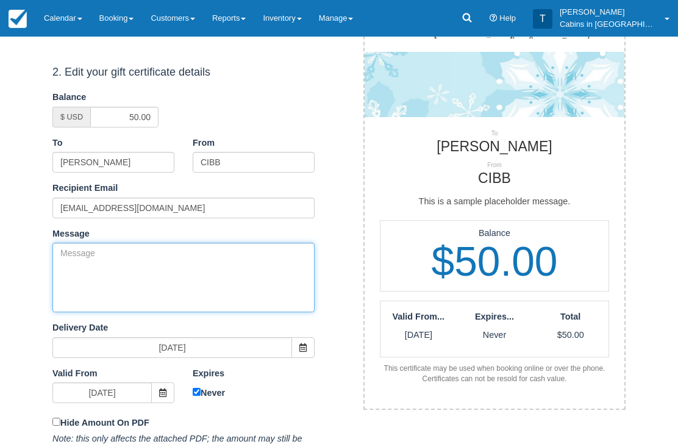
click at [212, 273] on textarea "Message" at bounding box center [183, 278] width 262 height 70
paste textarea "Please accept this gift certificate for your previous booking with Cabins in Br…"
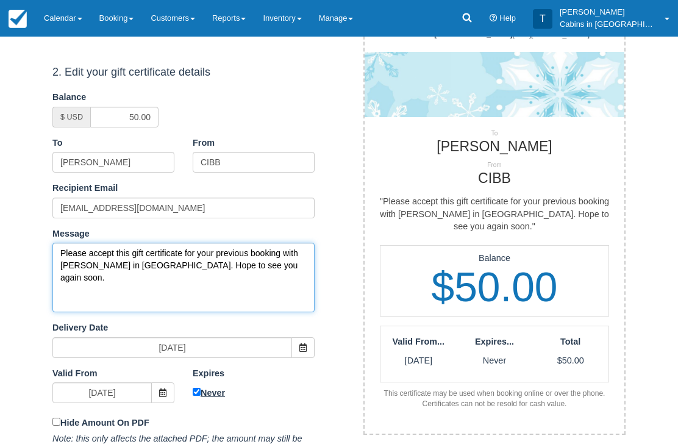
type textarea "Please accept this gift certificate for your previous booking with Cabins in Br…"
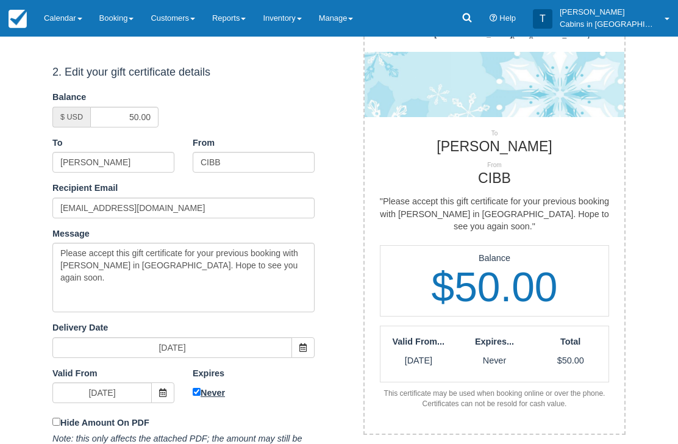
click at [198, 389] on input "Never" at bounding box center [197, 393] width 8 height 8
checkbox input "false"
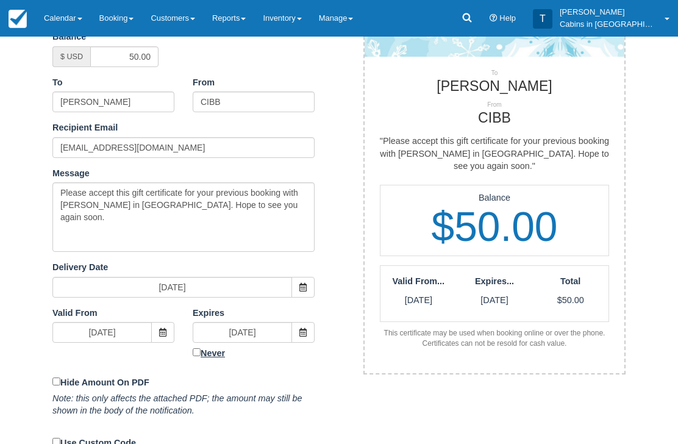
scroll to position [253, 0]
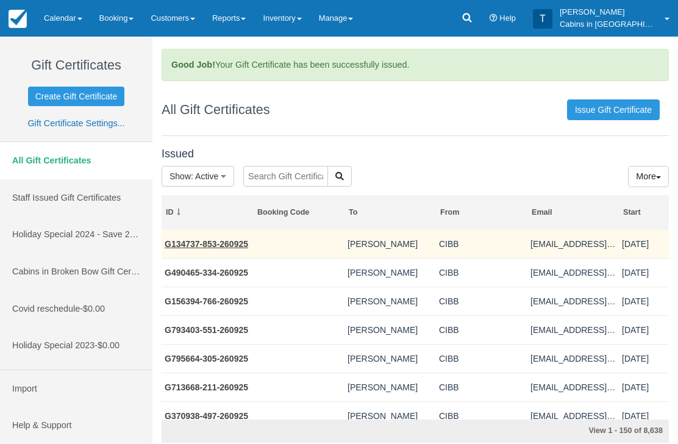
click at [218, 246] on link "G134737-853-260925" at bounding box center [207, 244] width 84 height 10
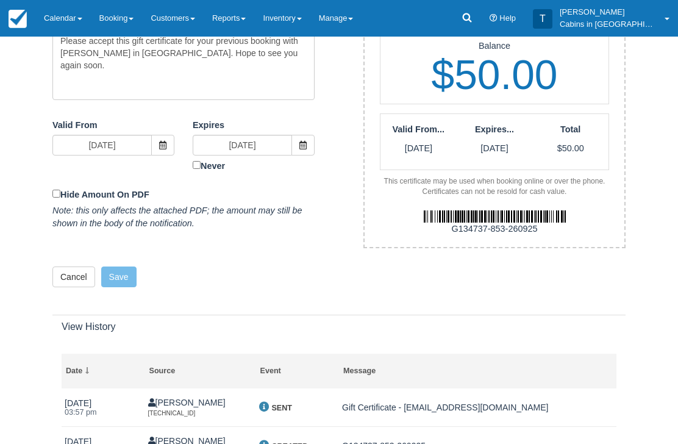
scroll to position [403, 0]
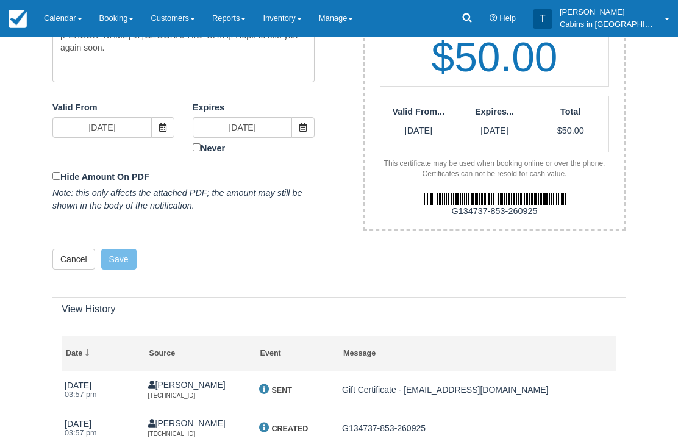
click at [451, 206] on div "G134737-853-260925" at bounding box center [495, 212] width 278 height 13
copy div "G134737-853-260925"
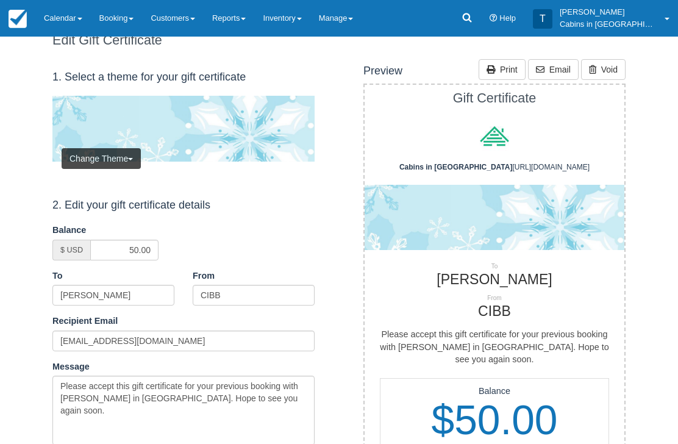
scroll to position [0, 0]
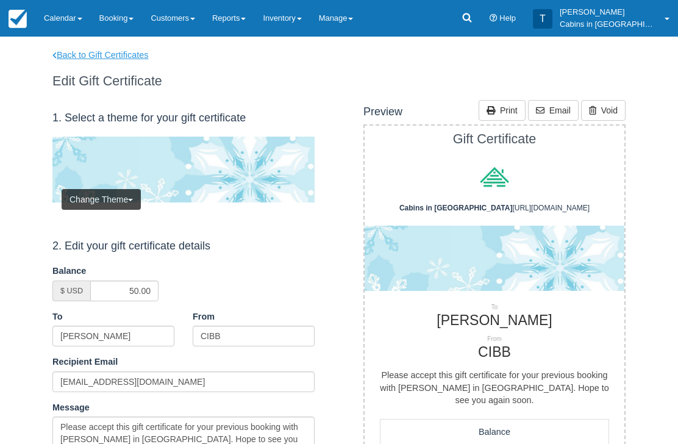
click at [128, 52] on link "Back to Gift Certificates" at bounding box center [108, 55] width 130 height 13
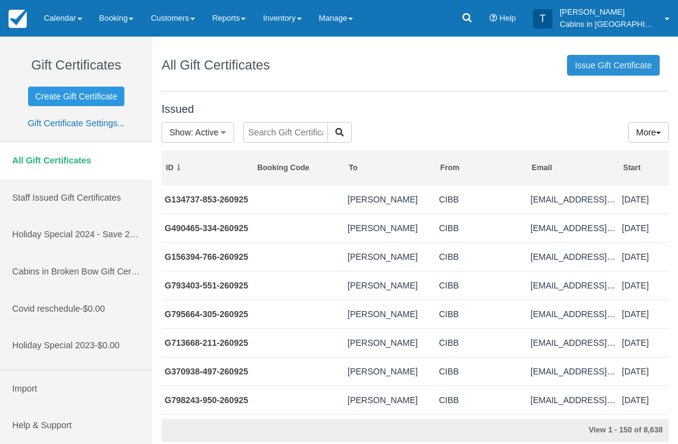
click at [589, 59] on link "Issue Gift Certificate" at bounding box center [613, 65] width 93 height 21
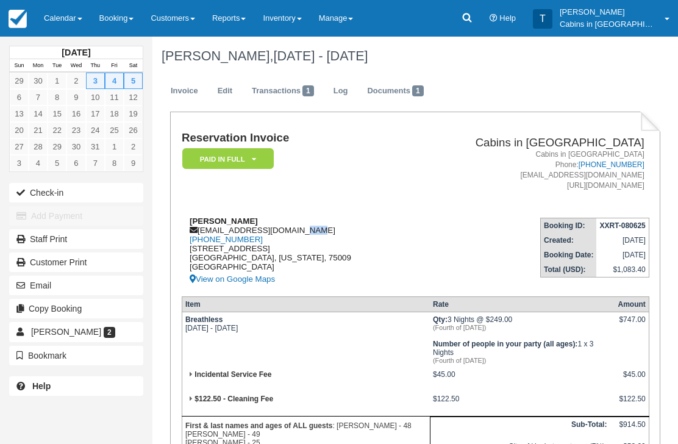
click at [270, 224] on div "Ismael Ortiz ismaelortizjr21@gmail.com 1 (469) 207-6515 3101 Meadow Vista Cir C…" at bounding box center [296, 252] width 228 height 70
click at [344, 248] on div "Ismael Ortiz ismaelortizjr21@gmail.com 1 (469) 207-6515 3101 Meadow Vista Cir C…" at bounding box center [296, 252] width 228 height 70
copy div "smaelortizjr21@gmail.com"
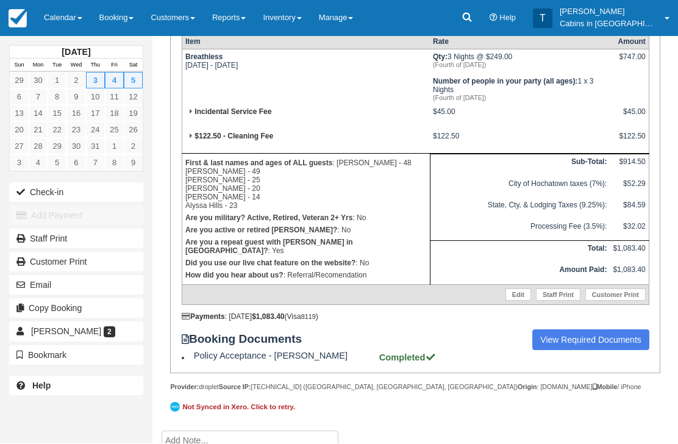
click at [245, 443] on textarea at bounding box center [250, 444] width 177 height 26
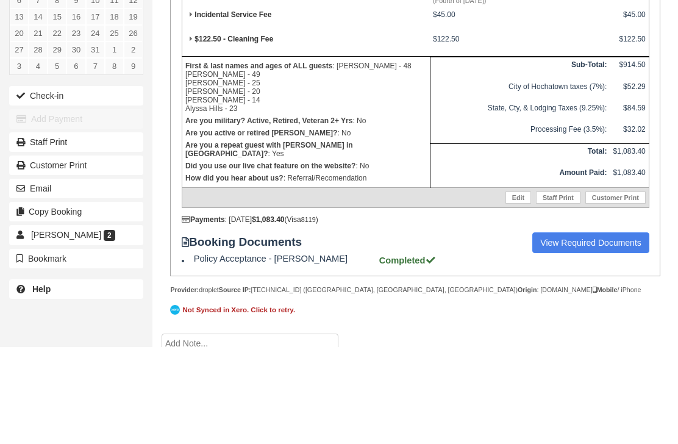
scroll to position [359, 0]
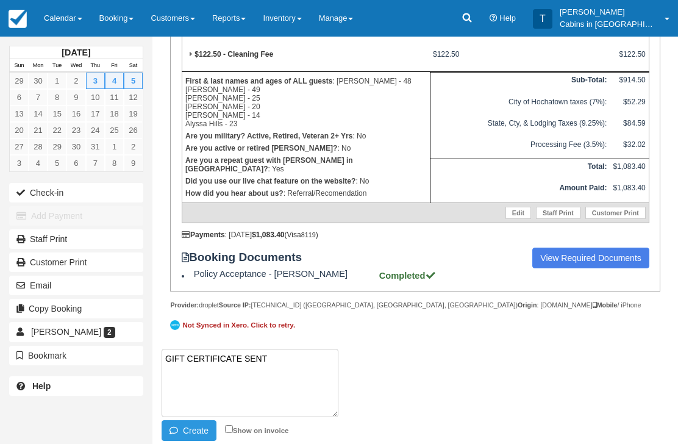
click at [195, 399] on textarea "GIFT CERTIFICATE SENT" at bounding box center [250, 383] width 177 height 68
paste textarea "G873904-357-260925"
type textarea "GIFT CERTIFICATE SENT G873904-357-260925"
click at [185, 437] on button "Create" at bounding box center [189, 430] width 55 height 21
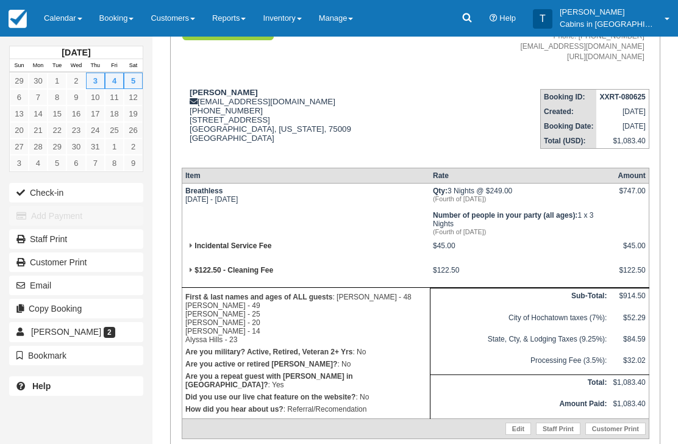
scroll to position [0, 0]
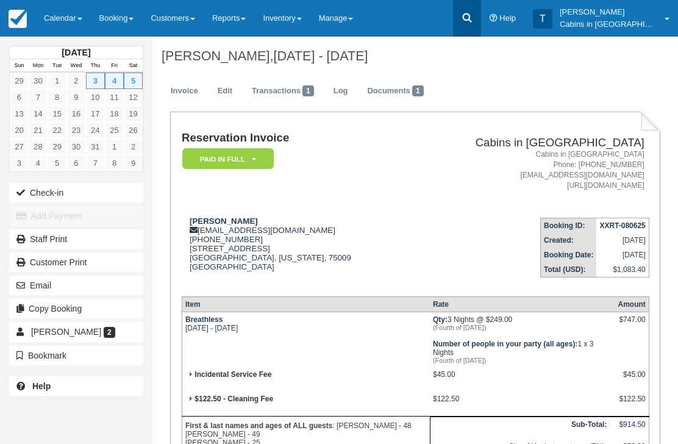
click at [473, 14] on icon at bounding box center [467, 18] width 12 height 12
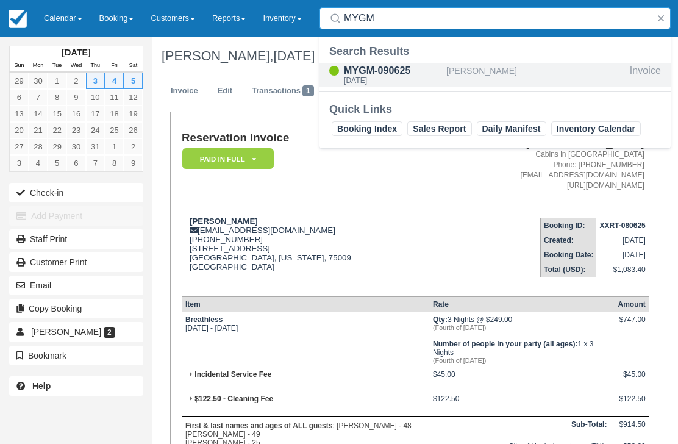
type input "MYGM"
click at [381, 81] on div "Thu Jul 10 2025" at bounding box center [393, 80] width 98 height 7
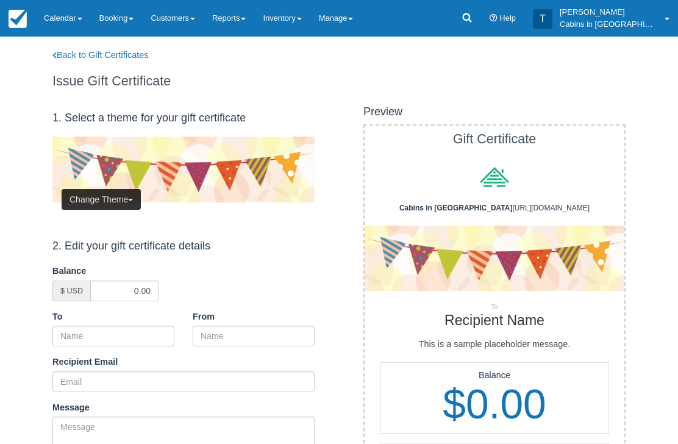
click at [130, 199] on span "button" at bounding box center [130, 200] width 5 height 2
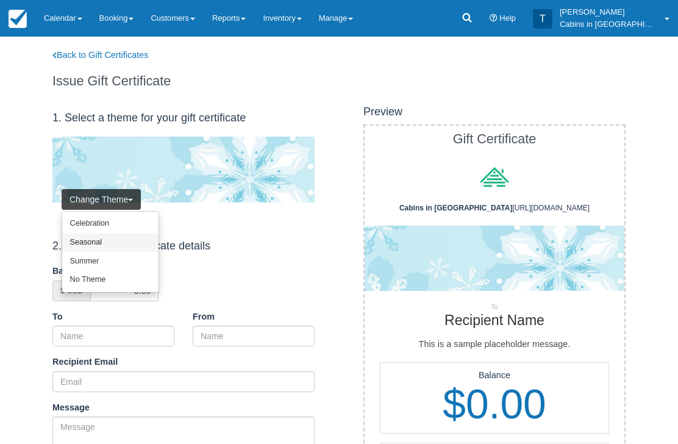
click at [125, 239] on link "Seasonal" at bounding box center [110, 243] width 96 height 19
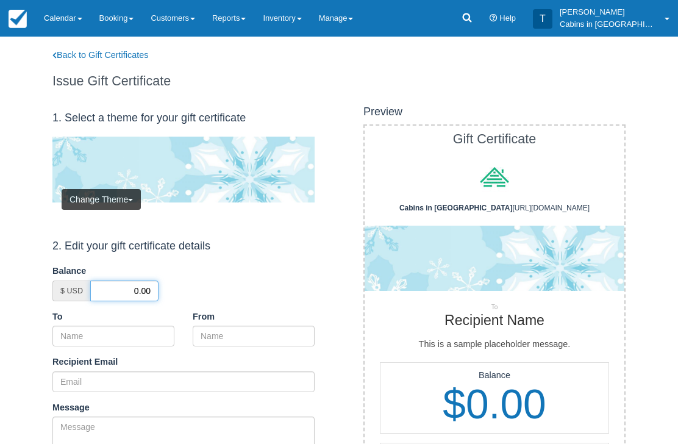
click at [126, 288] on input "0.00" at bounding box center [124, 291] width 68 height 21
type input "50.00"
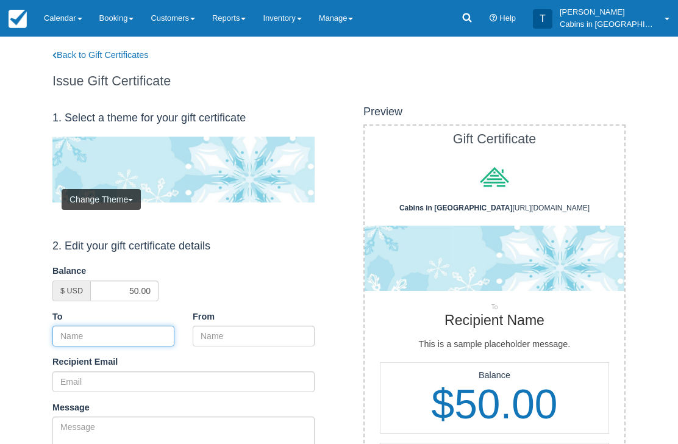
click at [143, 336] on input "To" at bounding box center [113, 336] width 122 height 21
paste input "[PERSON_NAME]"
type input "[PERSON_NAME]"
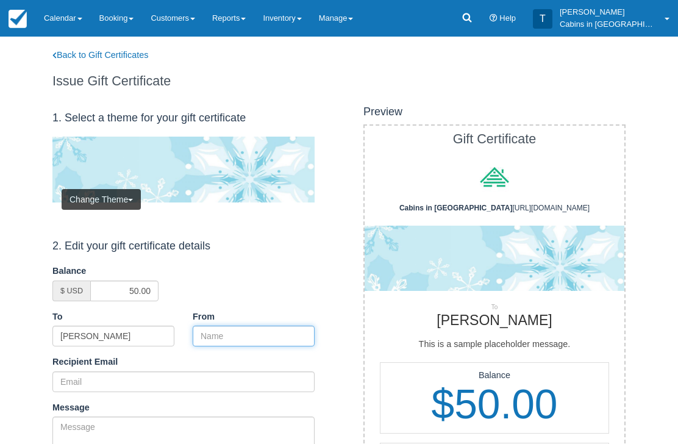
click at [239, 328] on input "From" at bounding box center [254, 336] width 122 height 21
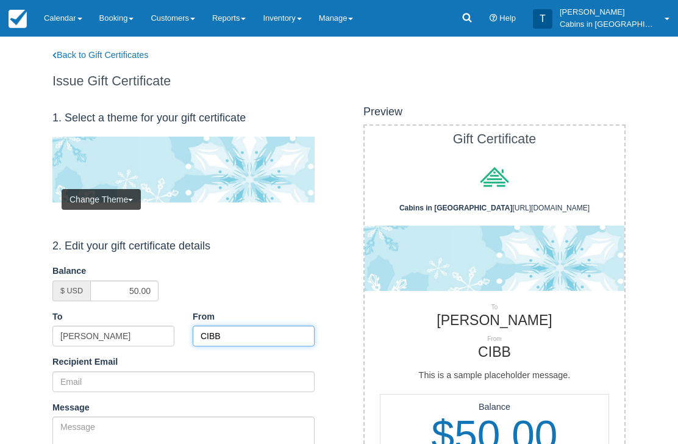
type input "CIBB"
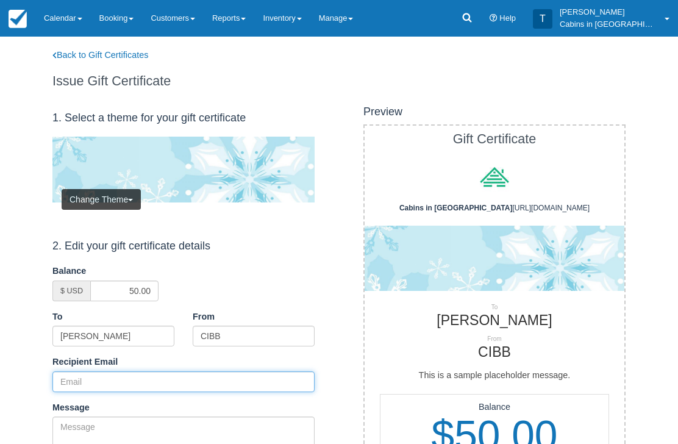
click at [120, 380] on input "Recipient Email" at bounding box center [183, 381] width 262 height 21
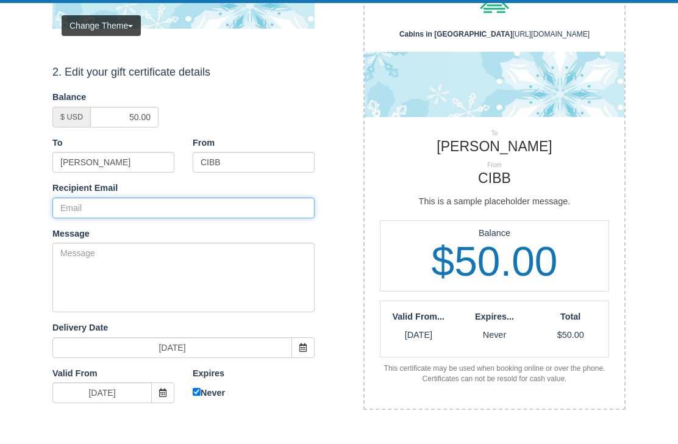
scroll to position [173, 0]
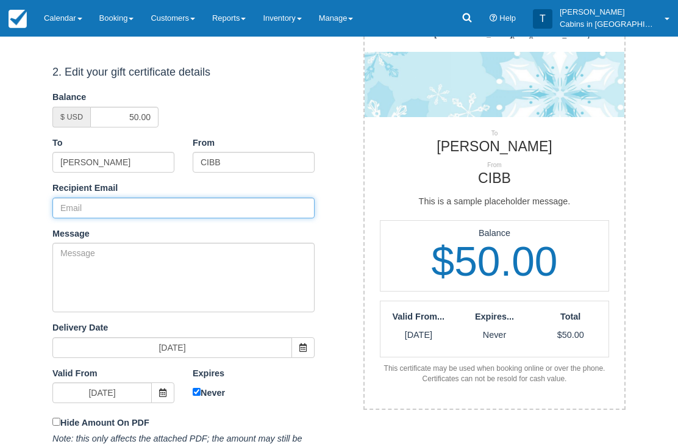
paste input "smaelortizjr21@gmail.com"
type input "smaelortizjr21@gmail.com"
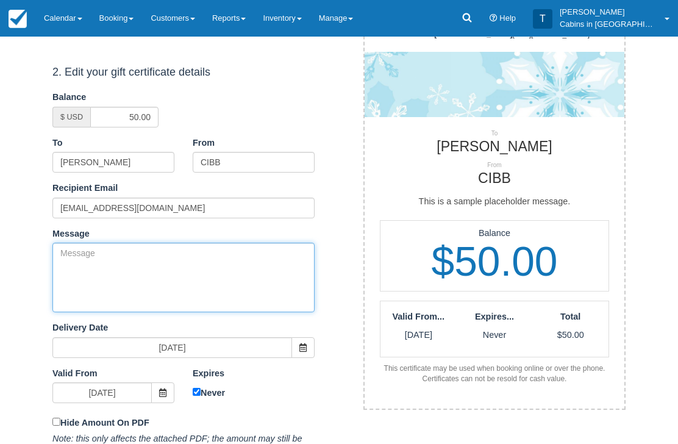
click at [196, 260] on textarea "Message" at bounding box center [183, 278] width 262 height 70
paste textarea "Please accept this gift certificate for your previous booking with Cabins in Br…"
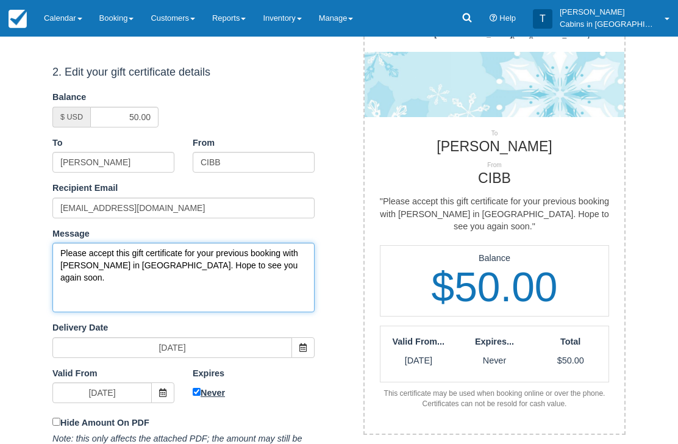
type textarea "Please accept this gift certificate for your previous booking with Cabins in Br…"
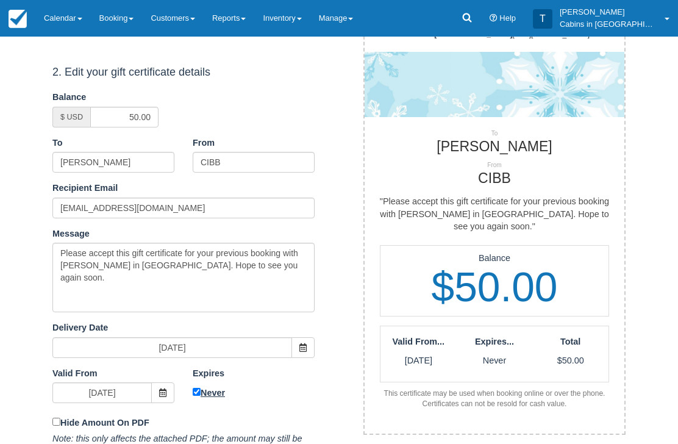
click at [198, 389] on input "Never" at bounding box center [197, 393] width 8 height 8
checkbox input "false"
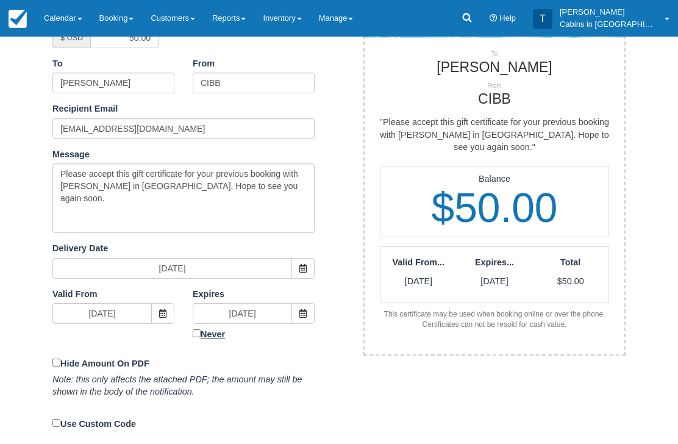
scroll to position [253, 0]
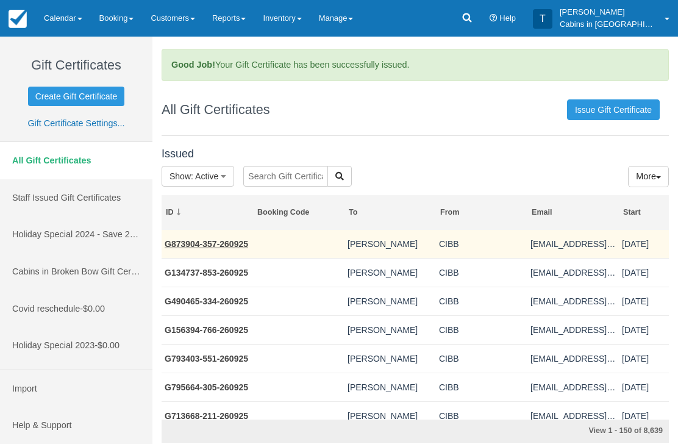
click at [218, 243] on link "G873904-357-260925" at bounding box center [207, 244] width 84 height 10
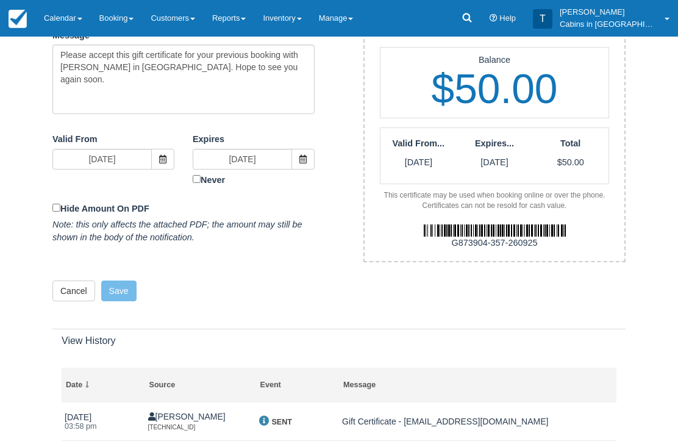
scroll to position [383, 0]
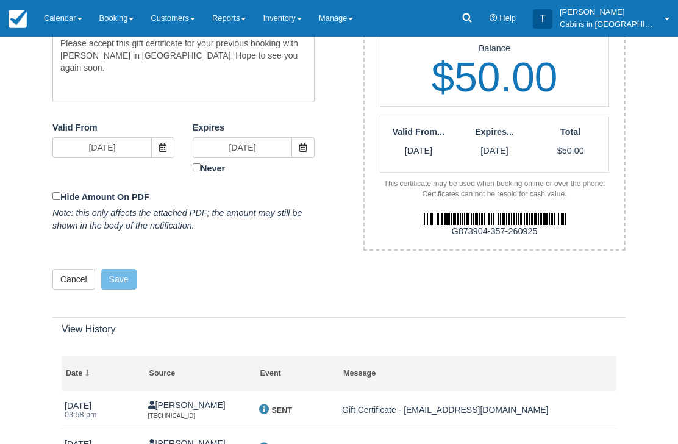
click at [539, 214] on img at bounding box center [495, 220] width 142 height 12
click at [536, 226] on div "G873904-357-260925" at bounding box center [495, 232] width 278 height 13
copy div "G873904-357-260925"
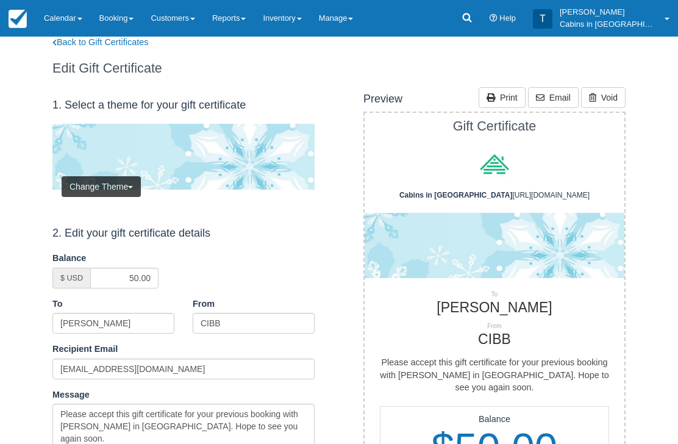
scroll to position [0, 0]
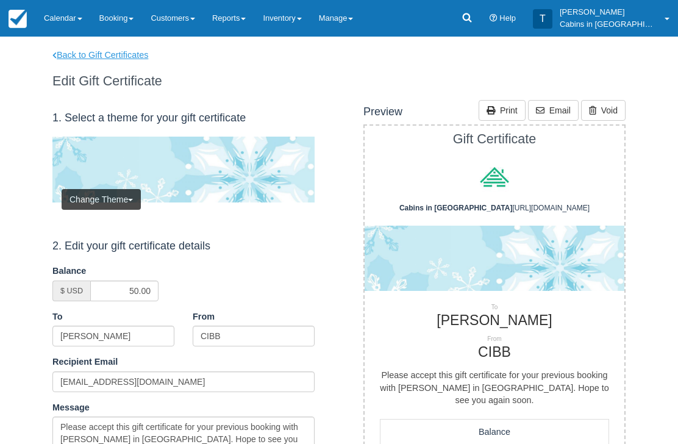
click at [120, 51] on link "Back to Gift Certificates" at bounding box center [108, 55] width 130 height 13
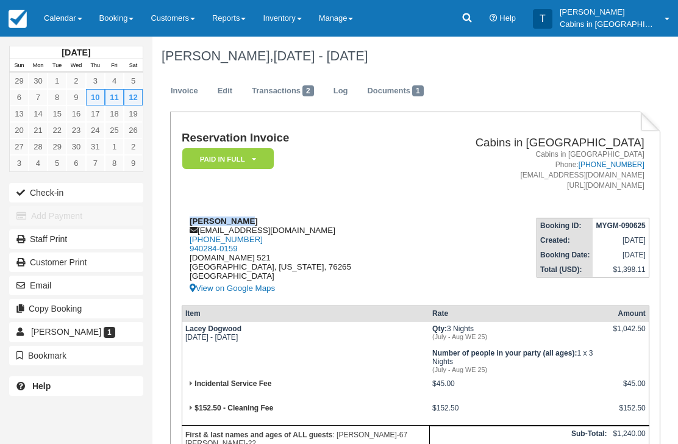
click at [294, 230] on div "[PERSON_NAME] [EMAIL_ADDRESS][DOMAIN_NAME] [PHONE_NUMBER] 940284-0159 [DOMAIN_N…" at bounding box center [296, 256] width 228 height 79
click at [290, 234] on div "[PERSON_NAME] [EMAIL_ADDRESS][DOMAIN_NAME] [PHONE_NUMBER] 940284-0159 [DOMAIN_N…" at bounding box center [296, 256] width 228 height 79
copy div "[EMAIL_ADDRESS][DOMAIN_NAME]"
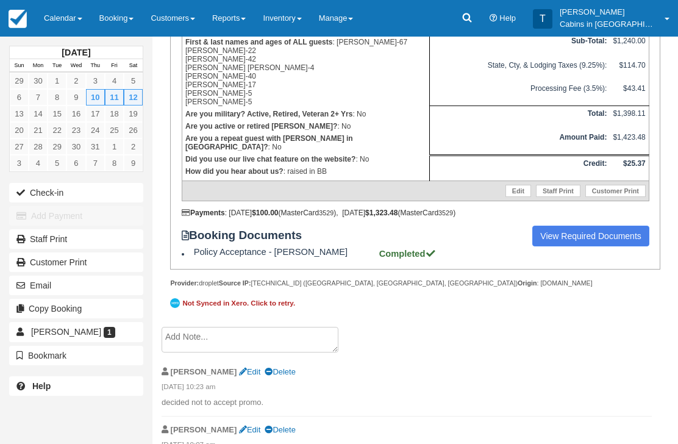
scroll to position [400, 0]
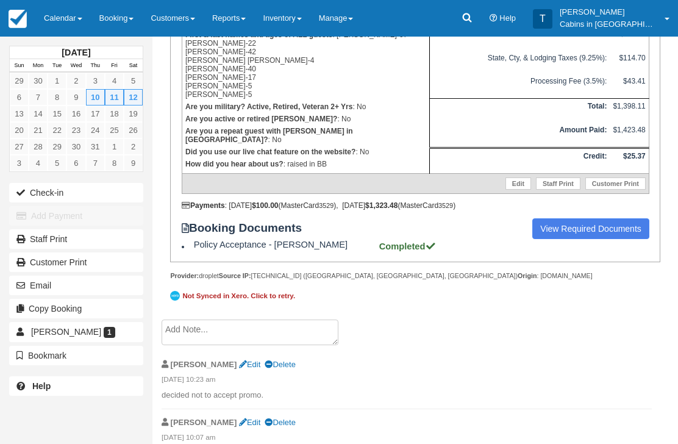
click at [267, 345] on textarea at bounding box center [250, 333] width 177 height 26
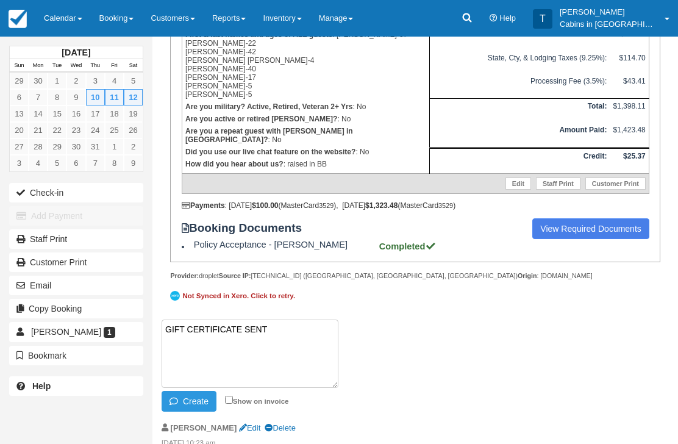
paste textarea "G244363-769-260925"
type textarea "GIFT CERTIFICATE SENT G244363-769-260925"
click at [198, 412] on button "Create" at bounding box center [189, 401] width 55 height 21
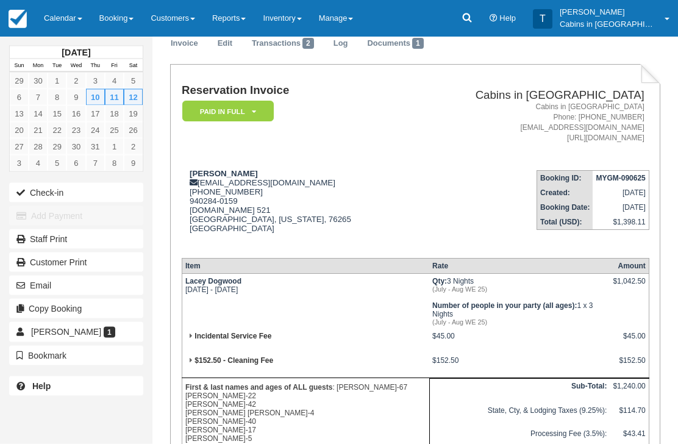
scroll to position [0, 0]
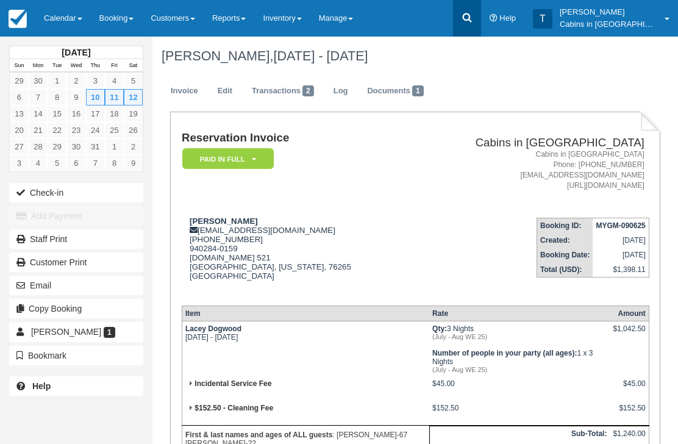
click at [472, 15] on icon at bounding box center [466, 17] width 9 height 9
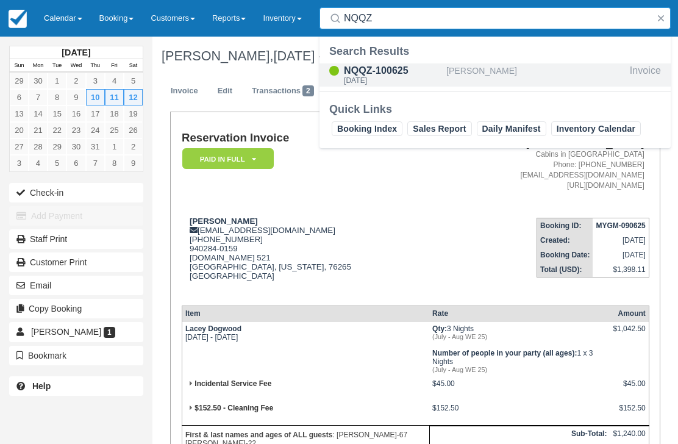
type input "NQQZ"
click at [382, 68] on div "NQQZ-100625" at bounding box center [393, 70] width 98 height 15
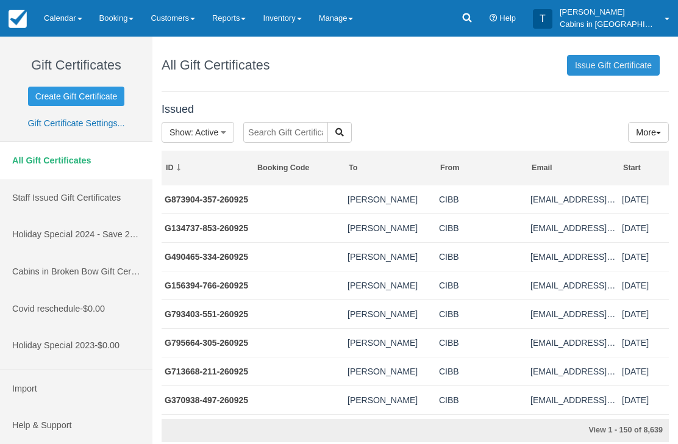
click at [642, 59] on link "Issue Gift Certificate" at bounding box center [613, 65] width 93 height 21
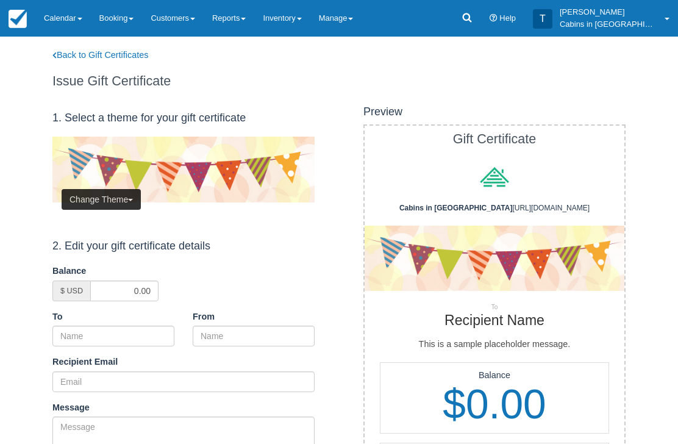
click at [112, 194] on button "Change Theme" at bounding box center [101, 199] width 79 height 21
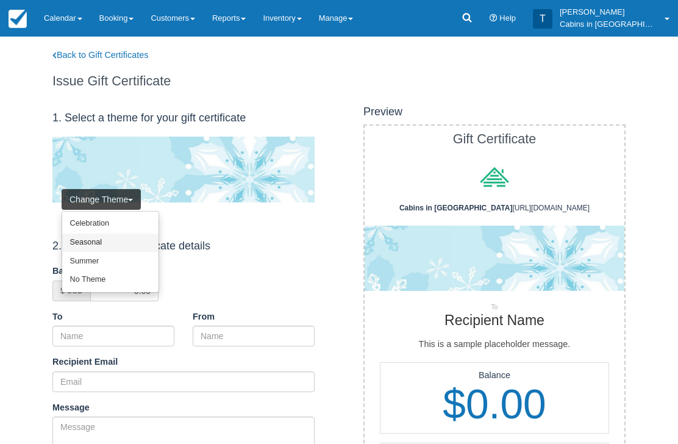
click at [122, 239] on link "Seasonal" at bounding box center [110, 243] width 96 height 19
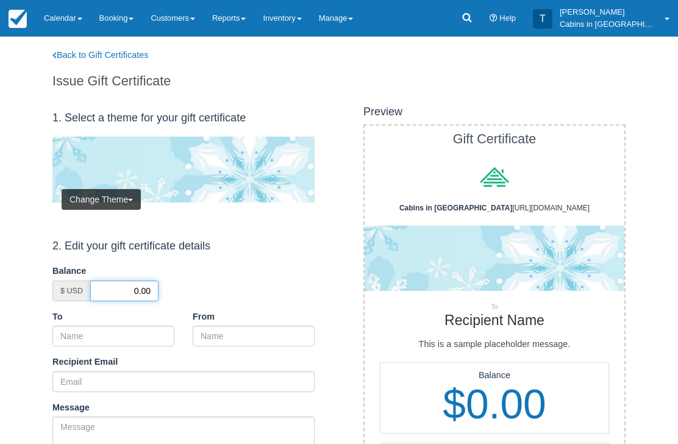
click at [124, 289] on input "0.00" at bounding box center [124, 291] width 68 height 21
type input "50.00"
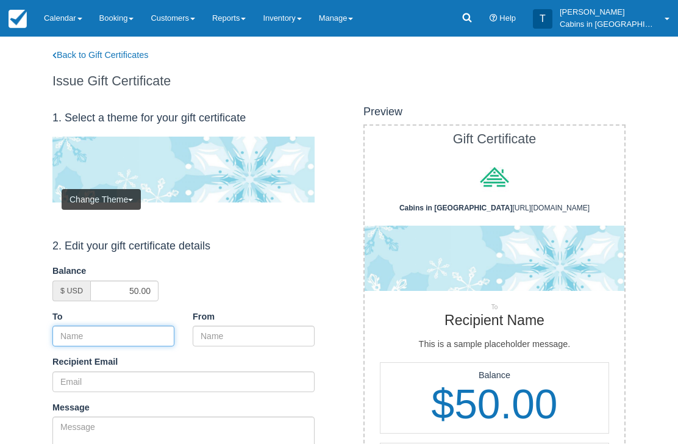
click at [131, 327] on input "To" at bounding box center [113, 336] width 122 height 21
paste input "[PERSON_NAME]"
type input "[PERSON_NAME]"
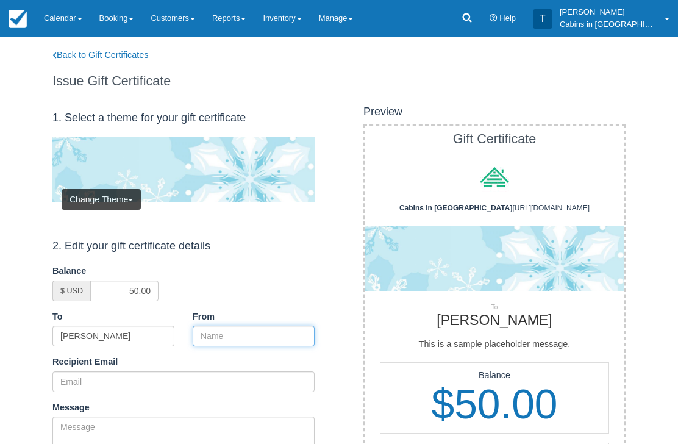
click at [240, 329] on input "From" at bounding box center [254, 336] width 122 height 21
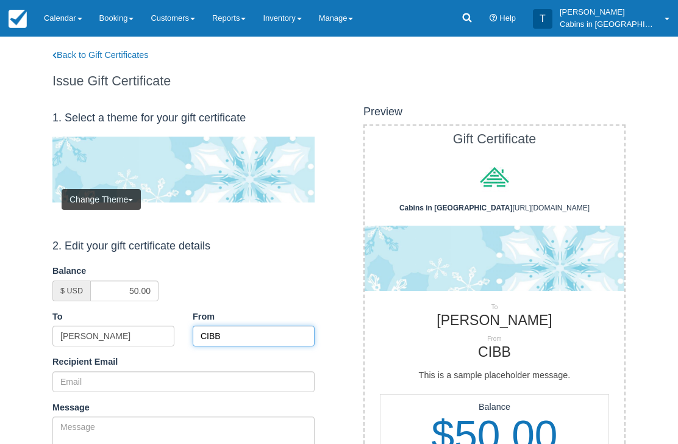
type input "CIBB"
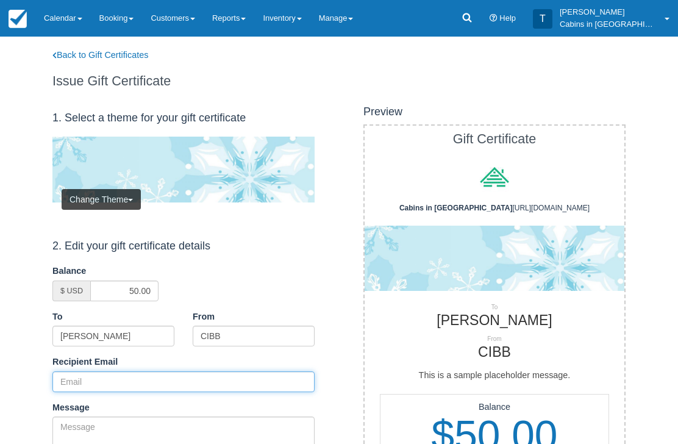
click at [126, 372] on input "Recipient Email" at bounding box center [183, 381] width 262 height 21
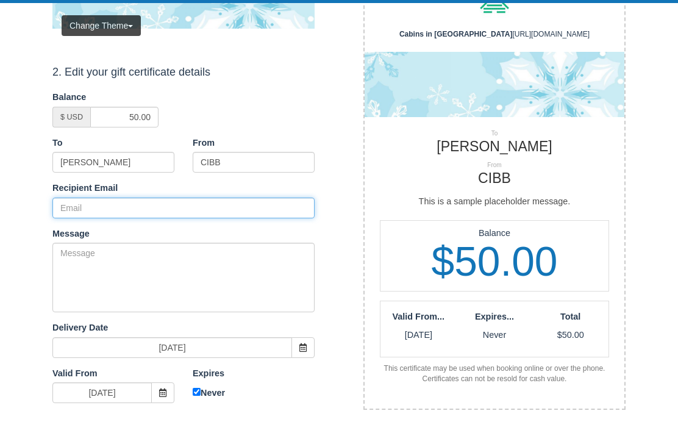
scroll to position [173, 0]
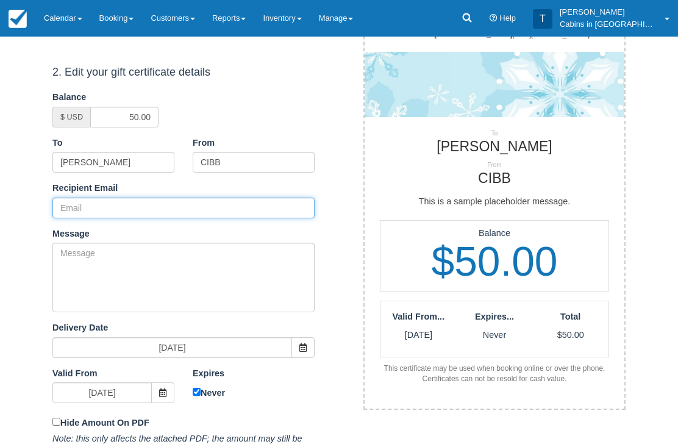
paste input "[EMAIL_ADDRESS][DOMAIN_NAME]"
type input "[EMAIL_ADDRESS][DOMAIN_NAME]"
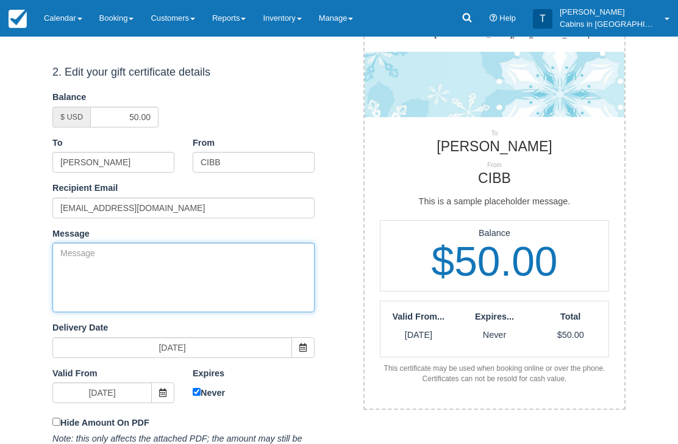
click at [192, 273] on textarea "Message" at bounding box center [183, 278] width 262 height 70
paste textarea "Please accept this gift certificate for your previous booking with [PERSON_NAME…"
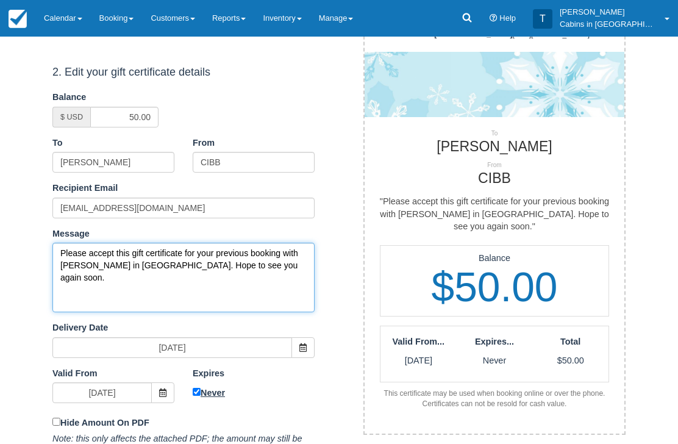
type textarea "Please accept this gift certificate for your previous booking with [PERSON_NAME…"
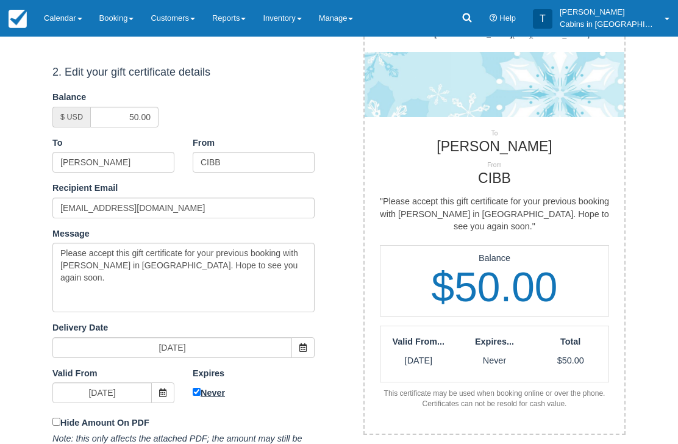
click at [195, 392] on input "Never" at bounding box center [197, 393] width 8 height 8
checkbox input "false"
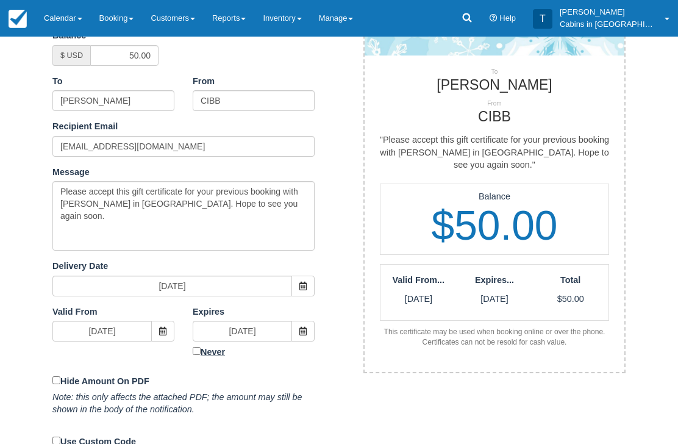
scroll to position [253, 0]
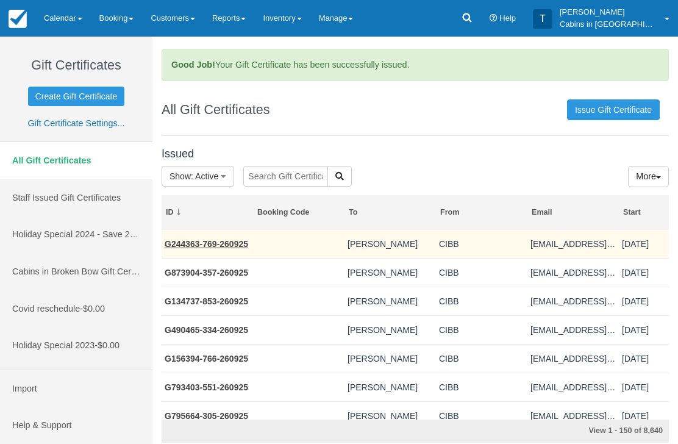
click at [226, 246] on link "G244363-769-260925" at bounding box center [207, 244] width 84 height 10
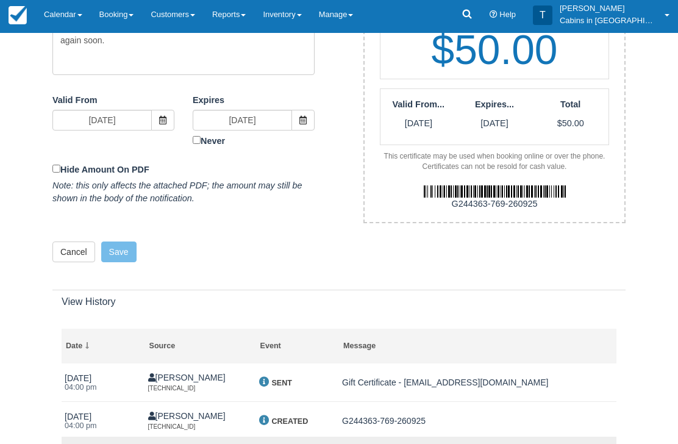
scroll to position [412, 0]
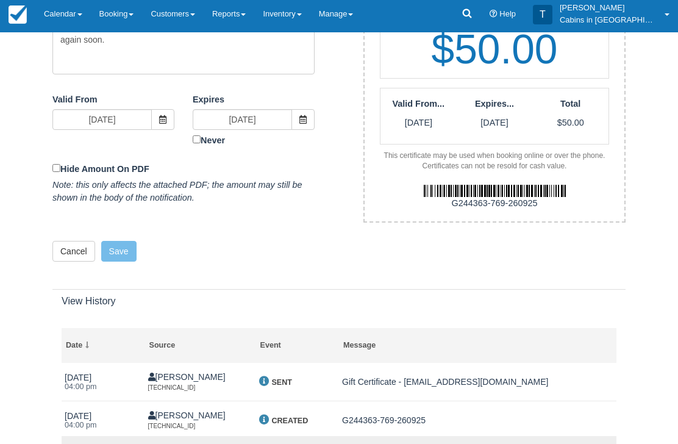
click at [447, 197] on div "G244363-769-260925" at bounding box center [495, 203] width 278 height 13
copy div "G244363-769-260925"
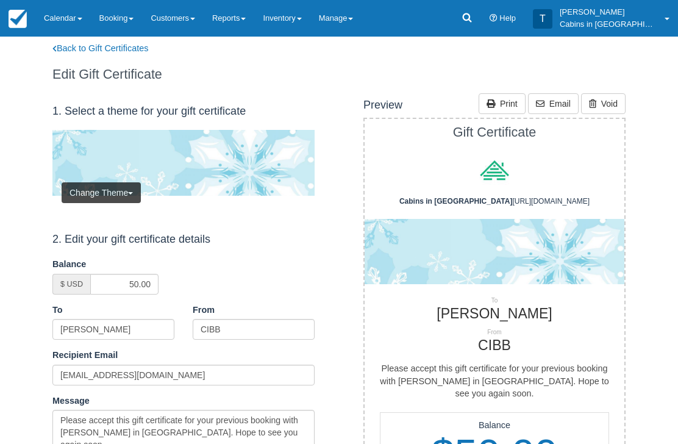
scroll to position [0, 0]
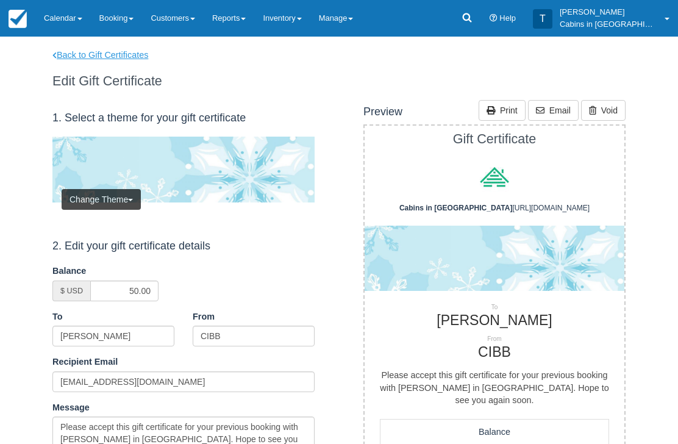
click at [121, 49] on link "Back to Gift Certificates" at bounding box center [108, 55] width 130 height 13
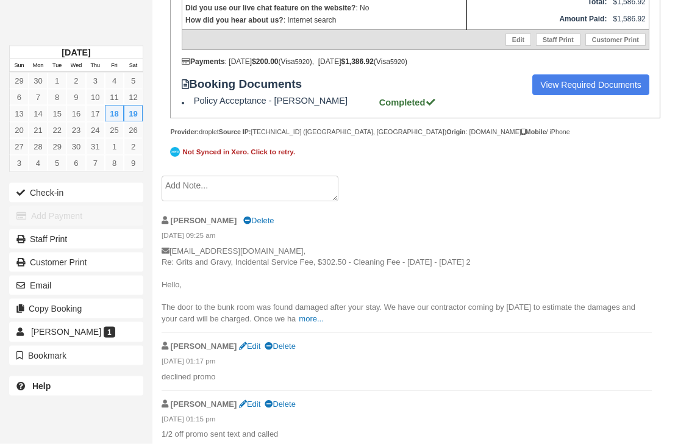
scroll to position [496, 0]
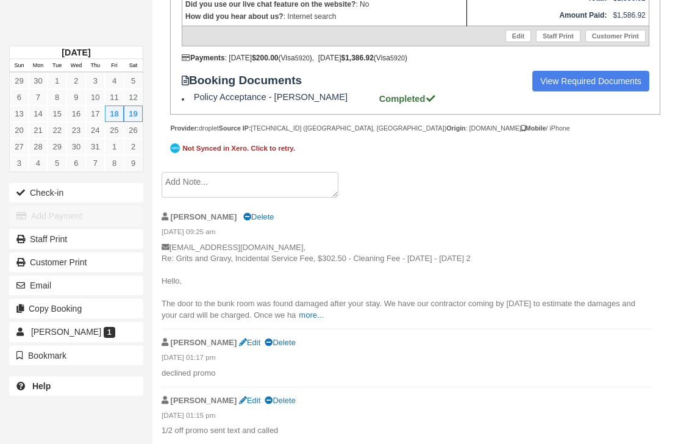
click at [284, 198] on textarea at bounding box center [250, 185] width 177 height 26
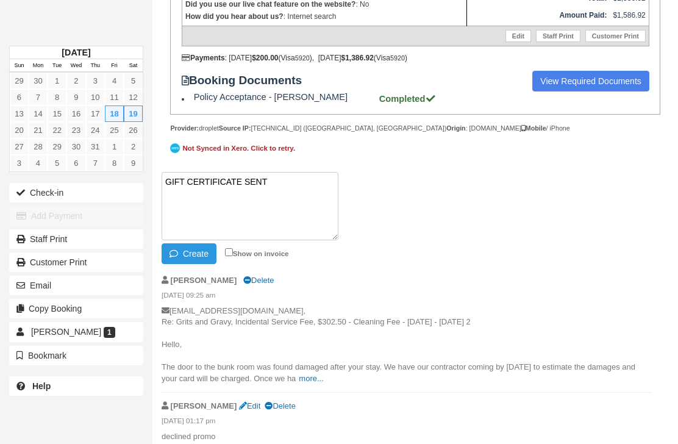
paste textarea "G846424-104-260925"
type textarea "GIFT CERTIFICATE SENT G846424-104-260925"
click at [198, 264] on button "Create" at bounding box center [189, 253] width 55 height 21
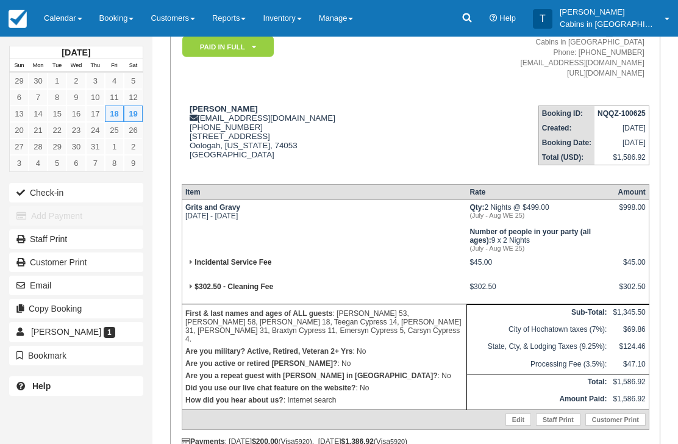
scroll to position [0, 0]
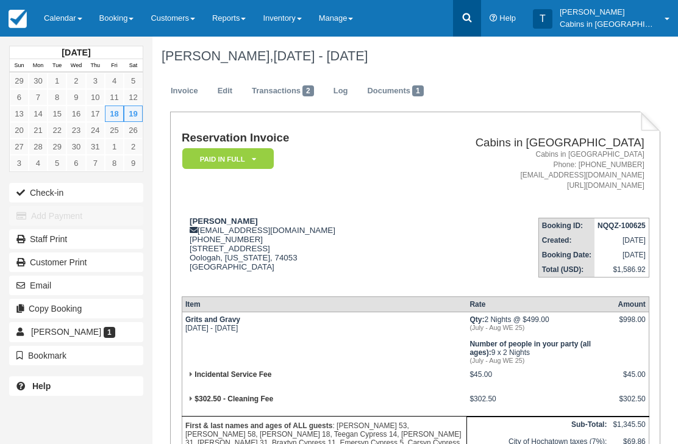
click at [473, 16] on icon at bounding box center [467, 18] width 12 height 12
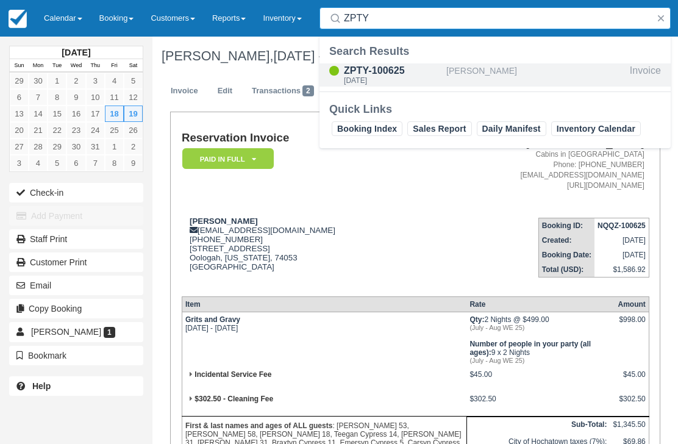
type input "ZPTY"
click at [398, 74] on div "ZPTY-100625" at bounding box center [393, 70] width 98 height 15
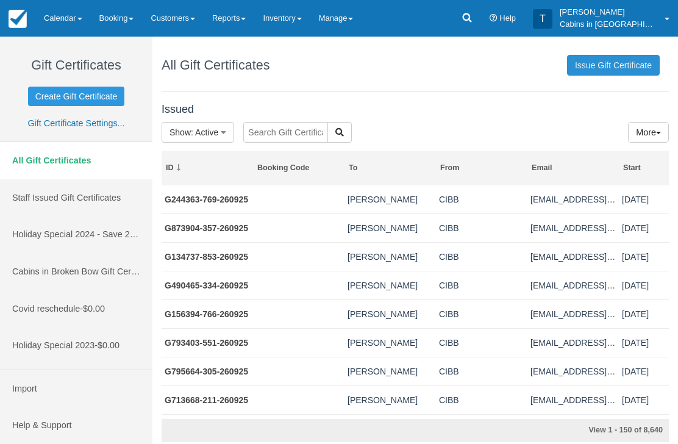
click at [621, 63] on link "Issue Gift Certificate" at bounding box center [613, 65] width 93 height 21
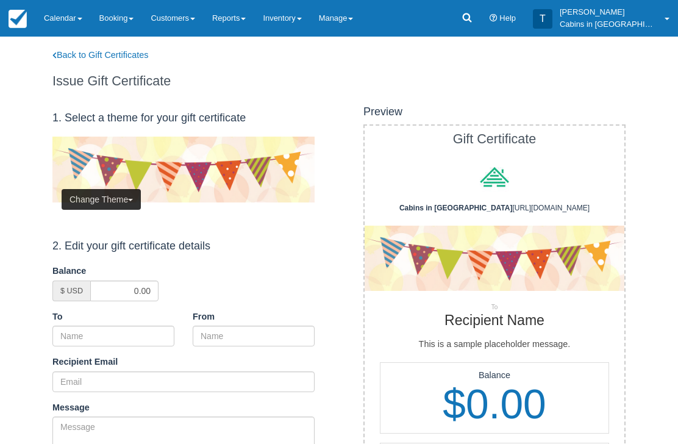
click at [112, 200] on button "Change Theme" at bounding box center [101, 199] width 79 height 21
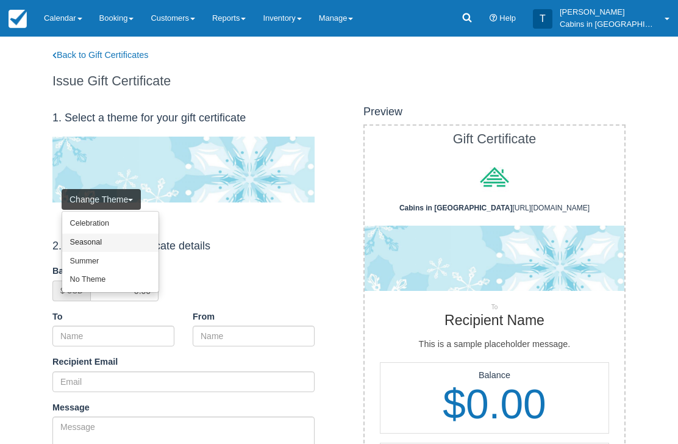
click at [113, 244] on link "Seasonal" at bounding box center [110, 243] width 96 height 19
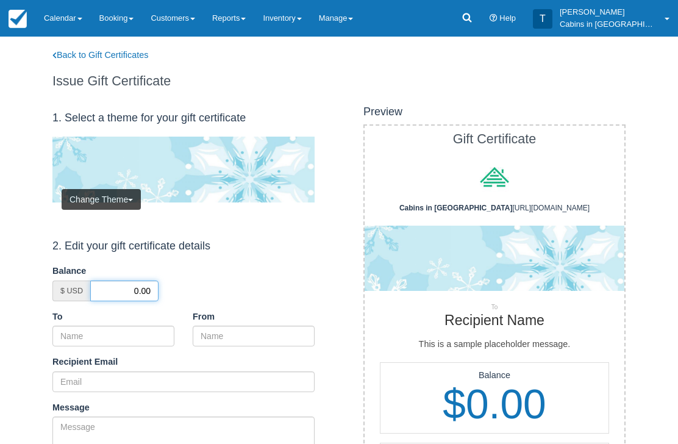
click at [125, 292] on input "0.00" at bounding box center [124, 291] width 68 height 21
type input "50.00"
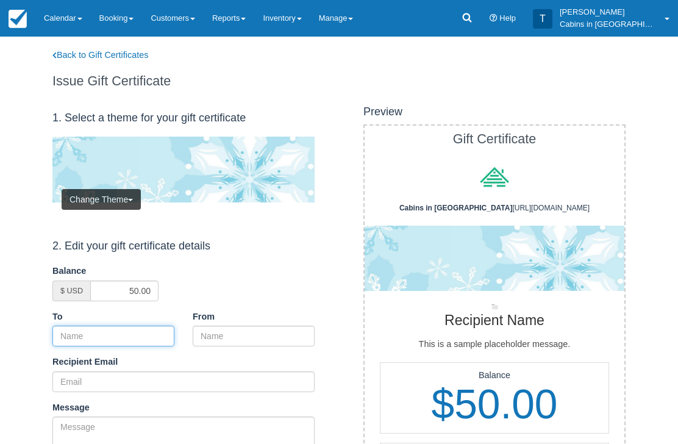
click at [149, 330] on input "To" at bounding box center [113, 336] width 122 height 21
paste input "[PERSON_NAME]"
type input "[PERSON_NAME]"
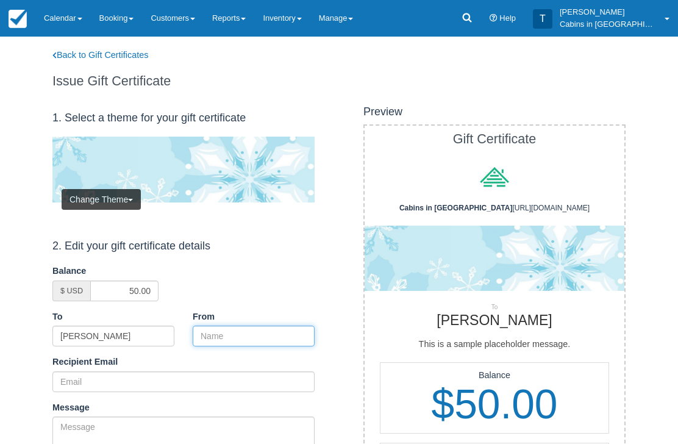
click at [262, 331] on input "From" at bounding box center [254, 336] width 122 height 21
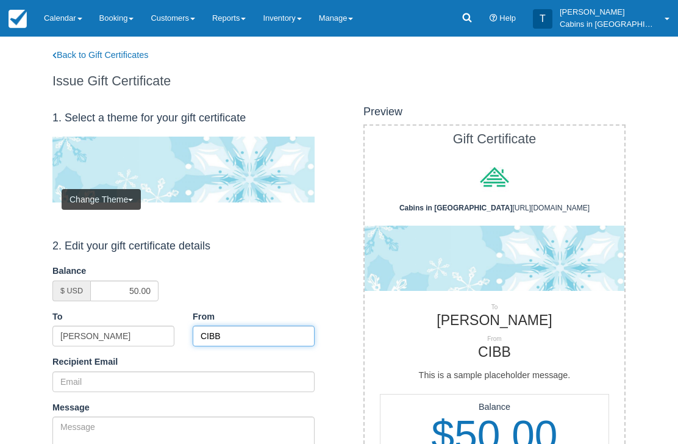
type input "CIBB"
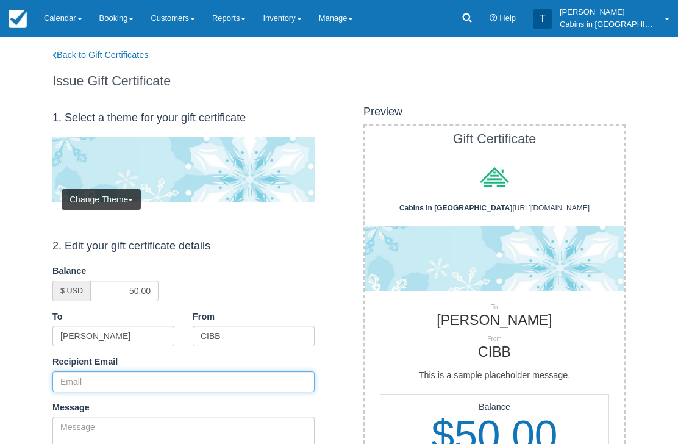
click at [138, 382] on input "Recipient Email" at bounding box center [183, 381] width 262 height 21
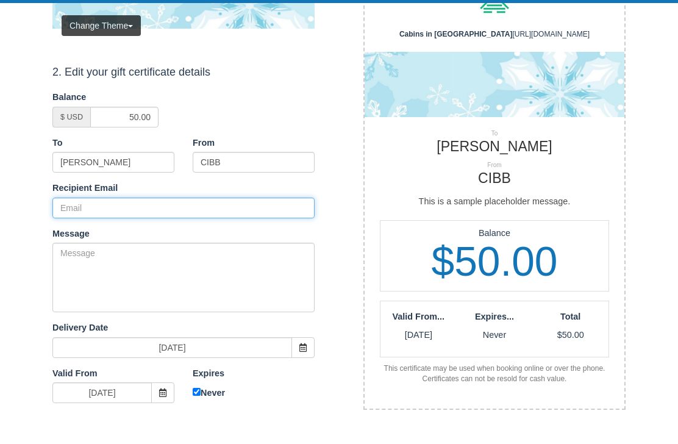
scroll to position [173, 0]
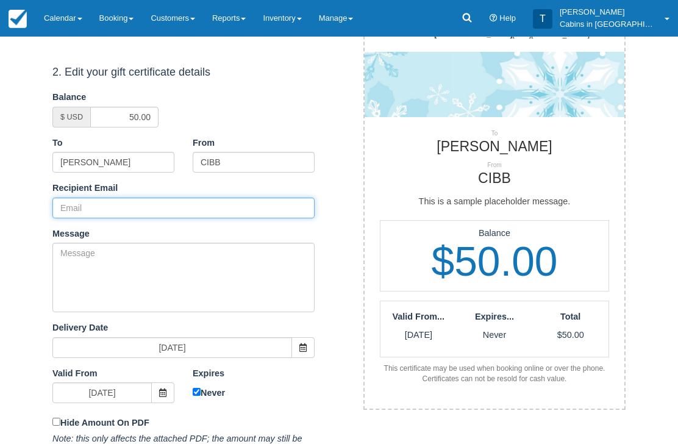
paste input "wcypress@hotmail.com"
type input "[EMAIL_ADDRESS][DOMAIN_NAME]"
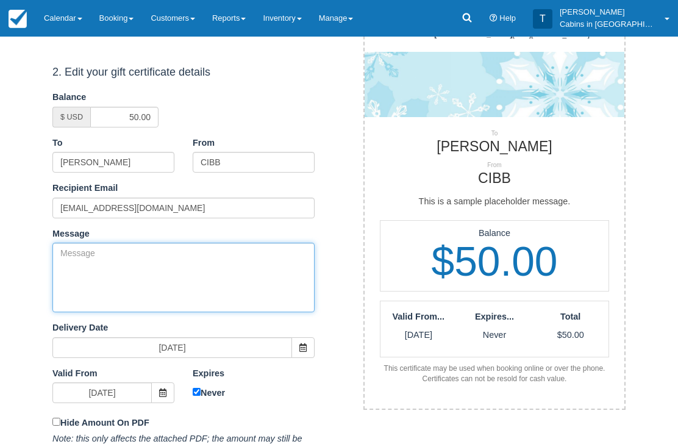
click at [200, 271] on textarea "Message" at bounding box center [183, 278] width 262 height 70
paste textarea "Please accept this gift certificate for your previous booking with [PERSON_NAME…"
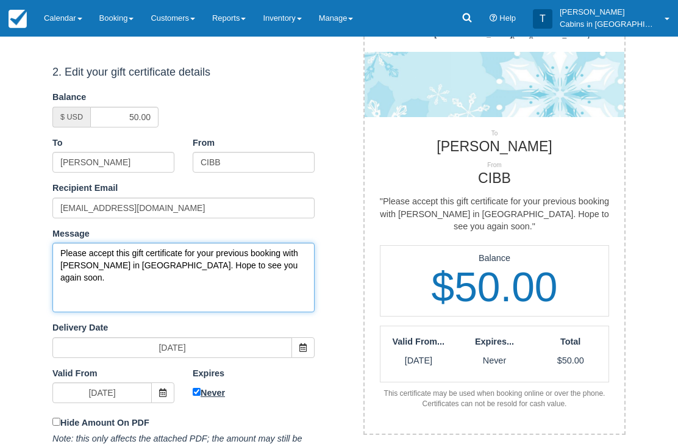
type textarea "Please accept this gift certificate for your previous booking with [PERSON_NAME…"
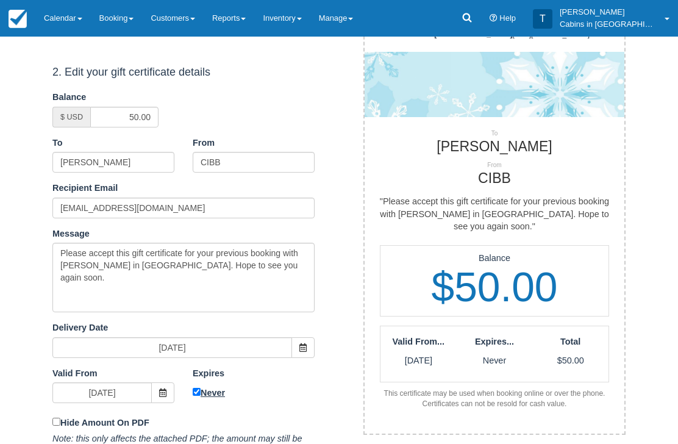
click at [193, 389] on input "Never" at bounding box center [197, 393] width 8 height 8
checkbox input "false"
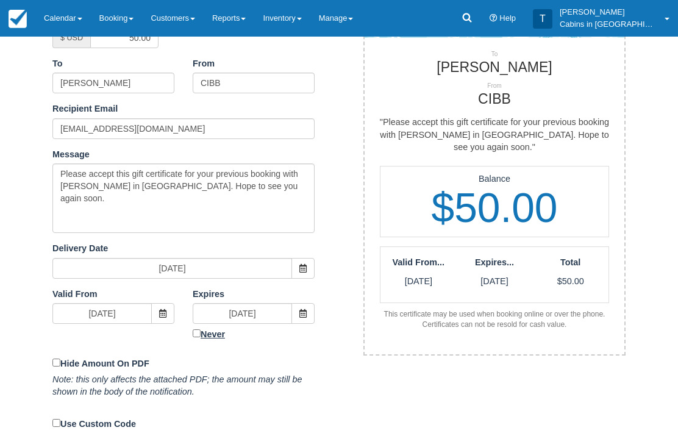
scroll to position [253, 0]
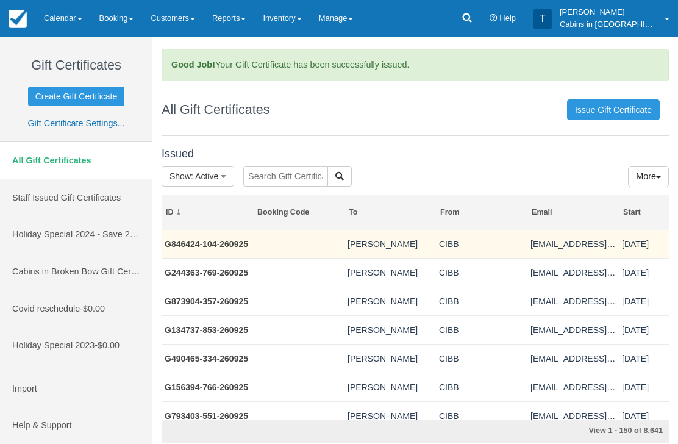
click at [225, 248] on link "G846424-104-260925" at bounding box center [207, 244] width 84 height 10
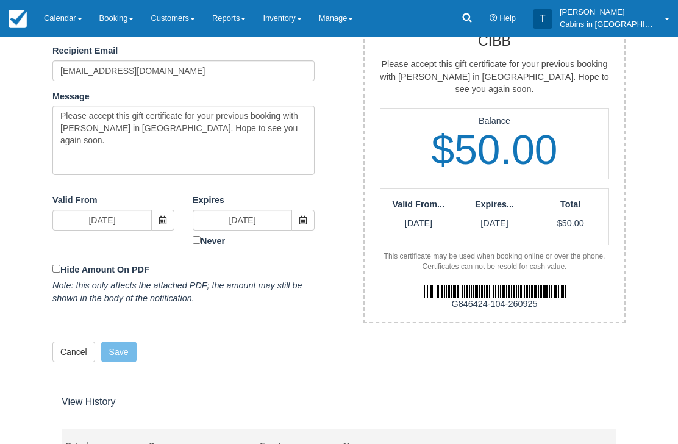
scroll to position [321, 0]
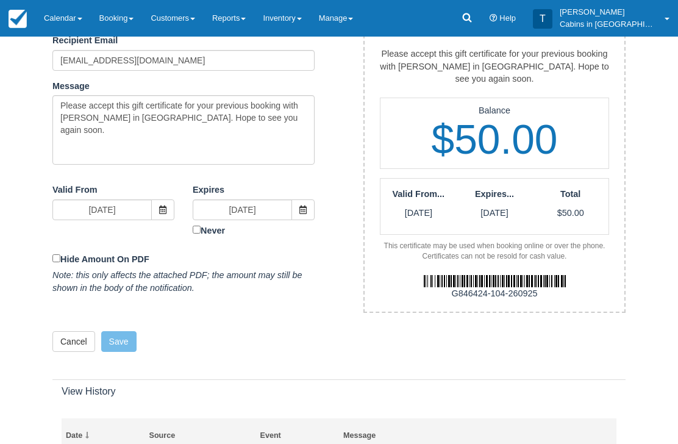
click at [451, 287] on div "G846424-104-260925" at bounding box center [495, 293] width 278 height 13
click at [442, 275] on img at bounding box center [495, 281] width 142 height 12
click at [571, 289] on div "G846424-104-260925" at bounding box center [495, 287] width 278 height 50
click at [543, 287] on div "G846424-104-260925" at bounding box center [495, 293] width 278 height 13
click at [538, 287] on div "G846424-104-260925" at bounding box center [495, 293] width 278 height 13
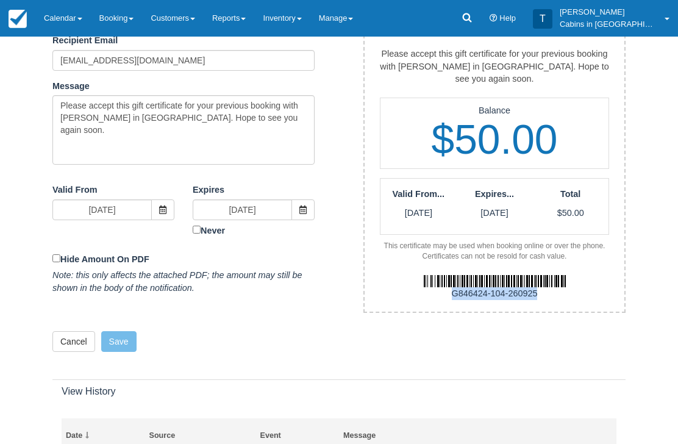
copy div "G846424-104-260925"
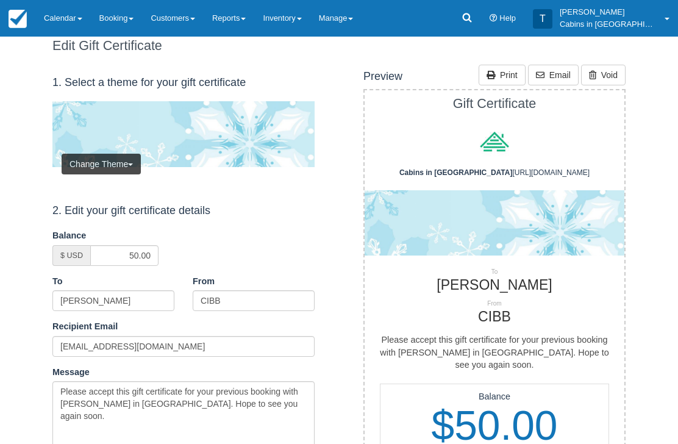
scroll to position [0, 0]
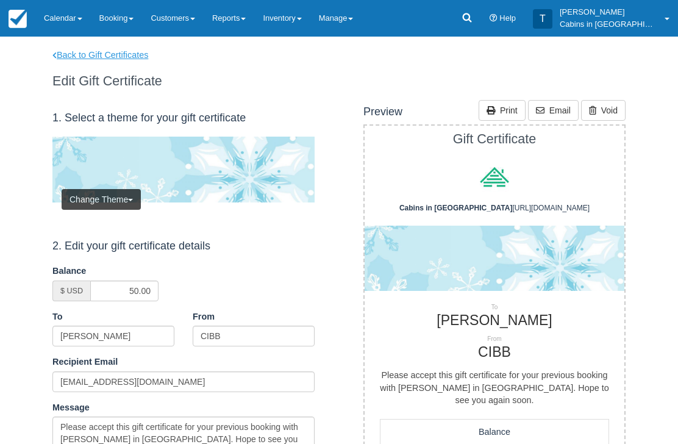
click at [126, 52] on link "Back to Gift Certificates" at bounding box center [108, 55] width 130 height 13
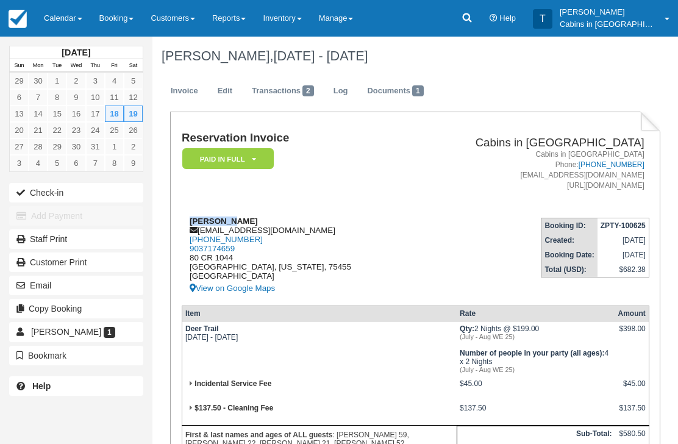
click at [260, 224] on div "[PERSON_NAME] [EMAIL_ADDRESS][DOMAIN_NAME] [PHONE_NUMBER] 9037174659 [STREET_AD…" at bounding box center [296, 256] width 228 height 79
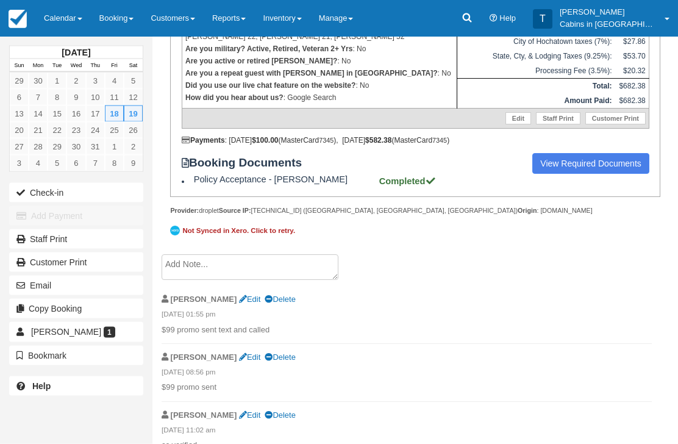
scroll to position [413, 0]
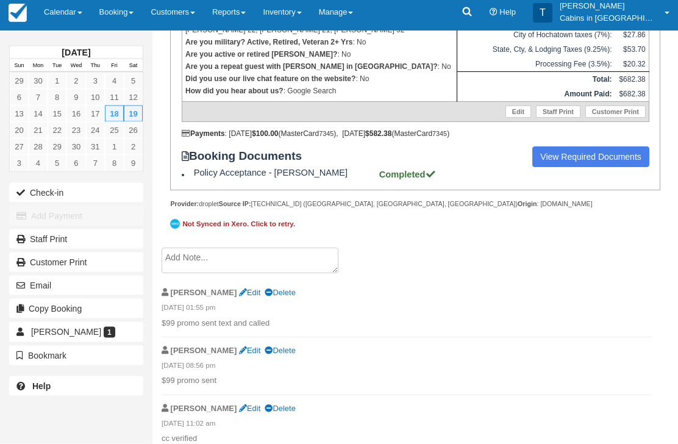
click at [275, 274] on textarea at bounding box center [250, 261] width 177 height 26
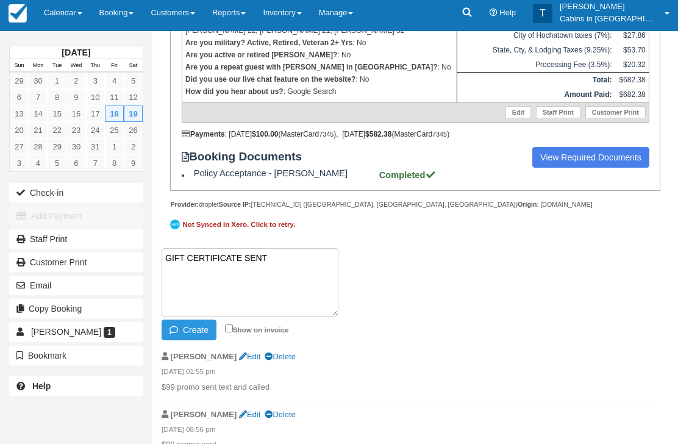
paste textarea "G515633-495-260925"
type textarea "GIFT CERTIFICATE SENT G515633-495-260925"
click at [193, 340] on button "Create" at bounding box center [189, 330] width 55 height 21
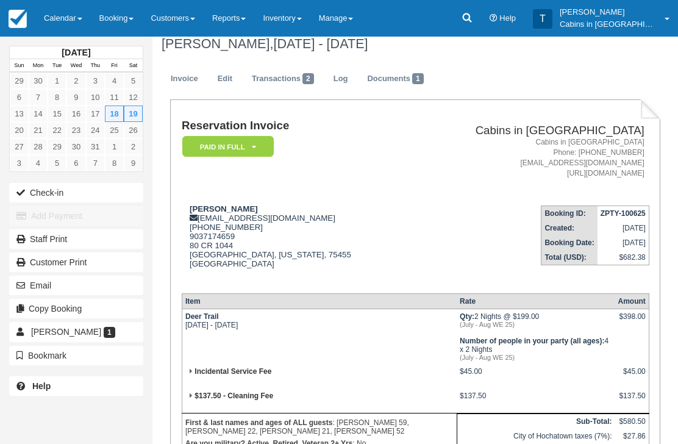
scroll to position [0, 0]
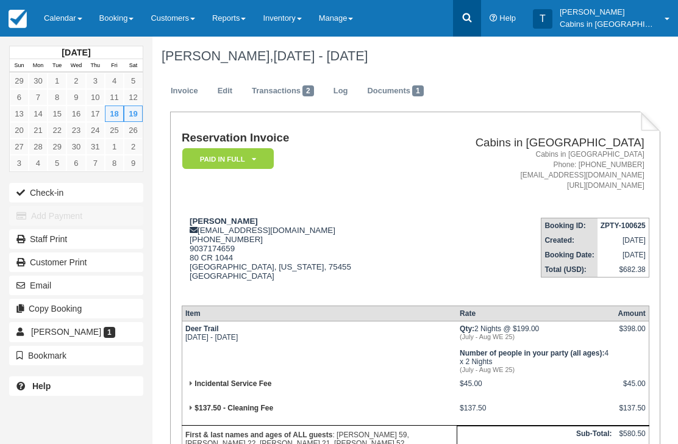
click at [473, 18] on icon at bounding box center [467, 18] width 12 height 12
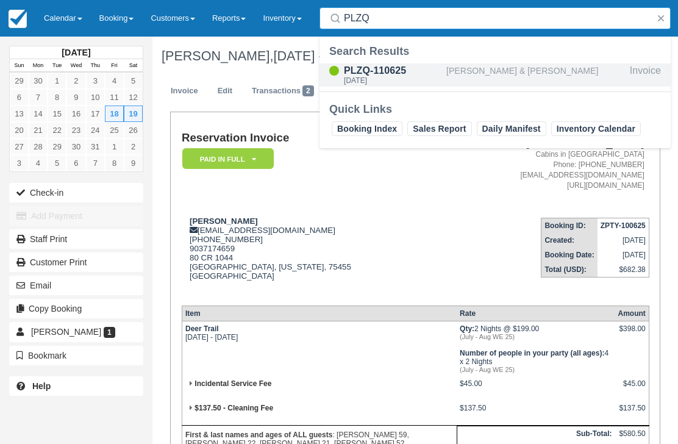
type input "PLZQ"
click at [376, 75] on div "PLZQ-110625" at bounding box center [393, 70] width 98 height 15
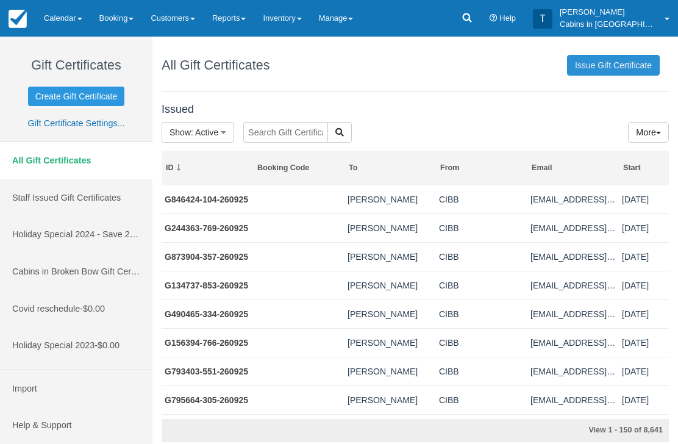
click at [617, 66] on link "Issue Gift Certificate" at bounding box center [613, 65] width 93 height 21
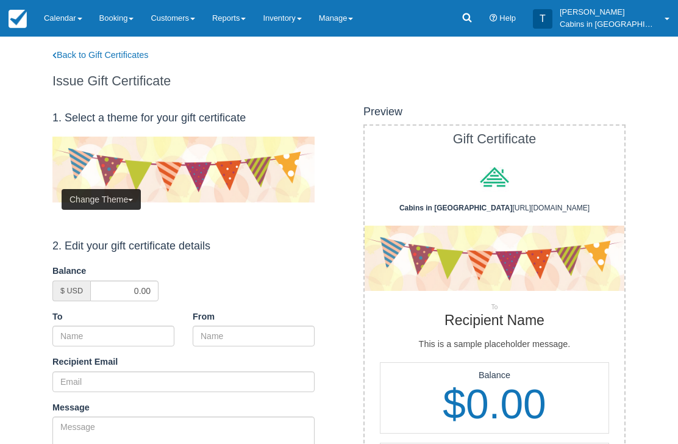
click at [115, 198] on button "Change Theme" at bounding box center [101, 199] width 79 height 21
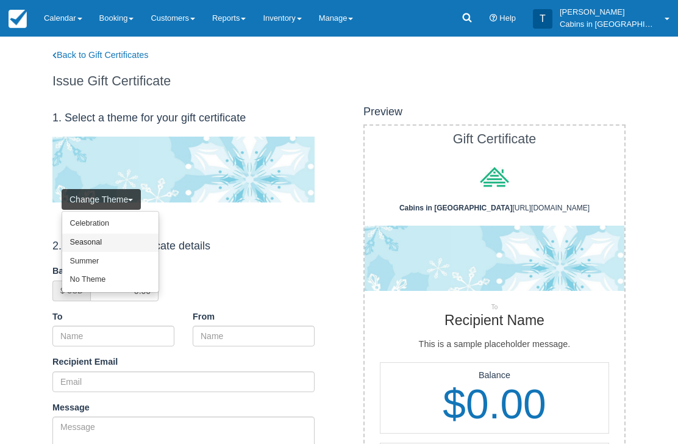
click at [120, 243] on link "Seasonal" at bounding box center [110, 243] width 96 height 19
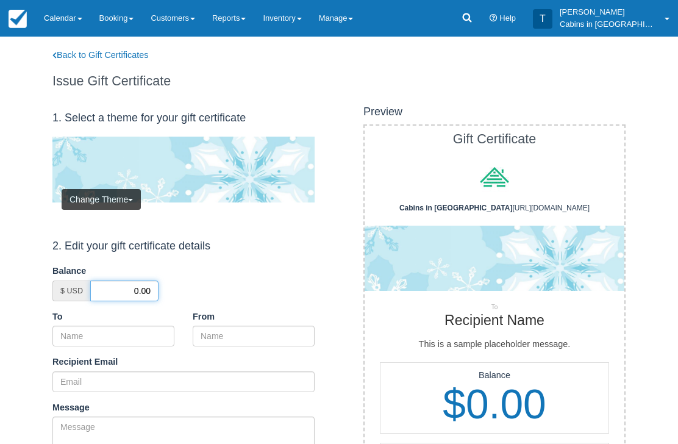
click at [130, 284] on input "0.00" at bounding box center [124, 291] width 68 height 21
type input "50.00"
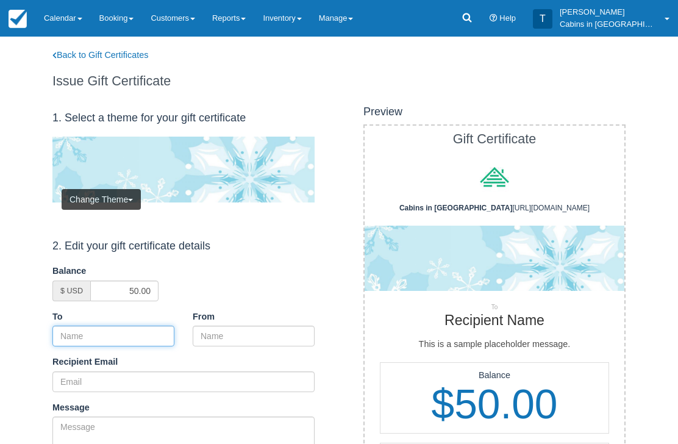
click at [141, 329] on input "To" at bounding box center [113, 336] width 122 height 21
paste input "[PERSON_NAME]"
type input "Tina Ford"
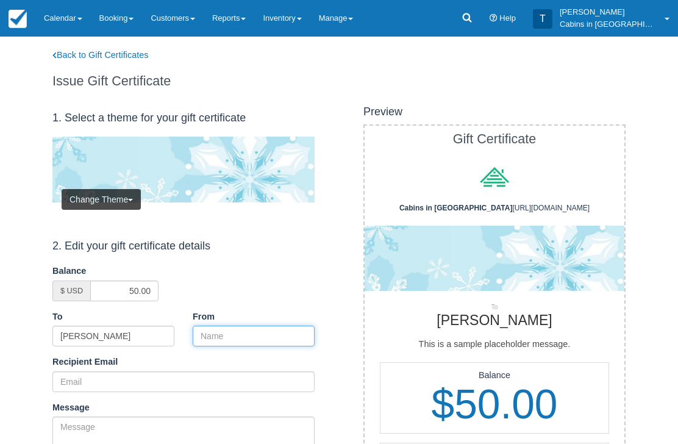
click at [250, 327] on input "From" at bounding box center [254, 336] width 122 height 21
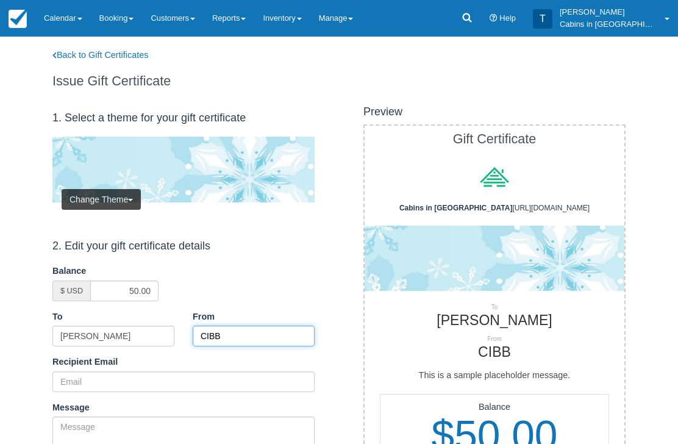
type input "CIBB"
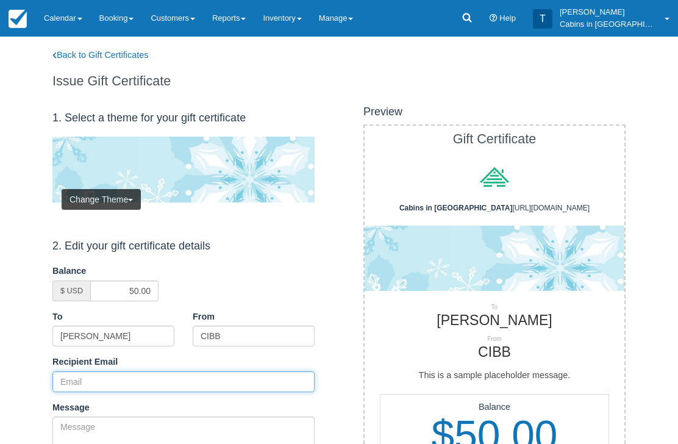
click at [137, 377] on input "Recipient Email" at bounding box center [183, 381] width 262 height 21
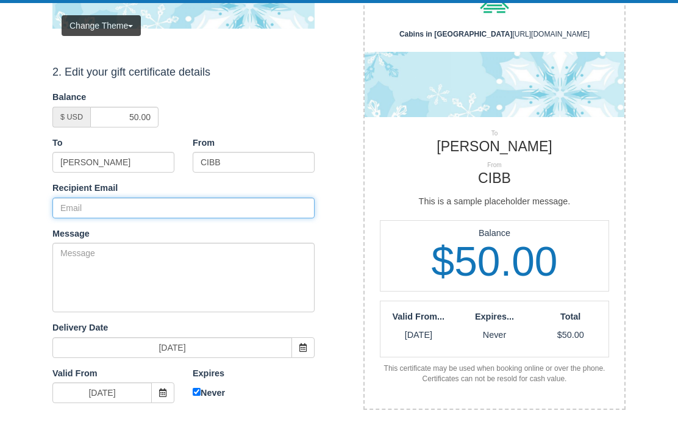
paste input "tgfcff@yahoo.com"
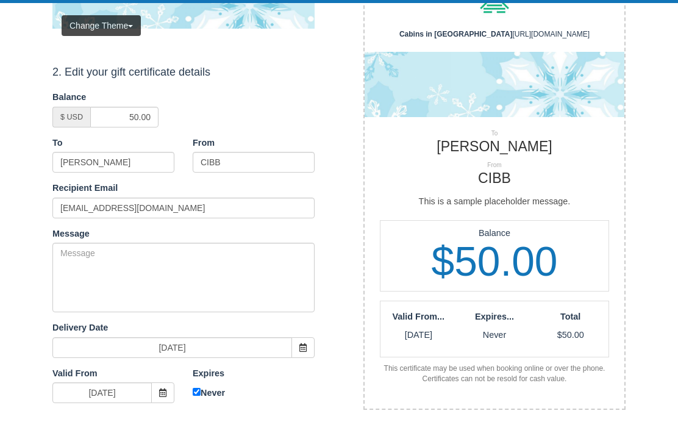
scroll to position [174, 0]
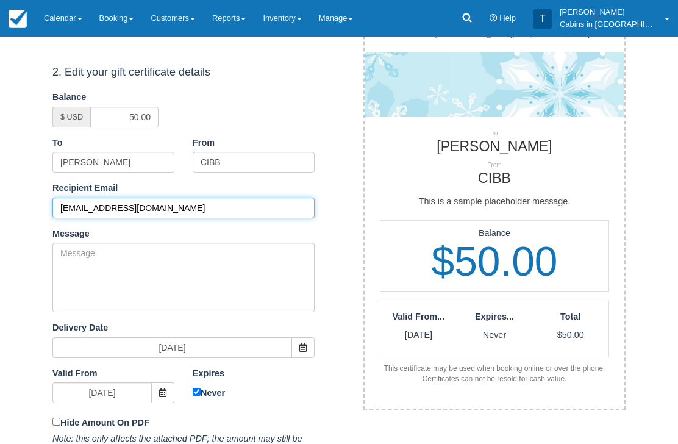
type input "tgfcff@yahoo.com"
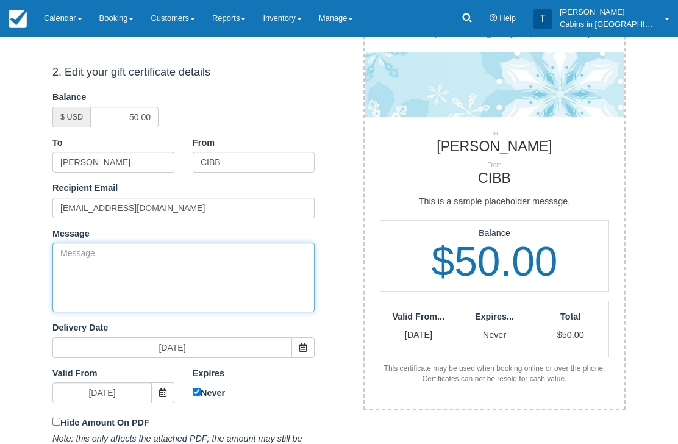
click at [196, 273] on textarea "Message" at bounding box center [183, 278] width 262 height 70
paste textarea "Please accept this gift certificate for your previous booking with [PERSON_NAME…"
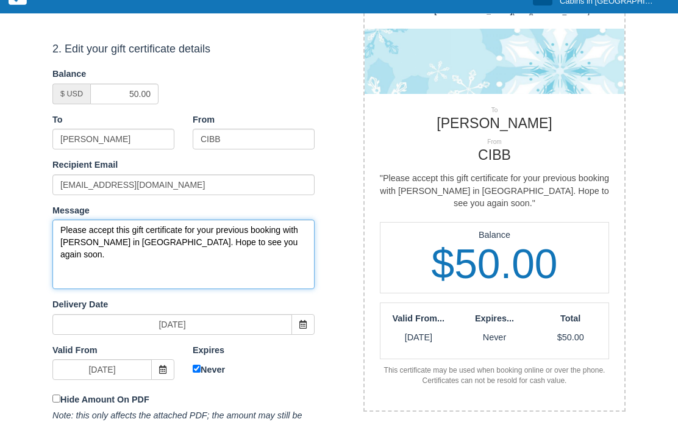
scroll to position [266, 0]
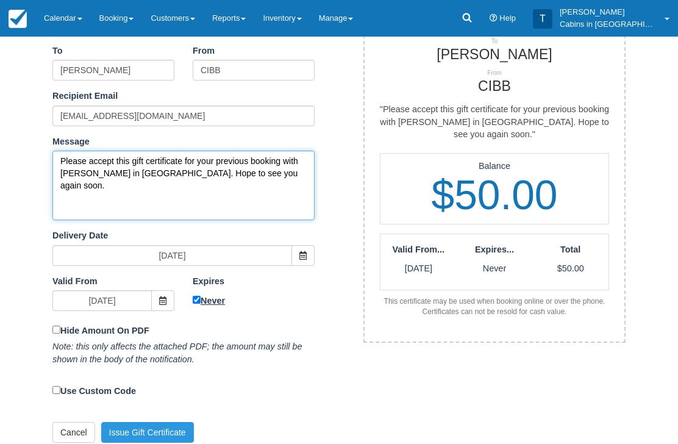
type textarea "Please accept this gift certificate for your previous booking with [PERSON_NAME…"
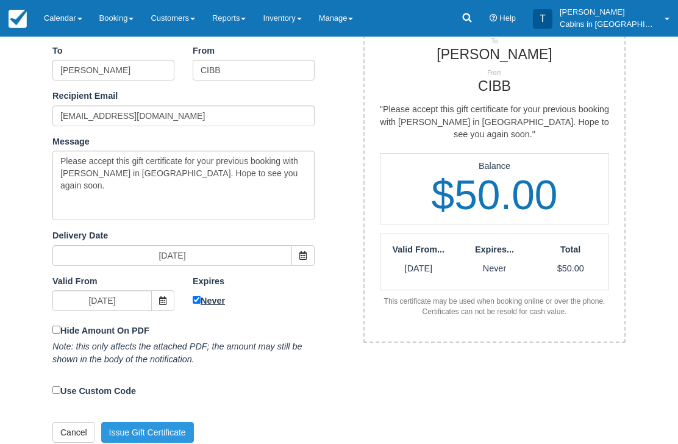
click at [198, 298] on input "Never" at bounding box center [197, 300] width 8 height 8
checkbox input "false"
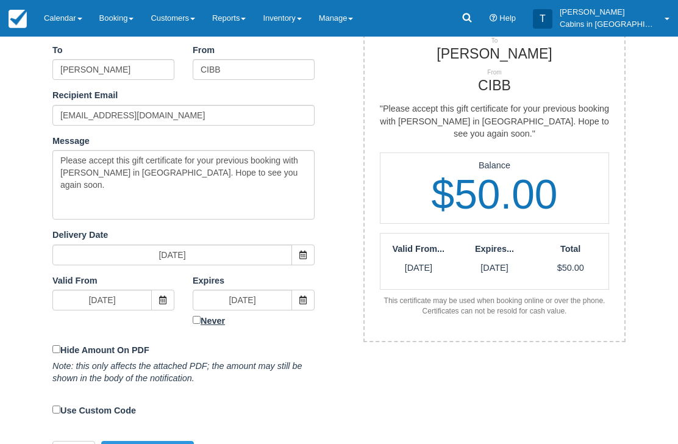
scroll to position [253, 0]
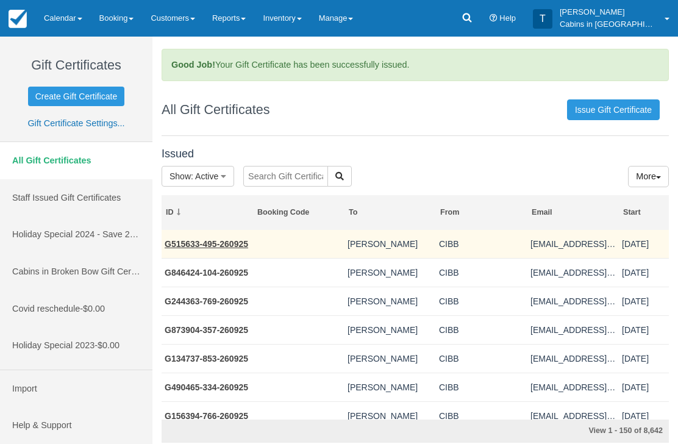
click at [230, 243] on link "G515633-495-260925" at bounding box center [207, 244] width 84 height 10
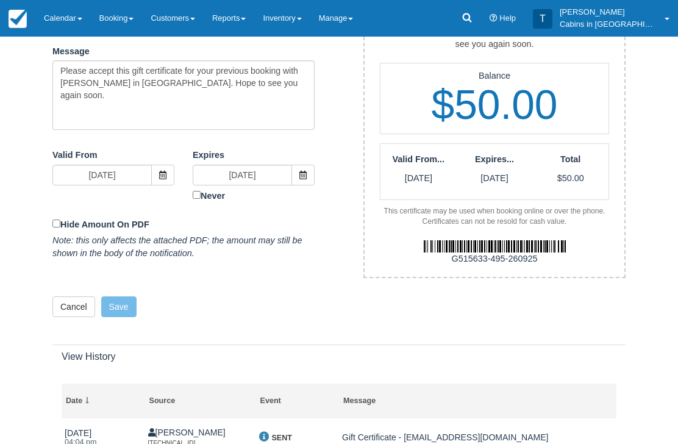
scroll to position [403, 0]
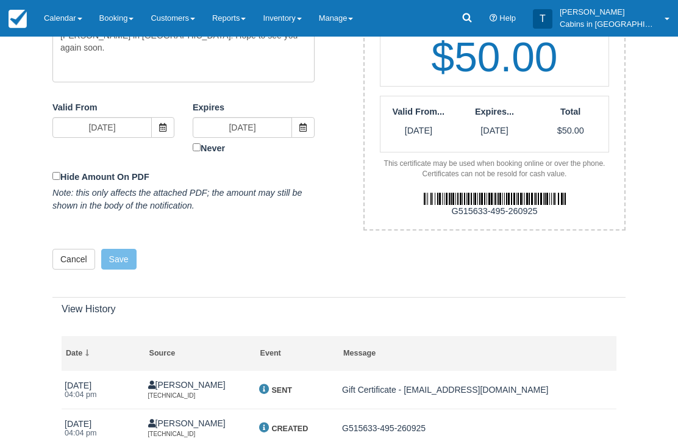
click at [444, 193] on img at bounding box center [495, 199] width 142 height 12
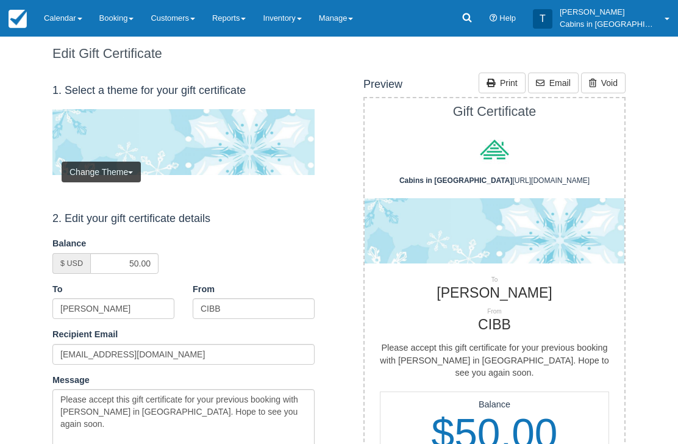
scroll to position [0, 0]
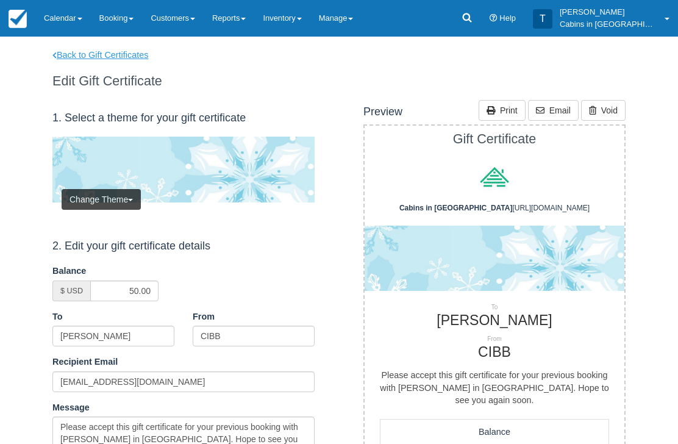
click at [138, 58] on link "Back to Gift Certificates" at bounding box center [108, 55] width 130 height 13
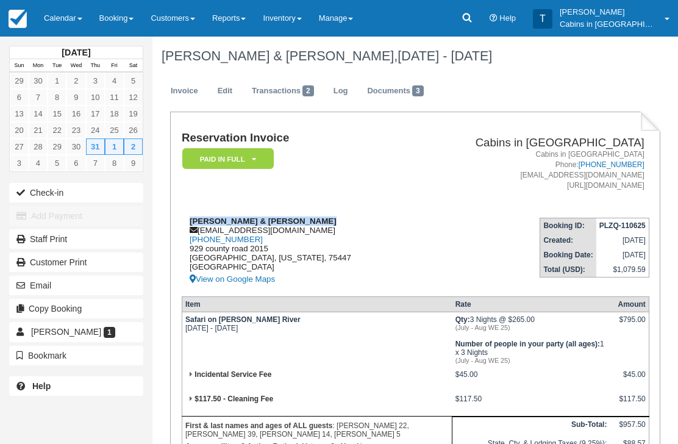
click at [298, 230] on div "Nathan James & Alexis Burkard burkardalexis@gmail.com 1 (903) 227-7268 929 coun…" at bounding box center [296, 252] width 228 height 70
click at [292, 236] on div "Nathan James & Alexis Burkard burkardalexis@gmail.com 1 (903) 227-7268 929 coun…" at bounding box center [296, 252] width 228 height 70
copy div "burkardalexis@gmail.com"
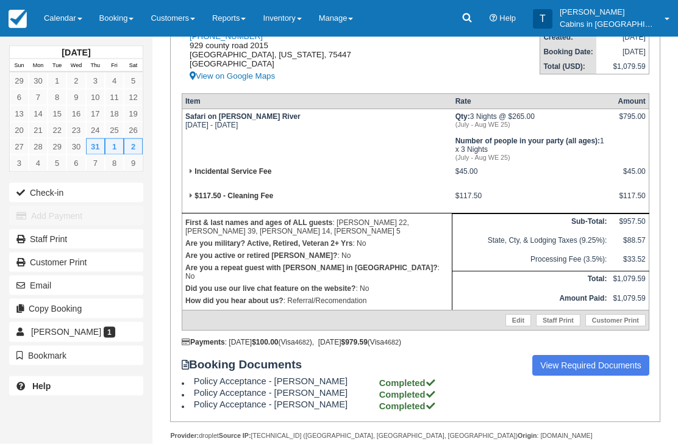
scroll to position [375, 0]
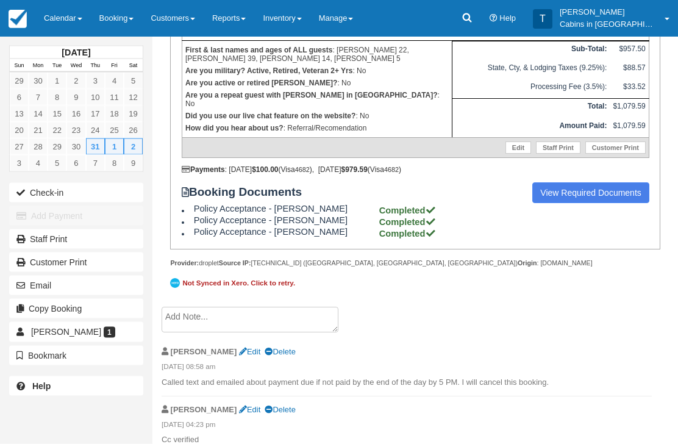
click at [274, 333] on textarea at bounding box center [250, 320] width 177 height 26
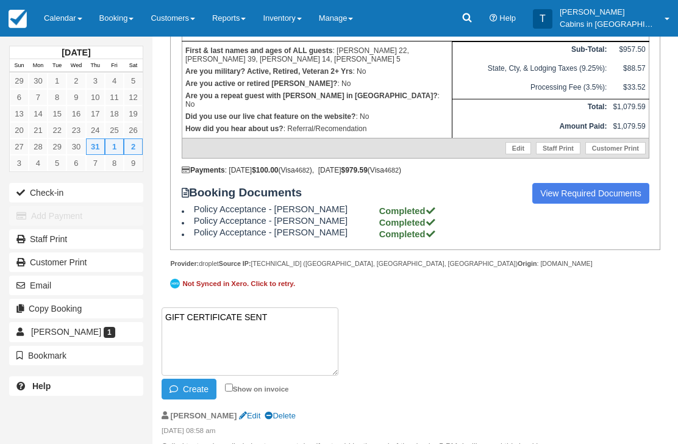
paste textarea "G275151-212-260925"
type textarea "GIFT CERTIFICATE SENT G275151-212-260925"
click at [207, 400] on button "Create" at bounding box center [189, 389] width 55 height 21
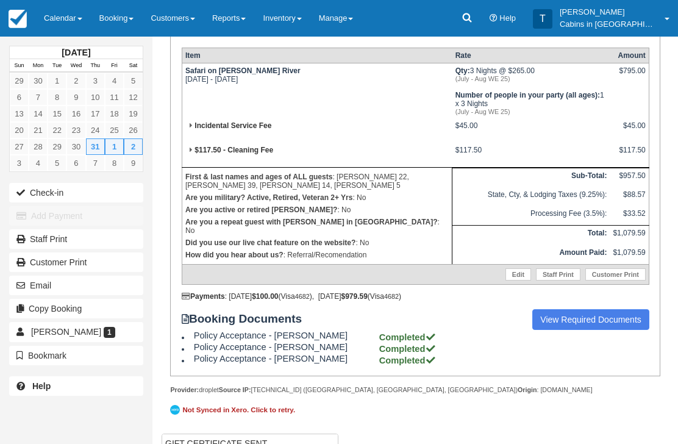
scroll to position [0, 0]
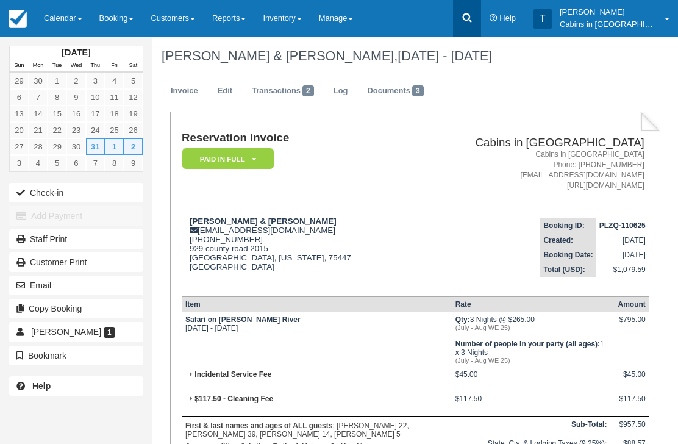
click at [473, 16] on icon at bounding box center [467, 18] width 12 height 12
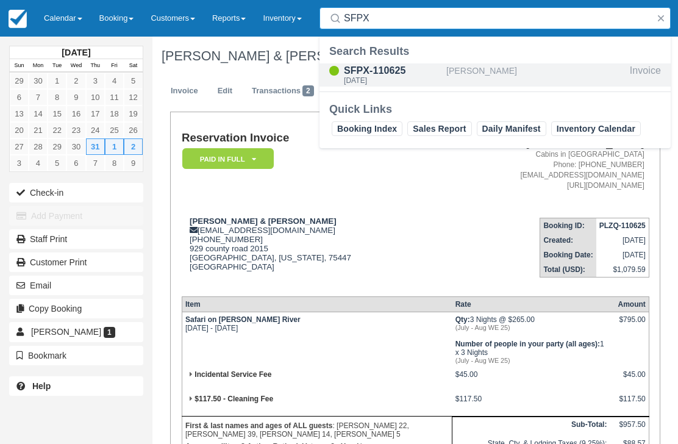
type input "SFPX"
click at [376, 74] on div "SFPX-110625" at bounding box center [393, 70] width 98 height 15
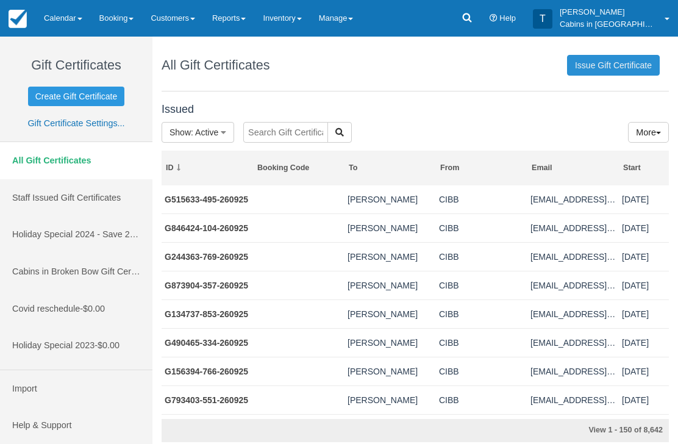
click at [628, 68] on link "Issue Gift Certificate" at bounding box center [613, 65] width 93 height 21
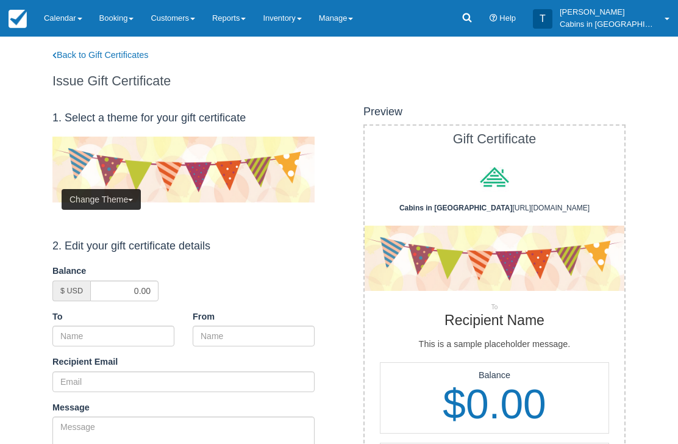
click at [118, 199] on button "Change Theme" at bounding box center [101, 199] width 79 height 21
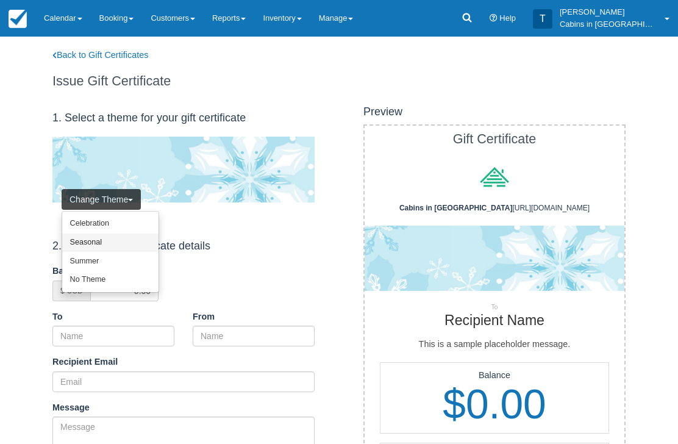
click at [125, 240] on link "Seasonal" at bounding box center [110, 243] width 96 height 19
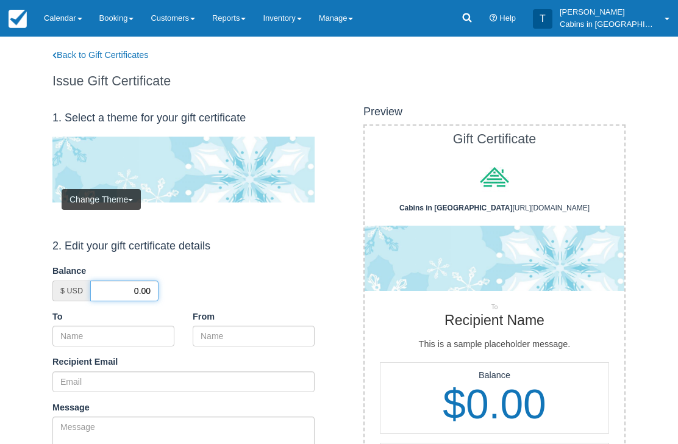
click at [127, 289] on input "0.00" at bounding box center [124, 291] width 68 height 21
type input "50.00"
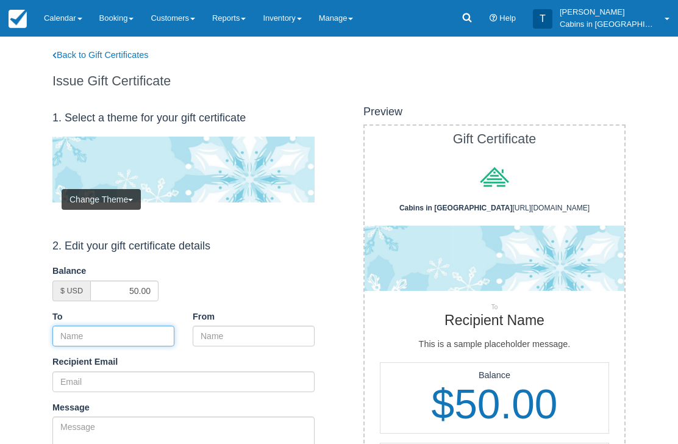
click at [153, 328] on input "To" at bounding box center [113, 336] width 122 height 21
paste input "[PERSON_NAME] & [PERSON_NAME]"
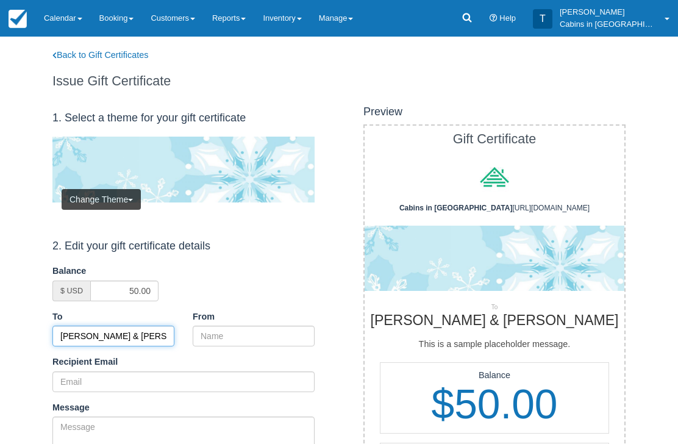
type input "[PERSON_NAME] & [PERSON_NAME]"
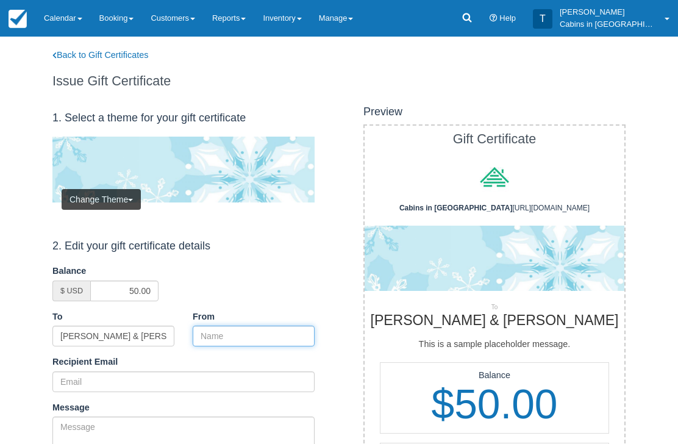
click at [257, 334] on input "From" at bounding box center [254, 336] width 122 height 21
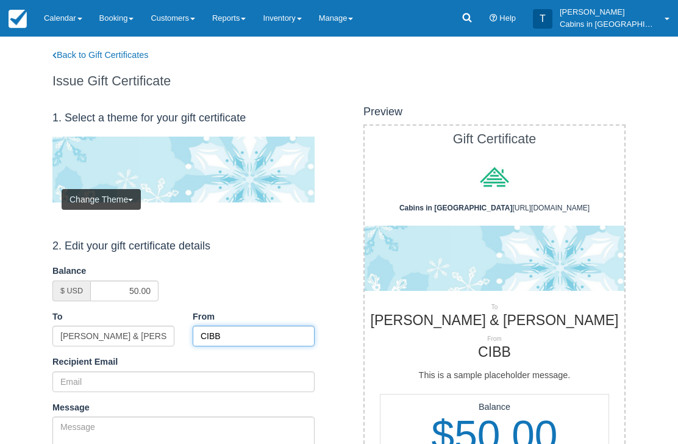
type input "CIBB"
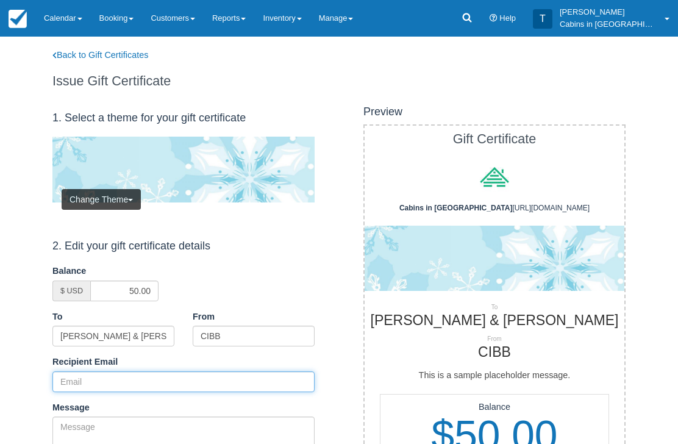
click at [153, 375] on input "Recipient Email" at bounding box center [183, 381] width 262 height 21
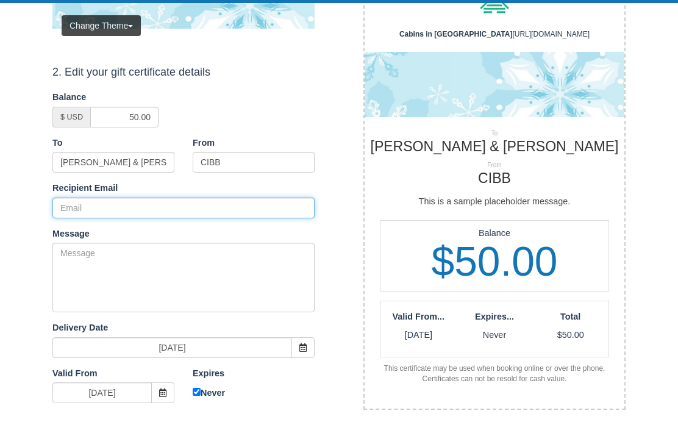
paste input "[EMAIL_ADDRESS][DOMAIN_NAME]"
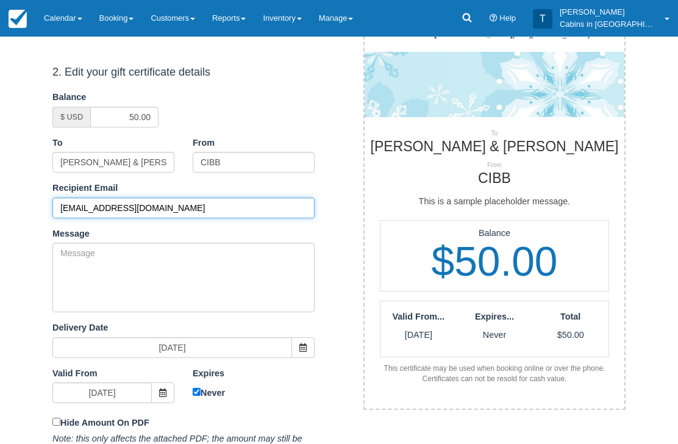
type input "[EMAIL_ADDRESS][DOMAIN_NAME]"
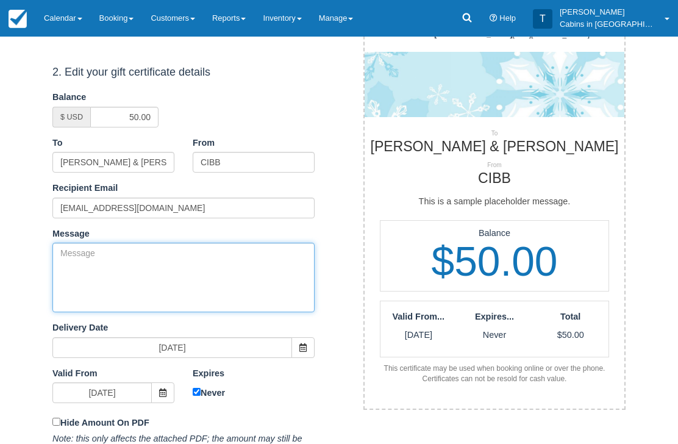
click at [228, 268] on textarea "Message" at bounding box center [183, 278] width 262 height 70
paste textarea "Please accept this gift certificate for your previous booking with [PERSON_NAME…"
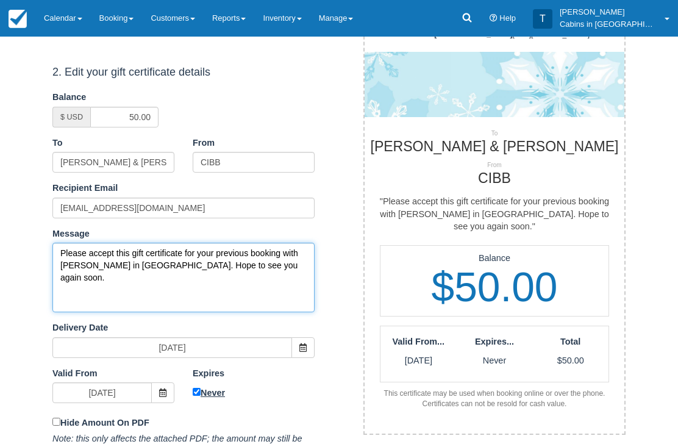
type textarea "Please accept this gift certificate for your previous booking with [PERSON_NAME…"
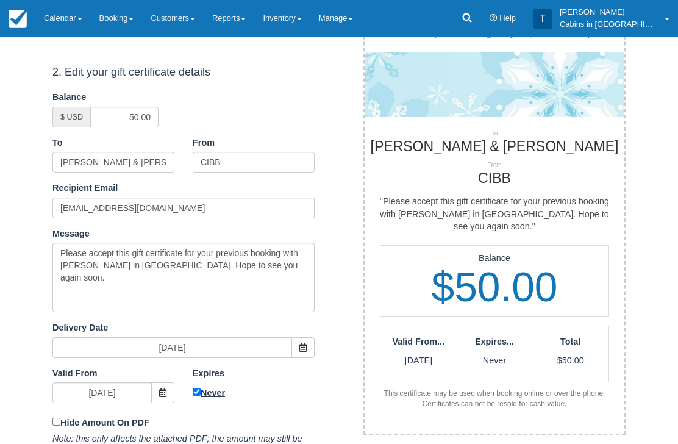
click at [198, 389] on input "Never" at bounding box center [197, 393] width 8 height 8
checkbox input "false"
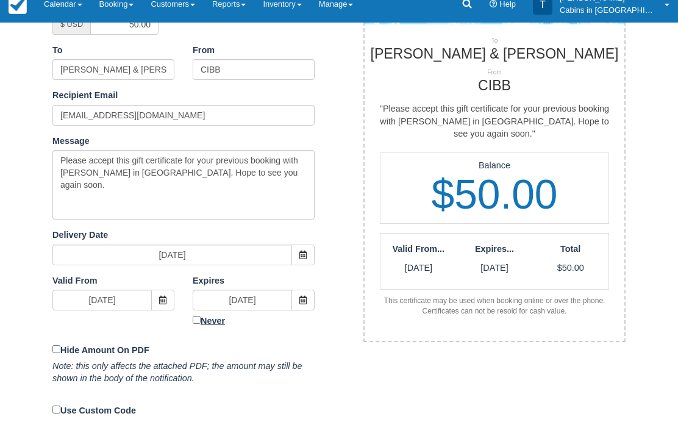
scroll to position [253, 0]
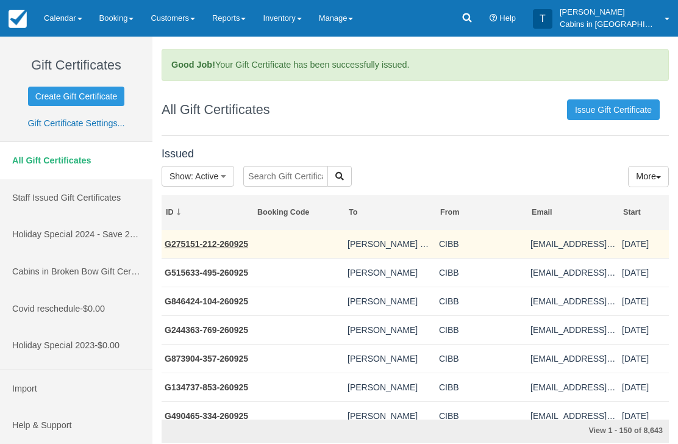
click at [220, 245] on link "G275151-212-260925" at bounding box center [207, 244] width 84 height 10
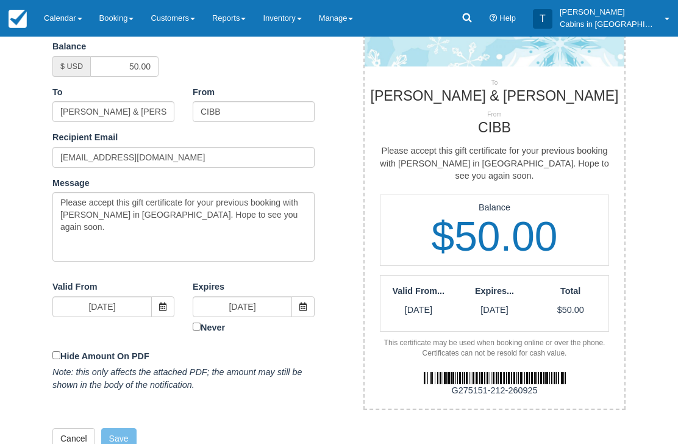
scroll to position [262, 0]
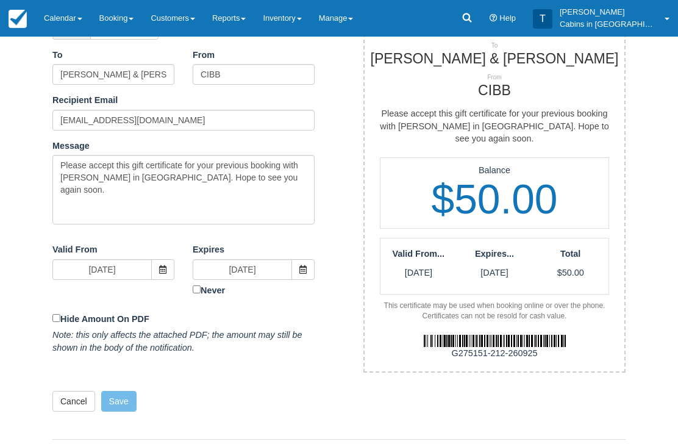
click at [451, 347] on div "G275151-212-260925" at bounding box center [495, 353] width 278 height 13
copy div "G275151-212-260925"
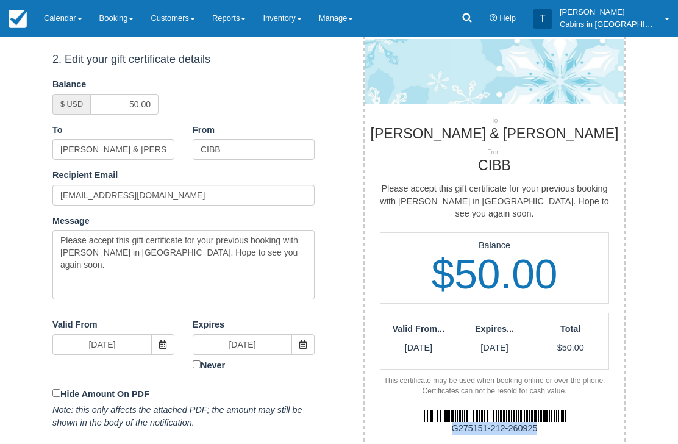
scroll to position [0, 0]
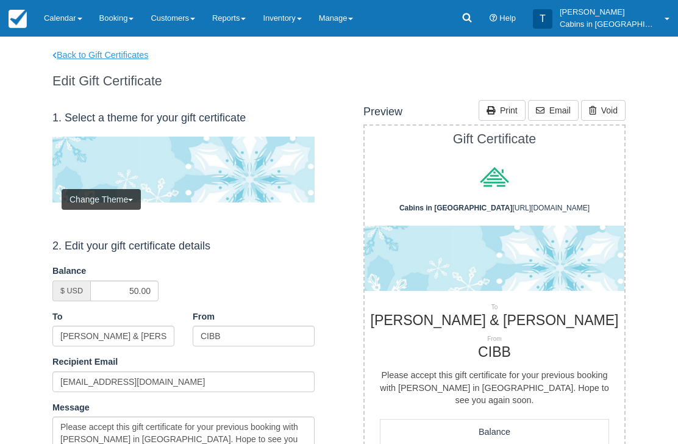
click at [115, 52] on link "Back to Gift Certificates" at bounding box center [108, 55] width 130 height 13
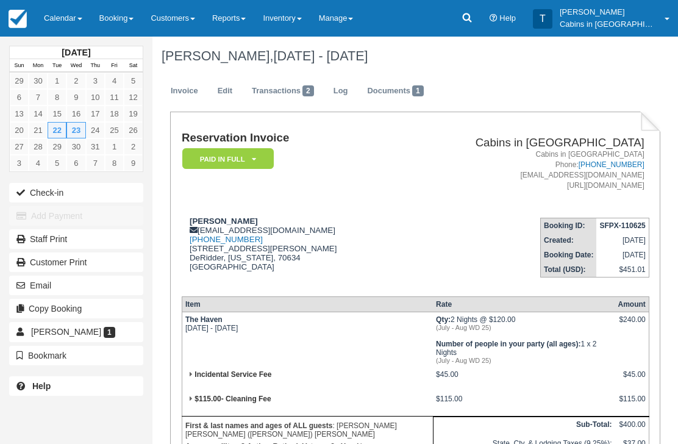
click at [253, 211] on td "Erika Russell ladybugg0203@gmail.com 1 (337) 396-1557 1327 Simmons Rd DeRidder,…" at bounding box center [290, 247] width 217 height 78
click at [196, 224] on strong "[PERSON_NAME]" at bounding box center [224, 221] width 68 height 9
copy strong "[PERSON_NAME]"
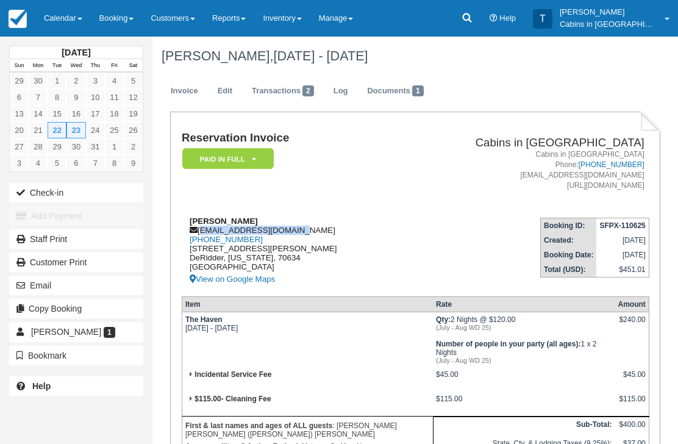
copy div "[EMAIL_ADDRESS][DOMAIN_NAME]"
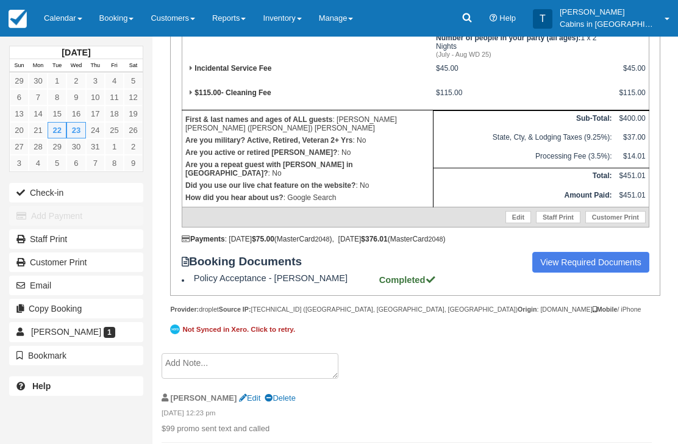
scroll to position [336, 0]
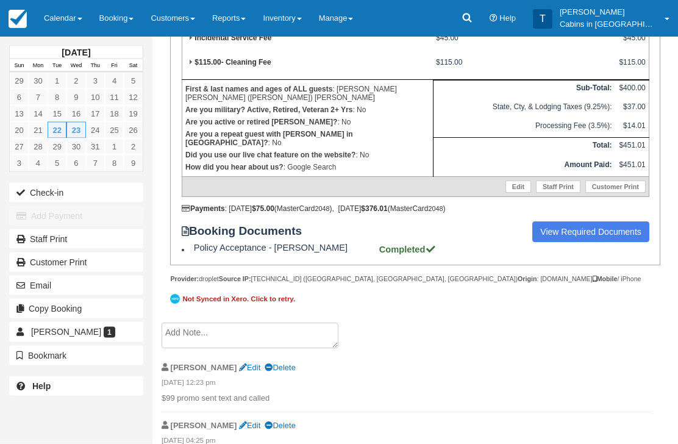
click at [265, 349] on textarea at bounding box center [250, 336] width 177 height 26
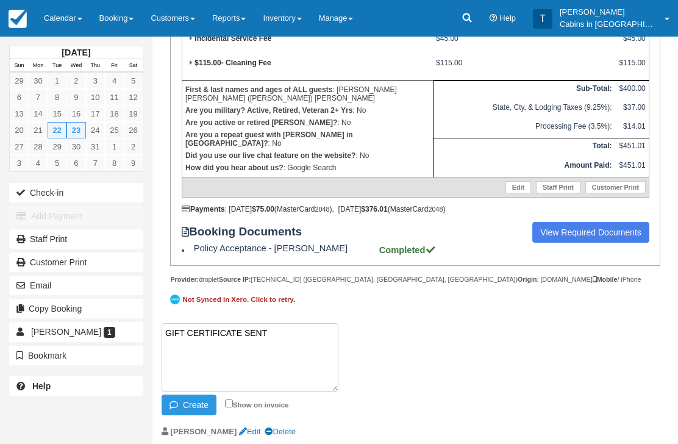
paste textarea "G133781-910-260925"
type textarea "GIFT CERTIFICATE SENT G133781-910-260925"
click at [190, 415] on button "Create" at bounding box center [189, 405] width 55 height 21
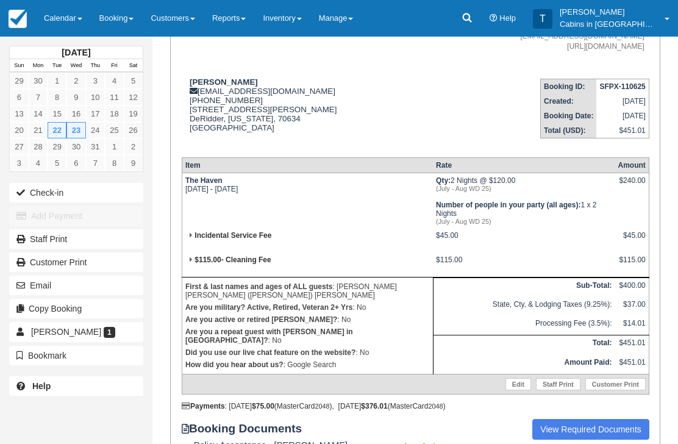
scroll to position [0, 0]
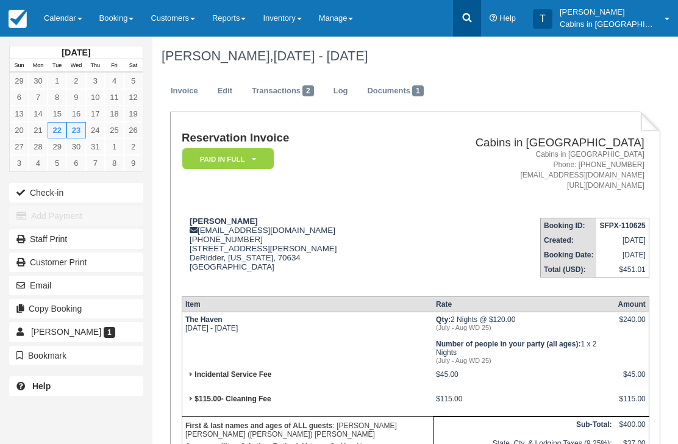
click at [473, 18] on icon at bounding box center [467, 18] width 12 height 12
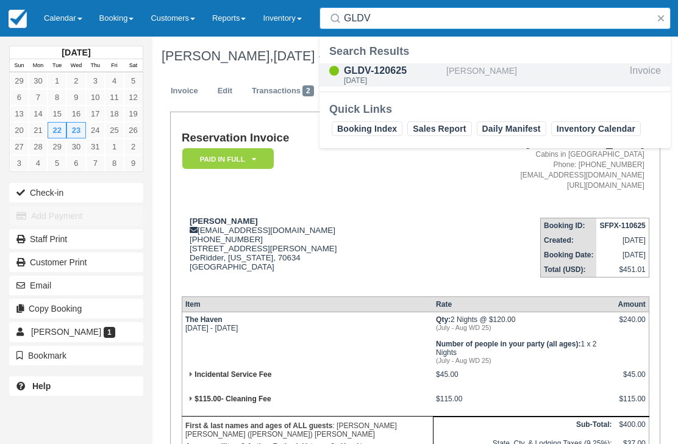
type input "GLDV"
click at [396, 81] on div "[DATE]" at bounding box center [393, 80] width 98 height 7
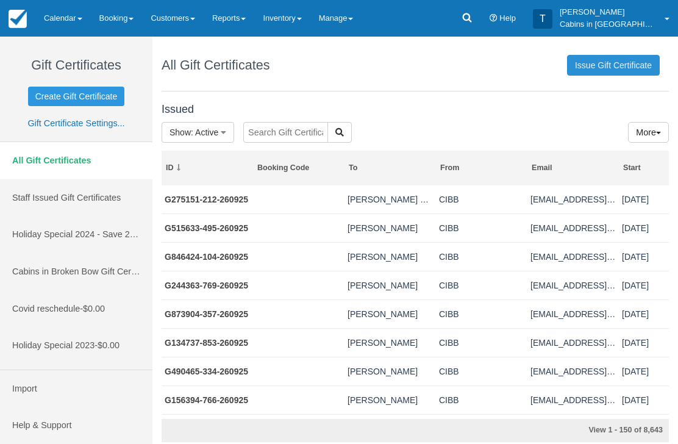
click at [625, 58] on link "Issue Gift Certificate" at bounding box center [613, 65] width 93 height 21
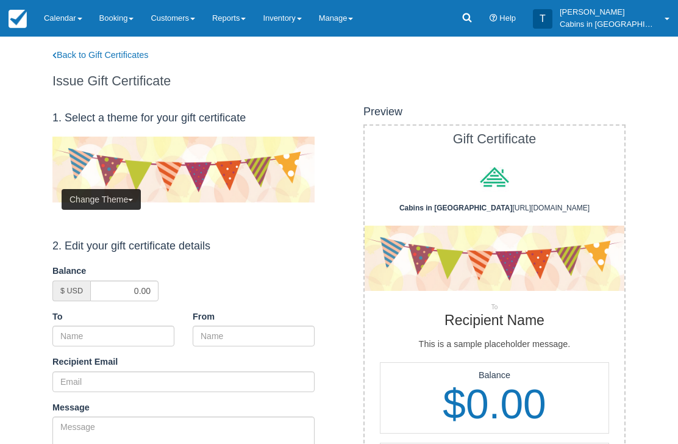
click at [113, 195] on button "Change Theme" at bounding box center [101, 199] width 79 height 21
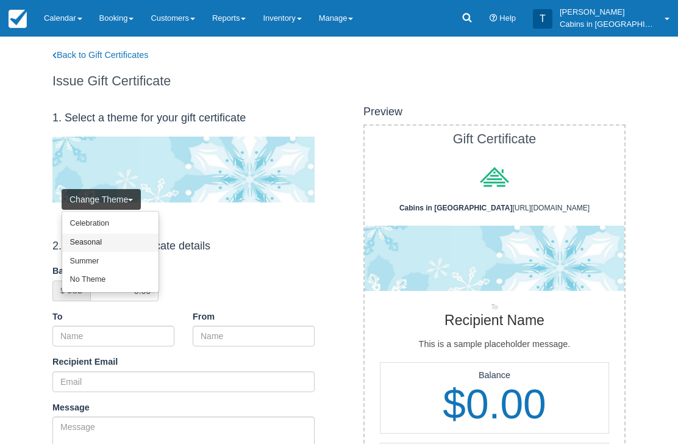
click at [119, 240] on link "Seasonal" at bounding box center [110, 243] width 96 height 19
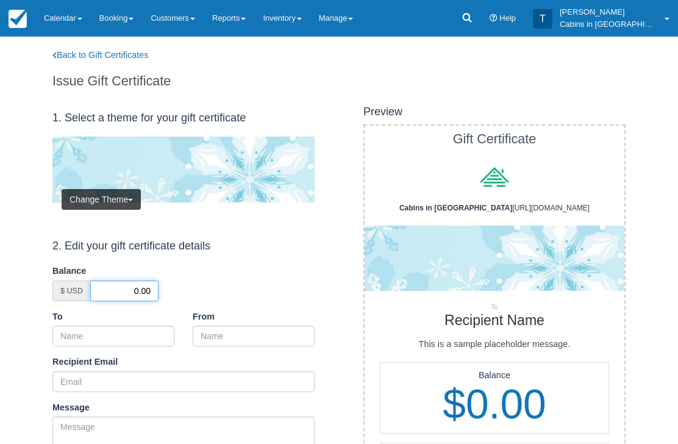
click at [132, 289] on input "0.00" at bounding box center [124, 291] width 68 height 21
type input "50.00"
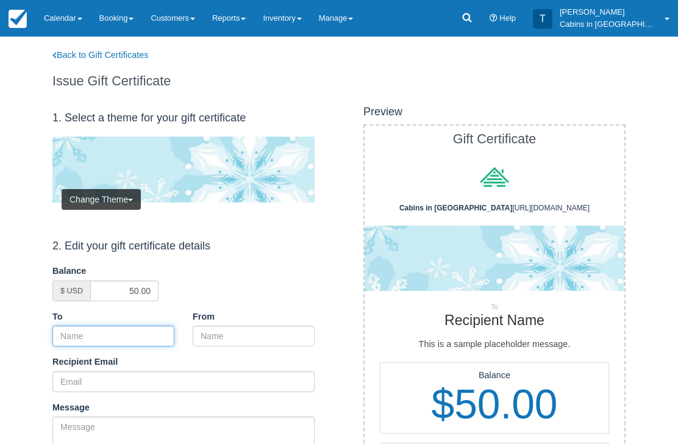
click at [146, 331] on input "To" at bounding box center [113, 336] width 122 height 21
paste input "[PERSON_NAME]"
type input "[PERSON_NAME]"
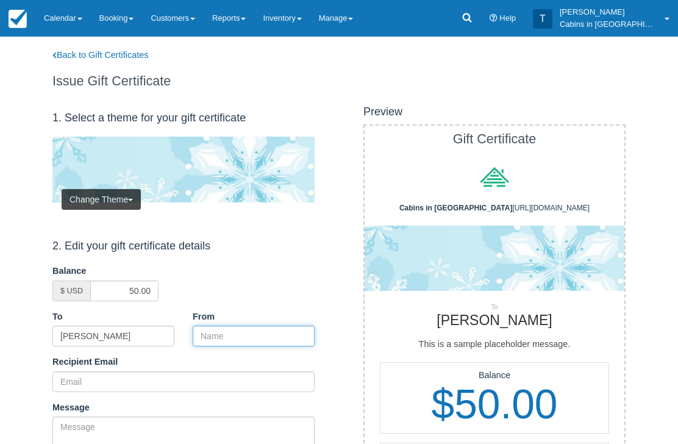
click at [251, 326] on input "From" at bounding box center [254, 336] width 122 height 21
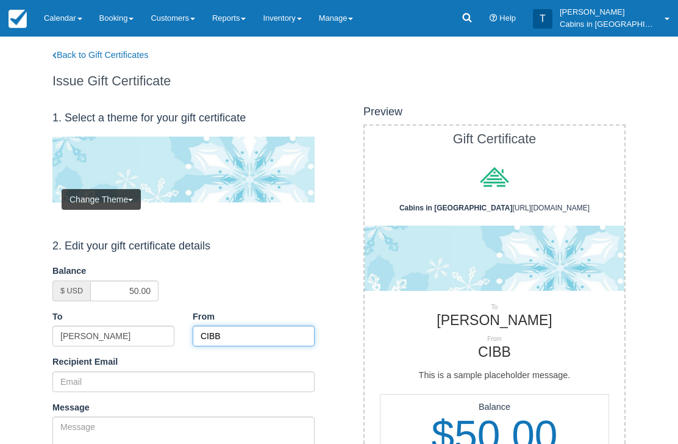
type input "CIBB"
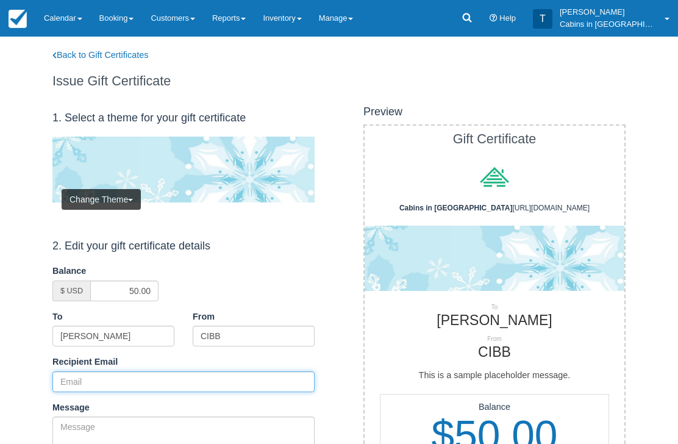
click at [125, 376] on input "Recipient Email" at bounding box center [183, 381] width 262 height 21
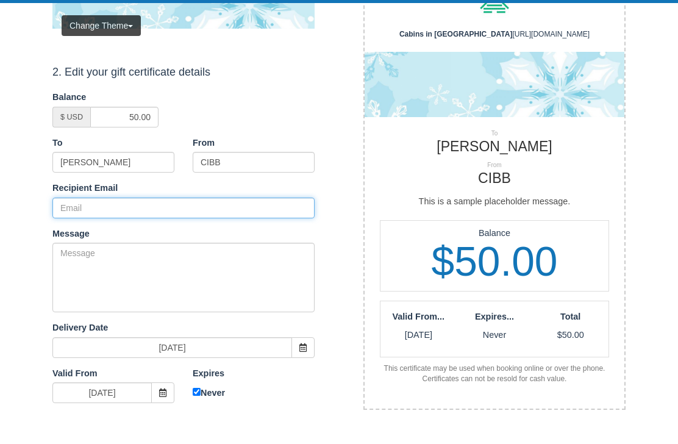
scroll to position [173, 0]
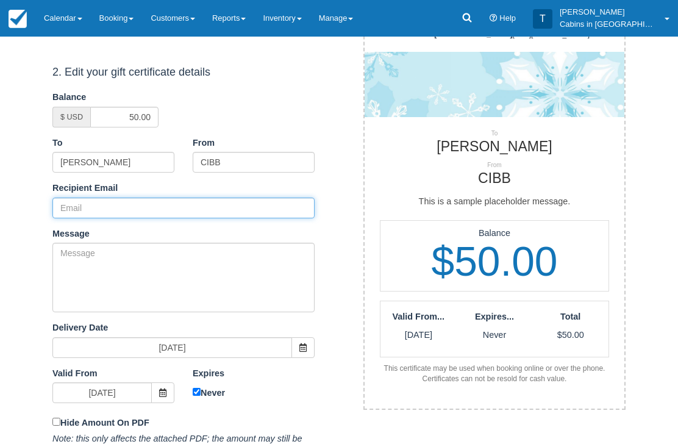
paste input "[EMAIL_ADDRESS][DOMAIN_NAME]"
type input "[EMAIL_ADDRESS][DOMAIN_NAME]"
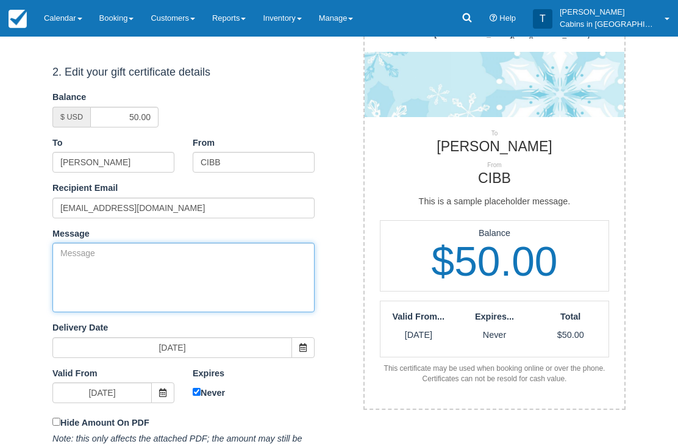
click at [204, 281] on textarea "Message" at bounding box center [183, 278] width 262 height 70
paste textarea "Please accept this gift certificate for your previous booking with Cabins in Br…"
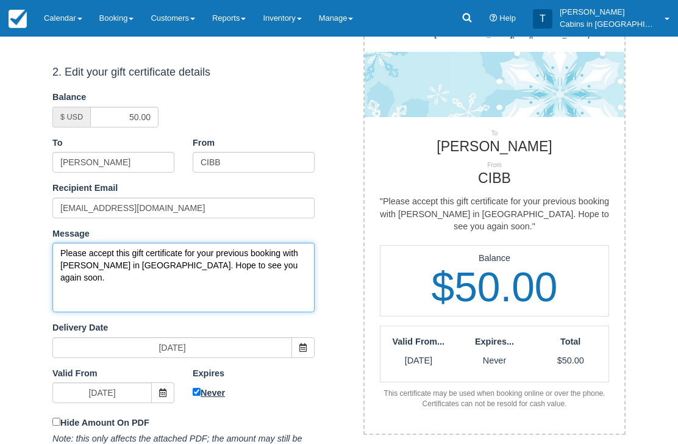
type textarea "Please accept this gift certificate for your previous booking with Cabins in Br…"
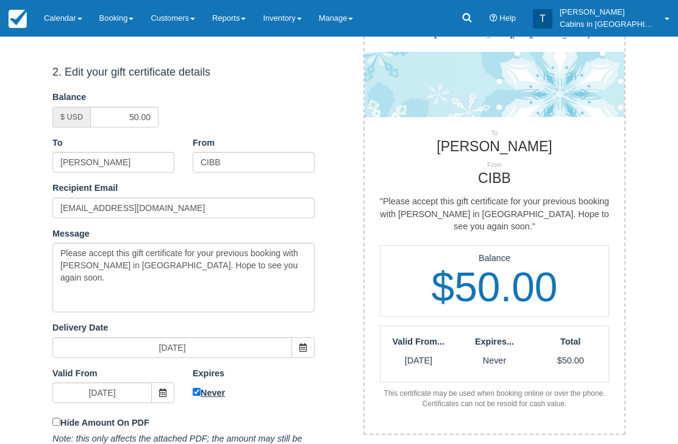
click at [198, 389] on input "Never" at bounding box center [197, 393] width 8 height 8
checkbox input "false"
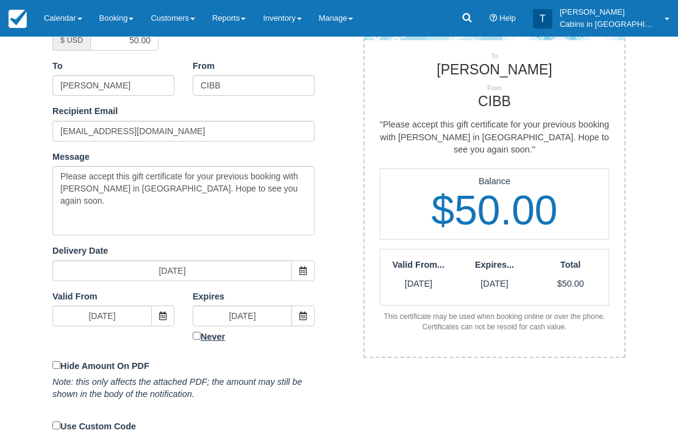
scroll to position [253, 0]
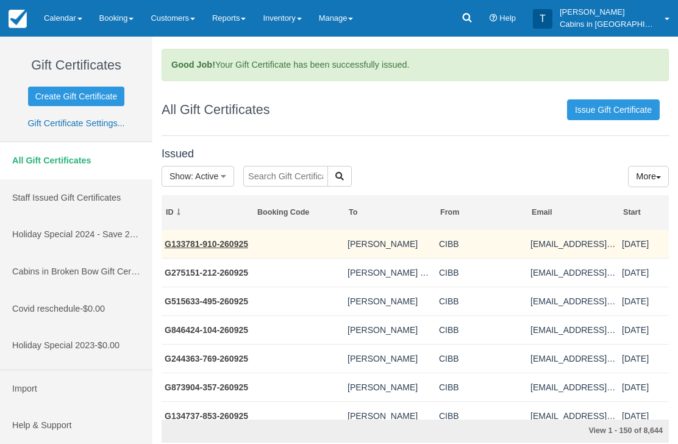
click at [234, 243] on link "G133781-910-260925" at bounding box center [207, 244] width 84 height 10
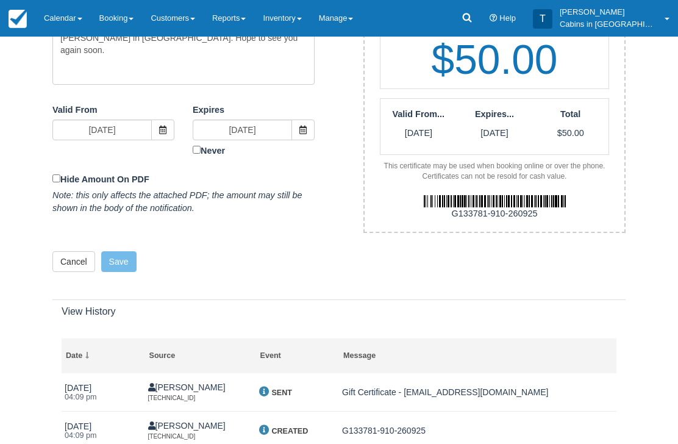
scroll to position [402, 0]
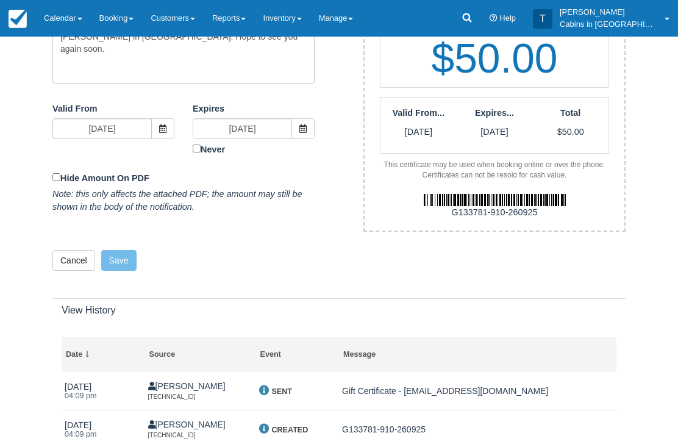
click at [451, 207] on div "G133781-910-260925" at bounding box center [495, 213] width 278 height 13
copy div "G133781-910-260925"
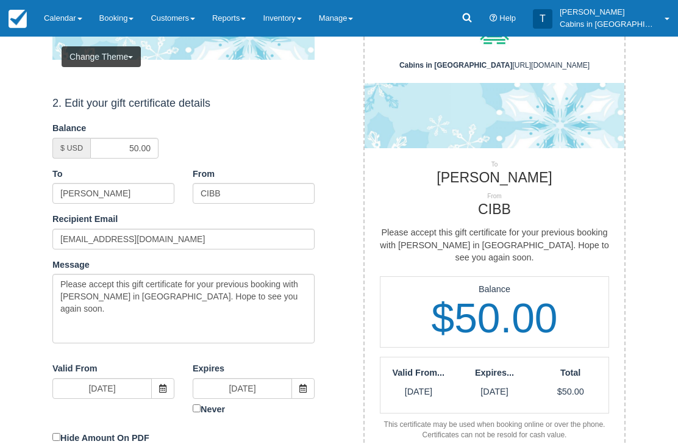
scroll to position [0, 0]
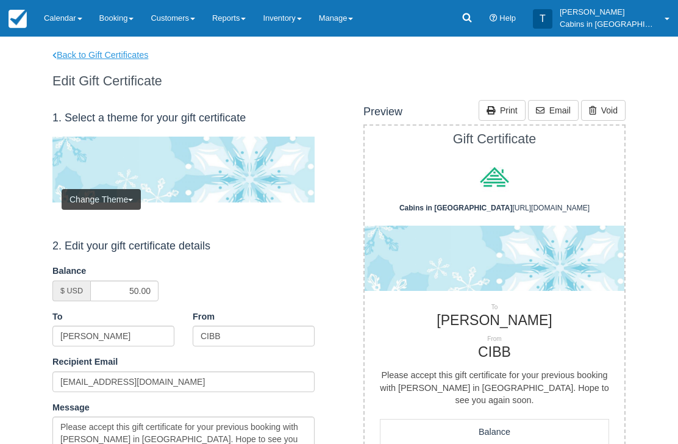
click at [132, 60] on link "Back to Gift Certificates" at bounding box center [108, 55] width 130 height 13
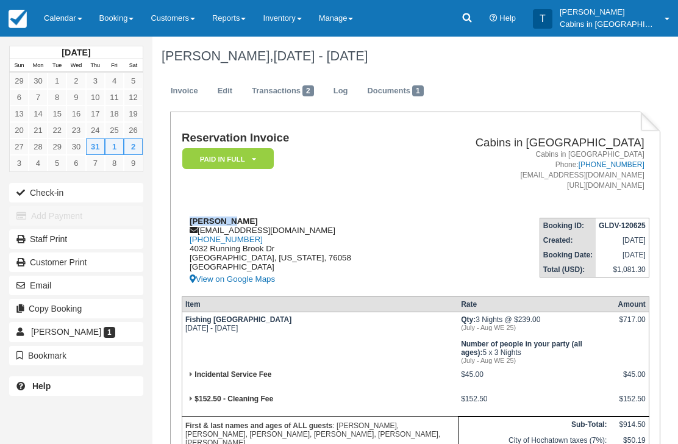
click at [286, 228] on div "[PERSON_NAME] [EMAIL_ADDRESS][DOMAIN_NAME] [PHONE_NUMBER] [STREET_ADDRESS][PERS…" at bounding box center [296, 252] width 228 height 70
click at [289, 232] on div "[PERSON_NAME] [EMAIL_ADDRESS][DOMAIN_NAME] [PHONE_NUMBER] [STREET_ADDRESS][PERS…" at bounding box center [296, 252] width 228 height 70
copy div "[EMAIL_ADDRESS][DOMAIN_NAME]"
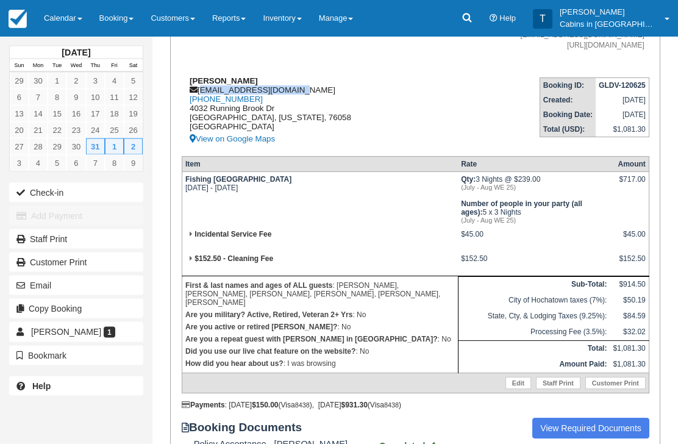
scroll to position [289, 0]
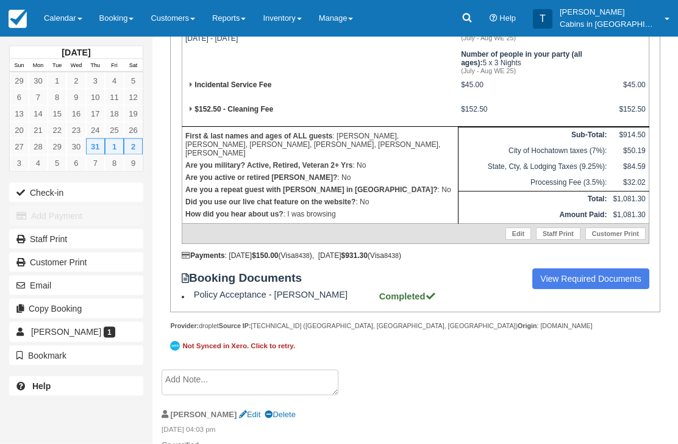
click at [258, 396] on textarea at bounding box center [250, 383] width 177 height 26
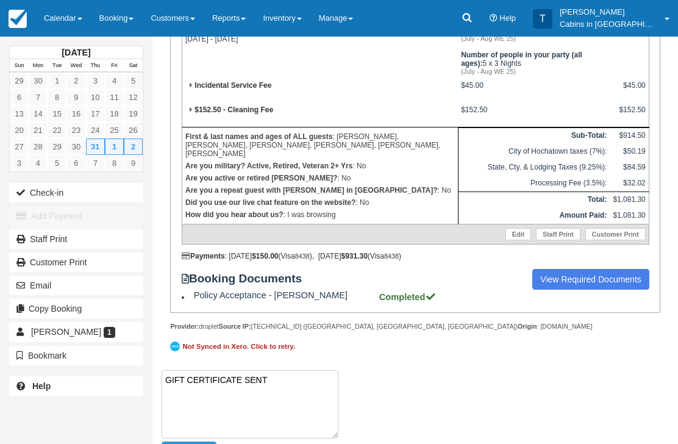
paste textarea "G575810-151-260925"
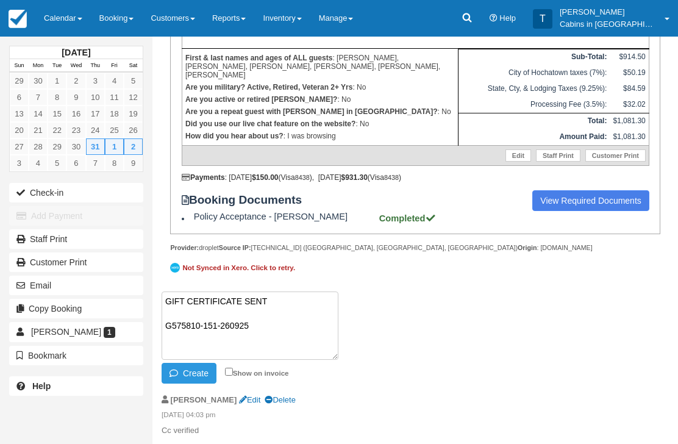
scroll to position [386, 0]
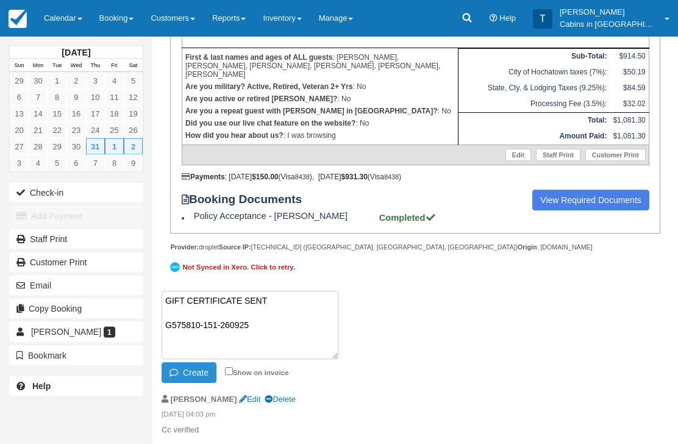
type textarea "GIFT CERTIFICATE SENT G575810-151-260925"
click at [200, 381] on button "Create" at bounding box center [189, 373] width 55 height 21
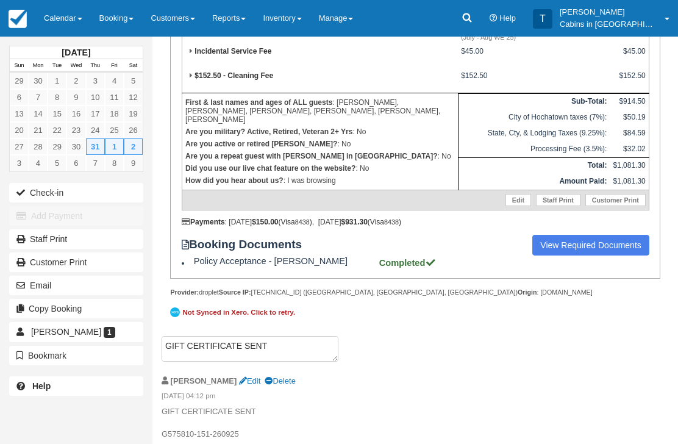
scroll to position [364, 0]
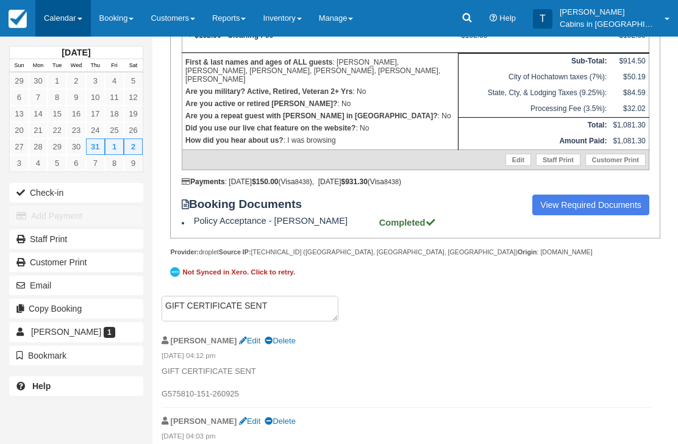
click at [70, 2] on link "Calendar" at bounding box center [63, 18] width 56 height 37
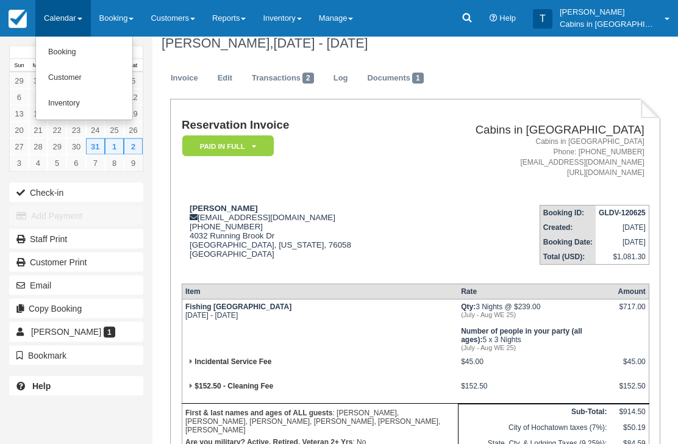
scroll to position [0, 0]
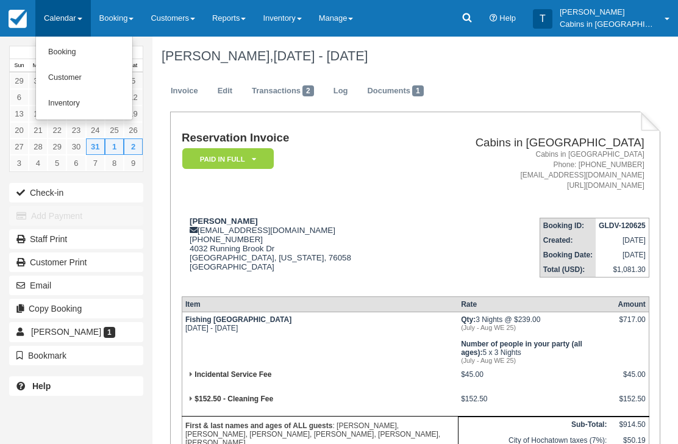
click at [479, 16] on div at bounding box center [339, 222] width 678 height 444
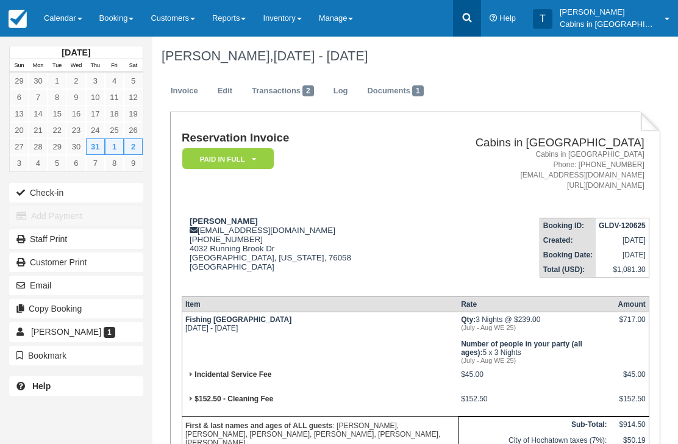
click at [473, 21] on icon at bounding box center [467, 18] width 12 height 12
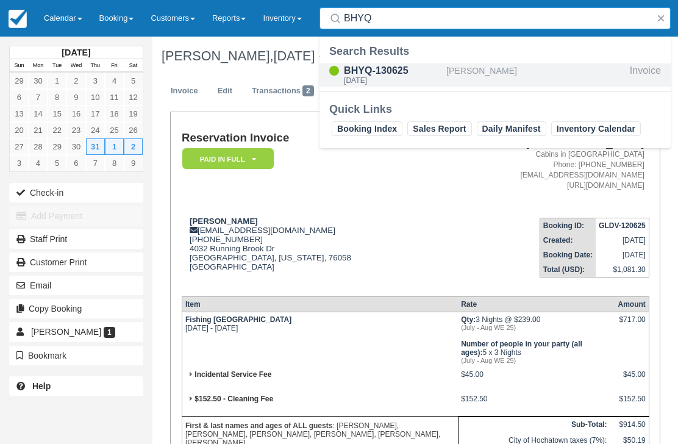
type input "BHYQ"
click at [411, 74] on div "BHYQ-130625" at bounding box center [393, 70] width 98 height 15
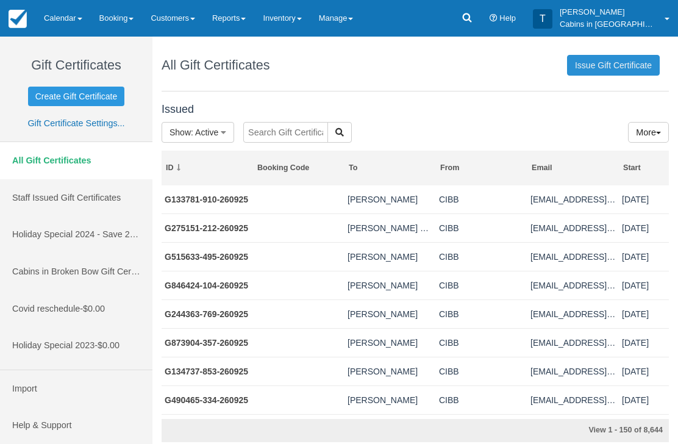
click at [614, 67] on link "Issue Gift Certificate" at bounding box center [613, 65] width 93 height 21
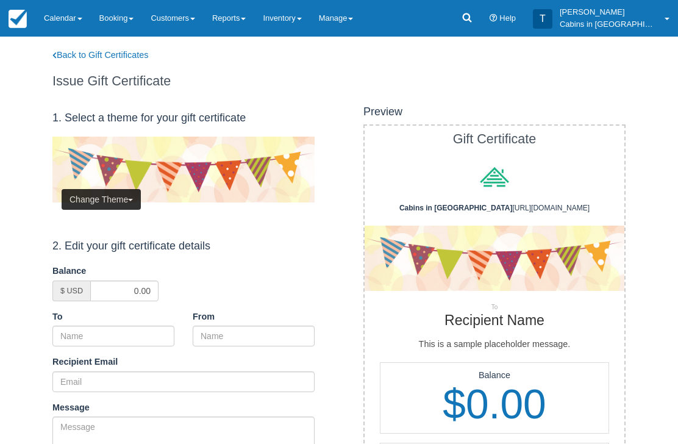
click at [125, 195] on button "Change Theme" at bounding box center [101, 199] width 79 height 21
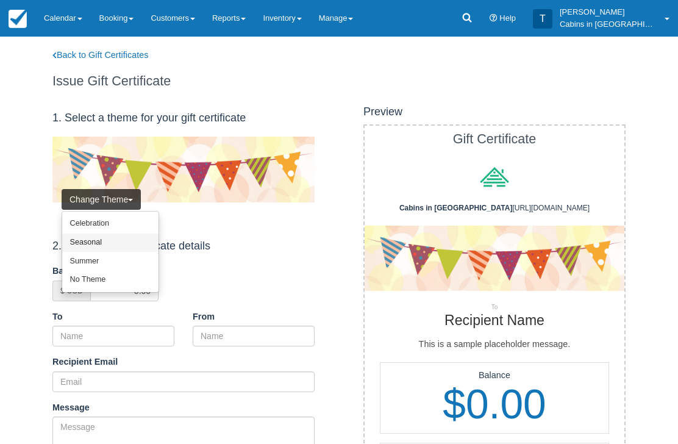
click at [128, 240] on link "Seasonal" at bounding box center [110, 243] width 96 height 19
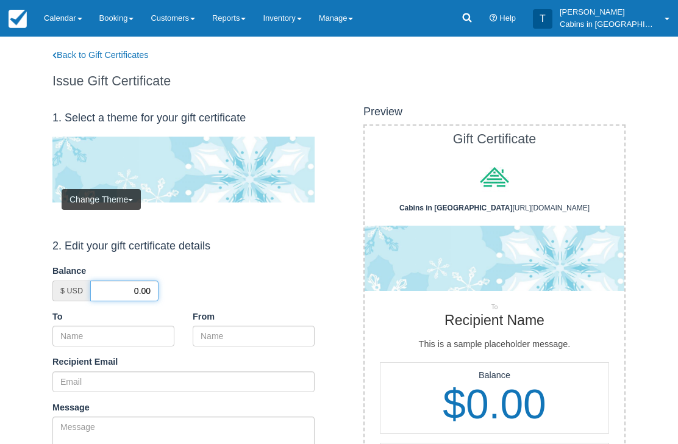
click at [128, 283] on input "0.00" at bounding box center [124, 291] width 68 height 21
type input "50.00"
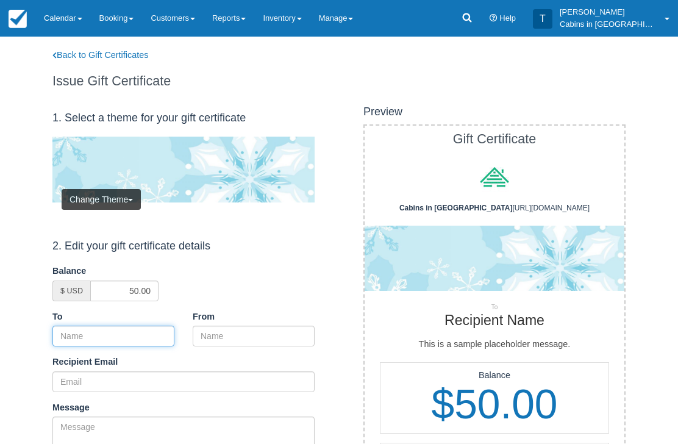
click at [140, 326] on input "To" at bounding box center [113, 336] width 122 height 21
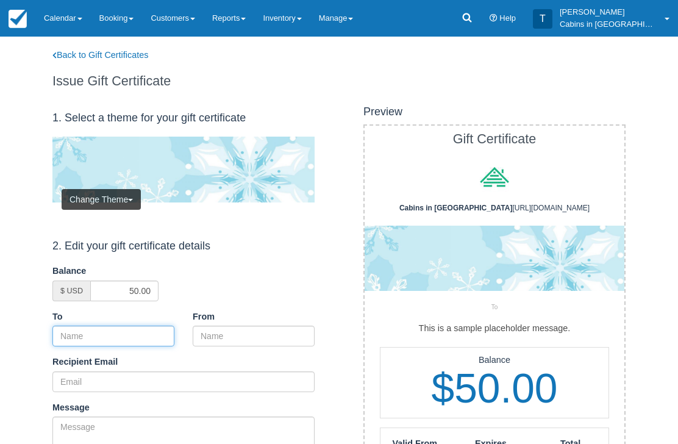
click at [114, 342] on input "To" at bounding box center [113, 336] width 122 height 21
click at [131, 321] on div "To" at bounding box center [113, 328] width 140 height 37
click at [125, 336] on input "To" at bounding box center [113, 336] width 122 height 21
paste input "[PERSON_NAME]"
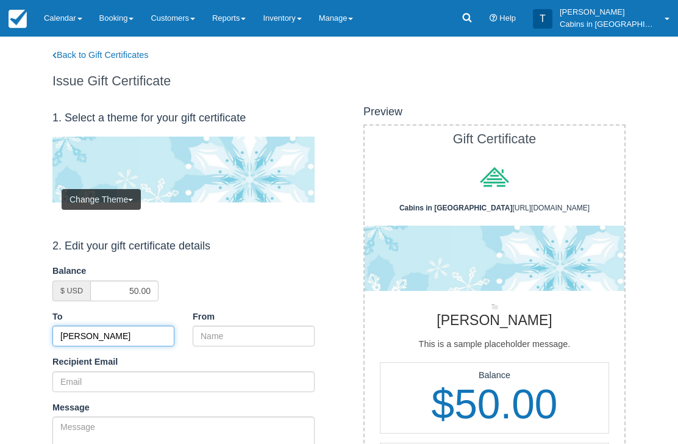
type input "[PERSON_NAME]"
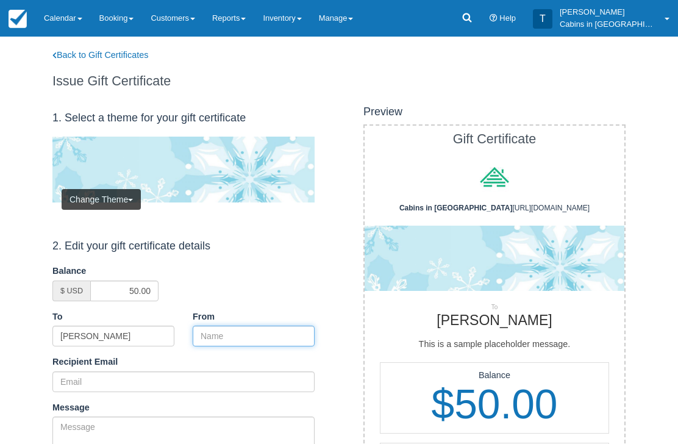
click at [265, 337] on input "From" at bounding box center [254, 336] width 122 height 21
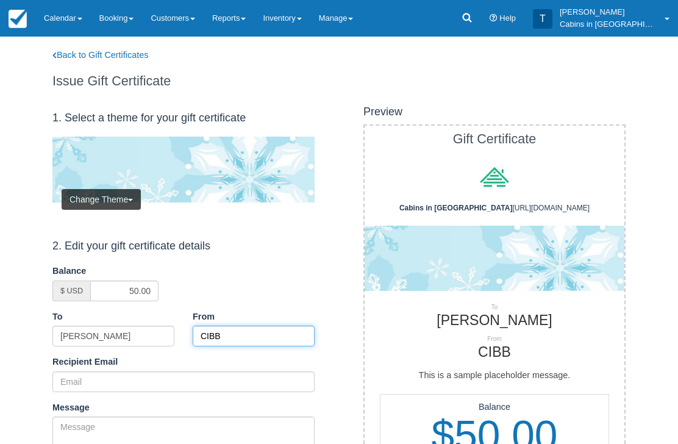
type input "CIBB"
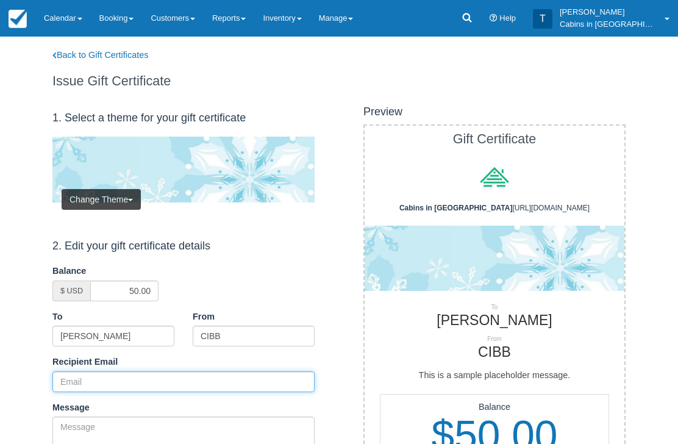
click at [178, 372] on input "Recipient Email" at bounding box center [183, 381] width 262 height 21
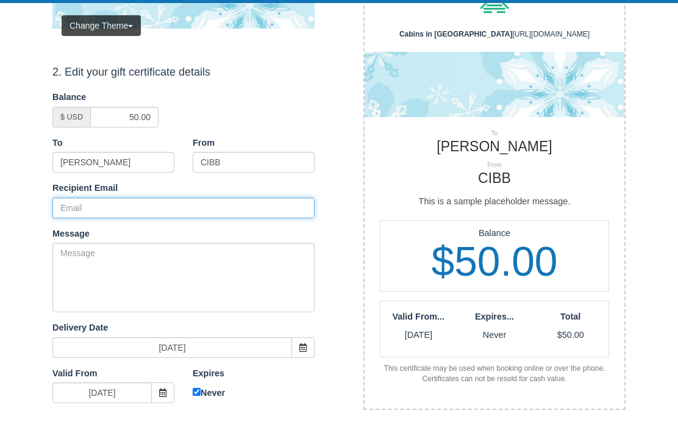
paste input "myra1955@sbcglobal.net"
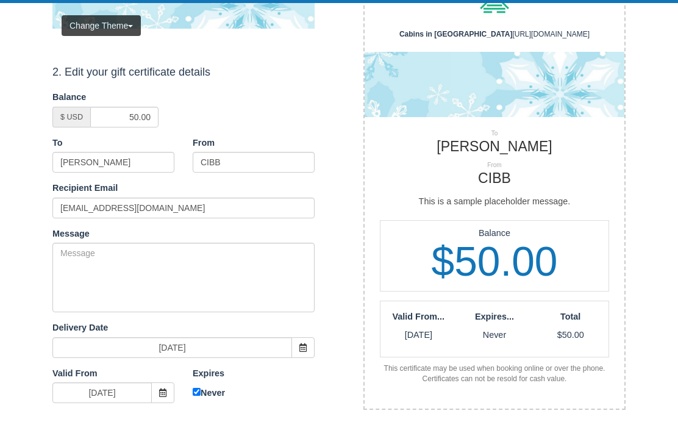
scroll to position [174, 0]
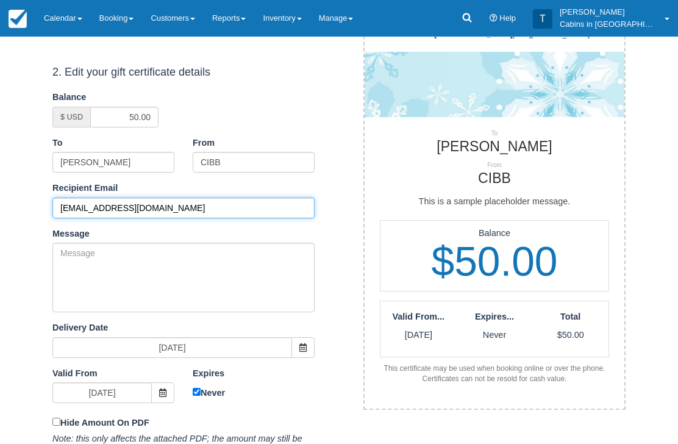
type input "myra1955@sbcglobal.net"
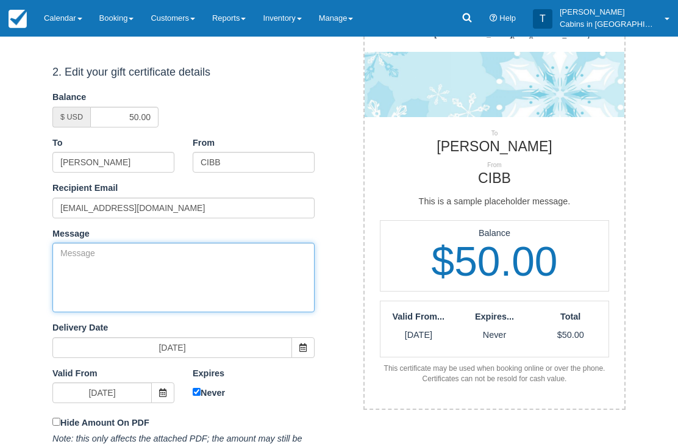
click at [203, 287] on textarea "Message" at bounding box center [183, 278] width 262 height 70
paste textarea "Please accept this gift certificate for your previous booking with Cabins in Br…"
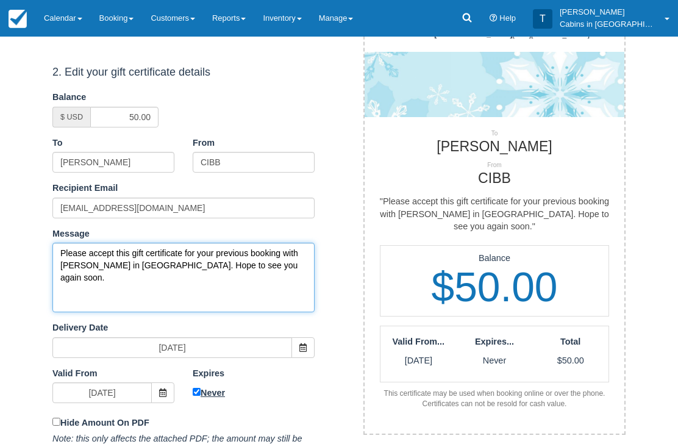
type textarea "Please accept this gift certificate for your previous booking with Cabins in Br…"
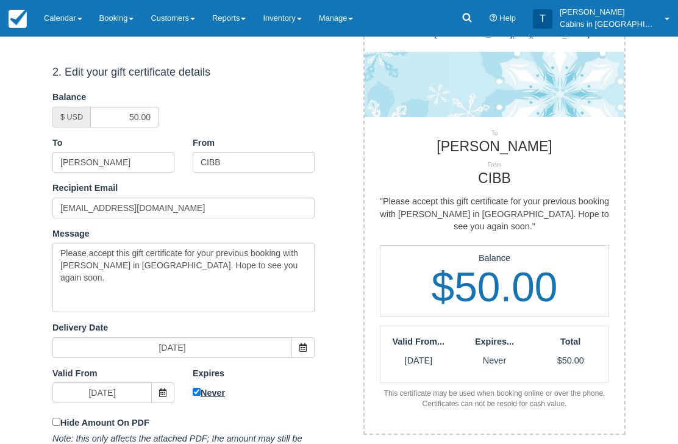
click at [200, 390] on input "Never" at bounding box center [197, 393] width 8 height 8
checkbox input "false"
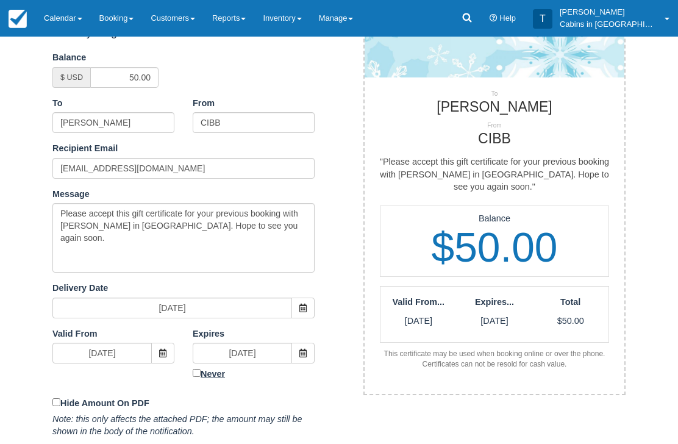
scroll to position [253, 0]
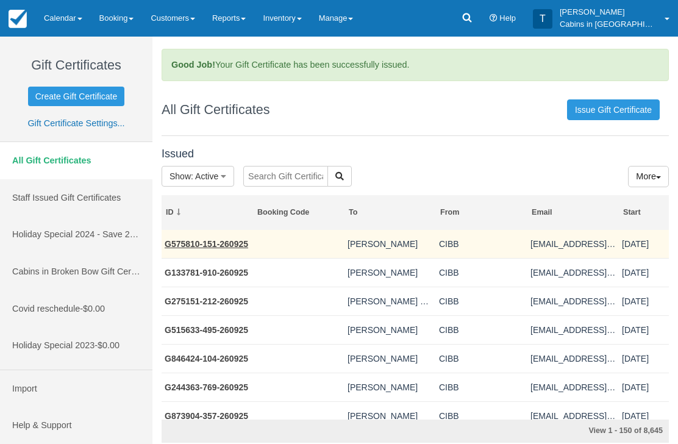
click at [236, 248] on link "G575810-151-260925" at bounding box center [207, 244] width 84 height 10
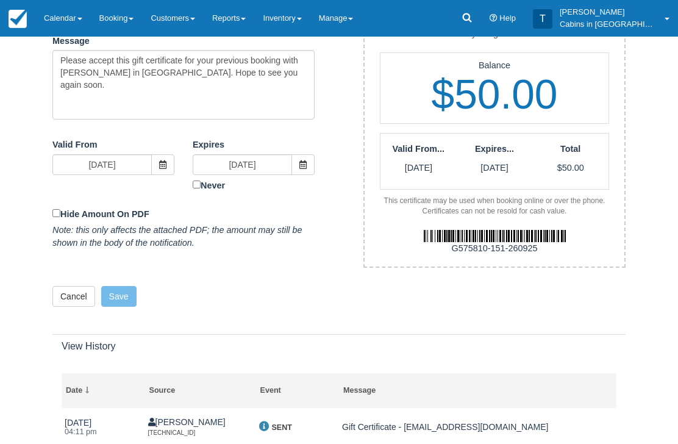
scroll to position [403, 0]
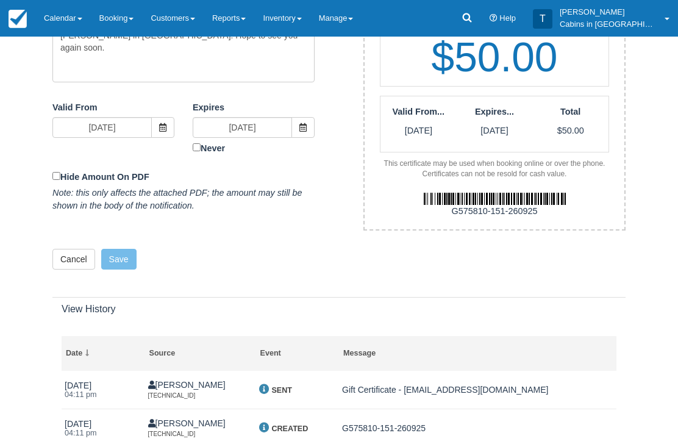
click at [448, 206] on div "G575810-151-260925" at bounding box center [495, 212] width 278 height 13
click at [536, 206] on div "G575810-151-260925" at bounding box center [495, 212] width 278 height 13
copy div "G575810-151-260925"
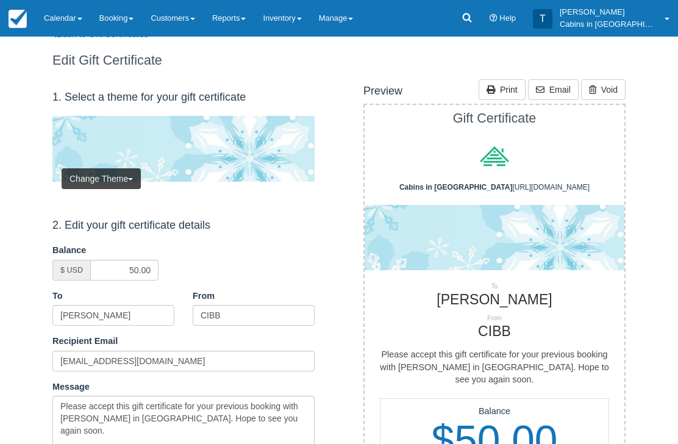
scroll to position [0, 0]
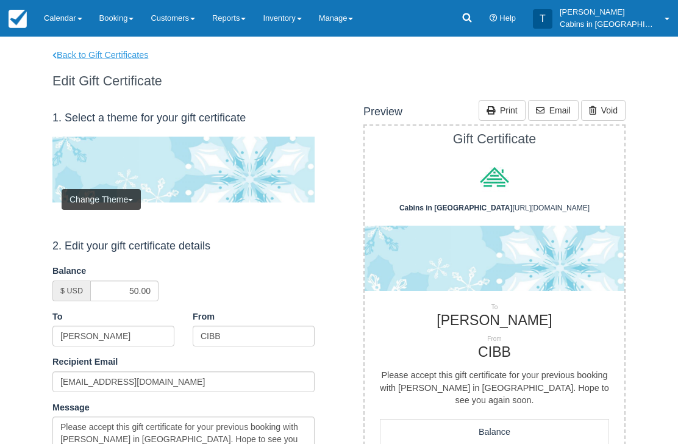
click at [124, 52] on link "Back to Gift Certificates" at bounding box center [108, 55] width 130 height 13
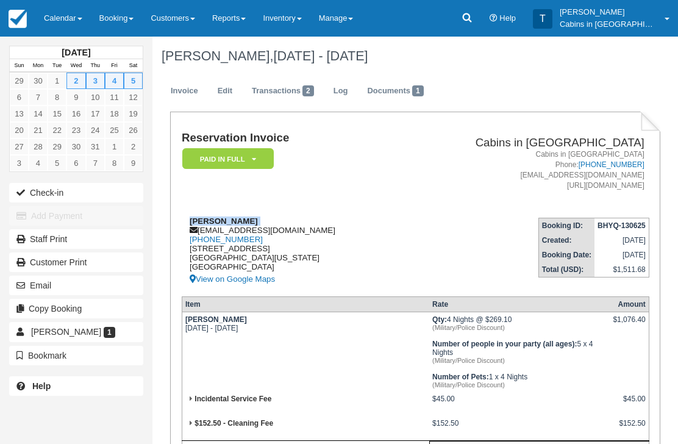
click at [280, 228] on div "[PERSON_NAME] [EMAIL_ADDRESS][DOMAIN_NAME] [PHONE_NUMBER] [STREET_ADDRESS][US_S…" at bounding box center [290, 252] width 216 height 70
click at [276, 232] on div "[PERSON_NAME] [EMAIL_ADDRESS][DOMAIN_NAME] [PHONE_NUMBER] [STREET_ADDRESS][US_S…" at bounding box center [290, 252] width 216 height 70
copy div "[EMAIL_ADDRESS][DOMAIN_NAME]"
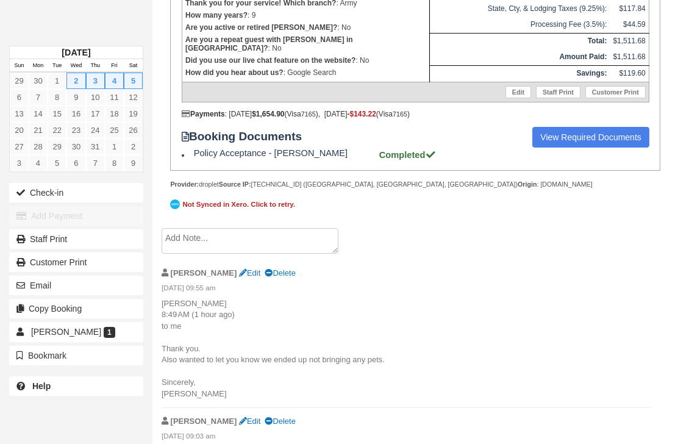
scroll to position [476, 0]
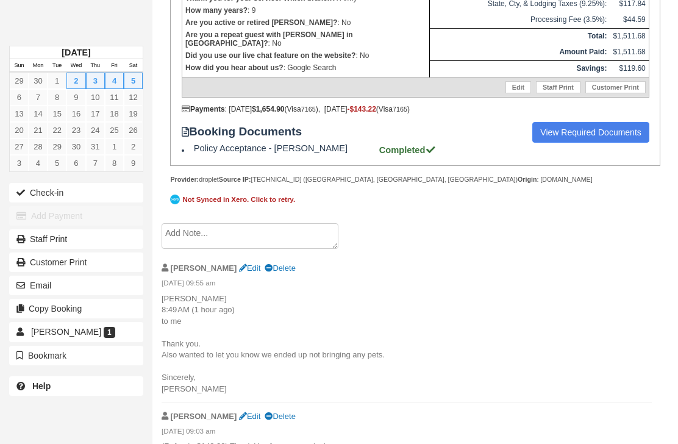
click at [243, 249] on textarea at bounding box center [250, 236] width 177 height 26
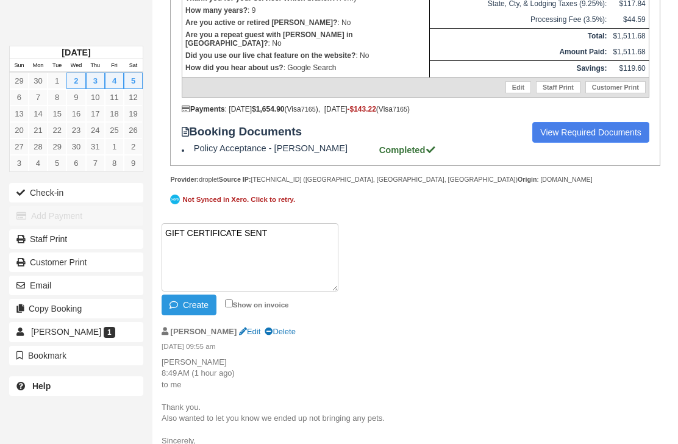
paste textarea "G104417-886-260925"
type textarea "GIFT CERTIFICATE SENT G104417-886-260925"
click at [196, 315] on button "Create" at bounding box center [189, 305] width 55 height 21
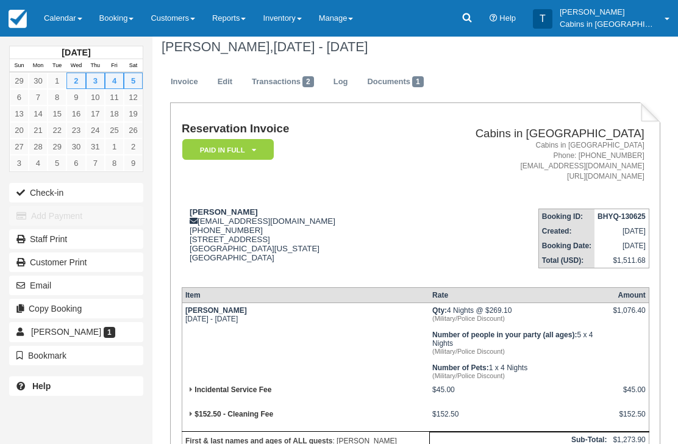
scroll to position [0, 0]
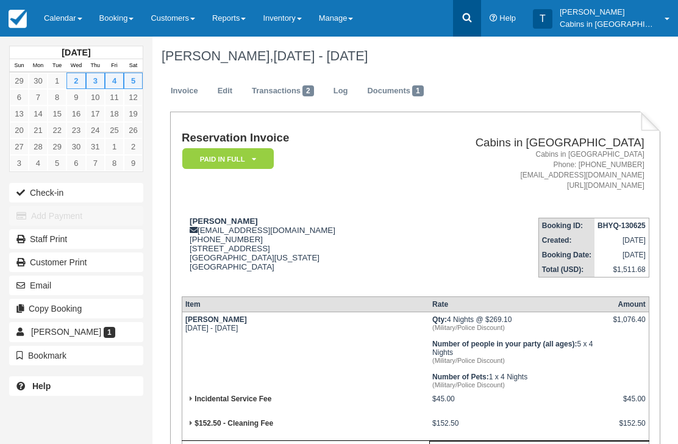
click at [481, 18] on link at bounding box center [467, 18] width 28 height 37
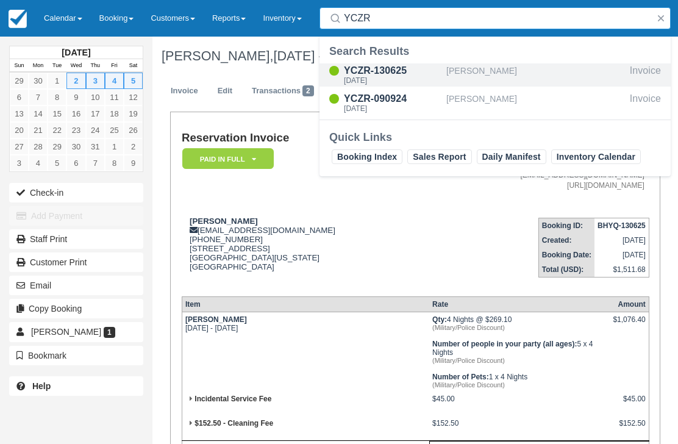
type input "YCZR"
click at [390, 77] on div "[DATE]" at bounding box center [393, 80] width 98 height 7
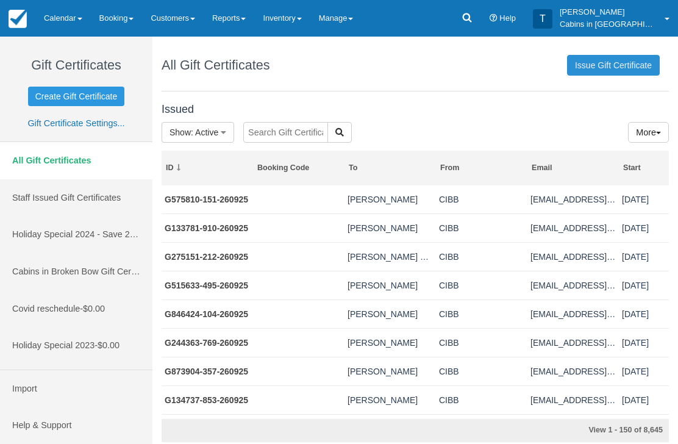
click at [612, 68] on link "Issue Gift Certificate" at bounding box center [613, 65] width 93 height 21
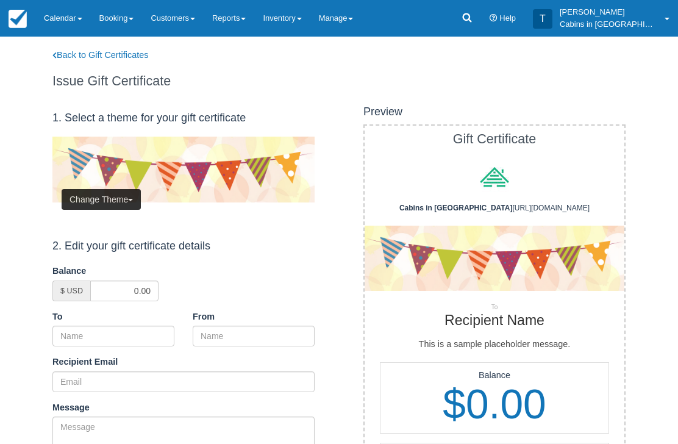
click at [123, 199] on button "Change Theme" at bounding box center [101, 199] width 79 height 21
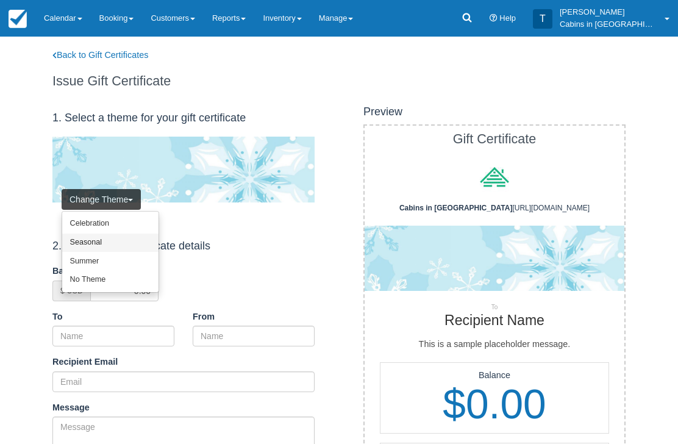
click at [122, 242] on link "Seasonal" at bounding box center [110, 243] width 96 height 19
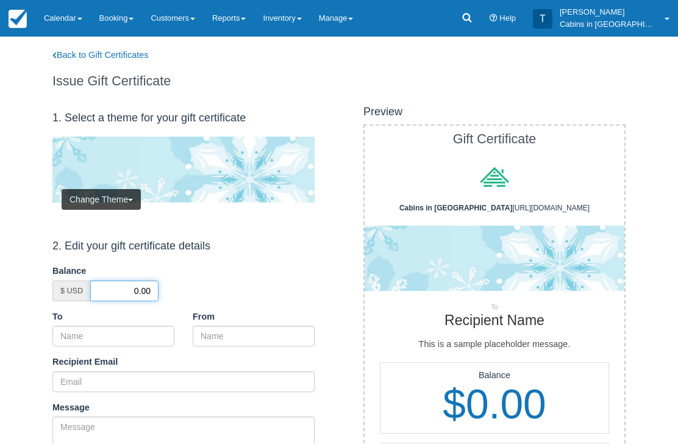
click at [129, 289] on input "0.00" at bounding box center [124, 291] width 68 height 21
type input "50.00"
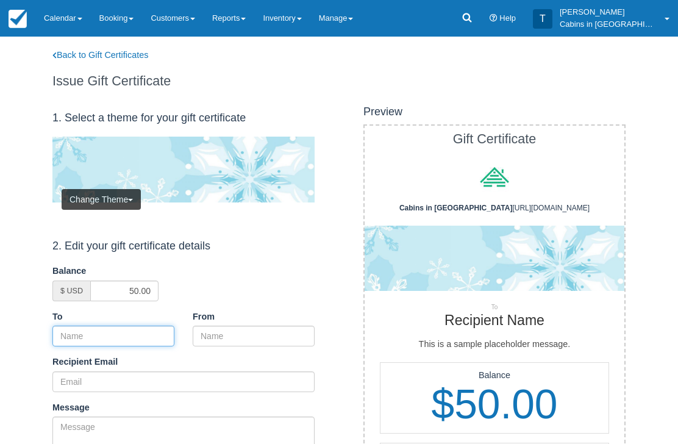
click at [140, 331] on input "To" at bounding box center [113, 336] width 122 height 21
paste input "[PERSON_NAME]"
type input "[PERSON_NAME]"
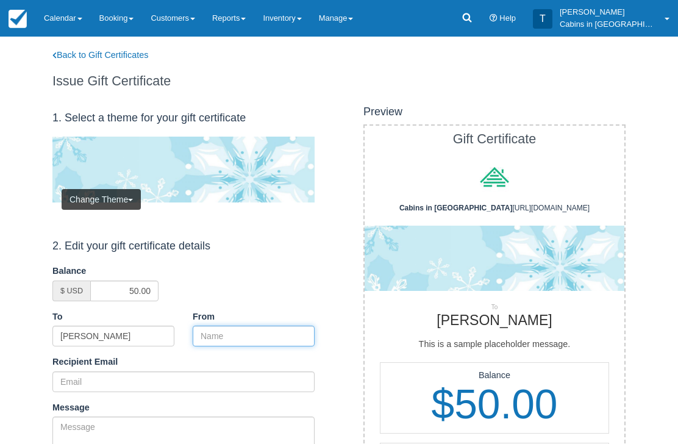
click at [255, 328] on input "From" at bounding box center [254, 336] width 122 height 21
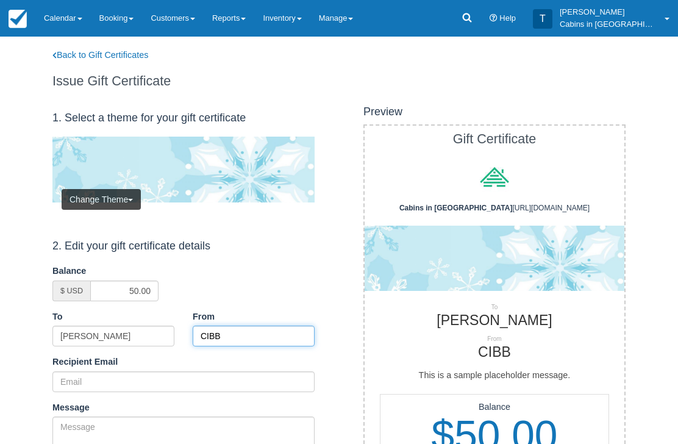
type input "CIBB"
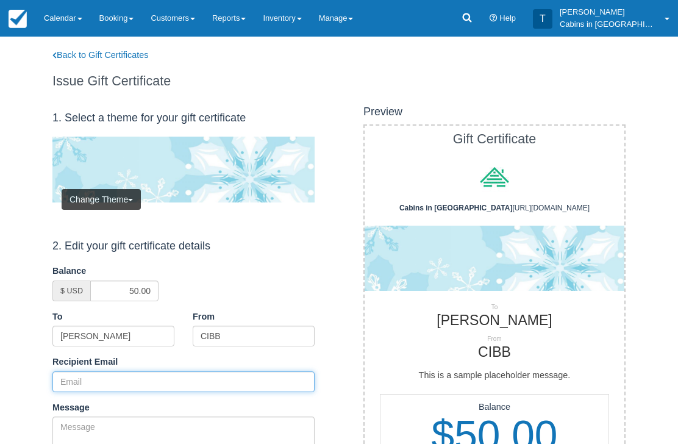
click at [131, 379] on input "Recipient Email" at bounding box center [183, 381] width 262 height 21
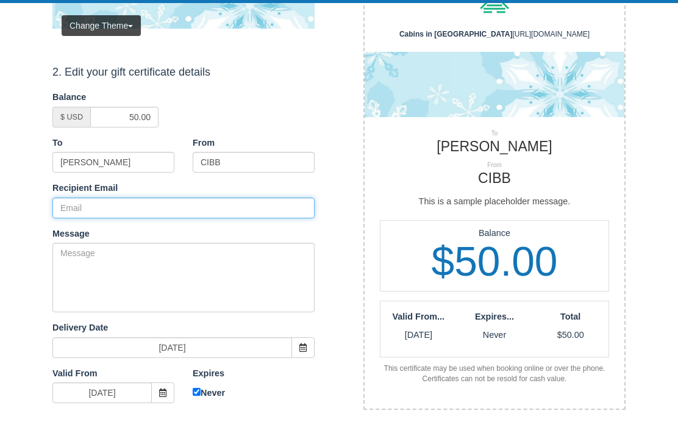
paste input "johnkdecuir@gmail.com"
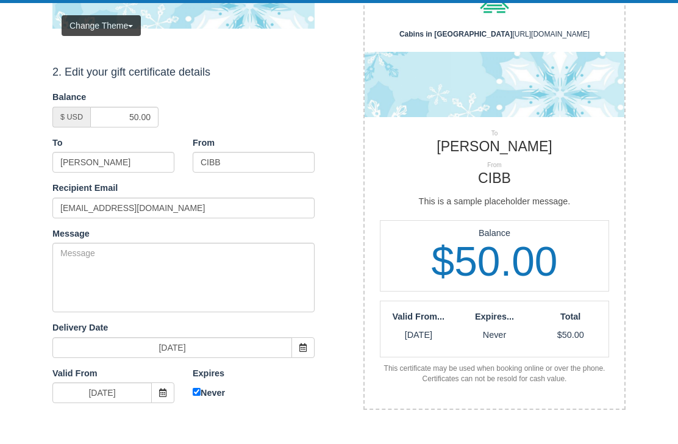
scroll to position [174, 0]
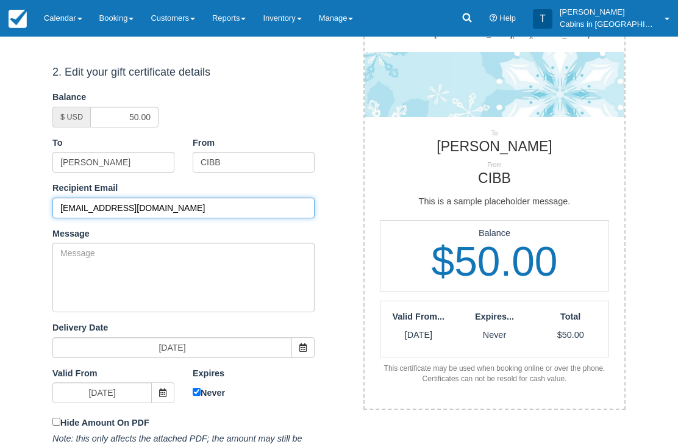
type input "[EMAIL_ADDRESS][DOMAIN_NAME]"
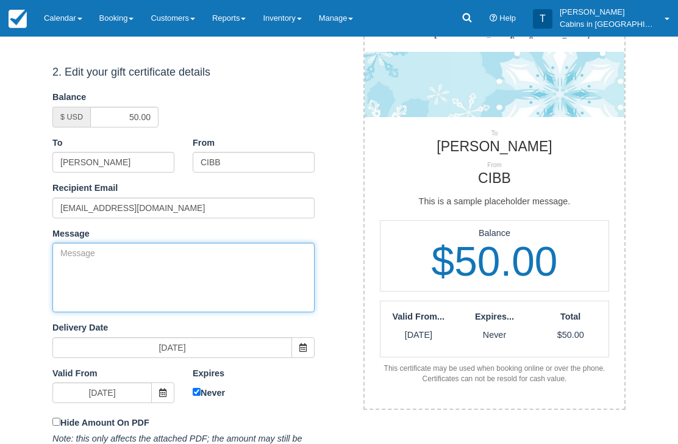
click at [138, 270] on textarea "Message" at bounding box center [183, 278] width 262 height 70
paste textarea "Please accept this gift certificate for your previous booking with Cabins in Br…"
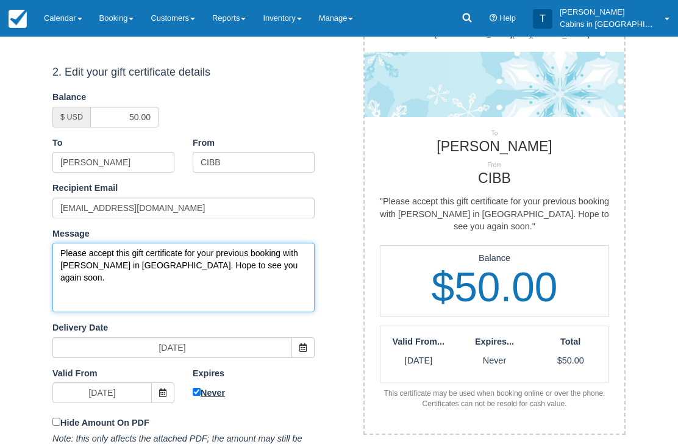
type textarea "Please accept this gift certificate for your previous booking with Cabins in Br…"
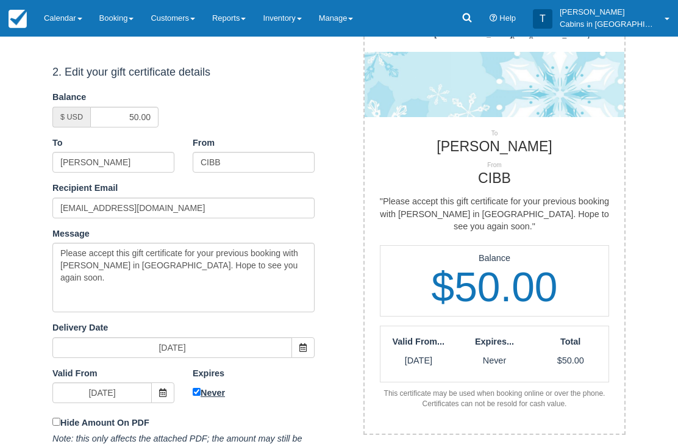
click at [193, 389] on input "Never" at bounding box center [197, 393] width 8 height 8
checkbox input "false"
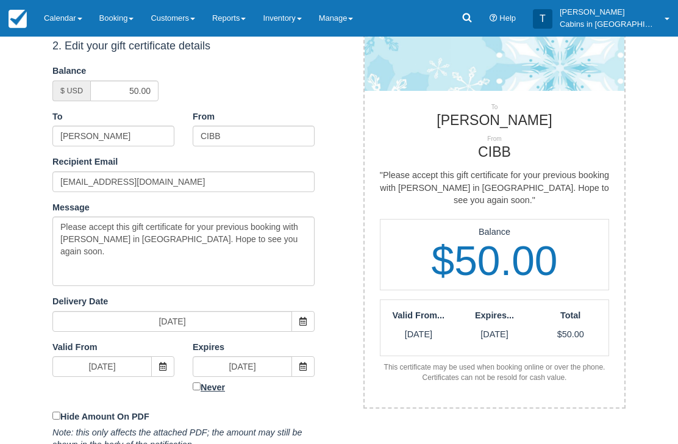
scroll to position [253, 0]
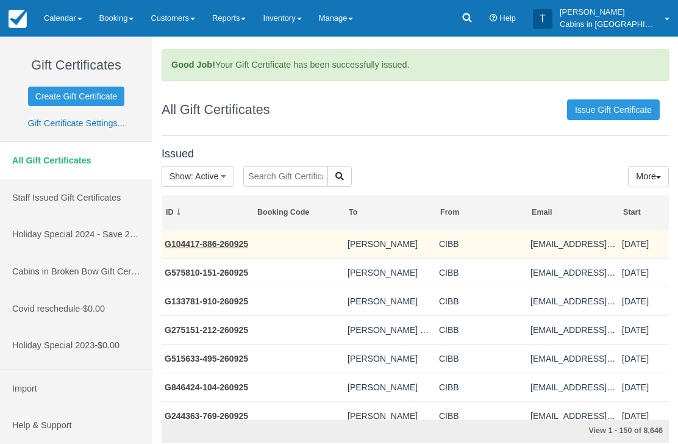
click at [242, 242] on link "G104417-886-260925" at bounding box center [207, 244] width 84 height 10
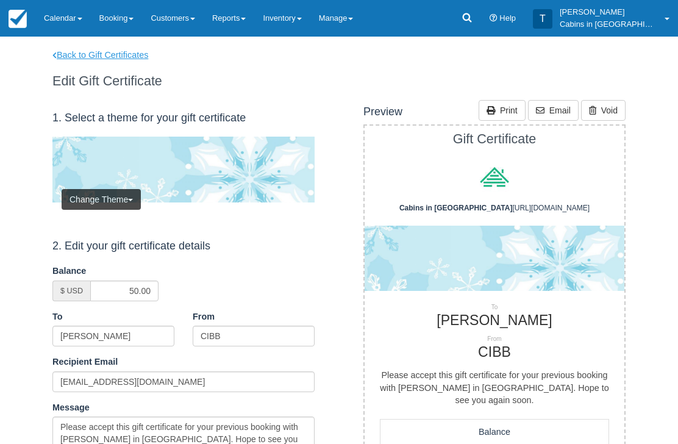
click at [106, 59] on link "Back to Gift Certificates" at bounding box center [108, 55] width 130 height 13
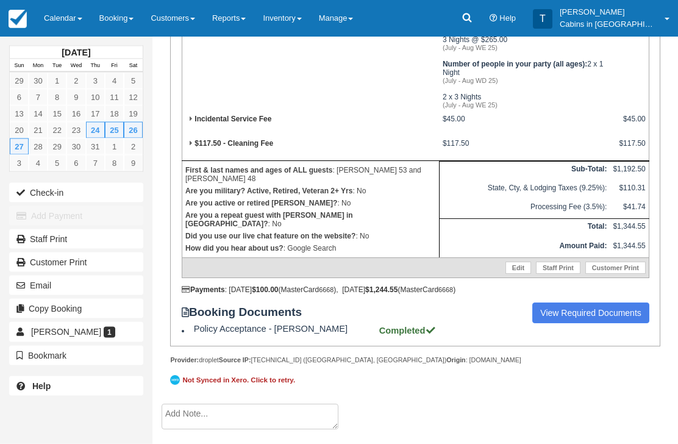
scroll to position [357, 0]
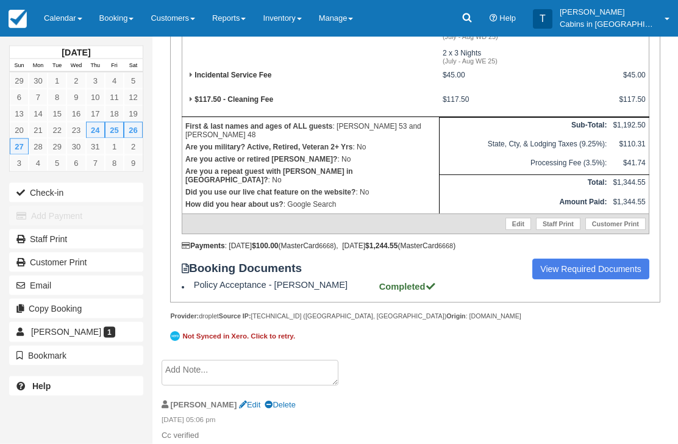
click at [239, 386] on textarea at bounding box center [250, 374] width 177 height 26
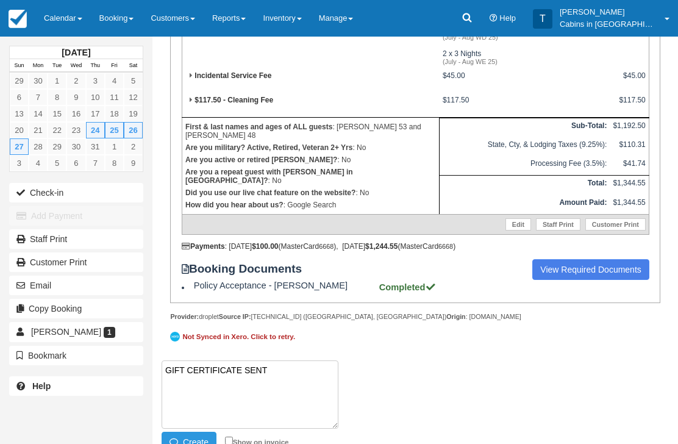
paste textarea "G674652-710-260925"
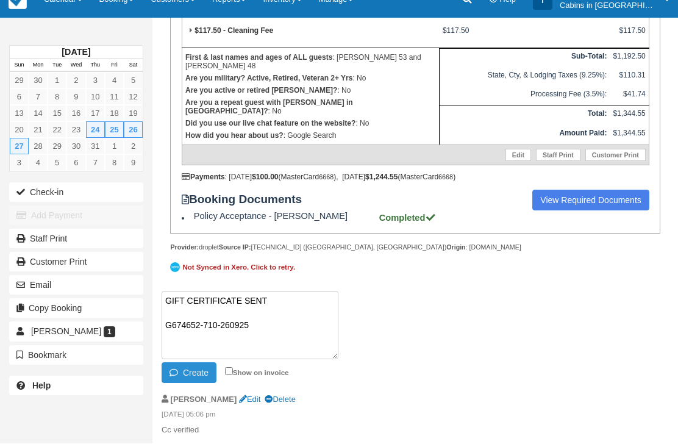
type textarea "GIFT CERTIFICATE SENT G674652-710-260925"
click at [192, 383] on button "Create" at bounding box center [189, 373] width 55 height 21
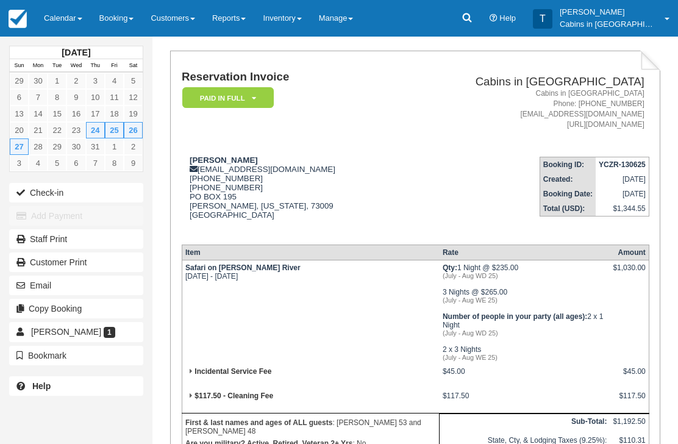
scroll to position [0, 0]
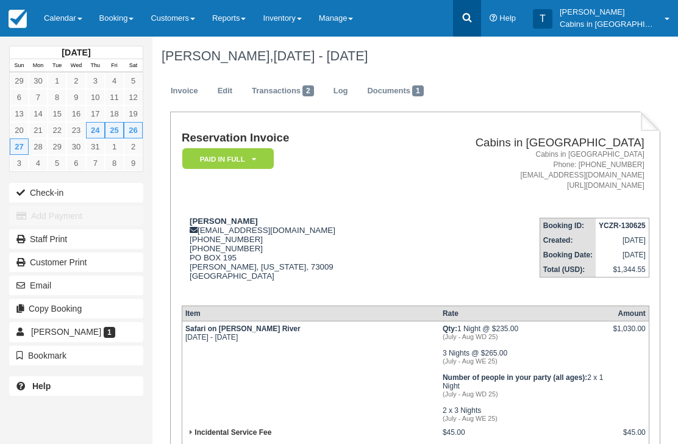
click at [473, 16] on icon at bounding box center [467, 18] width 12 height 12
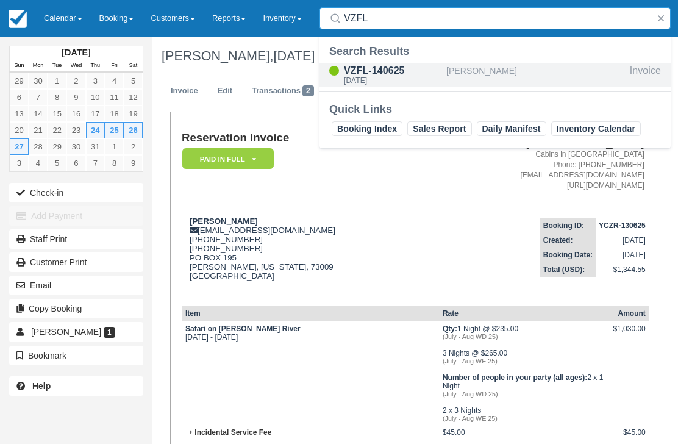
type input "VZFL"
click at [398, 78] on div "Thu Jul 24 2025" at bounding box center [393, 80] width 98 height 7
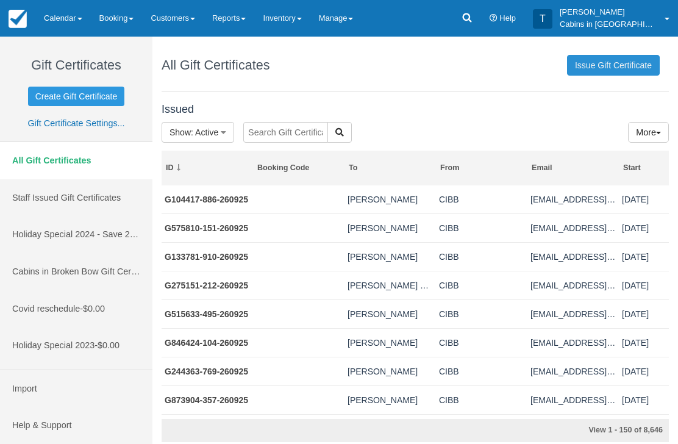
click at [615, 60] on link "Issue Gift Certificate" at bounding box center [613, 65] width 93 height 21
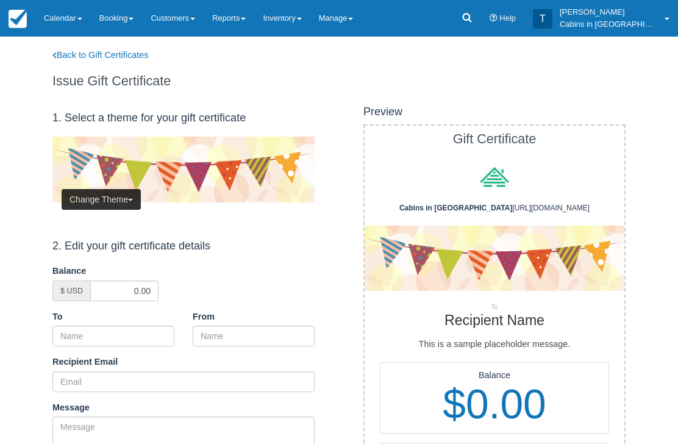
click at [116, 198] on button "Change Theme" at bounding box center [101, 199] width 79 height 21
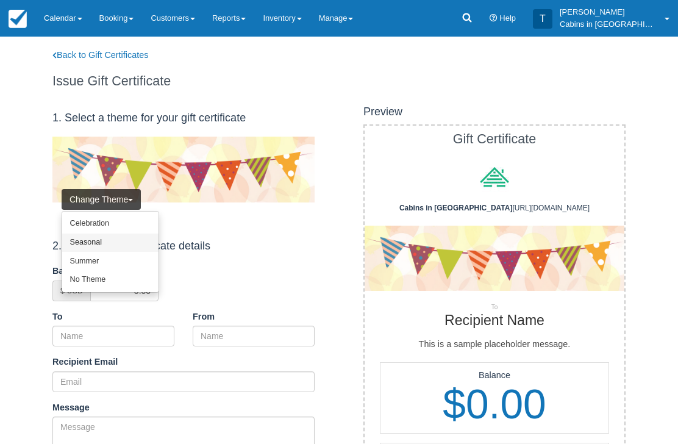
click at [117, 248] on link "Seasonal" at bounding box center [110, 243] width 96 height 19
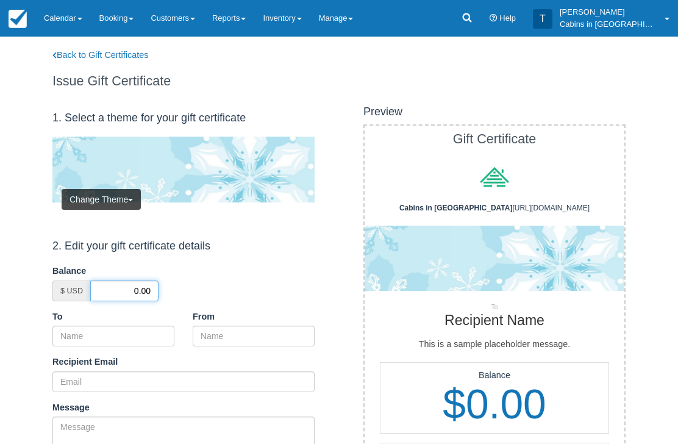
click at [126, 287] on input "0.00" at bounding box center [124, 291] width 68 height 21
type input "50.00"
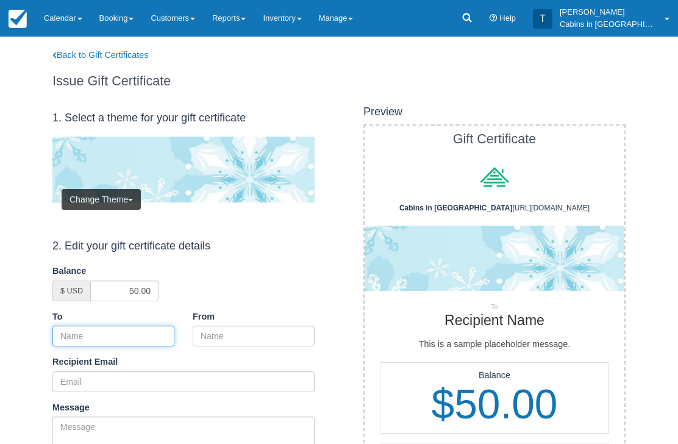
click at [118, 333] on input "To" at bounding box center [113, 336] width 122 height 21
paste input "[PERSON_NAME]"
type input "[PERSON_NAME]"
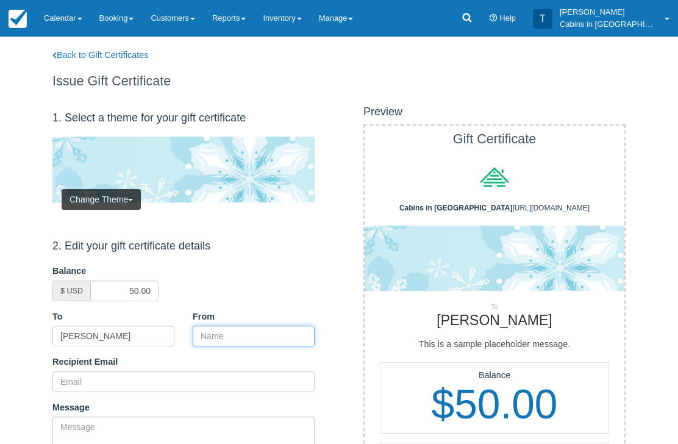
click at [246, 332] on input "From" at bounding box center [254, 336] width 122 height 21
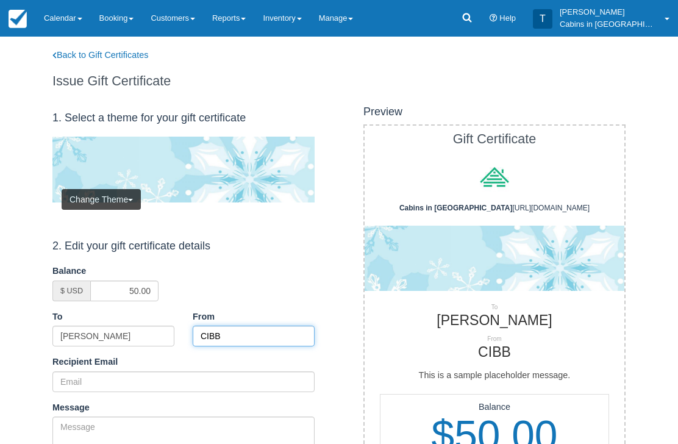
type input "CIBB"
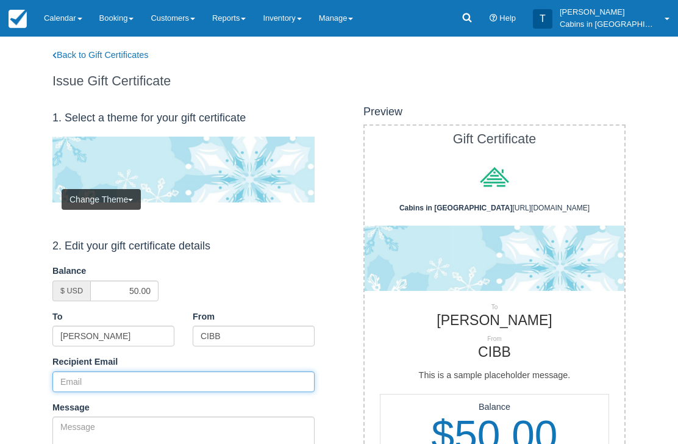
click at [163, 377] on input "Recipient Email" at bounding box center [183, 381] width 262 height 21
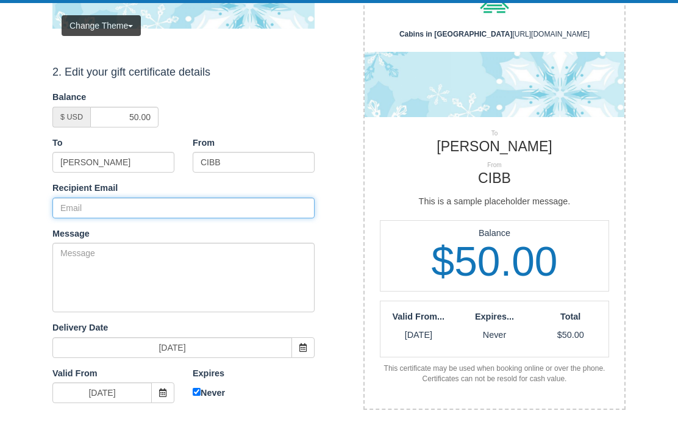
paste input "babybluesgooch@outlook.com"
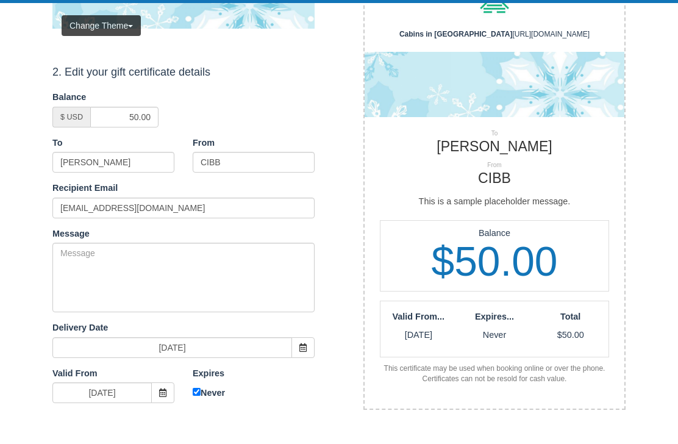
scroll to position [174, 0]
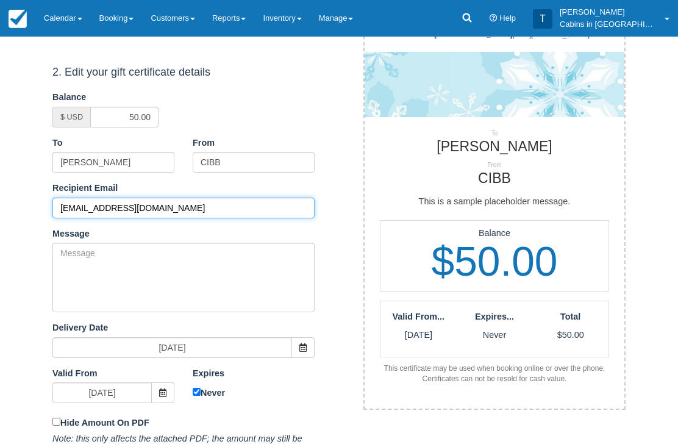
type input "babybluesgooch@outlook.com"
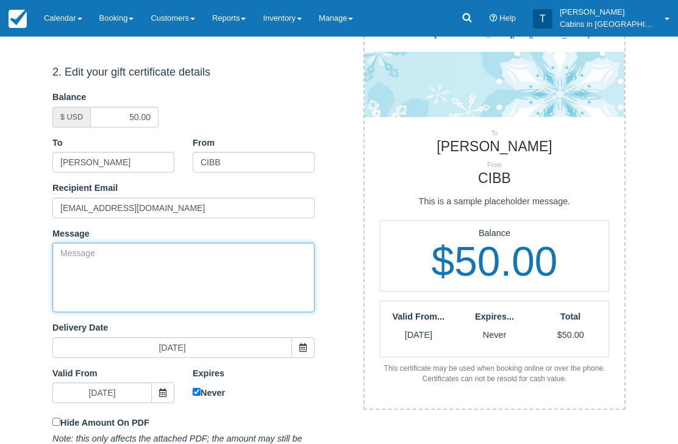
click at [163, 277] on textarea "Message" at bounding box center [183, 278] width 262 height 70
paste textarea "Please accept this gift certificate for your previous booking with Cabins in Br…"
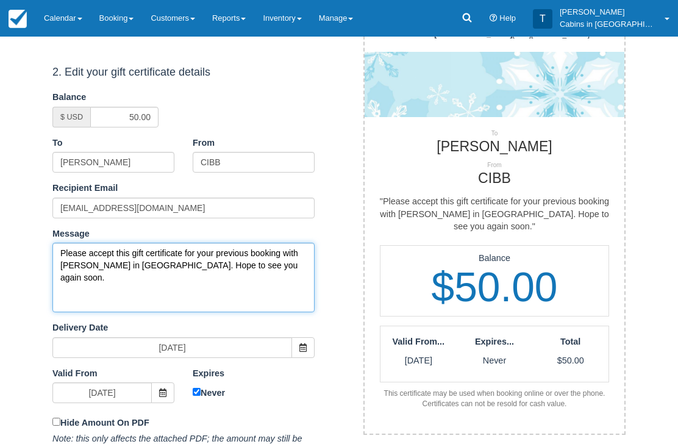
type textarea "Please accept this gift certificate for your previous booking with Cabins in Br…"
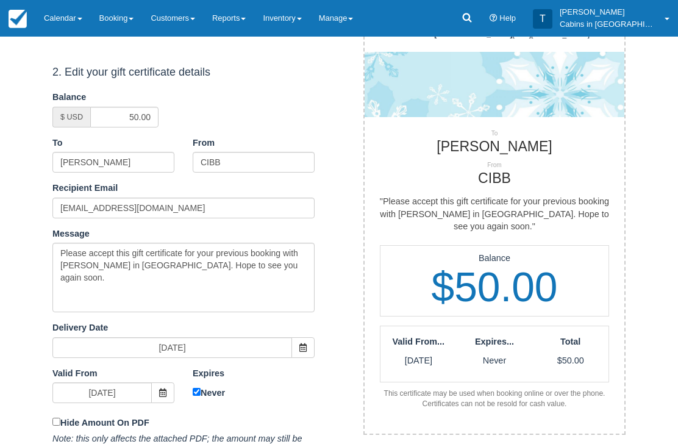
click at [193, 397] on div "Expires 09/26/26 Never" at bounding box center [254, 385] width 140 height 35
click at [199, 390] on input "Never" at bounding box center [197, 392] width 8 height 8
checkbox input "false"
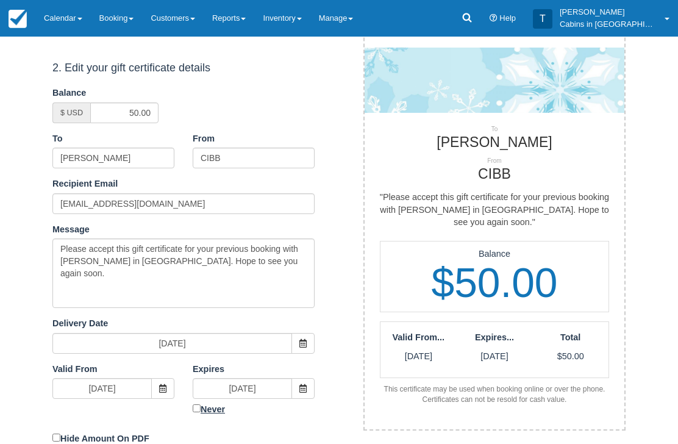
scroll to position [253, 0]
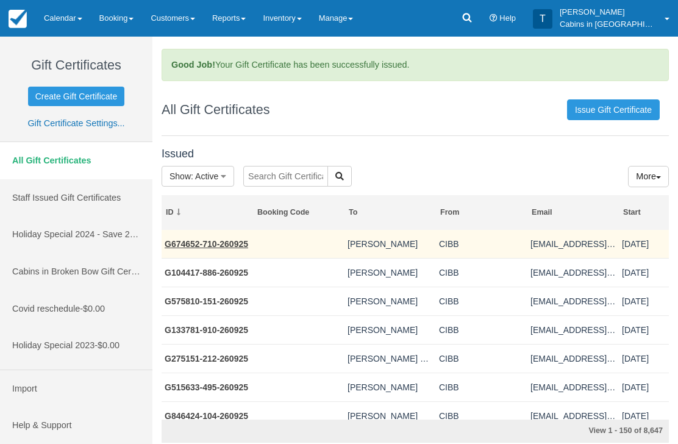
click at [230, 240] on link "G674652-710-260925" at bounding box center [207, 244] width 84 height 10
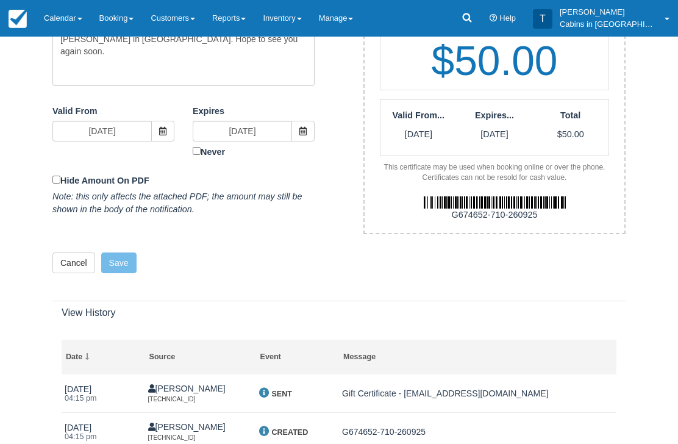
scroll to position [403, 0]
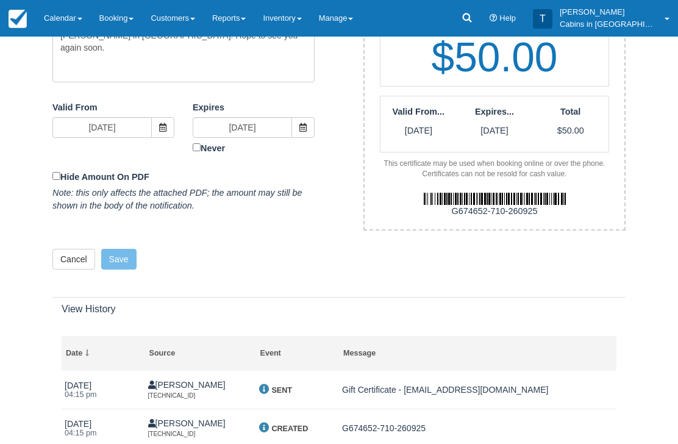
click at [538, 206] on div "G674652-710-260925" at bounding box center [495, 212] width 278 height 13
copy div "G674652-710-260925"
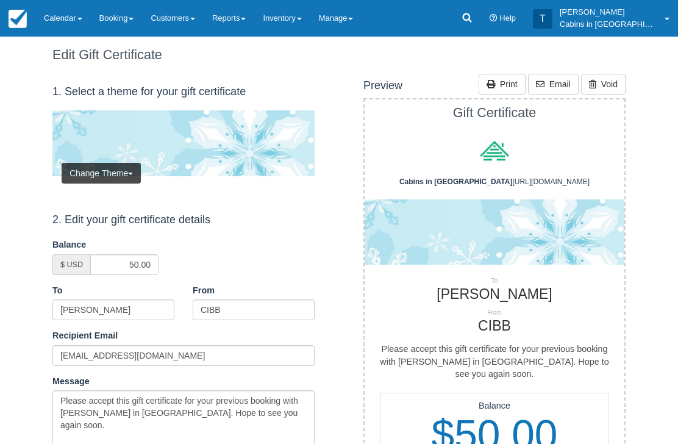
scroll to position [0, 0]
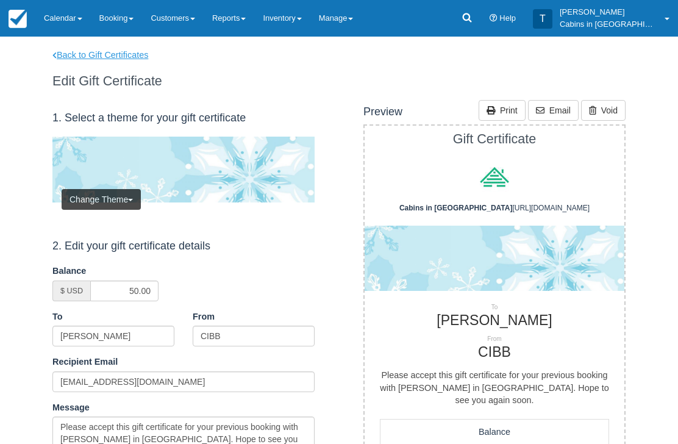
click at [132, 56] on link "Back to Gift Certificates" at bounding box center [108, 55] width 130 height 13
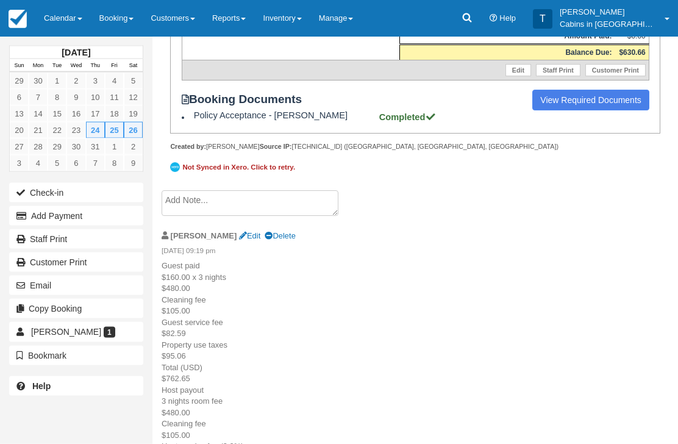
click at [277, 217] on textarea at bounding box center [250, 204] width 177 height 26
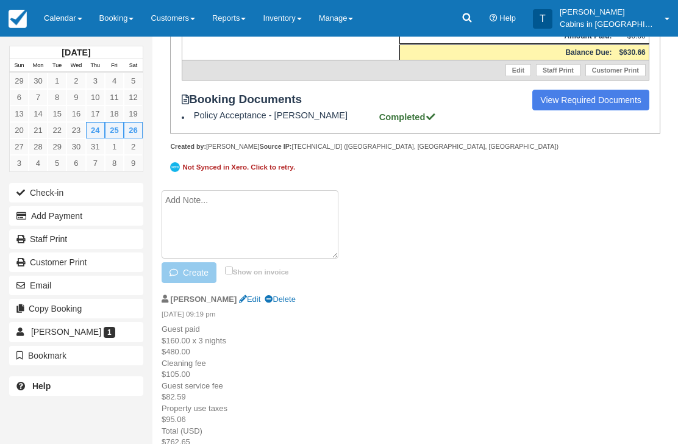
scroll to position [405, 0]
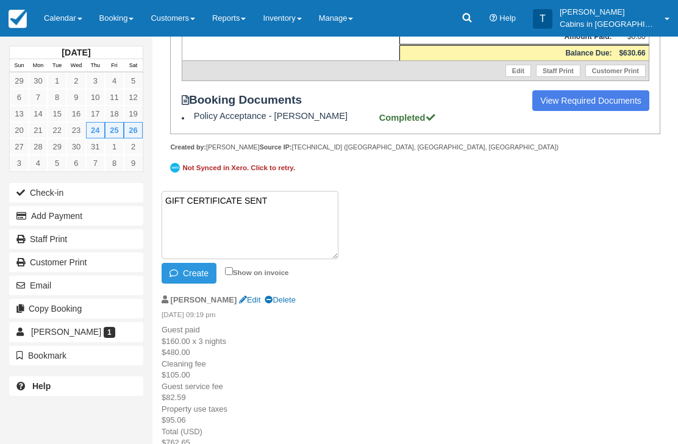
paste textarea "G826299-700-260925"
type textarea "GIFT CERTIFICATE SENT G826299-700-260925"
click at [193, 284] on button "Create" at bounding box center [189, 273] width 55 height 21
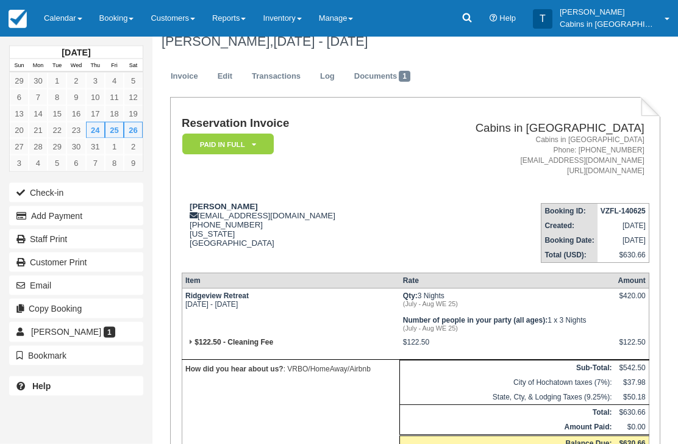
scroll to position [0, 0]
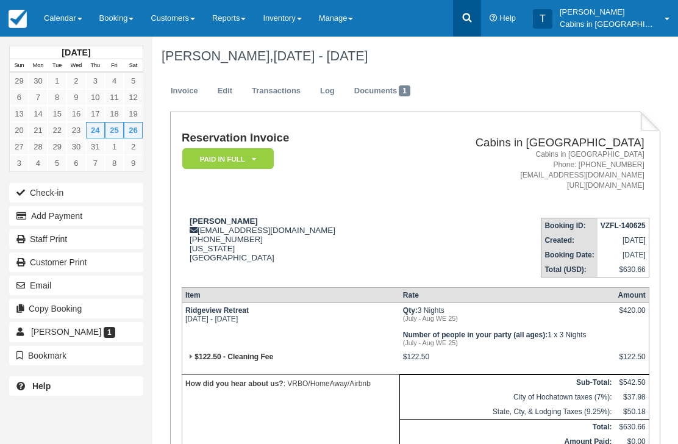
click at [473, 17] on icon at bounding box center [467, 18] width 12 height 12
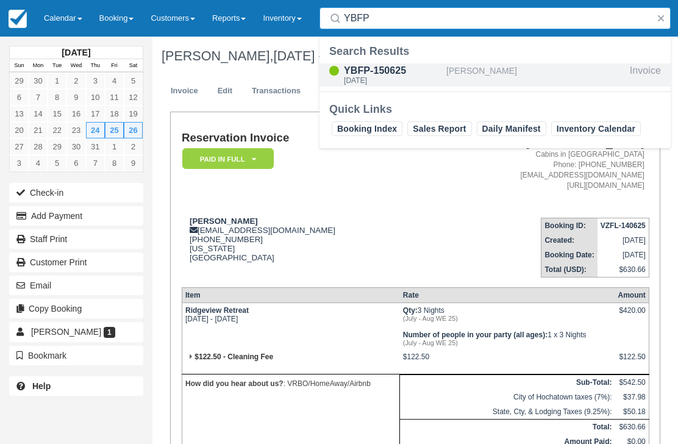
type input "YBFP"
click at [378, 77] on div "Mon Jul 21 2025" at bounding box center [393, 80] width 98 height 7
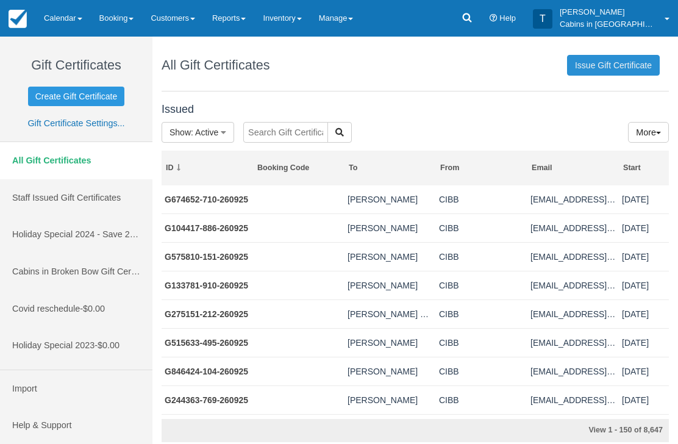
click at [620, 70] on link "Issue Gift Certificate" at bounding box center [613, 65] width 93 height 21
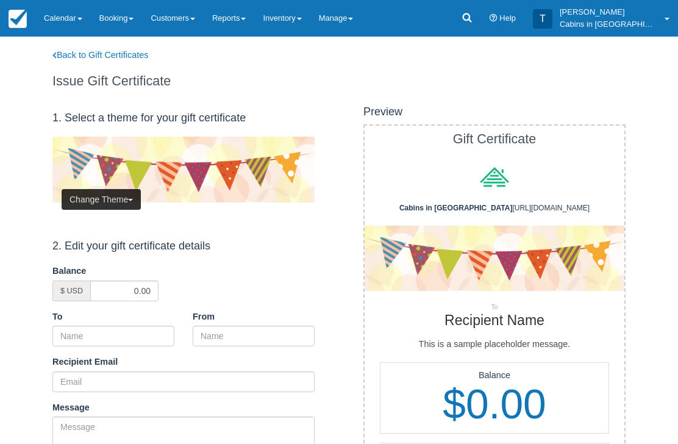
click at [127, 195] on button "Change Theme" at bounding box center [101, 199] width 79 height 21
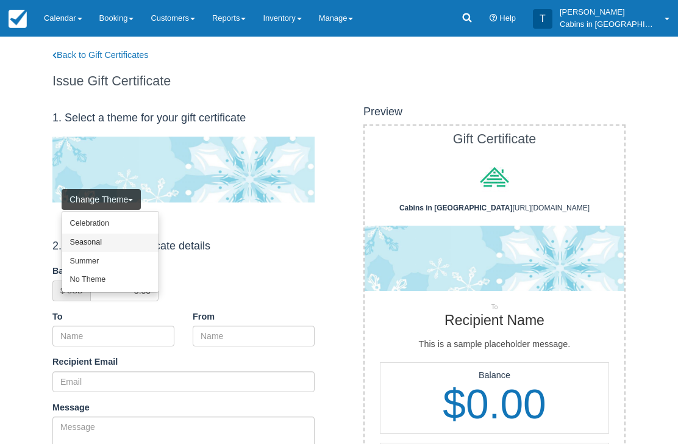
click at [126, 239] on link "Seasonal" at bounding box center [110, 243] width 96 height 19
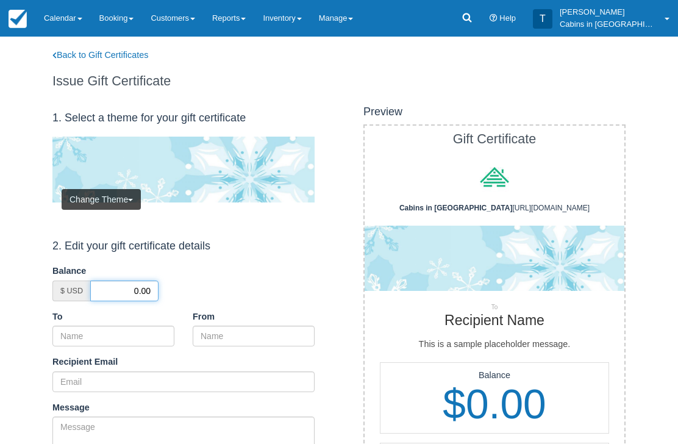
click at [126, 284] on input "0.00" at bounding box center [124, 291] width 68 height 21
type input "50.00"
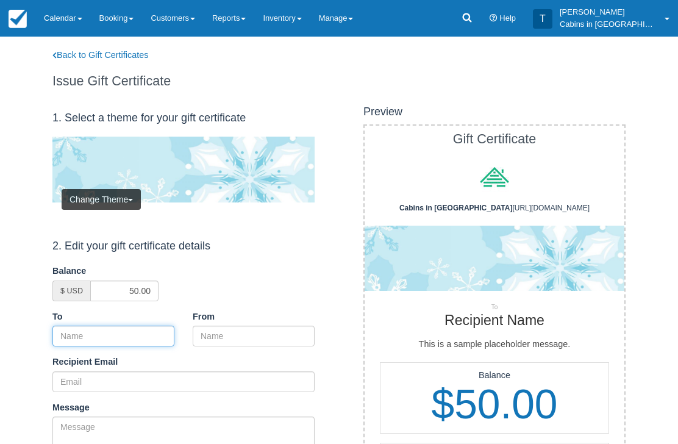
click at [156, 327] on input "To" at bounding box center [113, 336] width 122 height 21
type input "V"
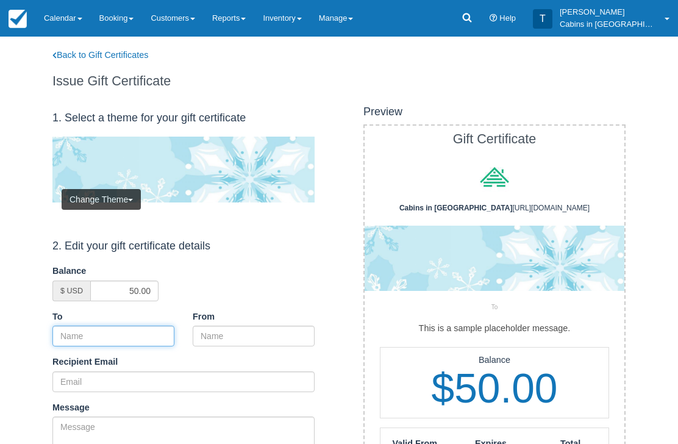
paste input "[PERSON_NAME]"
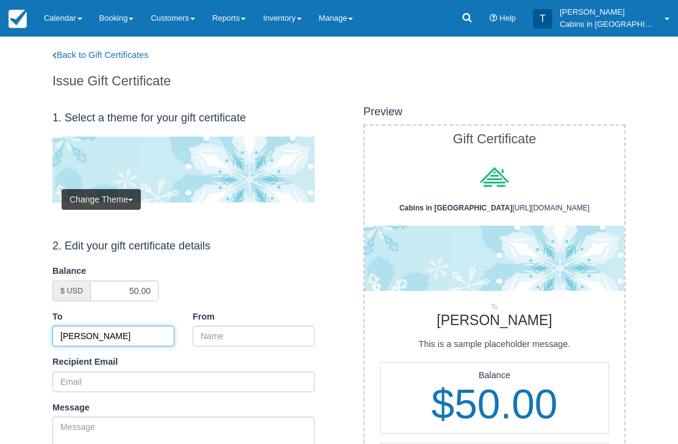
type input "[PERSON_NAME]"
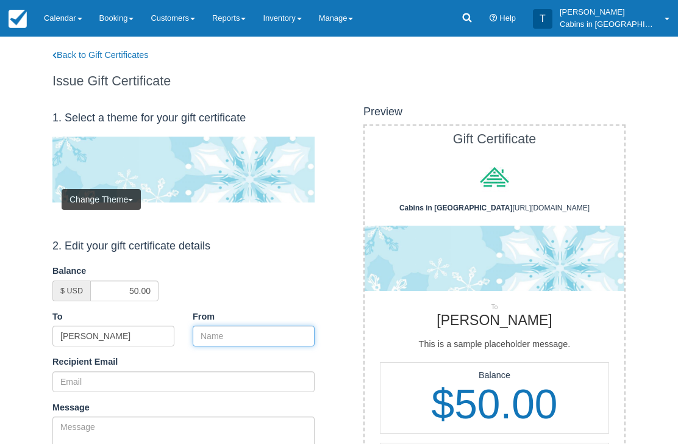
click at [259, 337] on input "From" at bounding box center [254, 336] width 122 height 21
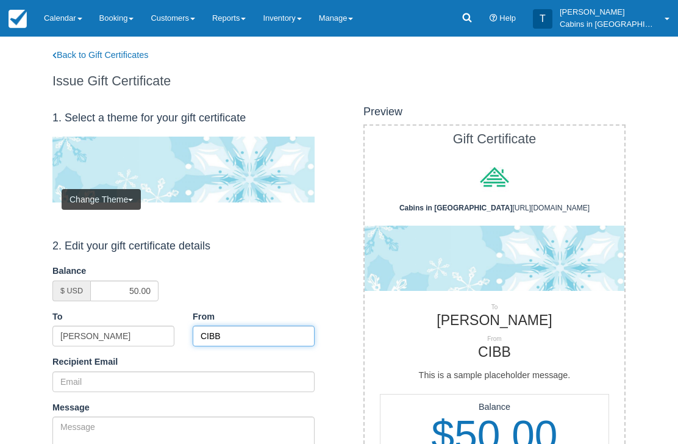
type input "CIBB"
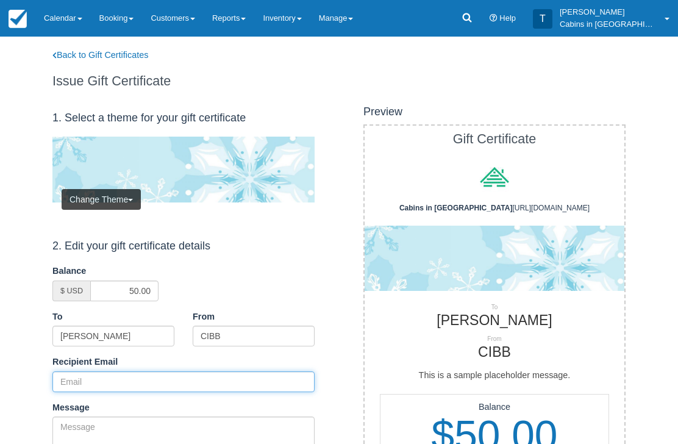
click at [136, 379] on input "Recipient Email" at bounding box center [183, 381] width 262 height 21
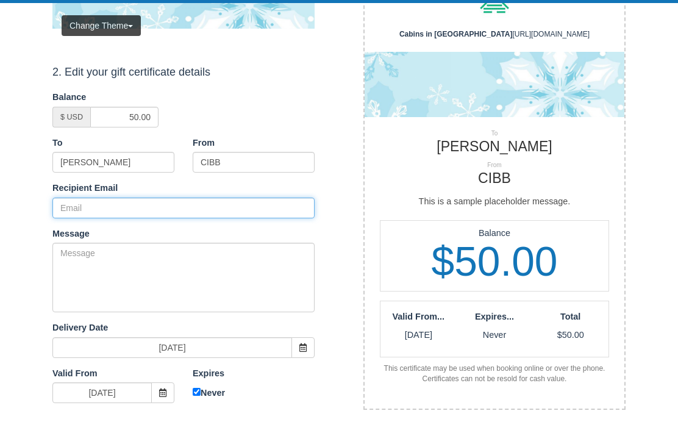
paste input "[EMAIL_ADDRESS][DOMAIN_NAME]"
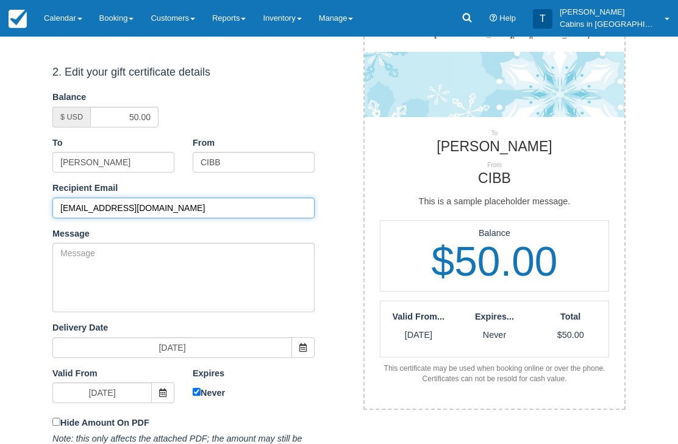
type input "[EMAIL_ADDRESS][DOMAIN_NAME]"
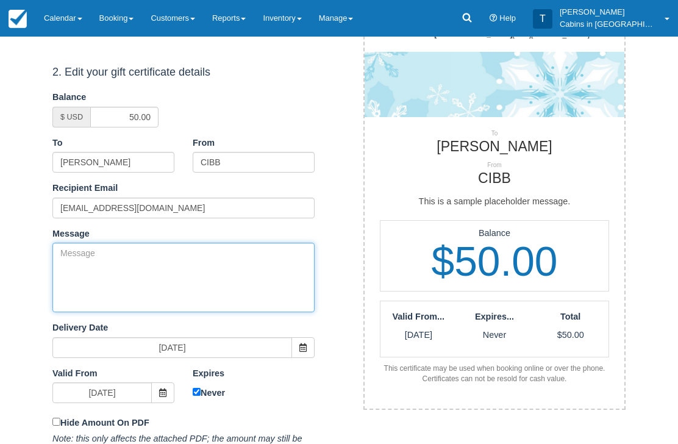
click at [203, 280] on textarea "Message" at bounding box center [183, 278] width 262 height 70
paste textarea "Please accept this gift certificate for your previous booking with [PERSON_NAME…"
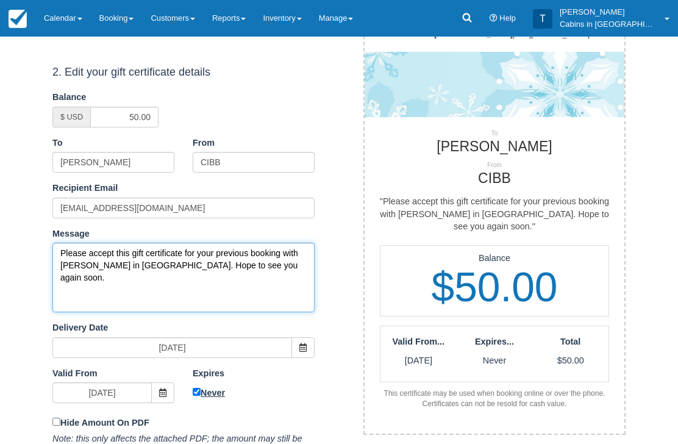
type textarea "Please accept this gift certificate for your previous booking with [PERSON_NAME…"
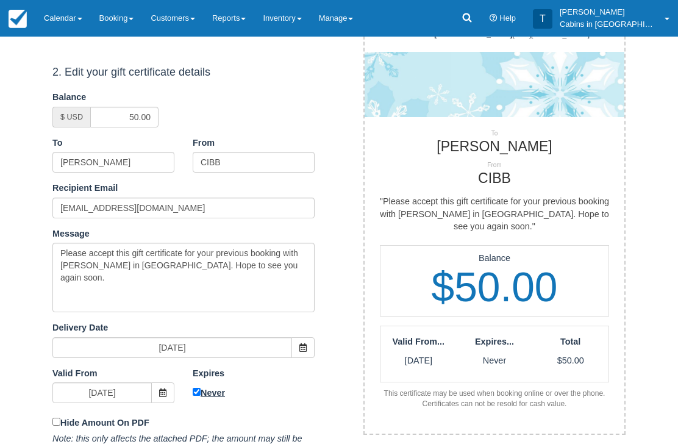
click at [196, 389] on input "Never" at bounding box center [197, 393] width 8 height 8
checkbox input "false"
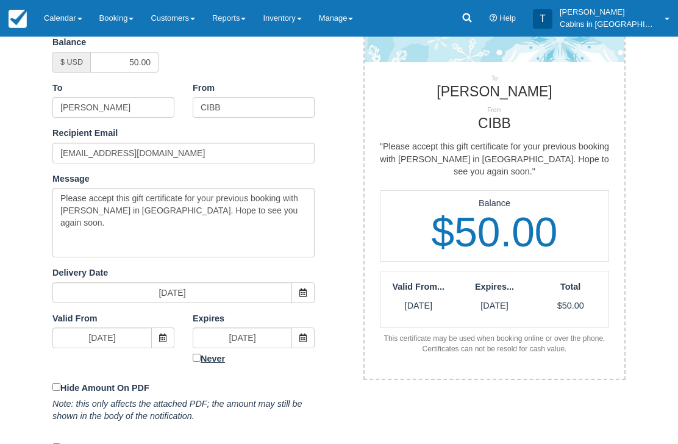
scroll to position [253, 0]
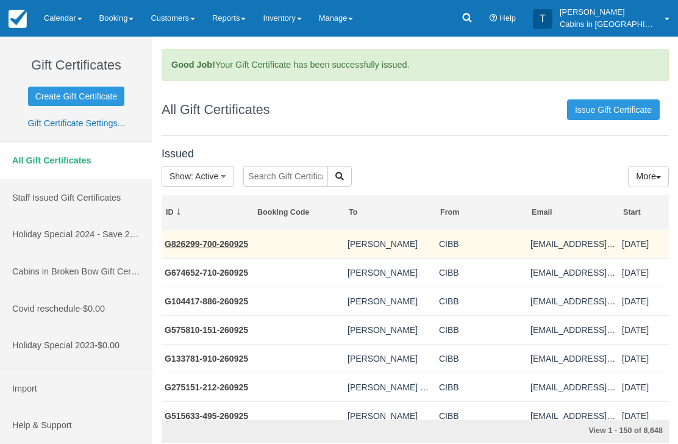
click at [229, 244] on link "G826299-700-260925" at bounding box center [207, 244] width 84 height 10
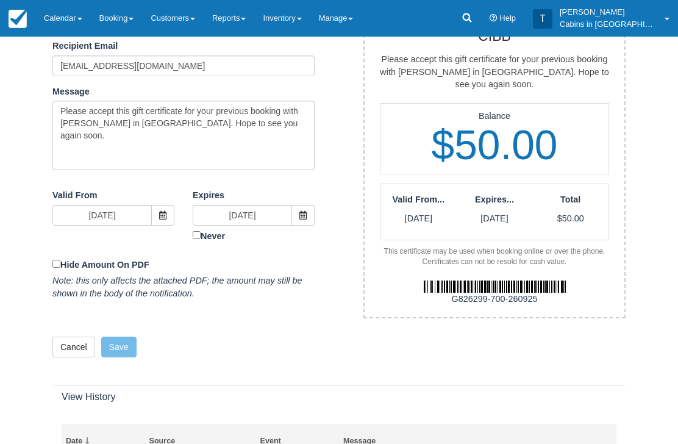
scroll to position [323, 0]
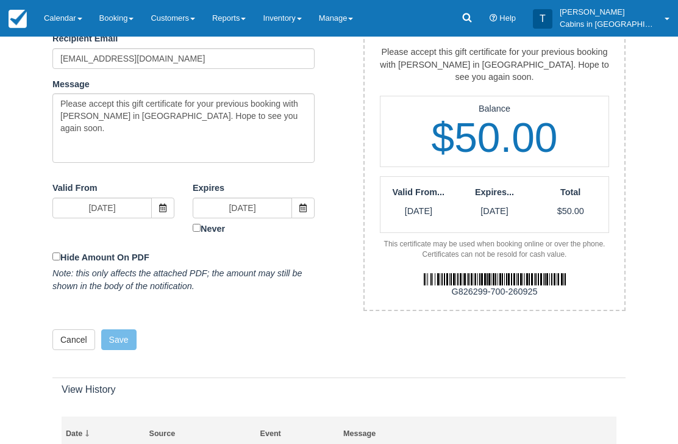
click at [447, 286] on div "G826299-700-260925" at bounding box center [495, 292] width 278 height 13
copy div "G826299-700-260925"
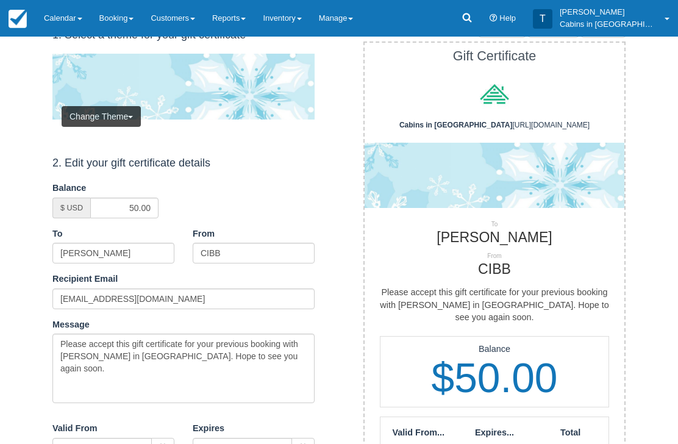
scroll to position [0, 0]
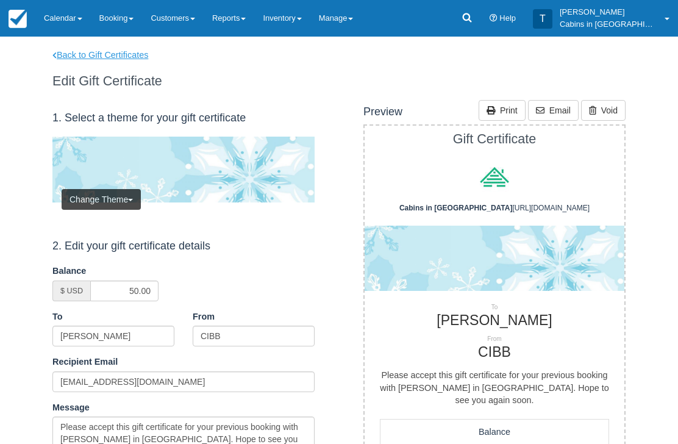
click at [118, 60] on link "Back to Gift Certificates" at bounding box center [108, 55] width 130 height 13
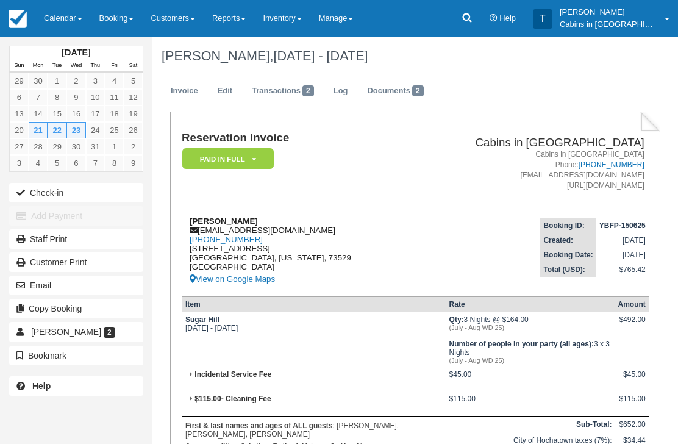
click at [190, 218] on strong "[PERSON_NAME]" at bounding box center [224, 221] width 68 height 9
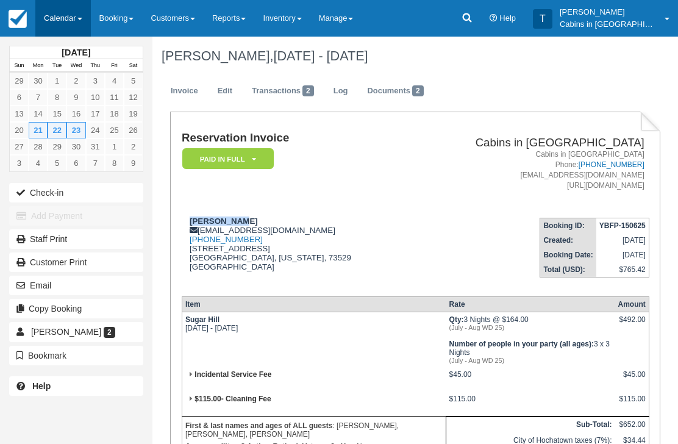
click at [72, 4] on link "Calendar" at bounding box center [63, 18] width 56 height 37
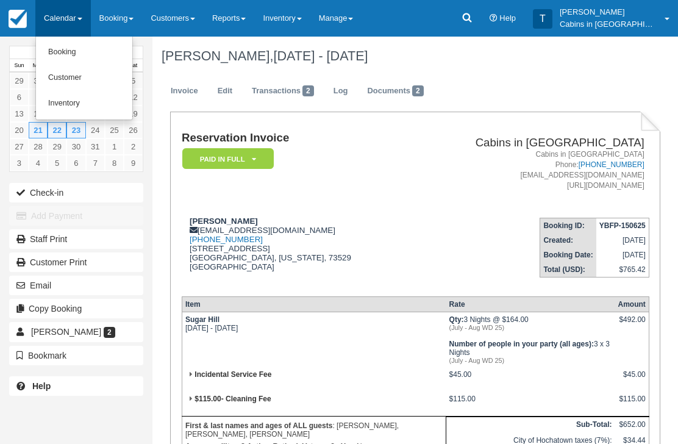
click at [489, 14] on div at bounding box center [339, 222] width 678 height 444
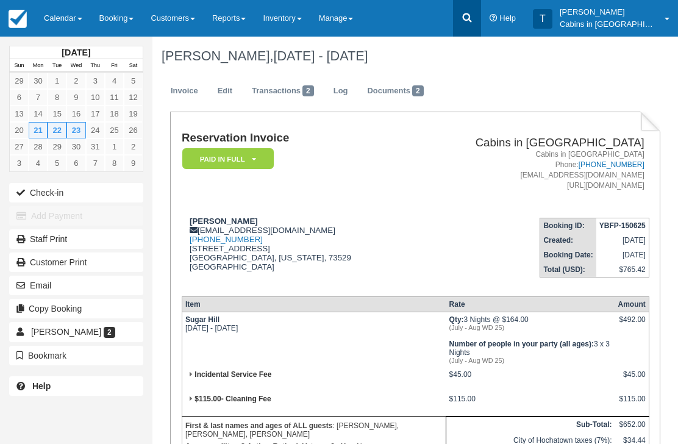
click at [473, 18] on icon at bounding box center [467, 18] width 12 height 12
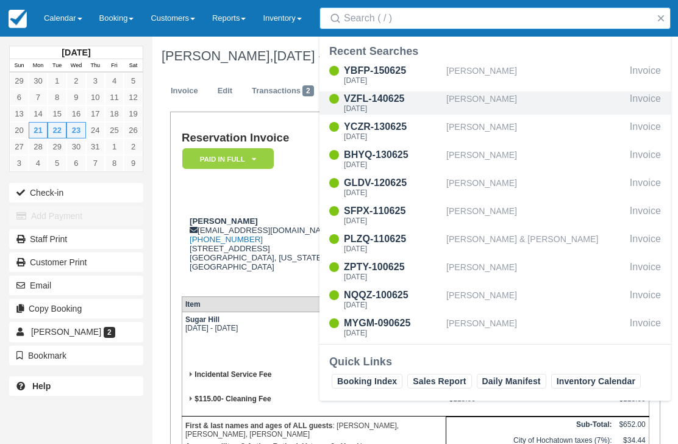
click at [386, 105] on div "Thu Jul 24 2025" at bounding box center [393, 108] width 98 height 7
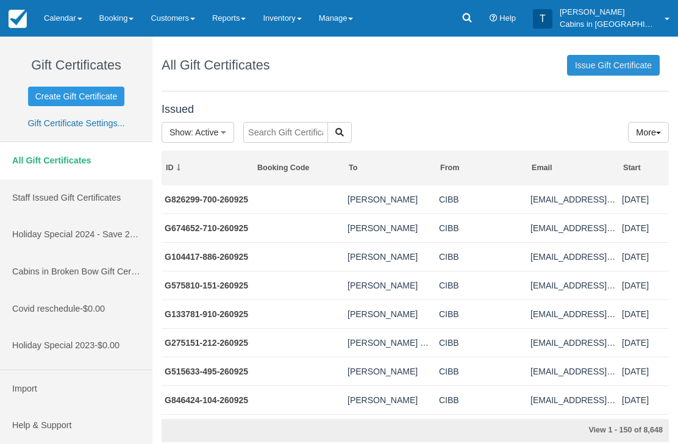
click at [622, 65] on link "Issue Gift Certificate" at bounding box center [613, 65] width 93 height 21
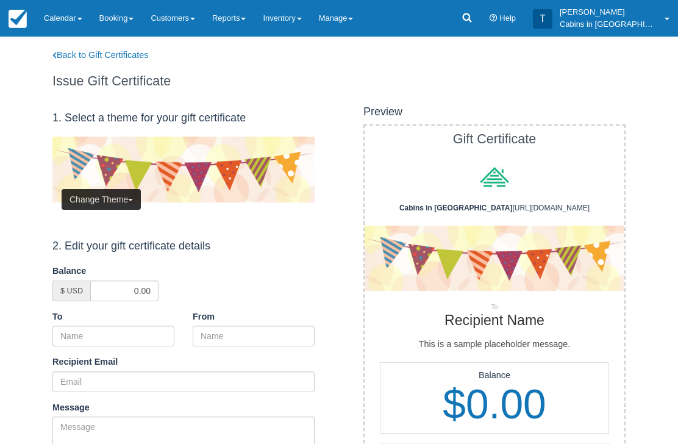
click at [115, 198] on button "Change Theme" at bounding box center [101, 199] width 79 height 21
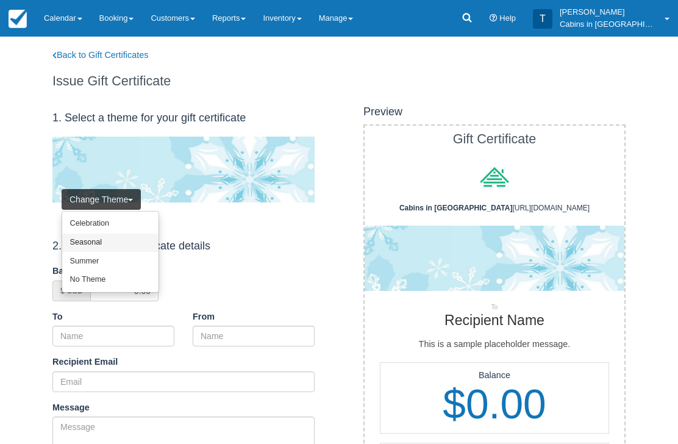
click at [115, 242] on link "Seasonal" at bounding box center [110, 243] width 96 height 19
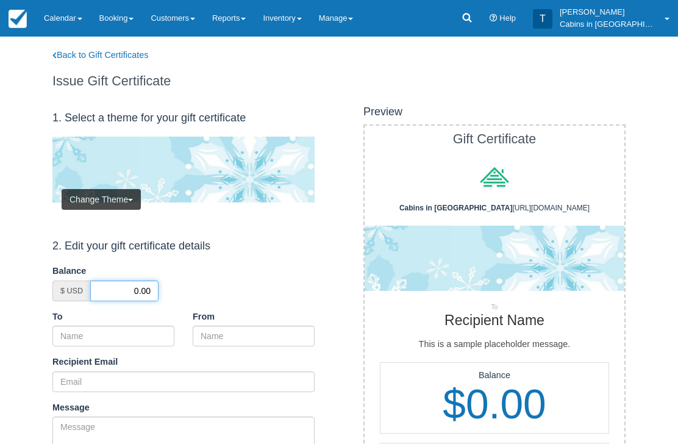
click at [127, 287] on input "0.00" at bounding box center [124, 291] width 68 height 21
type input "50.00"
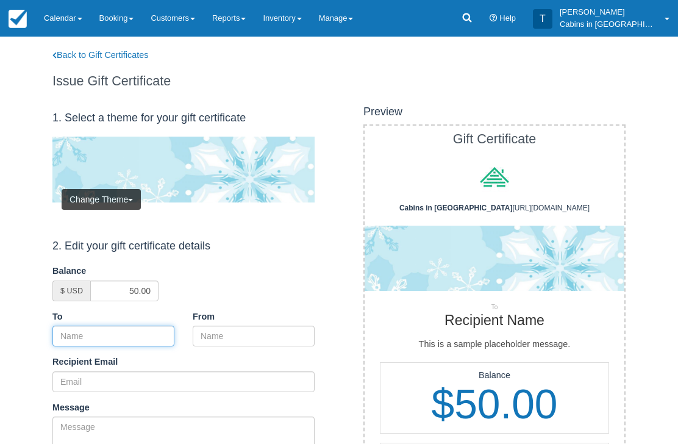
click at [144, 333] on input "To" at bounding box center [113, 336] width 122 height 21
paste input "G826299-700-260925"
type input "G"
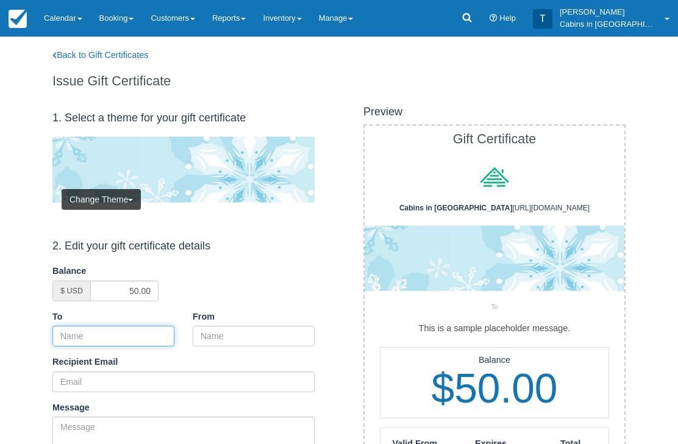
paste input "[PERSON_NAME]"
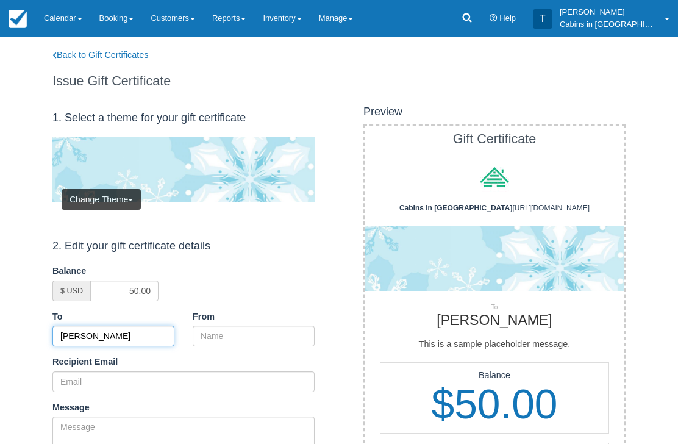
type input "[PERSON_NAME]"
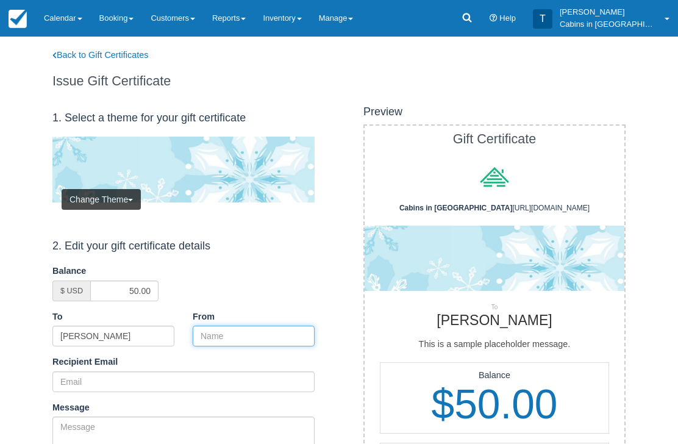
click at [235, 328] on input "From" at bounding box center [254, 336] width 122 height 21
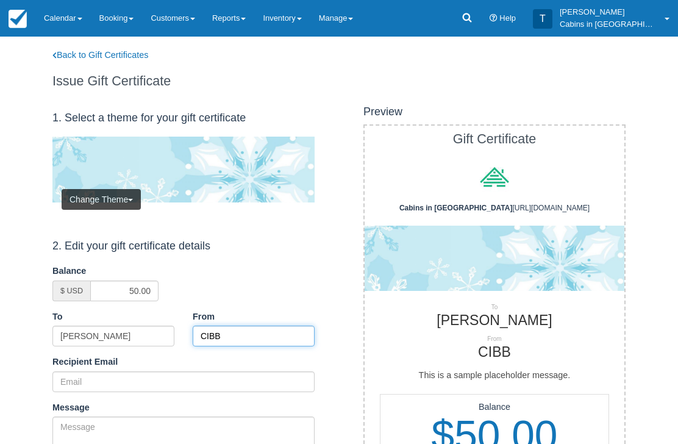
type input "CIBB"
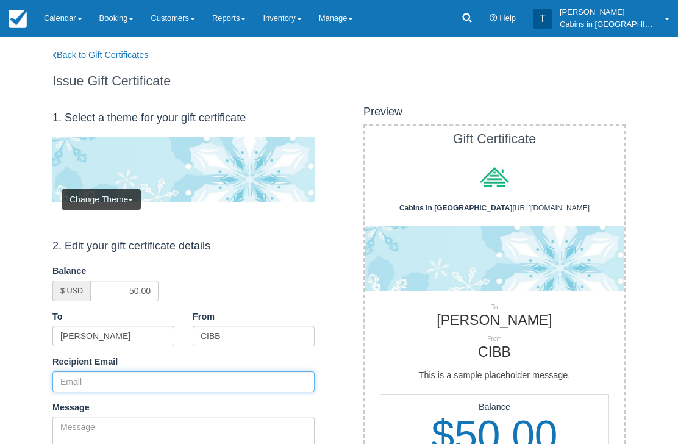
click at [147, 375] on input "Recipient Email" at bounding box center [183, 381] width 262 height 21
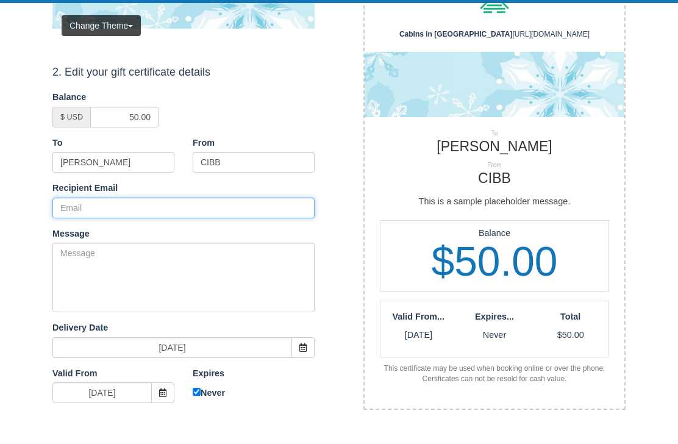
paste input "selenaecruz555@gmail.com"
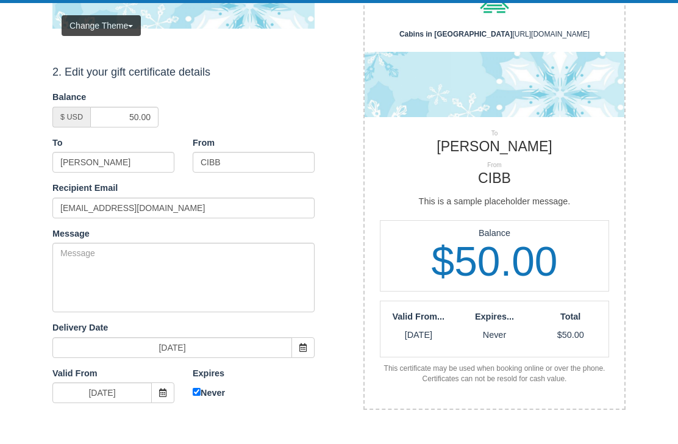
scroll to position [174, 0]
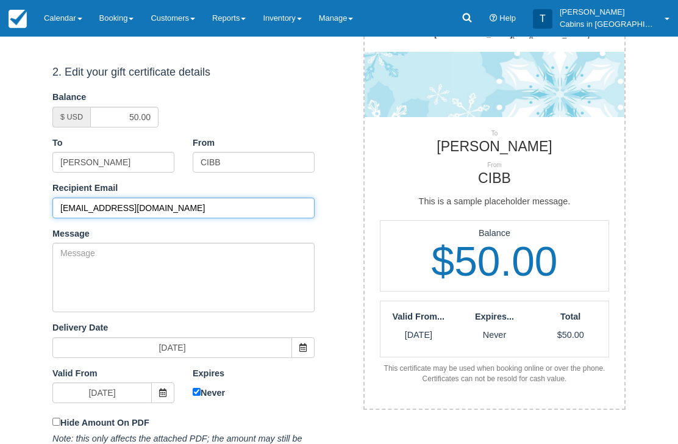
type input "selenaecruz555@gmail.com"
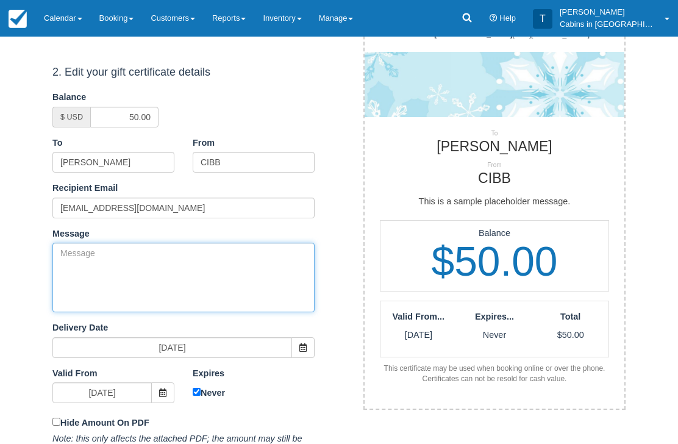
click at [213, 266] on textarea "Message" at bounding box center [183, 278] width 262 height 70
paste textarea "Please accept this gift certificate for your previous booking with Cabins in Br…"
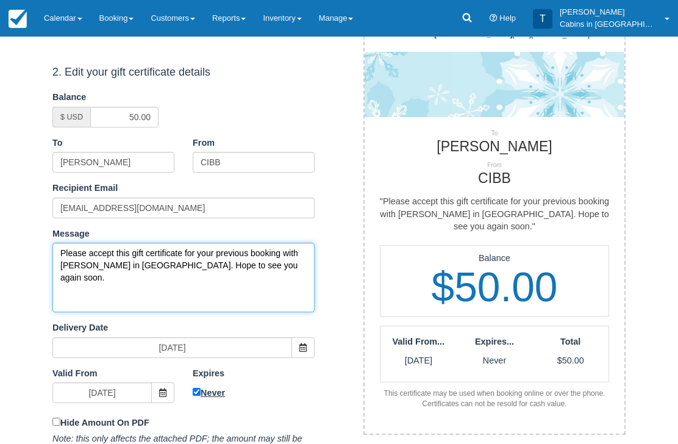
type textarea "Please accept this gift certificate for your previous booking with Cabins in Br…"
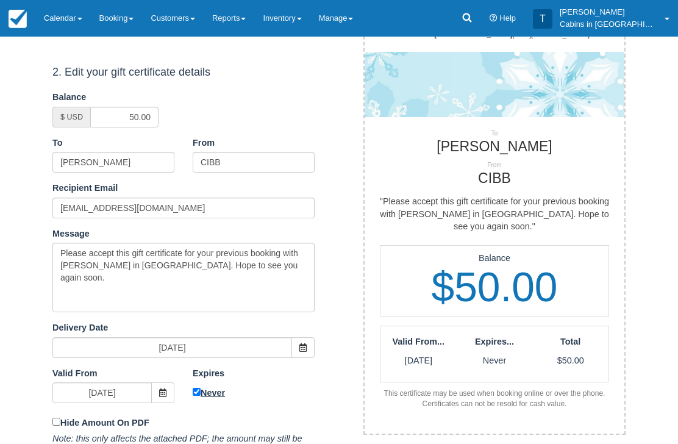
click at [198, 389] on input "Never" at bounding box center [197, 393] width 8 height 8
checkbox input "false"
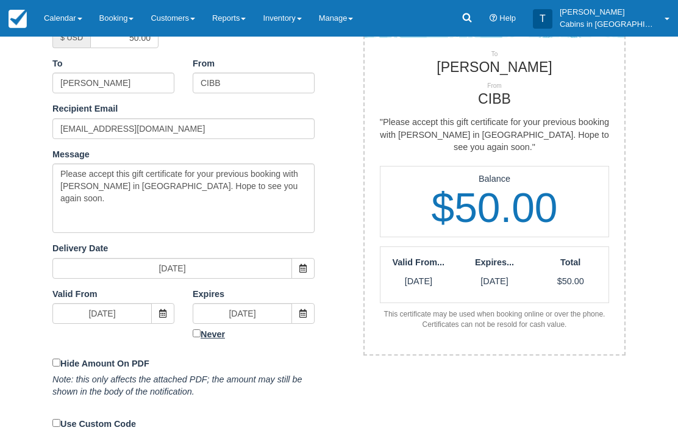
scroll to position [253, 0]
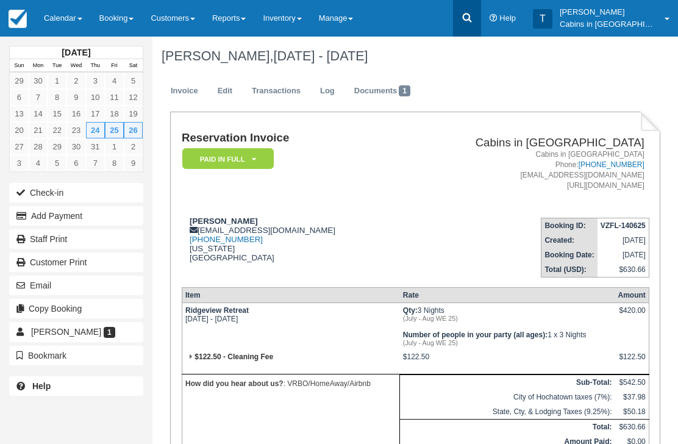
click at [472, 20] on icon at bounding box center [466, 17] width 9 height 9
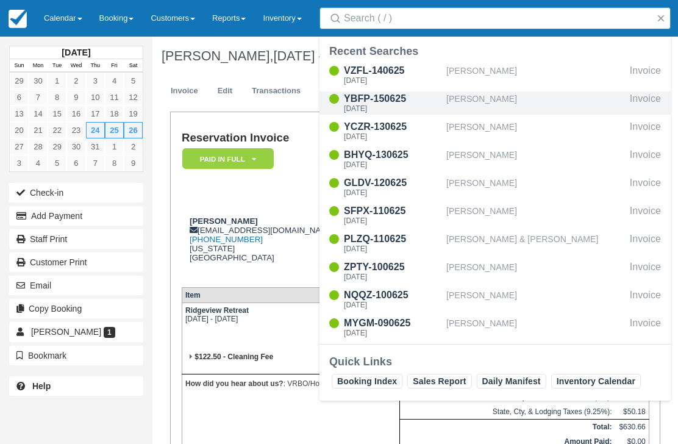
click at [389, 100] on div "YBFP-150625" at bounding box center [393, 99] width 98 height 15
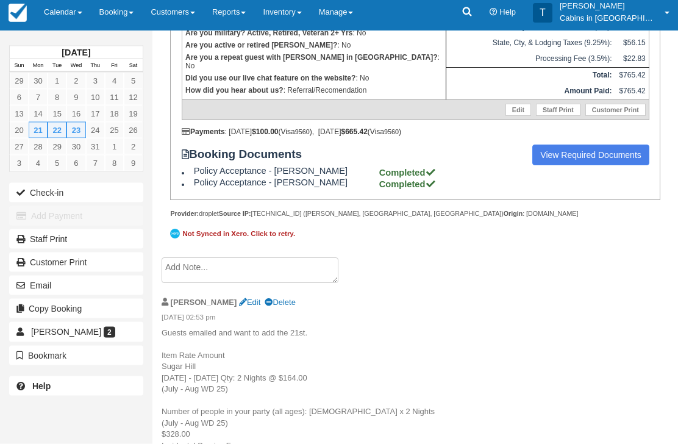
click at [268, 284] on textarea at bounding box center [250, 271] width 177 height 26
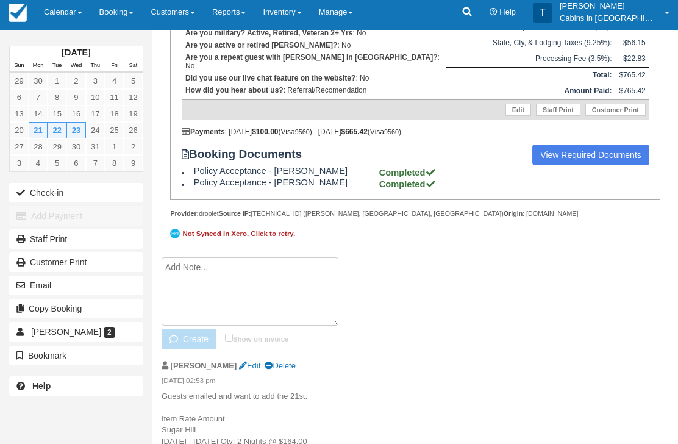
scroll to position [413, 0]
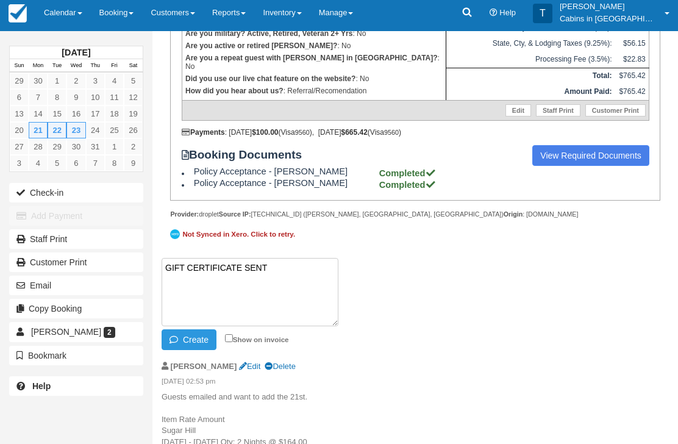
paste textarea "G706165-169-260925"
type textarea "GIFT CERTIFICATE SENT G706165-169-260925"
click at [192, 350] on button "Create" at bounding box center [189, 339] width 55 height 21
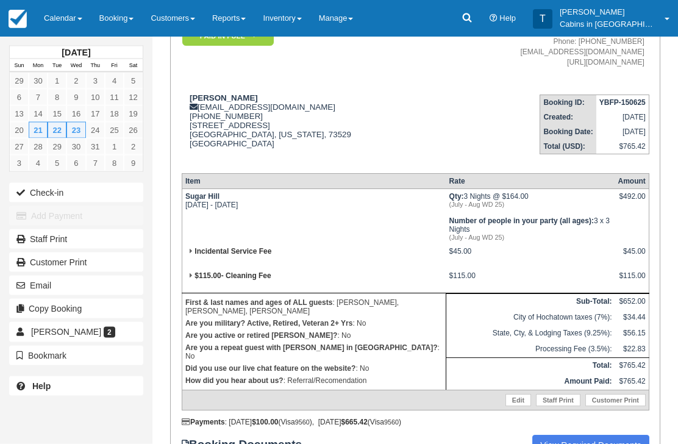
scroll to position [0, 0]
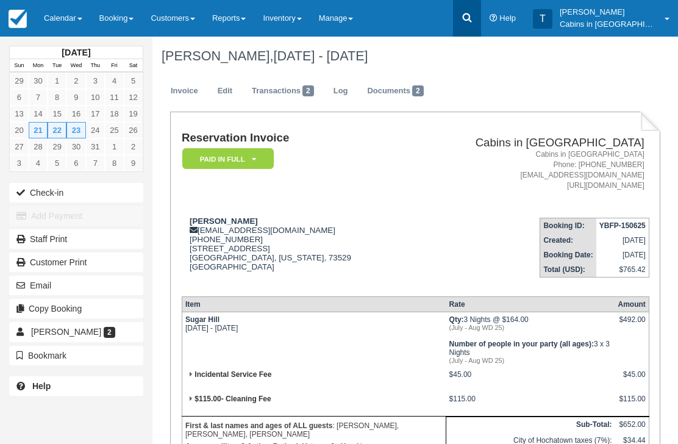
click at [472, 20] on icon at bounding box center [466, 17] width 9 height 9
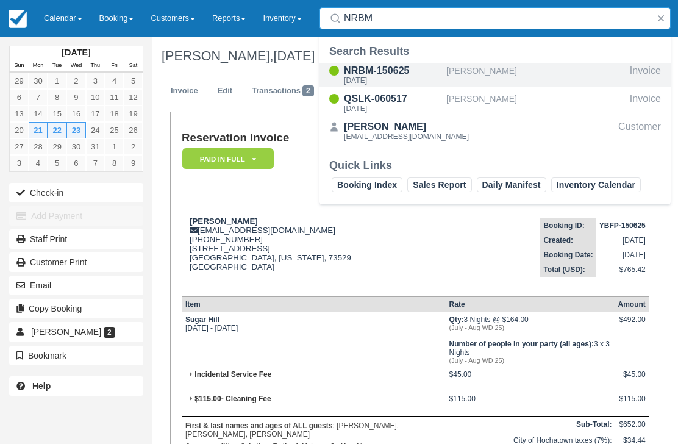
type input "NRBM"
click at [391, 72] on div "NRBM-150625" at bounding box center [393, 70] width 98 height 15
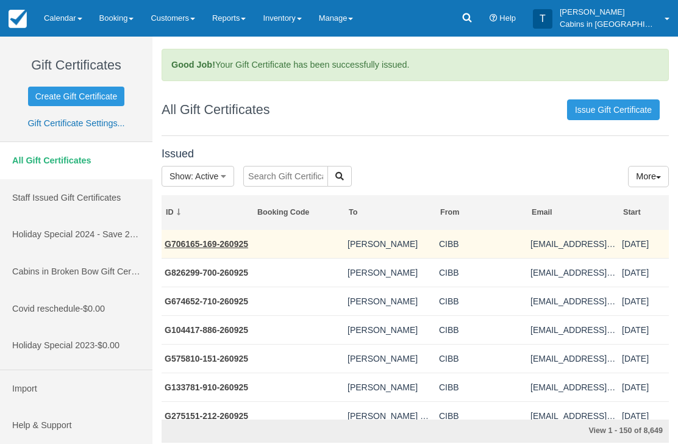
click at [219, 246] on link "G706165-169-260925" at bounding box center [207, 244] width 84 height 10
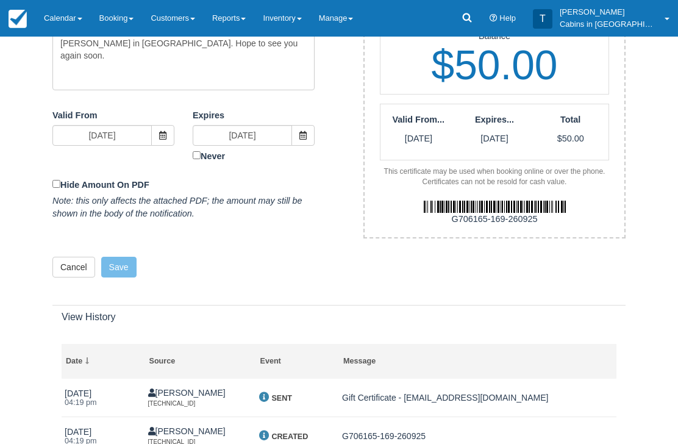
scroll to position [403, 0]
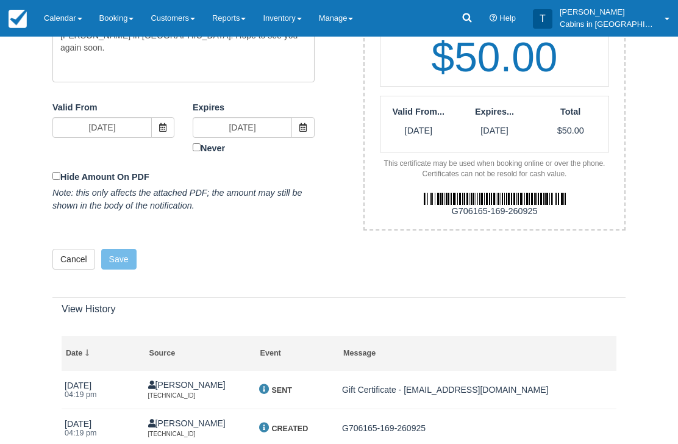
click at [435, 206] on div "G706165-169-260925" at bounding box center [495, 212] width 278 height 13
copy div "G706165-169-260925"
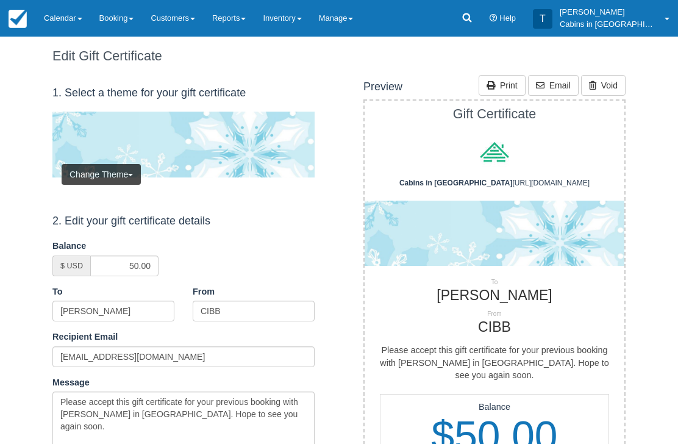
scroll to position [0, 0]
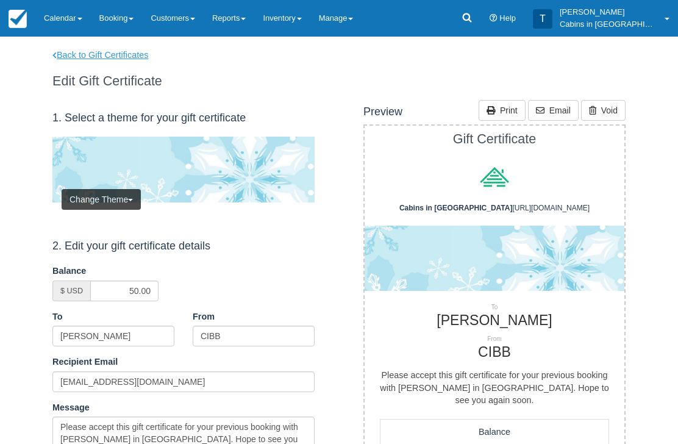
click at [118, 60] on link "Back to Gift Certificates" at bounding box center [108, 55] width 130 height 13
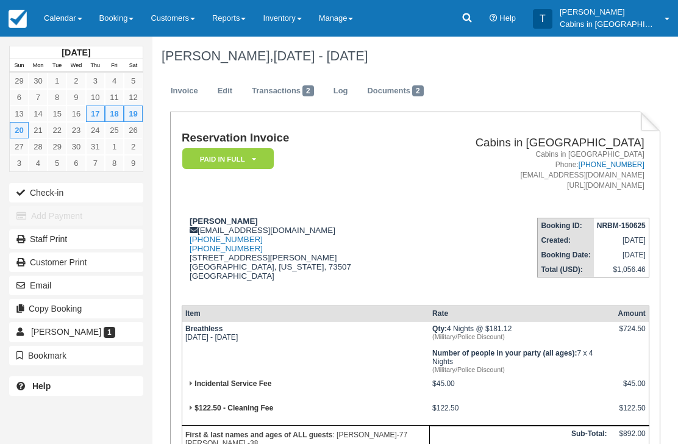
click at [340, 213] on td "[PERSON_NAME] [EMAIL_ADDRESS][DOMAIN_NAME] [PHONE_NUMBER] [PHONE_NUMBER] [STREE…" at bounding box center [296, 251] width 228 height 87
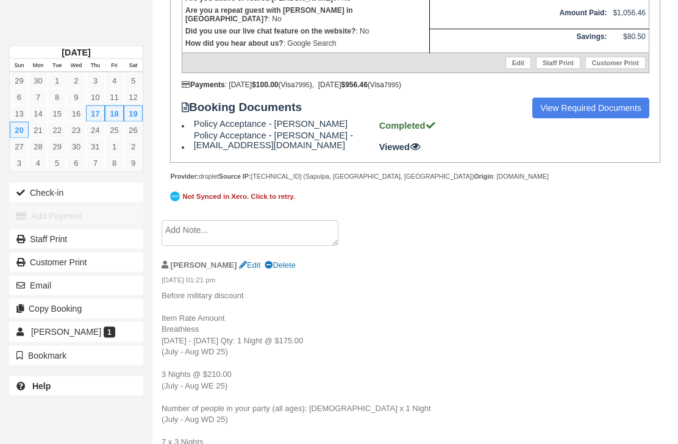
scroll to position [549, 0]
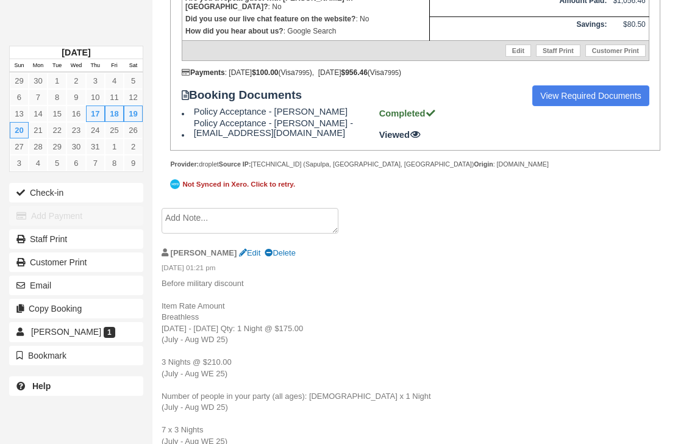
click at [288, 234] on textarea at bounding box center [250, 221] width 177 height 26
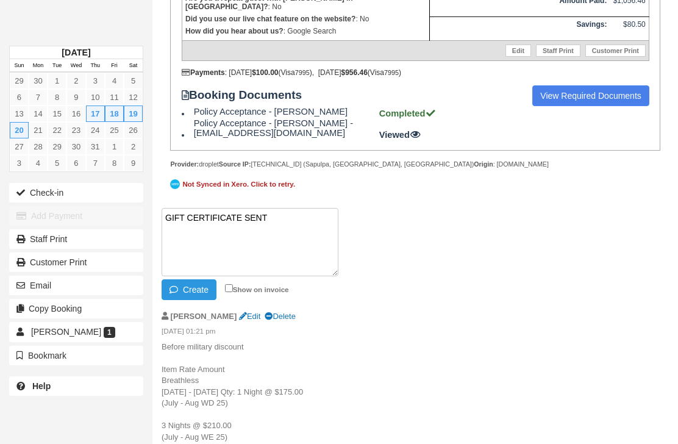
paste textarea "G692133-851-260925"
type textarea "GIFT CERTIFICATE SENT G692133-851-260925"
click at [197, 300] on button "Create" at bounding box center [189, 289] width 55 height 21
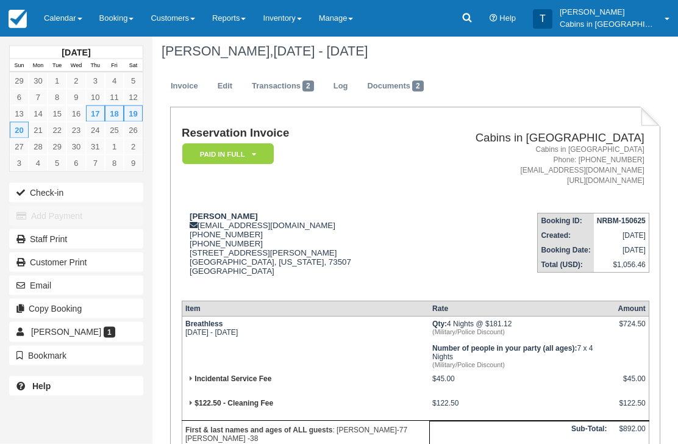
scroll to position [0, 0]
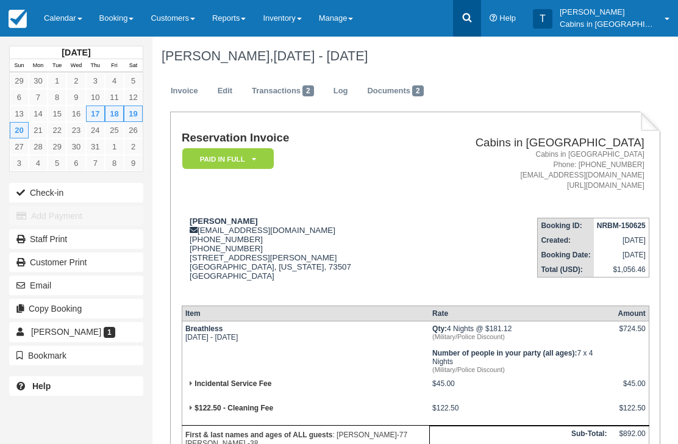
click at [472, 13] on icon at bounding box center [466, 17] width 9 height 9
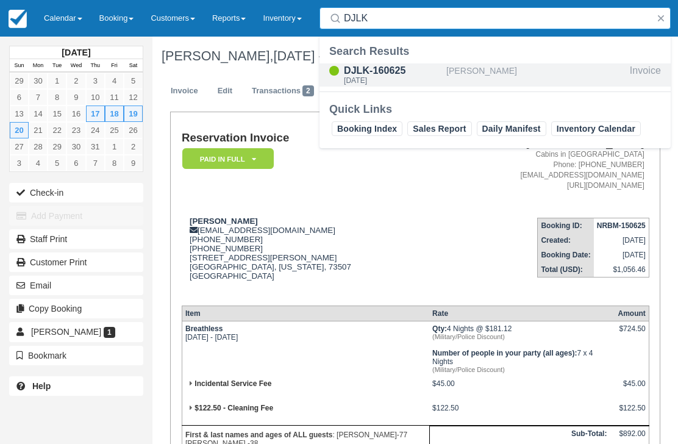
type input "DJLK"
click at [381, 79] on div "Fri Jul 4 2025" at bounding box center [393, 80] width 98 height 7
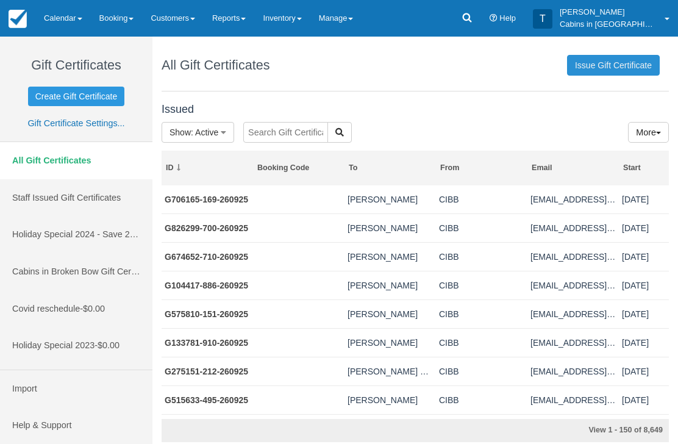
click at [630, 71] on link "Issue Gift Certificate" at bounding box center [613, 65] width 93 height 21
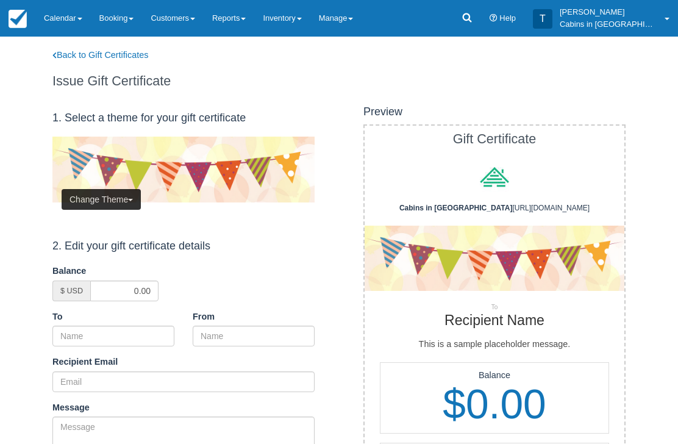
click at [117, 189] on button "Change Theme" at bounding box center [101, 199] width 79 height 21
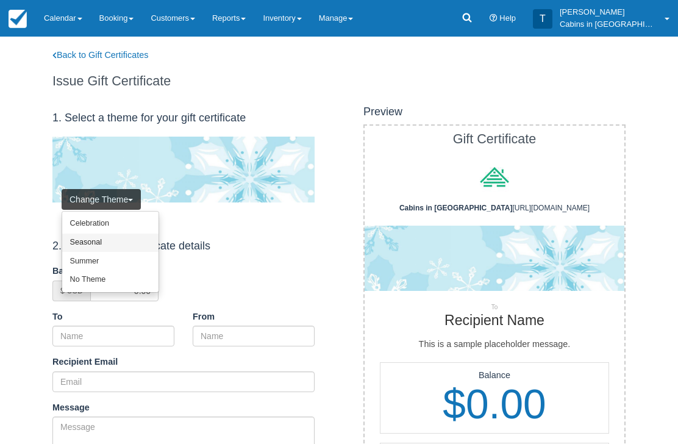
click at [121, 240] on link "Seasonal" at bounding box center [110, 243] width 96 height 19
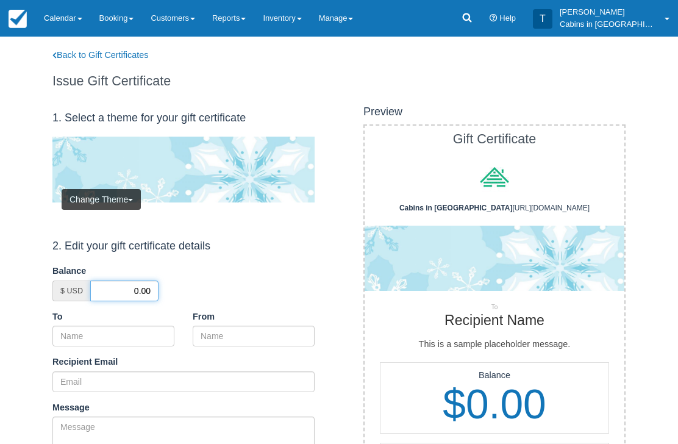
click at [126, 287] on input "0.00" at bounding box center [124, 291] width 68 height 21
type input "50.00"
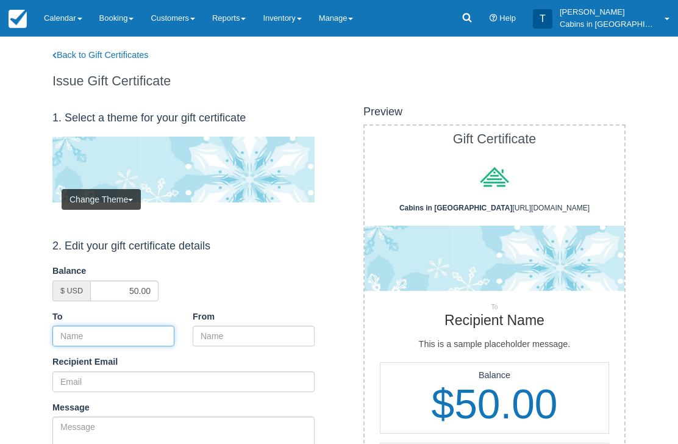
click at [155, 328] on input "To" at bounding box center [113, 336] width 122 height 21
paste input "[PERSON_NAME]"
type input "[PERSON_NAME]"
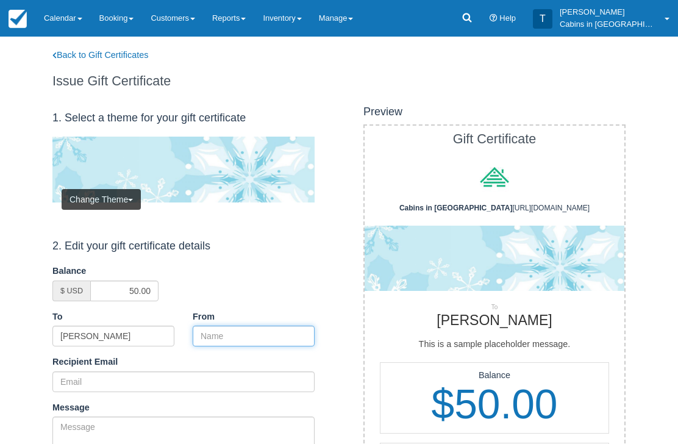
click at [248, 334] on input "From" at bounding box center [254, 336] width 122 height 21
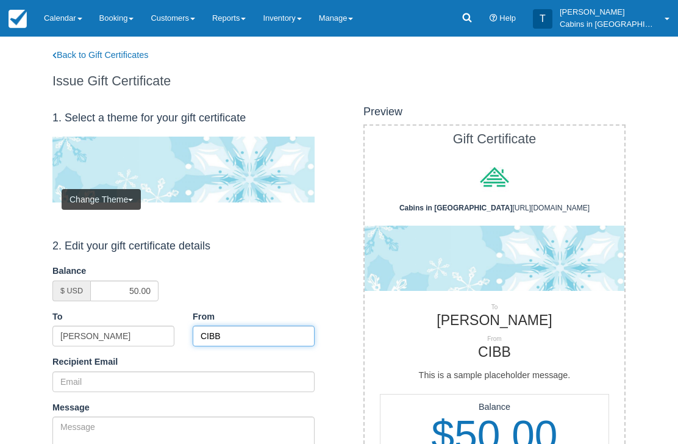
type input "CIBB"
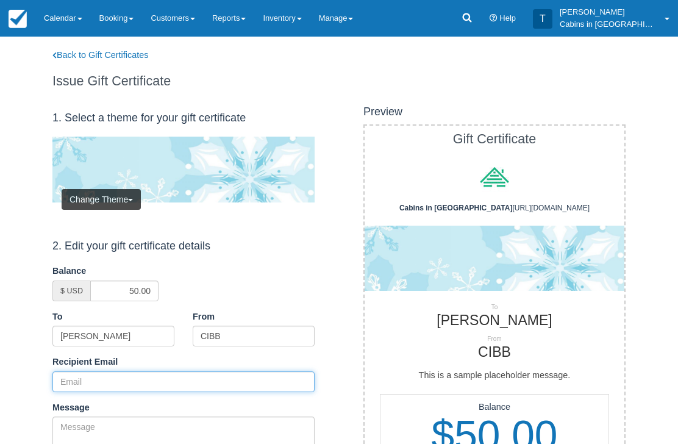
click at [149, 371] on input "Recipient Email" at bounding box center [183, 381] width 262 height 21
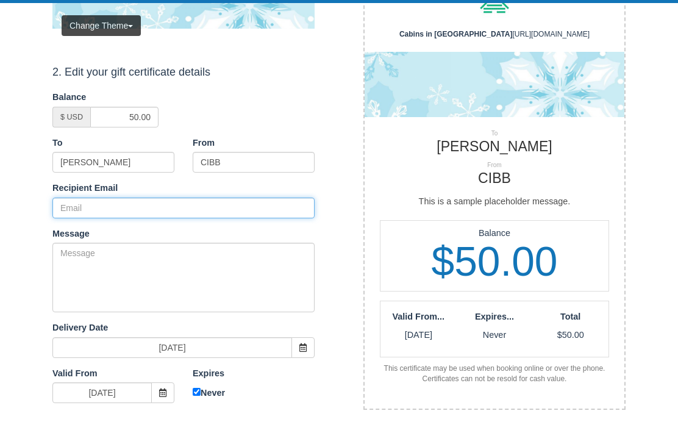
paste input "[EMAIL_ADDRESS][DOMAIN_NAME]"
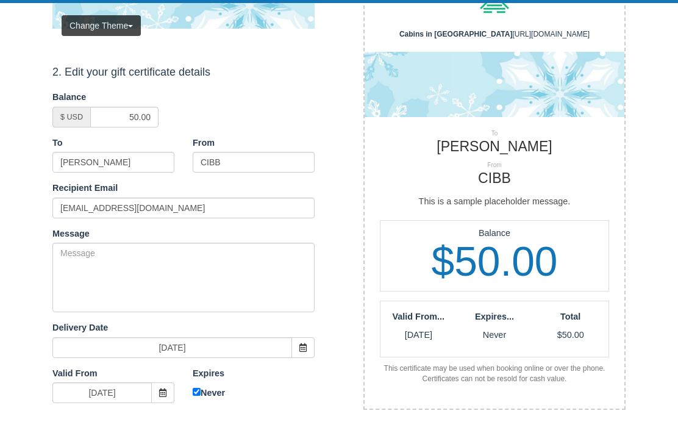
scroll to position [174, 0]
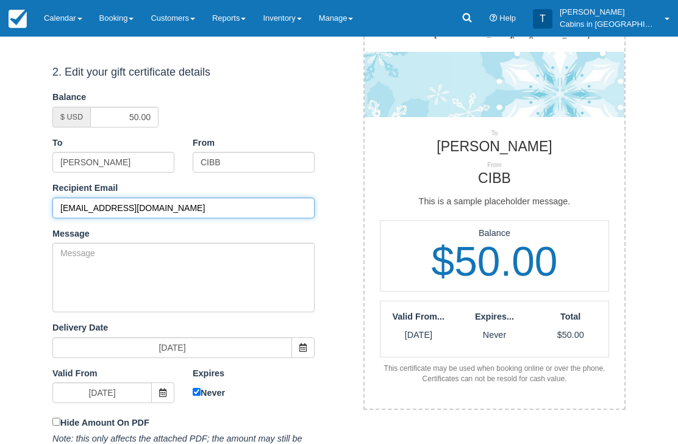
type input "[EMAIL_ADDRESS][DOMAIN_NAME]"
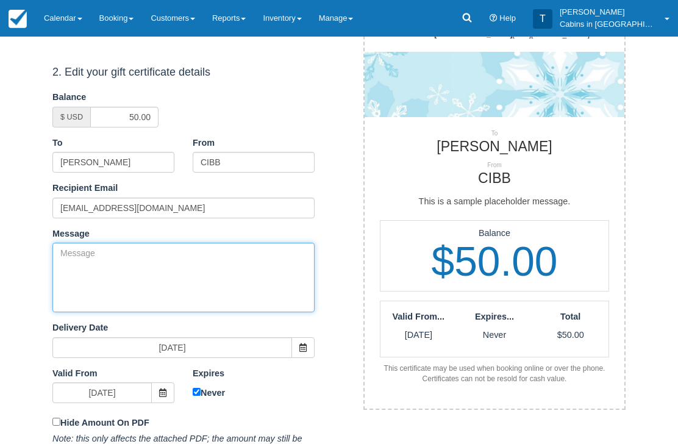
click at [194, 275] on textarea "Message" at bounding box center [183, 278] width 262 height 70
paste textarea "Please accept this gift certificate for your previous booking with Cabins in Br…"
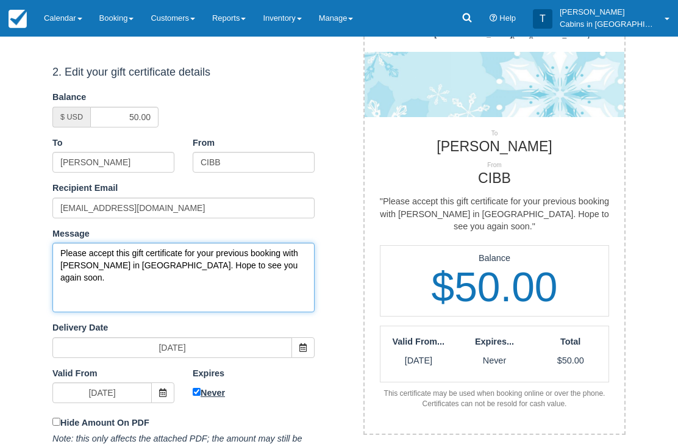
type textarea "Please accept this gift certificate for your previous booking with Cabins in Br…"
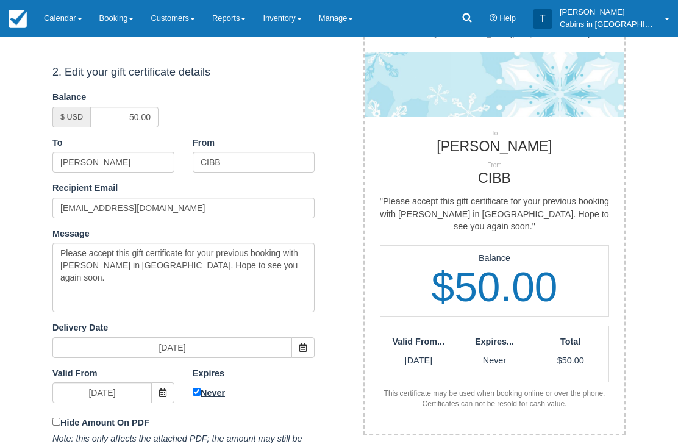
click at [199, 389] on input "Never" at bounding box center [197, 393] width 8 height 8
checkbox input "false"
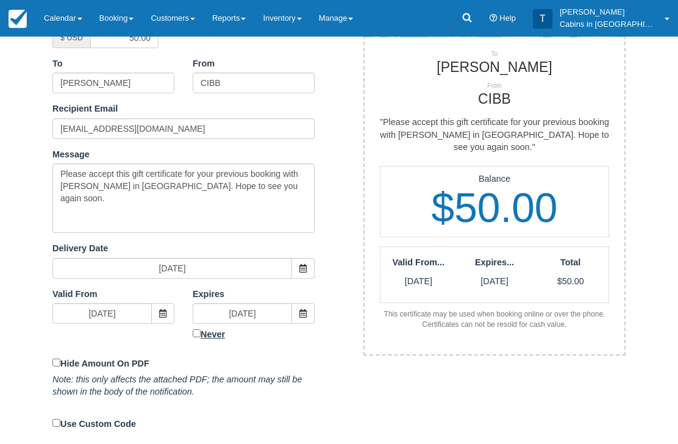
scroll to position [253, 0]
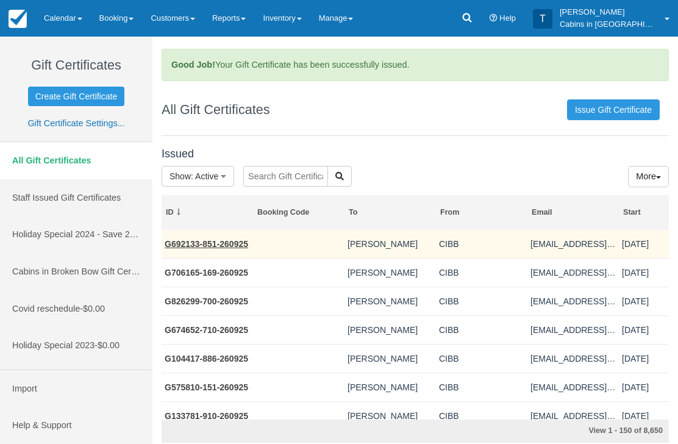
click at [223, 243] on link "G692133-851-260925" at bounding box center [207, 244] width 84 height 10
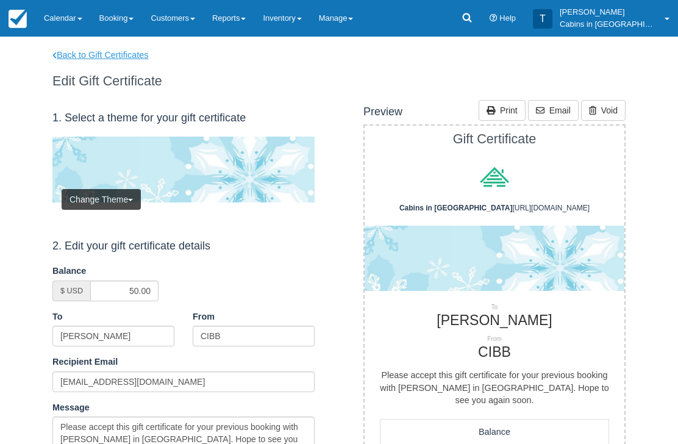
click at [113, 57] on link "Back to Gift Certificates" at bounding box center [108, 55] width 130 height 13
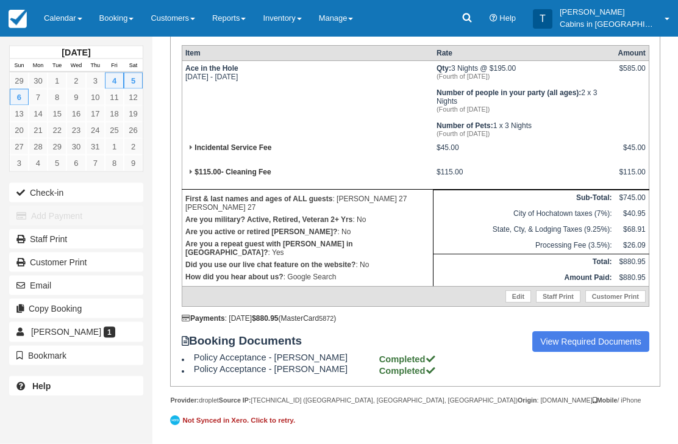
scroll to position [333, 0]
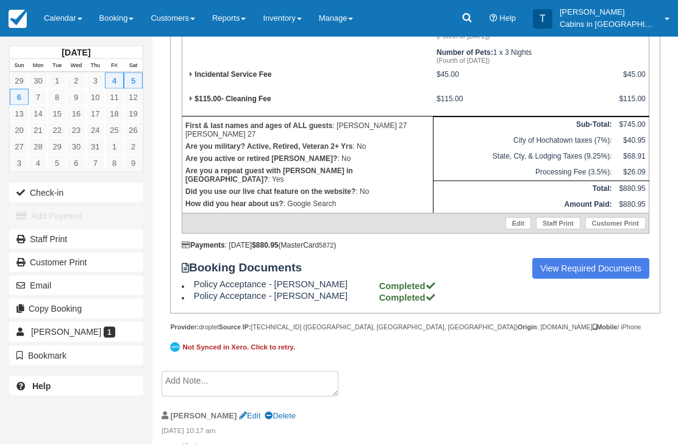
click at [236, 397] on textarea at bounding box center [250, 384] width 177 height 26
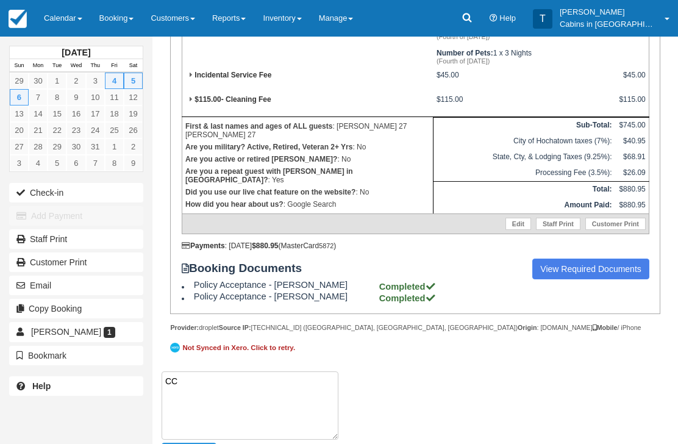
type textarea "C"
paste textarea "G557462-687-260925"
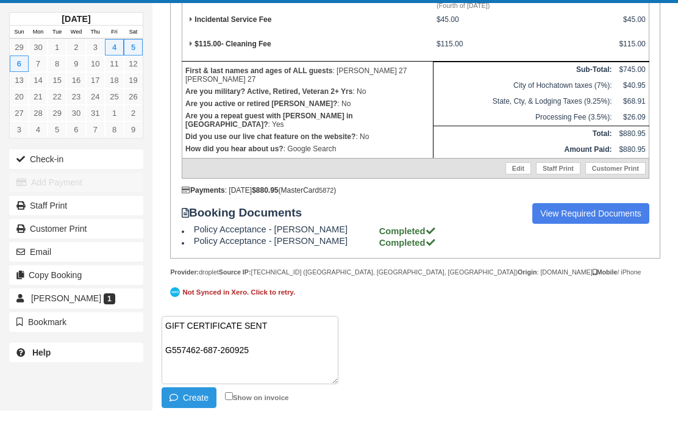
scroll to position [356, 0]
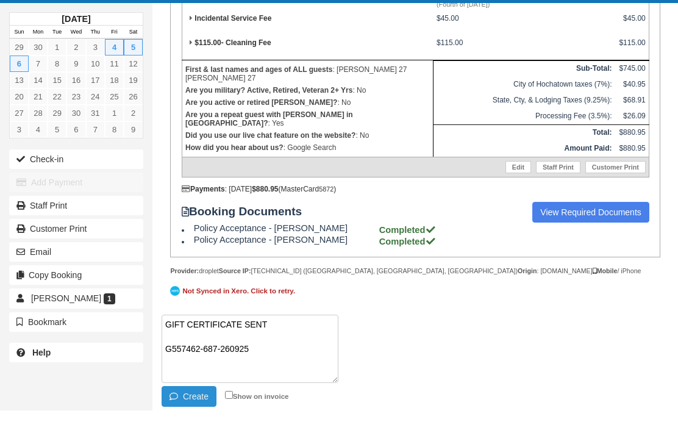
type textarea "GIFT CERTIFICATE SENT G557462-687-260925"
click at [203, 421] on button "Create" at bounding box center [189, 430] width 55 height 21
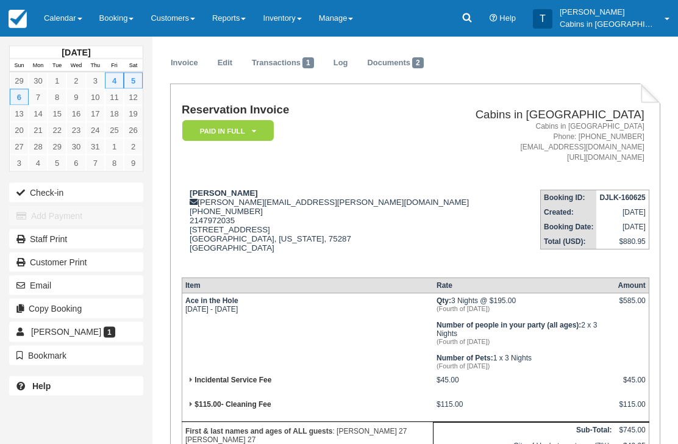
scroll to position [0, 0]
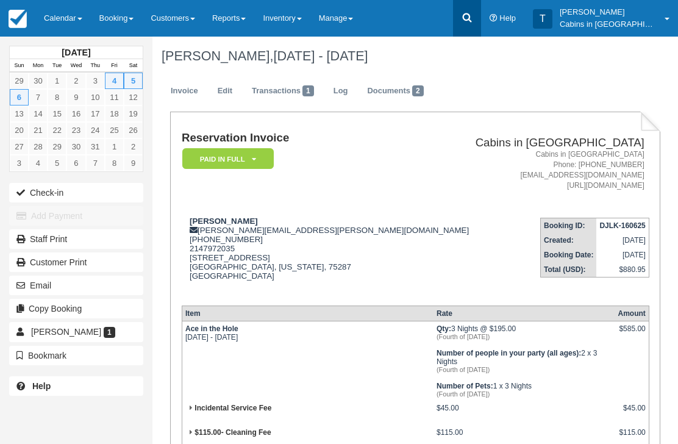
click at [473, 20] on icon at bounding box center [467, 18] width 12 height 12
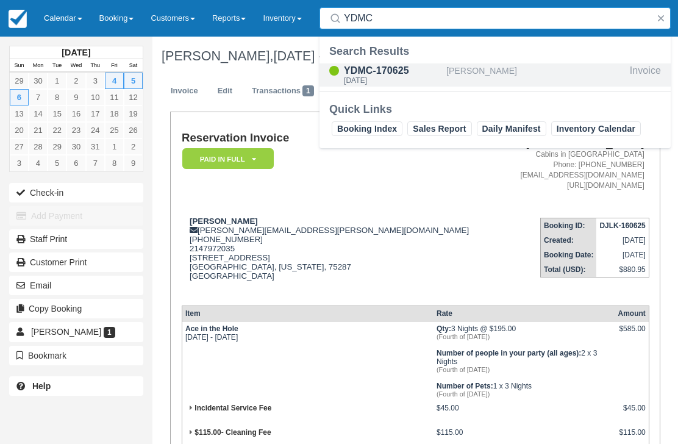
type input "YDMC"
click at [390, 80] on div "Thu Jul 3 2025" at bounding box center [393, 80] width 98 height 7
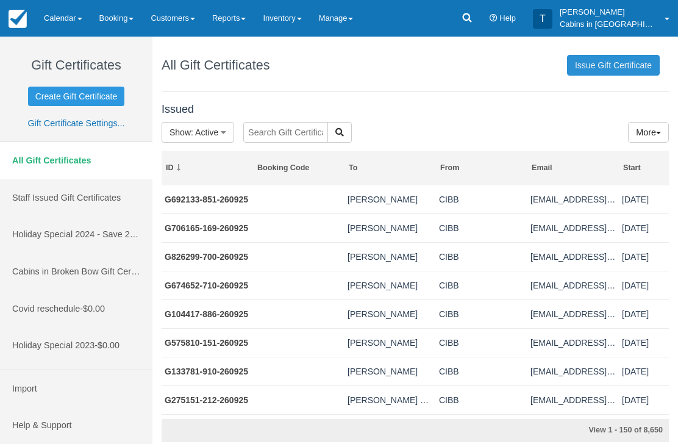
click at [616, 65] on link "Issue Gift Certificate" at bounding box center [613, 65] width 93 height 21
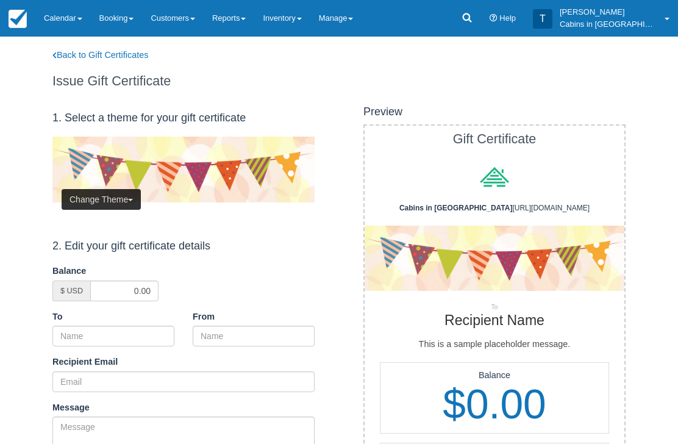
click at [118, 196] on button "Change Theme" at bounding box center [101, 199] width 79 height 21
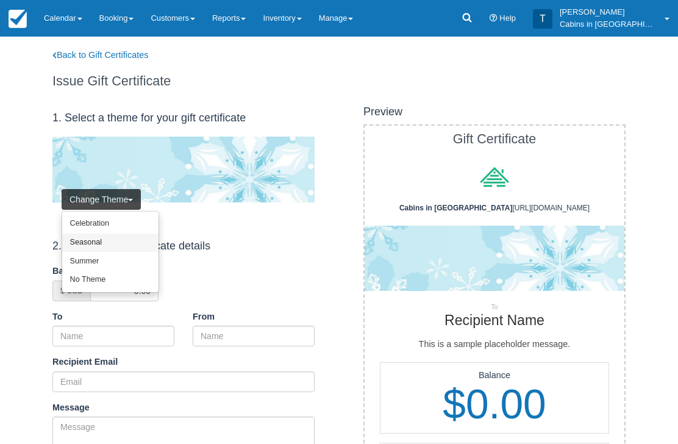
click at [113, 245] on link "Seasonal" at bounding box center [110, 243] width 96 height 19
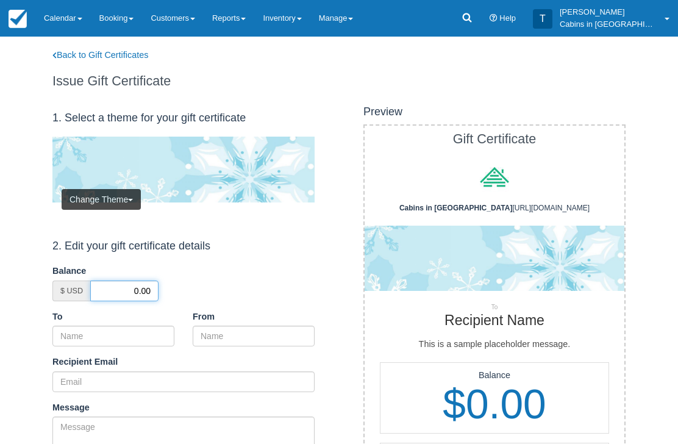
click at [126, 284] on input "0.00" at bounding box center [124, 291] width 68 height 21
type input "50.00"
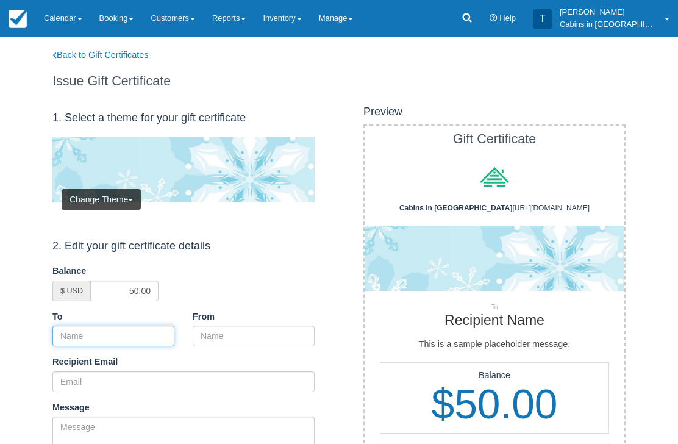
click at [135, 331] on input "To" at bounding box center [113, 336] width 122 height 21
paste input "[PERSON_NAME]"
type input "[PERSON_NAME]"
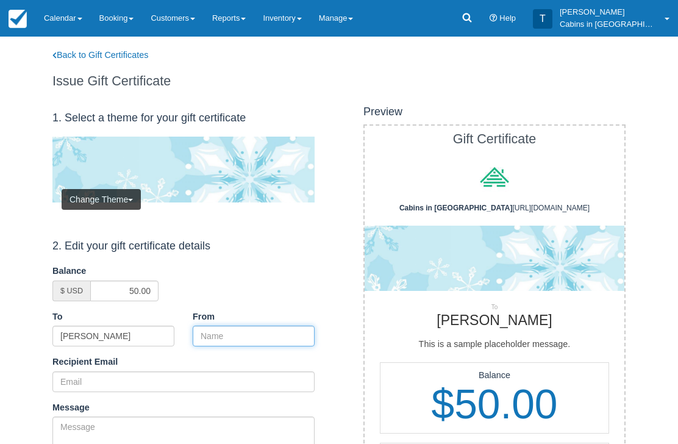
click at [224, 335] on input "From" at bounding box center [254, 336] width 122 height 21
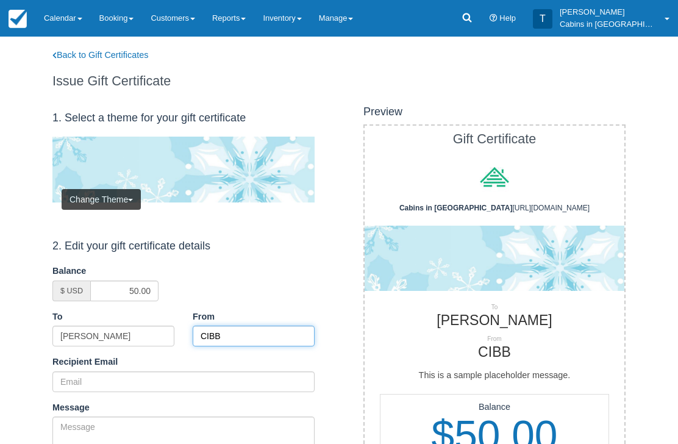
type input "CIBB"
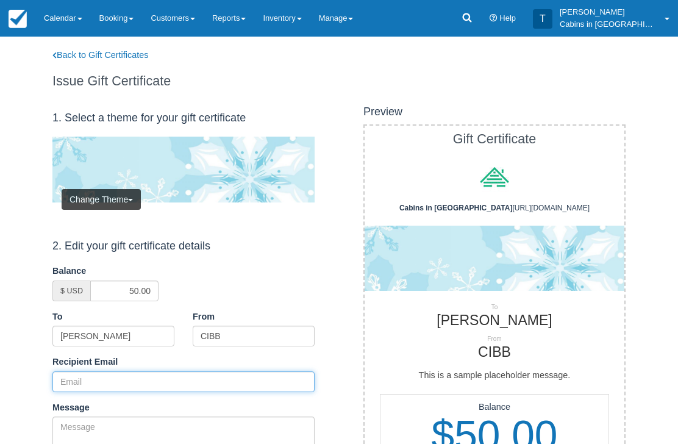
click at [177, 378] on input "Recipient Email" at bounding box center [183, 381] width 262 height 21
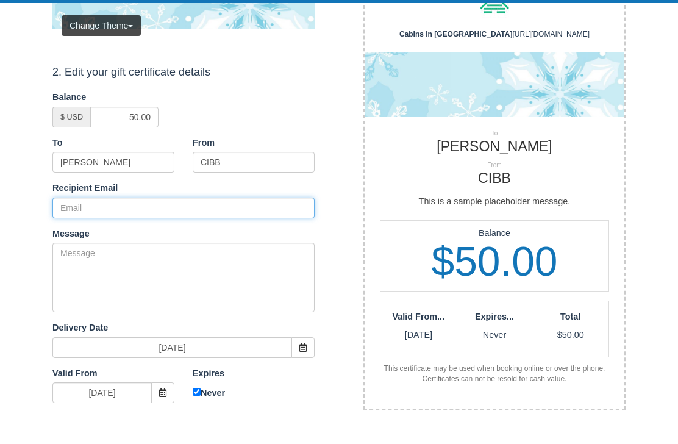
paste input "[PERSON_NAME][EMAIL_ADDRESS][PERSON_NAME][DOMAIN_NAME]"
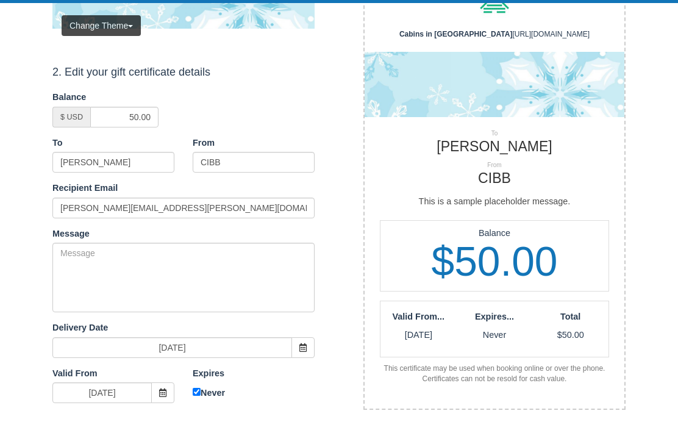
scroll to position [174, 0]
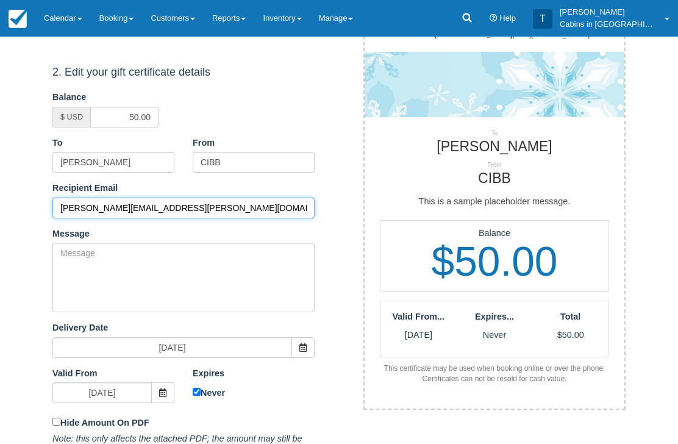
type input "[PERSON_NAME][EMAIL_ADDRESS][PERSON_NAME][DOMAIN_NAME]"
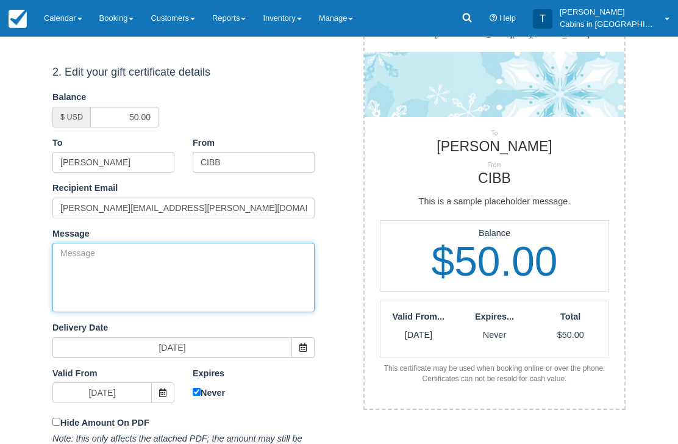
click at [172, 276] on textarea "Message" at bounding box center [183, 278] width 262 height 70
paste textarea "Please accept this gift certificate for your previous booking with Cabins in Br…"
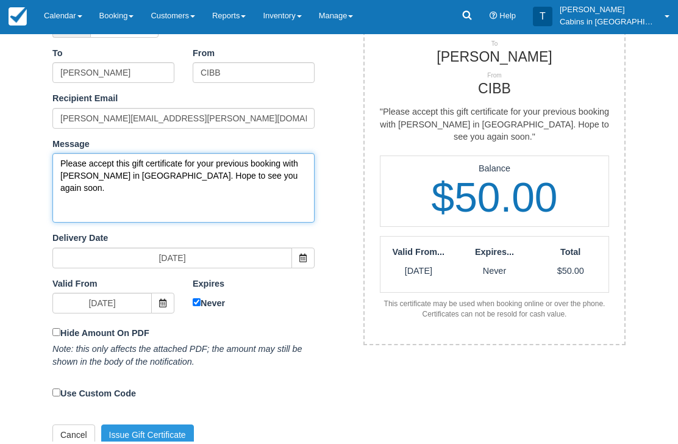
scroll to position [266, 0]
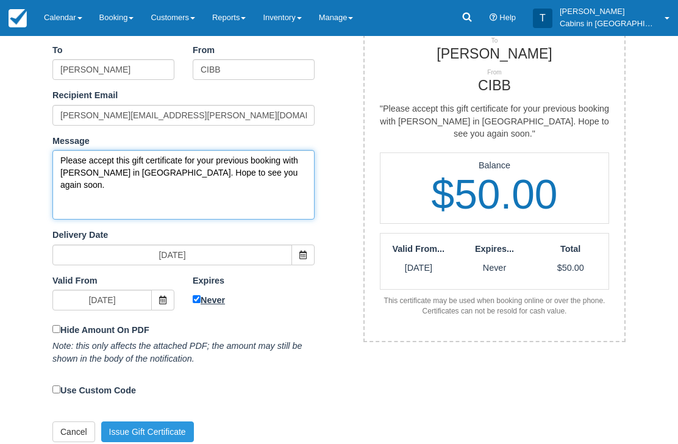
type textarea "Please accept this gift certificate for your previous booking with Cabins in Br…"
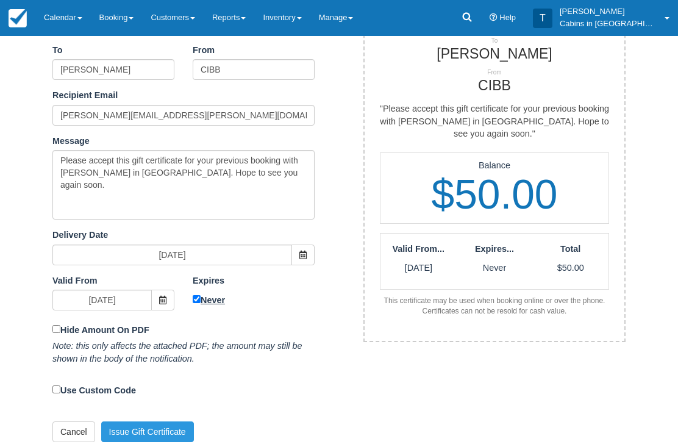
click at [196, 296] on input "Never" at bounding box center [197, 300] width 8 height 8
checkbox input "false"
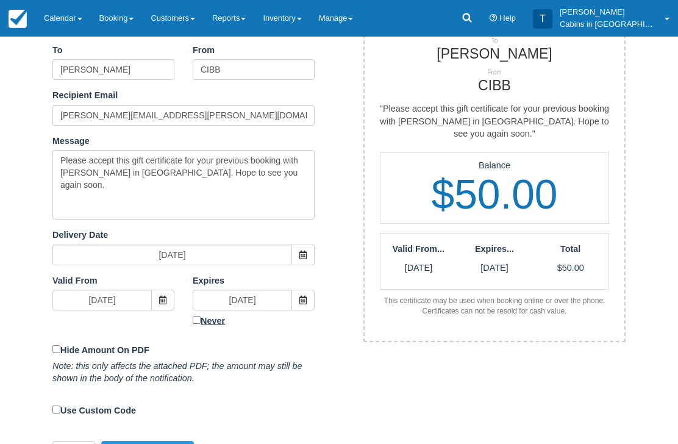
scroll to position [253, 0]
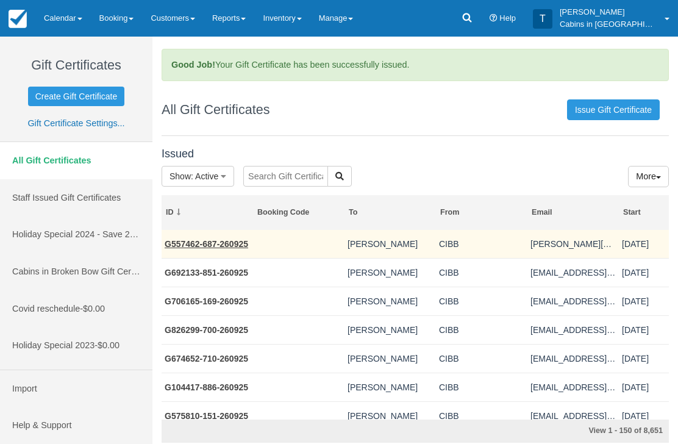
click at [221, 246] on link "G557462-687-260925" at bounding box center [207, 244] width 84 height 10
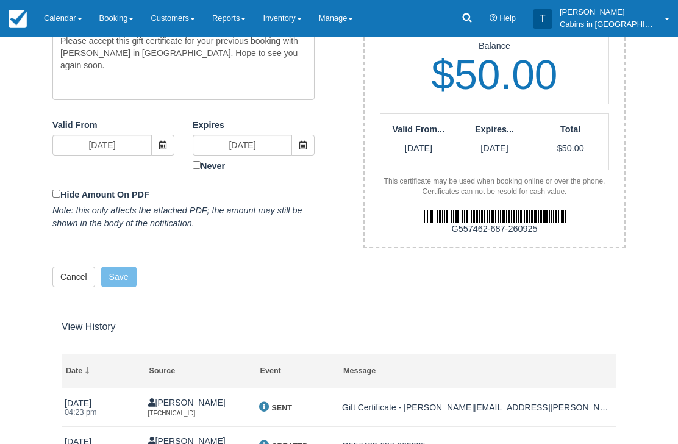
scroll to position [403, 0]
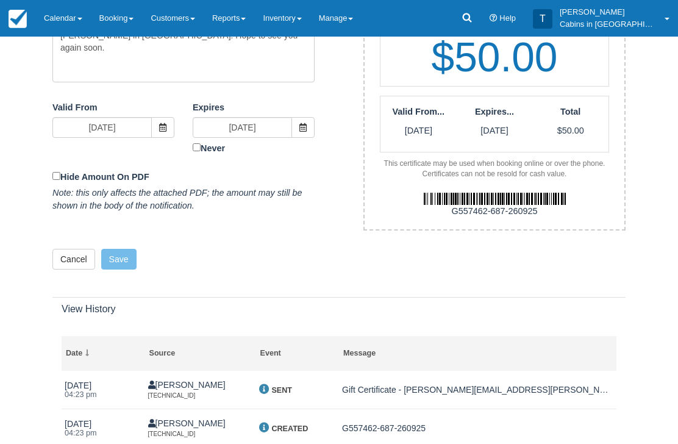
click at [448, 204] on div "G557462-687-260925" at bounding box center [495, 205] width 278 height 50
copy div "G557462-687-260925"
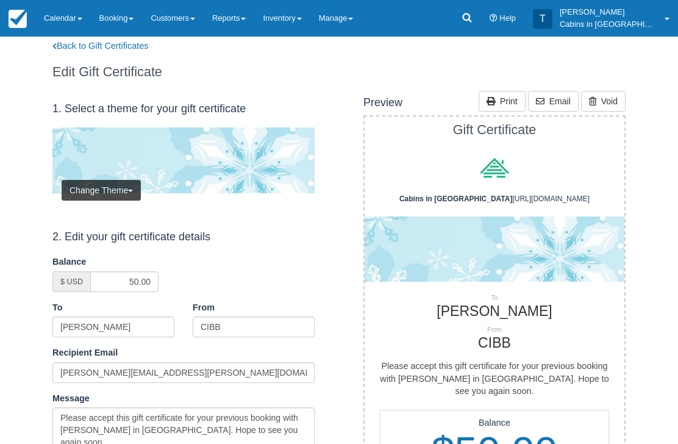
scroll to position [0, 0]
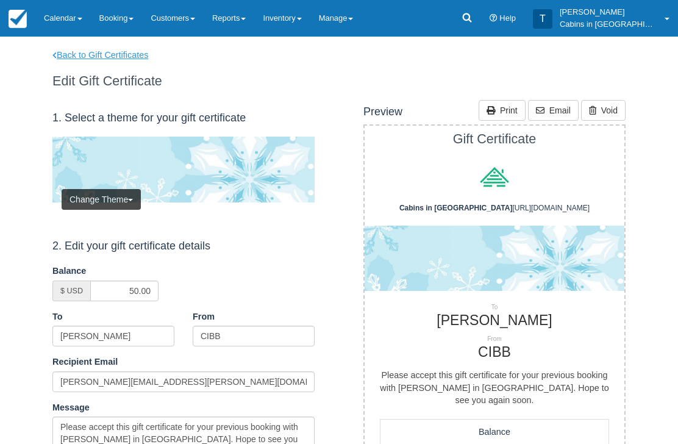
click at [129, 49] on link "Back to Gift Certificates" at bounding box center [108, 55] width 130 height 13
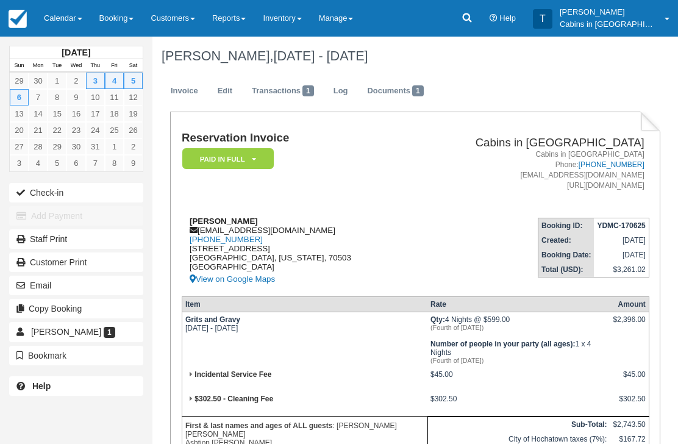
click at [283, 232] on div "Eno c Dupuis, Jr edupuis@enerflex.com 1 (337) 316-7375 117 Canterbury Road Lafa…" at bounding box center [296, 252] width 228 height 70
click at [284, 235] on div "Eno c Dupuis, Jr edupuis@enerflex.com 1 (337) 316-7375 117 Canterbury Road Lafa…" at bounding box center [296, 252] width 228 height 70
copy div "edupuis@enerflex.com"
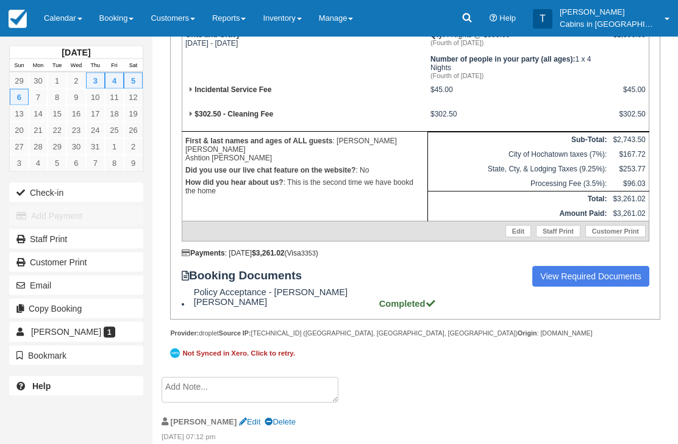
scroll to position [289, 0]
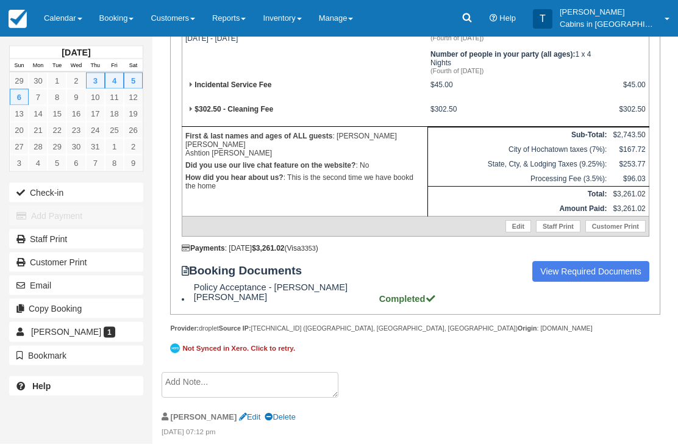
click at [277, 372] on div "Reservation Invoice Paid in Full   LMVR CC Notice Signed Policies Confirmation …" at bounding box center [415, 97] width 490 height 550
click at [248, 396] on textarea at bounding box center [250, 386] width 177 height 26
paste textarea "G646614-872-260925"
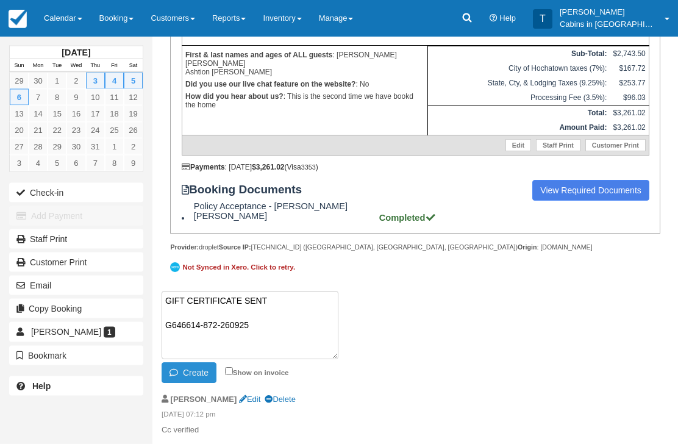
type textarea "GIFT CERTIFICATE SENT G646614-872-260925"
click at [190, 384] on button "Create" at bounding box center [189, 373] width 55 height 21
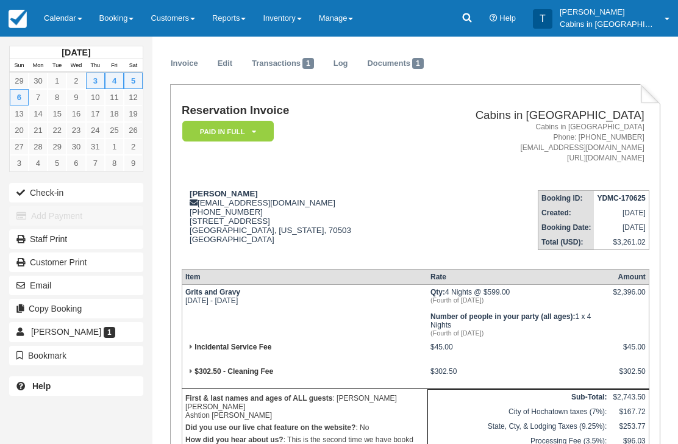
scroll to position [0, 0]
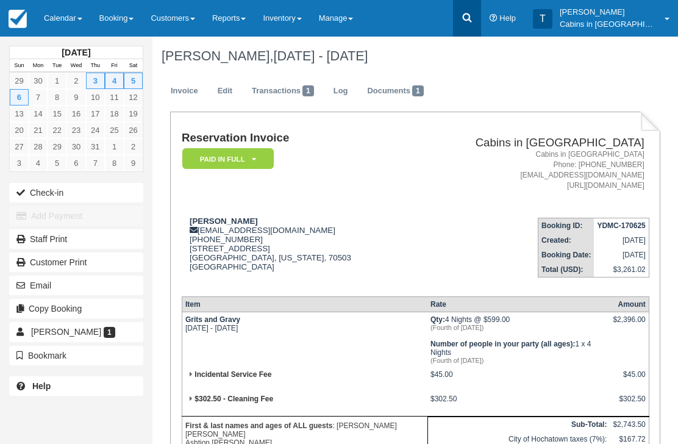
click at [476, 20] on link at bounding box center [467, 18] width 28 height 37
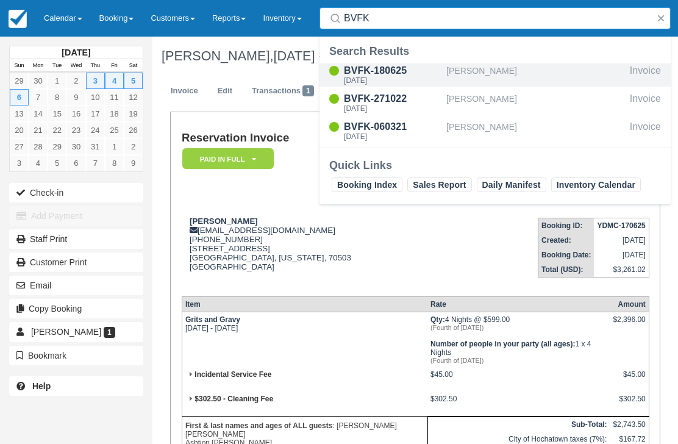
type input "BVFK"
click at [383, 75] on div "BVFK-180625" at bounding box center [393, 70] width 98 height 15
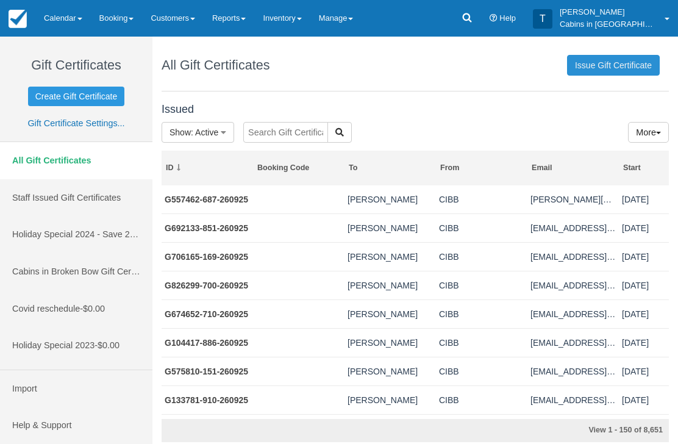
click at [619, 70] on link "Issue Gift Certificate" at bounding box center [613, 65] width 93 height 21
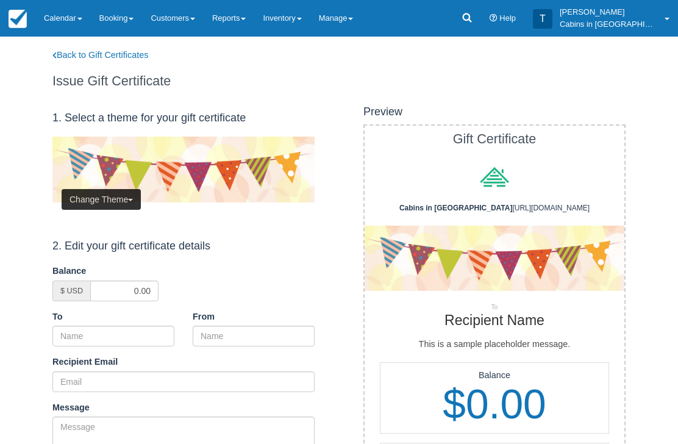
click at [120, 191] on button "Change Theme" at bounding box center [101, 199] width 79 height 21
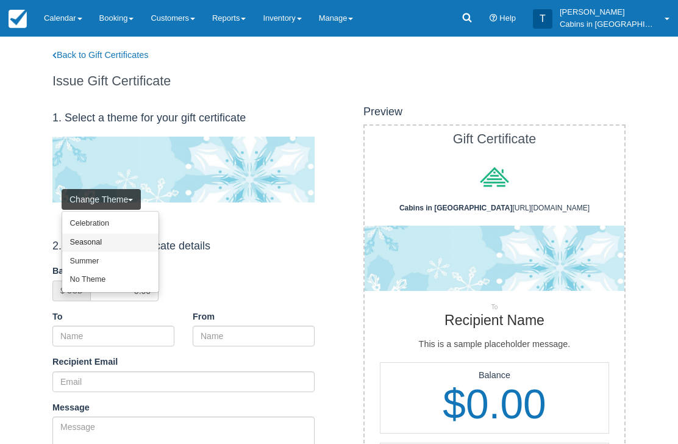
click at [120, 243] on link "Seasonal" at bounding box center [110, 243] width 96 height 19
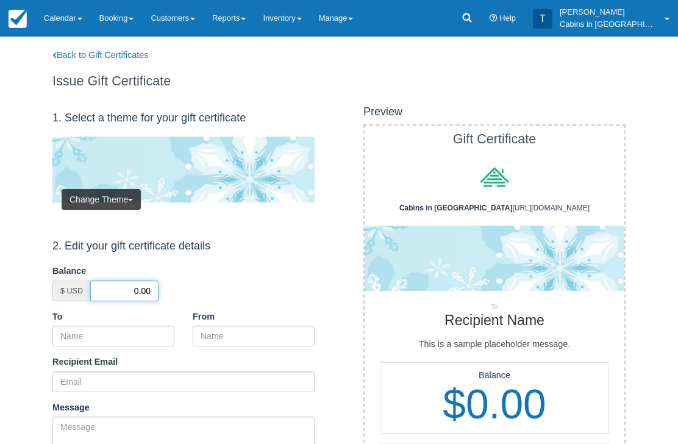
click at [130, 290] on input "0.00" at bounding box center [124, 291] width 68 height 21
type input "50.00"
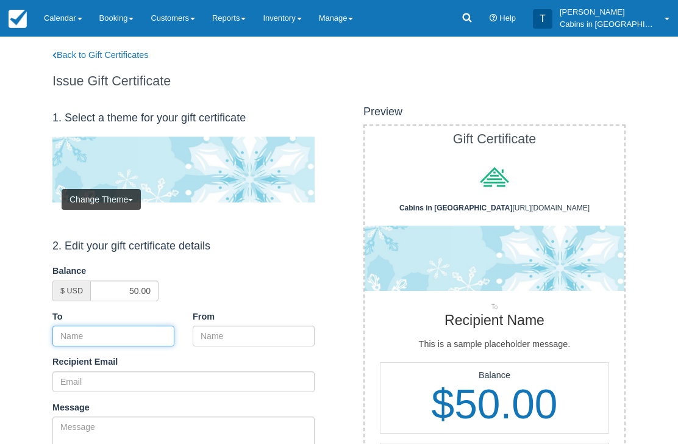
click at [125, 337] on input "To" at bounding box center [113, 336] width 122 height 21
paste input "[PERSON_NAME]"
type input "[PERSON_NAME]"
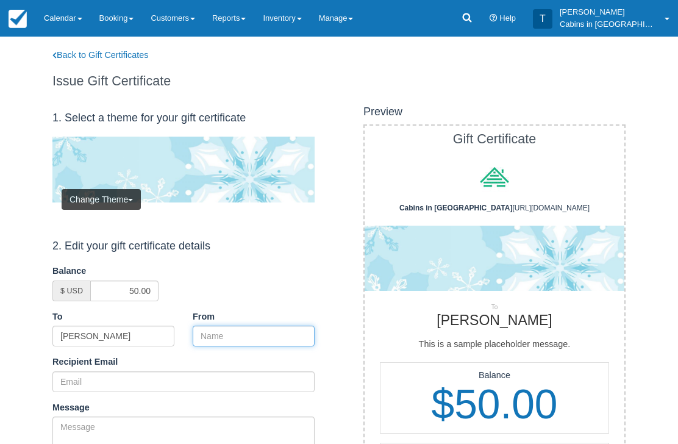
click at [231, 326] on input "From" at bounding box center [254, 336] width 122 height 21
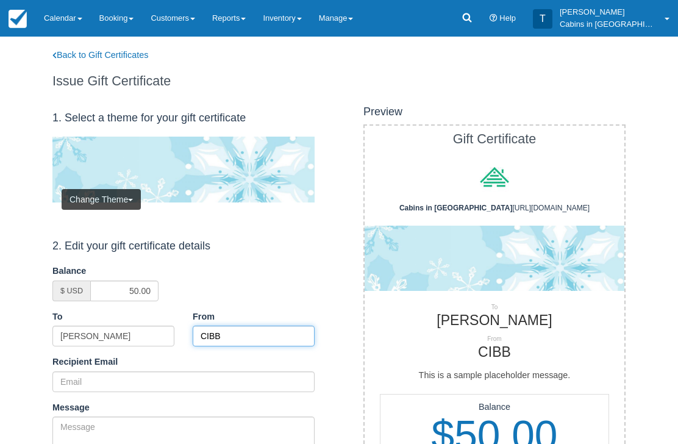
type input "CIBB"
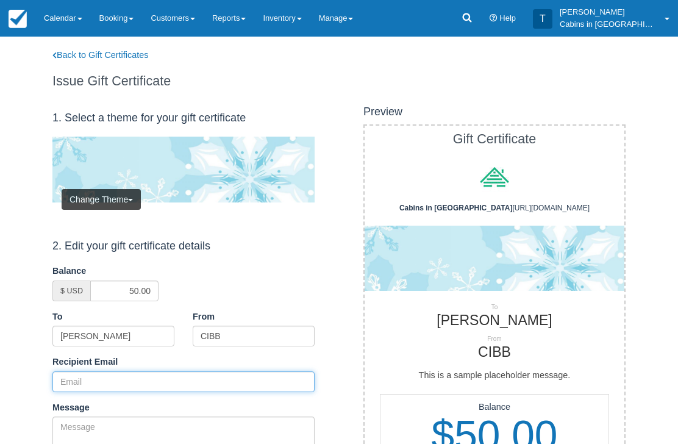
click at [149, 371] on input "Recipient Email" at bounding box center [183, 381] width 262 height 21
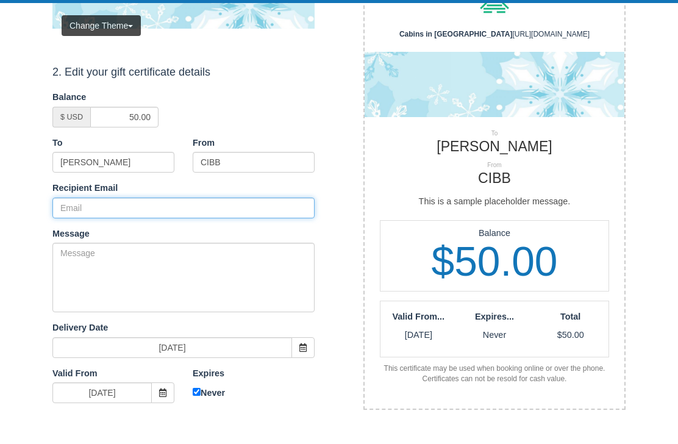
paste input "edupuis@enerflex.com"
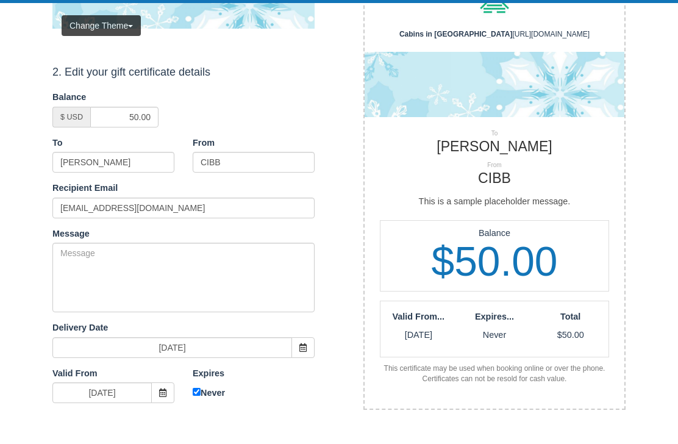
scroll to position [174, 0]
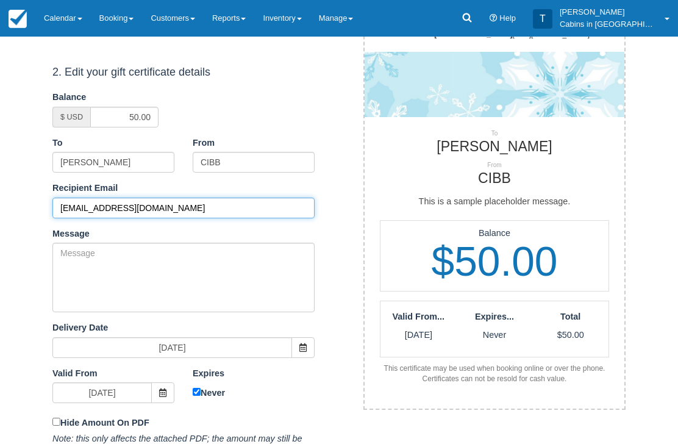
type input "edupuis@enerflex.com"
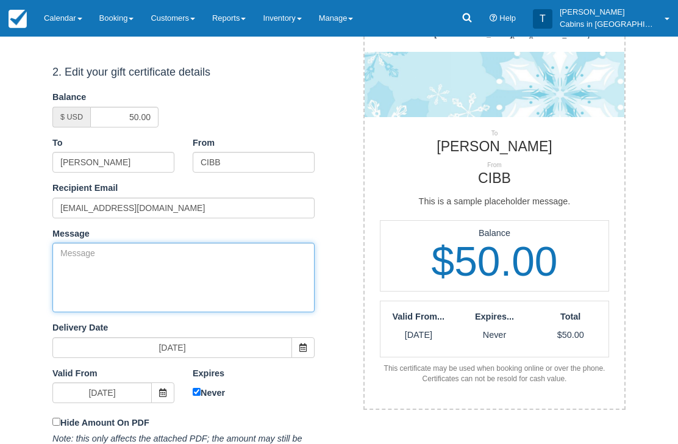
click at [175, 273] on textarea "Message" at bounding box center [183, 278] width 262 height 70
paste textarea "Please accept this gift certificate for your previous booking with Cabins in Br…"
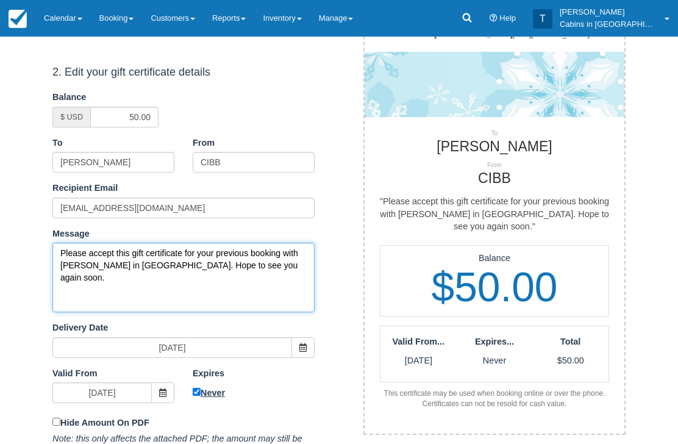
type textarea "Please accept this gift certificate for your previous booking with Cabins in Br…"
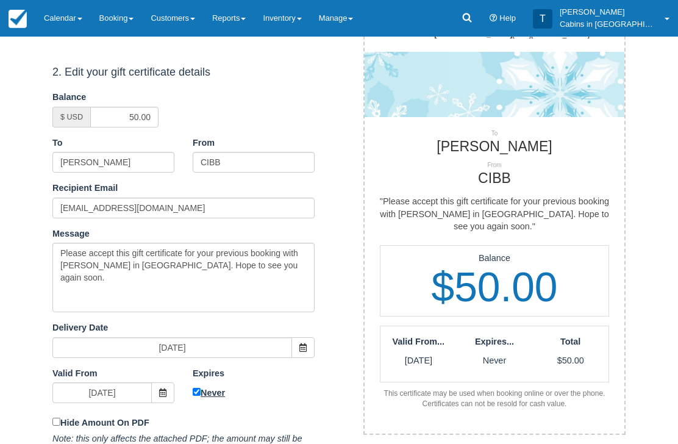
click at [199, 393] on input "Never" at bounding box center [197, 393] width 8 height 8
checkbox input "false"
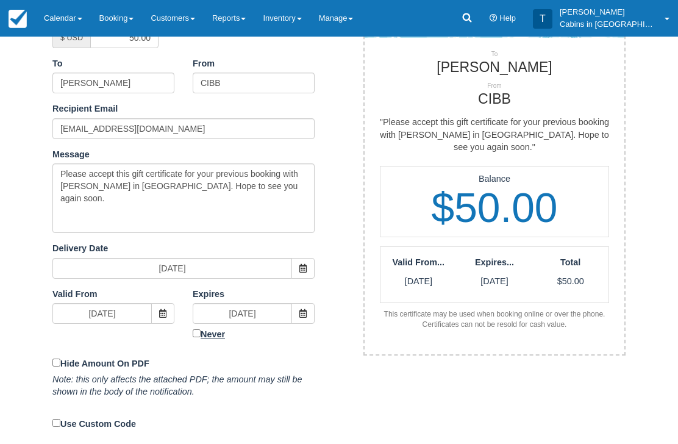
scroll to position [253, 0]
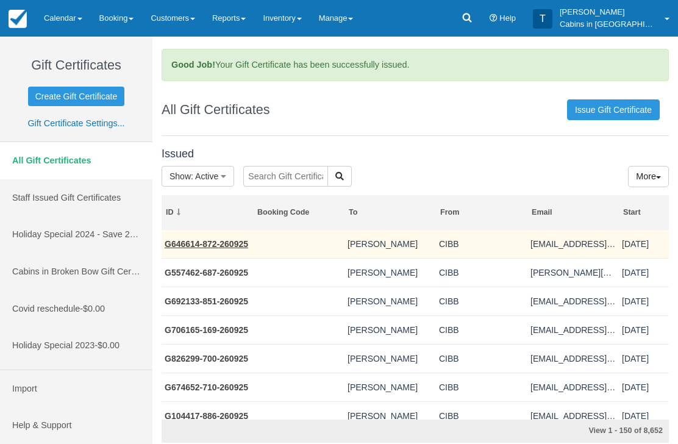
click at [227, 245] on link "G646614-872-260925" at bounding box center [207, 244] width 84 height 10
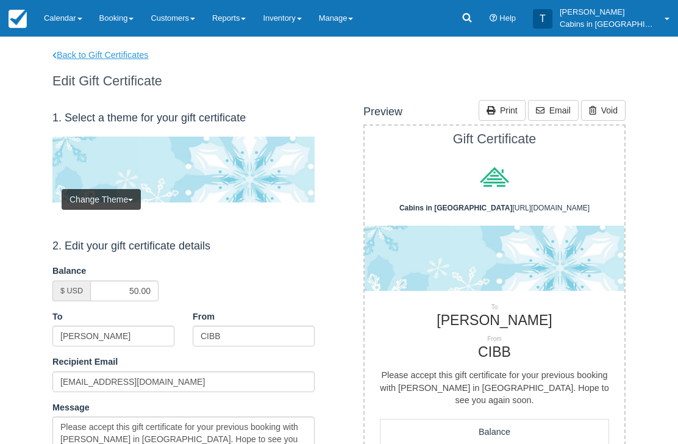
click at [123, 56] on link "Back to Gift Certificates" at bounding box center [108, 55] width 130 height 13
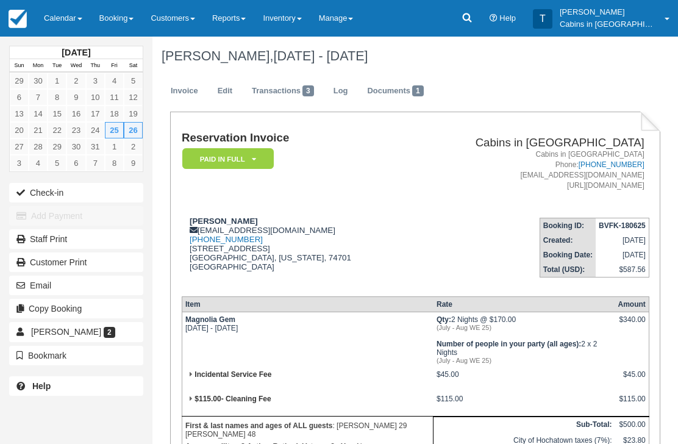
click at [192, 214] on td "[PERSON_NAME] [EMAIL_ADDRESS][DOMAIN_NAME] [PHONE_NUMBER] [STREET_ADDRESS][US_S…" at bounding box center [296, 247] width 228 height 78
copy strong "[PERSON_NAME]"
click at [286, 235] on div "Matthew Harris dhslion2014@gmail.com 1 (580) 740-0534 35500 State Rd 78 Durant,…" at bounding box center [296, 252] width 228 height 70
click at [279, 232] on div "Matthew Harris dhslion2014@gmail.com 1 (580) 740-0534 35500 State Rd 78 Durant,…" at bounding box center [296, 252] width 228 height 70
copy div "dhslion2014@gmail.com"
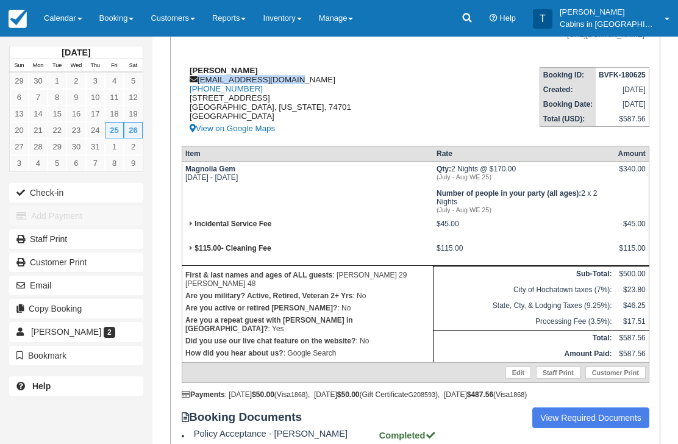
scroll to position [279, 0]
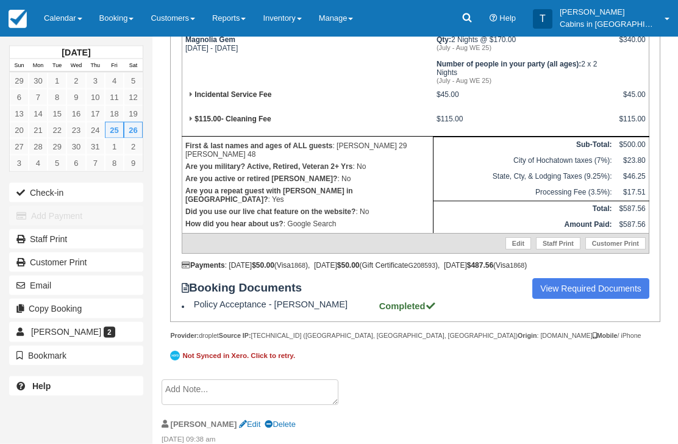
click at [251, 404] on textarea at bounding box center [250, 393] width 177 height 26
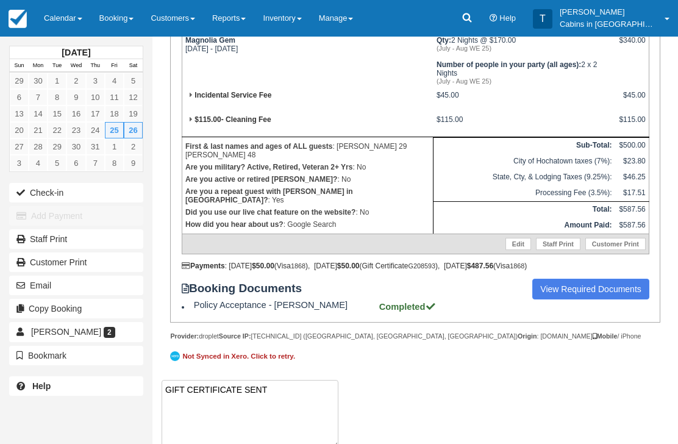
paste textarea "G784940-668-260925"
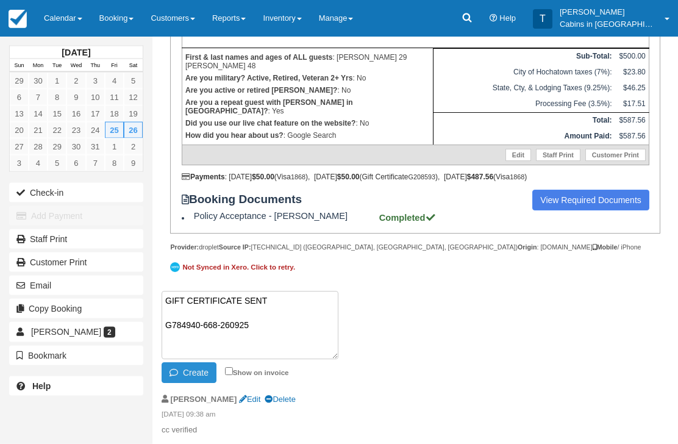
type textarea "GIFT CERTIFICATE SENT G784940-668-260925"
click at [198, 381] on button "Create" at bounding box center [189, 373] width 55 height 21
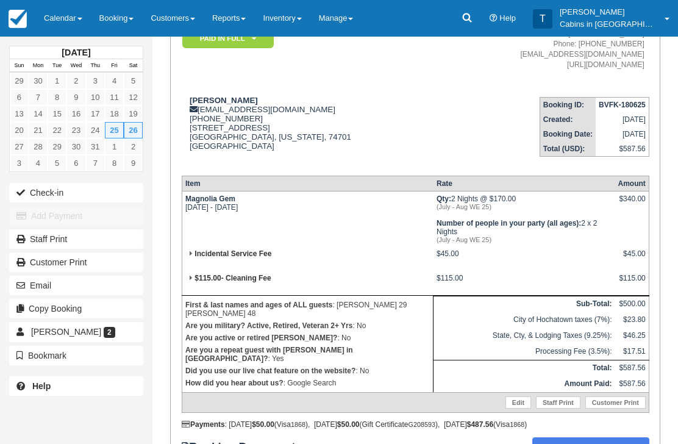
scroll to position [0, 0]
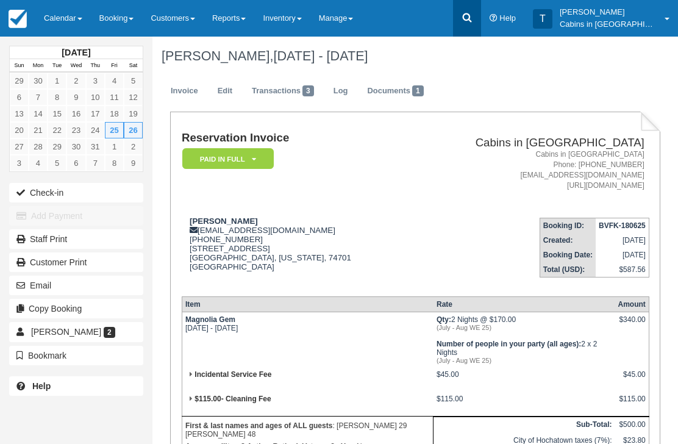
click at [473, 23] on icon at bounding box center [467, 18] width 12 height 12
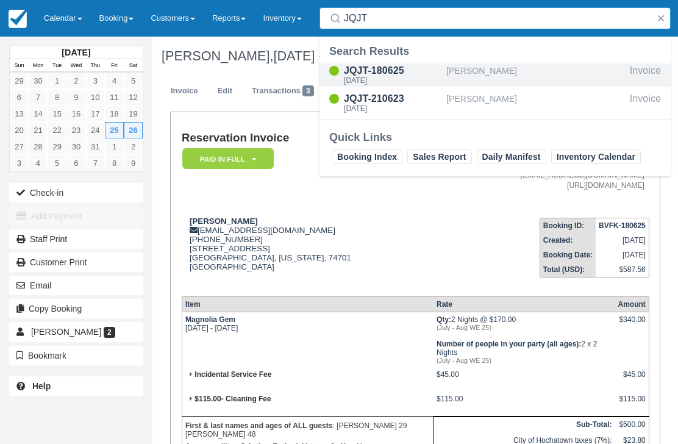
type input "JQJT"
click at [379, 77] on div "Thu Jul 24 2025" at bounding box center [393, 80] width 98 height 7
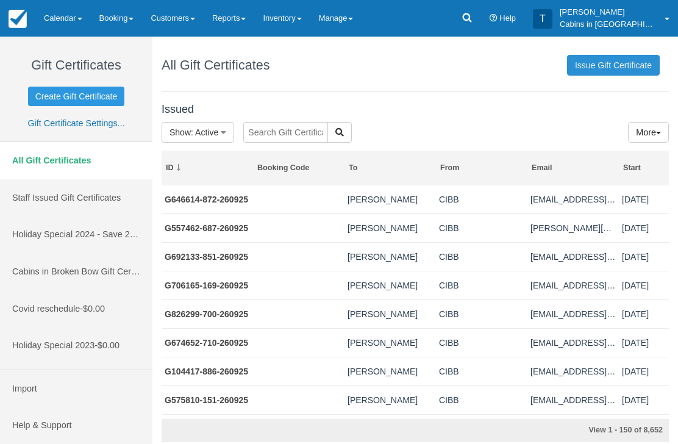
click at [623, 68] on link "Issue Gift Certificate" at bounding box center [613, 65] width 93 height 21
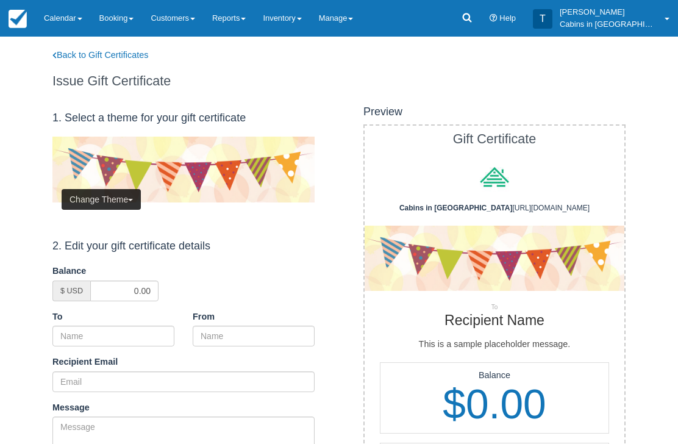
click at [117, 201] on button "Change Theme" at bounding box center [101, 199] width 79 height 21
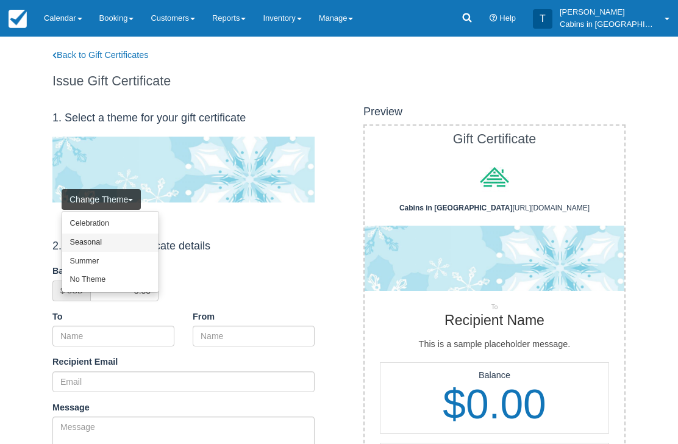
click at [121, 239] on link "Seasonal" at bounding box center [110, 243] width 96 height 19
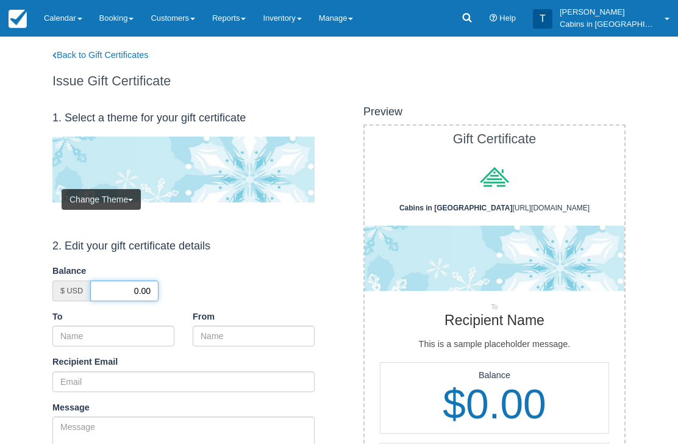
click at [127, 289] on input "0.00" at bounding box center [124, 291] width 68 height 21
type input "50.00"
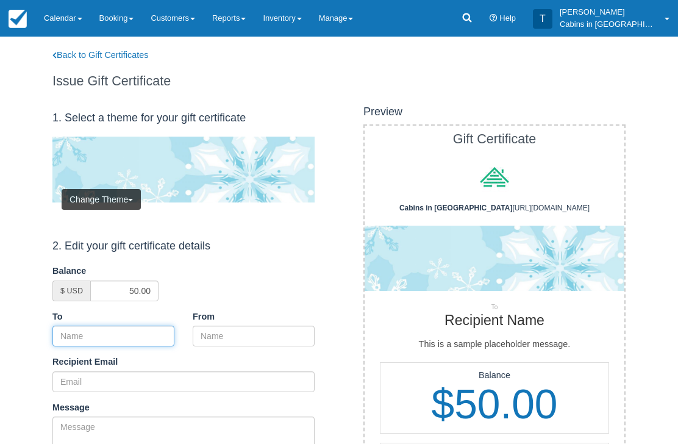
click at [140, 334] on input "To" at bounding box center [113, 336] width 122 height 21
paste input "[PERSON_NAME]"
type input "[PERSON_NAME]"
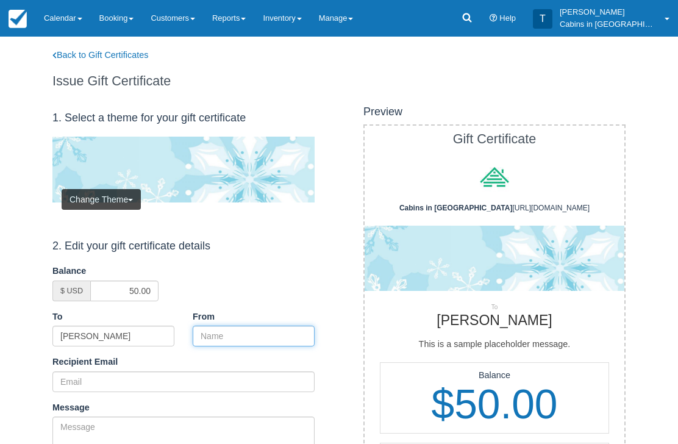
click at [230, 336] on input "From" at bounding box center [254, 336] width 122 height 21
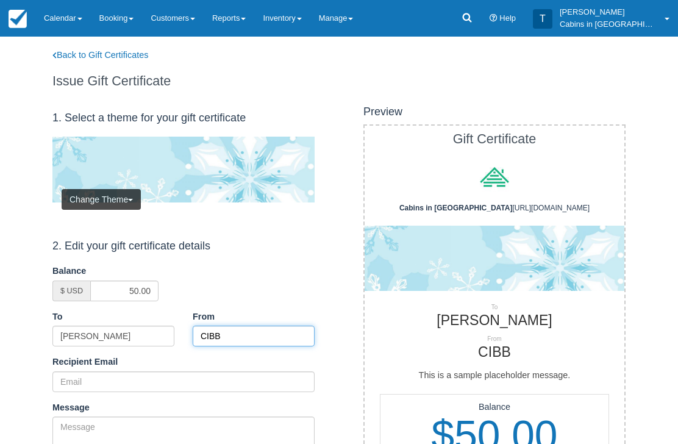
type input "CIBB"
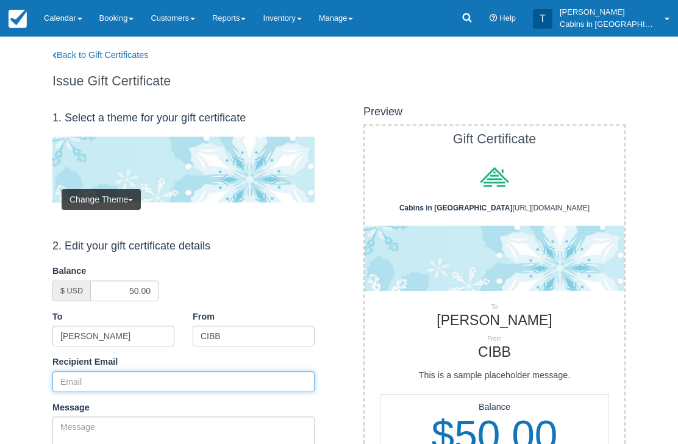
click at [164, 378] on input "Recipient Email" at bounding box center [183, 381] width 262 height 21
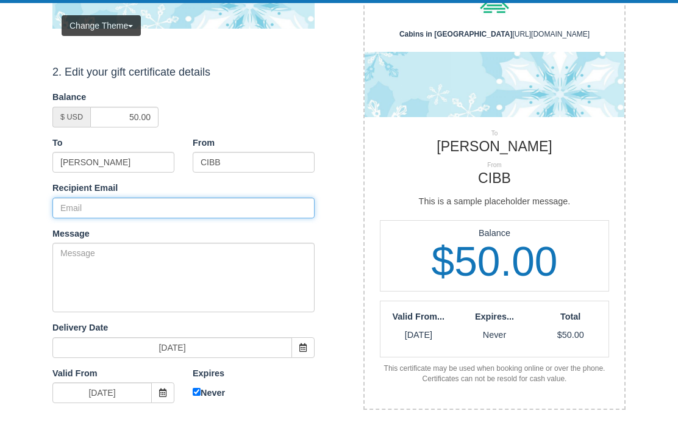
paste input "dhslion2014@gmail.com"
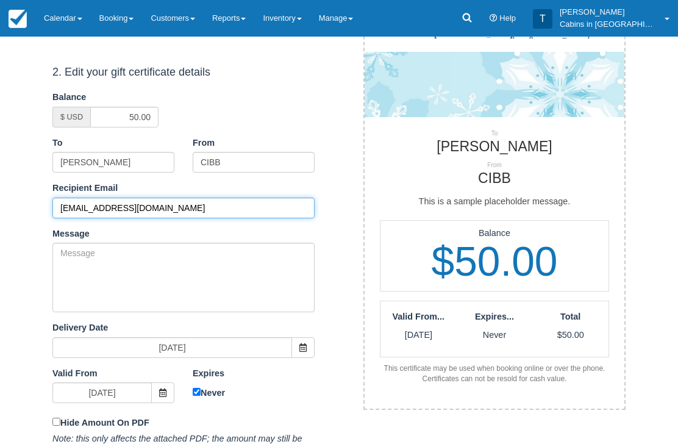
type input "dhslion2014@gmail.com"
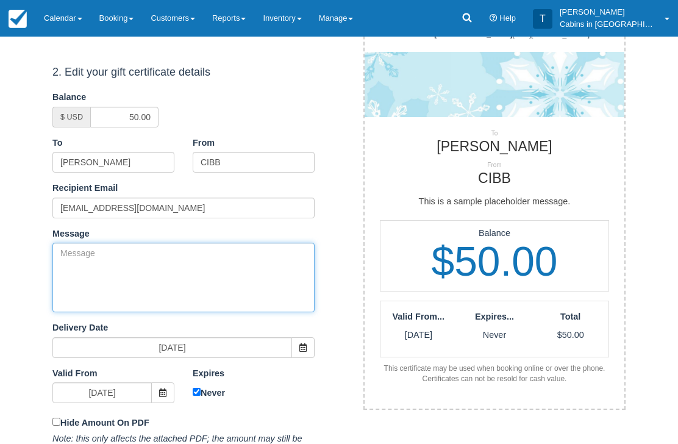
click at [182, 271] on textarea "Message" at bounding box center [183, 278] width 262 height 70
paste textarea "Please accept this gift certificate for your previous booking with Cabins in Br…"
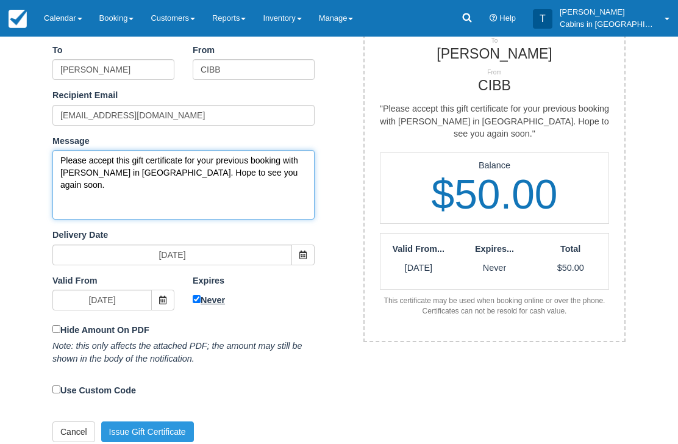
type textarea "Please accept this gift certificate for your previous booking with Cabins in Br…"
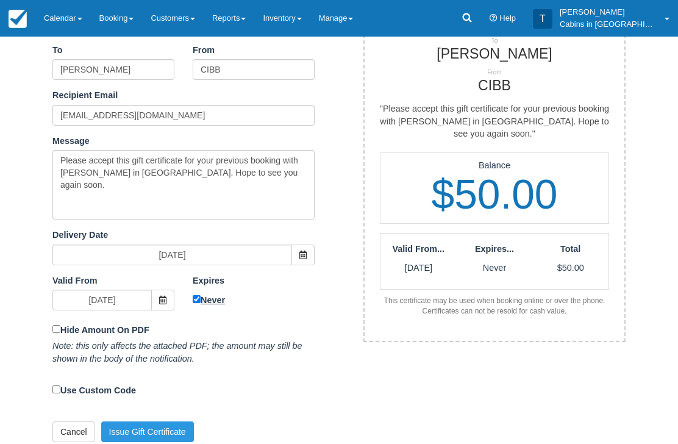
click at [193, 297] on input "Never" at bounding box center [197, 300] width 8 height 8
checkbox input "false"
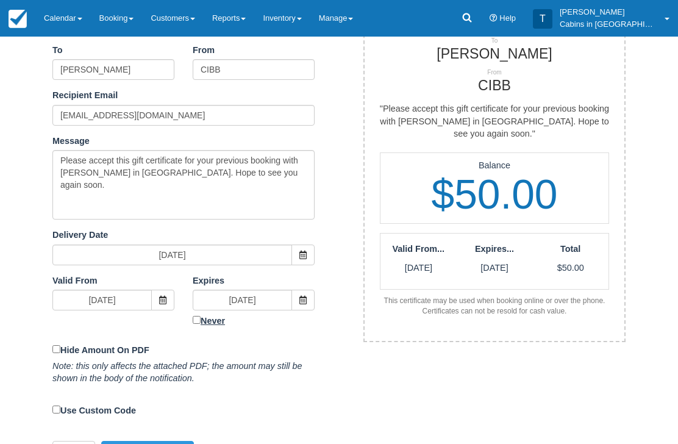
scroll to position [253, 0]
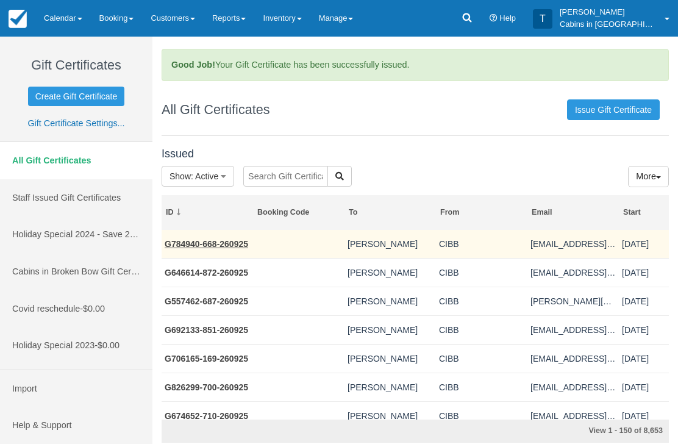
click at [230, 248] on link "G784940-668-260925" at bounding box center [207, 244] width 84 height 10
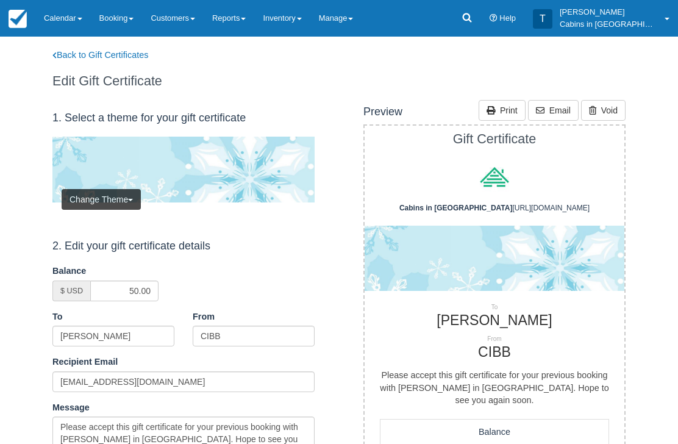
click at [143, 44] on div "Back to Gift Certificates Edit Gift Certificate" at bounding box center [182, 68] width 296 height 63
click at [137, 58] on link "Back to Gift Certificates" at bounding box center [108, 55] width 130 height 13
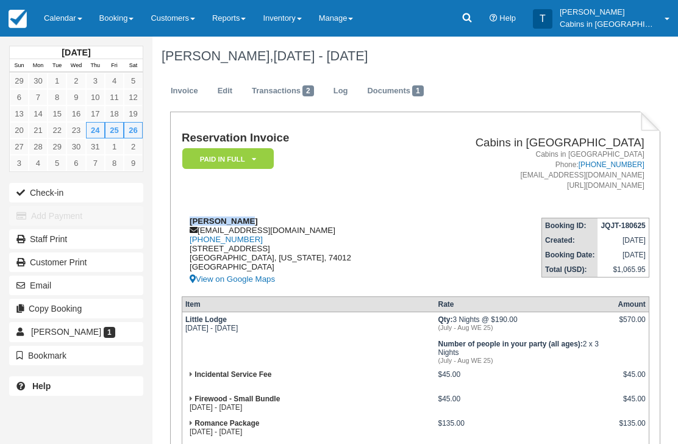
click at [293, 231] on div "[PERSON_NAME] [EMAIL_ADDRESS][DOMAIN_NAME] [PHONE_NUMBER] [STREET_ADDRESS][US_S…" at bounding box center [296, 252] width 228 height 70
click at [290, 237] on div "[PERSON_NAME] [EMAIL_ADDRESS][DOMAIN_NAME] [PHONE_NUMBER] [STREET_ADDRESS][US_S…" at bounding box center [296, 252] width 228 height 70
click at [210, 243] on link "[PHONE_NUMBER]" at bounding box center [226, 239] width 73 height 9
click at [293, 228] on div "[PERSON_NAME] [EMAIL_ADDRESS][DOMAIN_NAME] [PHONE_NUMBER] [STREET_ADDRESS][US_S…" at bounding box center [296, 252] width 228 height 70
click at [283, 232] on div "[PERSON_NAME] [EMAIL_ADDRESS][DOMAIN_NAME] [PHONE_NUMBER] [STREET_ADDRESS][US_S…" at bounding box center [296, 252] width 228 height 70
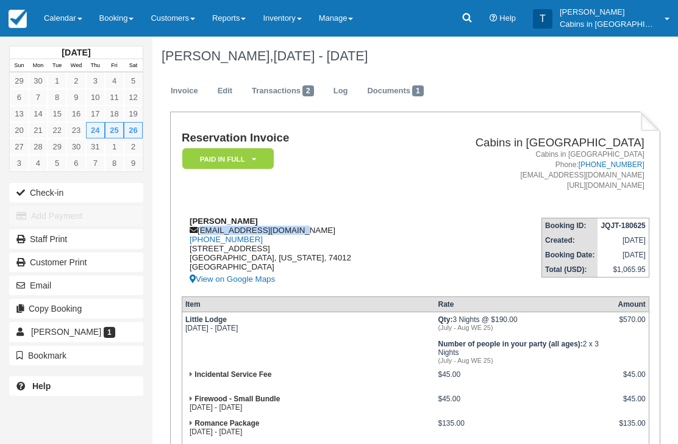
copy div "[EMAIL_ADDRESS][DOMAIN_NAME]"
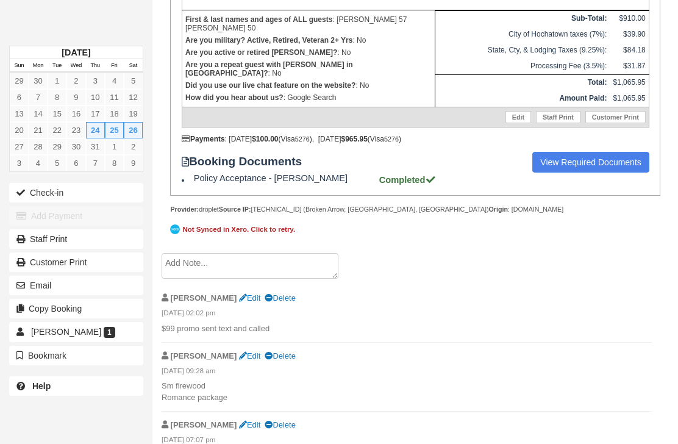
scroll to position [465, 0]
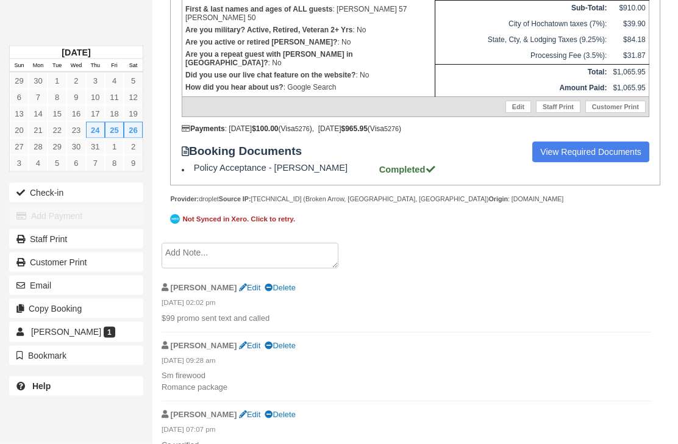
click at [287, 269] on textarea at bounding box center [250, 256] width 177 height 26
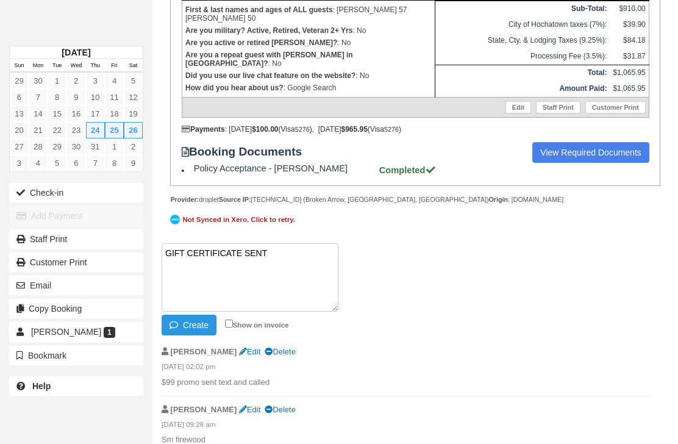
paste textarea "G283132-572-260925"
type textarea "GIFT CERTIFICATE SENT G283132-572-260925"
click at [207, 336] on button "Create" at bounding box center [189, 325] width 55 height 21
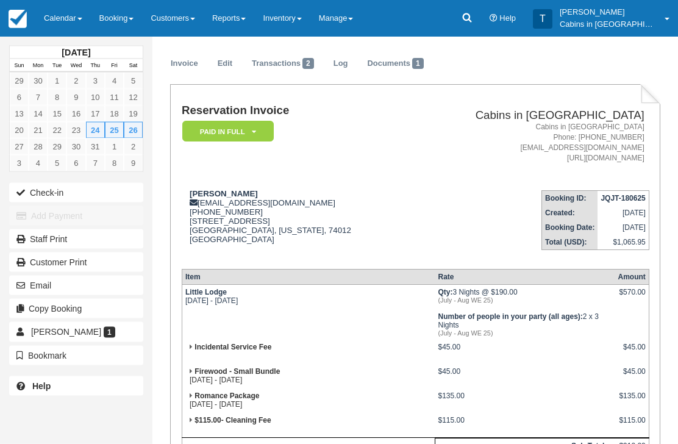
scroll to position [0, 0]
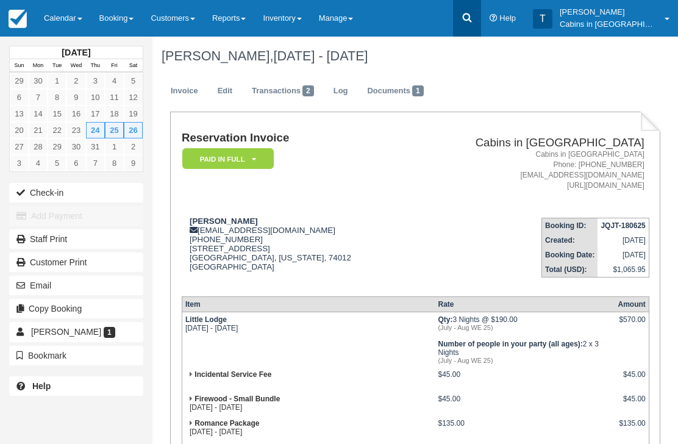
click at [473, 20] on icon at bounding box center [467, 18] width 12 height 12
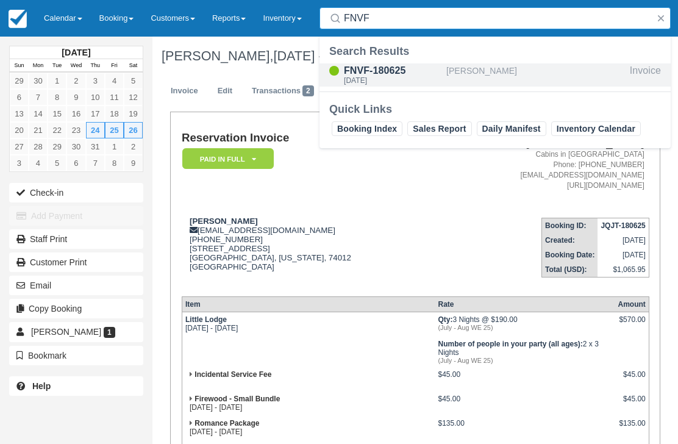
type input "FNVF"
click at [382, 74] on div "FNVF-180625" at bounding box center [393, 70] width 98 height 15
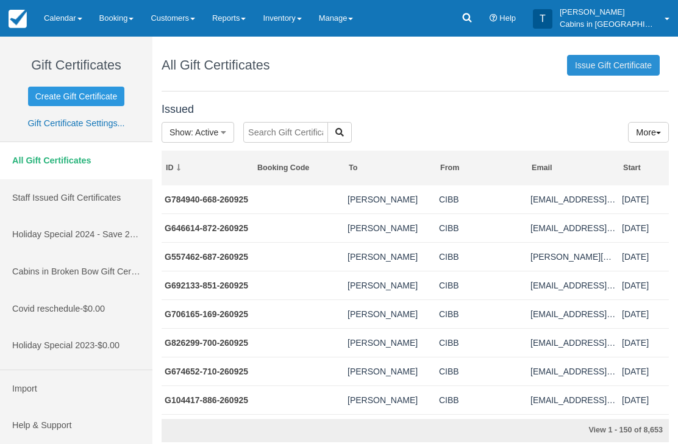
click at [615, 63] on link "Issue Gift Certificate" at bounding box center [613, 65] width 93 height 21
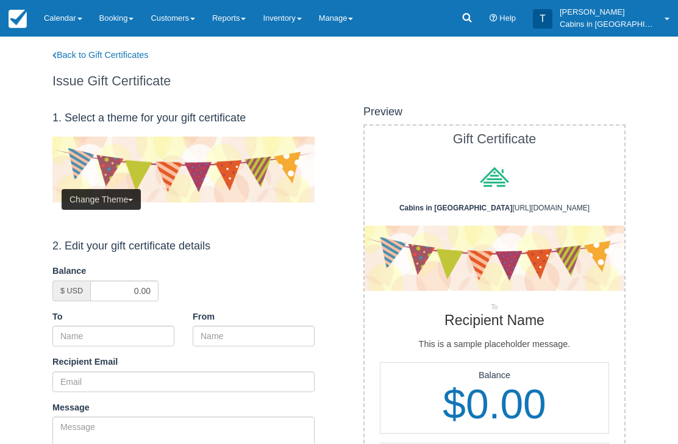
click at [110, 193] on button "Change Theme" at bounding box center [101, 199] width 79 height 21
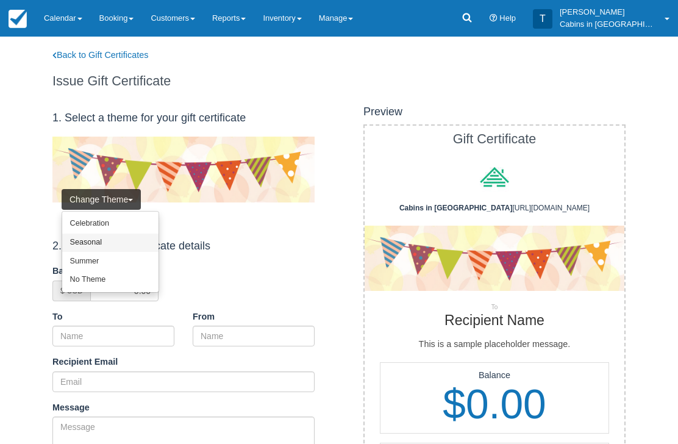
click at [118, 244] on link "Seasonal" at bounding box center [110, 243] width 96 height 19
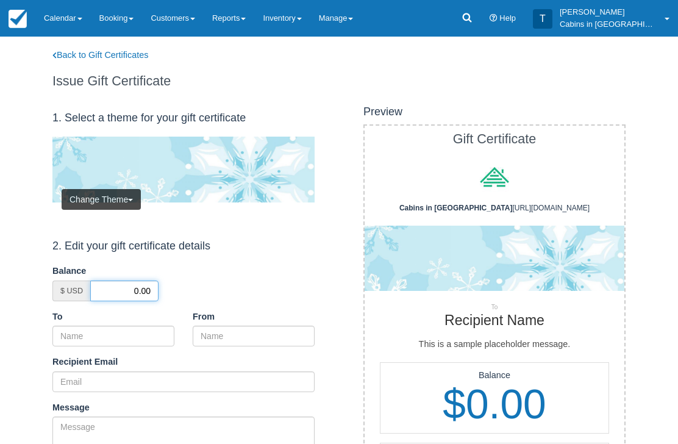
click at [129, 286] on input "0.00" at bounding box center [124, 291] width 68 height 21
type input "50.00"
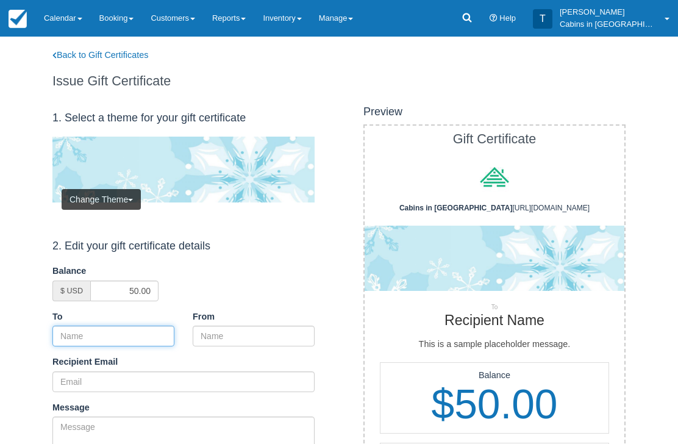
click at [149, 334] on input "To" at bounding box center [113, 336] width 122 height 21
paste input "[PERSON_NAME]"
type input "[PERSON_NAME]"
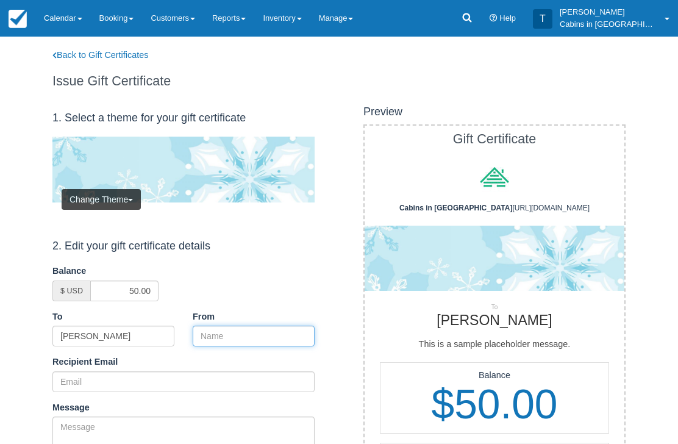
click at [235, 331] on input "From" at bounding box center [254, 336] width 122 height 21
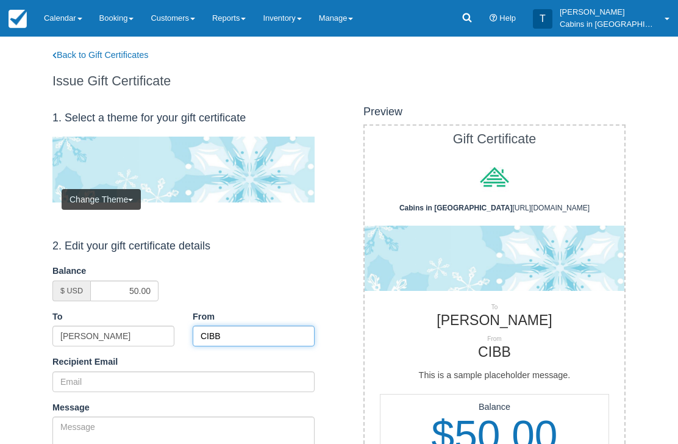
type input "CIBB"
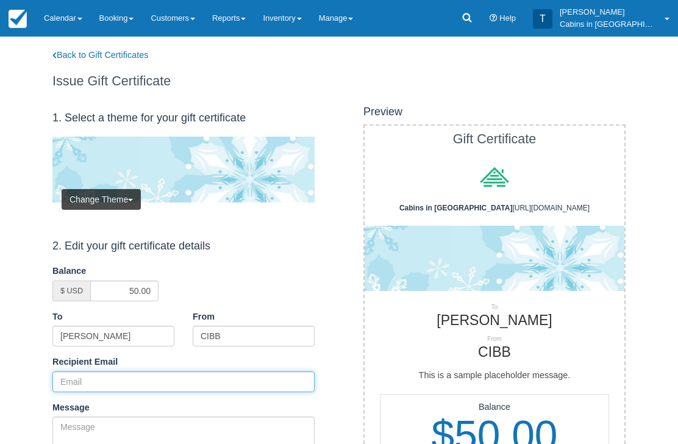
click at [135, 378] on input "Recipient Email" at bounding box center [183, 381] width 262 height 21
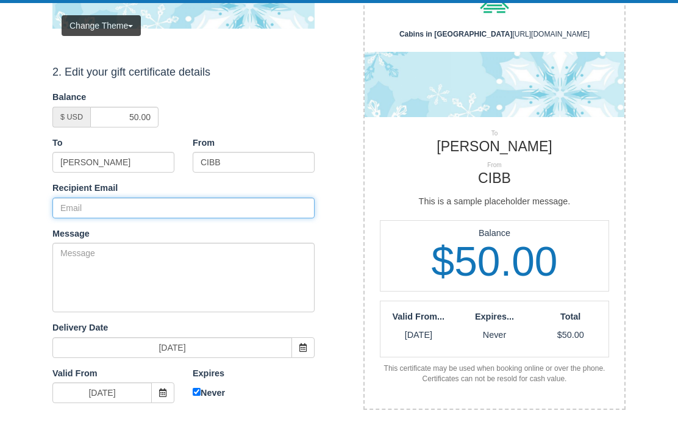
scroll to position [173, 0]
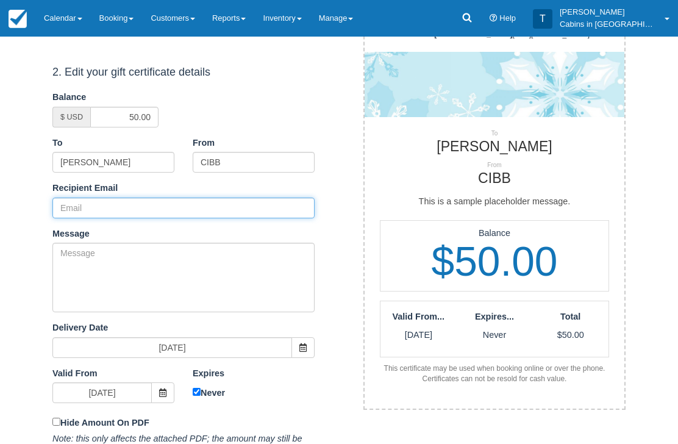
paste input "jimgraham473@yahoo.com"
type input "jimgraham473@yahoo.com"
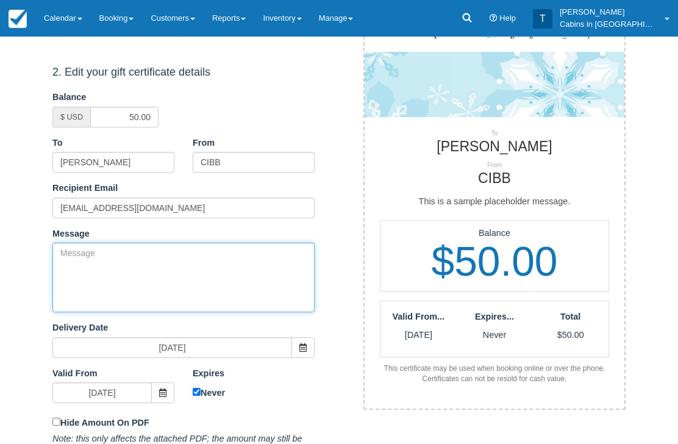
click at [204, 274] on textarea "Message" at bounding box center [183, 278] width 262 height 70
paste textarea "Please accept this gift certificate for your previous booking with Cabins in Br…"
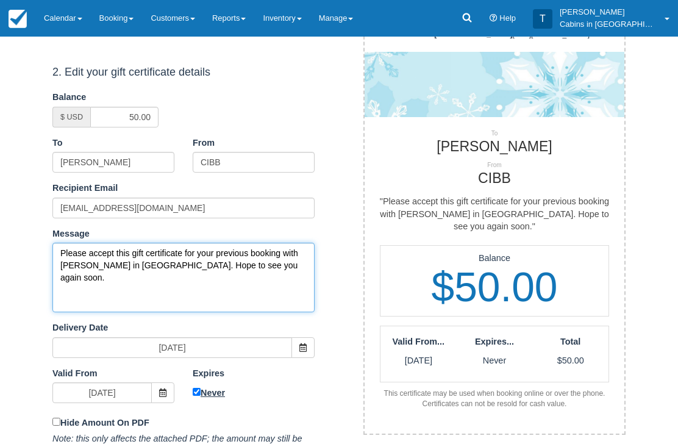
type textarea "Please accept this gift certificate for your previous booking with Cabins in Br…"
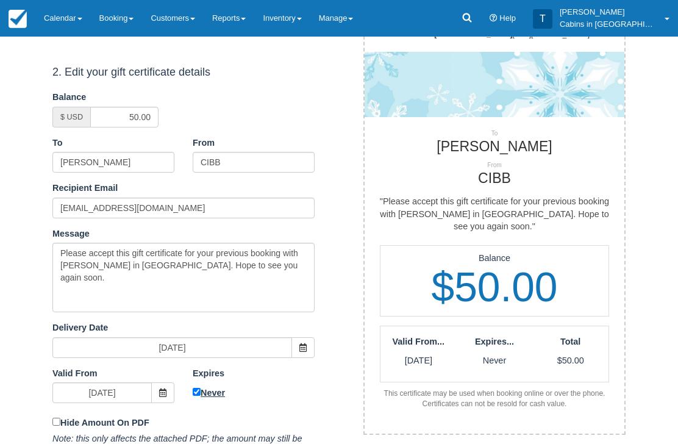
click at [199, 389] on input "Never" at bounding box center [197, 393] width 8 height 8
checkbox input "false"
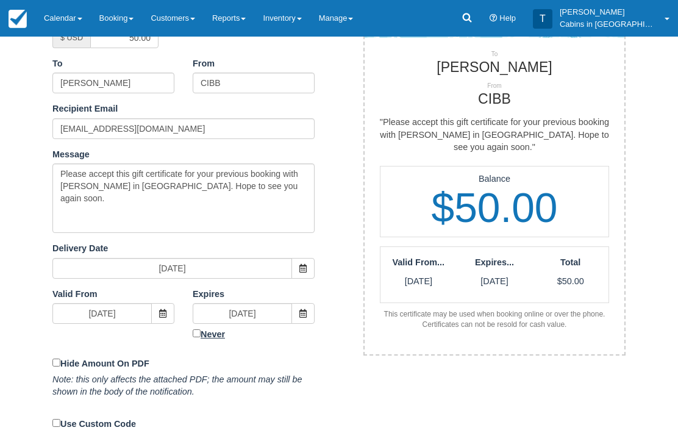
scroll to position [253, 0]
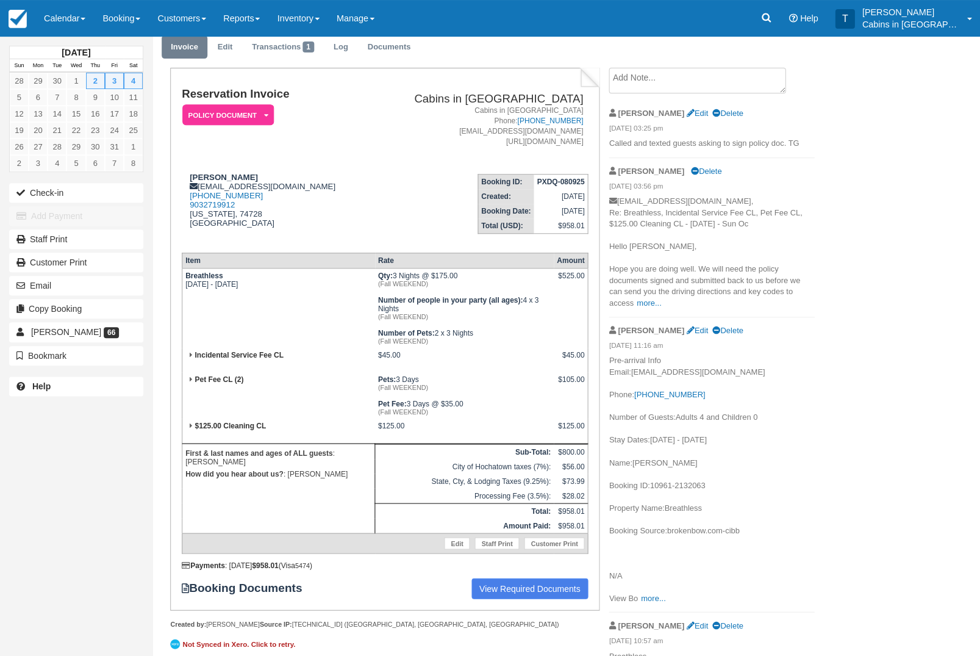
scroll to position [44, 0]
click at [60, 15] on link "Calendar" at bounding box center [64, 18] width 59 height 37
click at [106, 74] on link "Customer" at bounding box center [84, 78] width 96 height 26
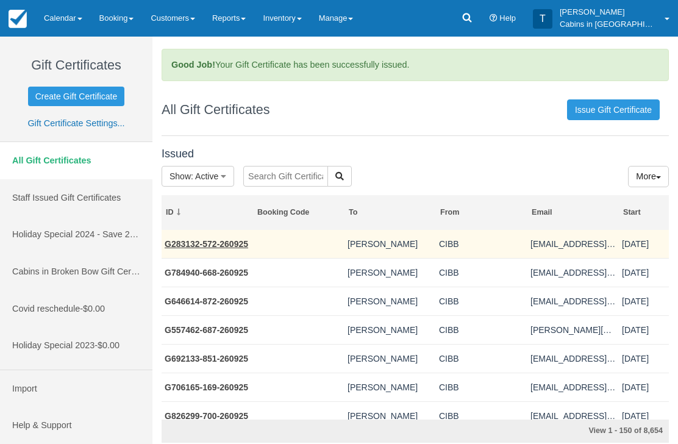
click at [214, 246] on link "G283132-572-260925" at bounding box center [207, 244] width 84 height 10
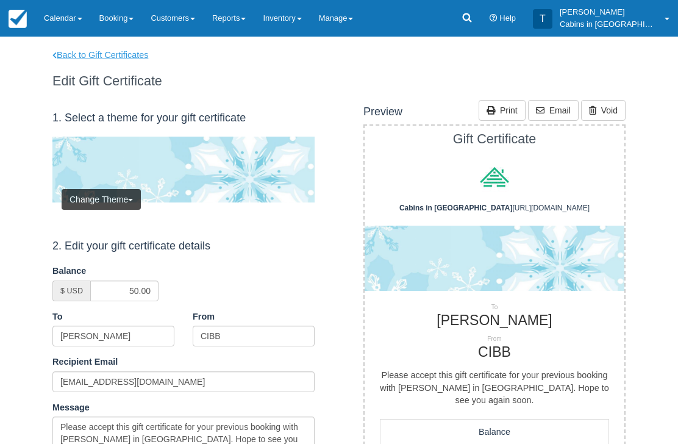
click at [117, 54] on link "Back to Gift Certificates" at bounding box center [108, 55] width 130 height 13
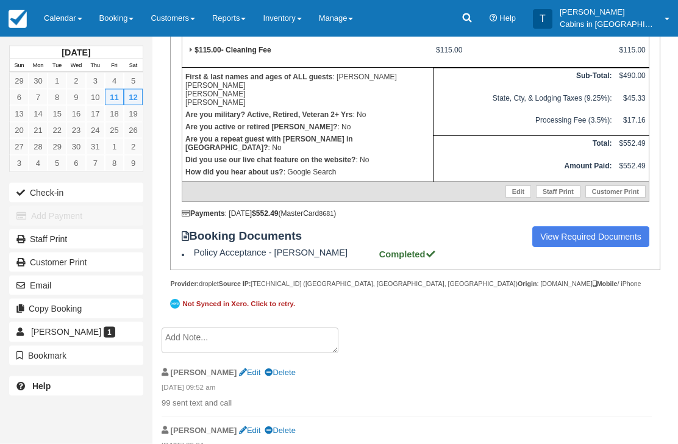
scroll to position [366, 0]
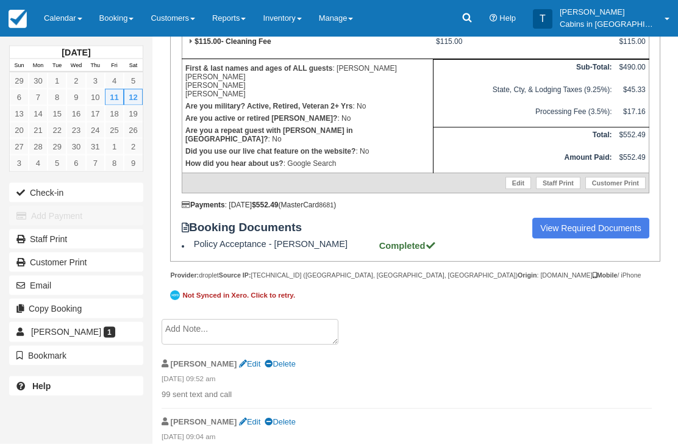
click at [289, 345] on textarea at bounding box center [250, 333] width 177 height 26
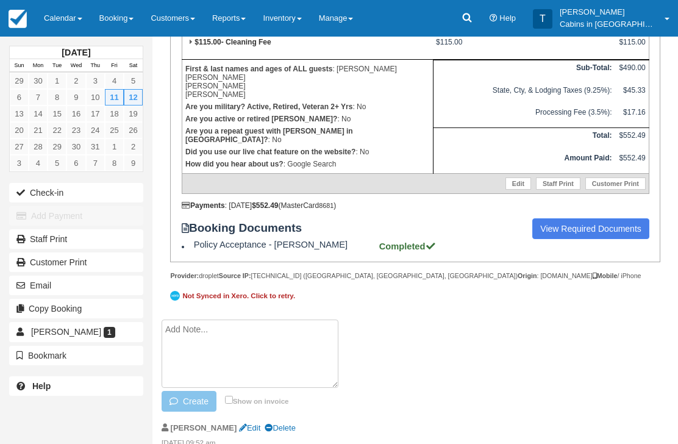
click at [285, 345] on textarea at bounding box center [250, 354] width 177 height 68
paste textarea "G747134-219-260925"
type textarea "GIFT CERTIFICATE SENT G747134-219-260925"
click at [200, 412] on button "Create" at bounding box center [189, 401] width 55 height 21
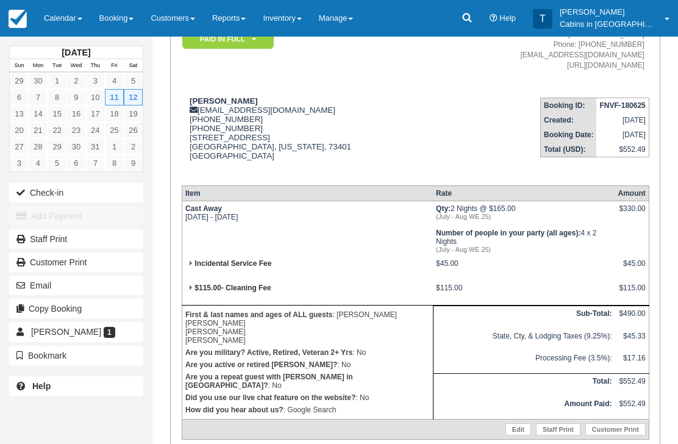
scroll to position [0, 0]
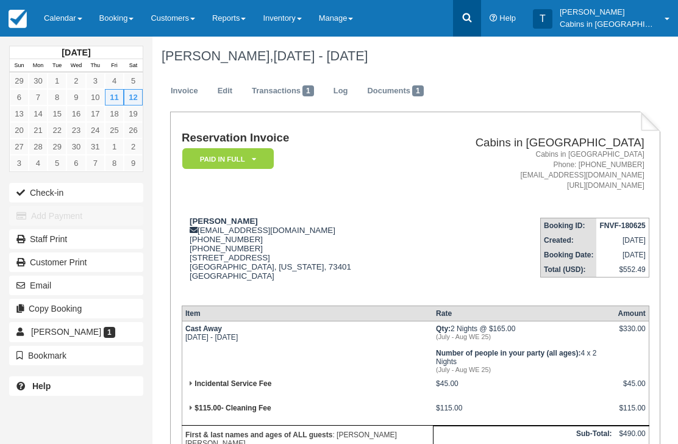
click at [473, 21] on icon at bounding box center [467, 18] width 12 height 12
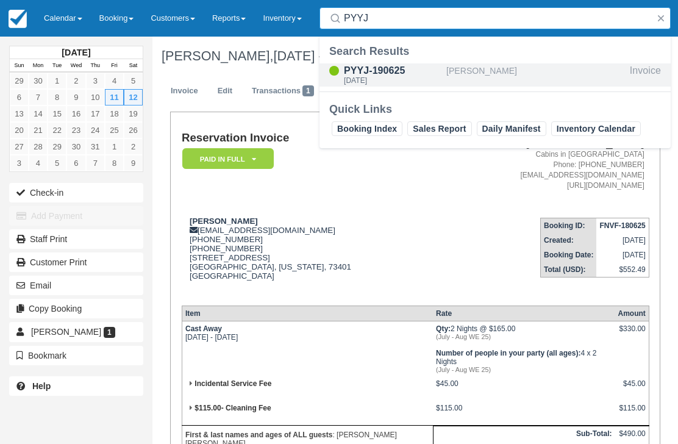
type input "PYYJ"
click at [379, 81] on div "[DATE]" at bounding box center [393, 80] width 98 height 7
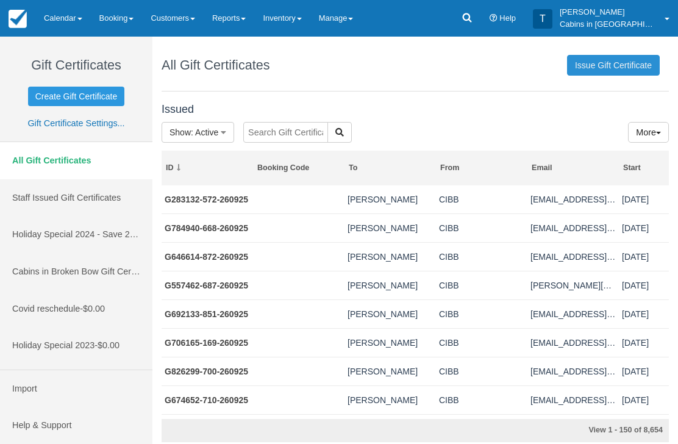
click at [632, 68] on link "Issue Gift Certificate" at bounding box center [613, 65] width 93 height 21
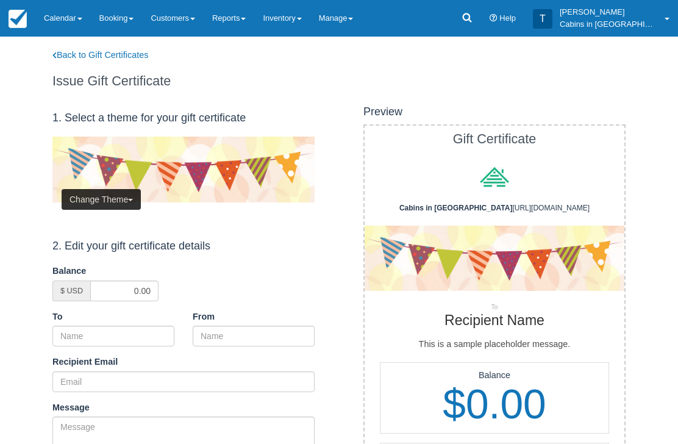
click at [124, 194] on button "Change Theme" at bounding box center [101, 199] width 79 height 21
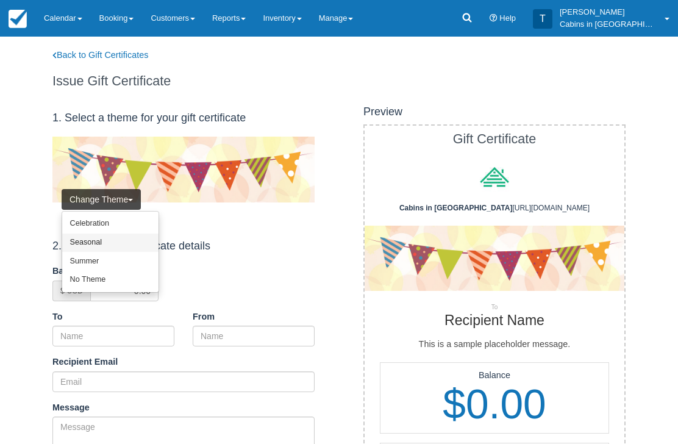
click at [127, 239] on link "Seasonal" at bounding box center [110, 243] width 96 height 19
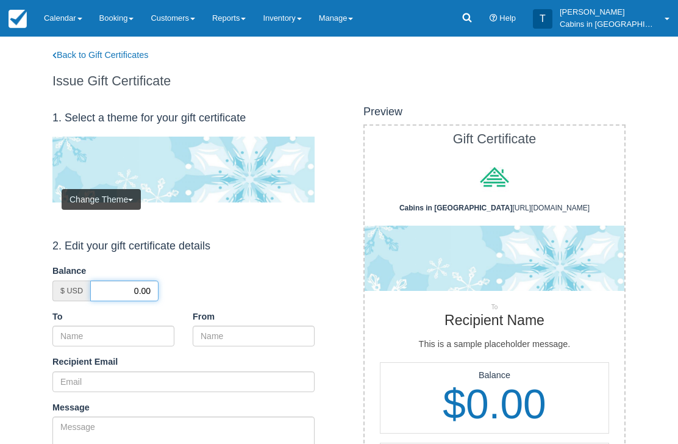
click at [123, 284] on input "0.00" at bounding box center [124, 291] width 68 height 21
type input "50.00"
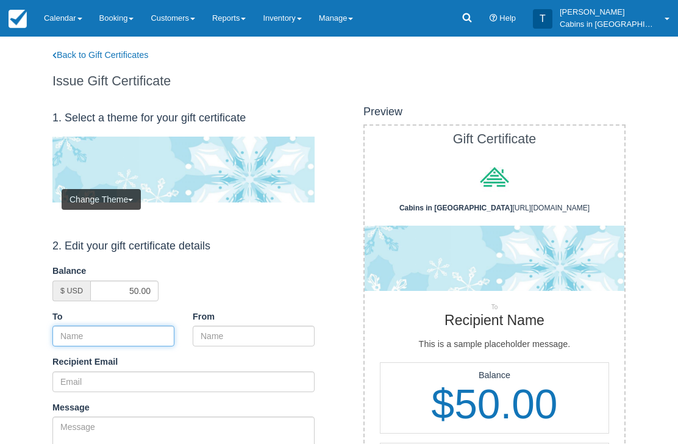
click at [148, 332] on input "To" at bounding box center [113, 336] width 122 height 21
paste input "David williams"
type input "David williams"
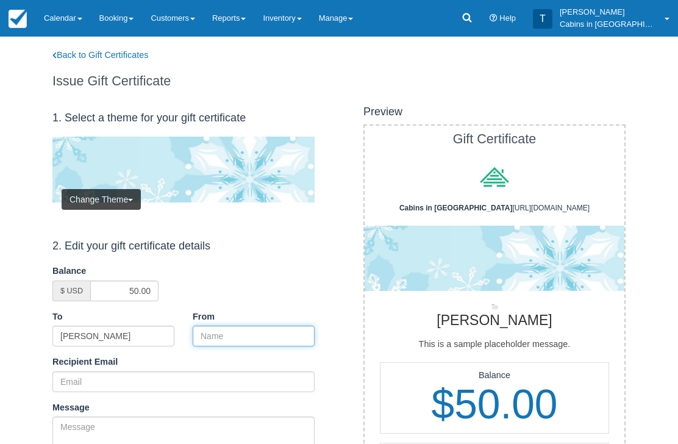
click at [248, 337] on input "From" at bounding box center [254, 336] width 122 height 21
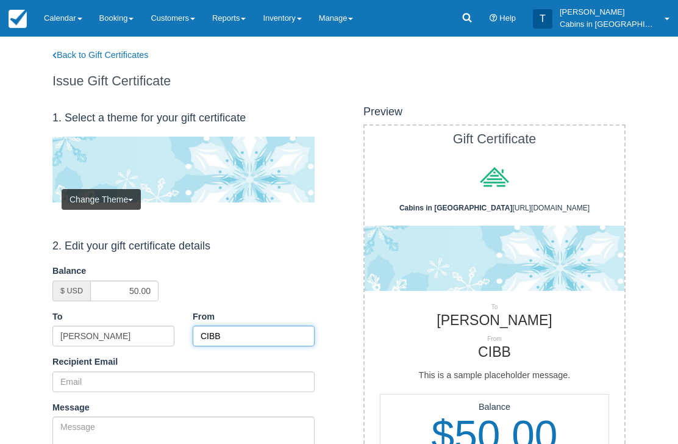
type input "CIBB"
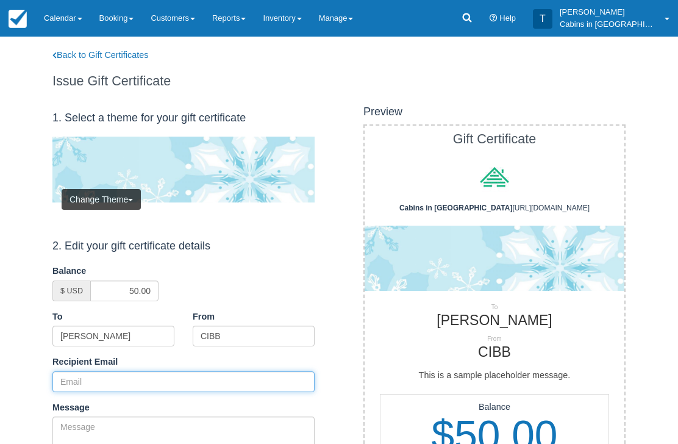
click at [110, 382] on input "Recipient Email" at bounding box center [183, 381] width 262 height 21
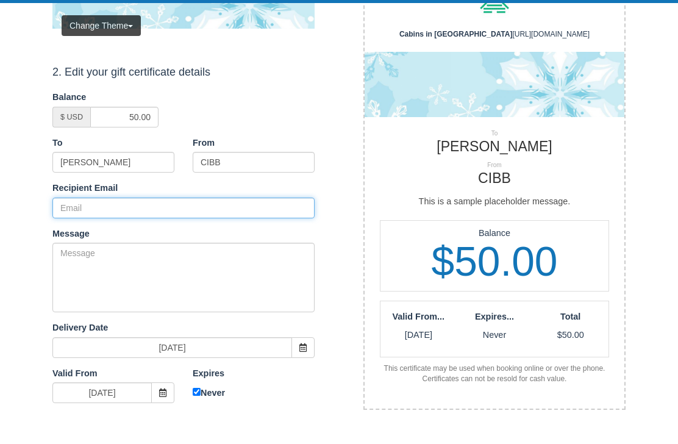
paste input "coyotemoon_d@yahoo.com"
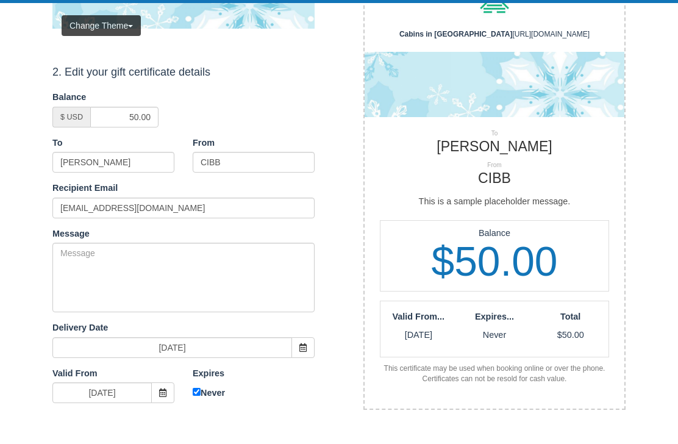
scroll to position [174, 0]
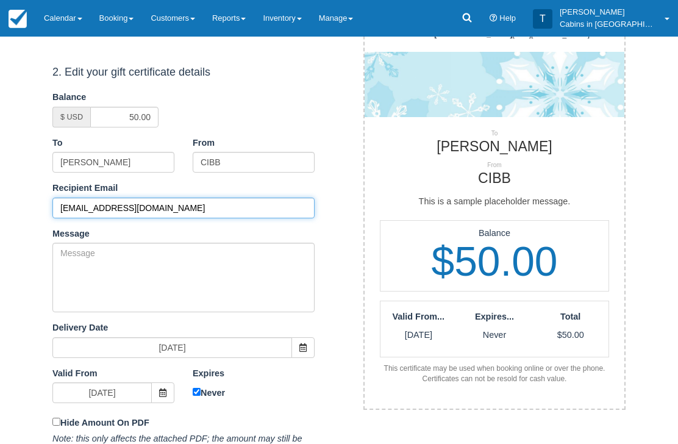
type input "coyotemoon_d@yahoo.com"
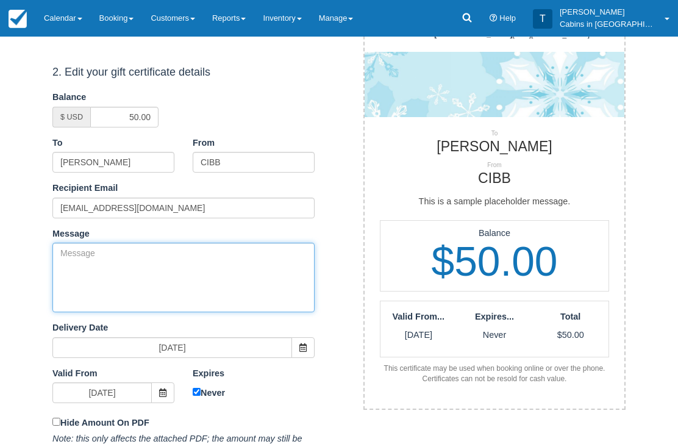
click at [196, 277] on textarea "Message" at bounding box center [183, 278] width 262 height 70
paste textarea "Please accept this gift certificate for your previous booking with Cabins in Br…"
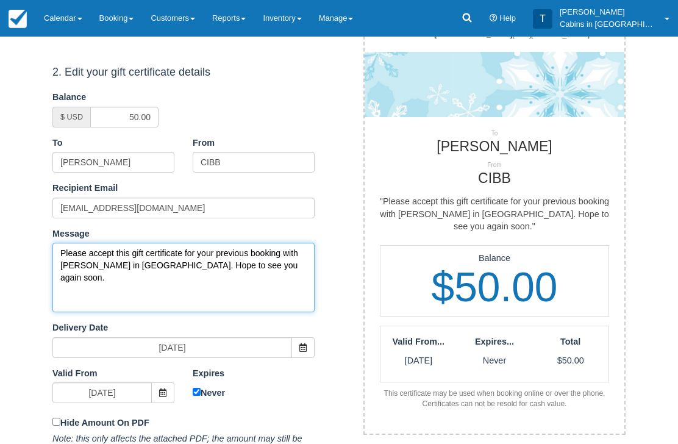
scroll to position [173, 0]
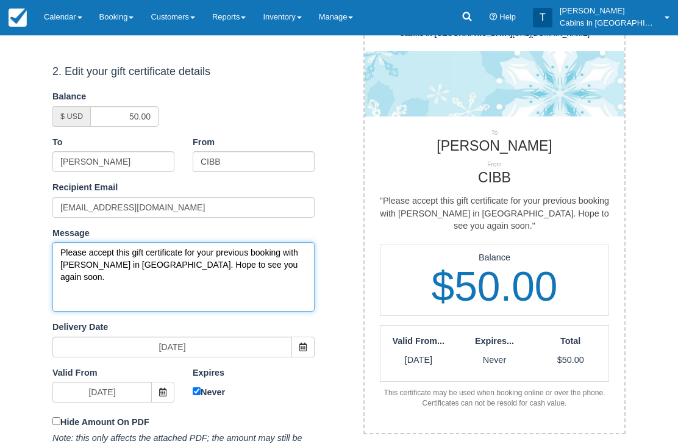
type textarea "Please accept this gift certificate for your previous booking with Cabins in Br…"
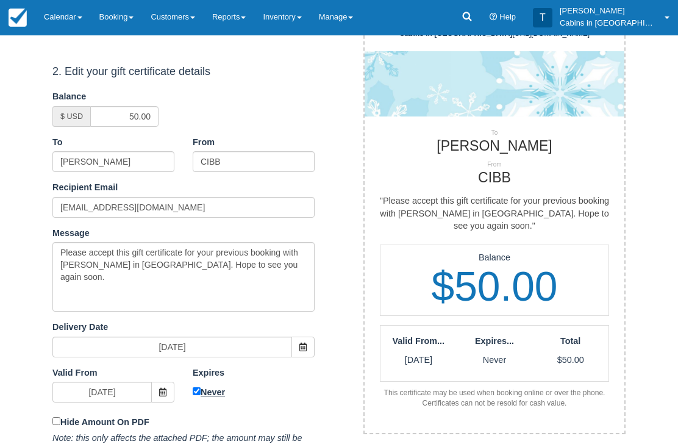
click at [199, 389] on input "Never" at bounding box center [197, 393] width 8 height 8
checkbox input "false"
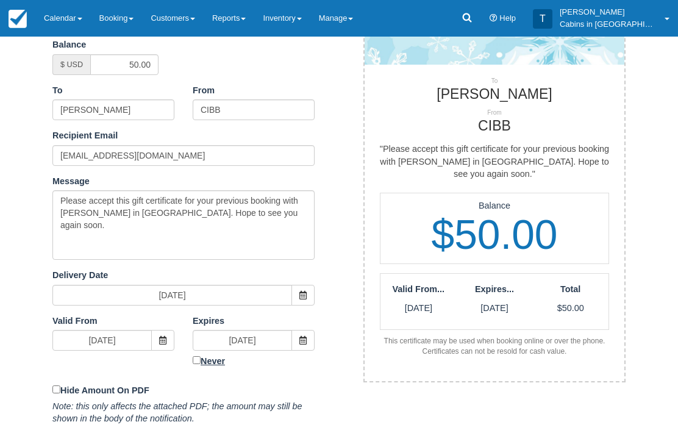
scroll to position [253, 0]
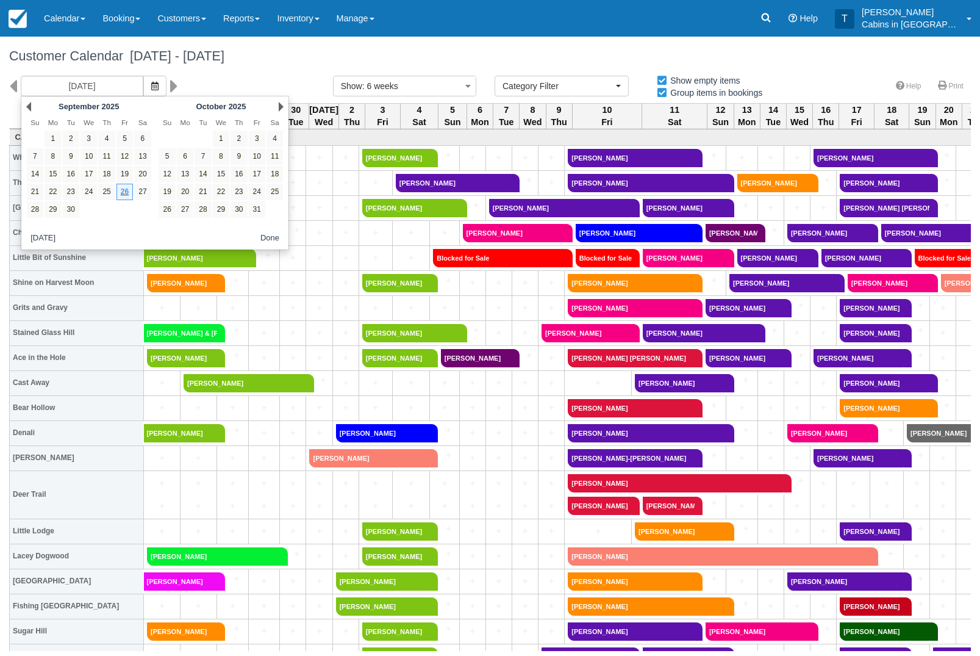
select select
click at [276, 198] on link "25" at bounding box center [275, 192] width 16 height 16
type input "10/25/25"
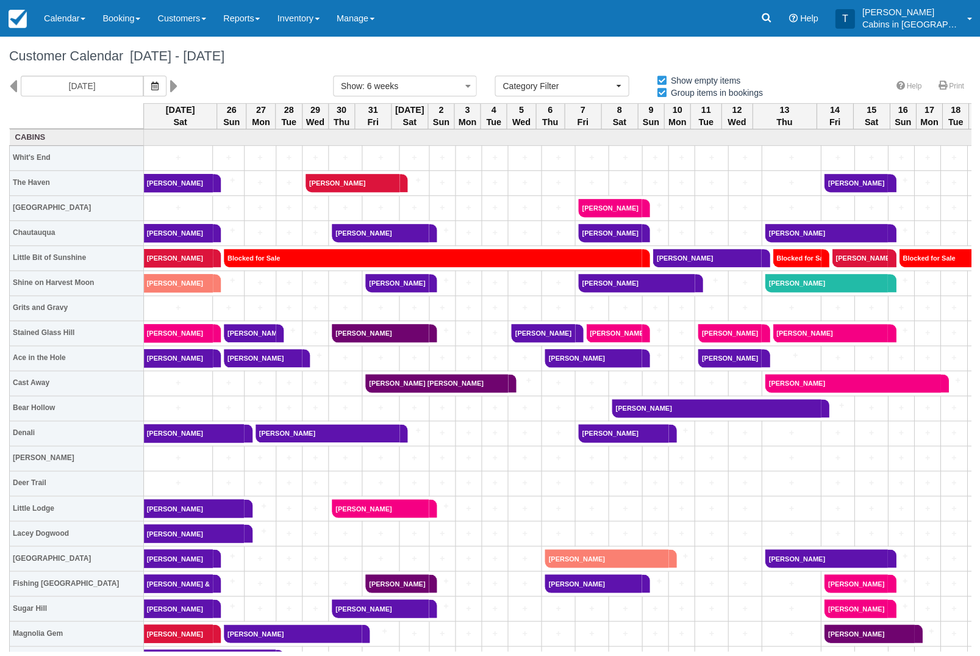
click at [268, 335] on link "[PERSON_NAME]" at bounding box center [250, 333] width 52 height 18
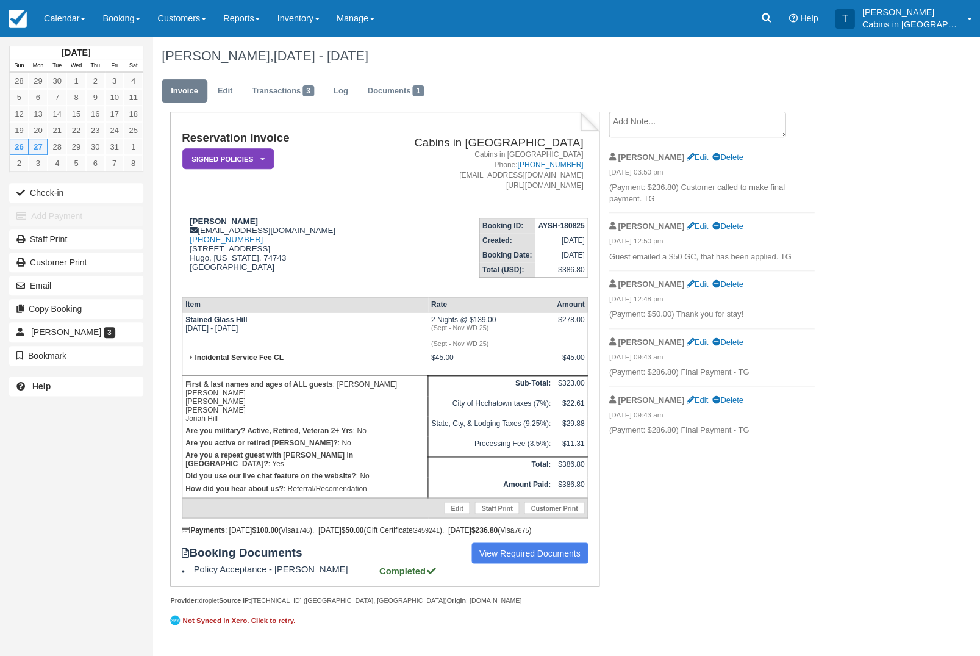
click at [420, 96] on link "Documents 1" at bounding box center [395, 91] width 74 height 24
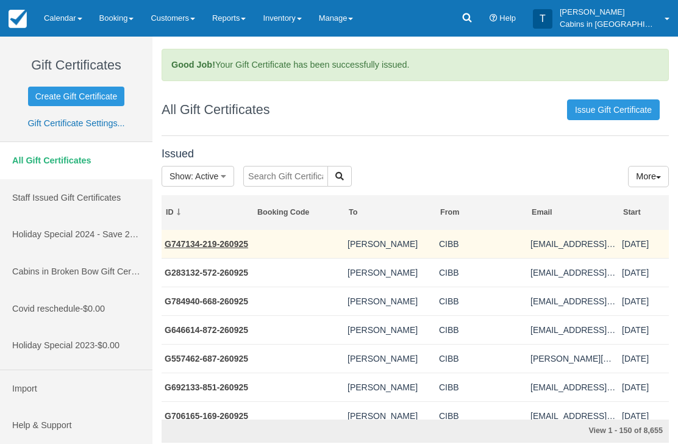
click at [233, 243] on link "G747134-219-260925" at bounding box center [207, 244] width 84 height 10
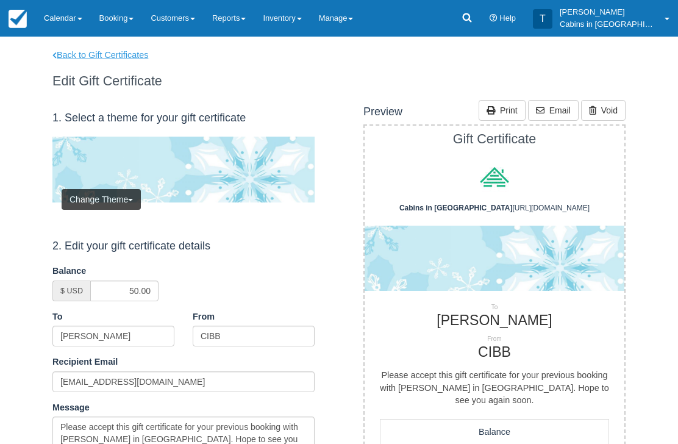
click at [127, 52] on link "Back to Gift Certificates" at bounding box center [108, 55] width 130 height 13
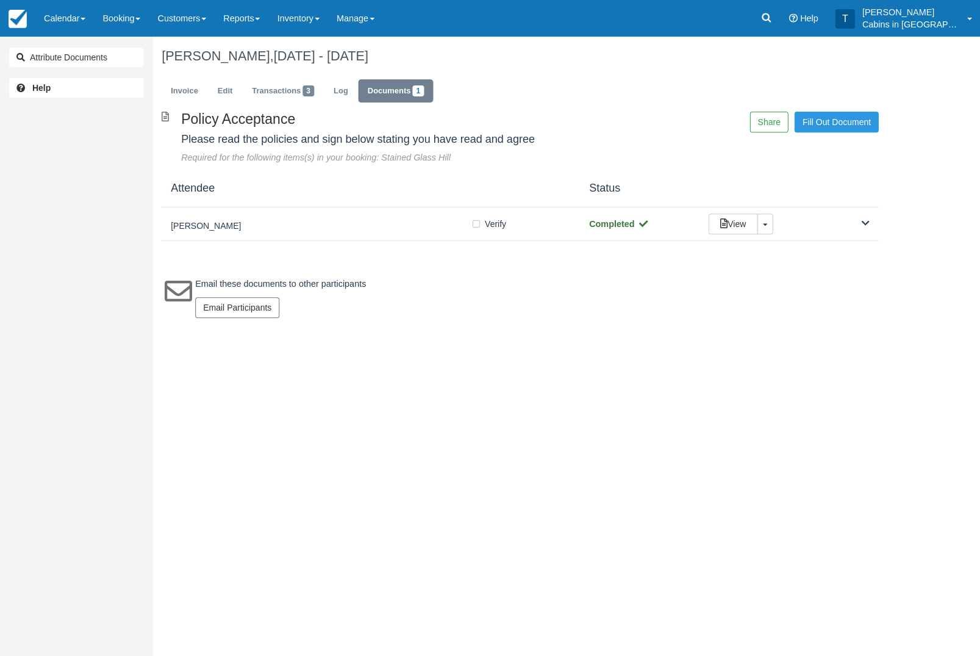
click at [483, 224] on label "Verify Verified" at bounding box center [492, 224] width 43 height 18
checkbox input "true"
click at [82, 21] on link "Calendar" at bounding box center [64, 18] width 59 height 37
click at [108, 76] on link "Customer" at bounding box center [84, 78] width 96 height 26
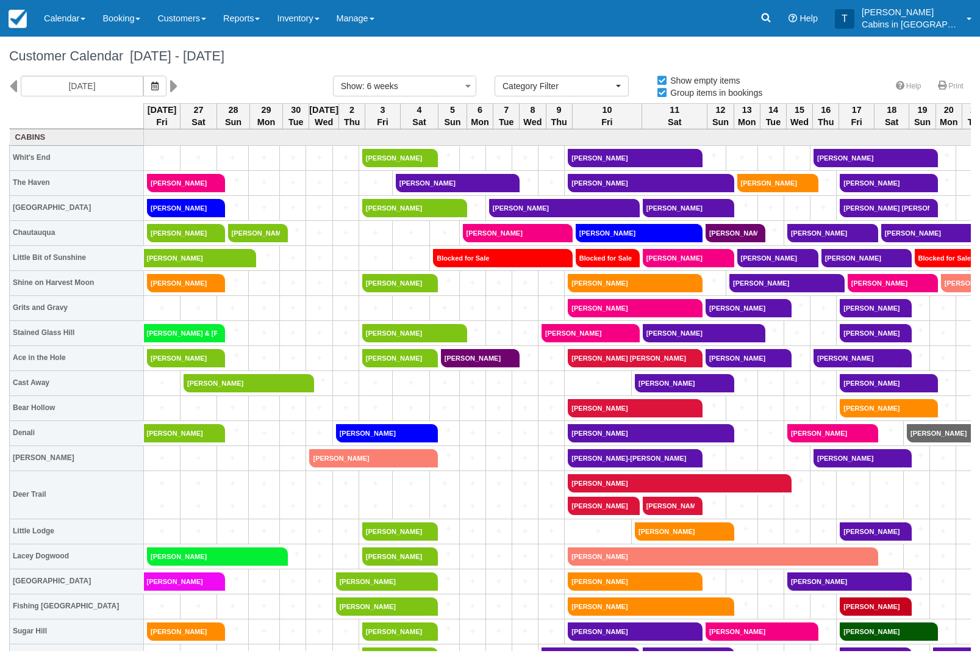
select select
click at [143, 90] on button "button" at bounding box center [154, 86] width 23 height 21
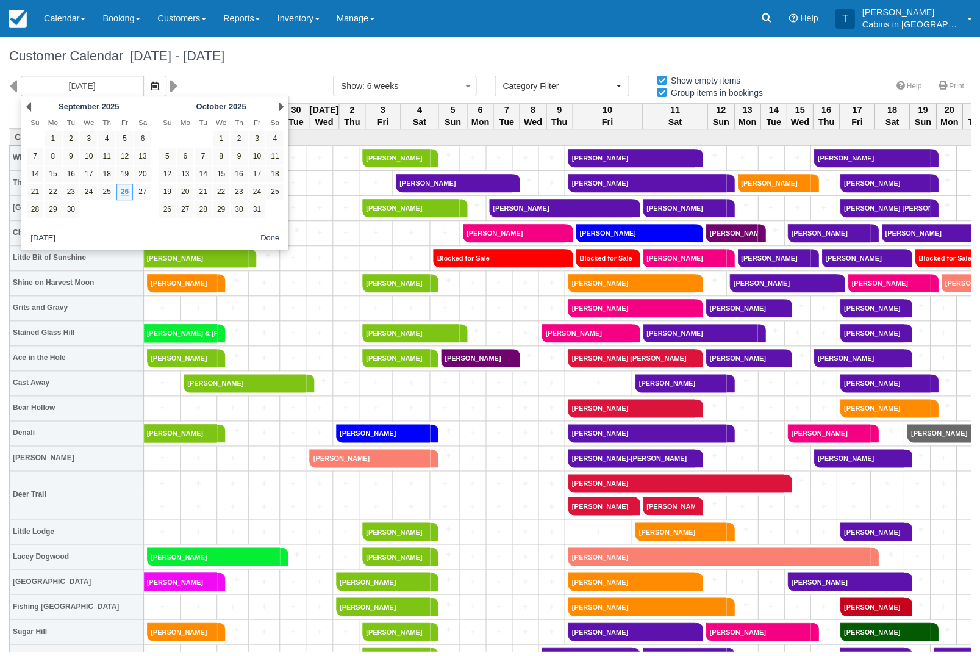
click at [273, 196] on link "25" at bounding box center [275, 192] width 16 height 16
type input "10/25/25"
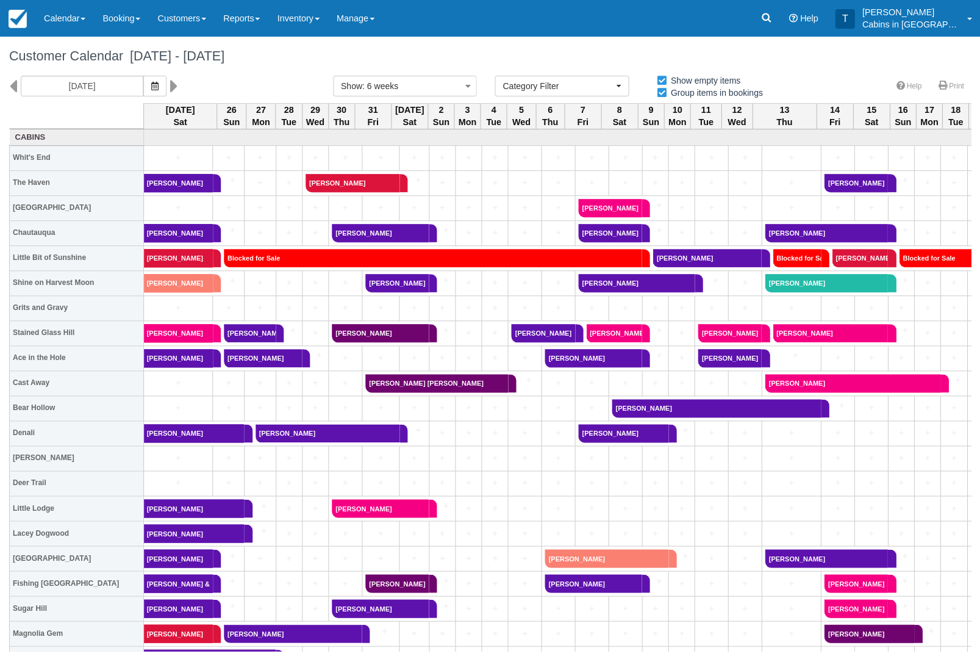
click at [290, 361] on link "Laine O'Berg" at bounding box center [263, 358] width 78 height 18
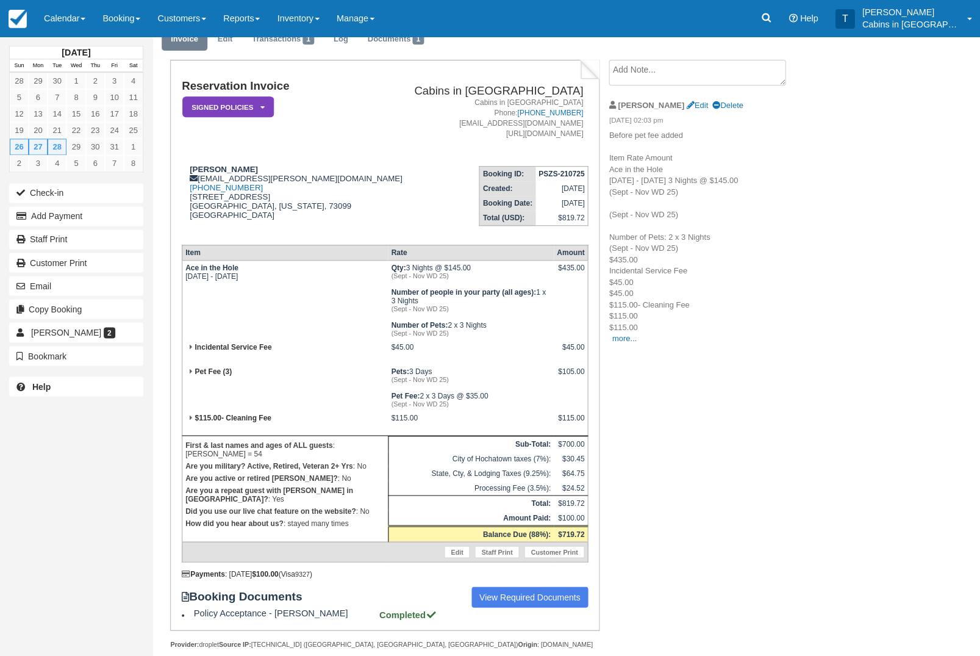
scroll to position [47, 0]
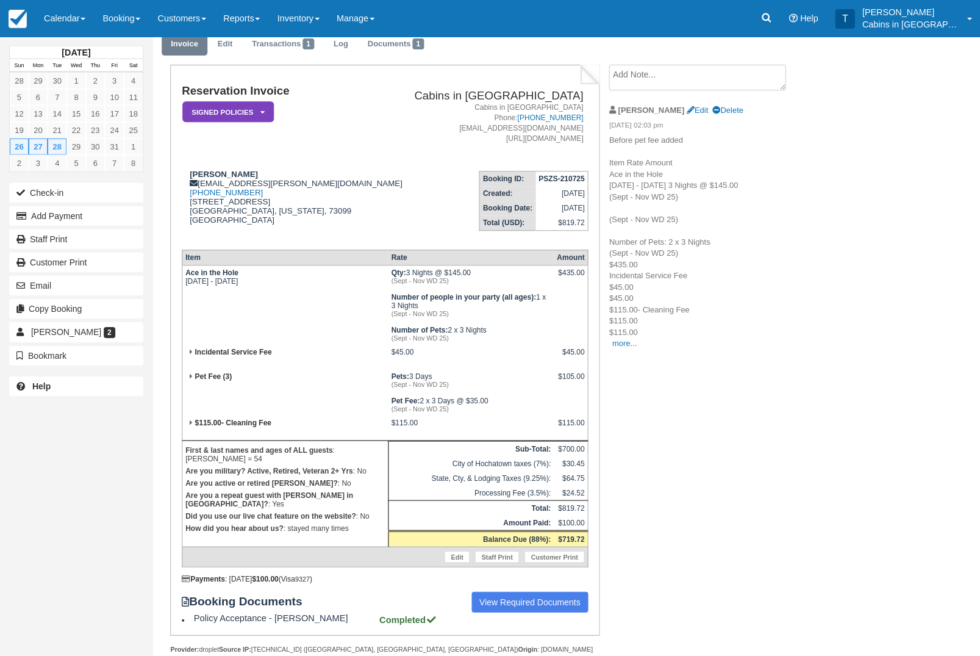
click at [104, 225] on button "Add Payment" at bounding box center [76, 216] width 134 height 20
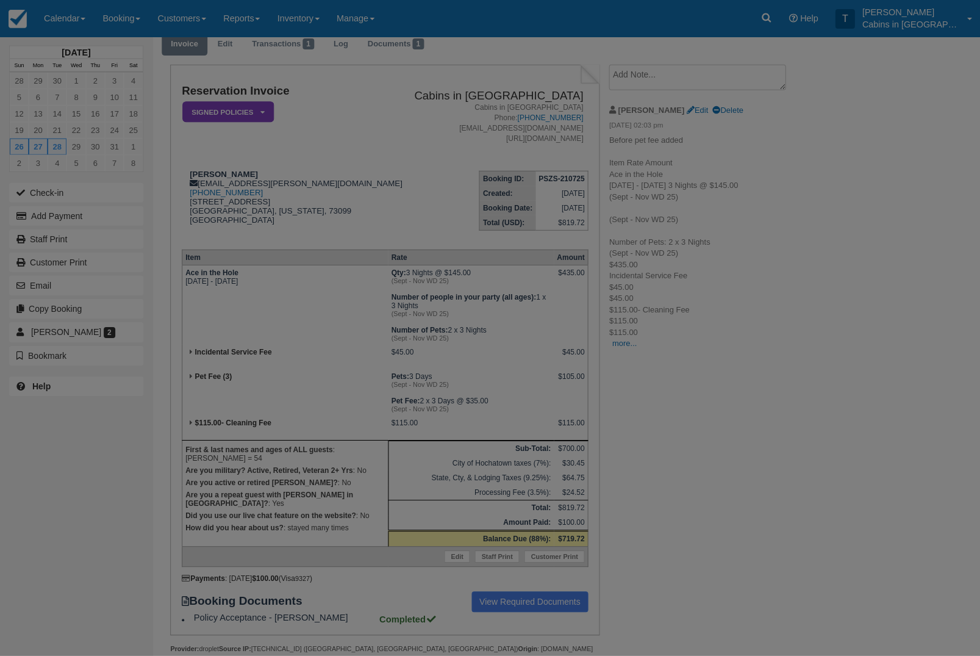
scroll to position [48, 0]
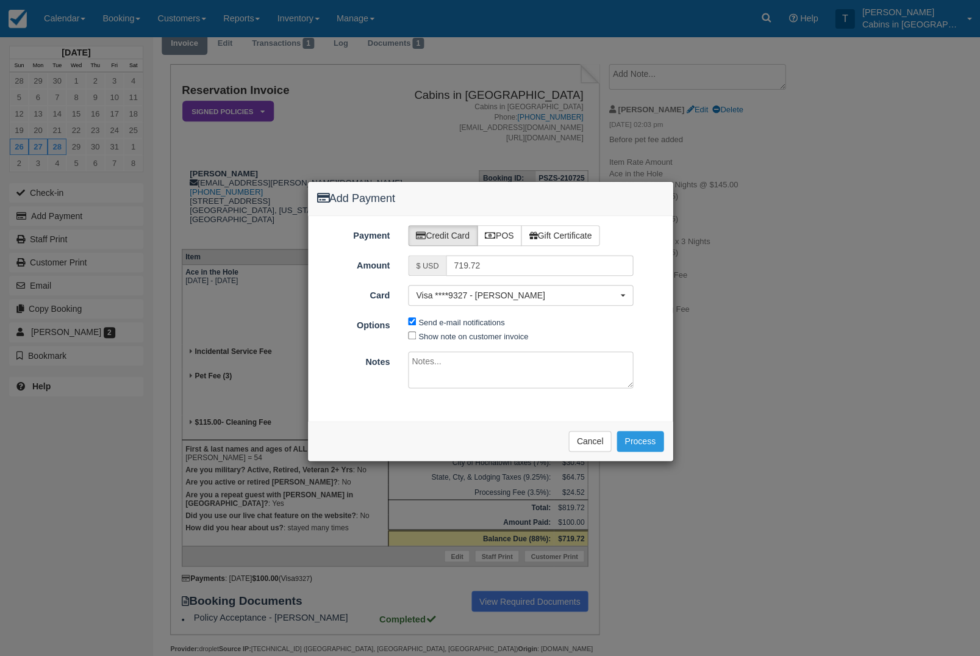
click at [648, 438] on button "Process" at bounding box center [640, 441] width 47 height 21
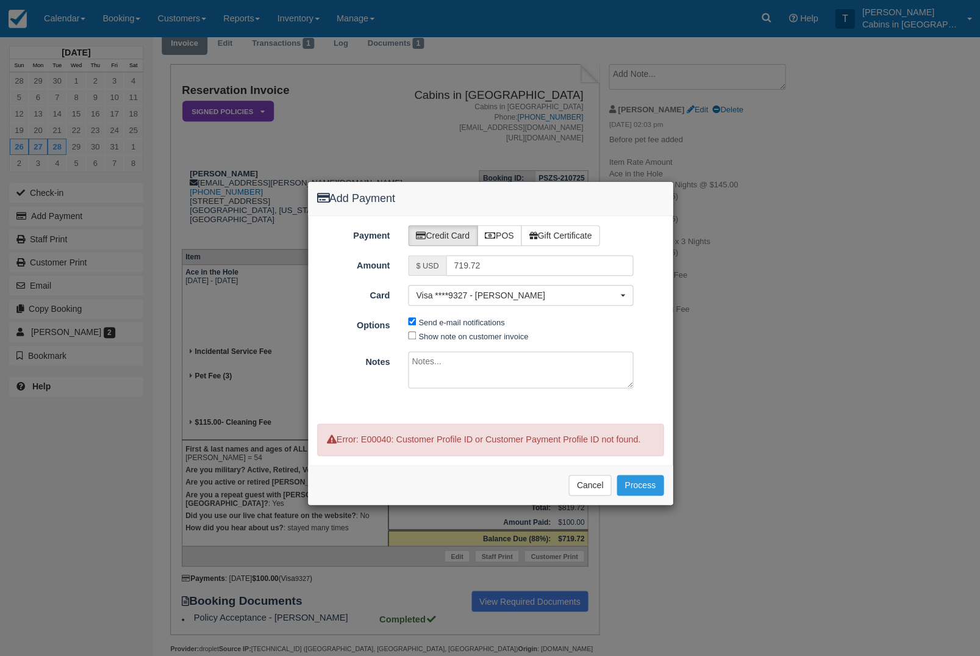
click at [590, 494] on button "Cancel" at bounding box center [590, 485] width 43 height 21
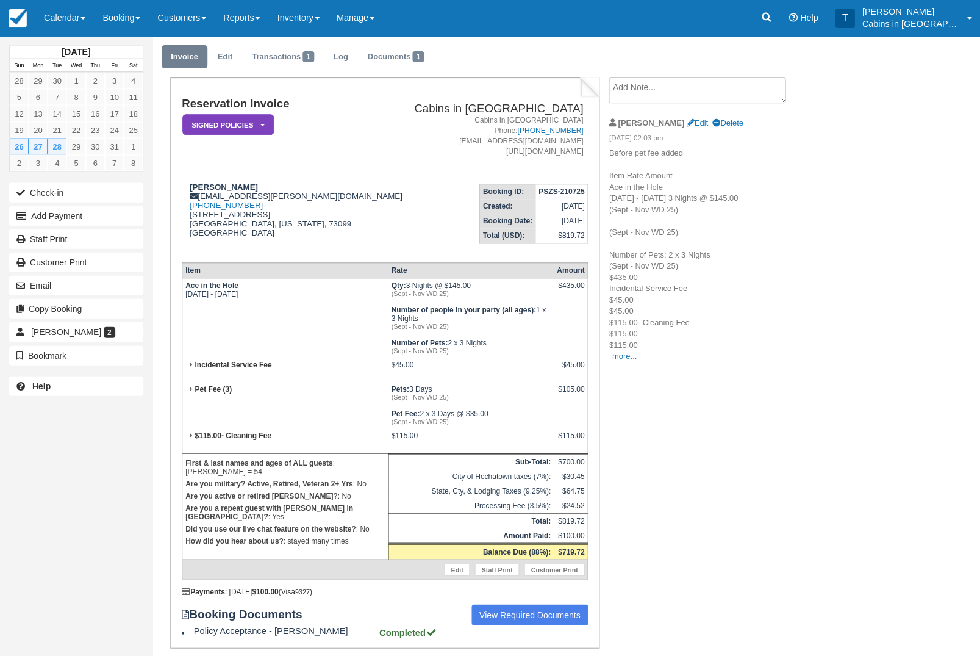
scroll to position [24, 0]
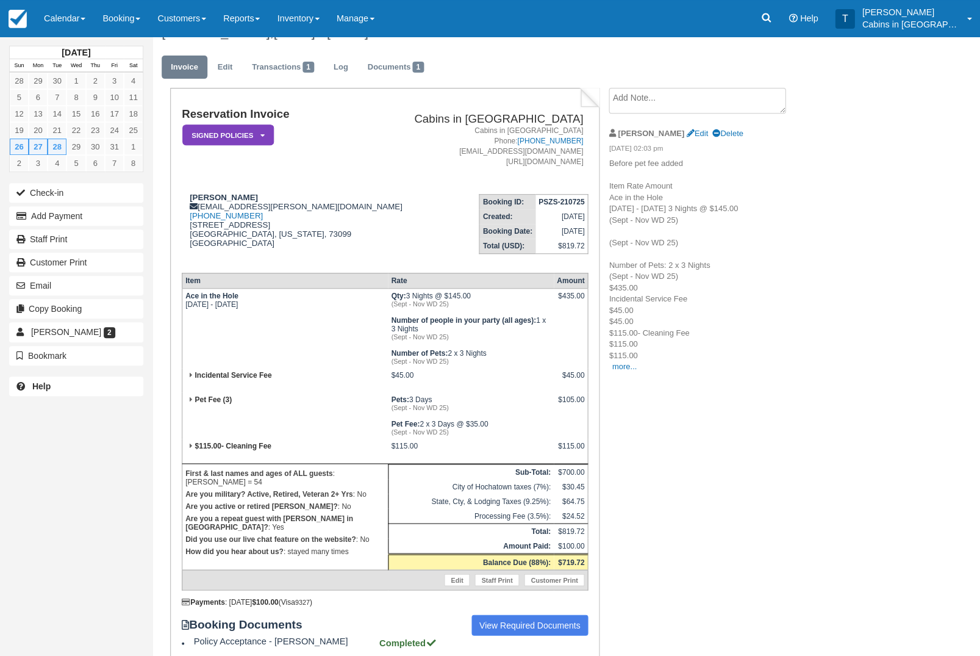
click at [772, 14] on icon at bounding box center [766, 18] width 12 height 12
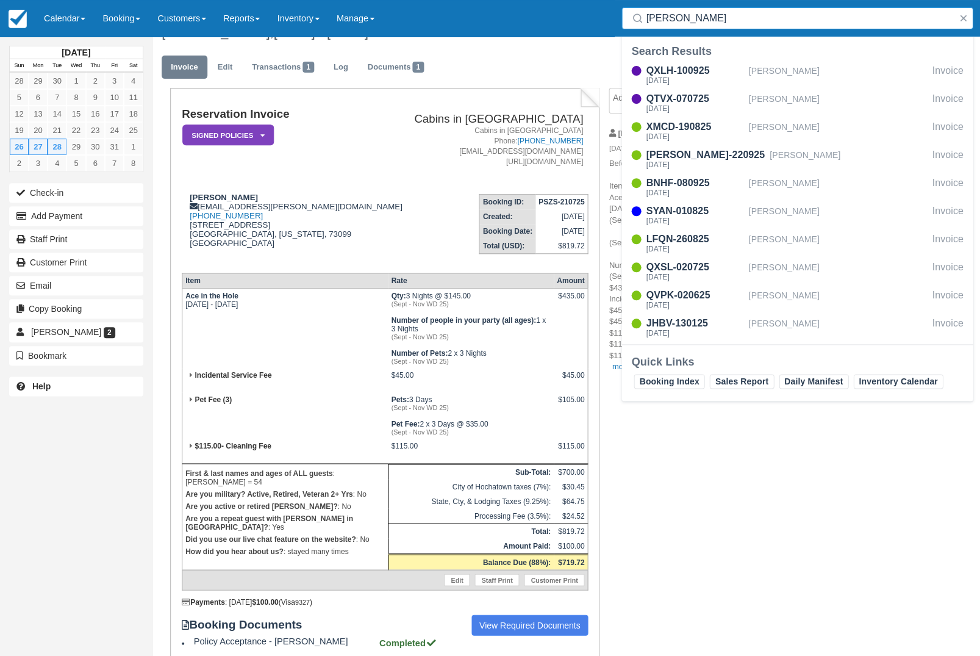
scroll to position [0, 0]
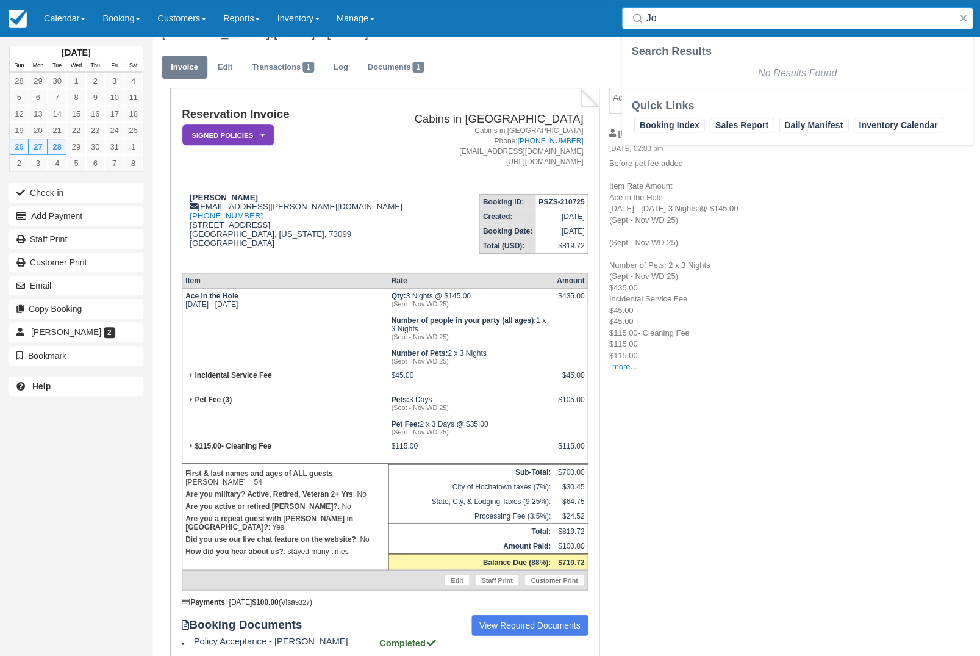
type input "J"
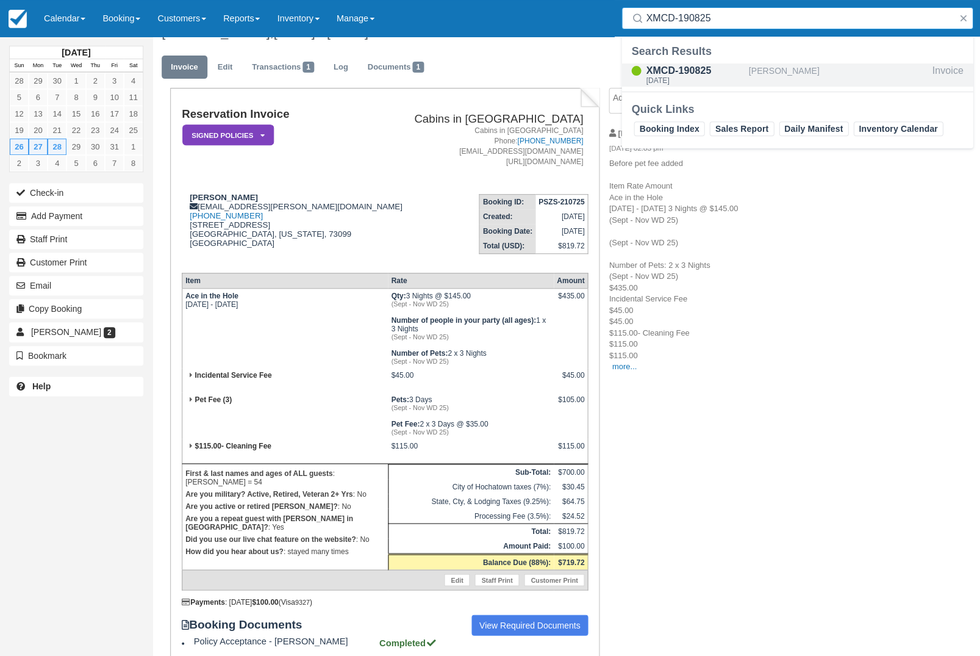
type input "XMCD-190825"
click at [760, 77] on div "Joshua micheal wagner" at bounding box center [837, 74] width 179 height 23
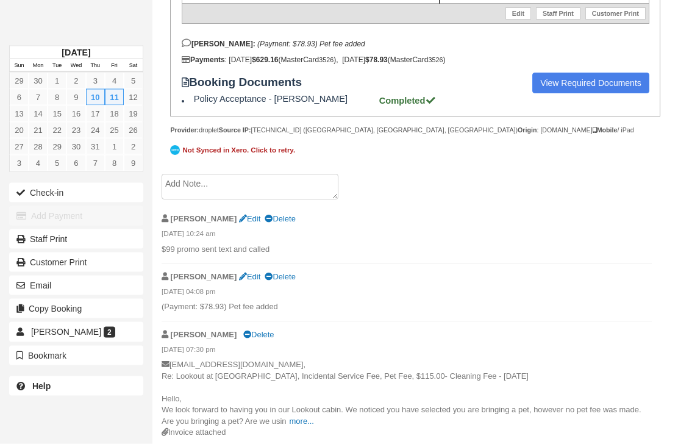
click at [267, 200] on textarea at bounding box center [250, 187] width 177 height 26
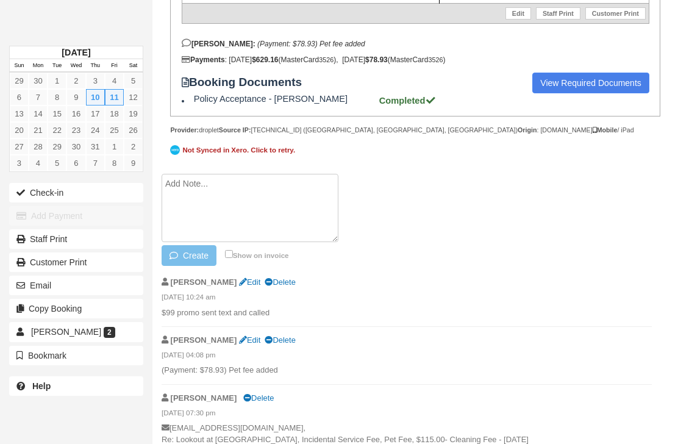
scroll to position [580, 0]
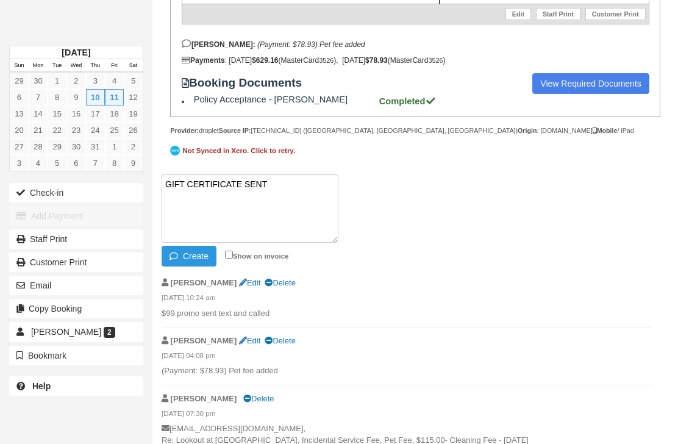
paste textarea "G529120-118-260925"
type textarea "GIFT CERTIFICATE SENT G529120-118-260925"
click at [196, 267] on button "Create" at bounding box center [189, 256] width 55 height 21
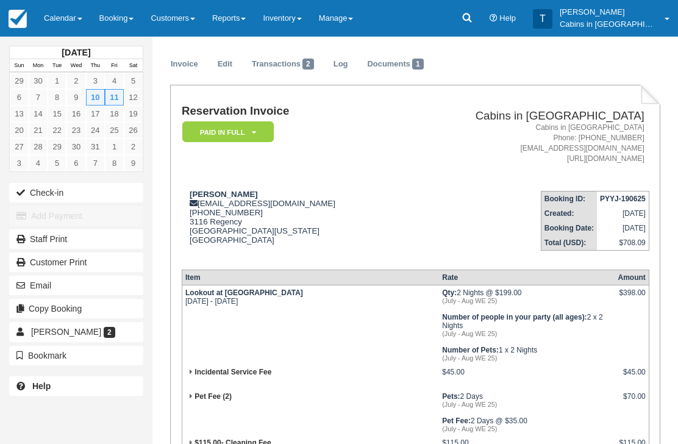
scroll to position [0, 0]
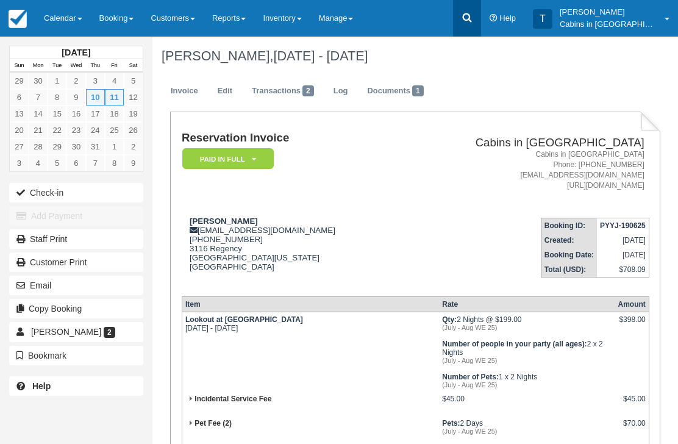
click at [473, 21] on icon at bounding box center [467, 18] width 12 height 12
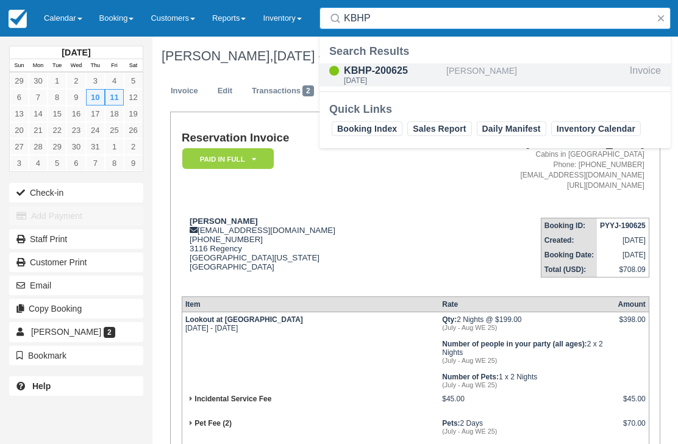
type input "KBHP"
click at [380, 80] on div "[DATE]" at bounding box center [393, 80] width 98 height 7
